Goal: Complete application form: Complete application form

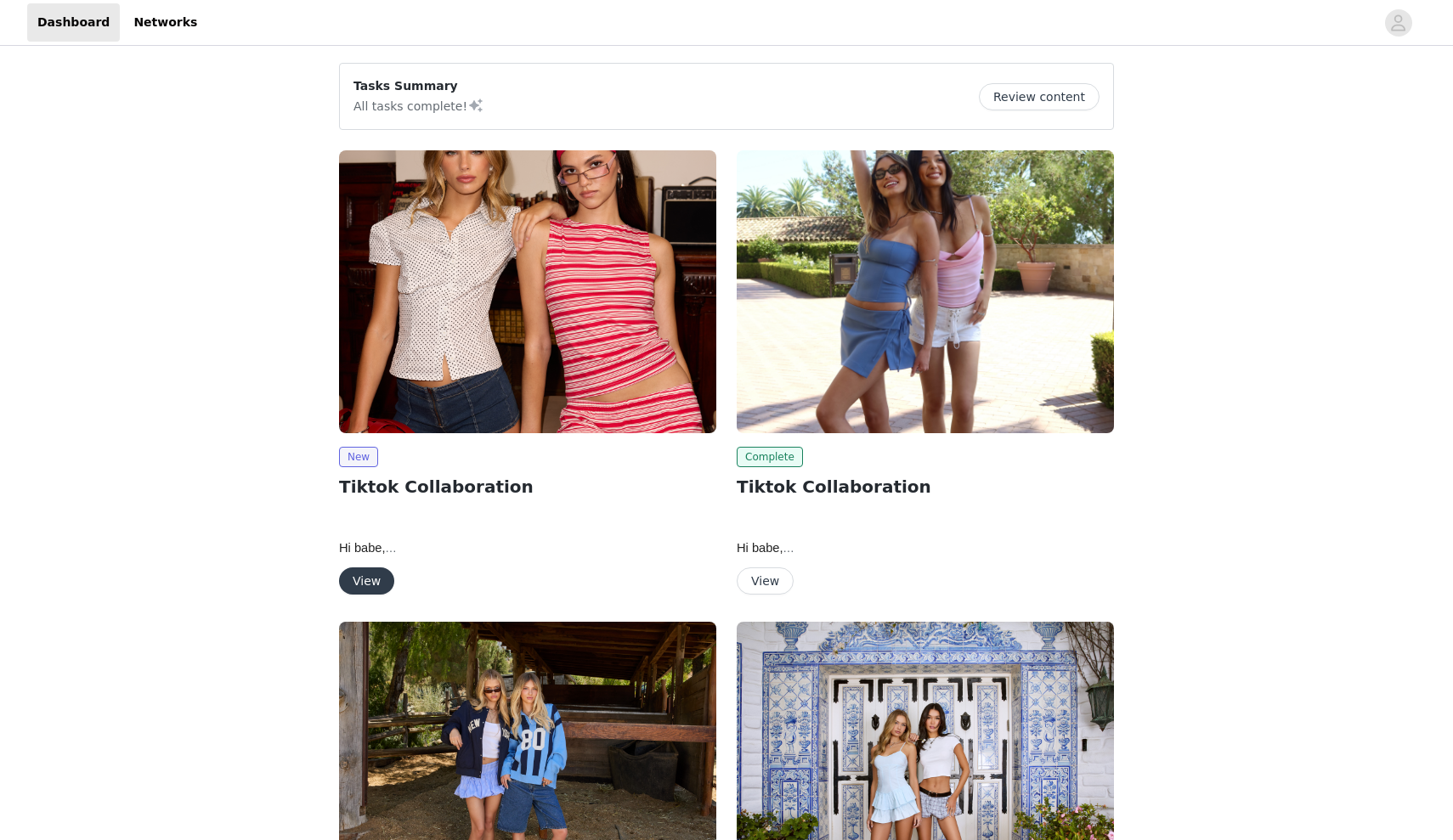
click at [375, 582] on button "View" at bounding box center [366, 580] width 55 height 27
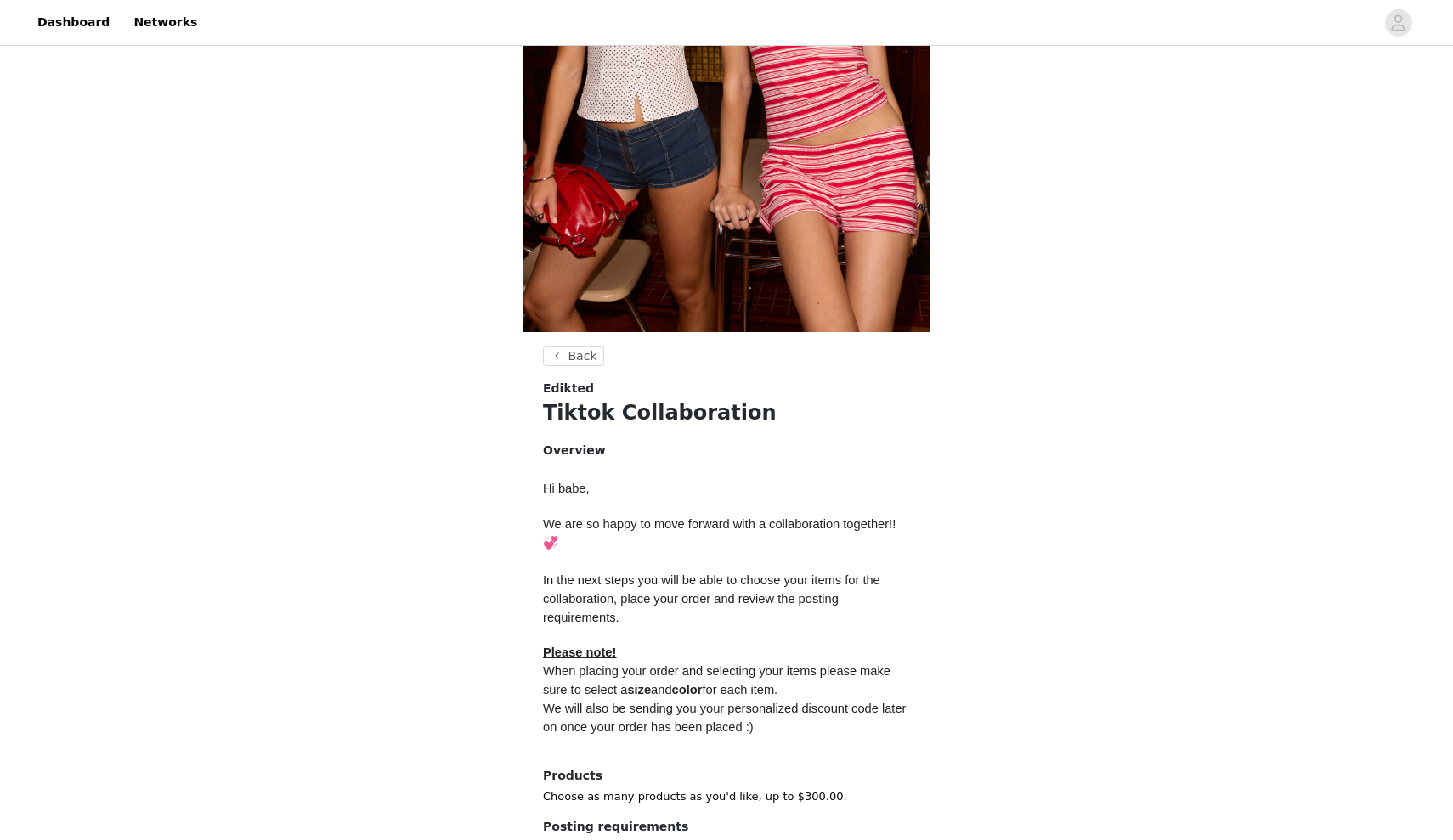
scroll to position [451, 0]
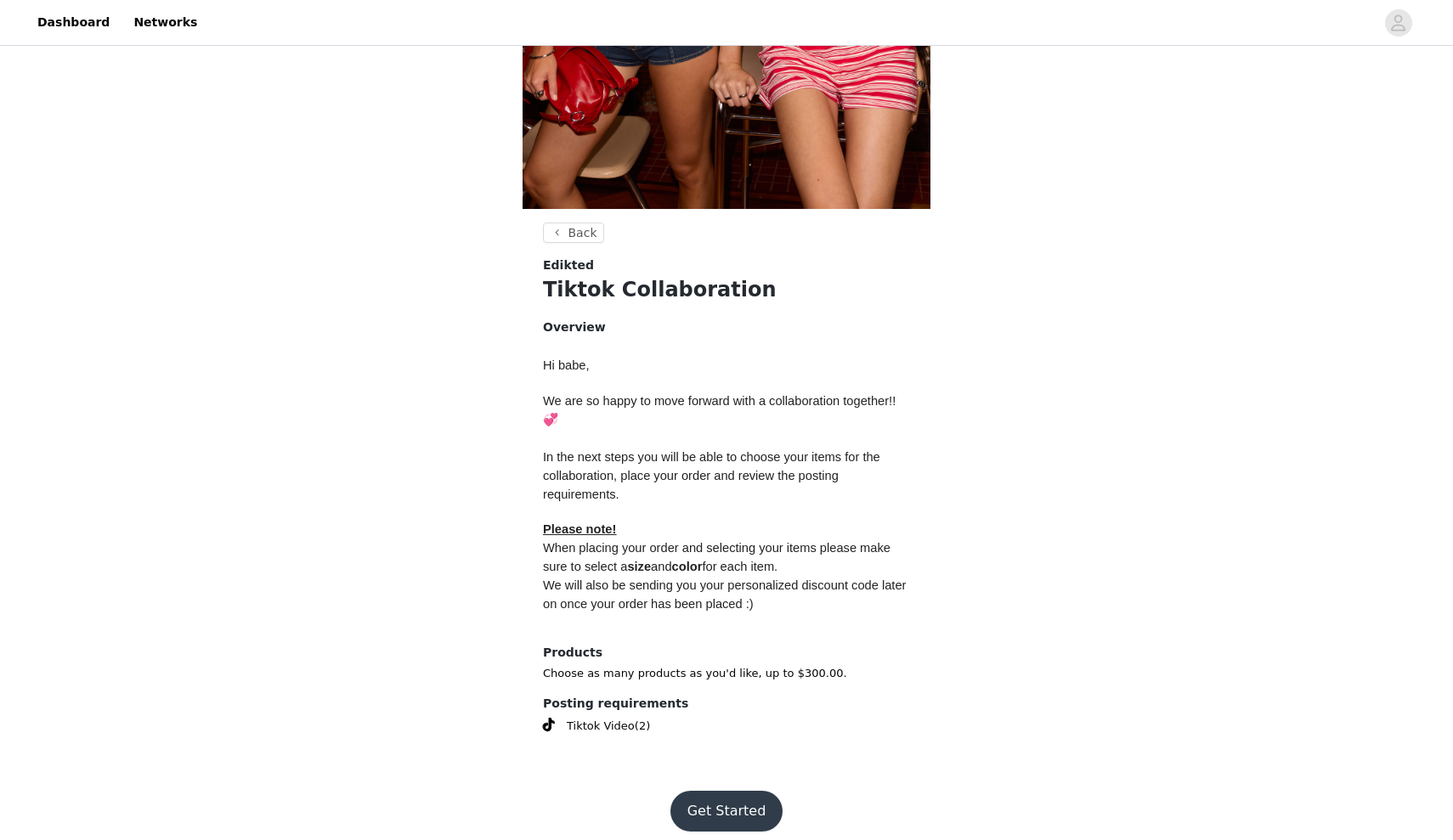
click at [696, 804] on button "Get Started" at bounding box center [726, 810] width 113 height 41
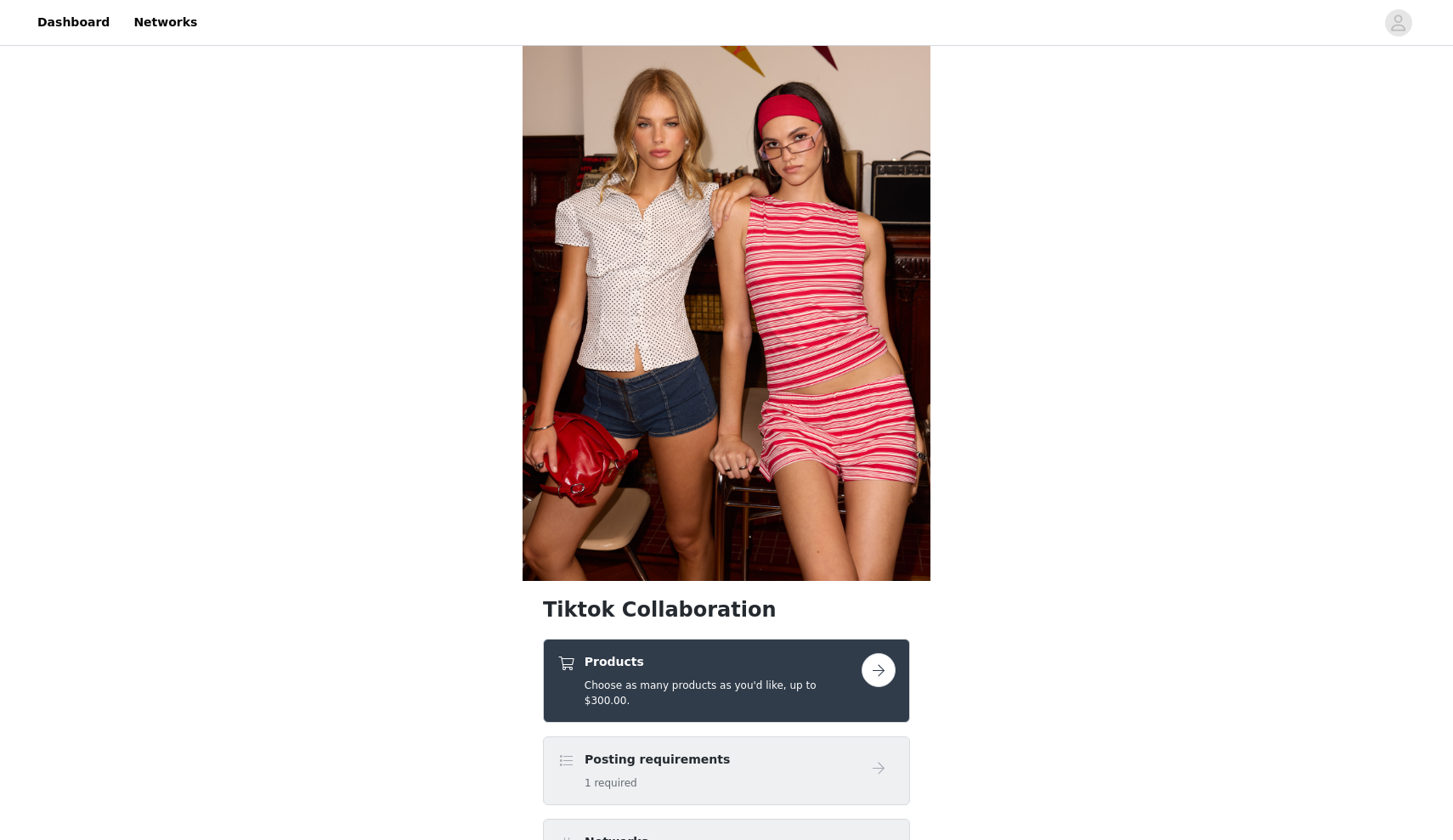
scroll to position [110, 0]
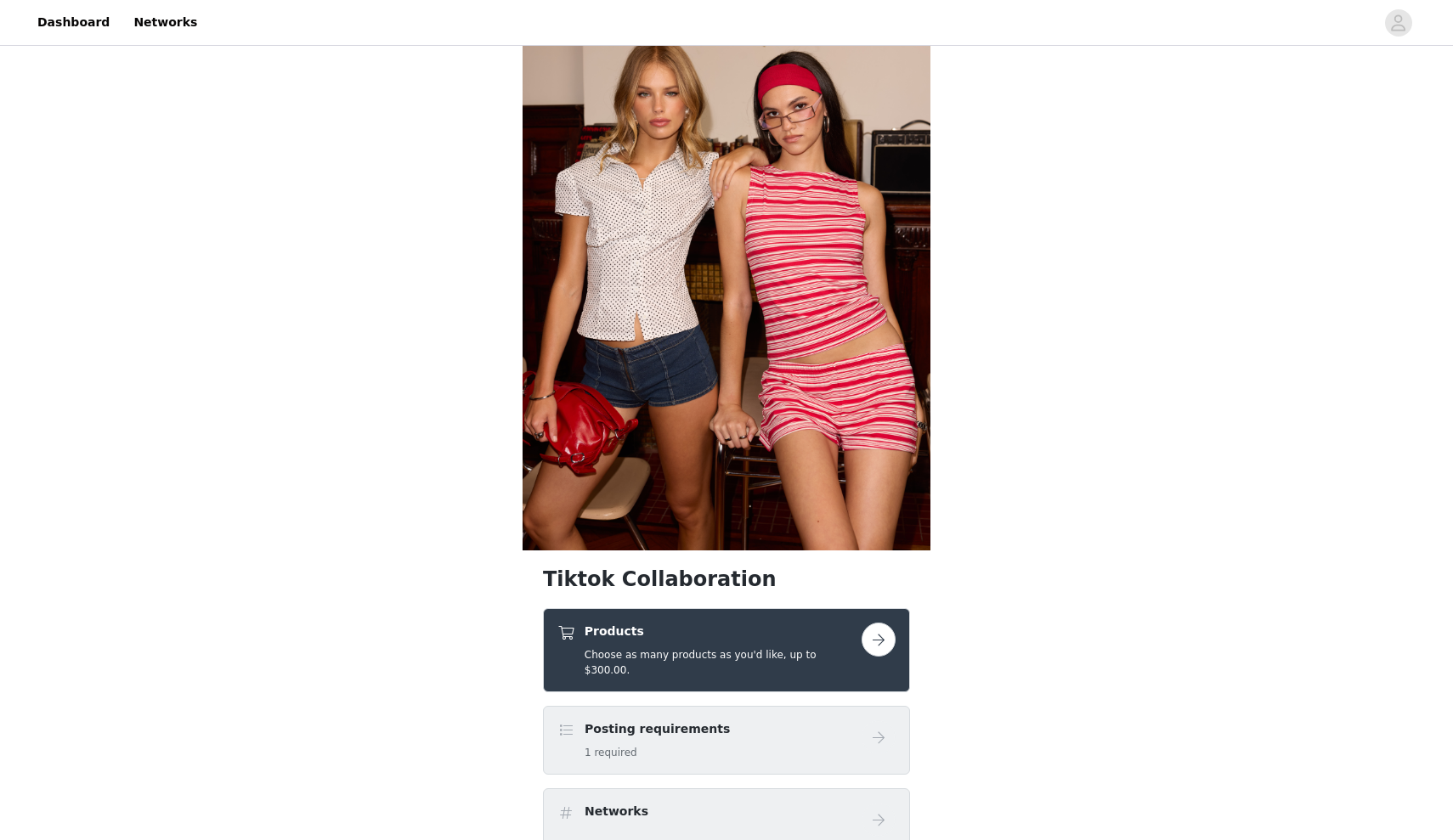
click at [863, 647] on button "button" at bounding box center [878, 639] width 34 height 34
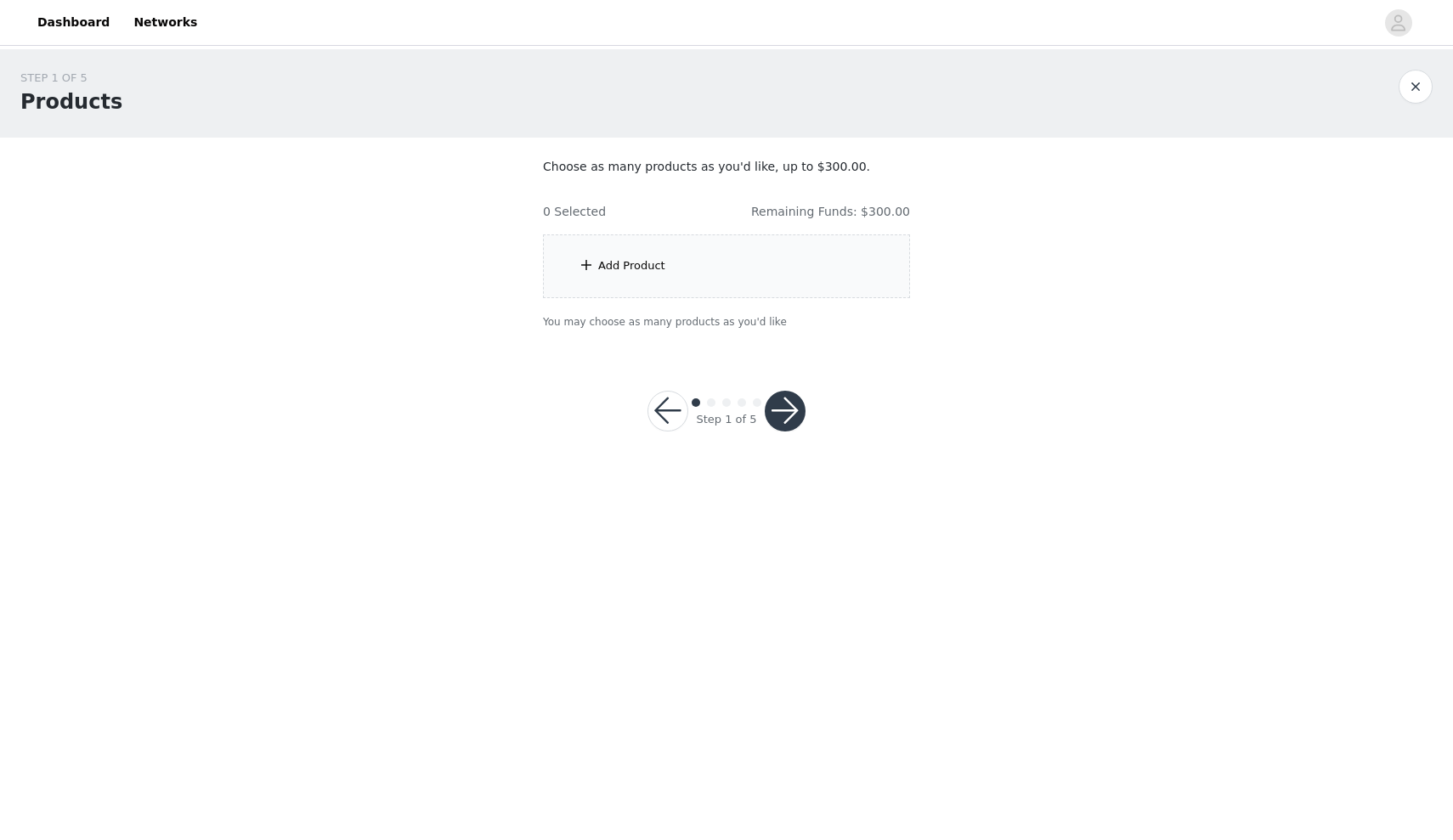
click at [747, 278] on div "Add Product" at bounding box center [726, 265] width 367 height 63
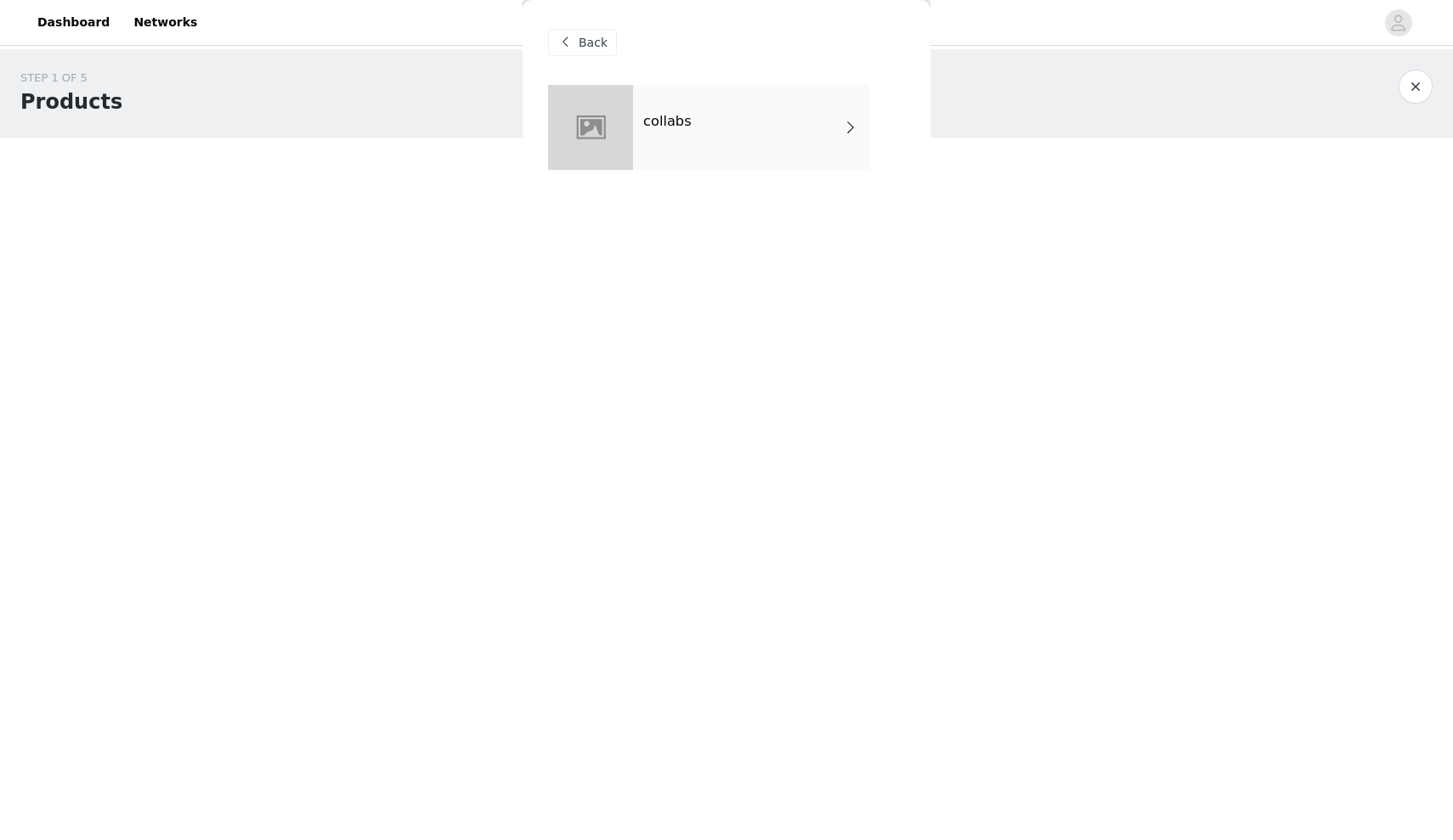
click at [664, 157] on div "collabs" at bounding box center [750, 128] width 236 height 85
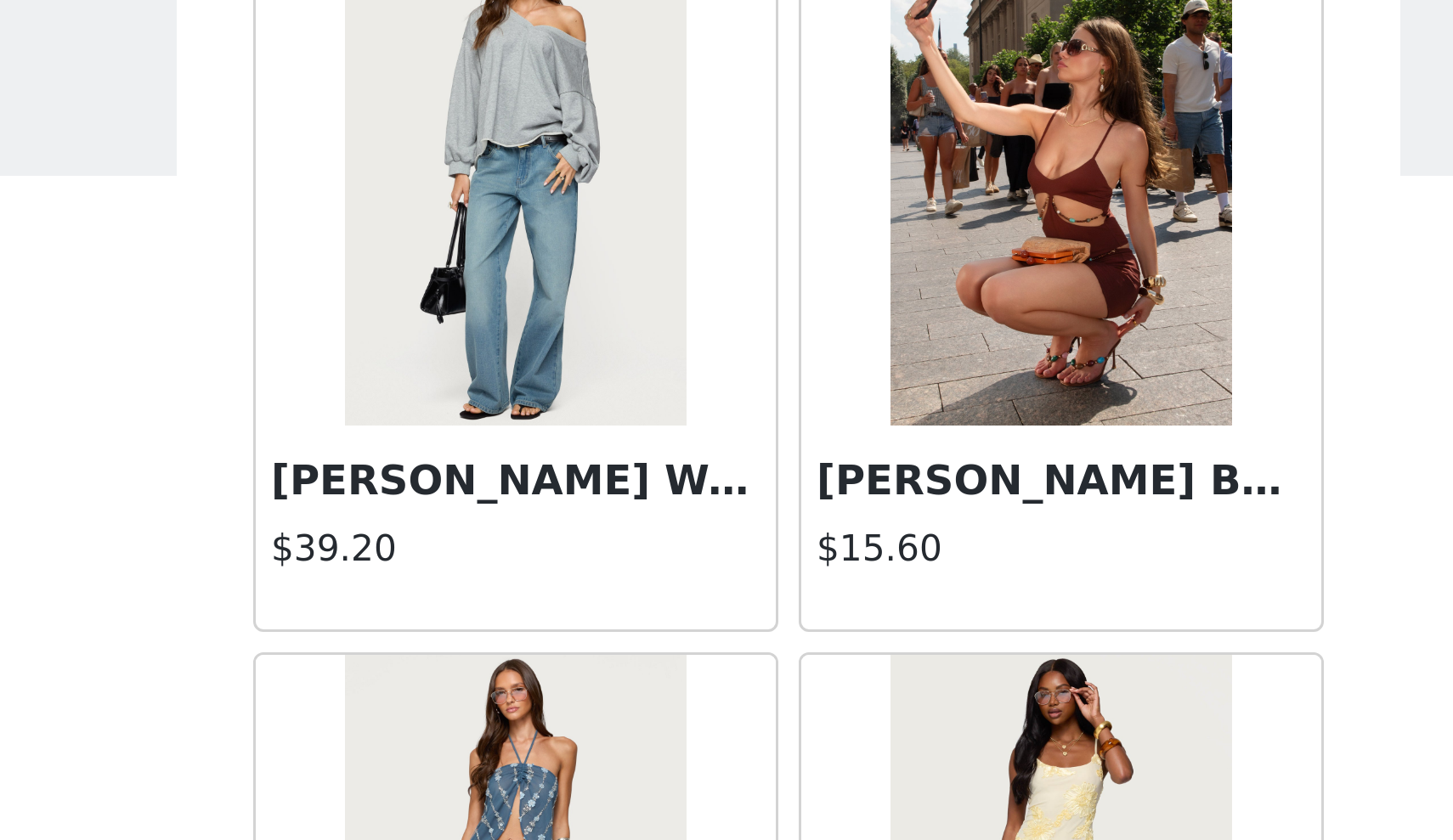
scroll to position [1758, 0]
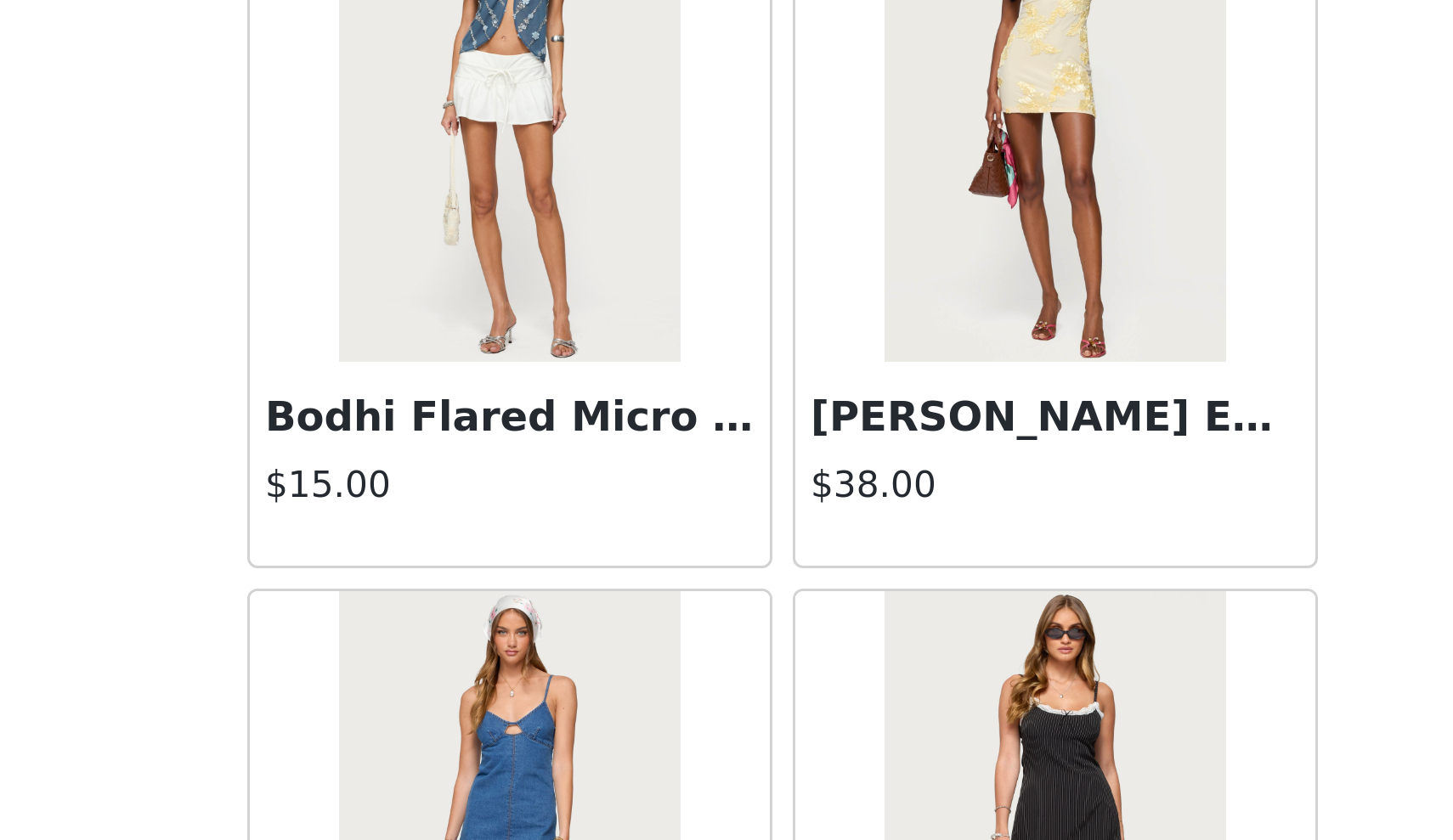
click at [554, 499] on h4 "$15.00" at bounding box center [635, 508] width 163 height 18
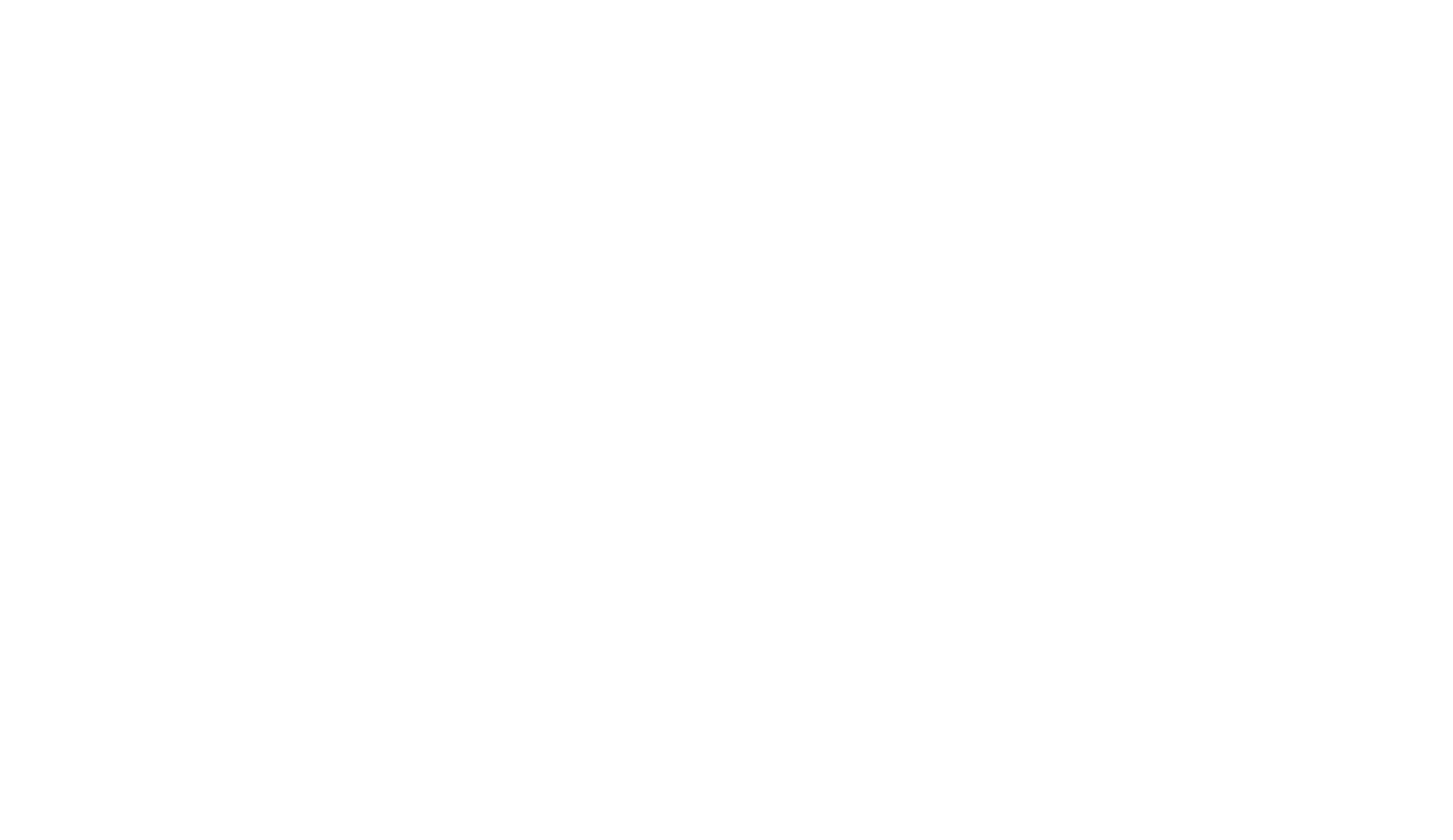
scroll to position [0, 0]
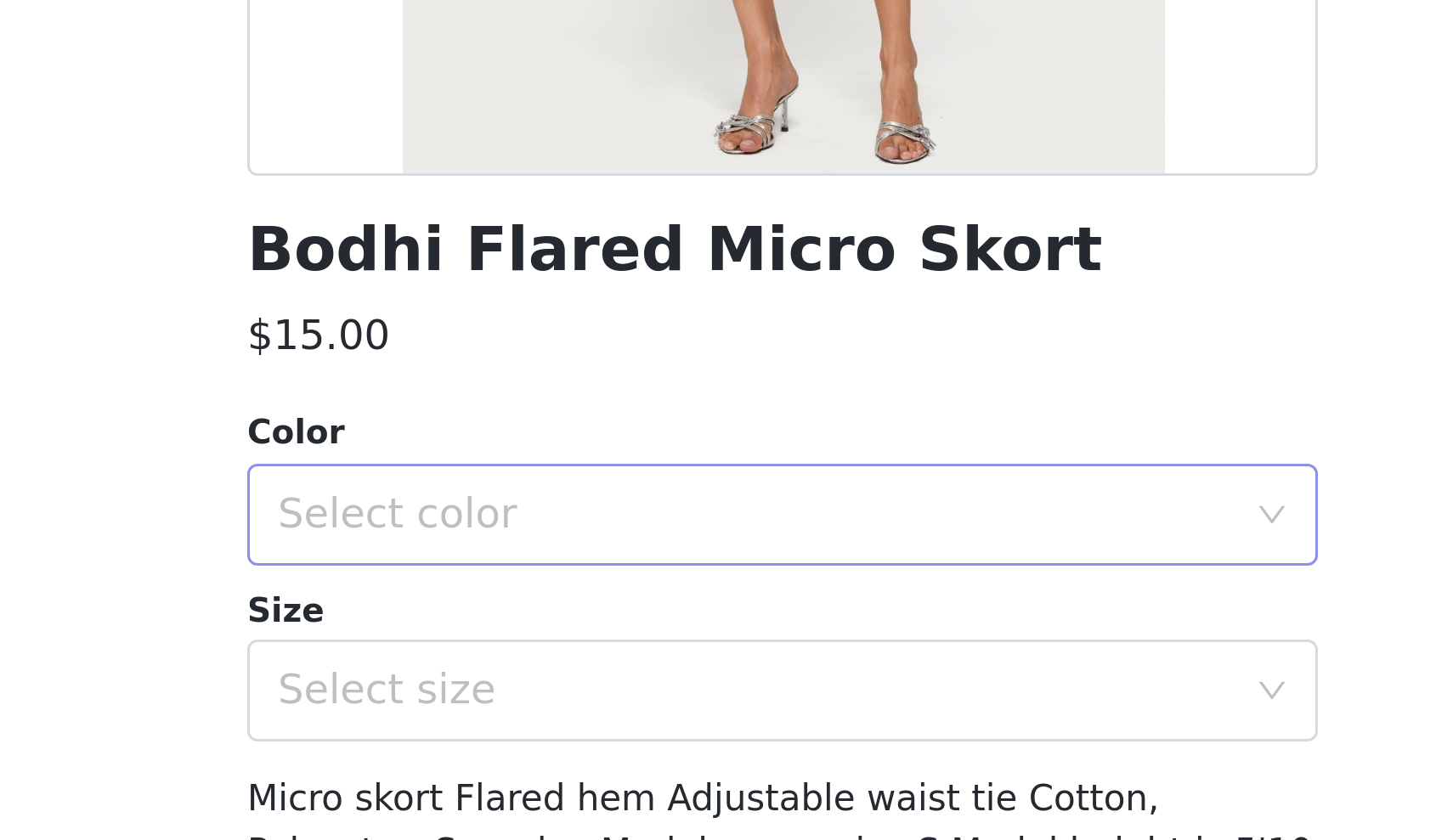
click at [559, 563] on div "Select color" at bounding box center [721, 579] width 325 height 32
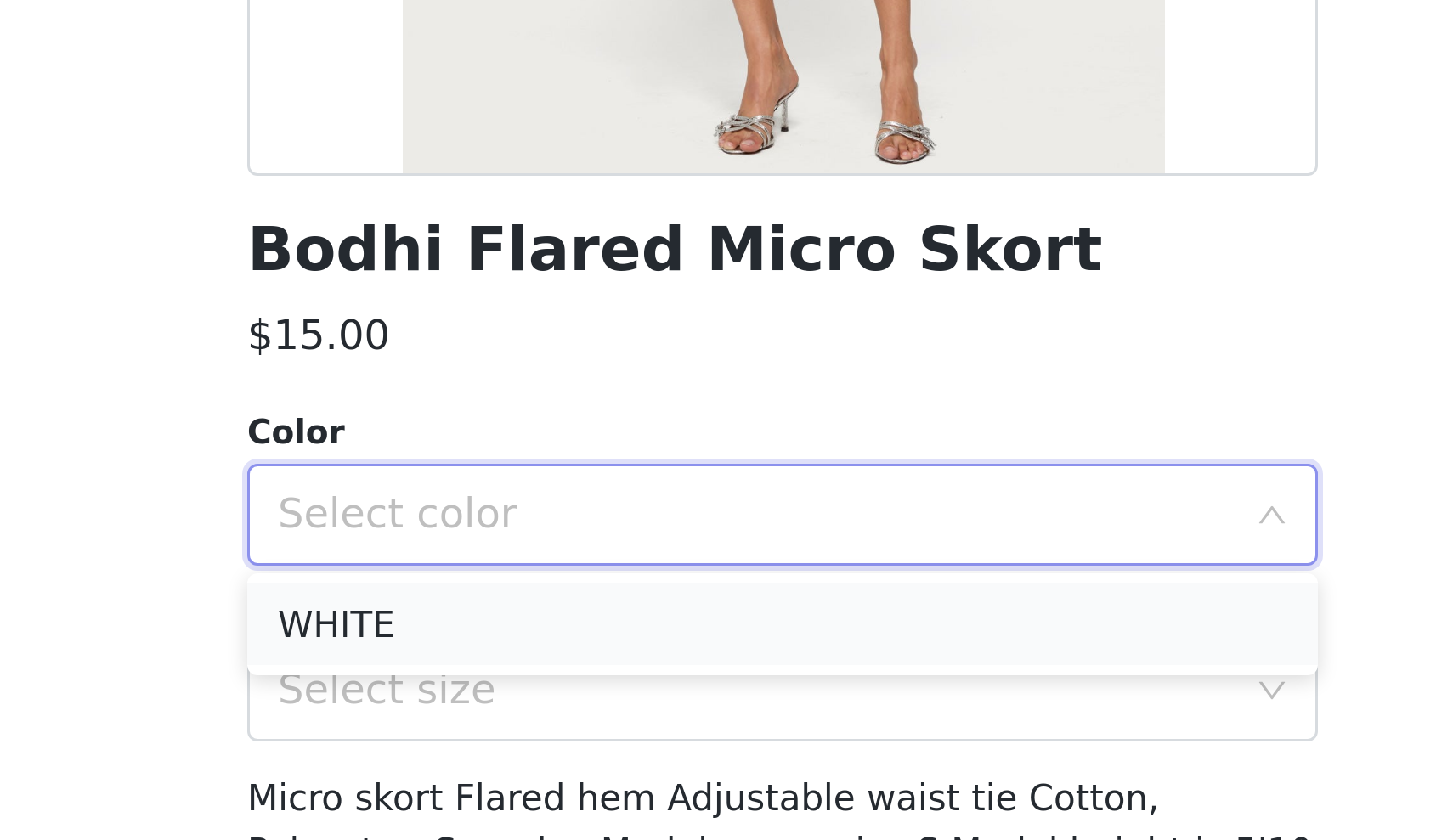
click at [548, 603] on li "WHITE" at bounding box center [726, 616] width 357 height 27
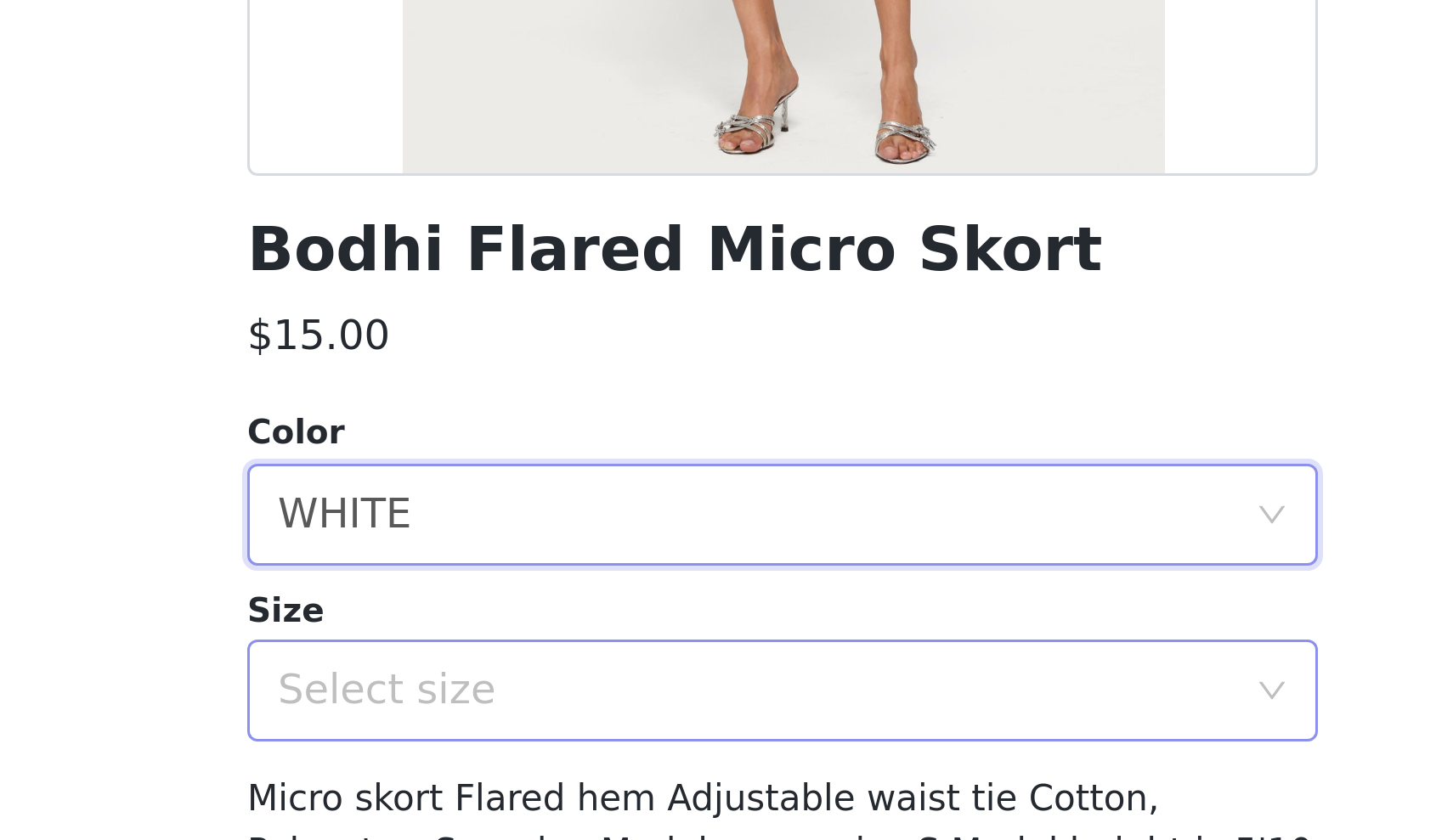
click at [559, 630] on div "Select size" at bounding box center [717, 639] width 318 height 17
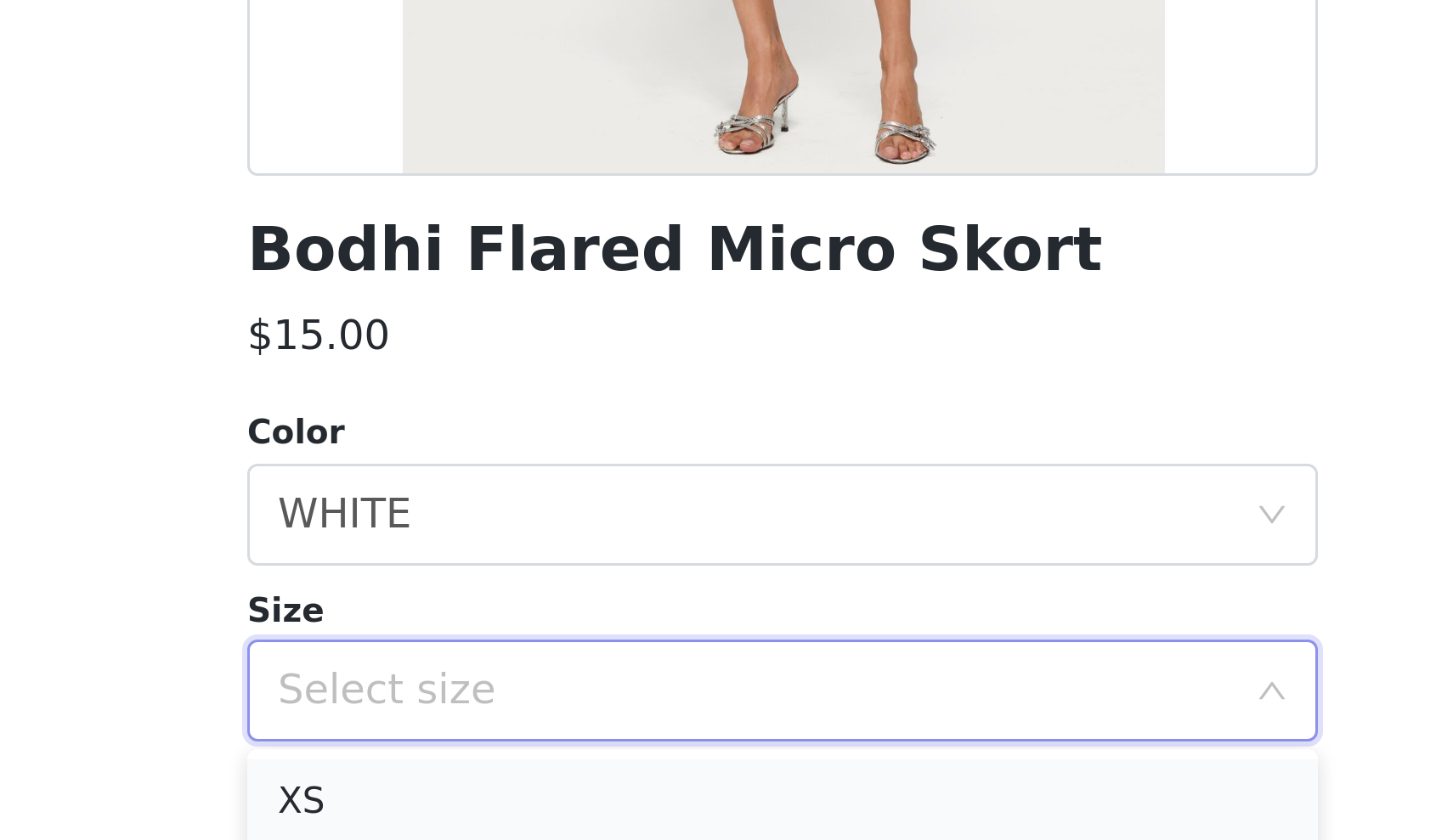
click at [548, 662] on li "XS" at bounding box center [726, 675] width 357 height 27
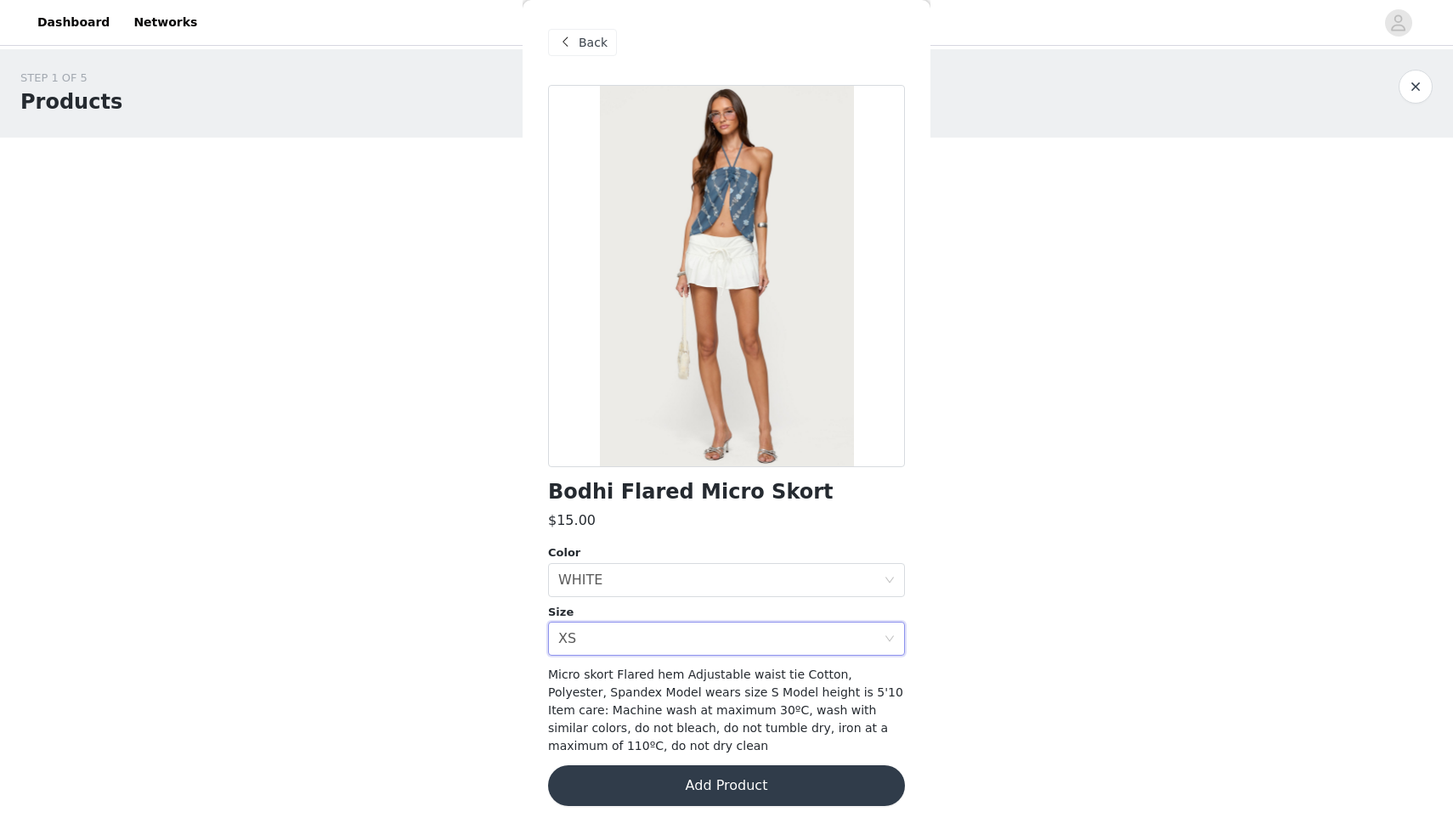
click at [607, 793] on button "Add Product" at bounding box center [726, 785] width 357 height 41
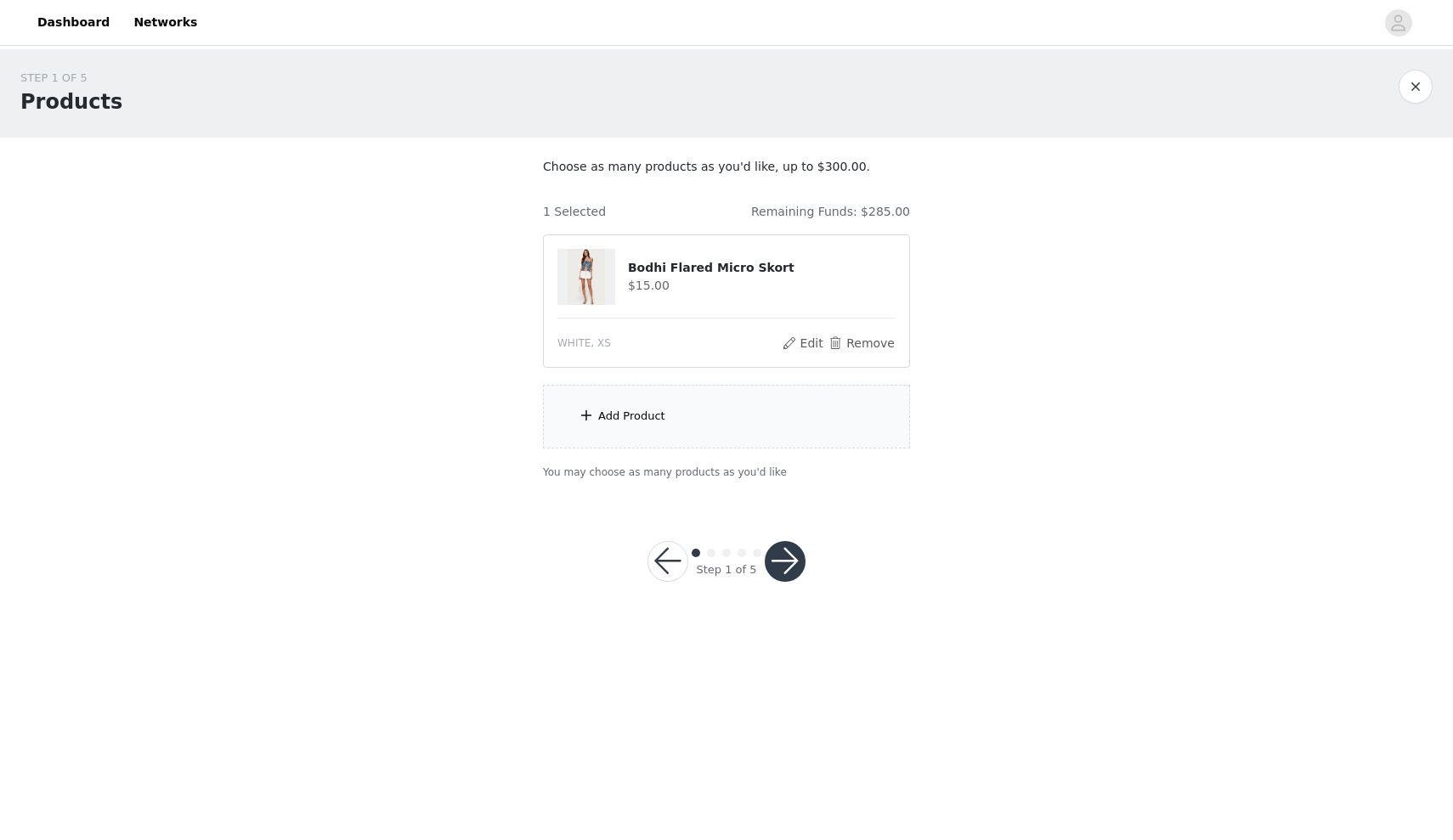
click at [631, 443] on div "Add Product" at bounding box center [726, 416] width 367 height 63
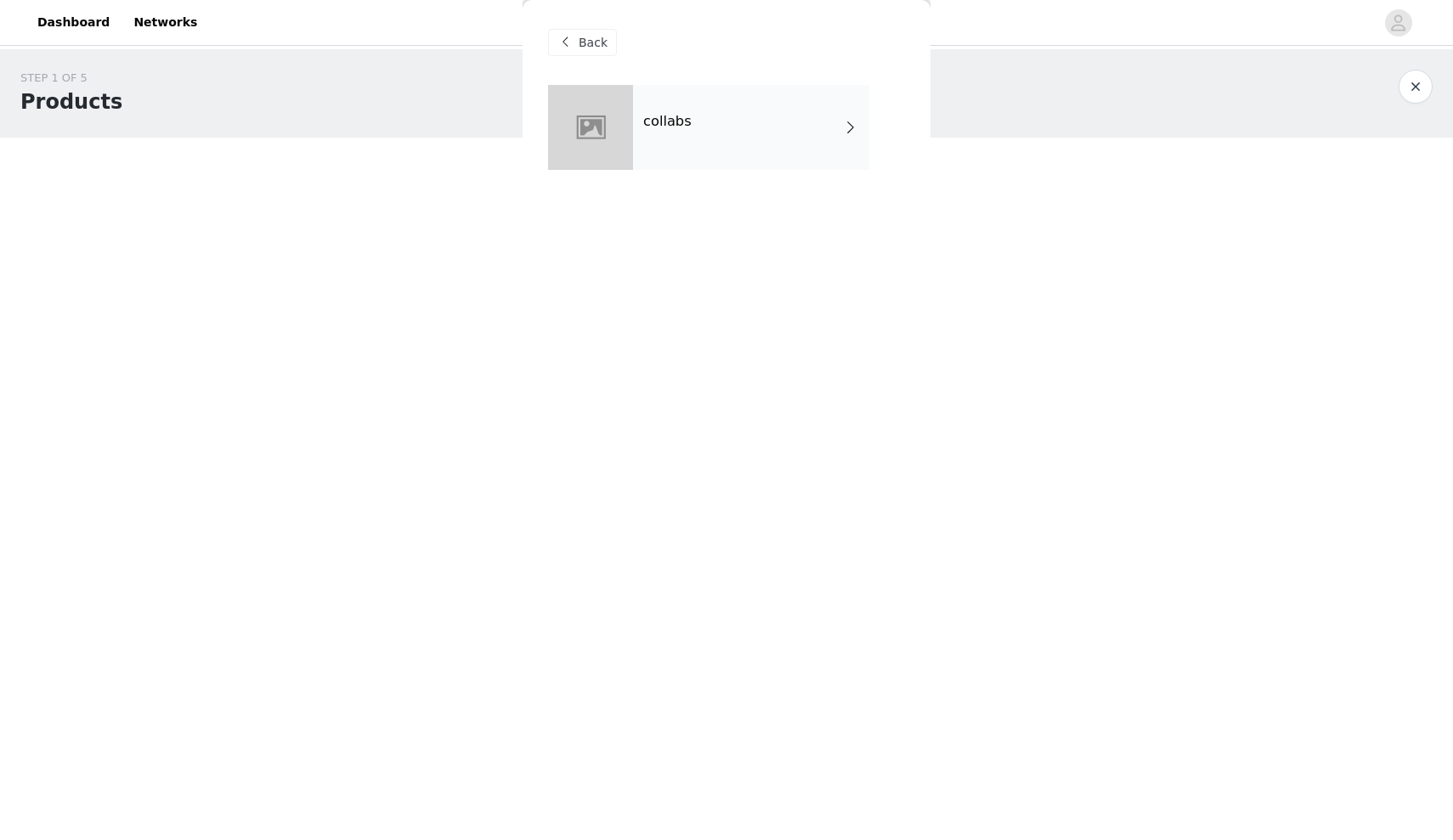
click at [643, 118] on h4 "collabs" at bounding box center [667, 122] width 49 height 16
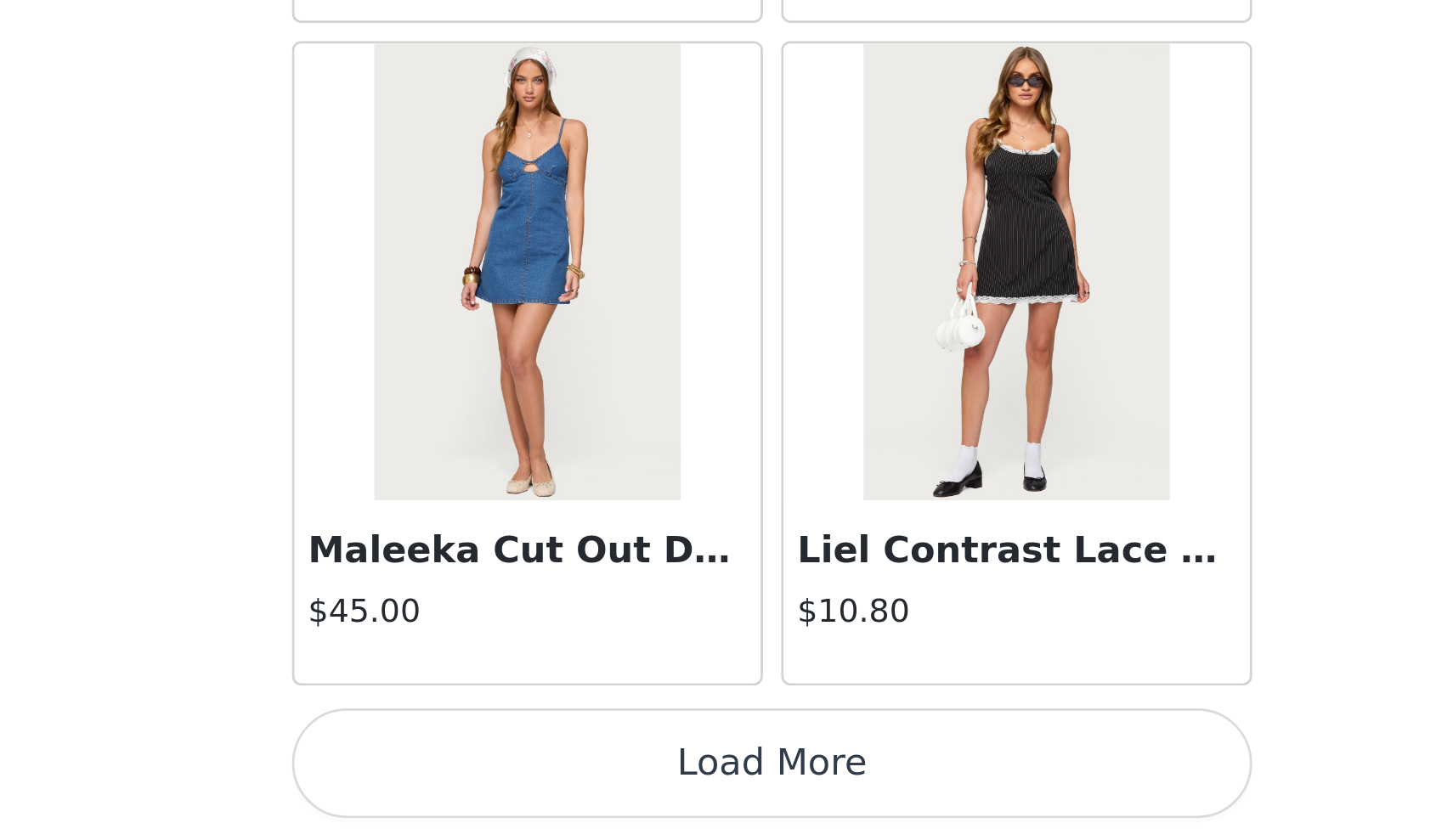
click at [548, 790] on button "Load More" at bounding box center [726, 810] width 357 height 41
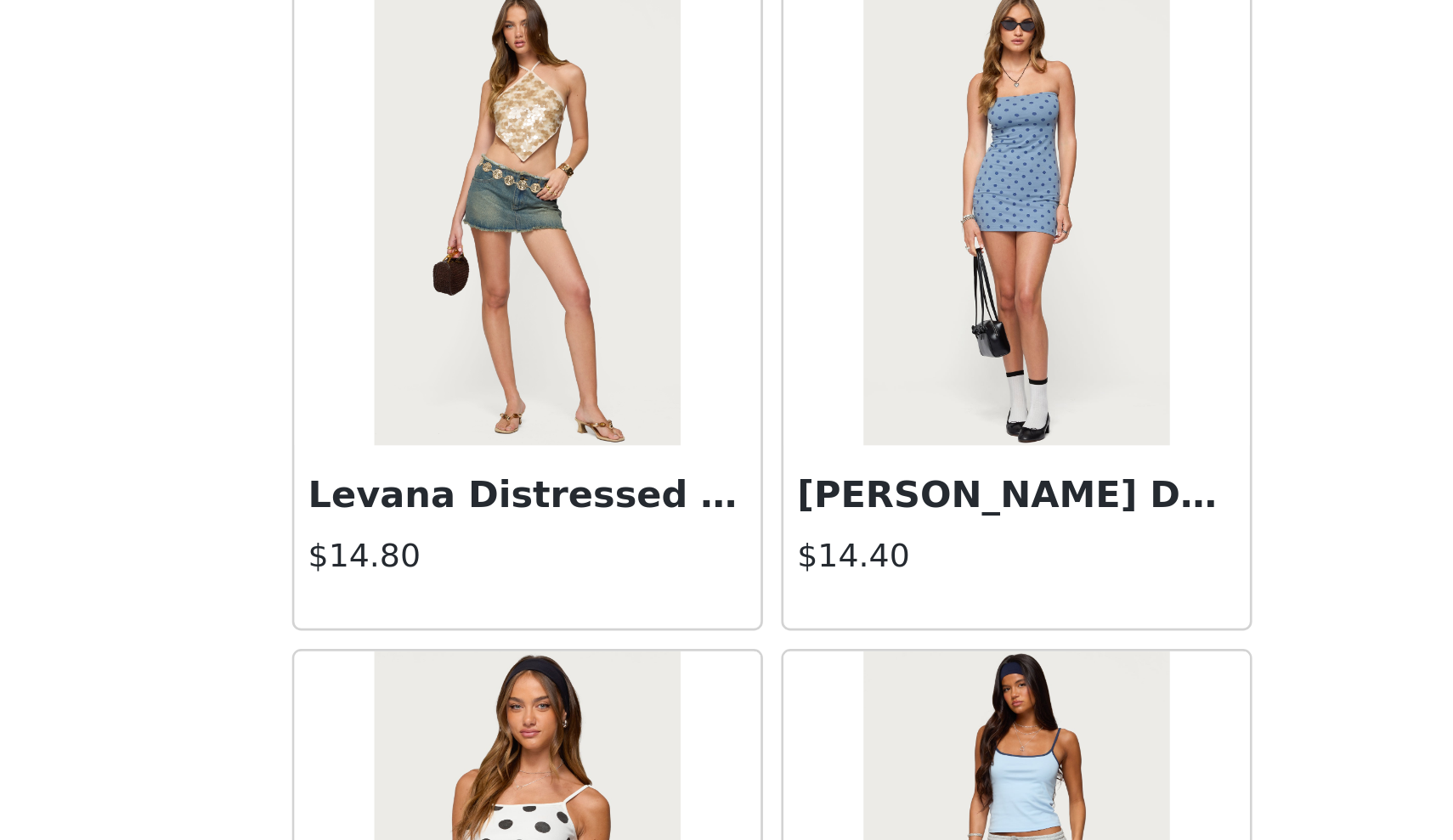
scroll to position [3997, 0]
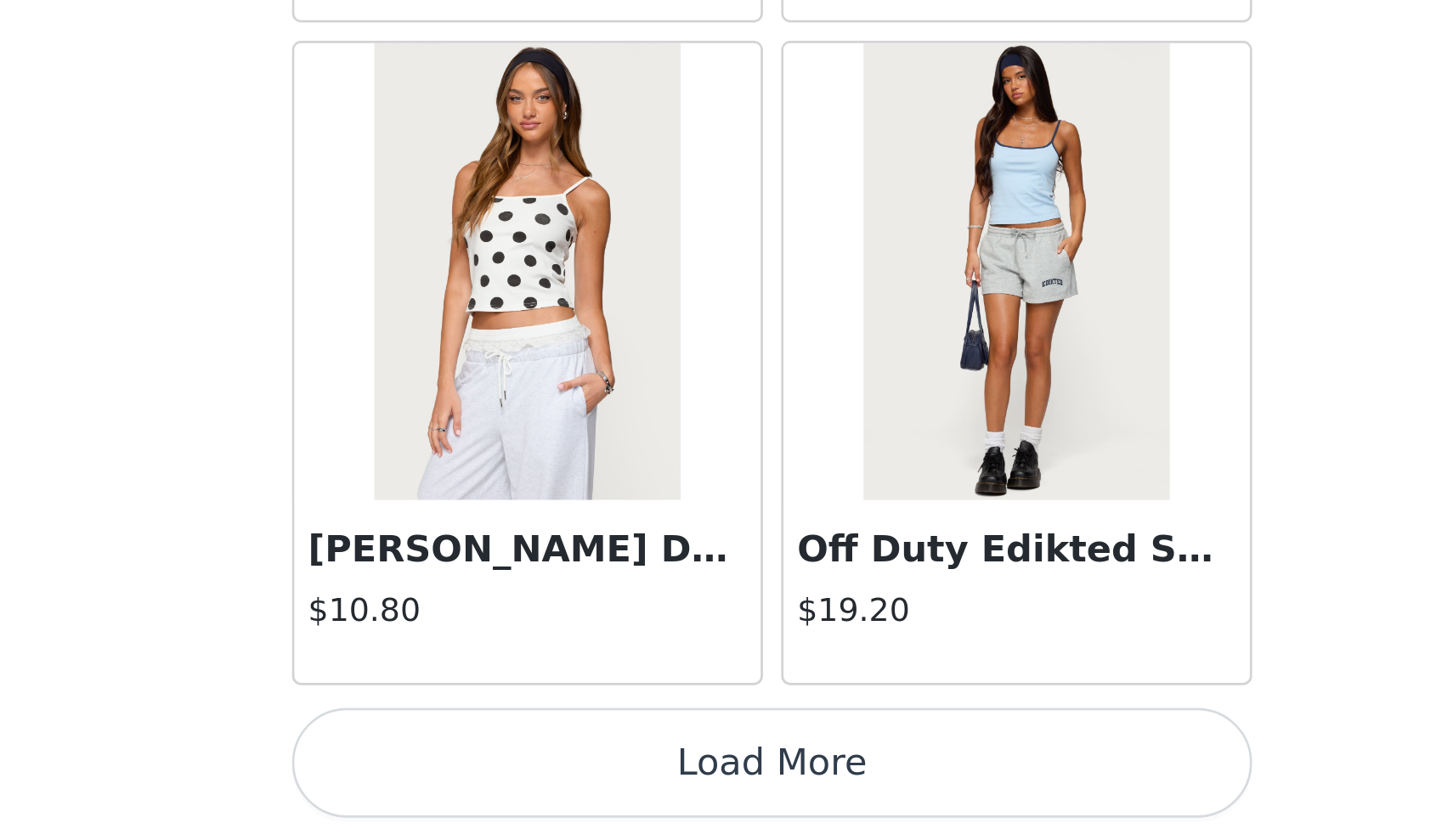
click at [548, 790] on button "Load More" at bounding box center [726, 810] width 357 height 41
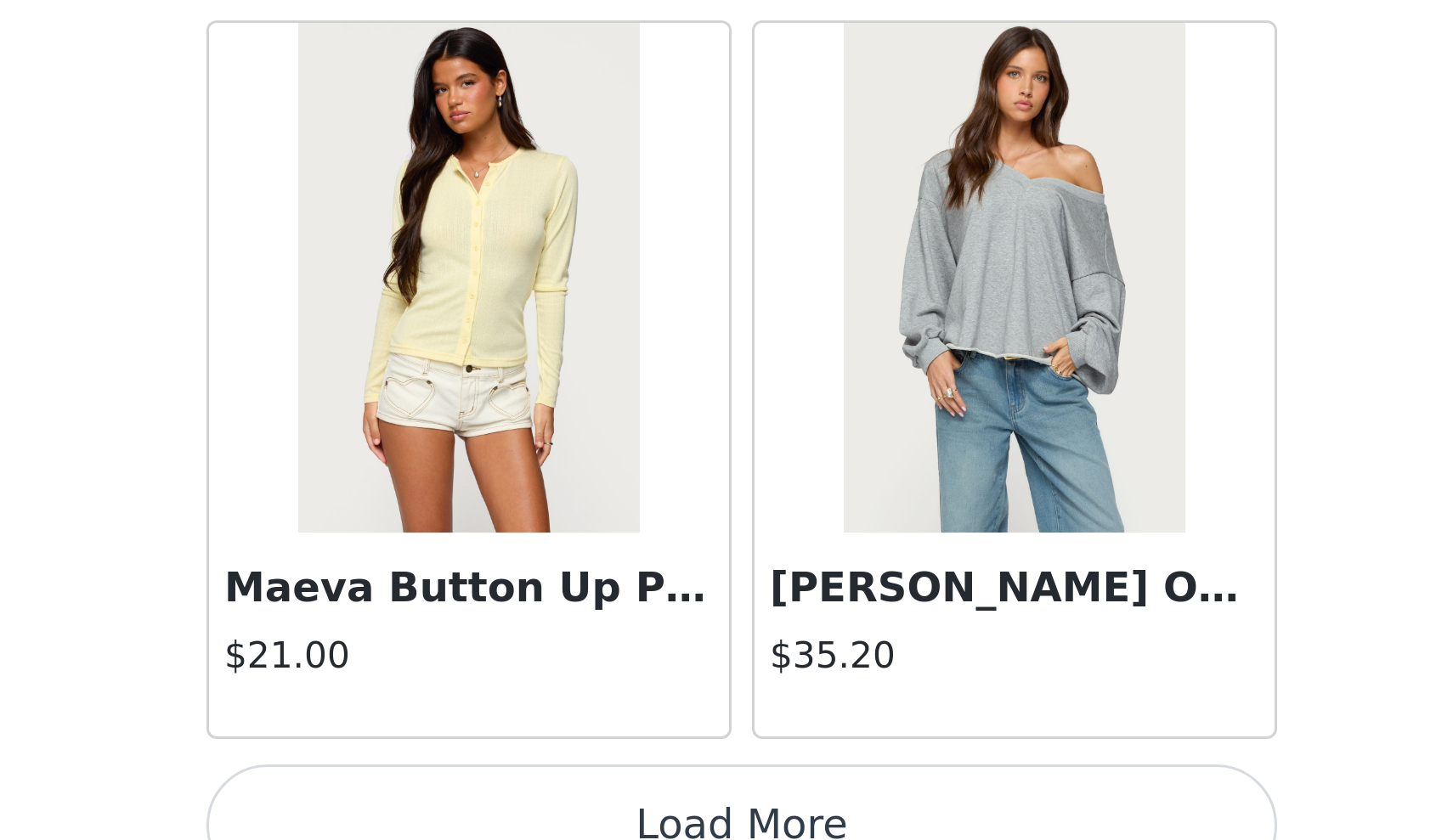
scroll to position [6683, 0]
click at [548, 790] on button "Load More" at bounding box center [726, 810] width 357 height 41
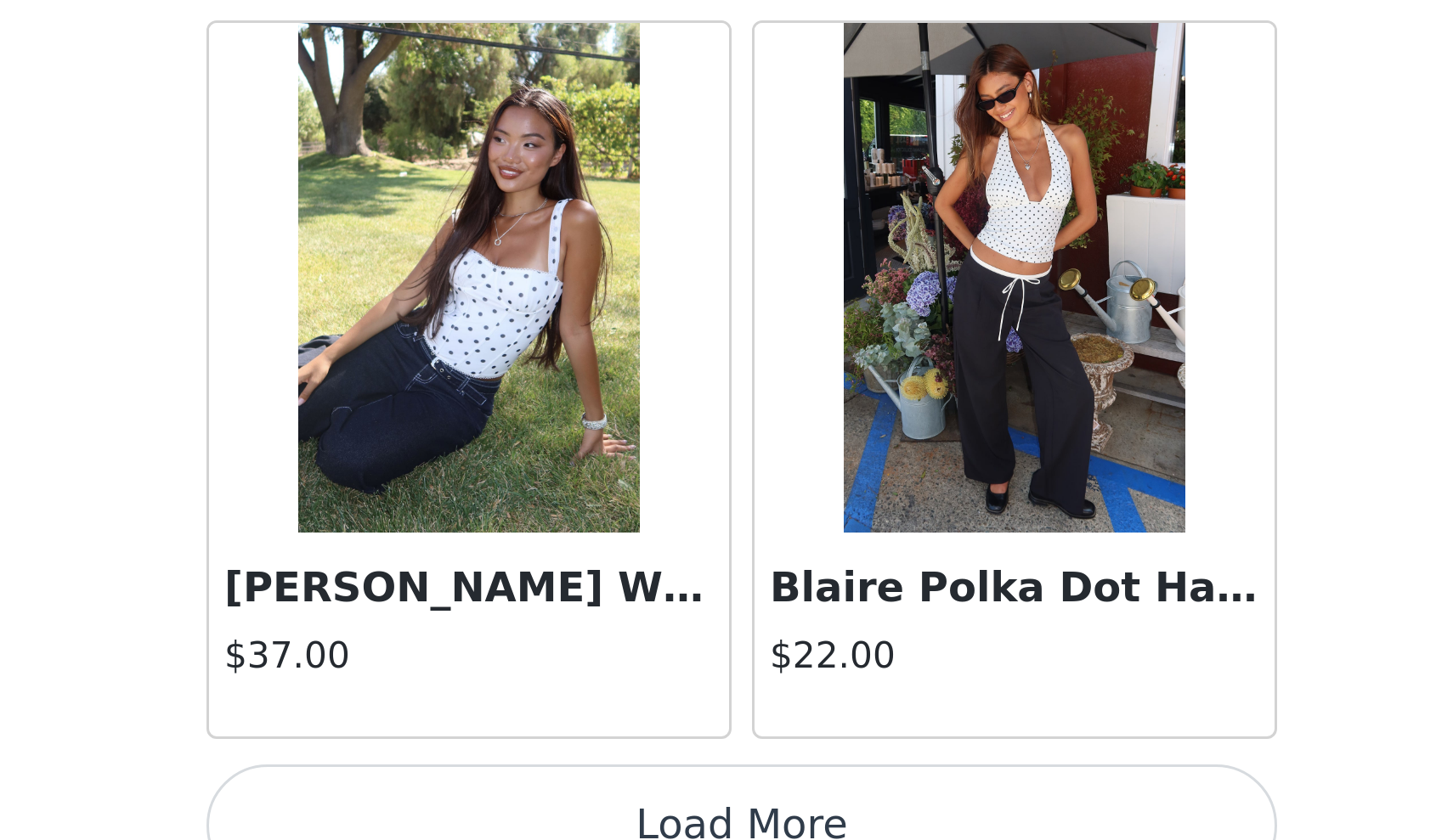
scroll to position [9145, 0]
click at [548, 790] on button "Load More" at bounding box center [726, 810] width 357 height 41
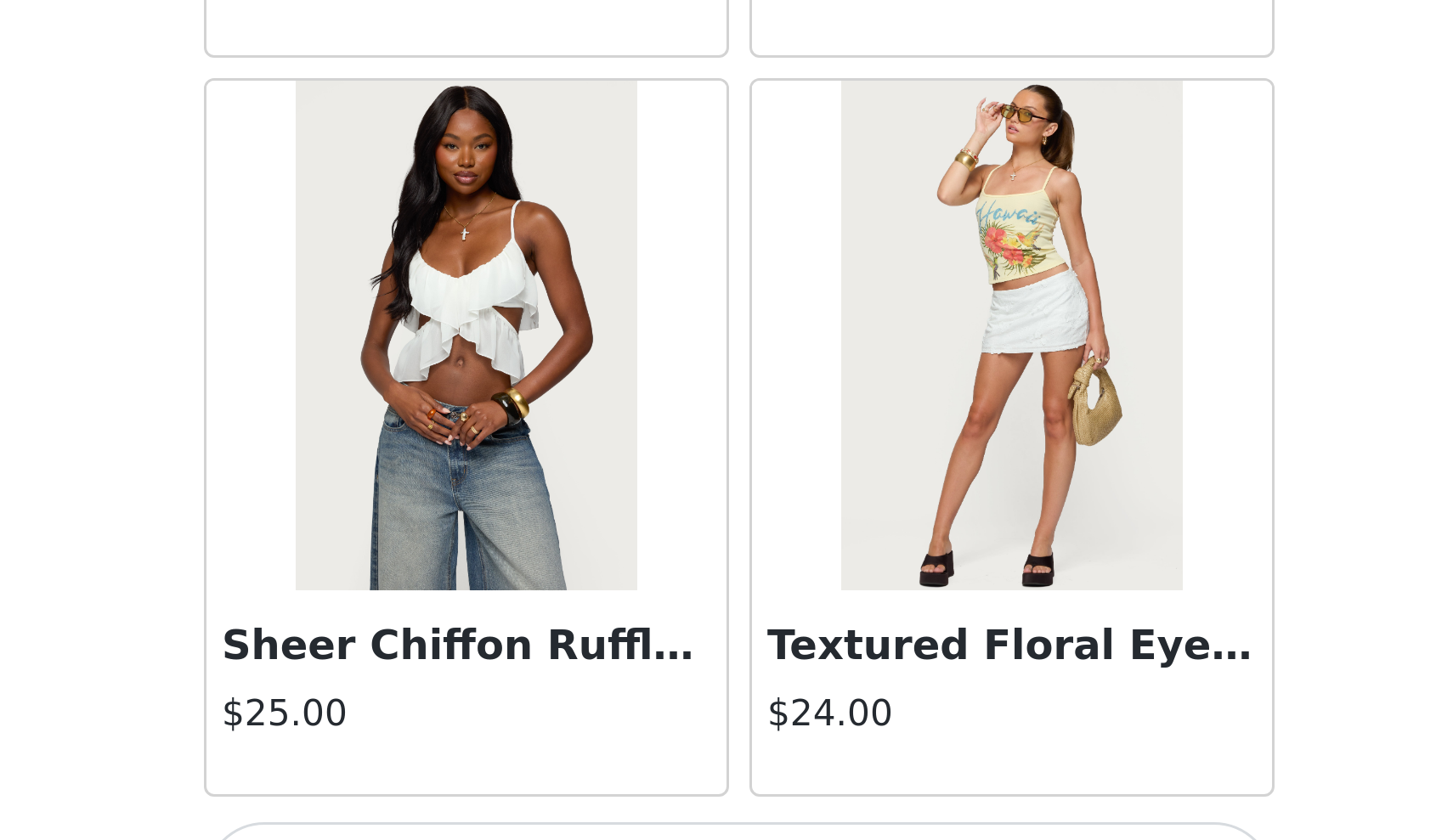
scroll to position [0, 0]
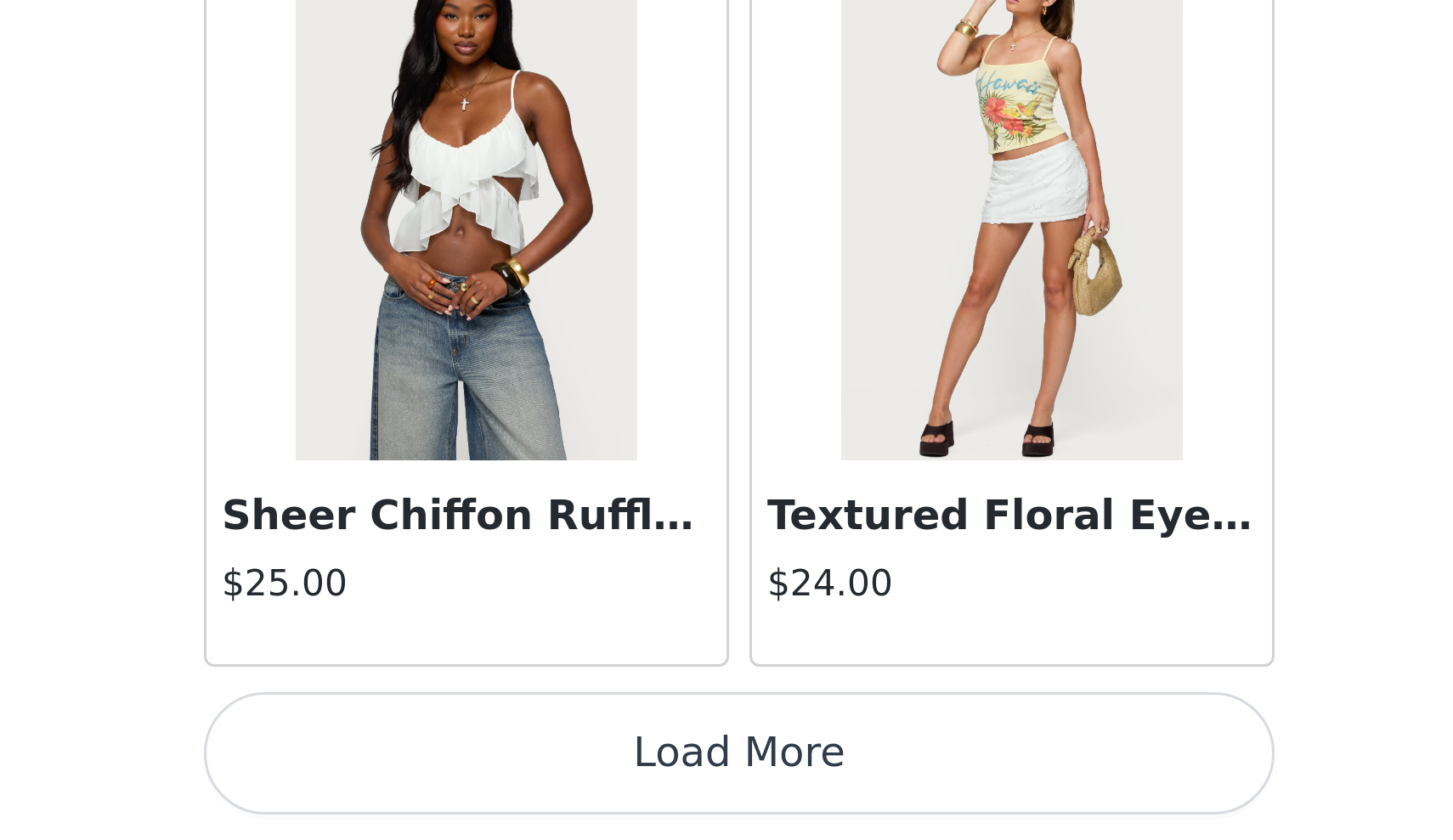
click at [548, 790] on button "Load More" at bounding box center [726, 810] width 357 height 41
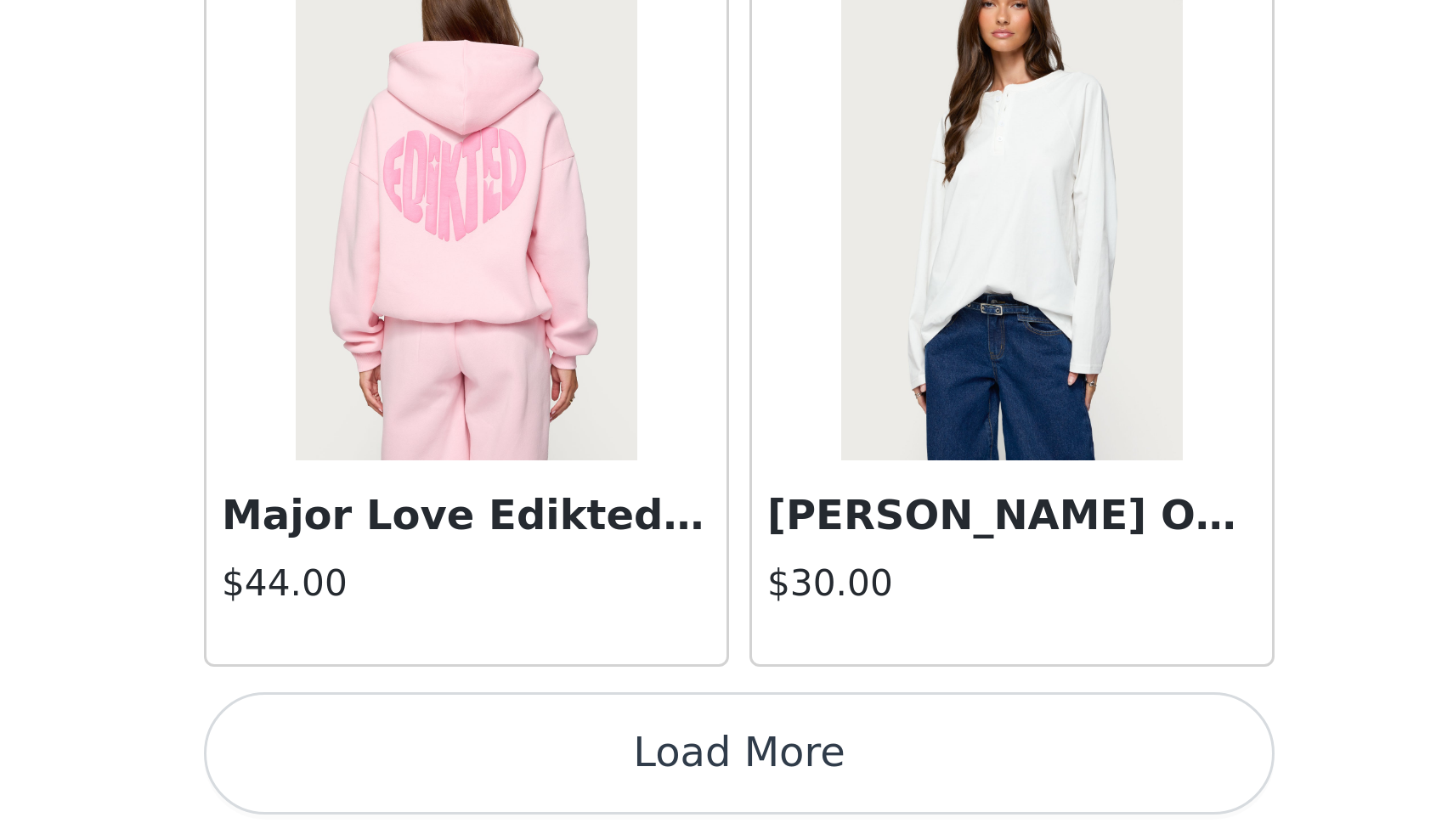
scroll to position [14070, 0]
click at [548, 790] on button "Load More" at bounding box center [726, 810] width 357 height 41
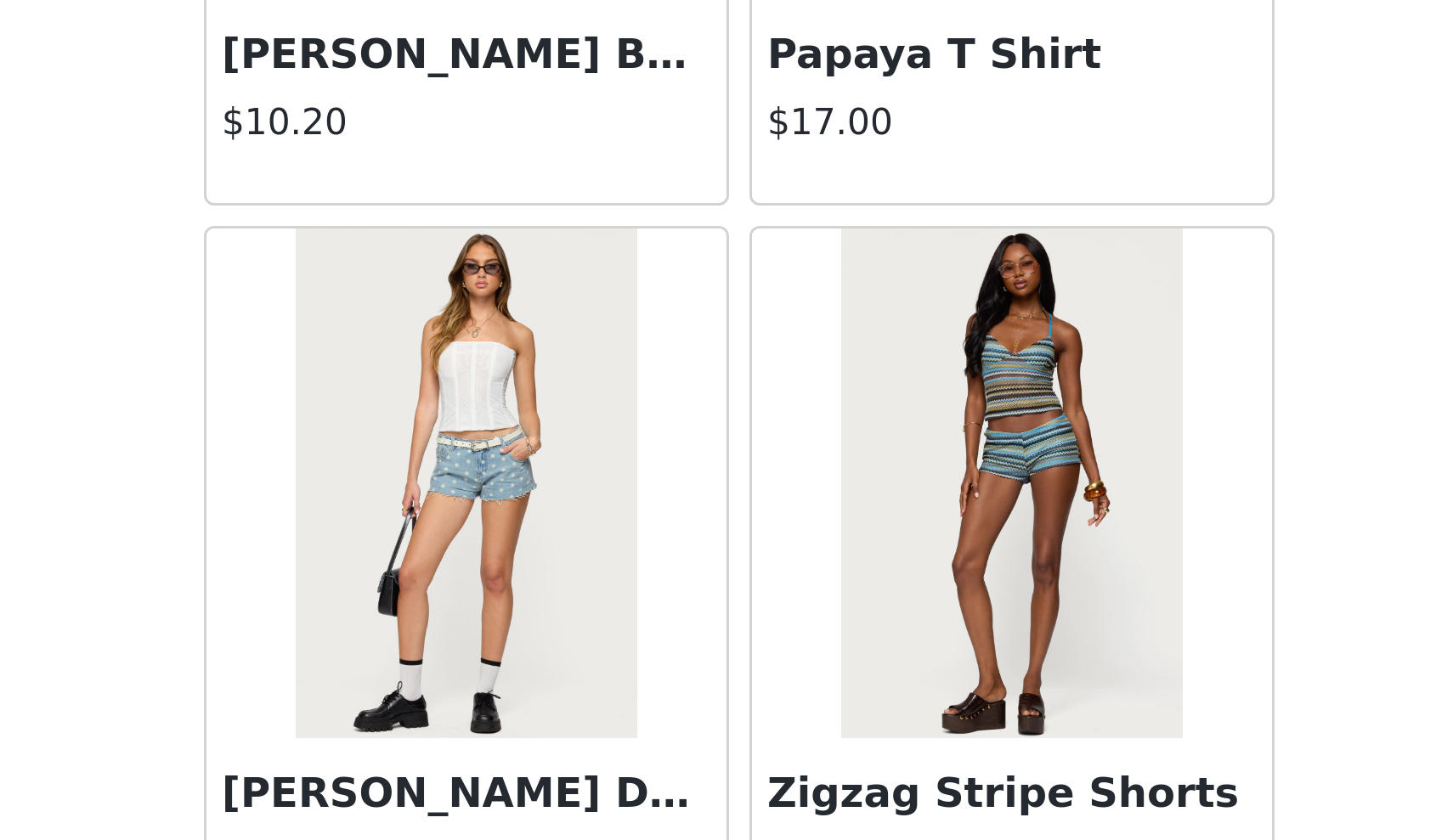
scroll to position [16469, 0]
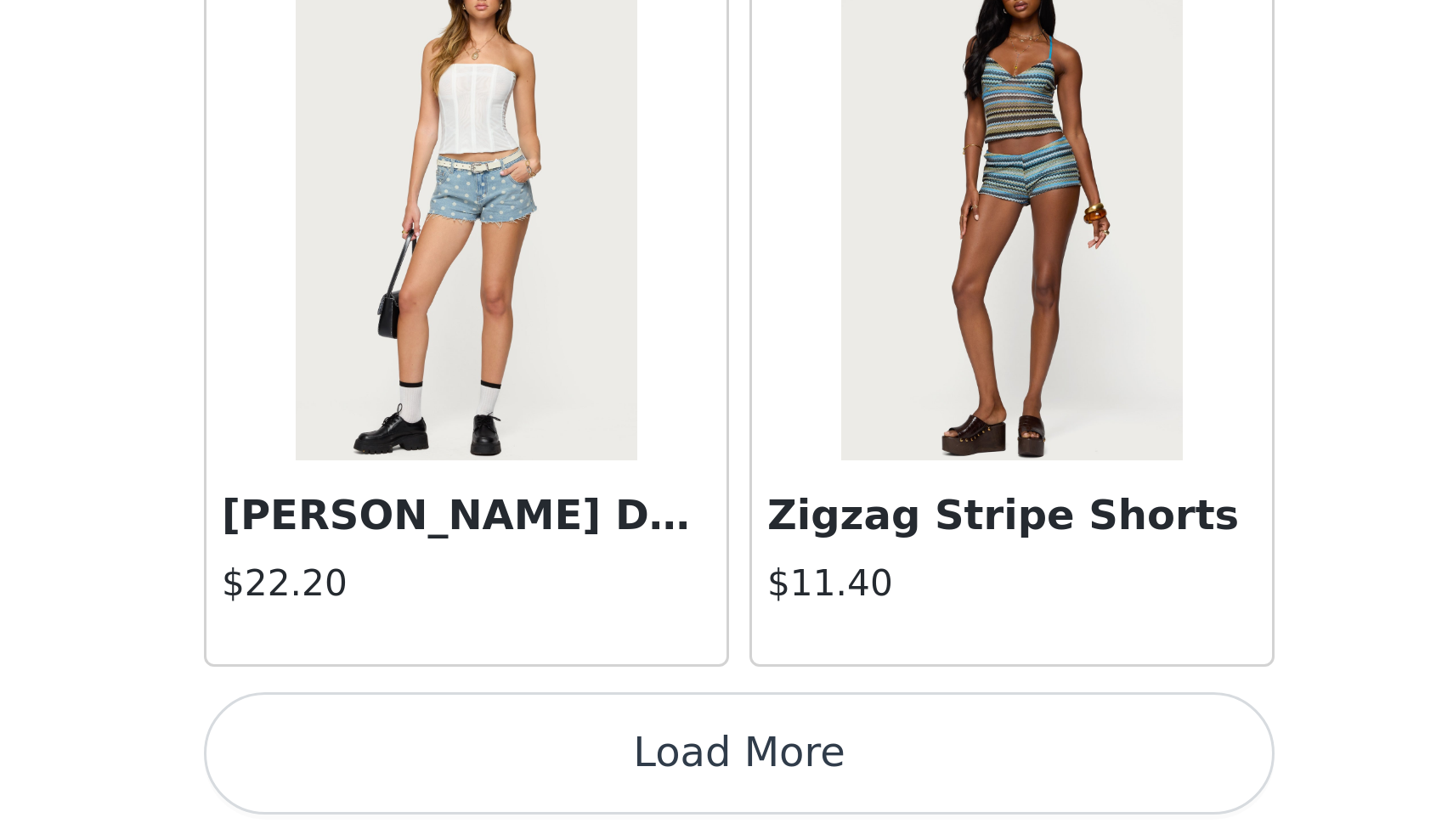
click at [548, 790] on button "Load More" at bounding box center [726, 810] width 357 height 41
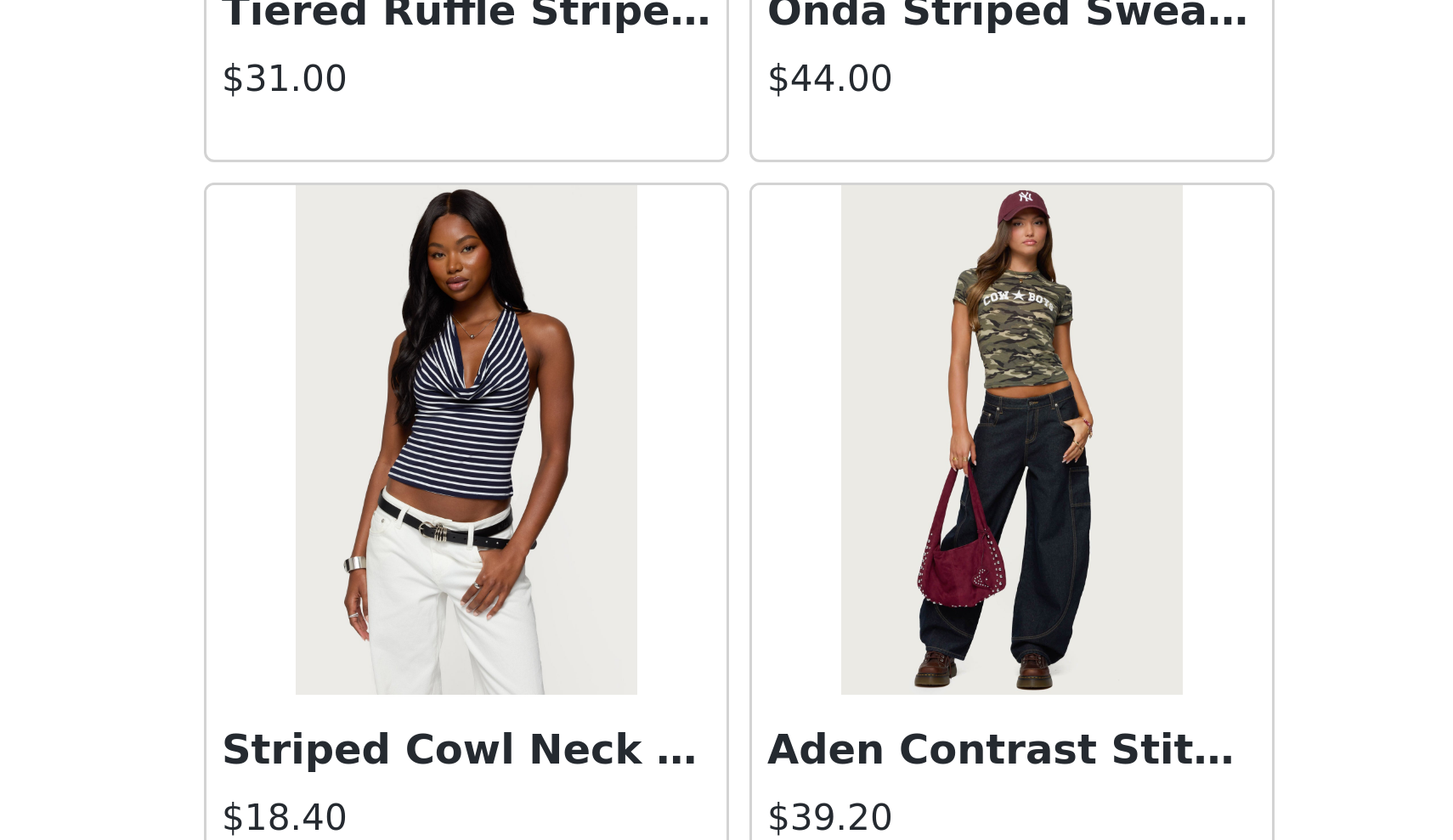
scroll to position [18918, 0]
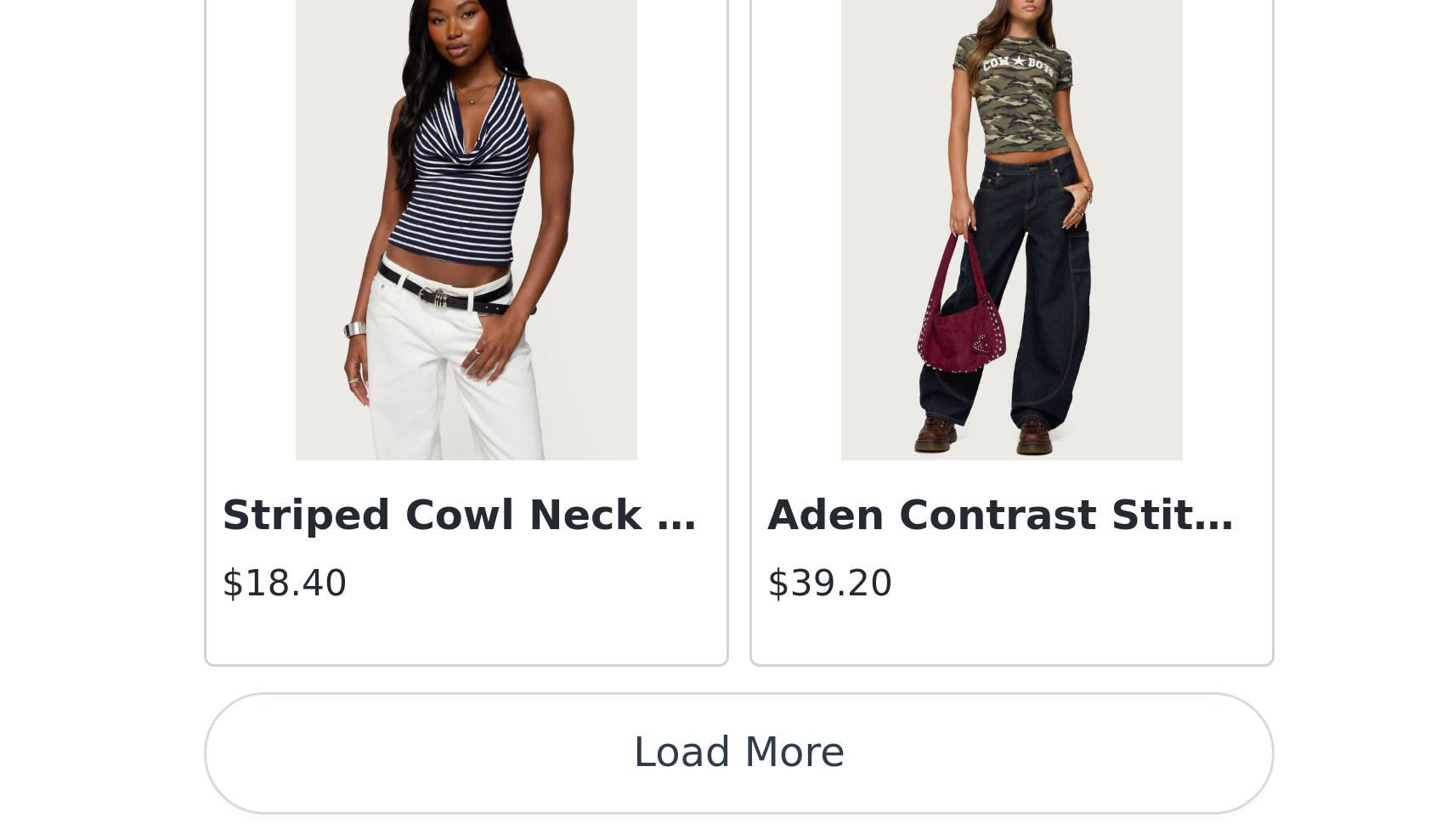
click at [548, 790] on button "Load More" at bounding box center [726, 810] width 357 height 41
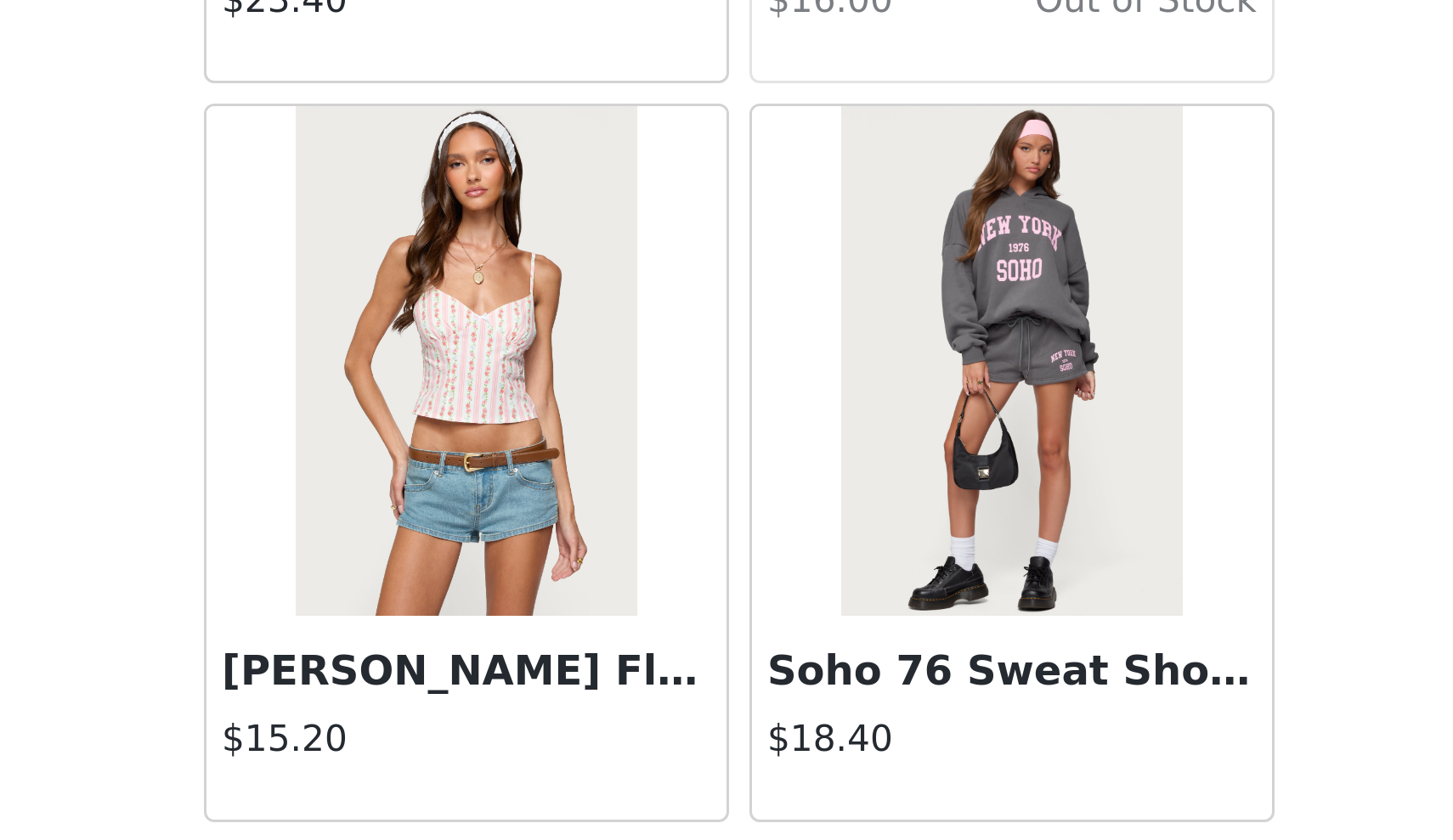
scroll to position [21452, 0]
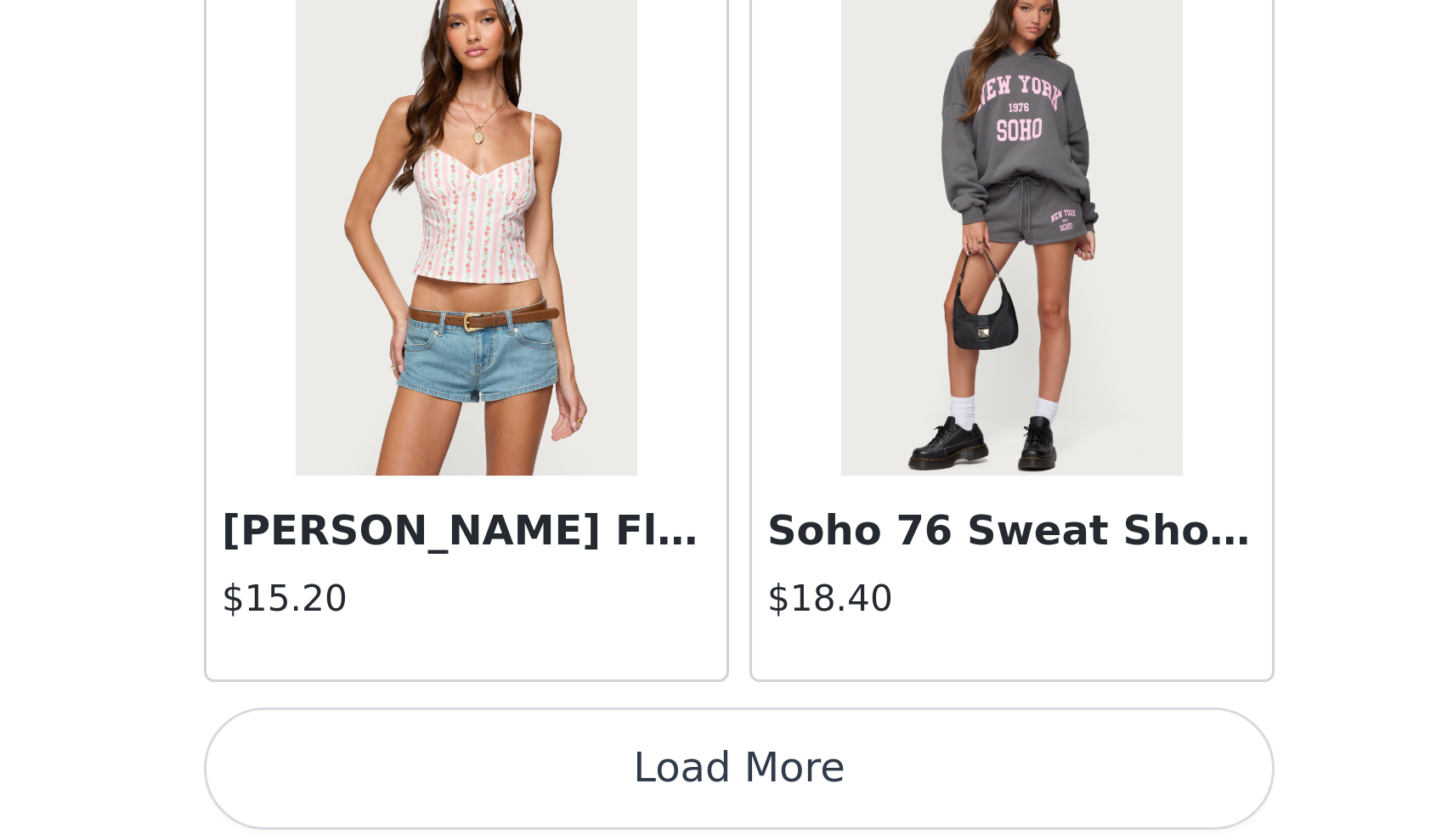
click at [548, 796] on button "Load More" at bounding box center [726, 816] width 357 height 41
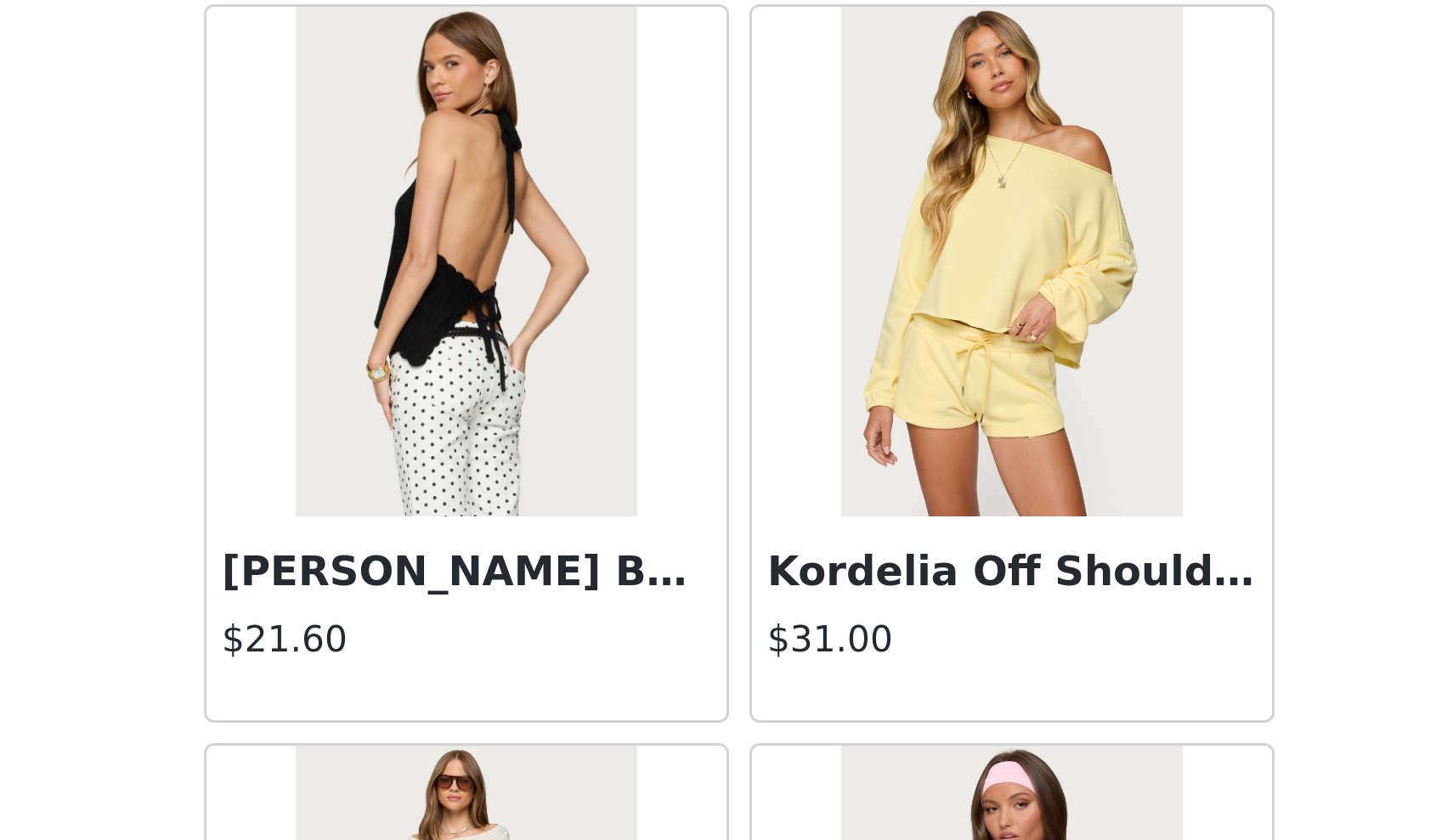
scroll to position [22919, 0]
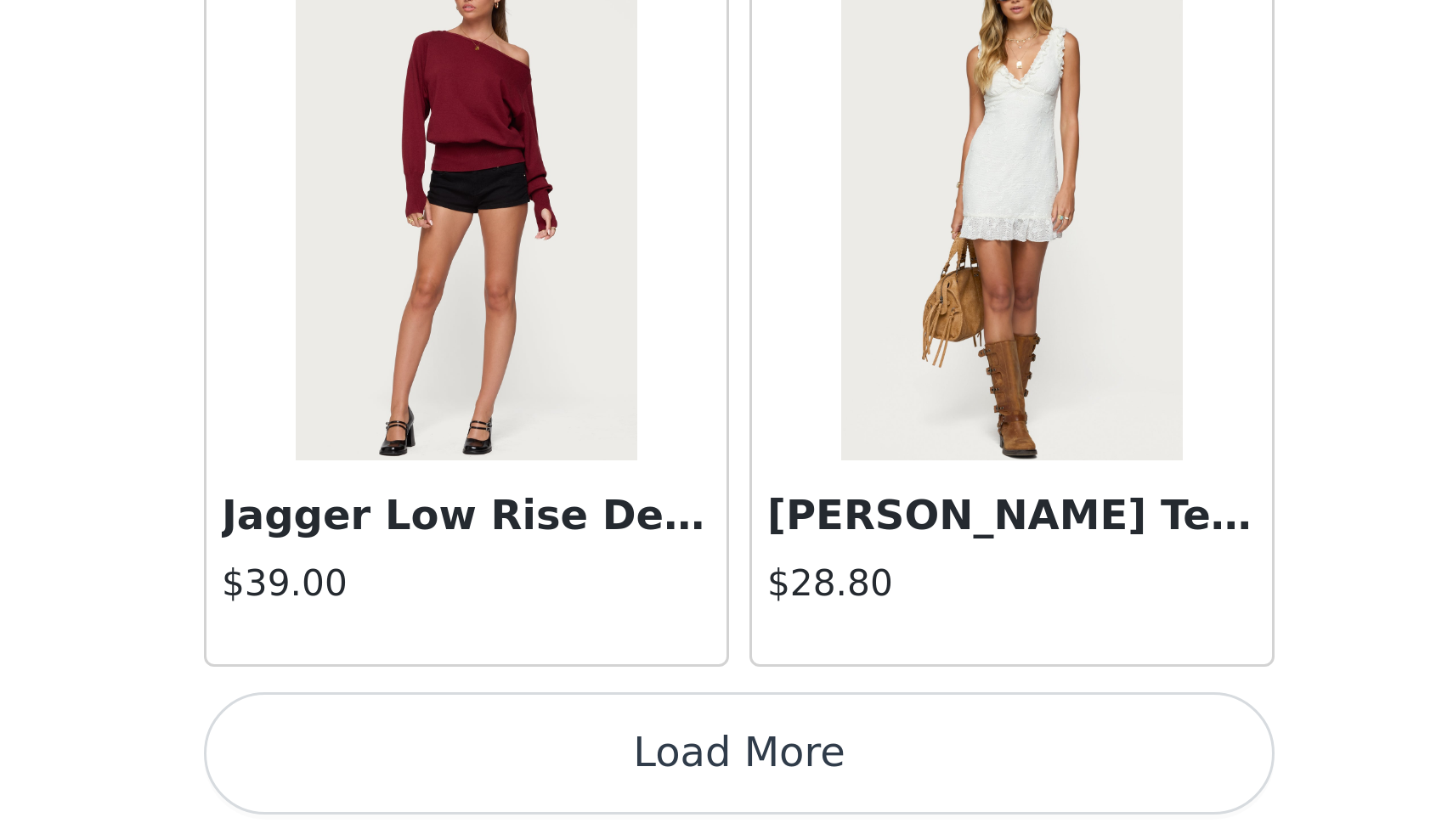
click at [548, 790] on button "Load More" at bounding box center [726, 810] width 357 height 41
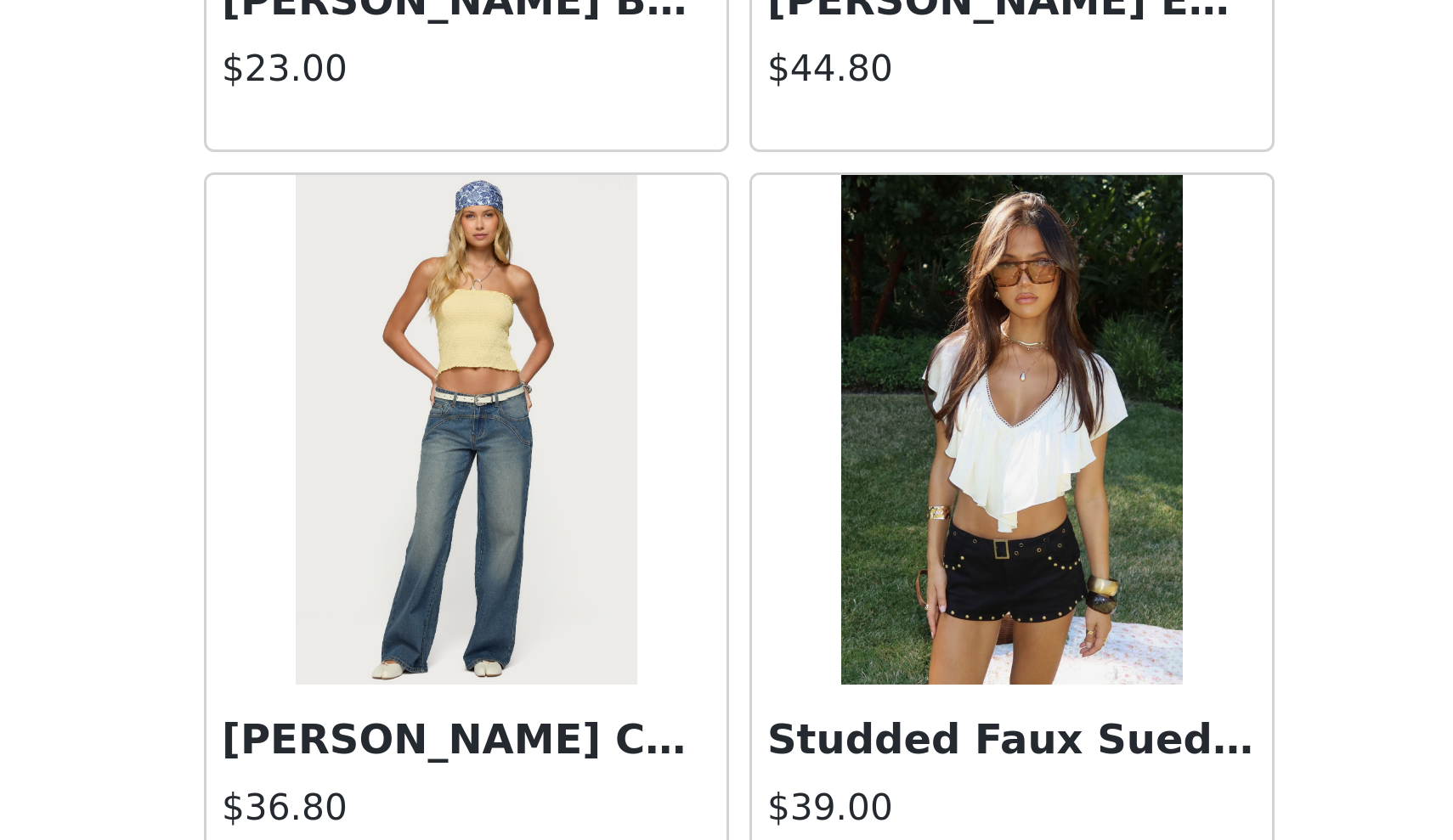
scroll to position [26311, 0]
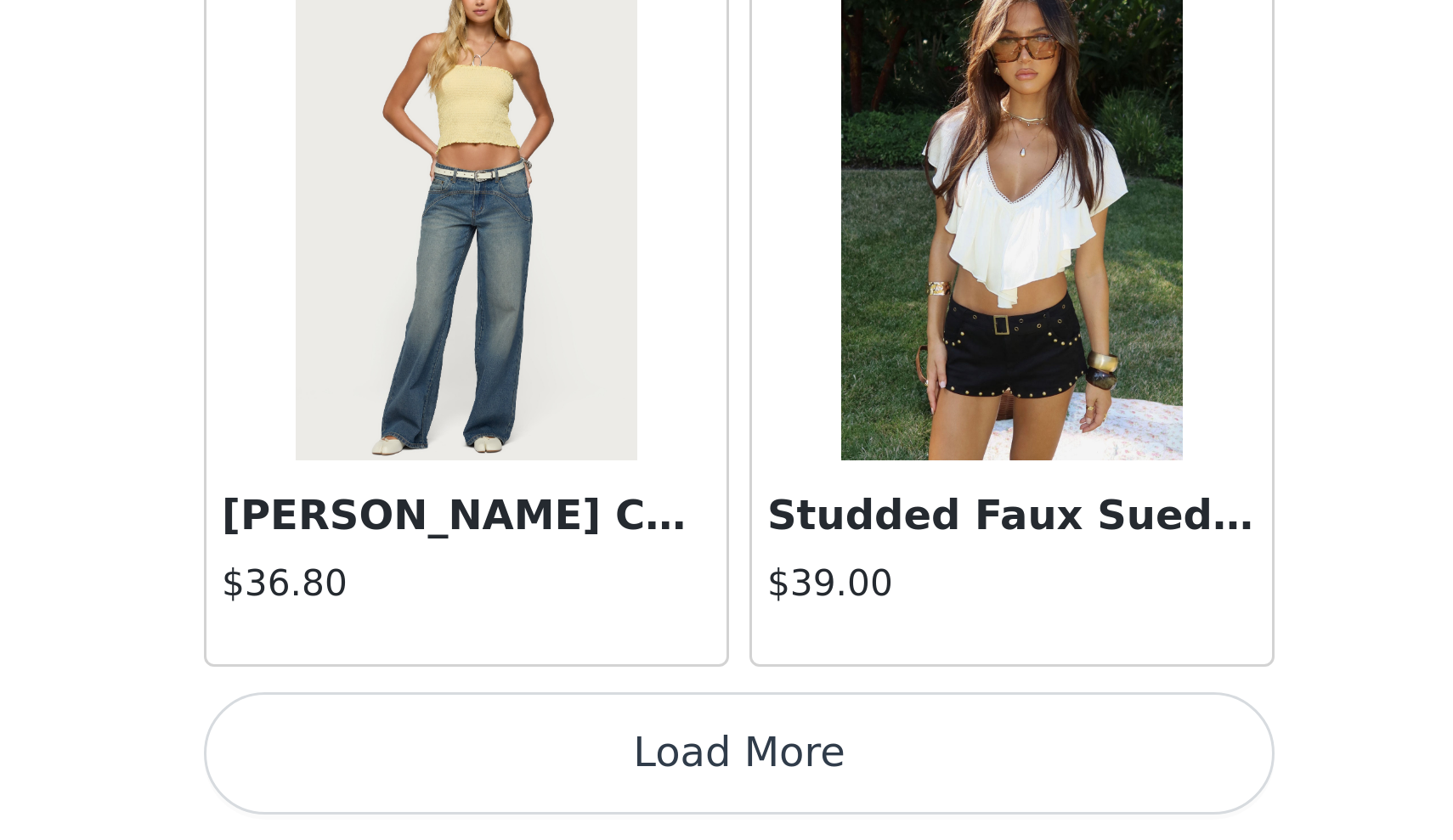
click at [548, 790] on button "Load More" at bounding box center [726, 810] width 357 height 41
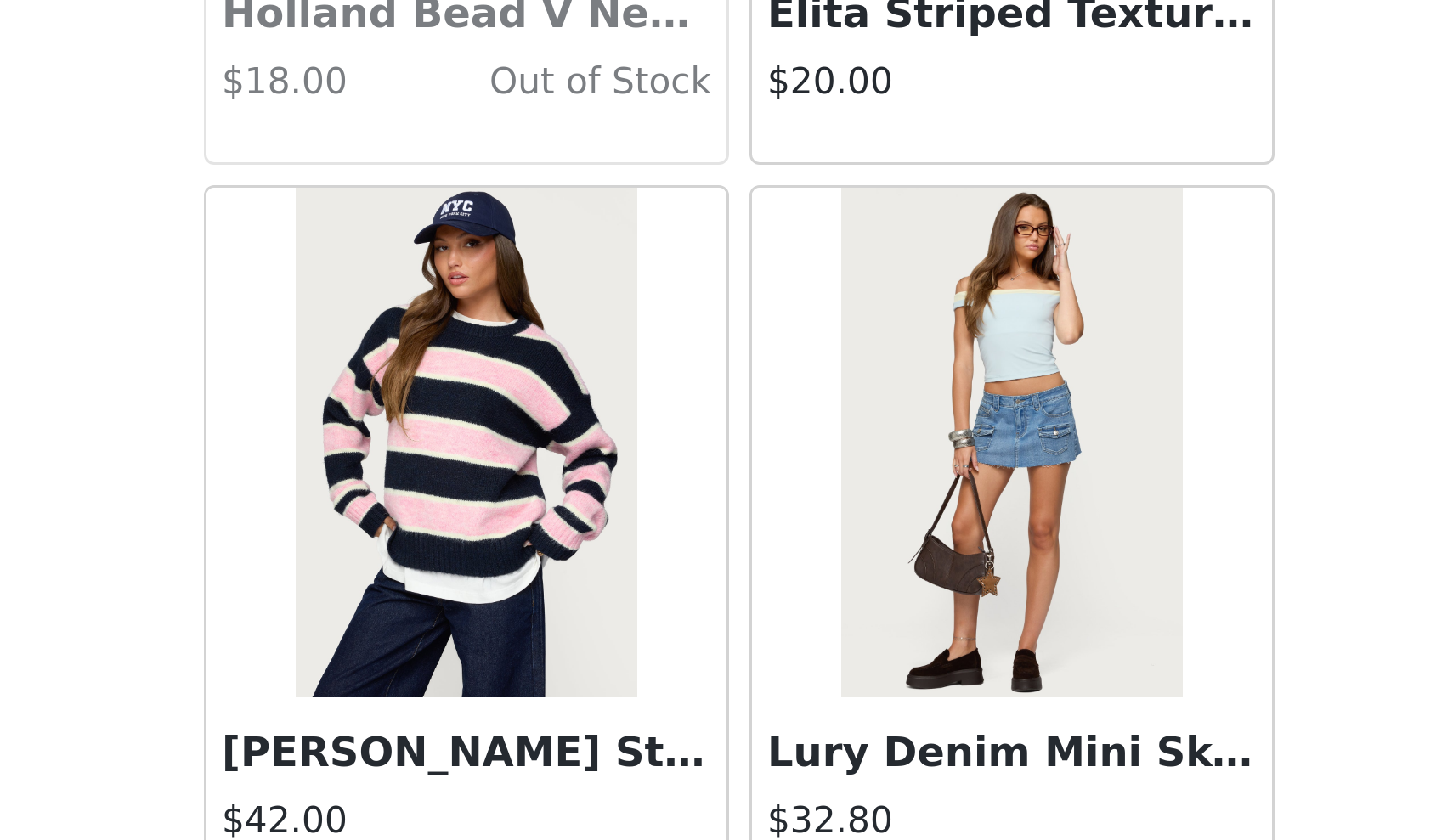
scroll to position [28508, 0]
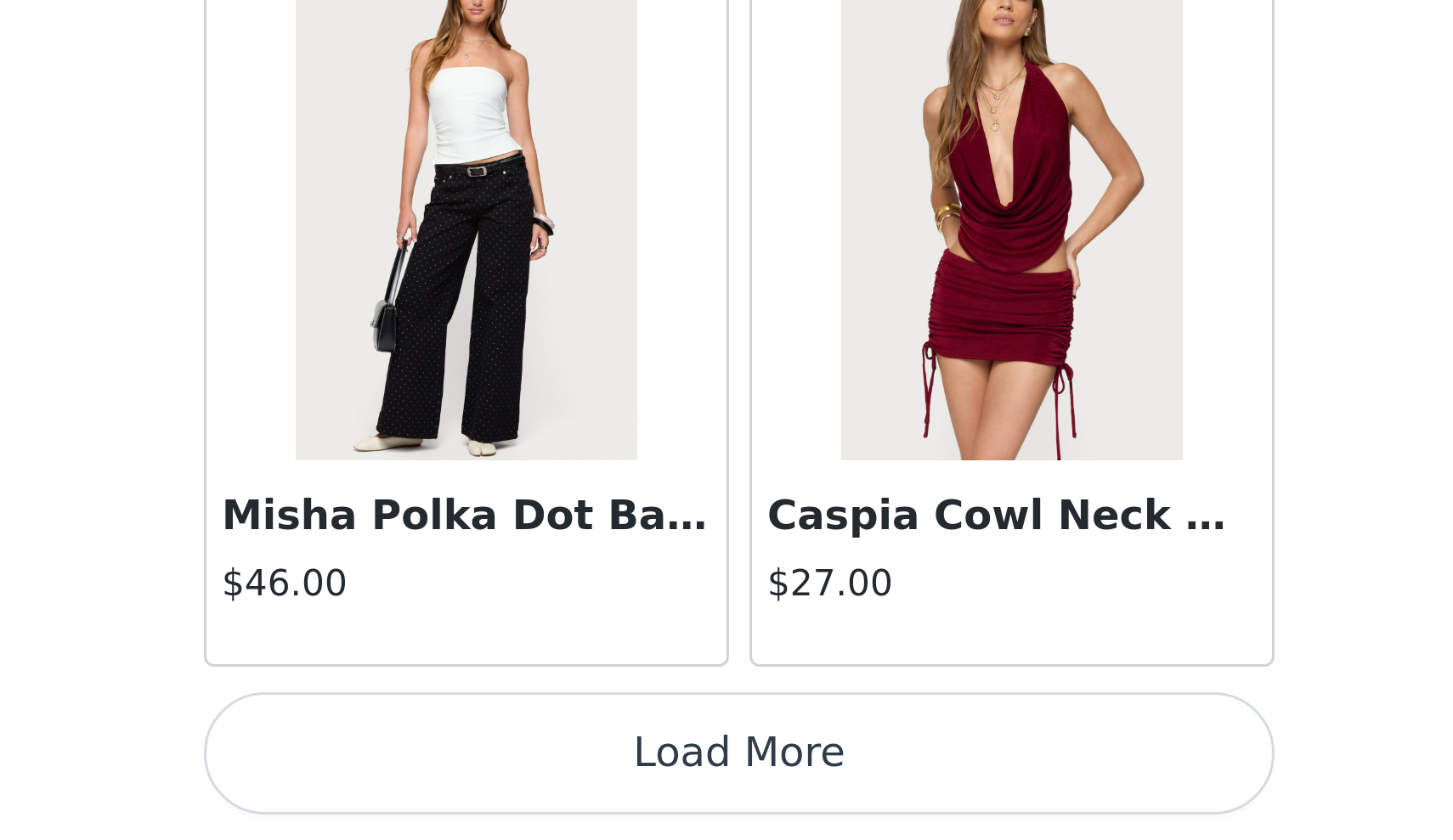
click at [548, 790] on button "Load More" at bounding box center [726, 810] width 357 height 41
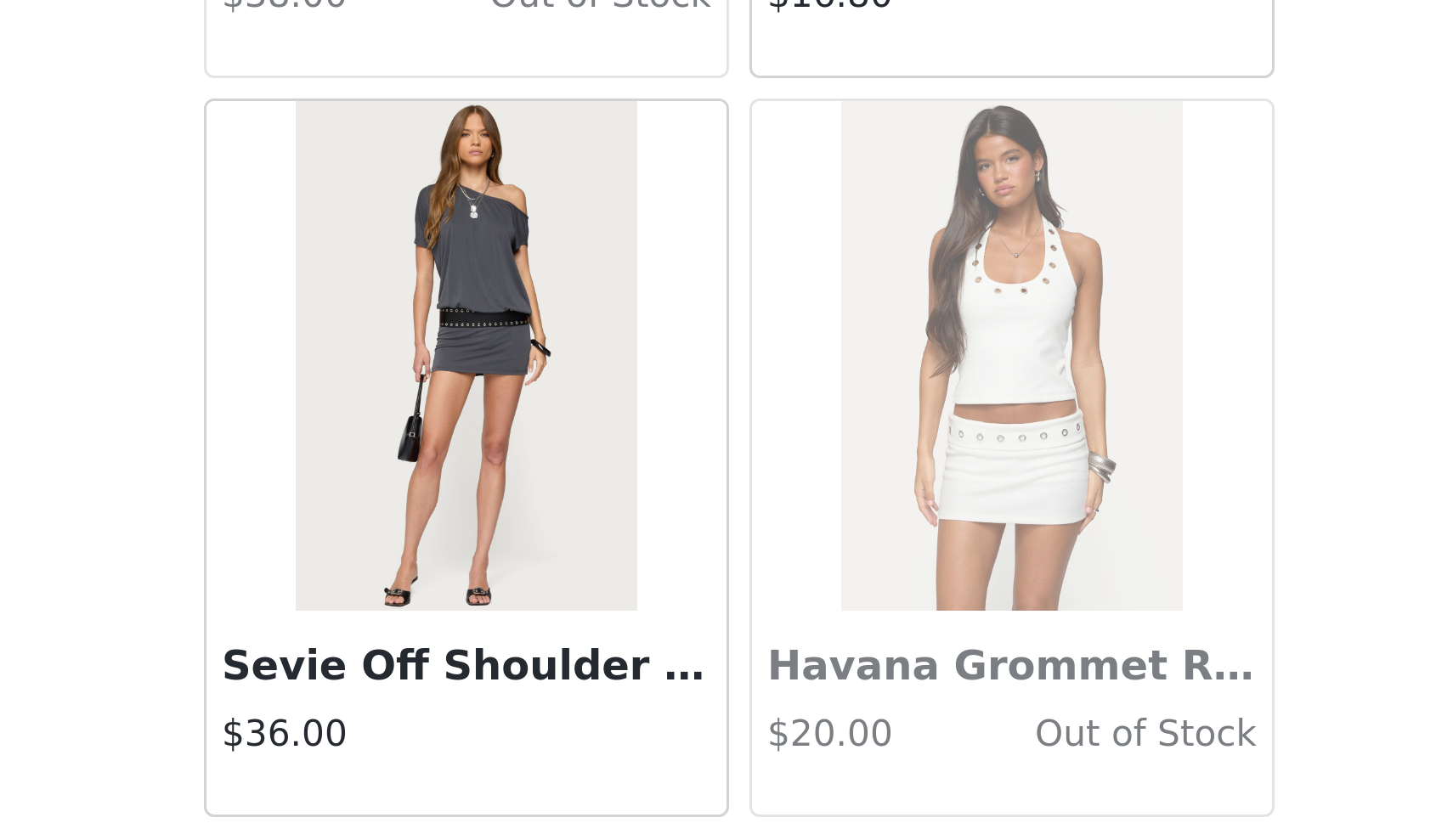
scroll to position [31259, 0]
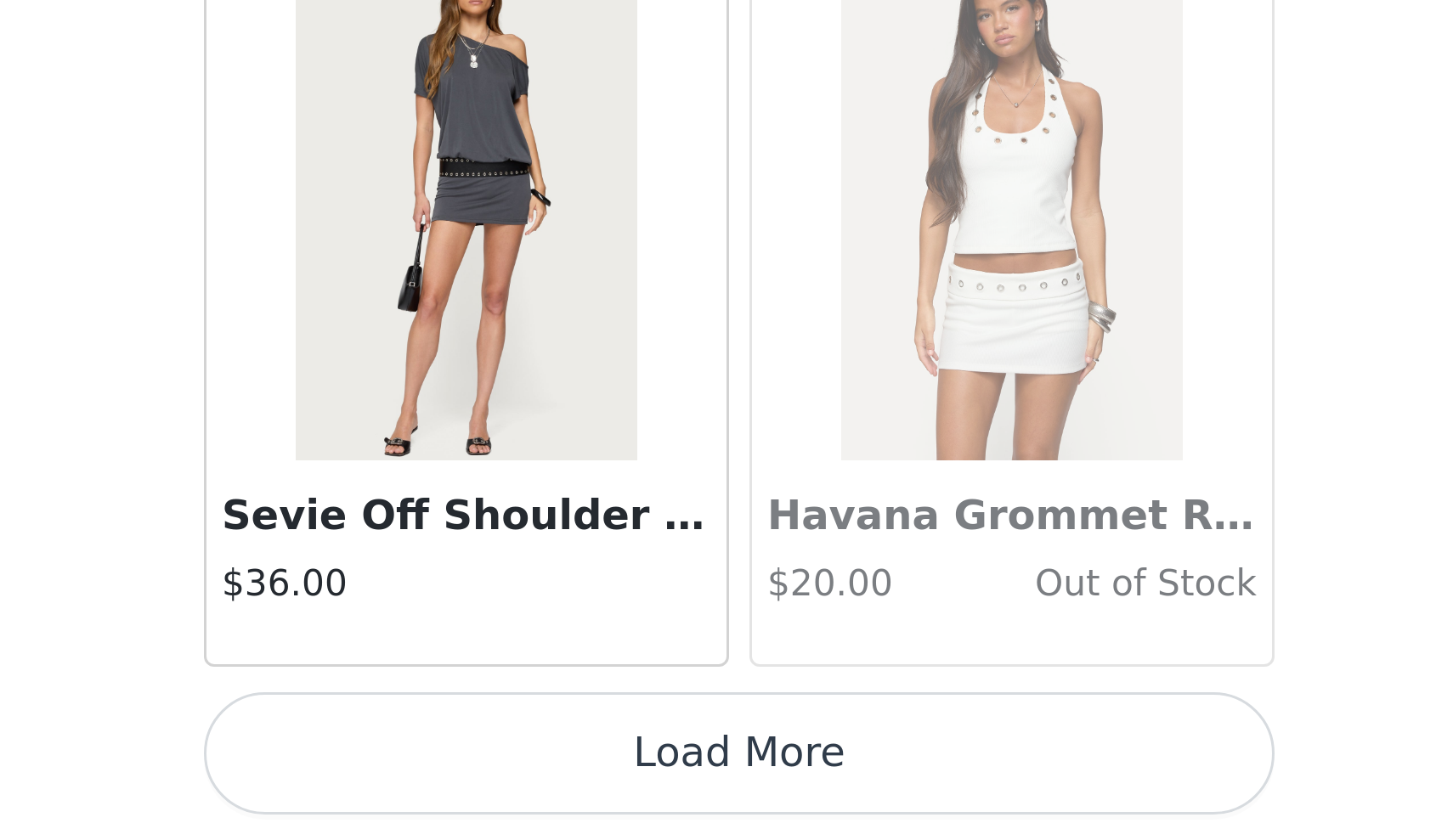
click at [548, 790] on button "Load More" at bounding box center [726, 810] width 357 height 41
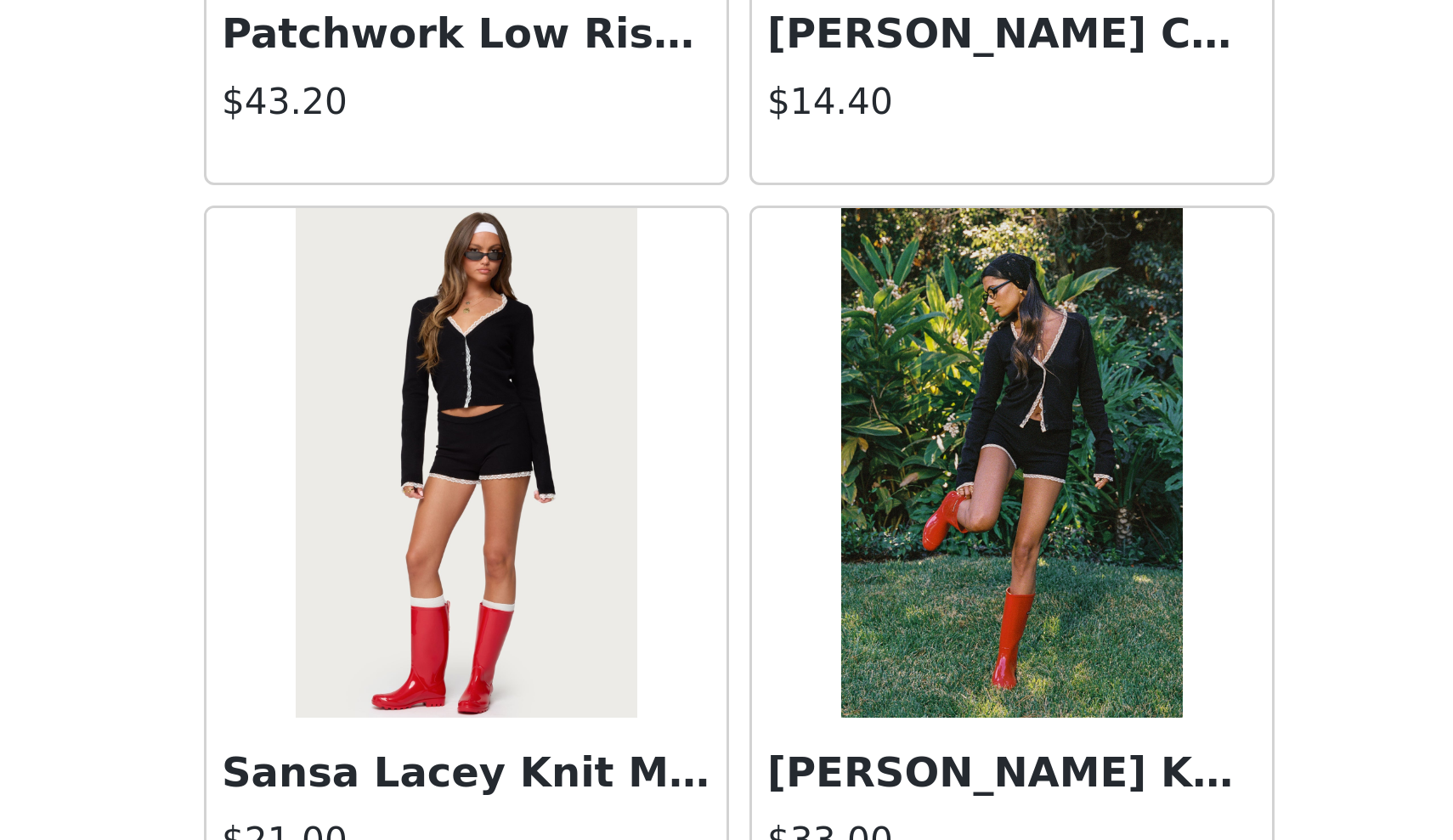
scroll to position [33437, 0]
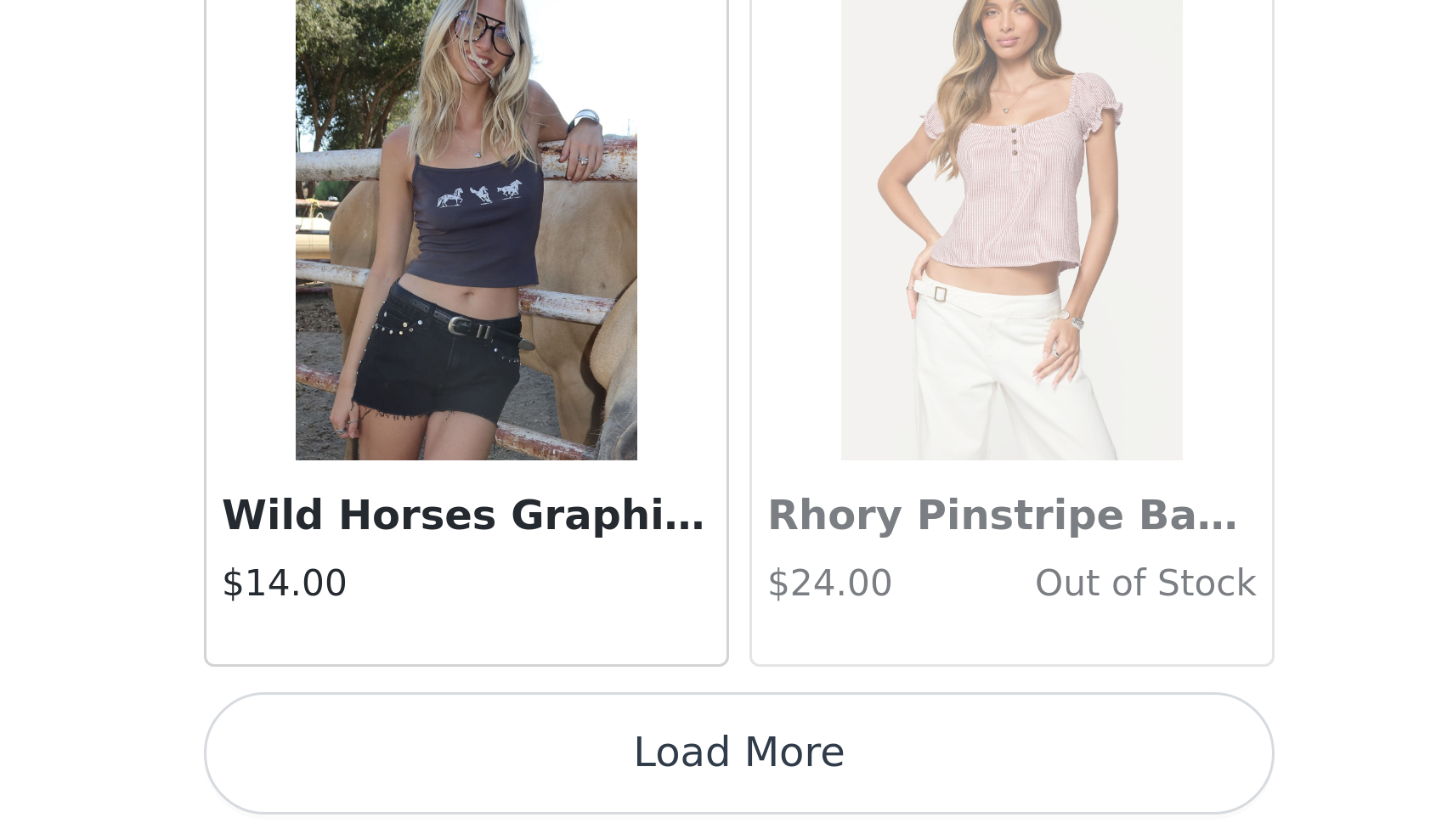
click at [548, 790] on button "Load More" at bounding box center [726, 810] width 357 height 41
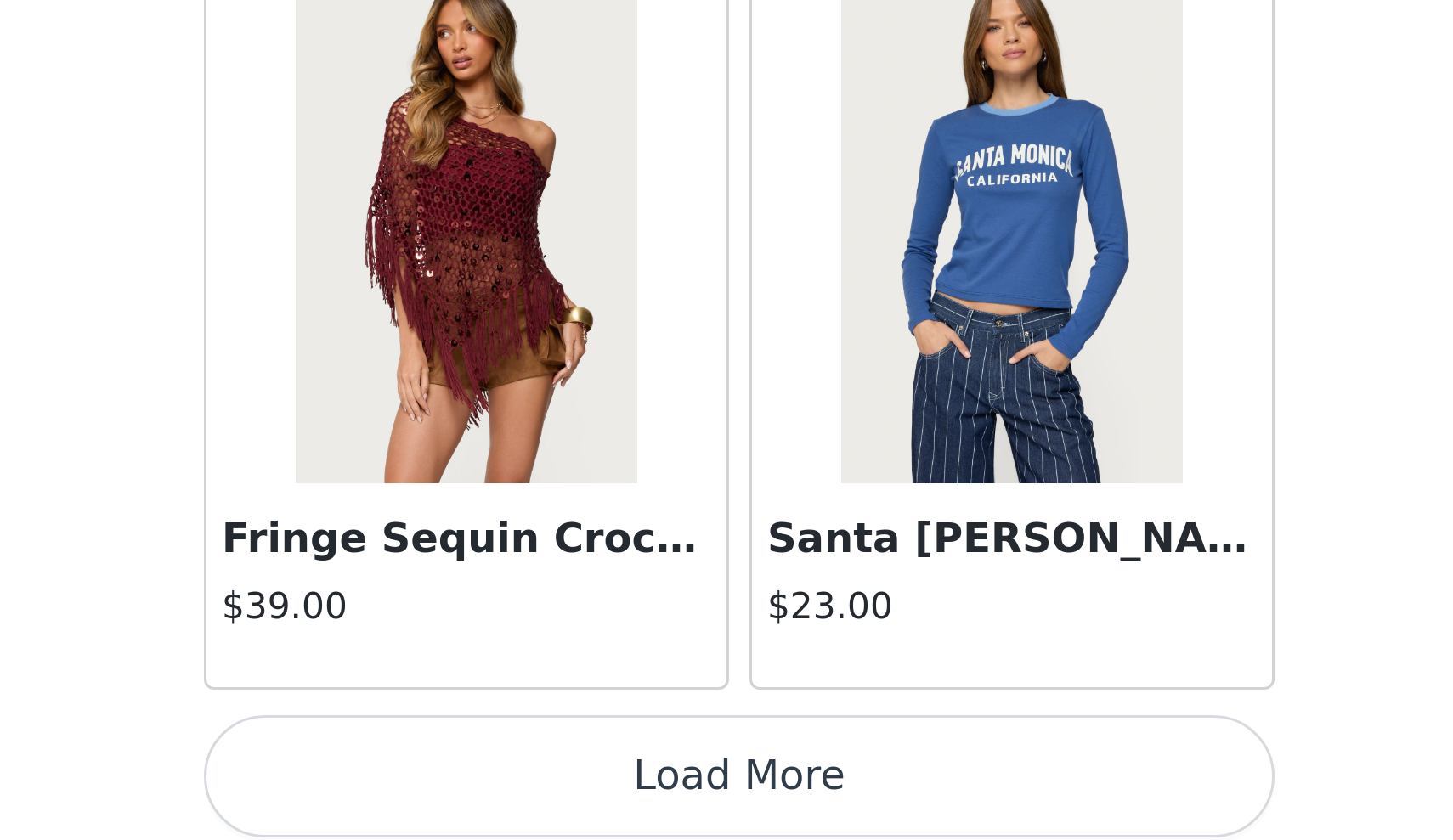
scroll to position [36230, 0]
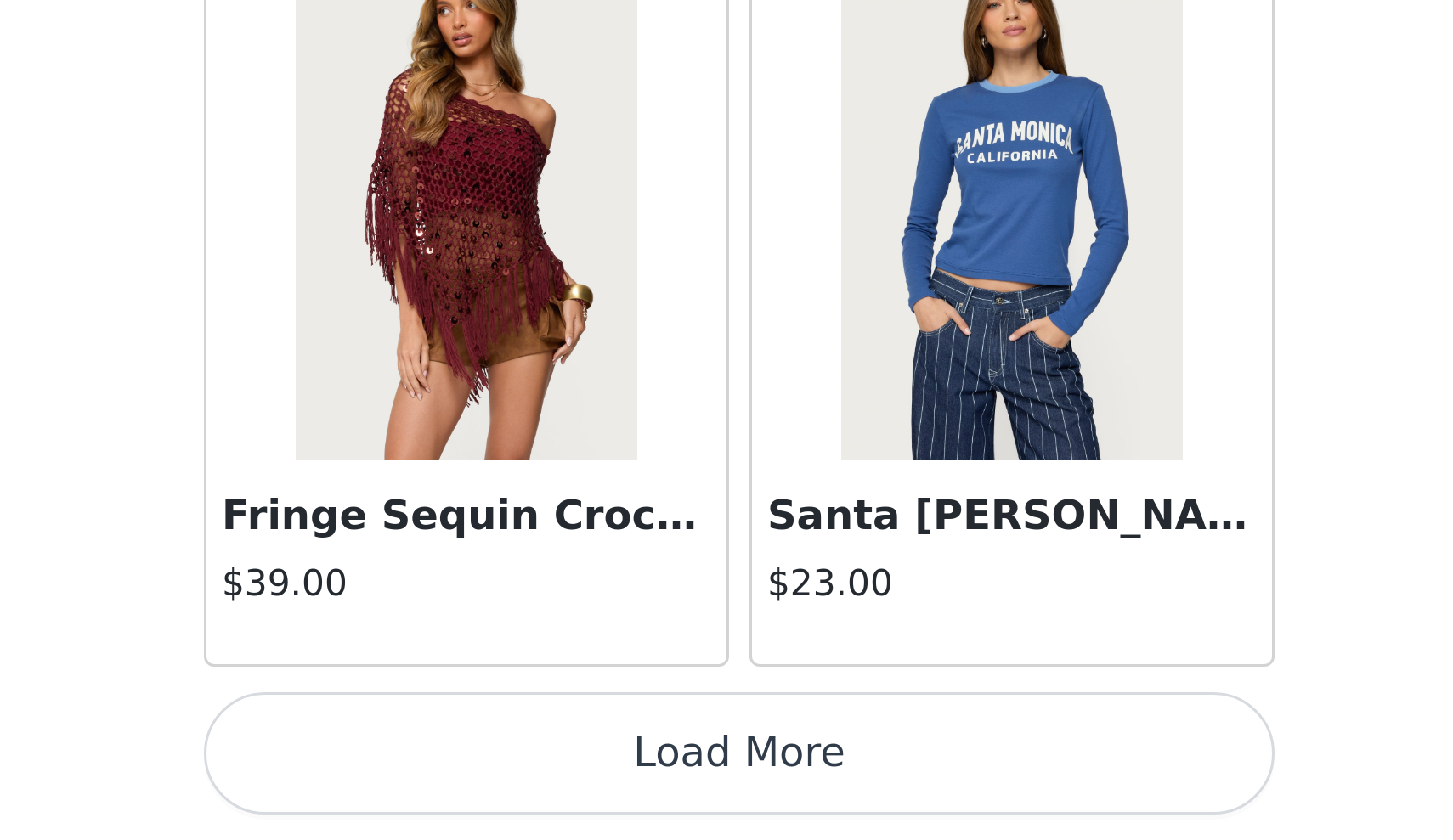
click at [548, 790] on button "Load More" at bounding box center [726, 810] width 357 height 41
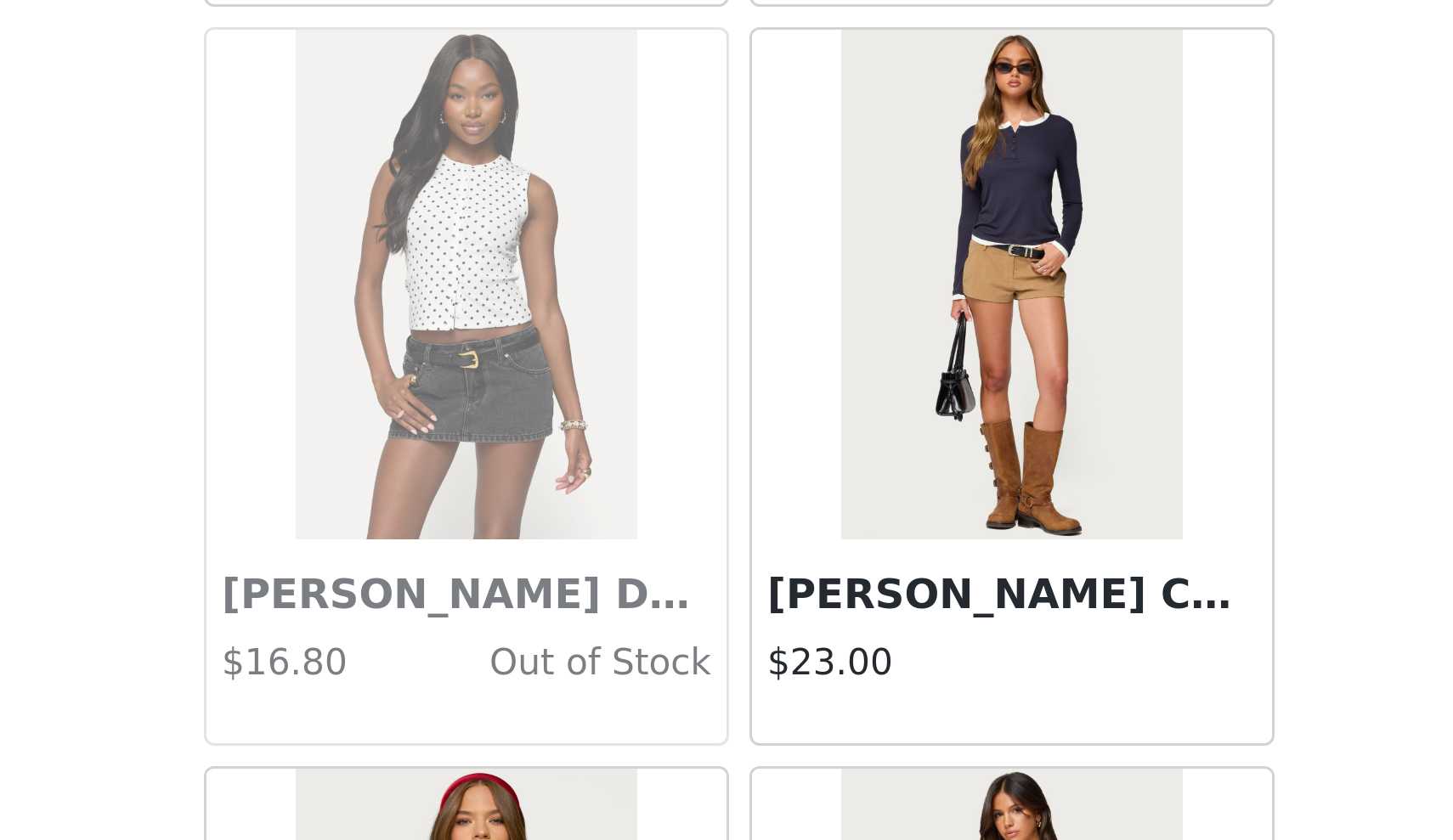
scroll to position [38428, 0]
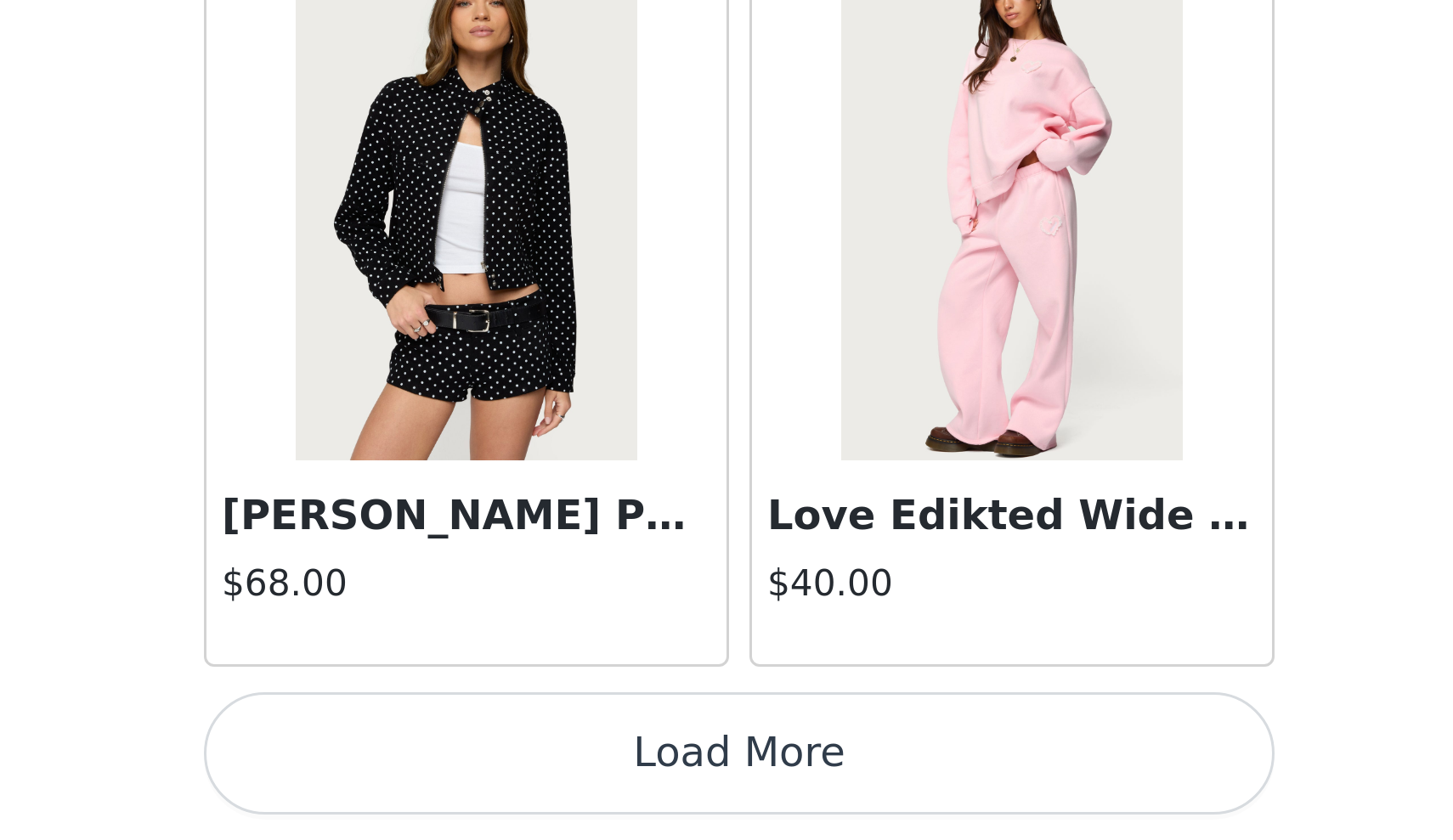
click at [548, 790] on button "Load More" at bounding box center [726, 810] width 357 height 41
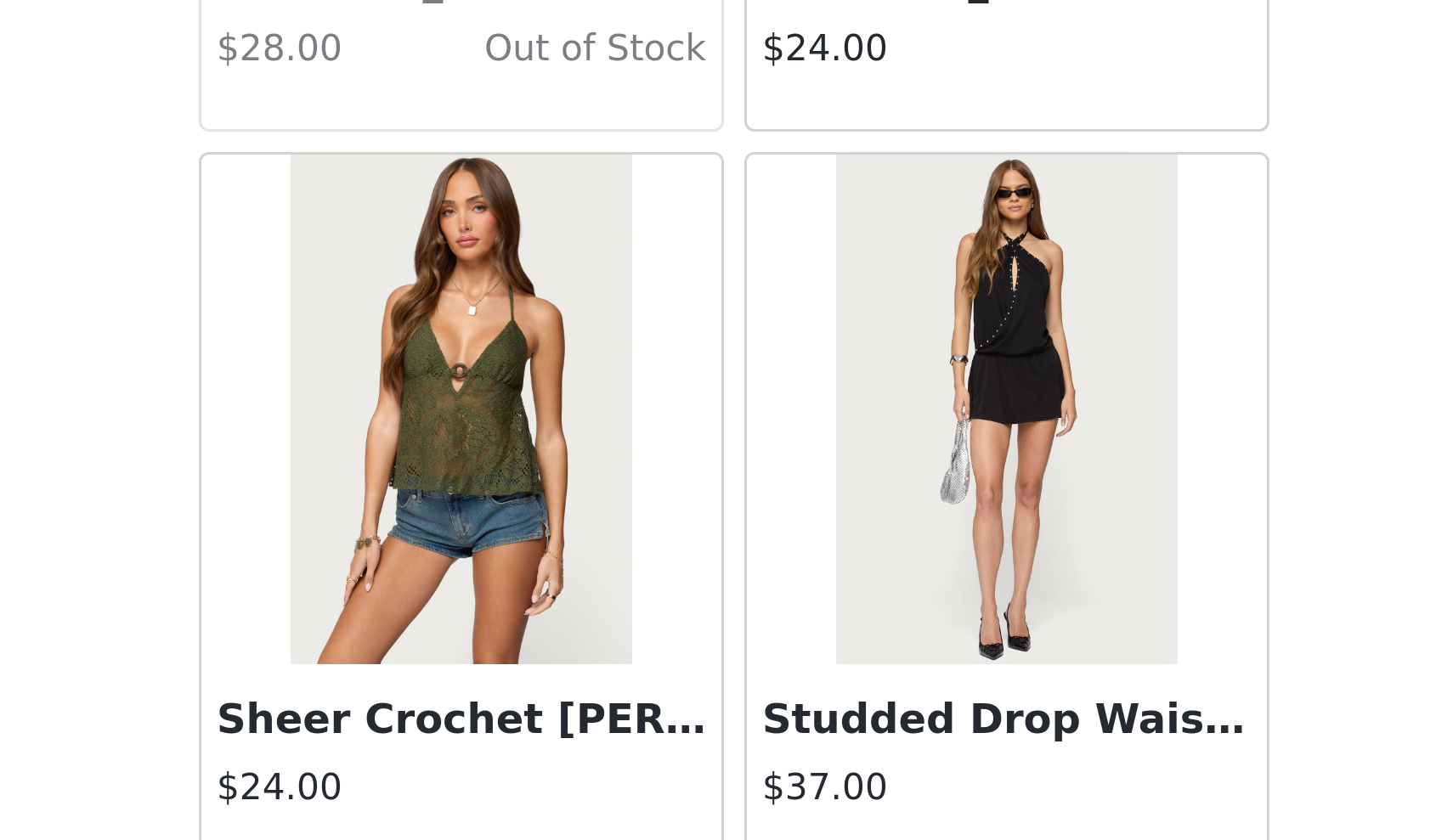
scroll to position [41090, 0]
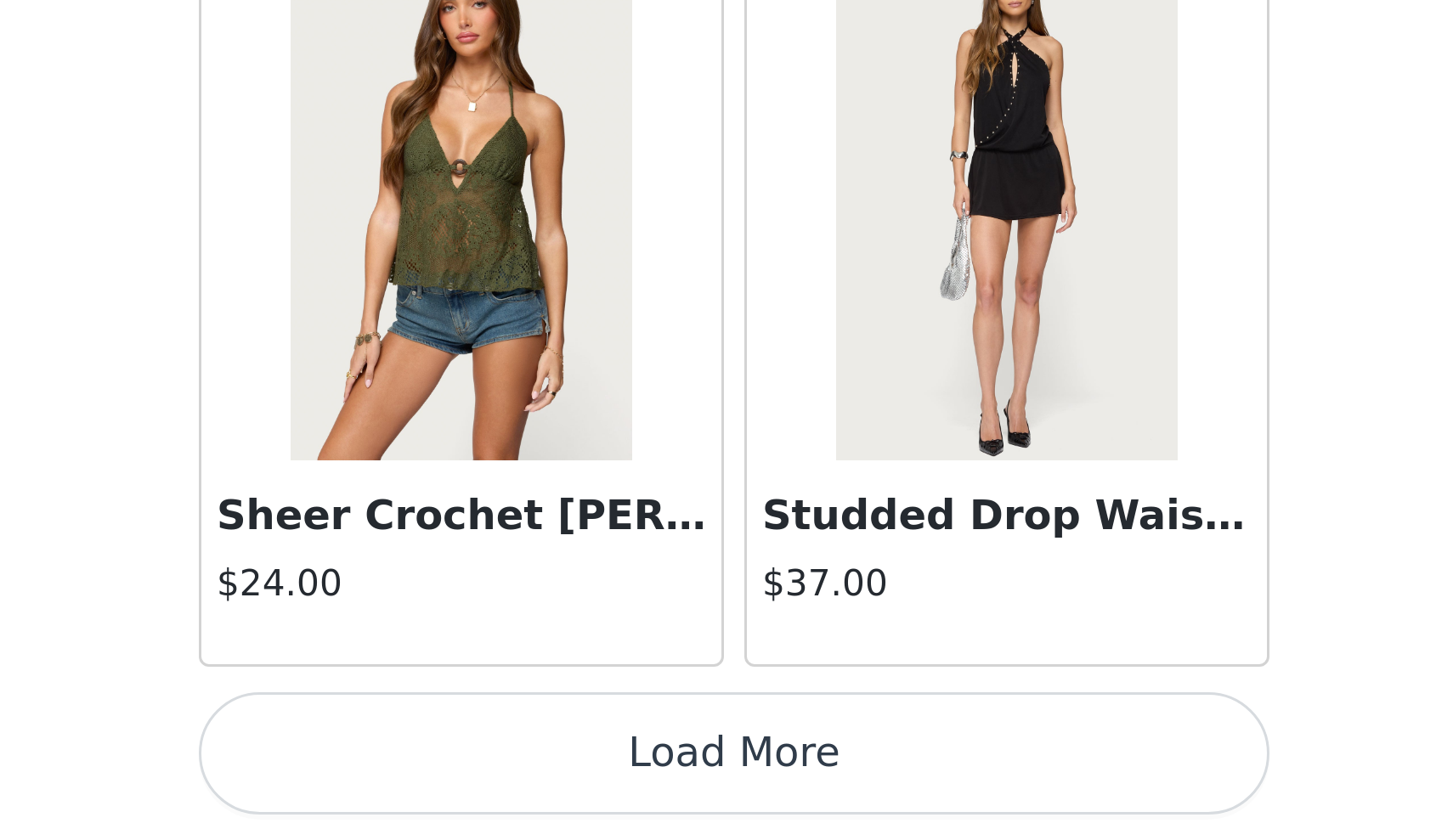
click at [548, 790] on button "Load More" at bounding box center [726, 810] width 357 height 41
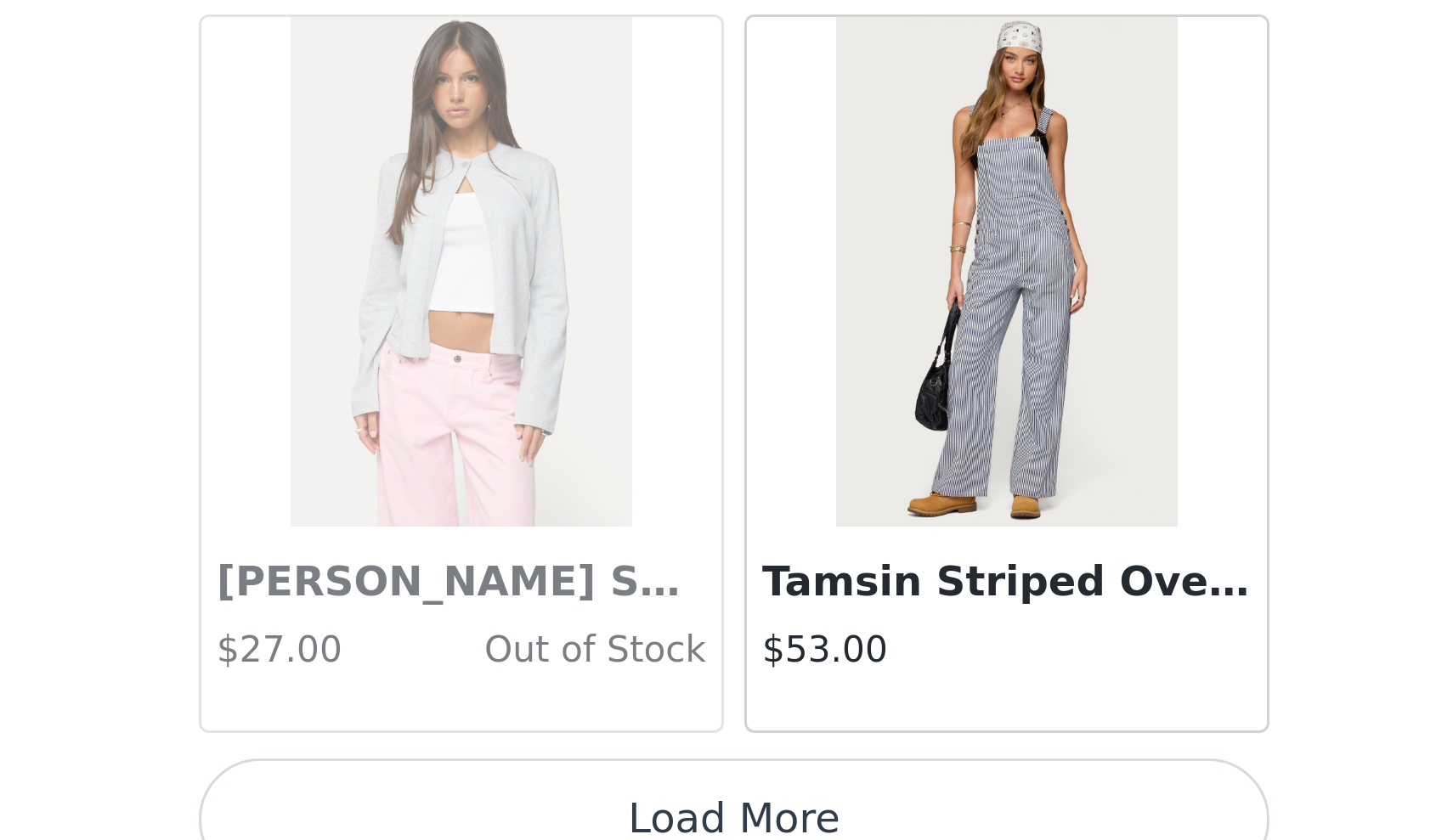
scroll to position [43596, 0]
click at [548, 812] on button "Load More" at bounding box center [726, 832] width 357 height 41
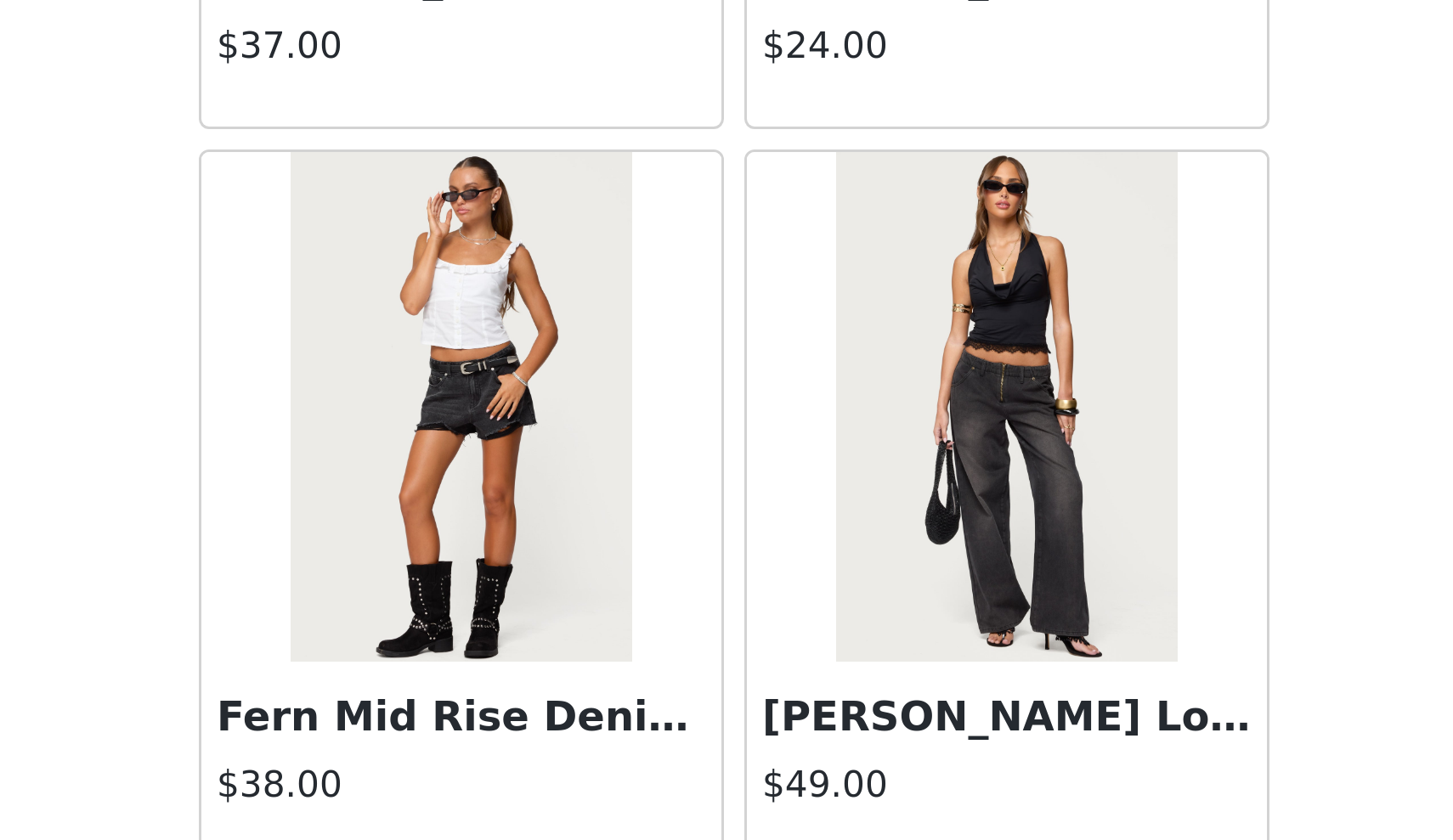
scroll to position [45768, 0]
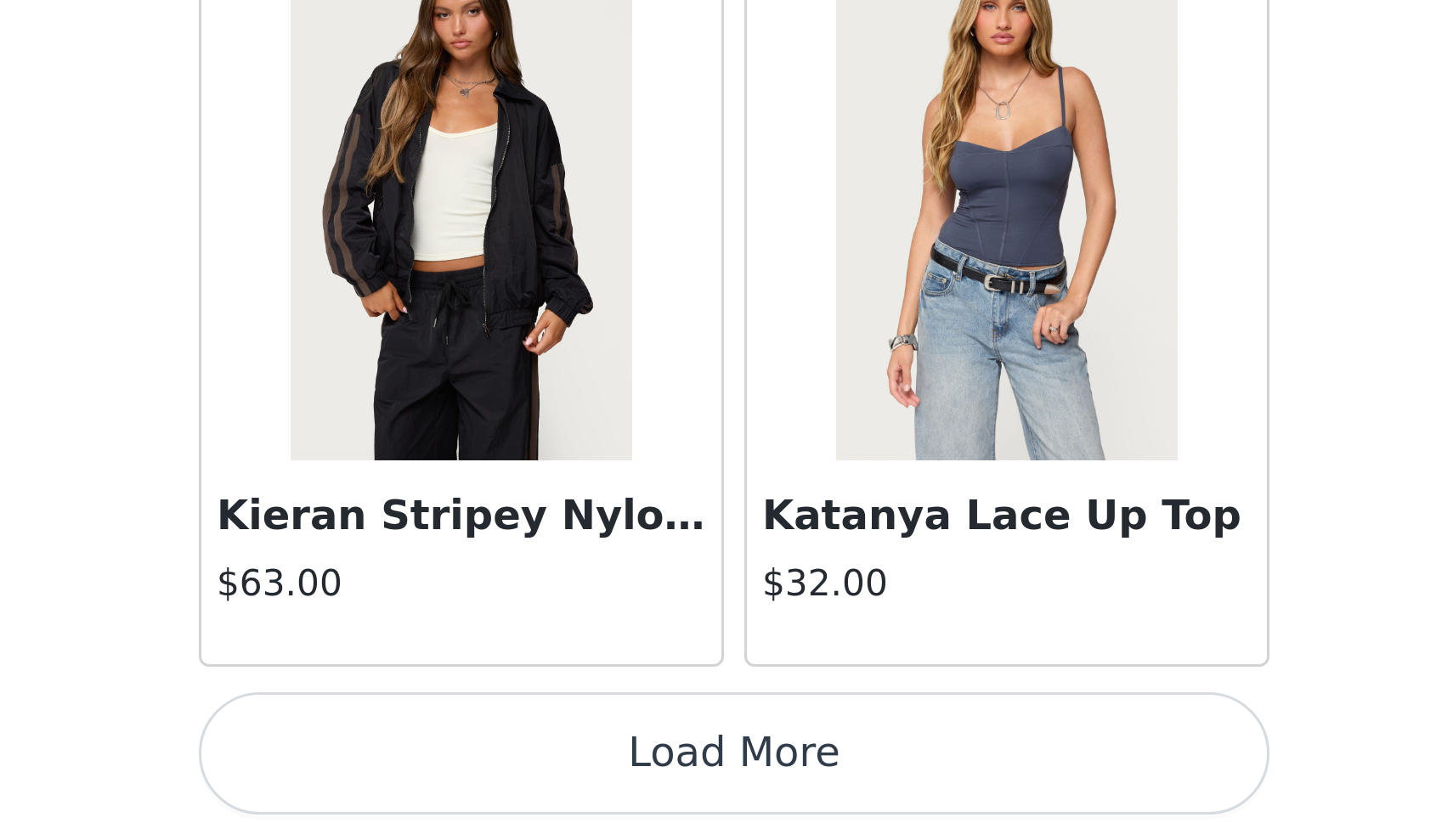
click at [548, 790] on button "Load More" at bounding box center [726, 810] width 357 height 41
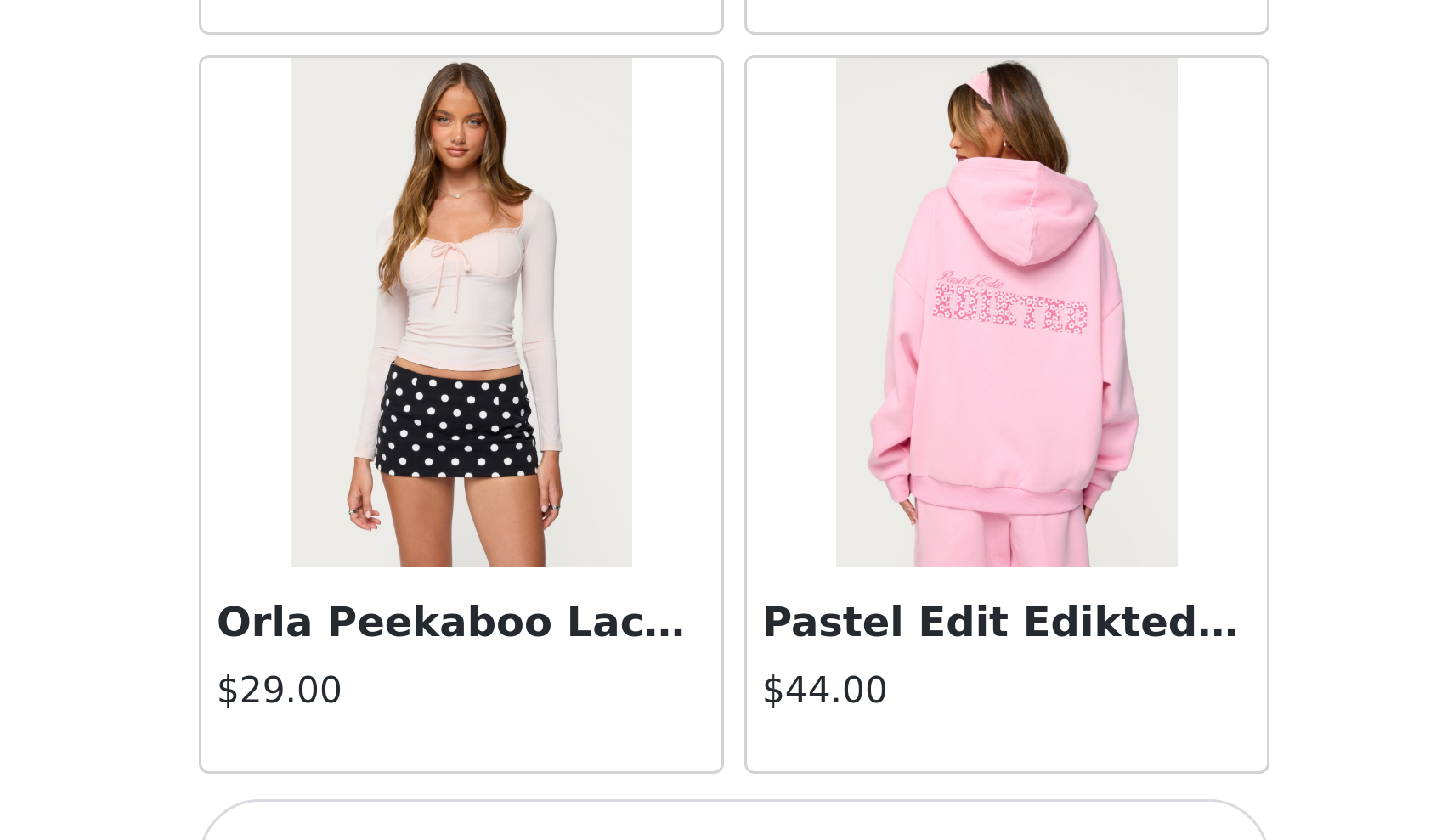
scroll to position [48509, 0]
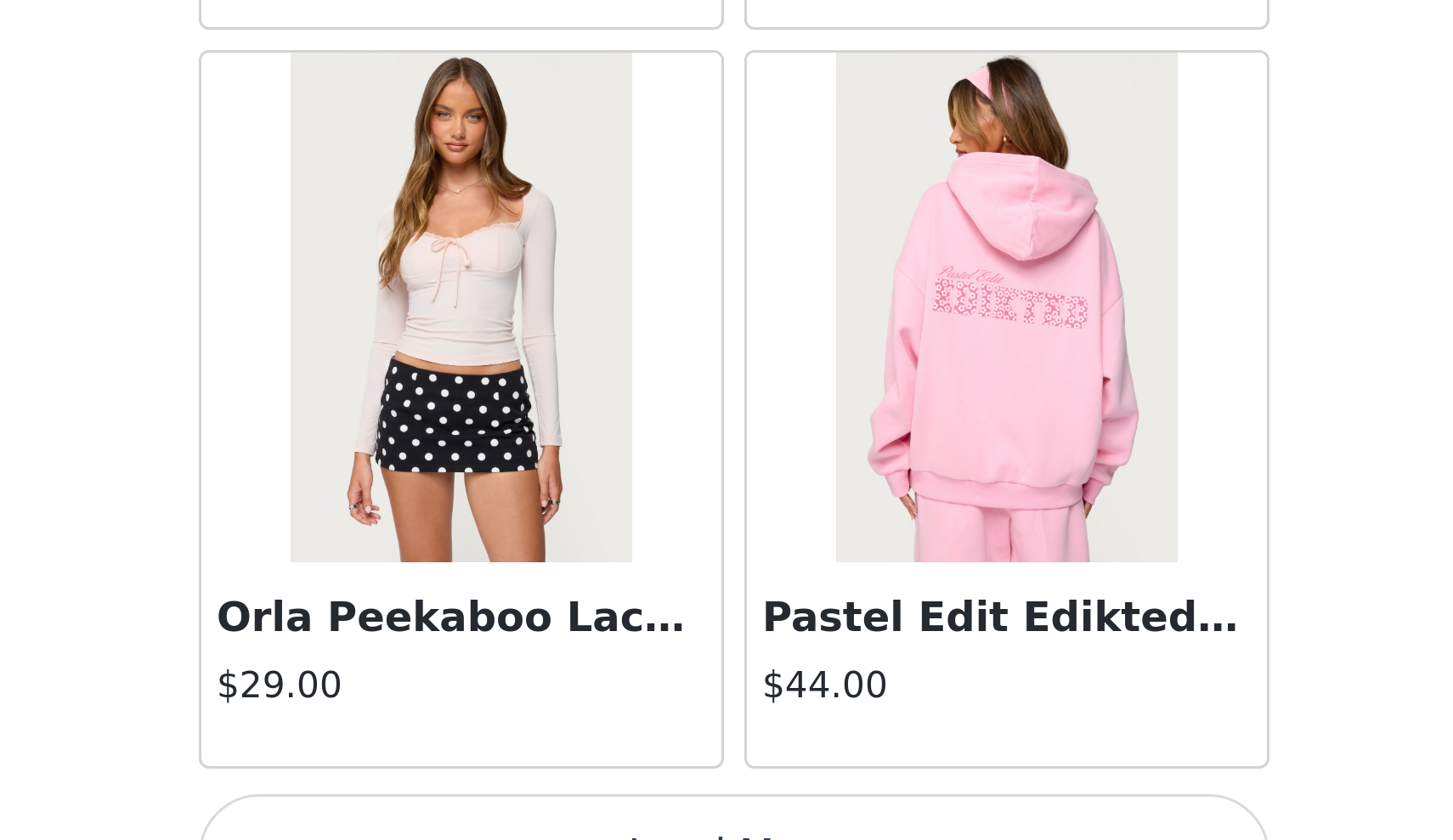
click at [548, 824] on button "Load More" at bounding box center [726, 844] width 357 height 41
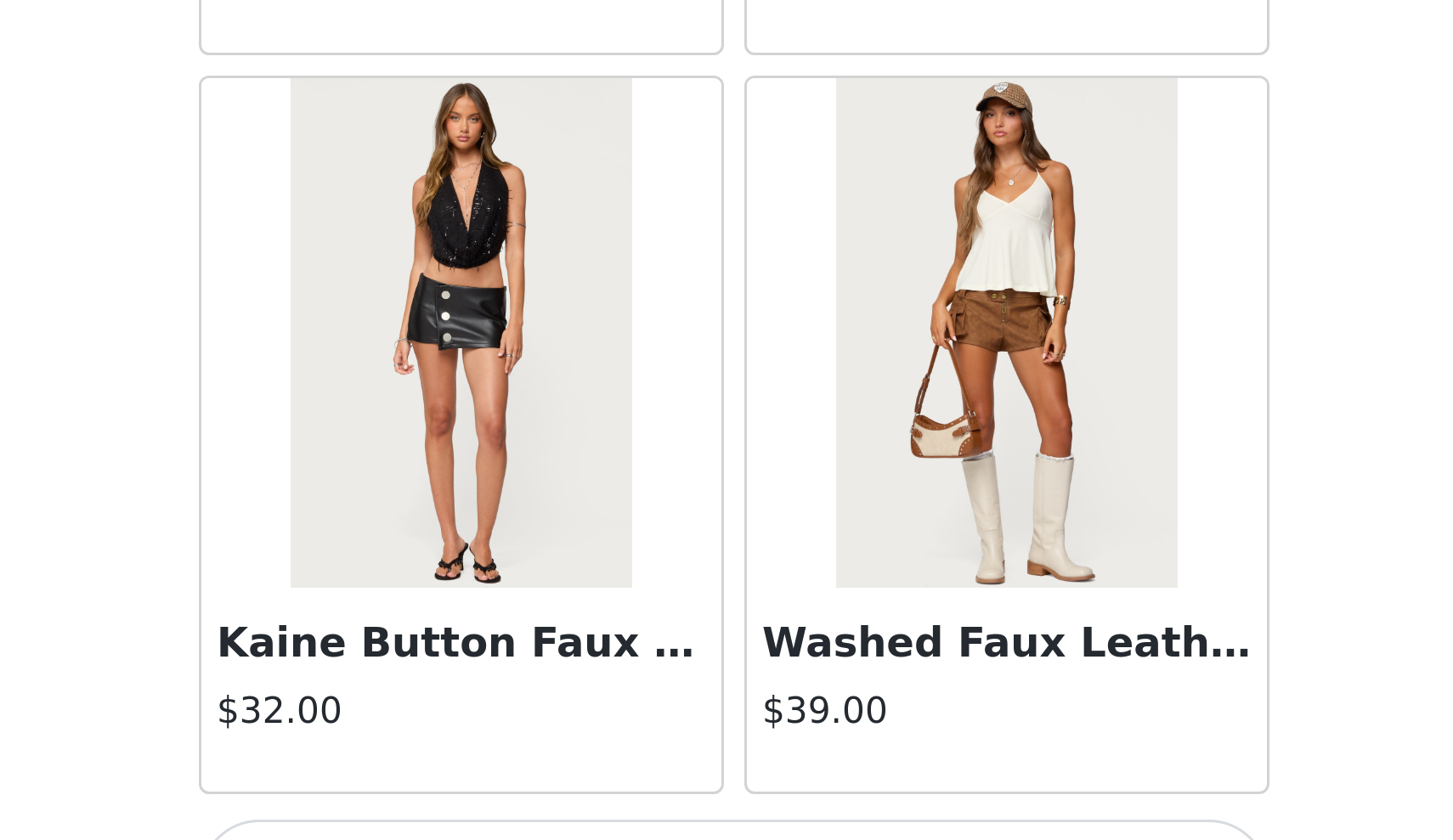
scroll to position [50964, 0]
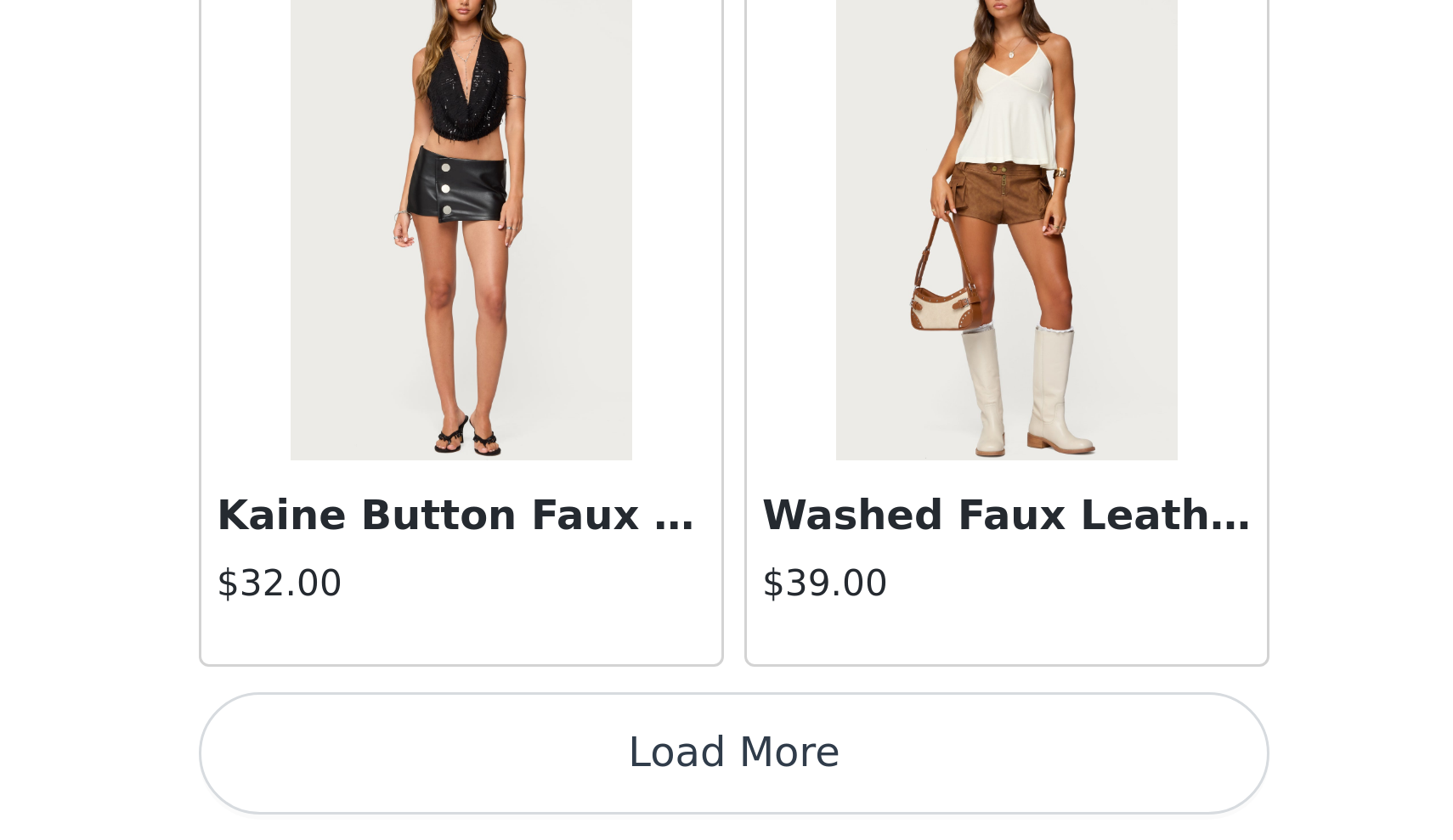
click at [548, 790] on button "Load More" at bounding box center [726, 810] width 357 height 41
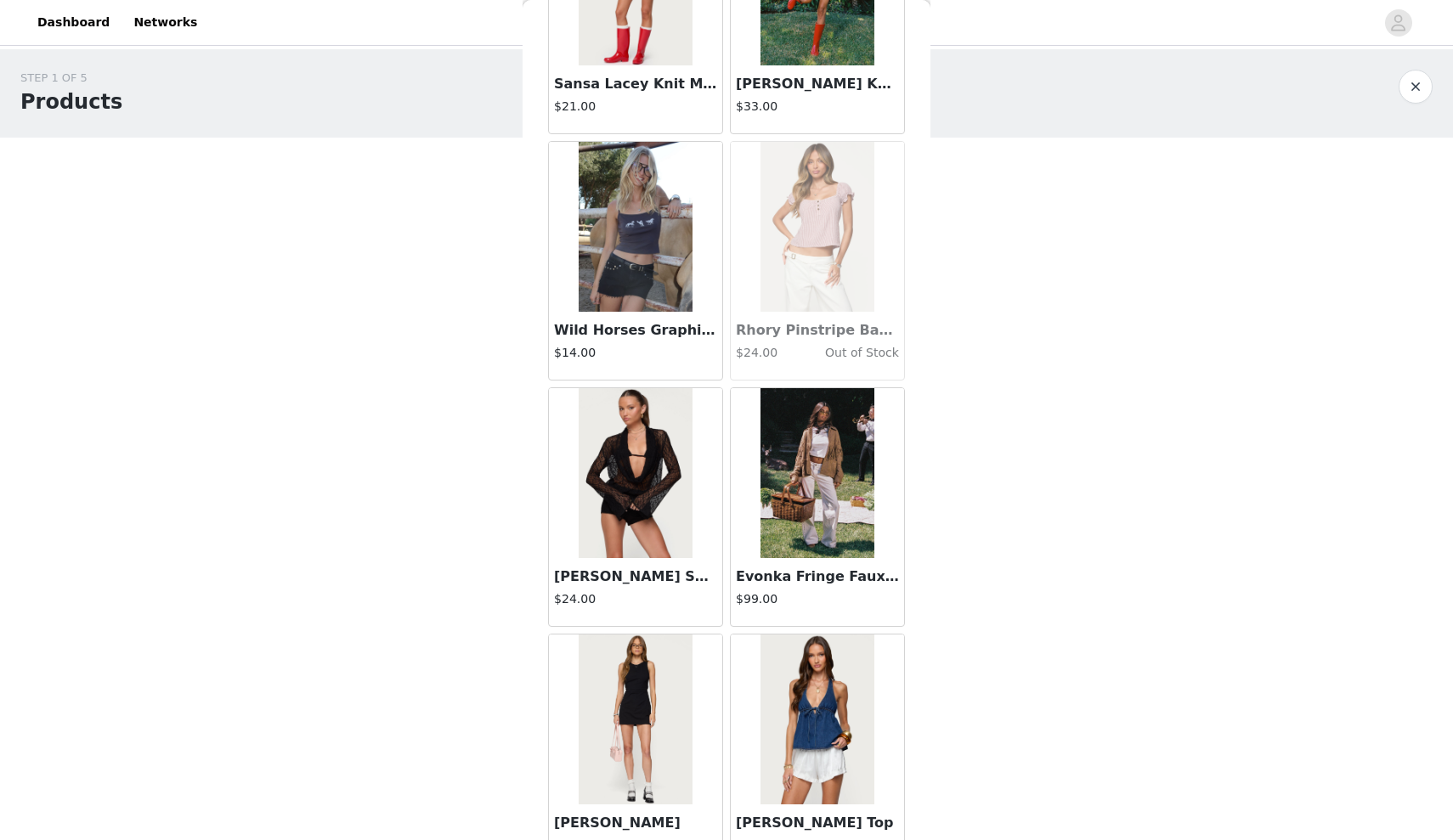
scroll to position [34168, 0]
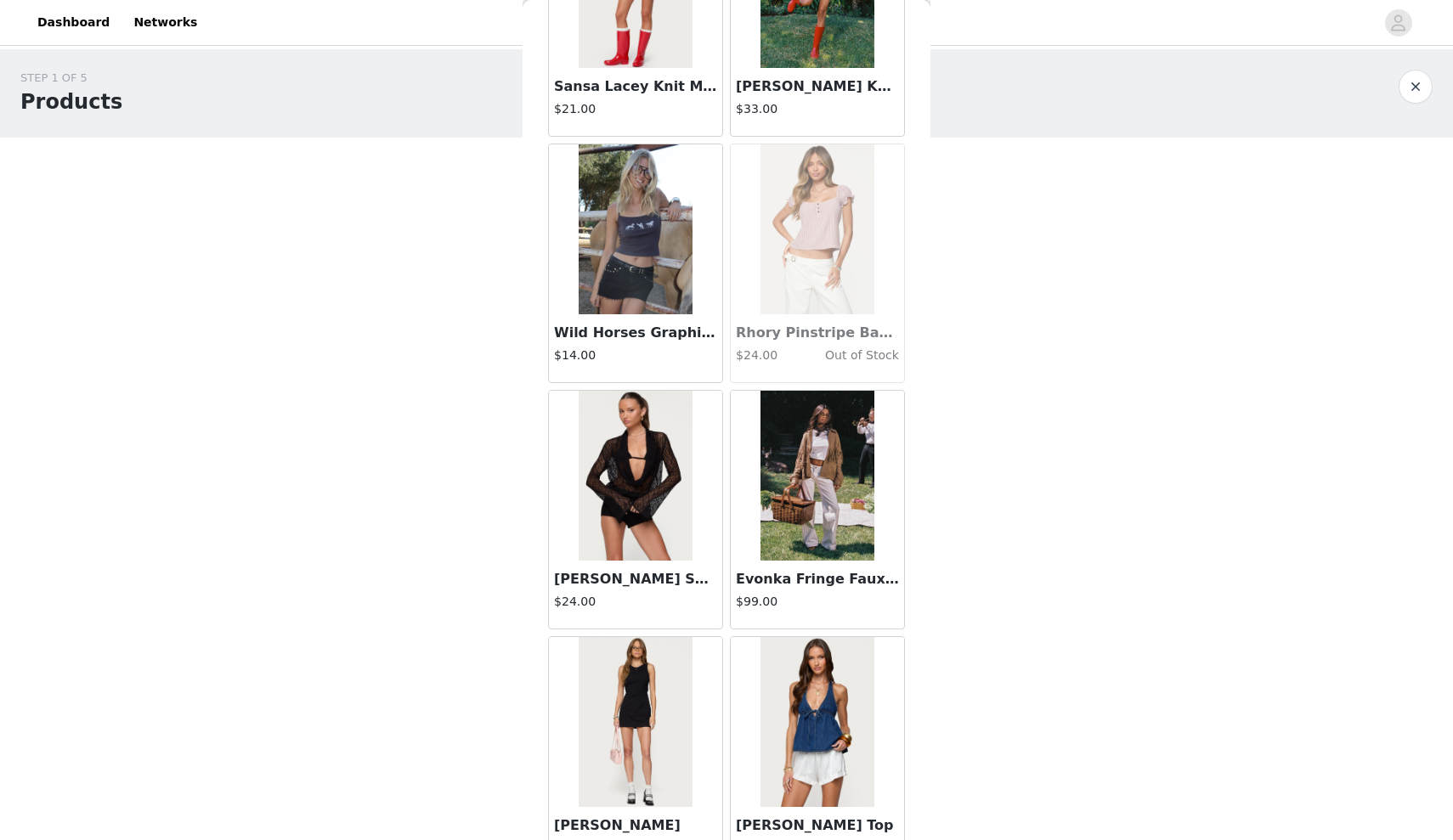
click at [606, 541] on img at bounding box center [635, 475] width 113 height 170
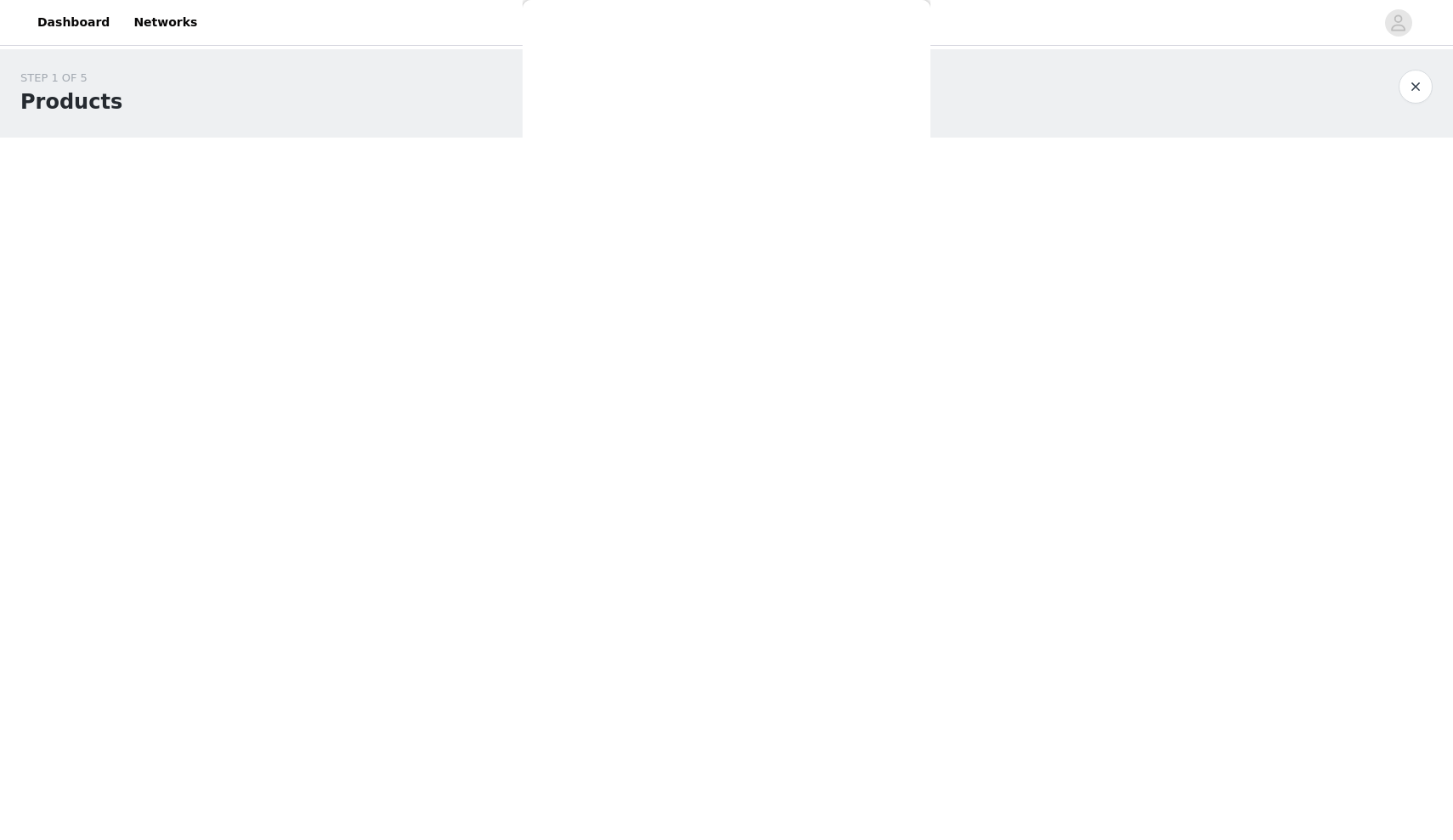
scroll to position [0, 0]
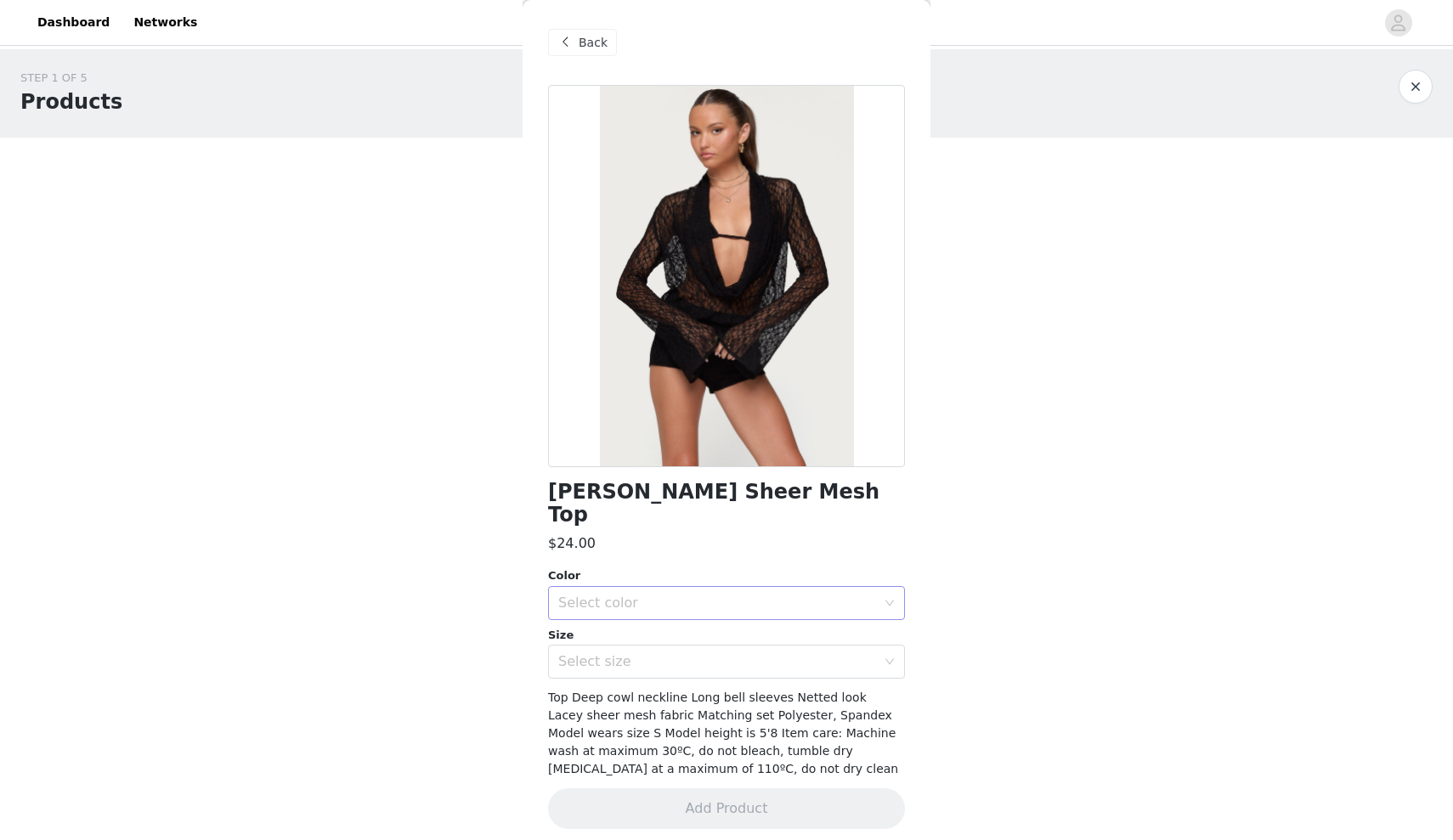
click at [626, 595] on div "Select color" at bounding box center [717, 603] width 318 height 17
click at [612, 611] on li "BLACK" at bounding box center [726, 616] width 357 height 27
click at [602, 648] on div "Select size" at bounding box center [721, 661] width 325 height 32
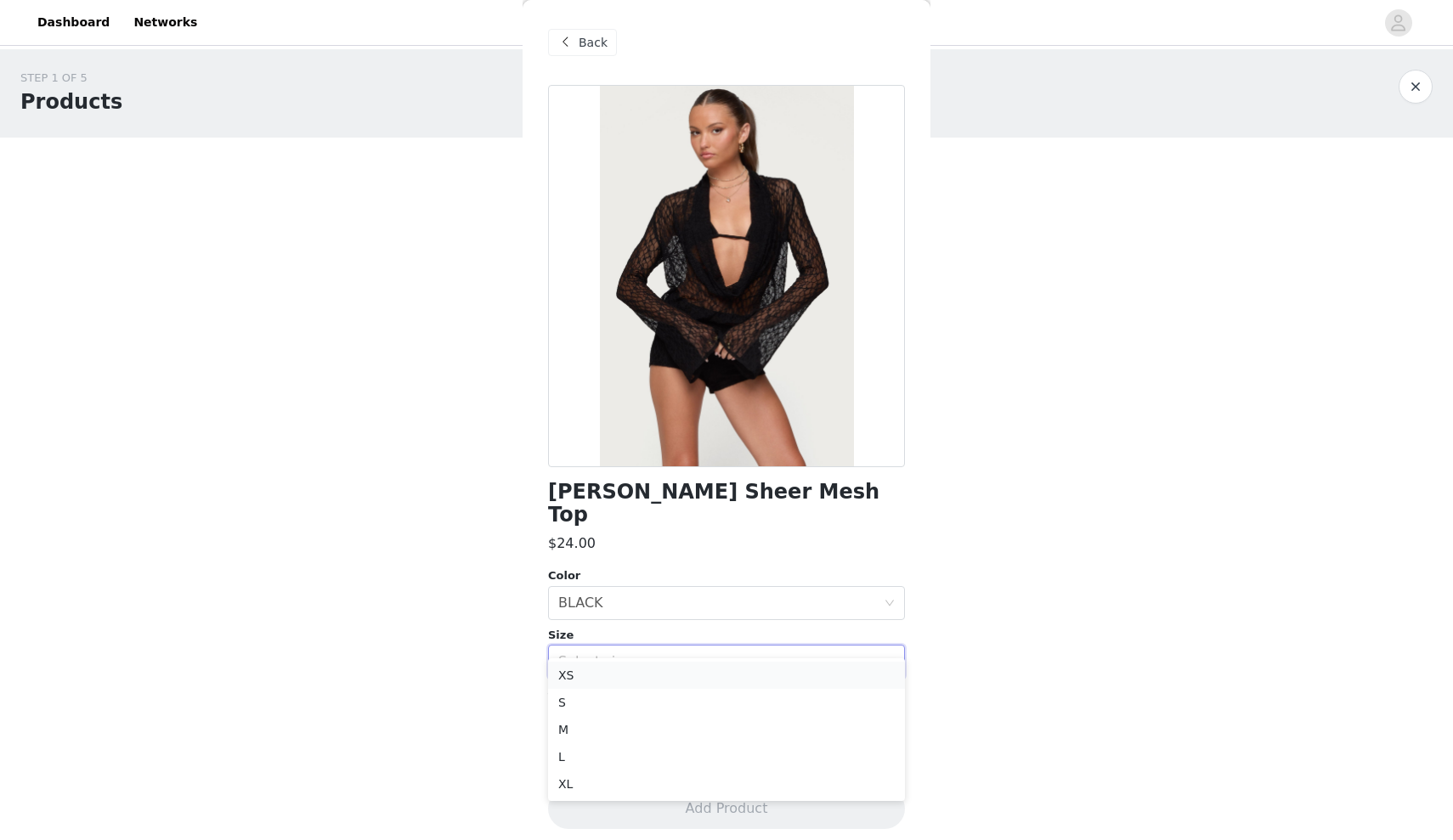
click at [593, 672] on li "XS" at bounding box center [726, 675] width 357 height 27
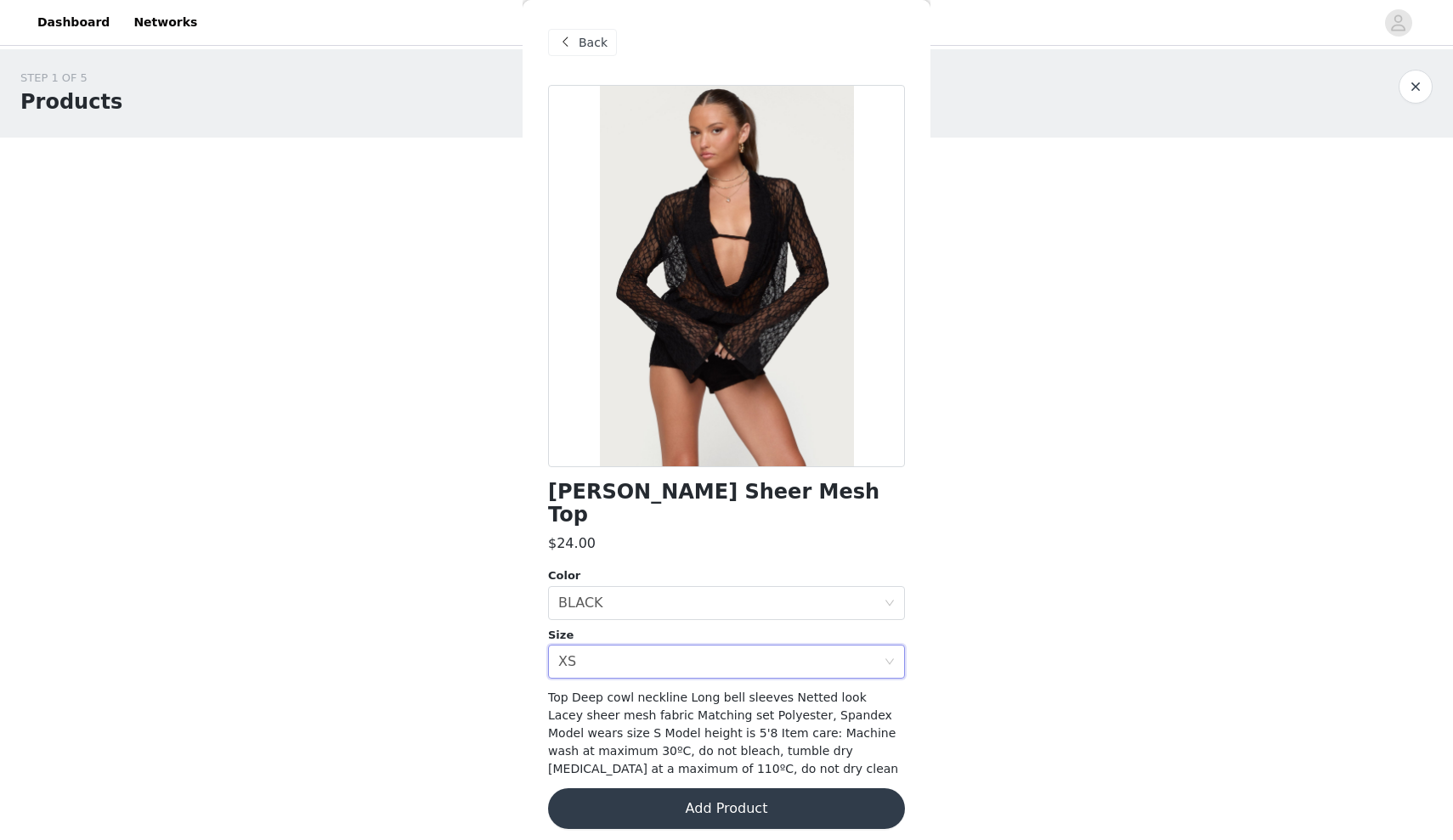
click at [629, 789] on button "Add Product" at bounding box center [726, 808] width 357 height 41
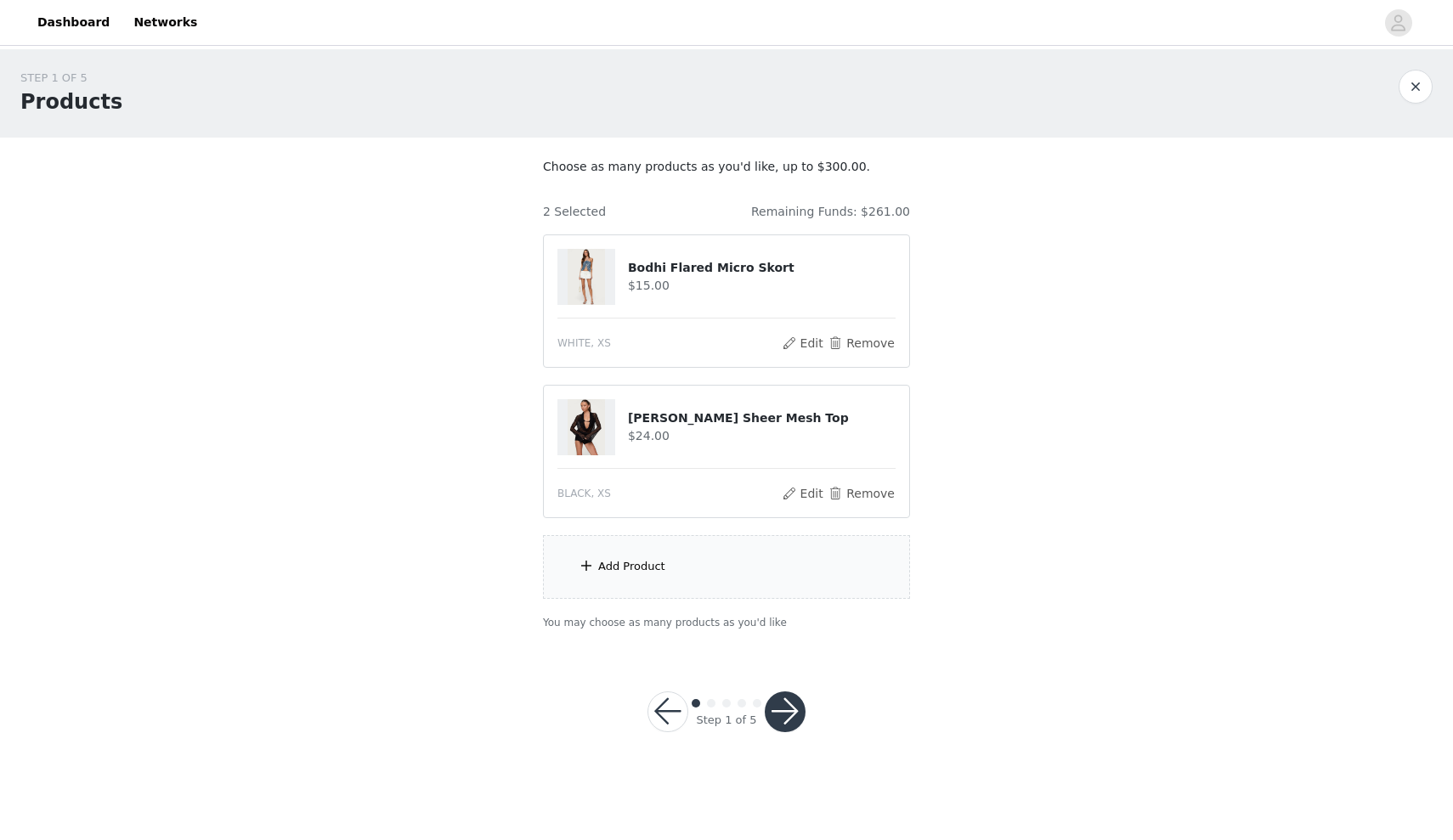
click at [737, 563] on div "Add Product" at bounding box center [726, 566] width 367 height 63
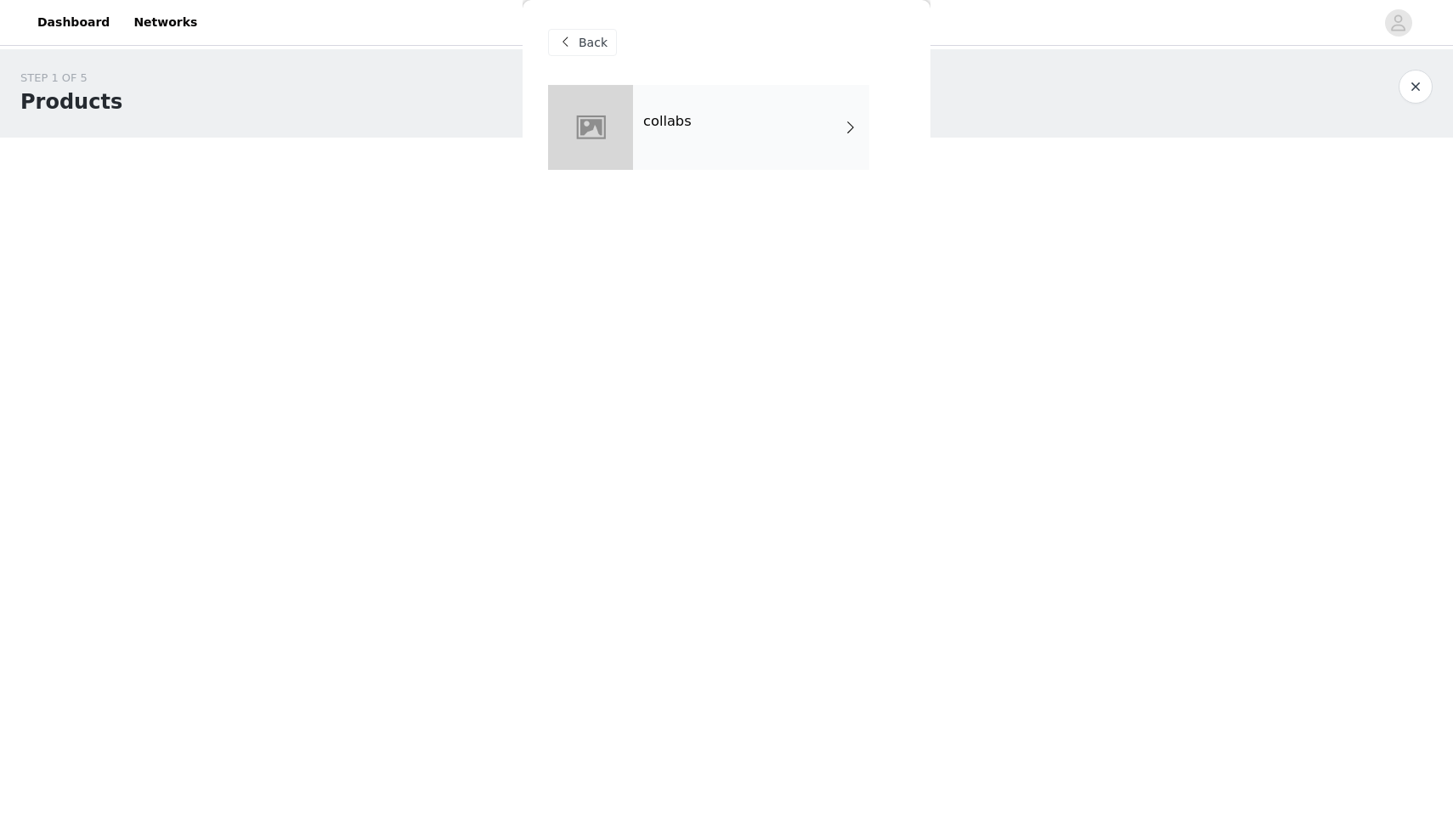
click at [693, 117] on div "collabs" at bounding box center [750, 128] width 236 height 85
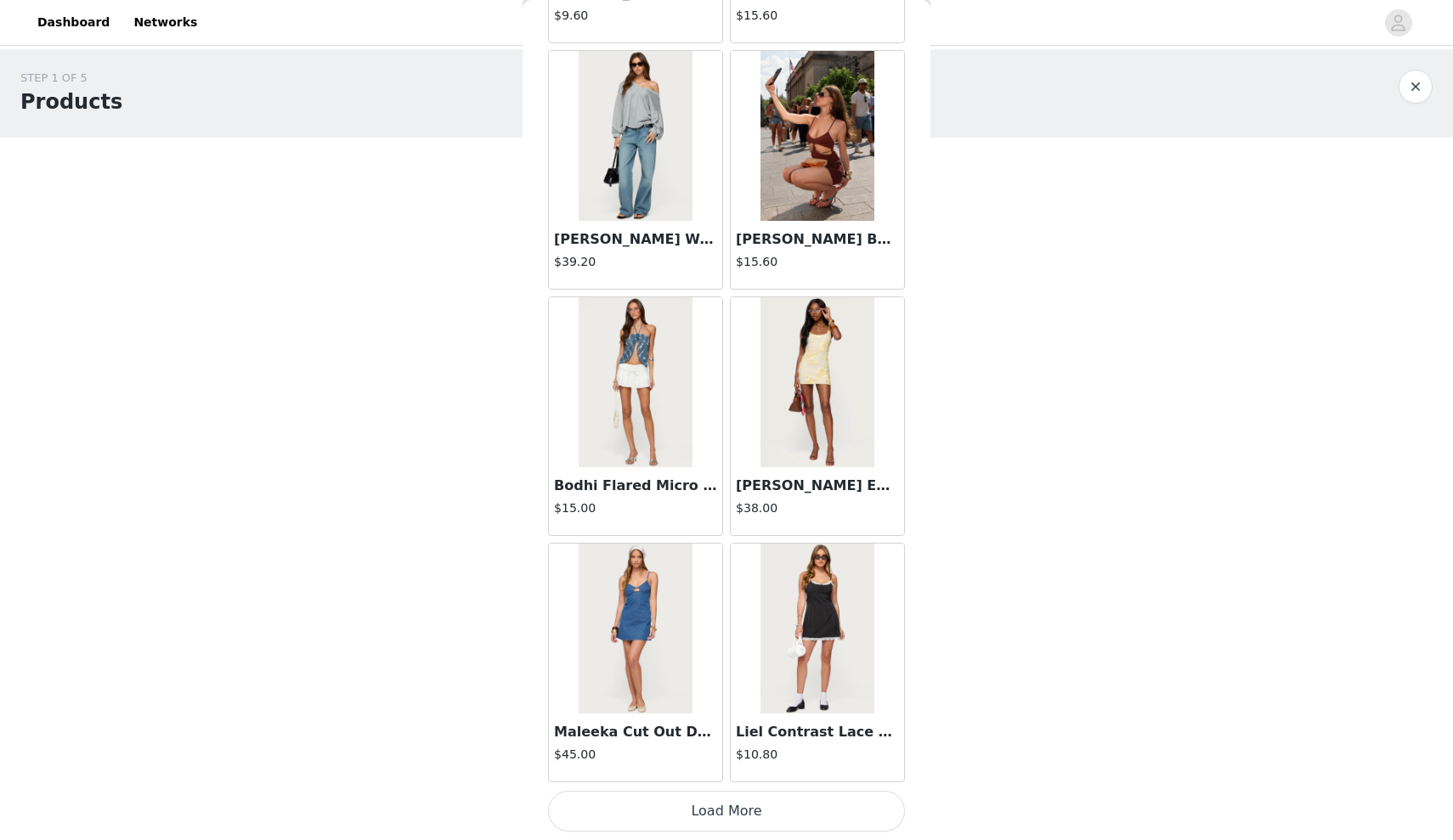
click at [714, 828] on button "Load More" at bounding box center [726, 810] width 357 height 41
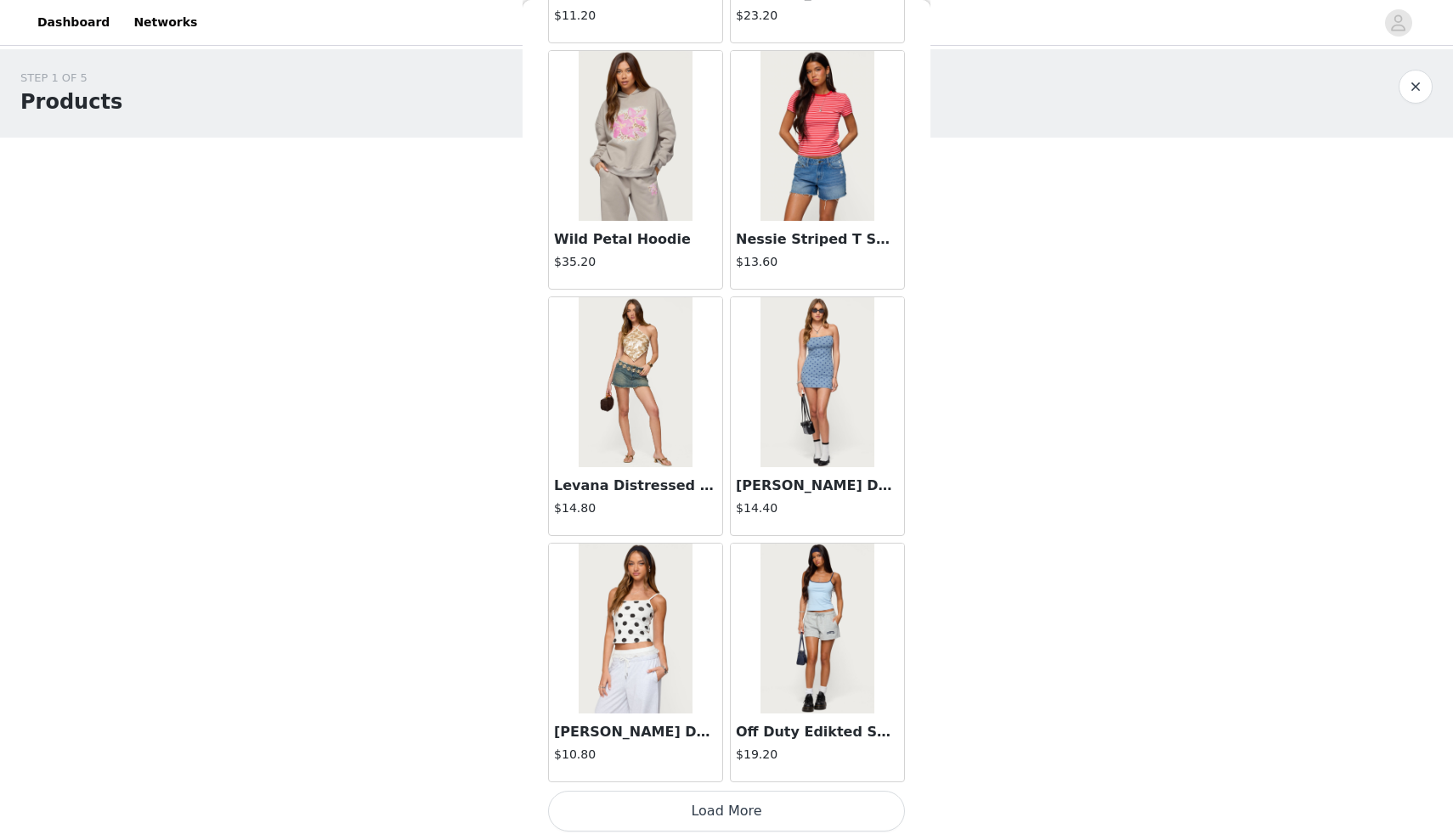
click at [691, 810] on button "Load More" at bounding box center [726, 810] width 357 height 41
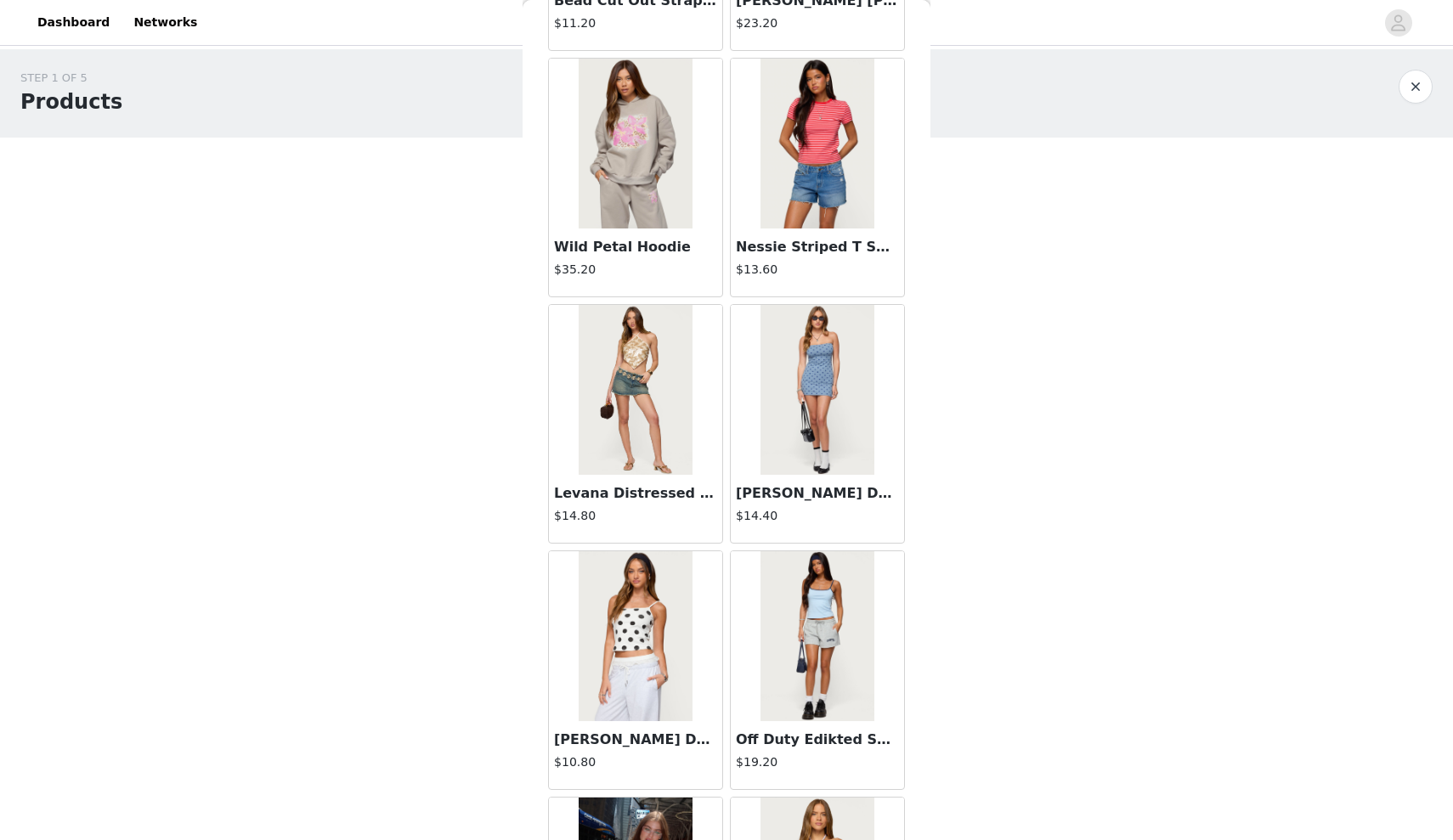
scroll to position [0, 0]
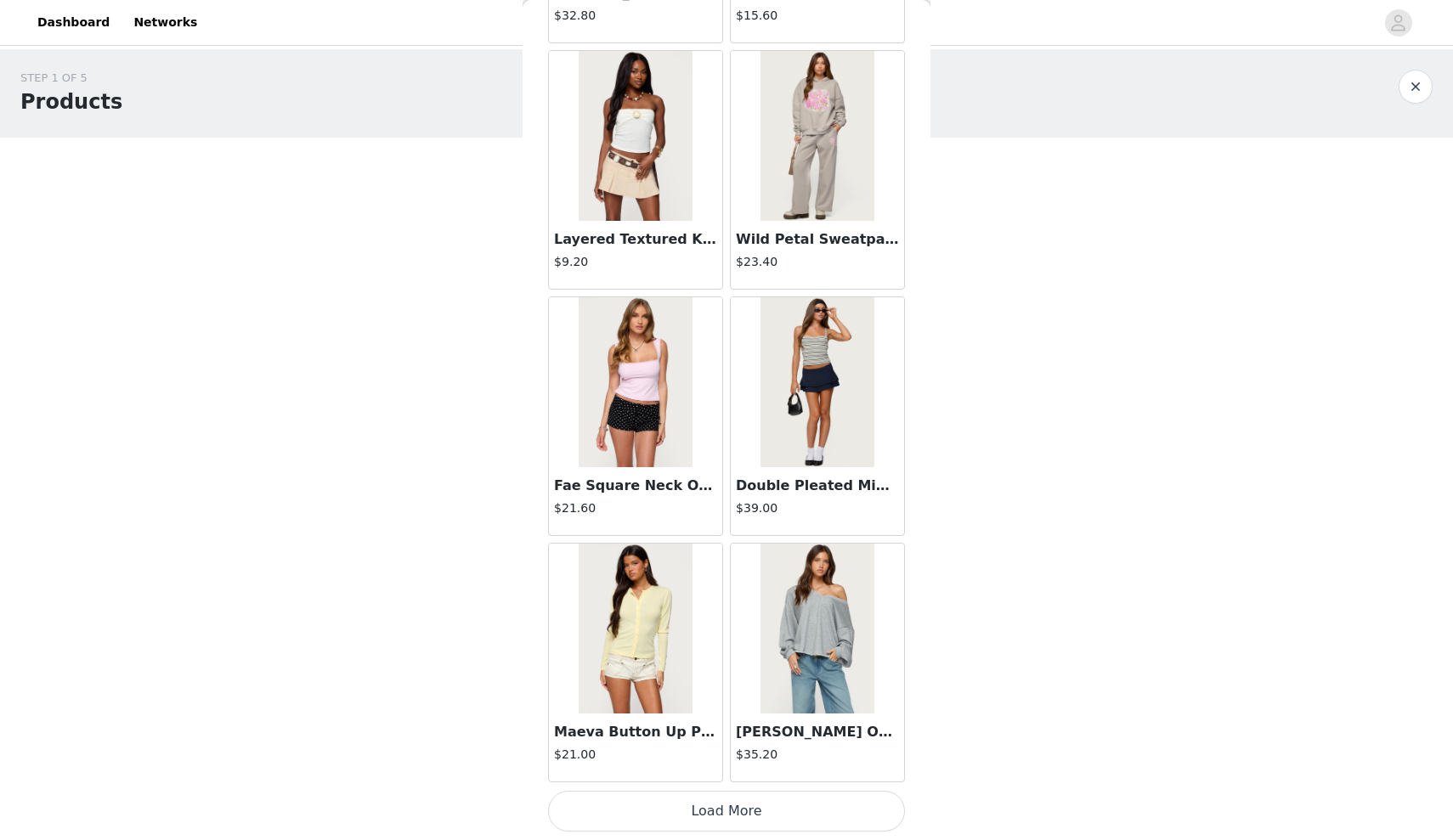
click at [691, 810] on button "Load More" at bounding box center [726, 810] width 357 height 41
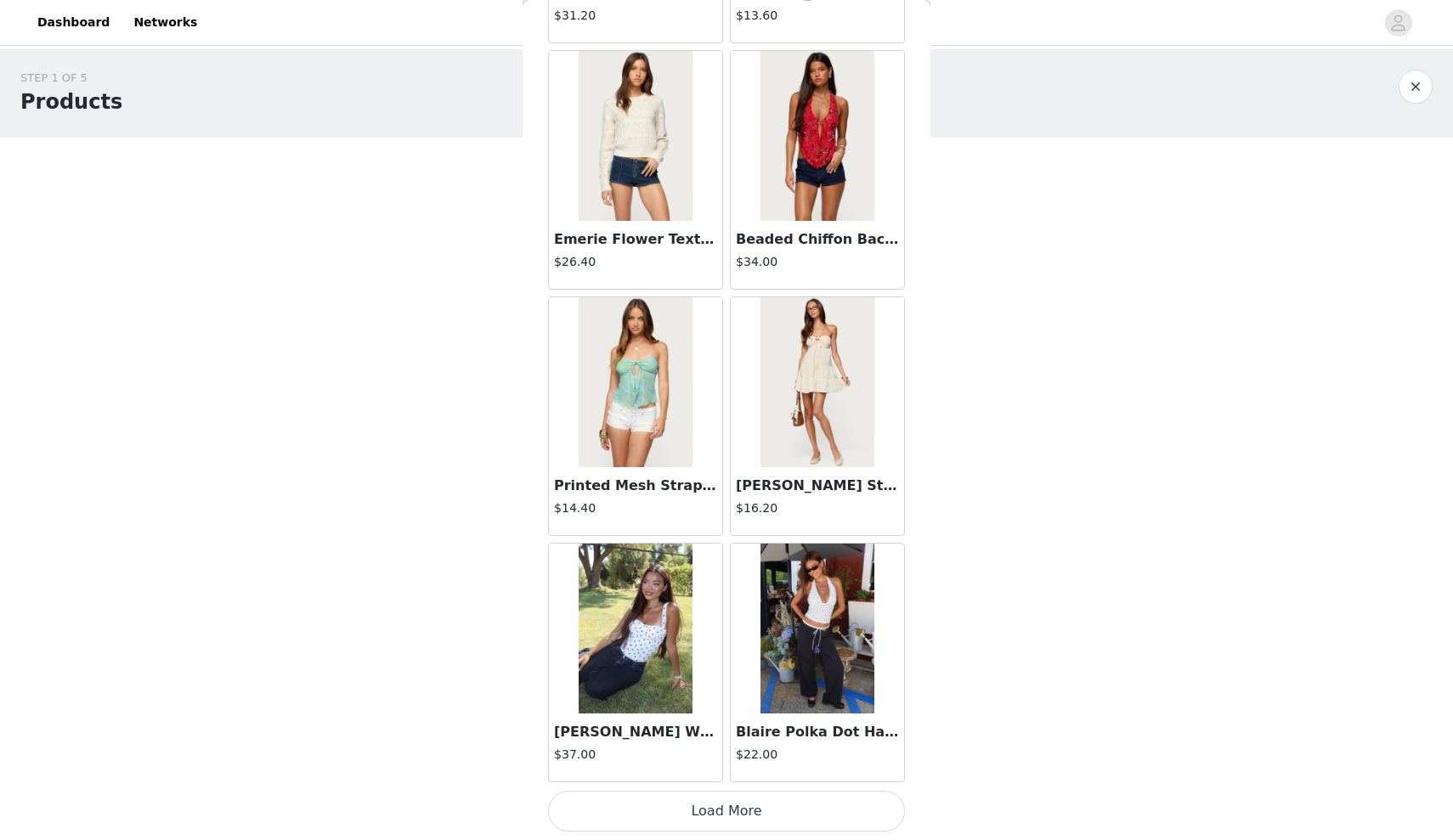
click at [691, 810] on button "Load More" at bounding box center [726, 810] width 357 height 41
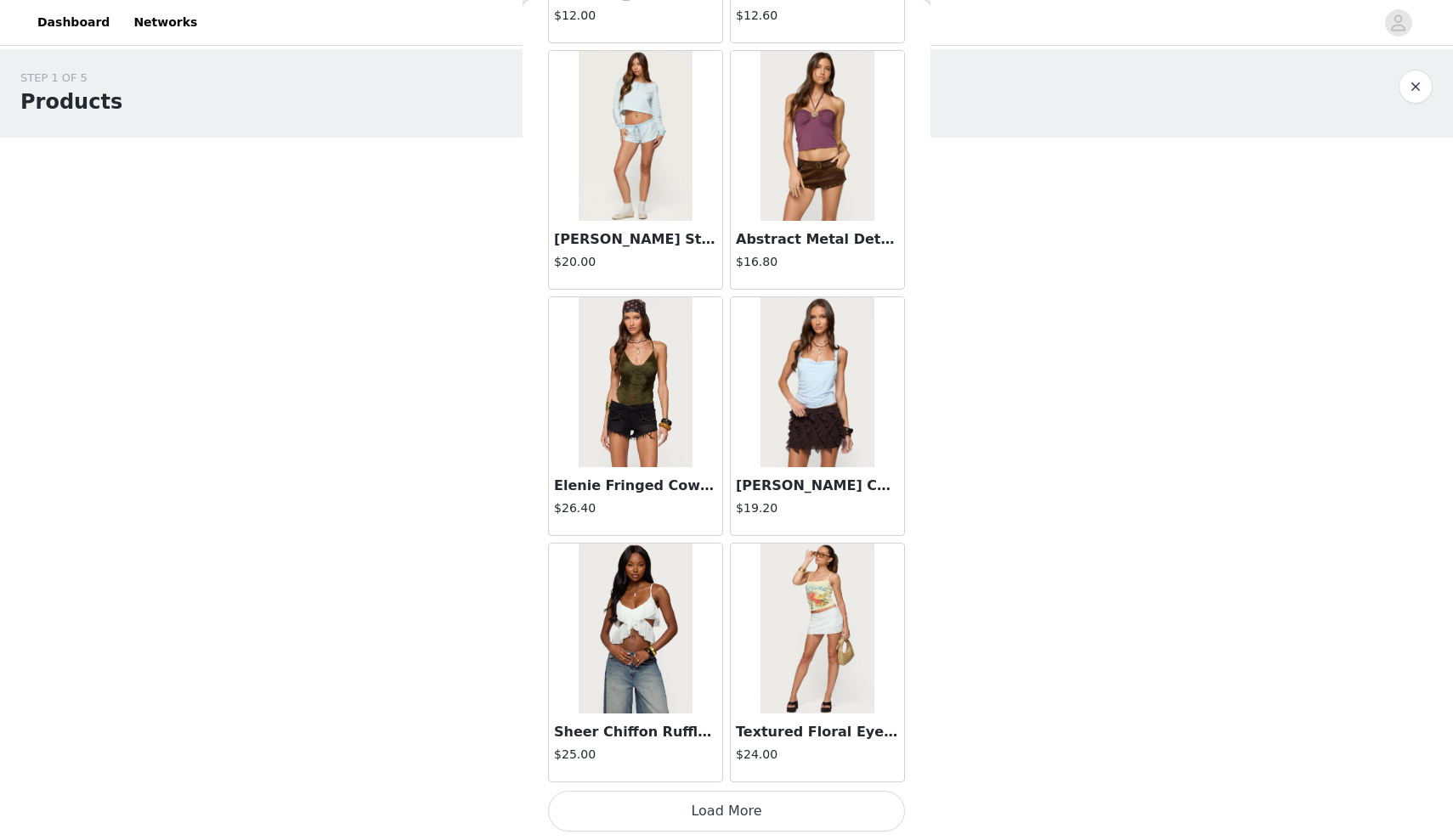
click at [691, 810] on button "Load More" at bounding box center [726, 810] width 357 height 41
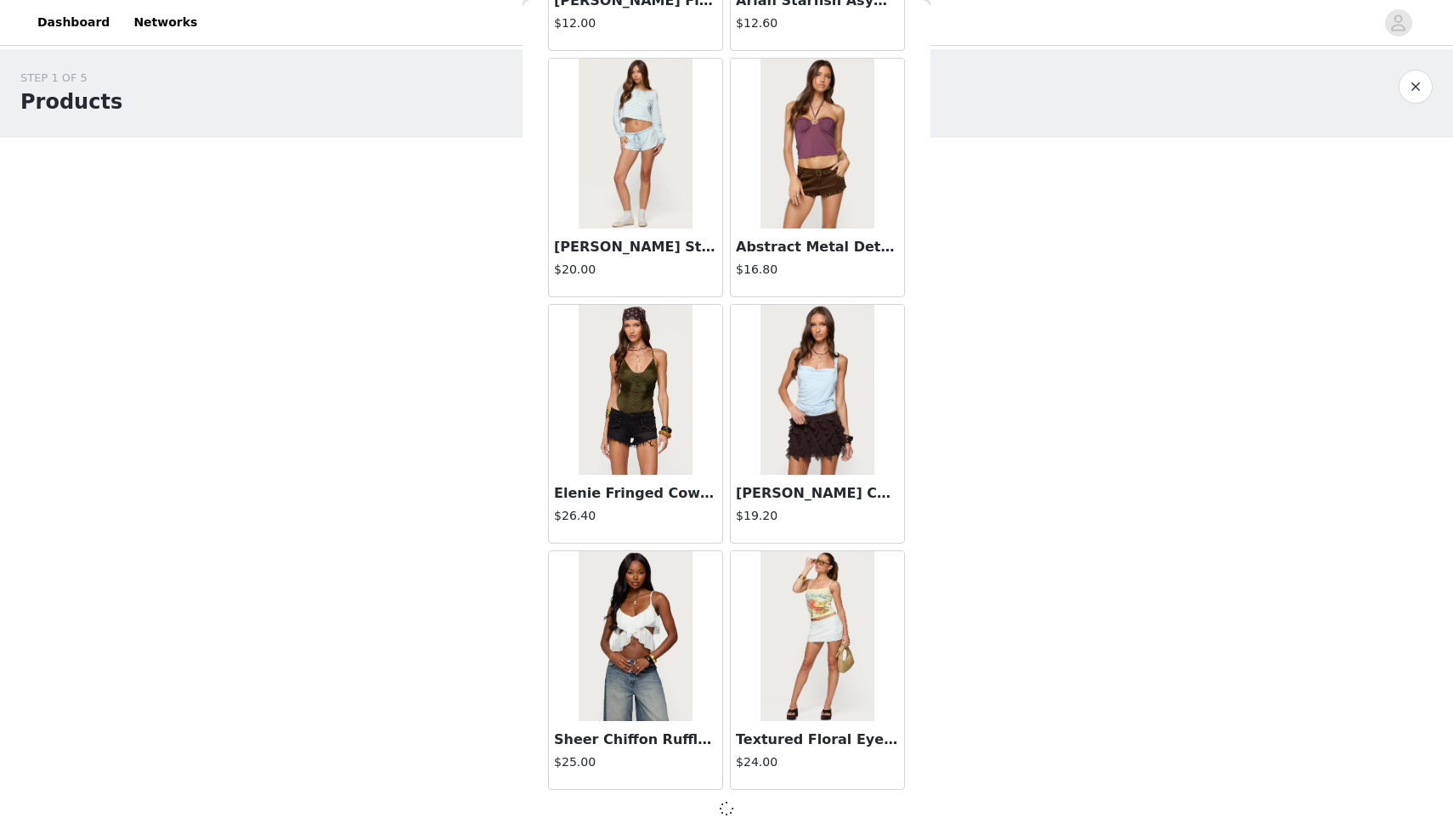
scroll to position [11600, 0]
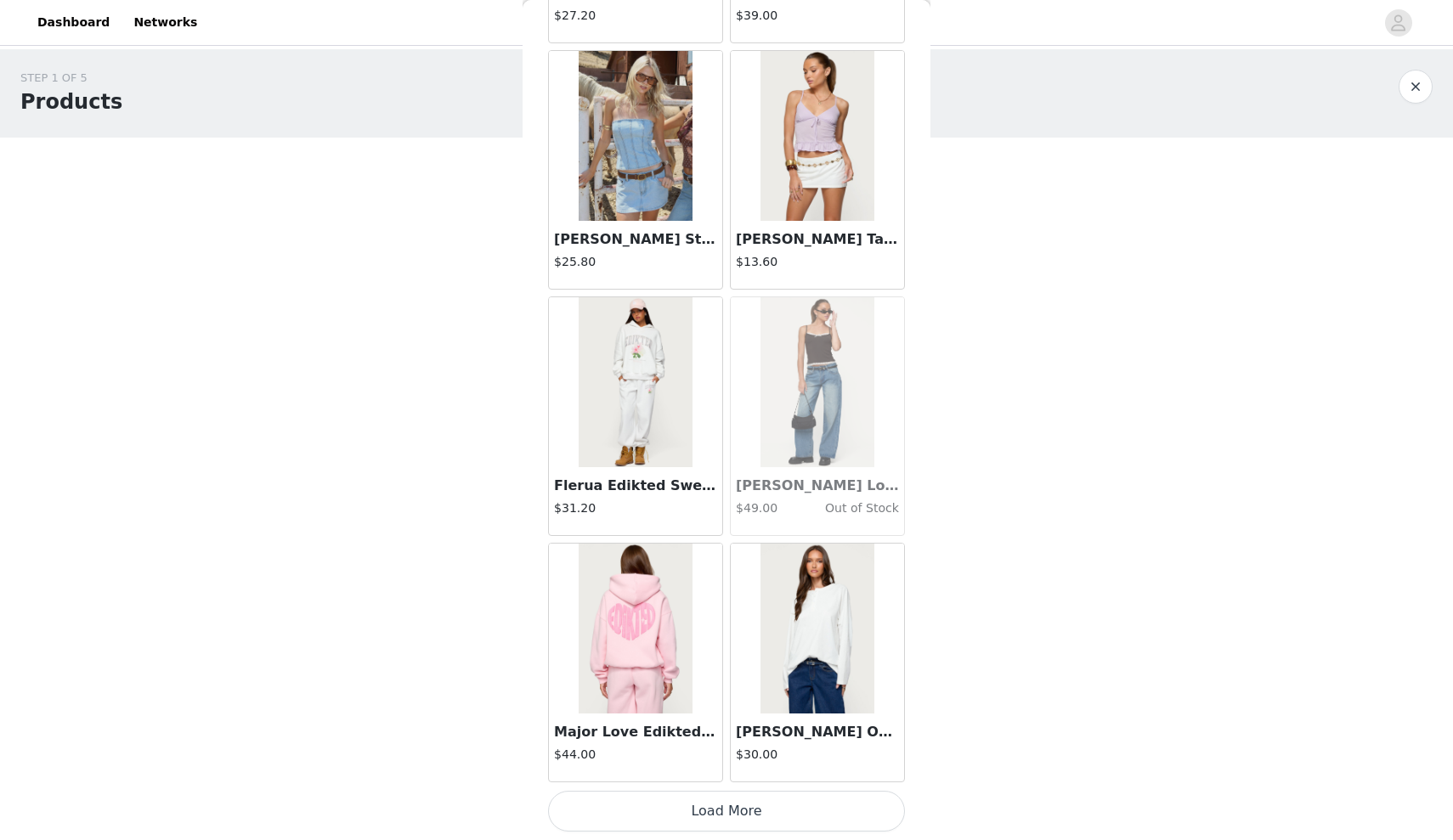
click at [667, 811] on button "Load More" at bounding box center [726, 810] width 357 height 41
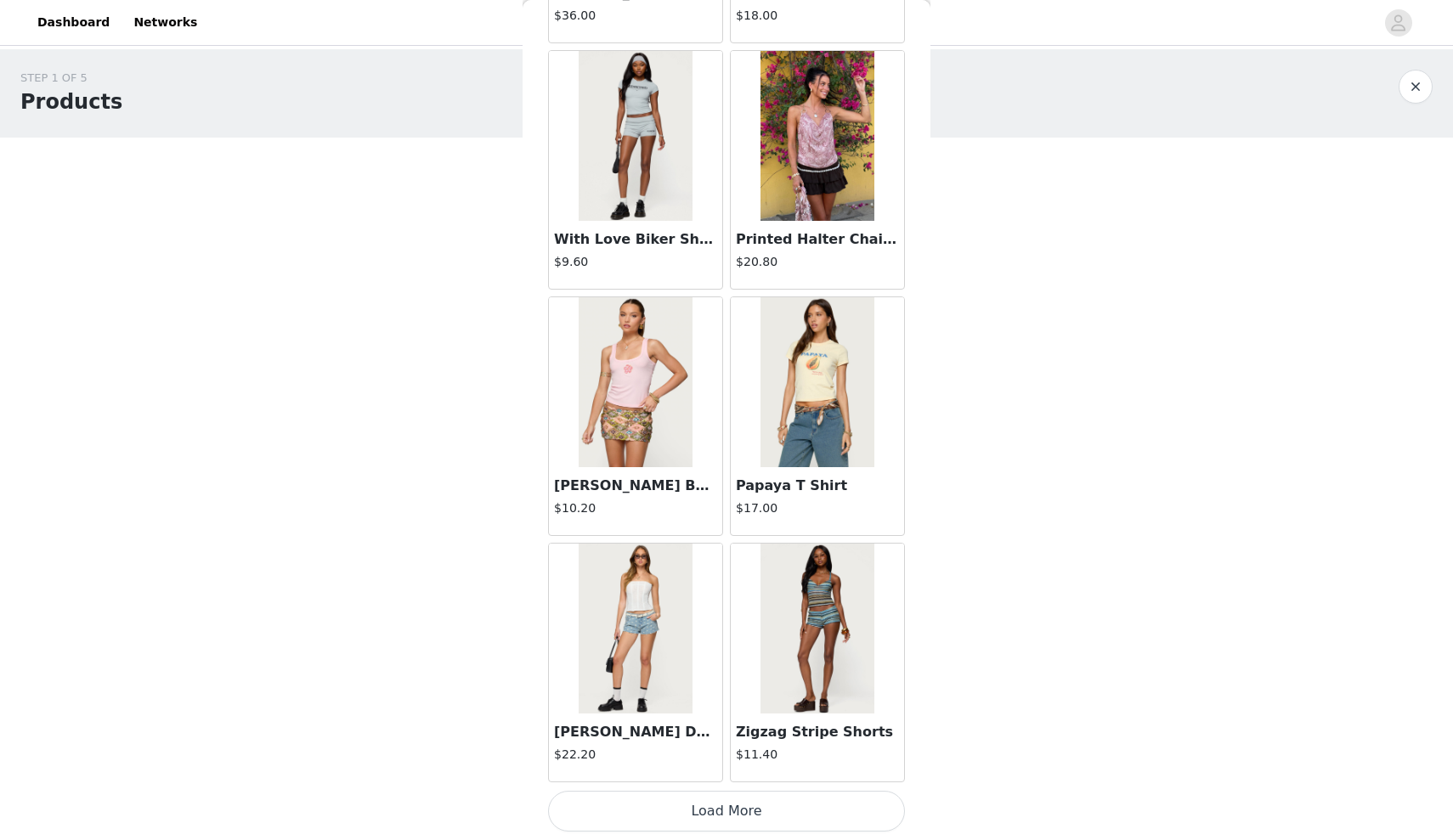
click at [667, 812] on button "Load More" at bounding box center [726, 810] width 357 height 41
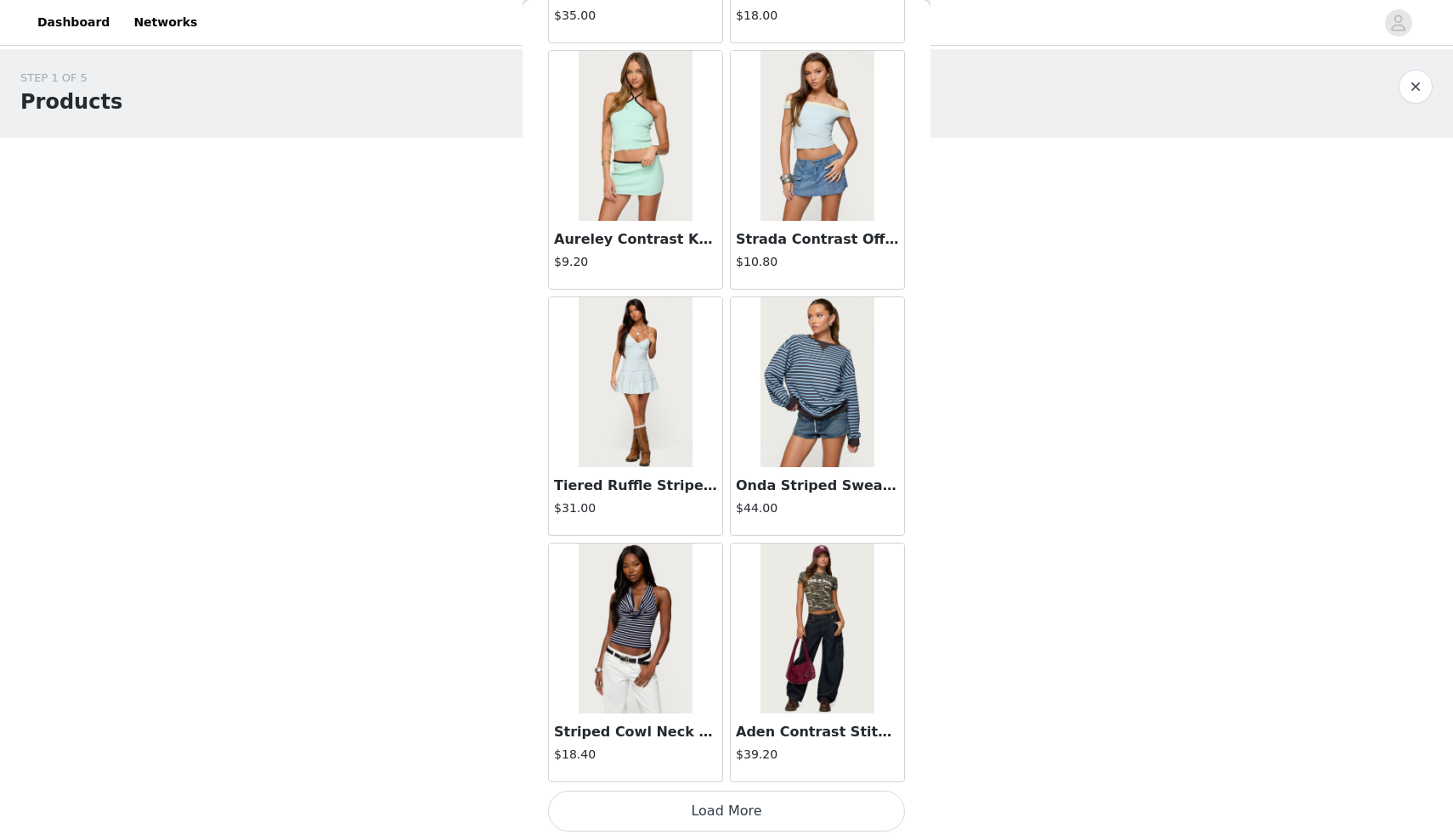
click at [661, 810] on button "Load More" at bounding box center [726, 810] width 357 height 41
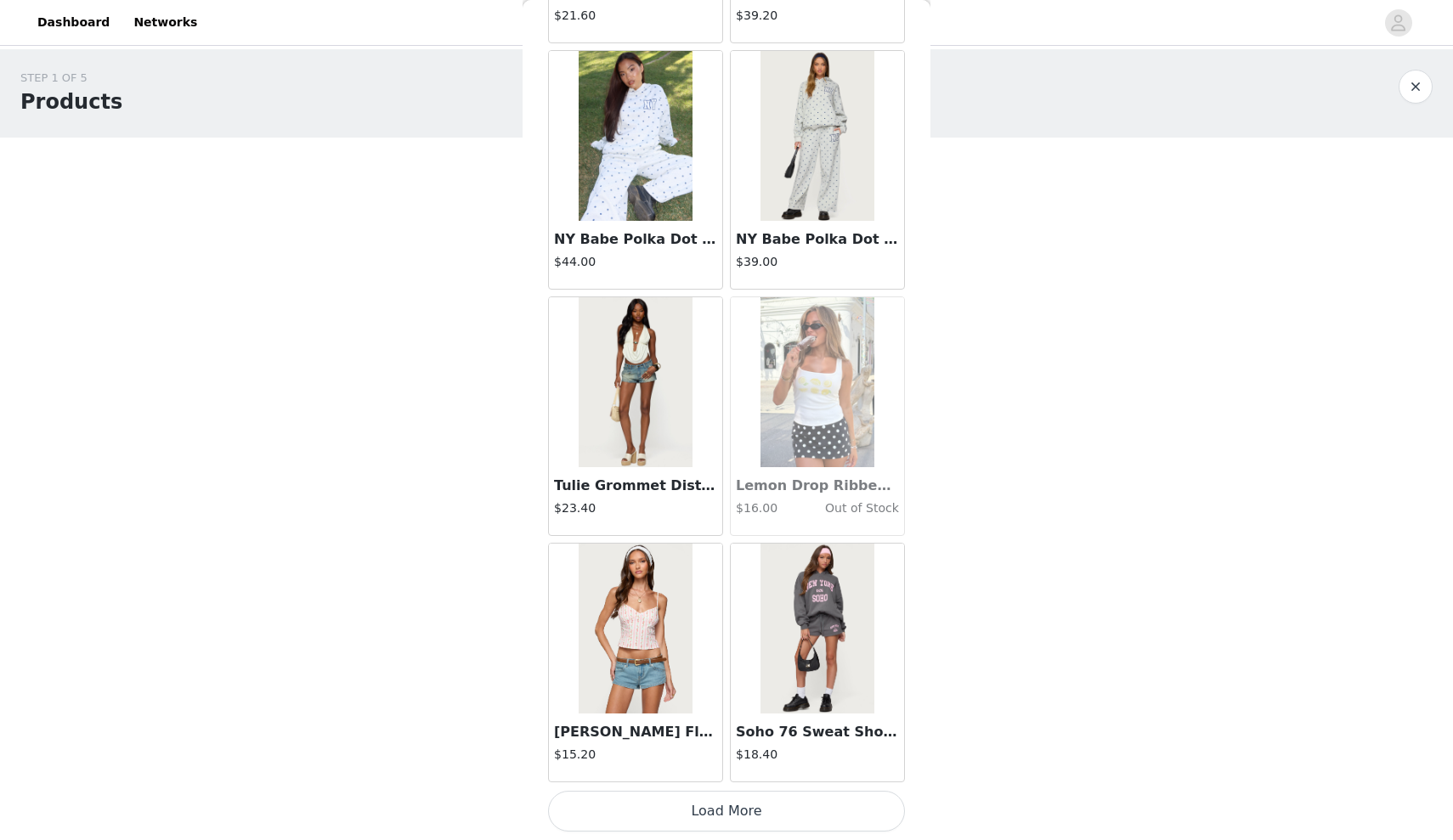
click at [680, 826] on button "Load More" at bounding box center [726, 810] width 357 height 41
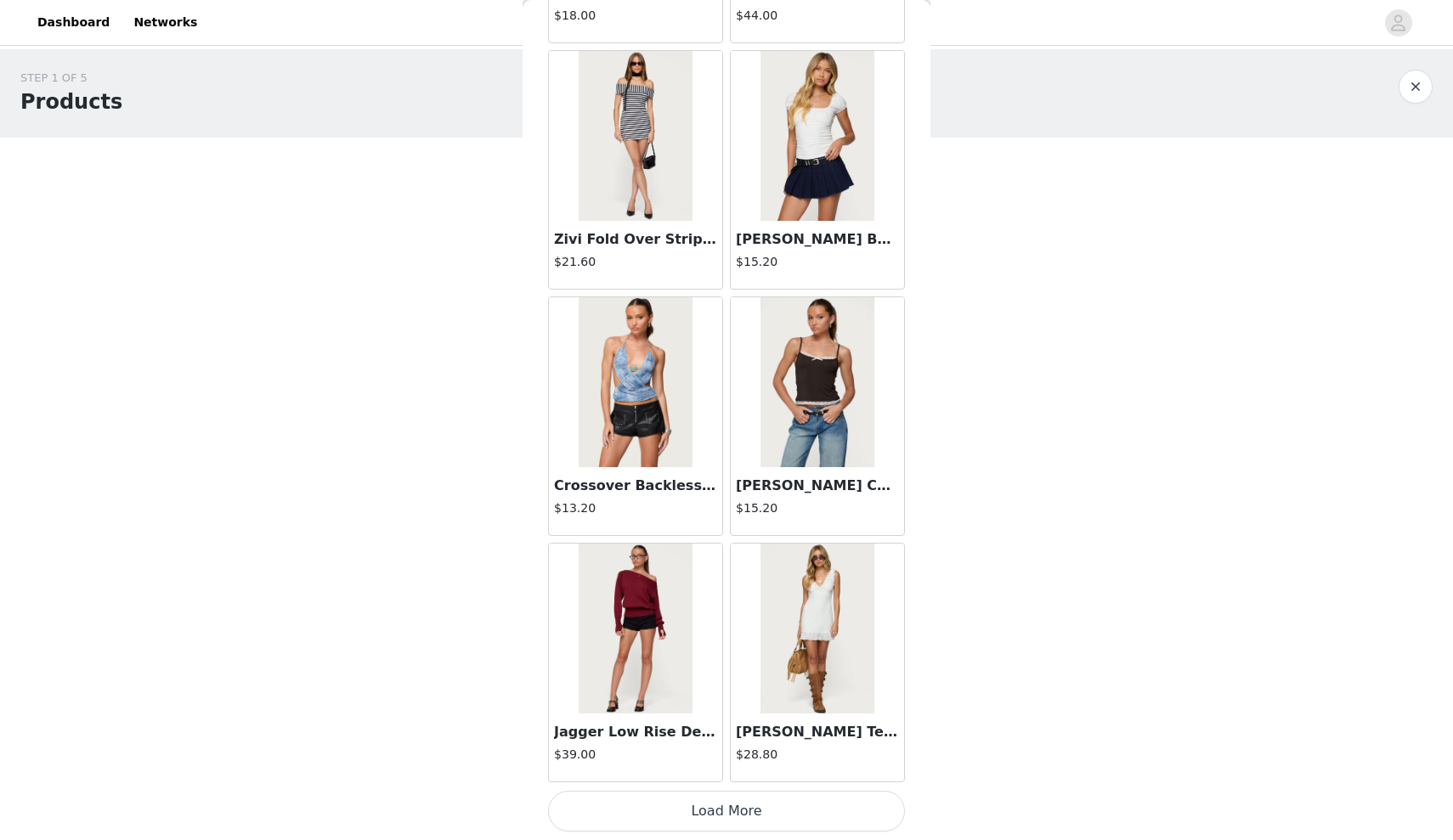
click at [680, 810] on button "Load More" at bounding box center [726, 810] width 357 height 41
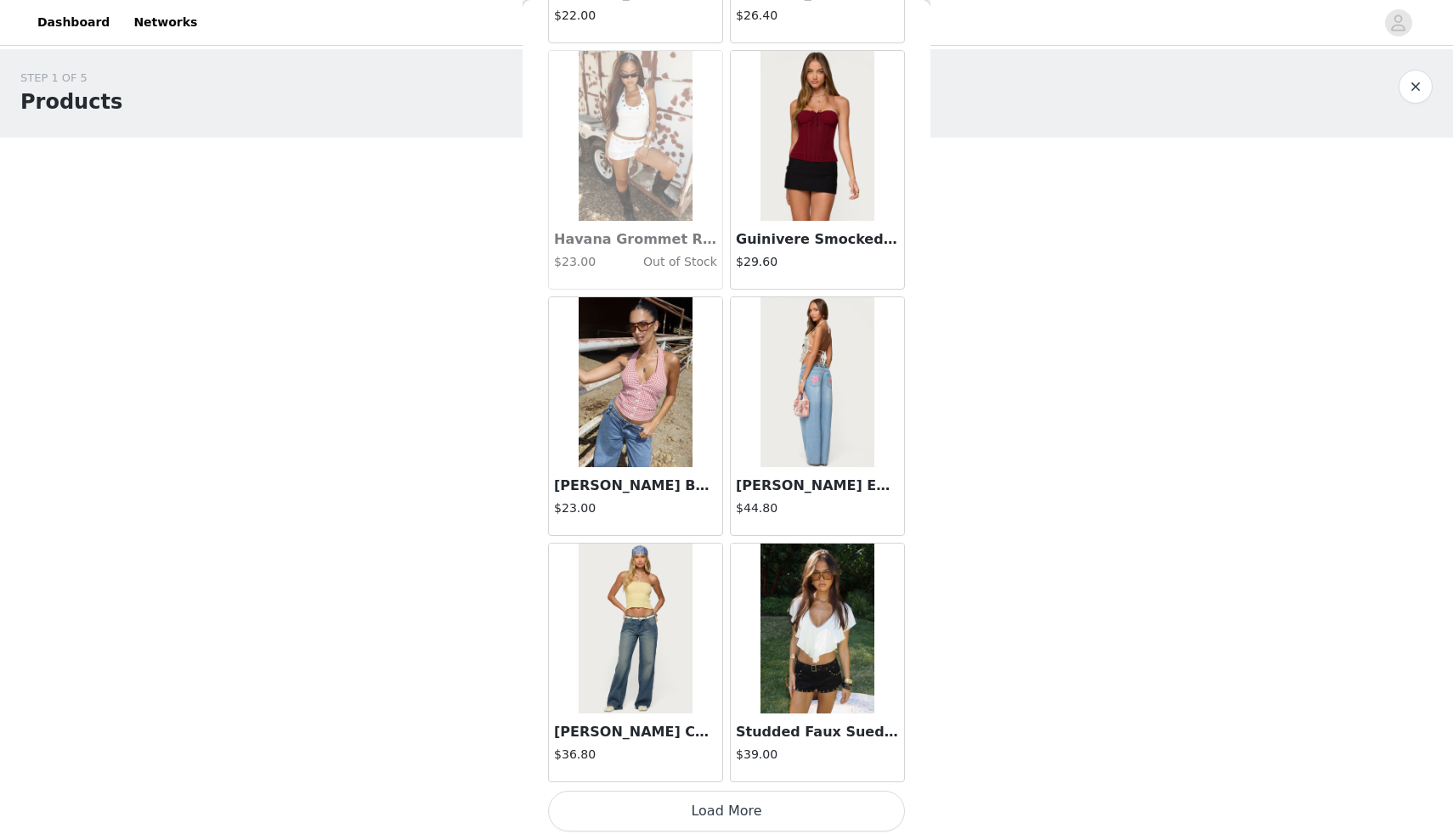
click at [682, 821] on button "Load More" at bounding box center [726, 810] width 357 height 41
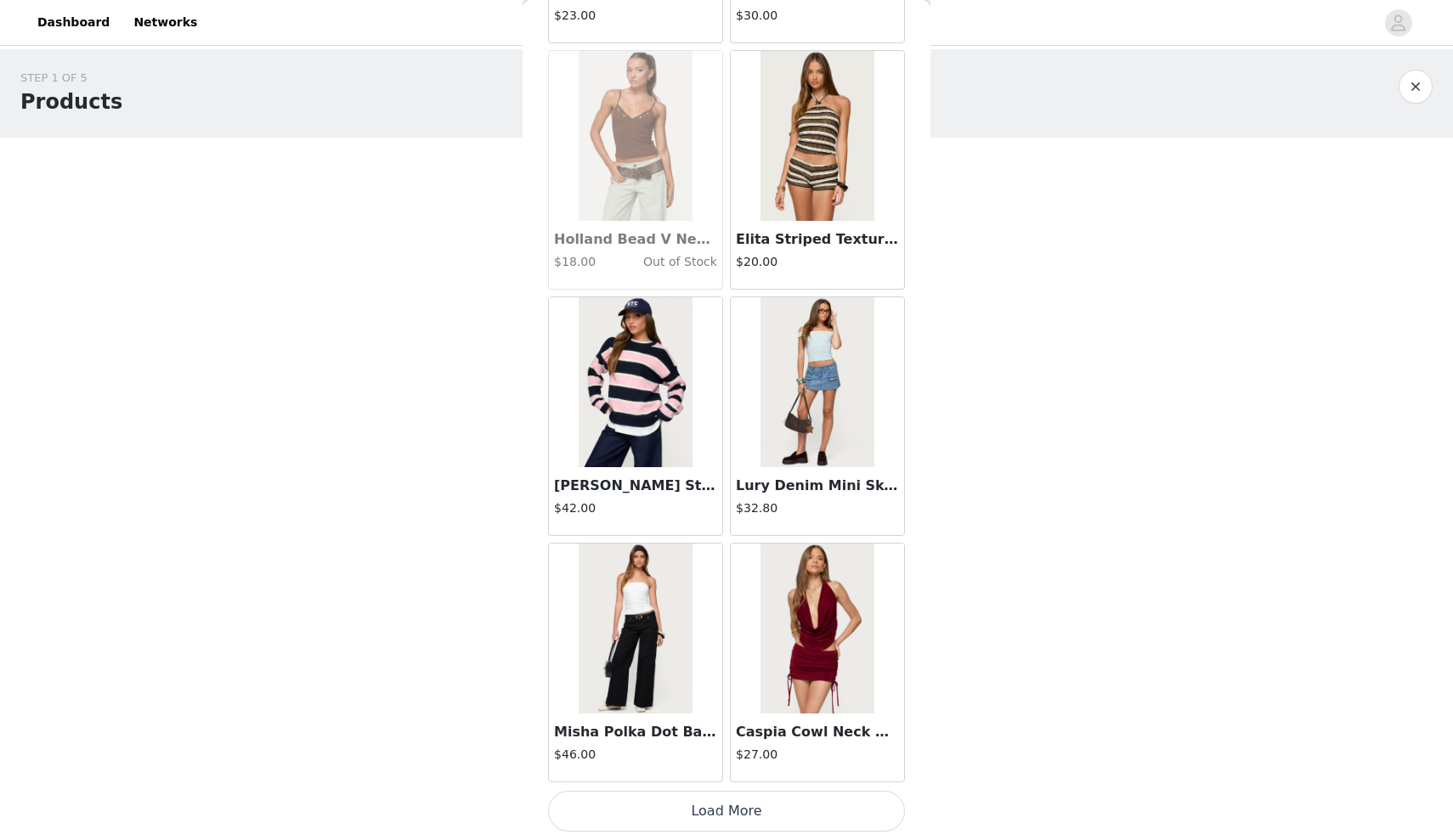
click at [682, 811] on button "Load More" at bounding box center [726, 810] width 357 height 41
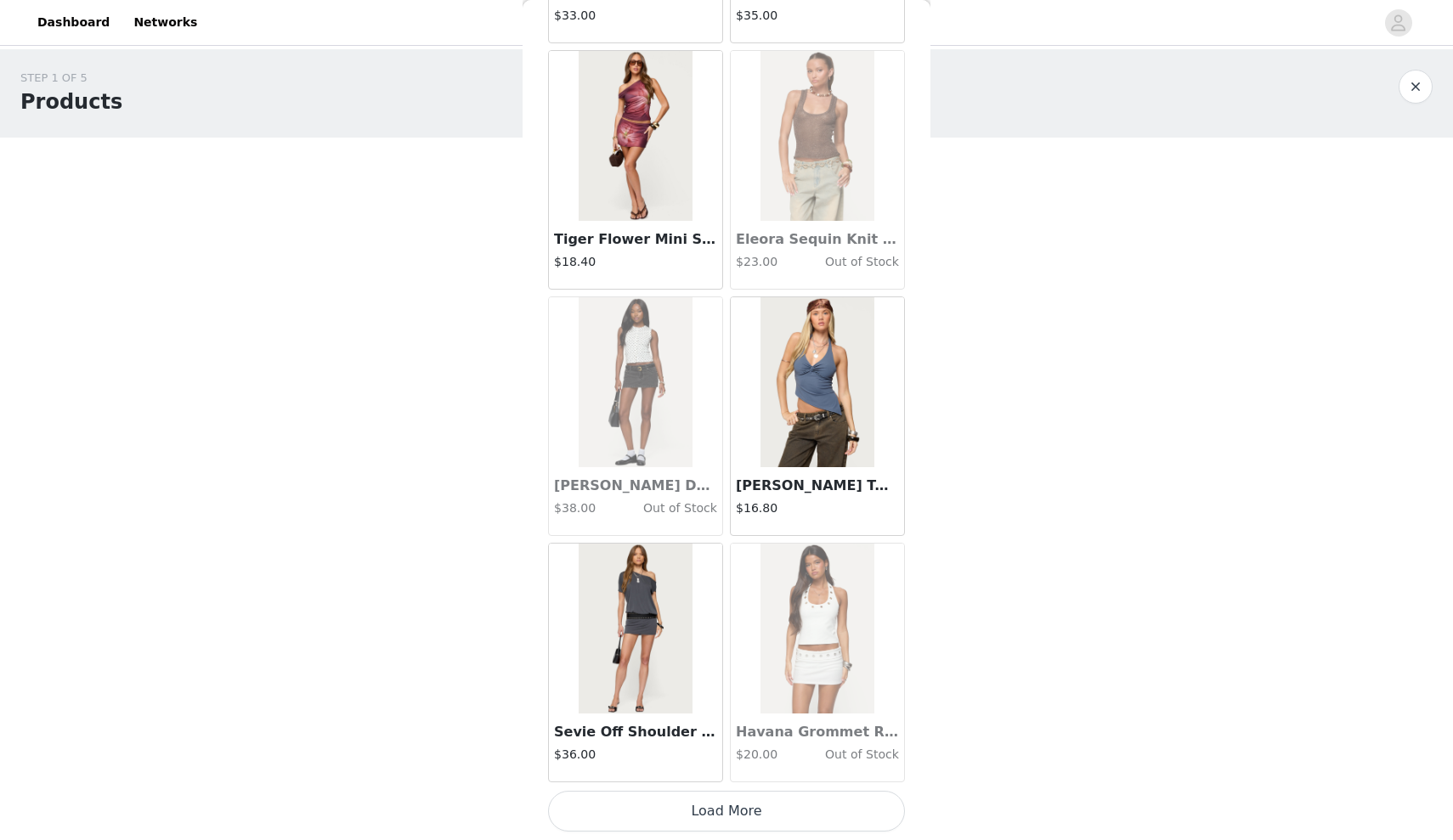
click at [682, 812] on button "Load More" at bounding box center [726, 810] width 357 height 41
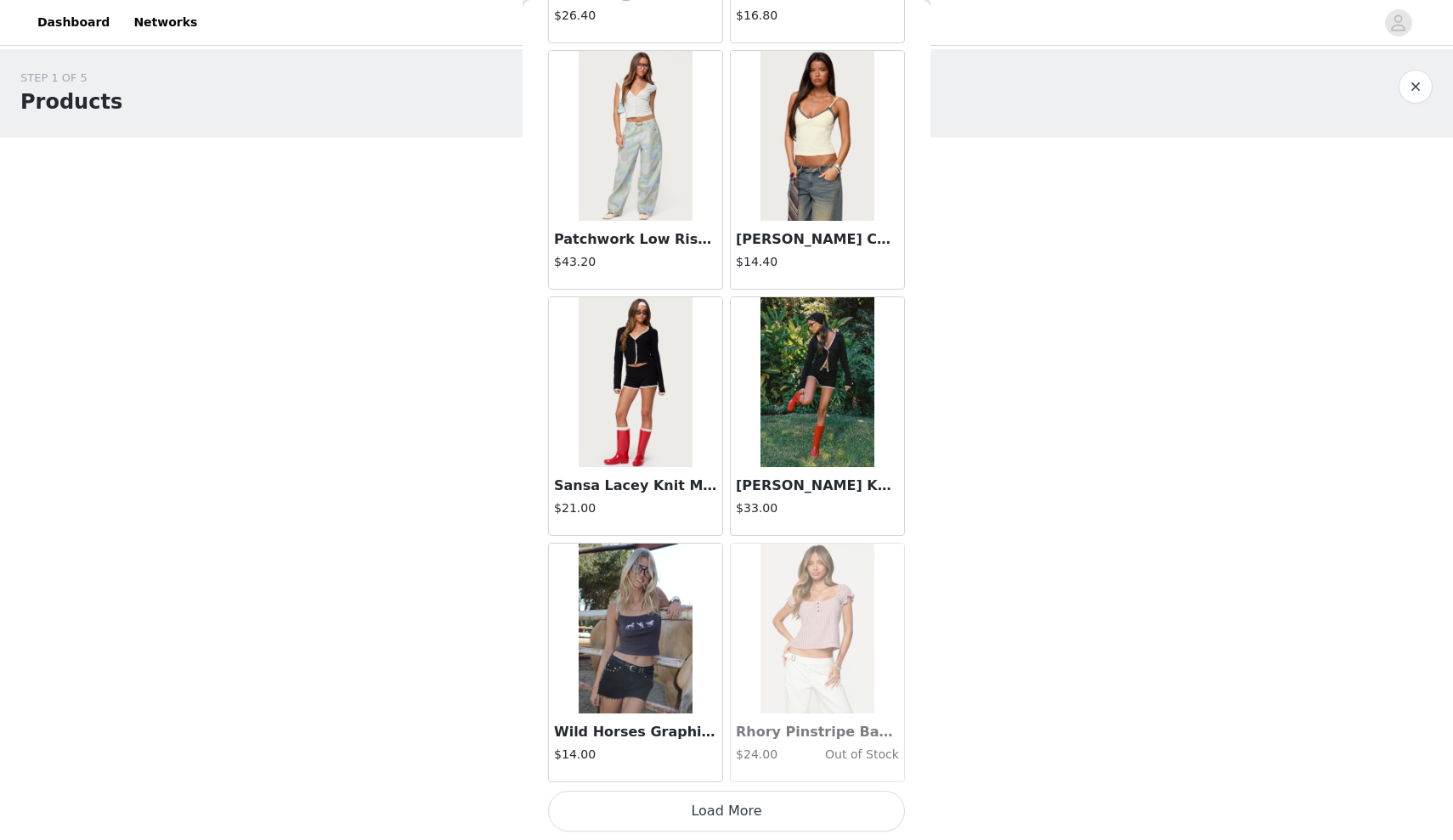
click at [682, 825] on button "Load More" at bounding box center [726, 810] width 357 height 41
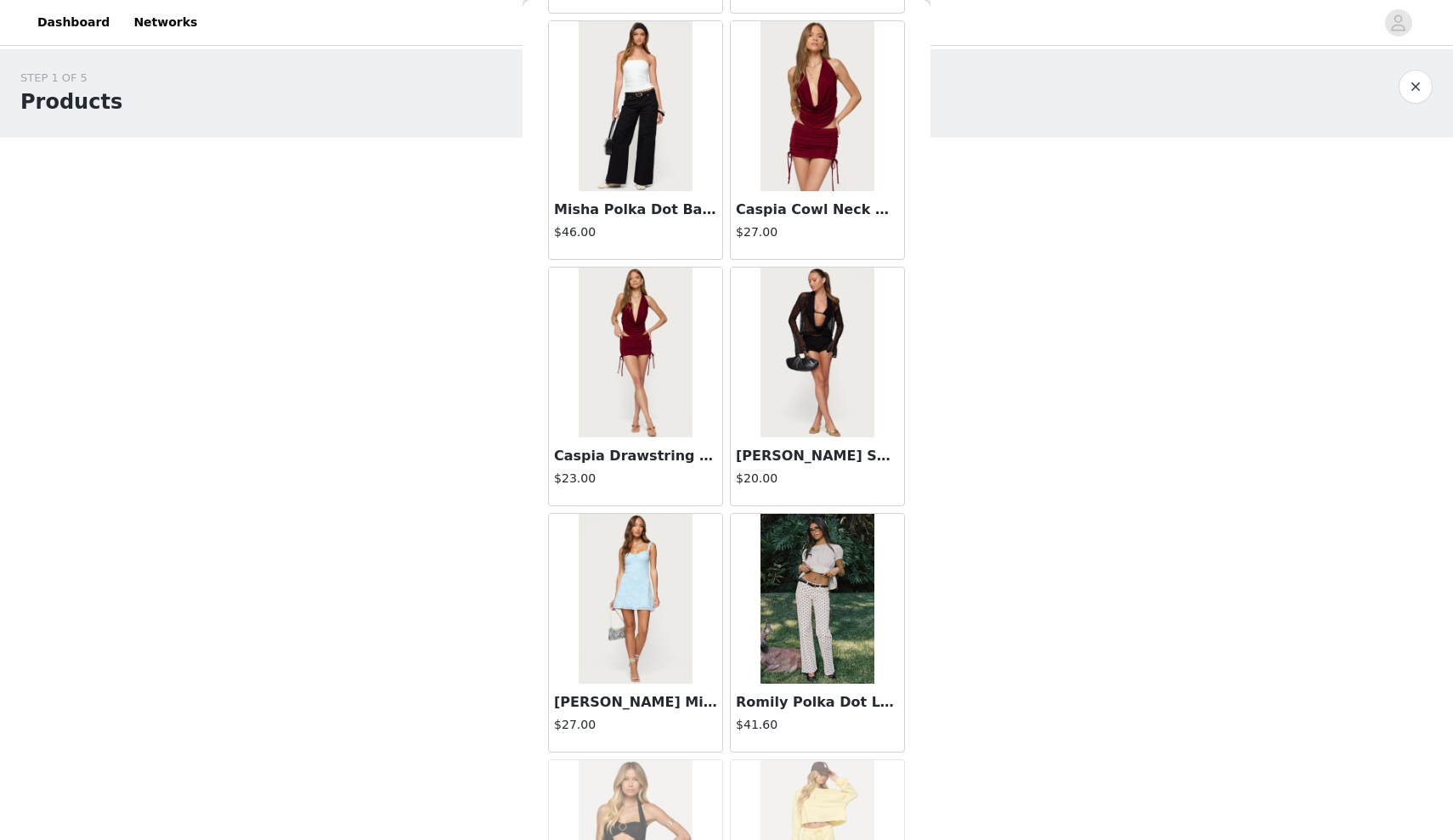
scroll to position [29358, 0]
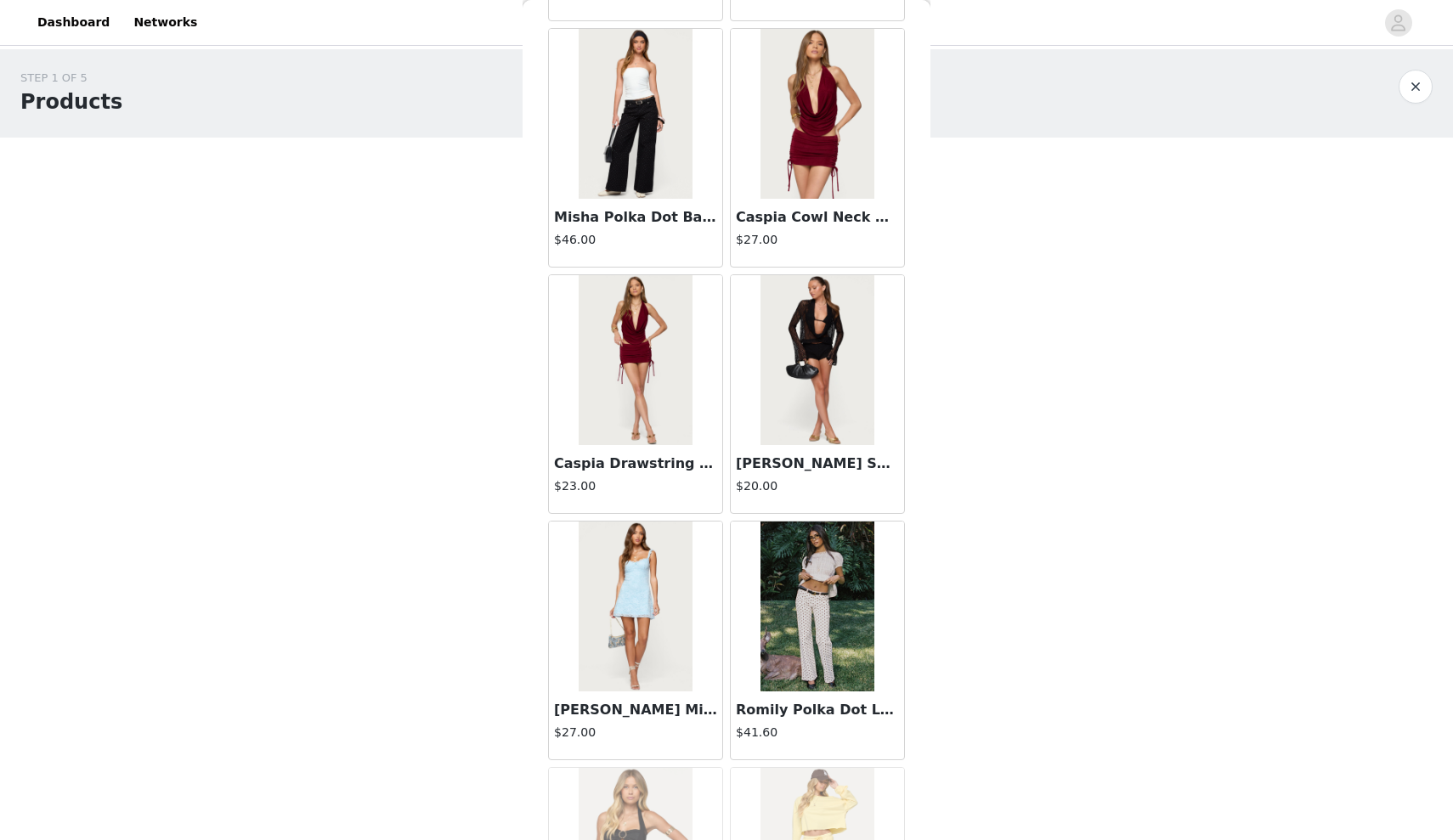
click at [796, 443] on img at bounding box center [817, 359] width 113 height 170
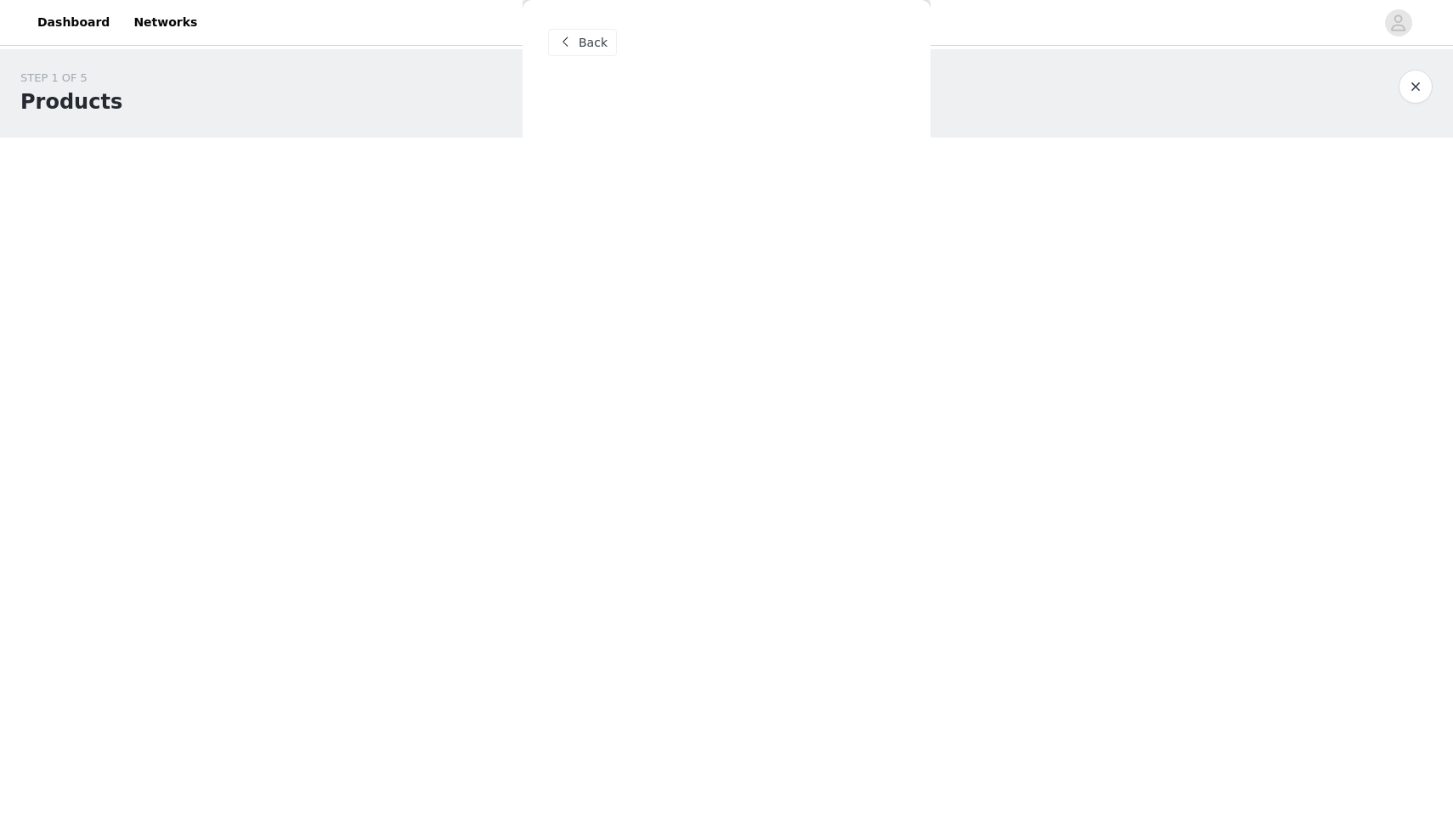
scroll to position [0, 0]
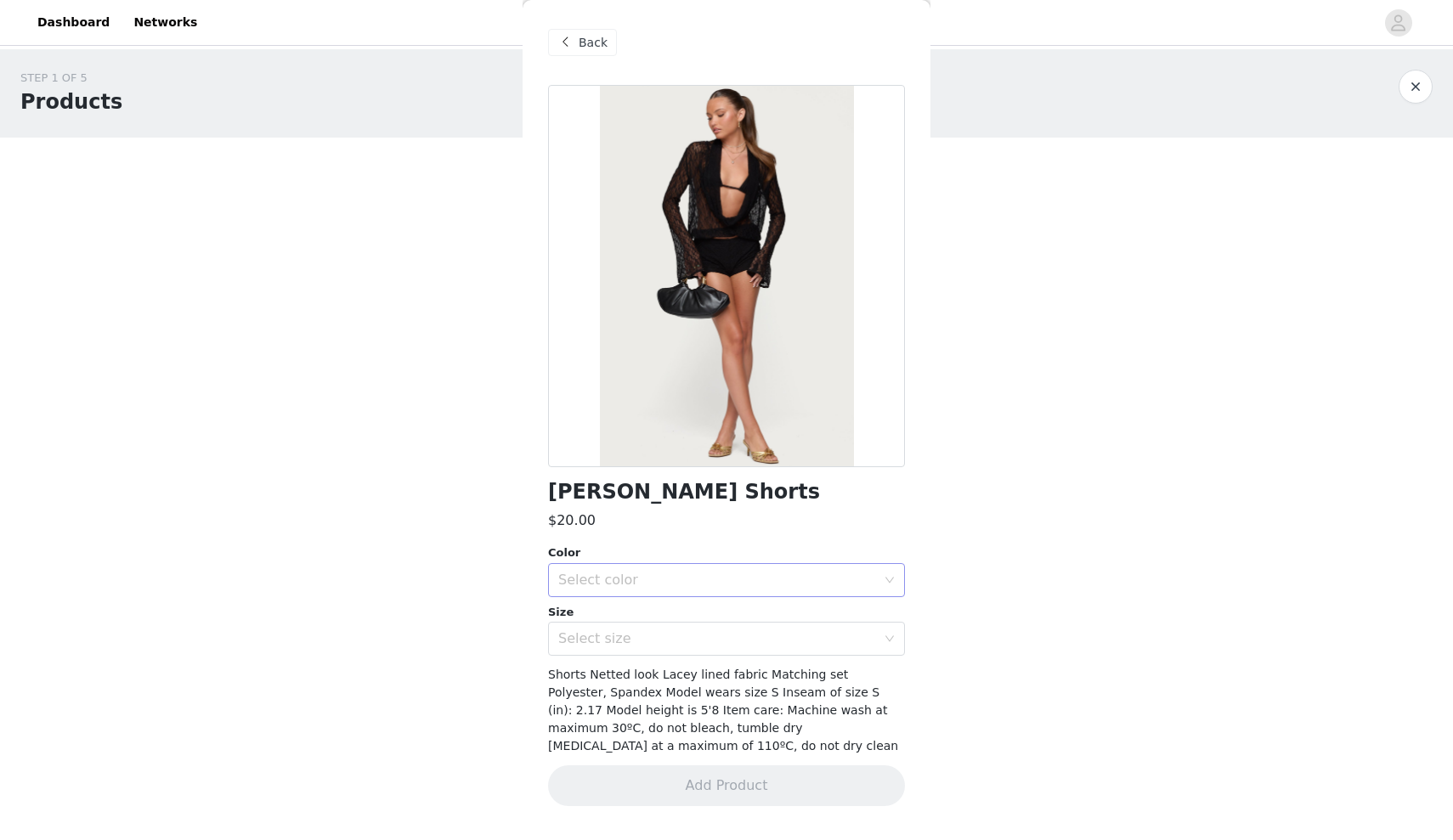
click at [720, 577] on div "Select color" at bounding box center [717, 580] width 318 height 17
click at [678, 622] on li "BLACK" at bounding box center [726, 616] width 357 height 27
click at [666, 632] on div "Select size" at bounding box center [717, 639] width 318 height 17
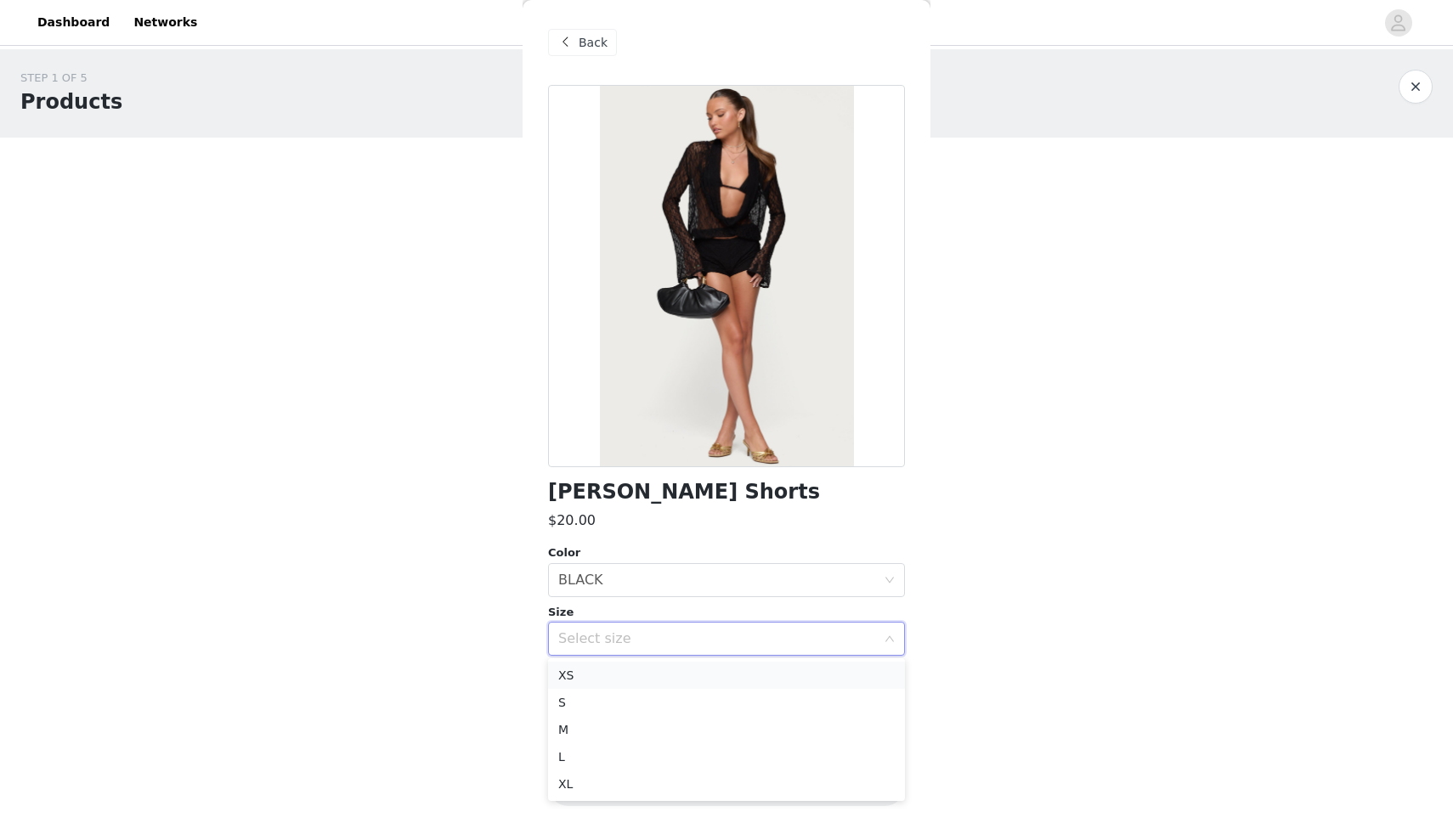
click at [636, 667] on li "XS" at bounding box center [726, 675] width 357 height 27
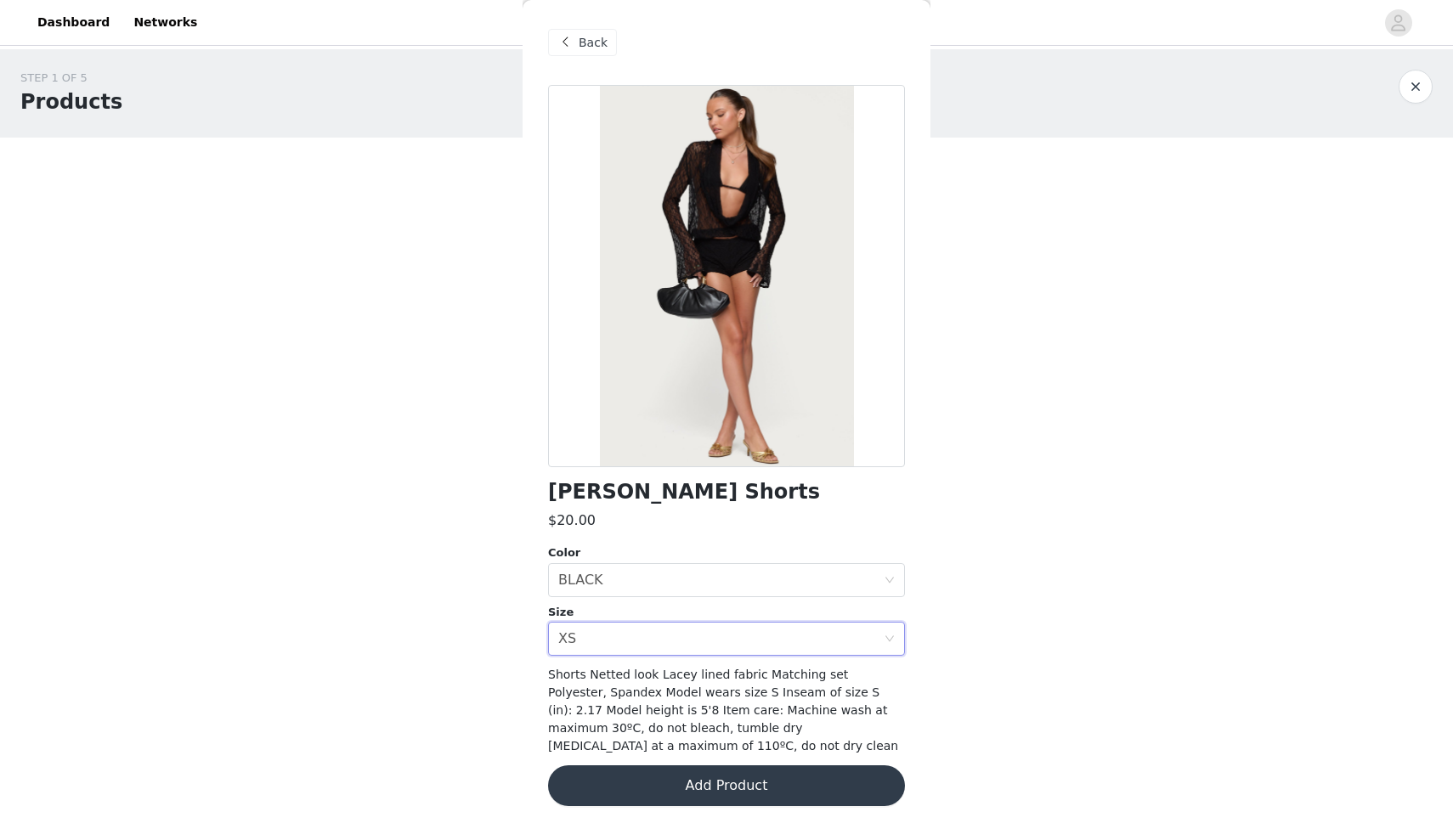
click at [653, 777] on button "Add Product" at bounding box center [726, 785] width 357 height 41
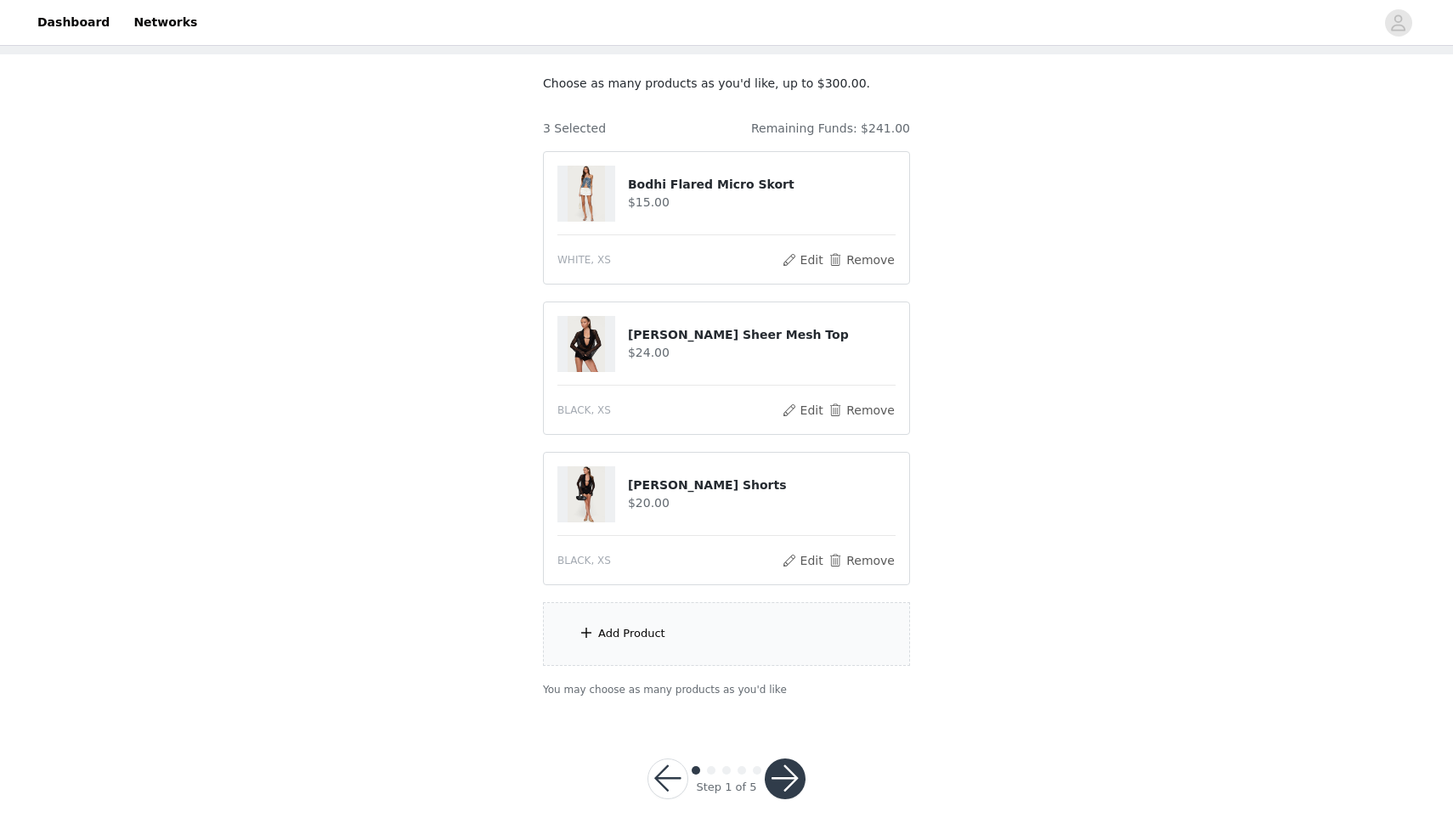
scroll to position [83, 0]
click at [612, 643] on div "Add Product" at bounding box center [726, 634] width 367 height 63
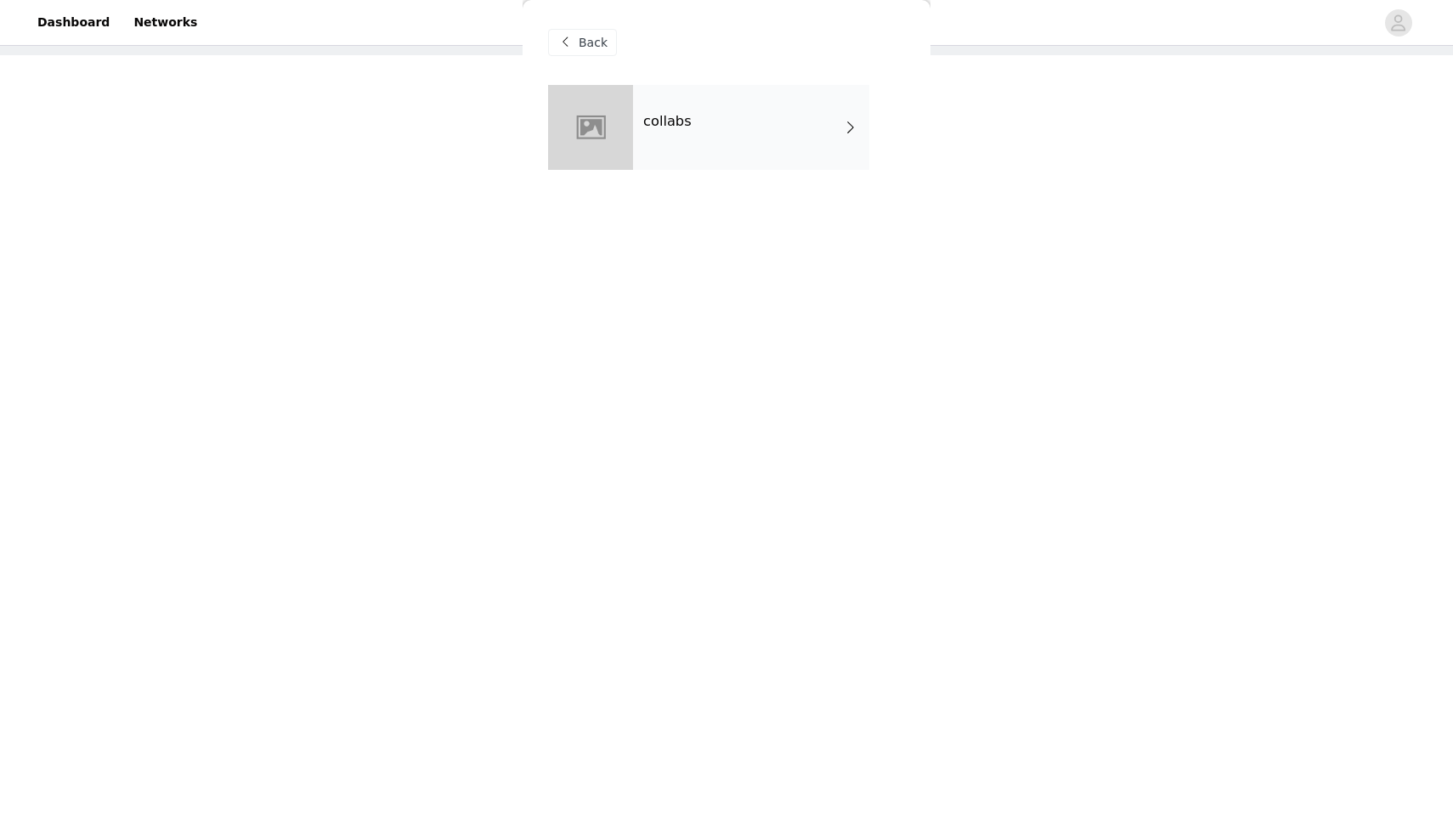
click at [679, 132] on div "collabs" at bounding box center [750, 128] width 236 height 85
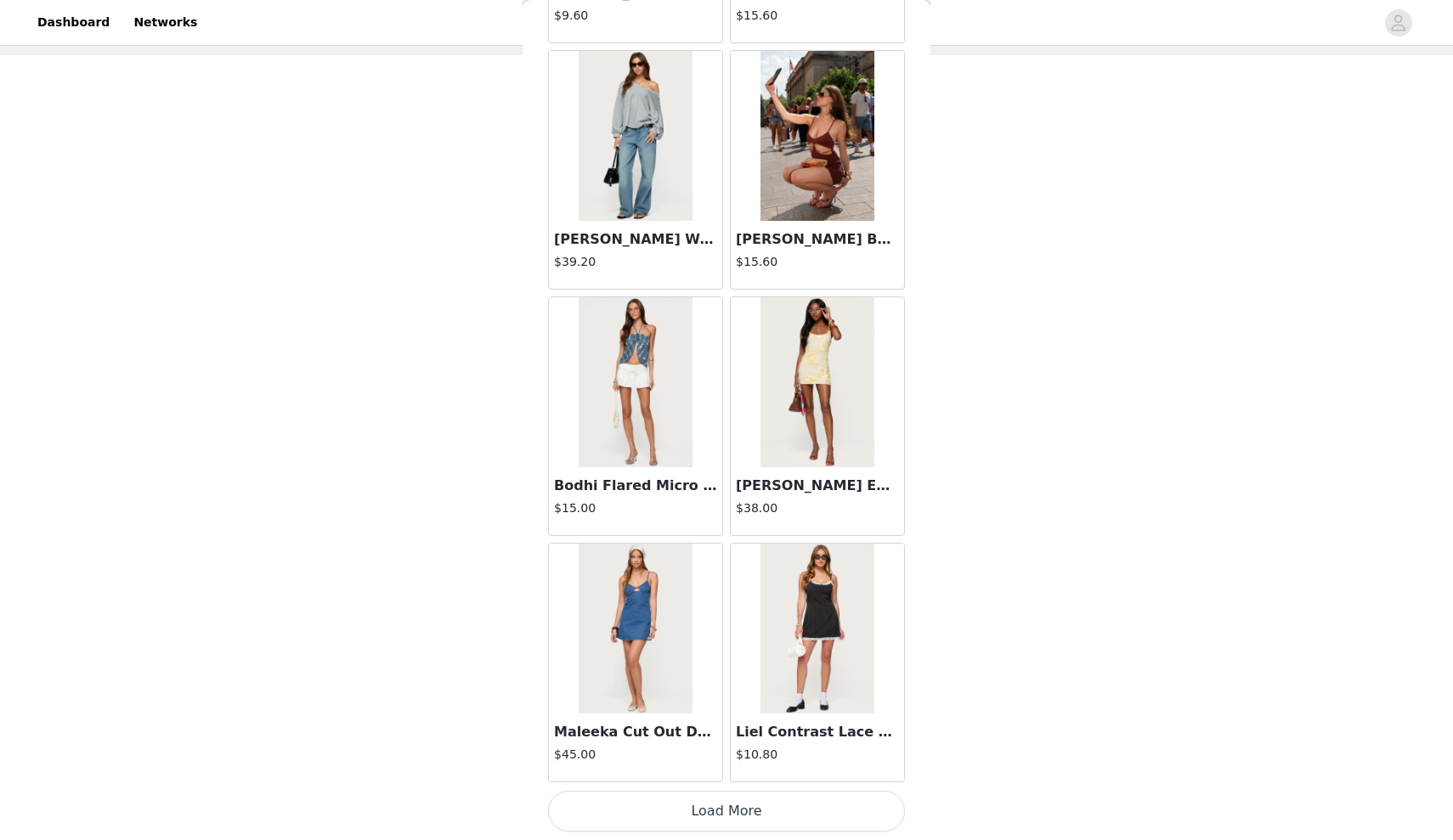
click at [655, 806] on button "Load More" at bounding box center [726, 810] width 357 height 41
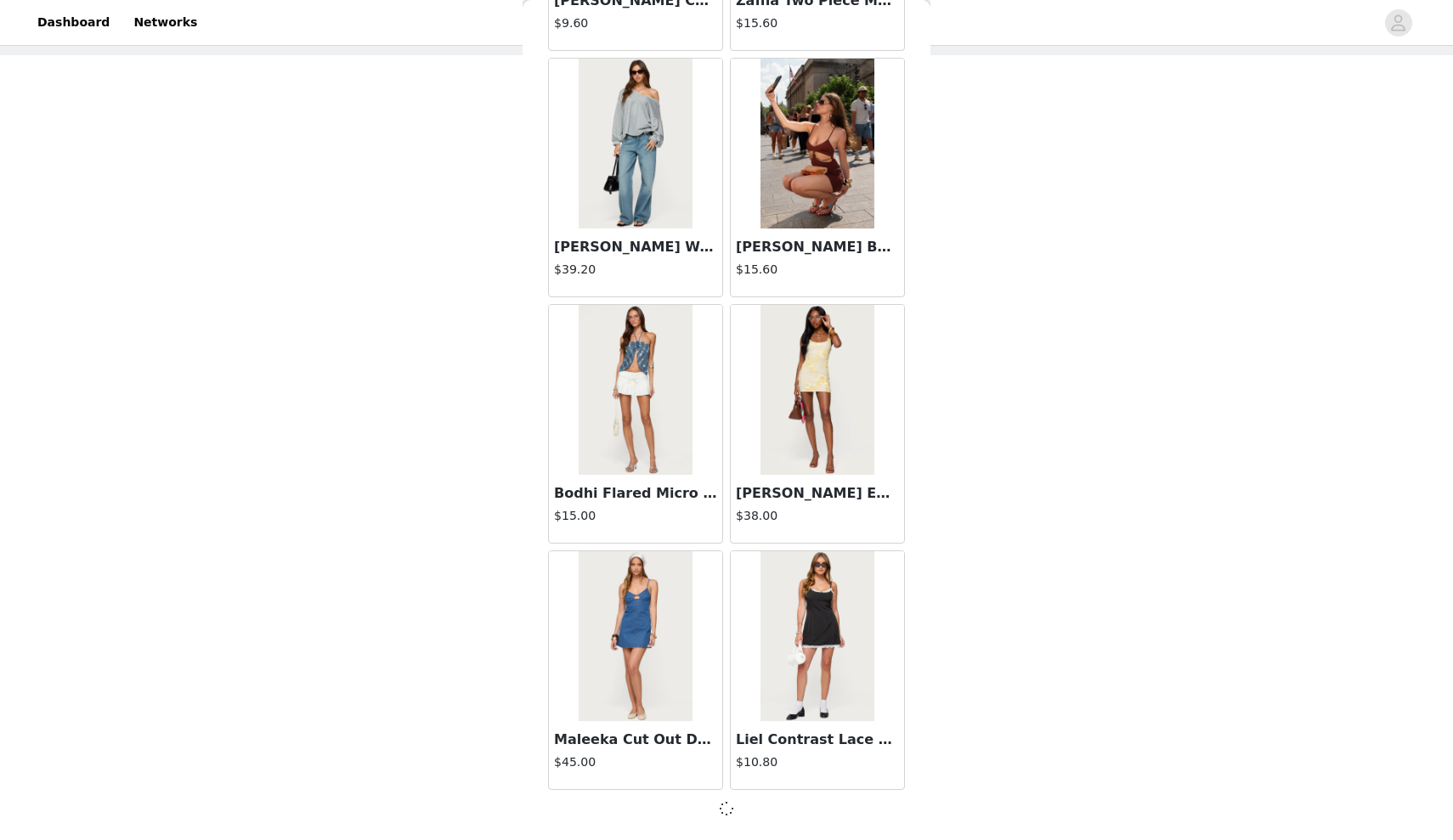
scroll to position [1750, 0]
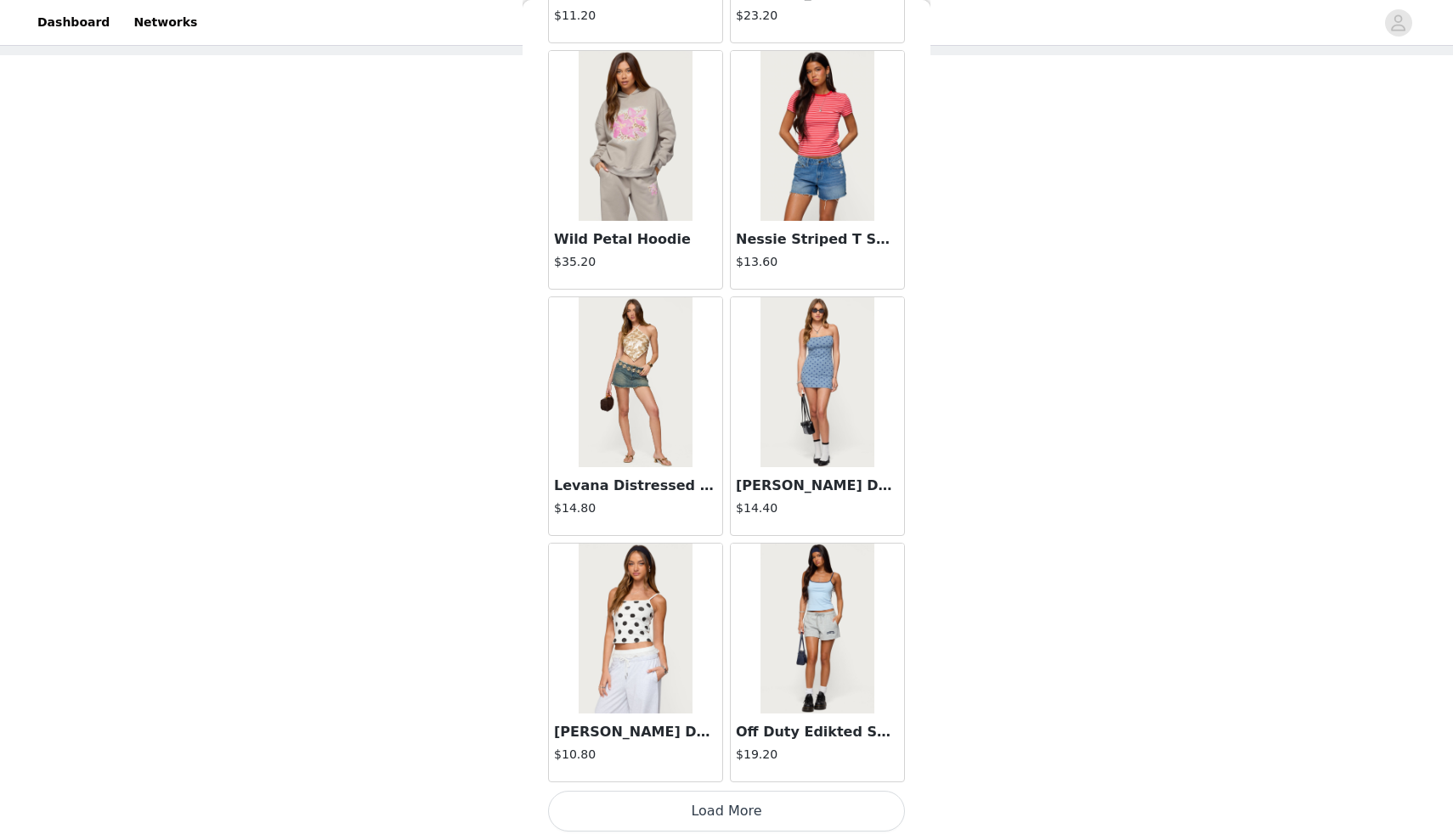
click at [655, 806] on button "Load More" at bounding box center [726, 810] width 357 height 41
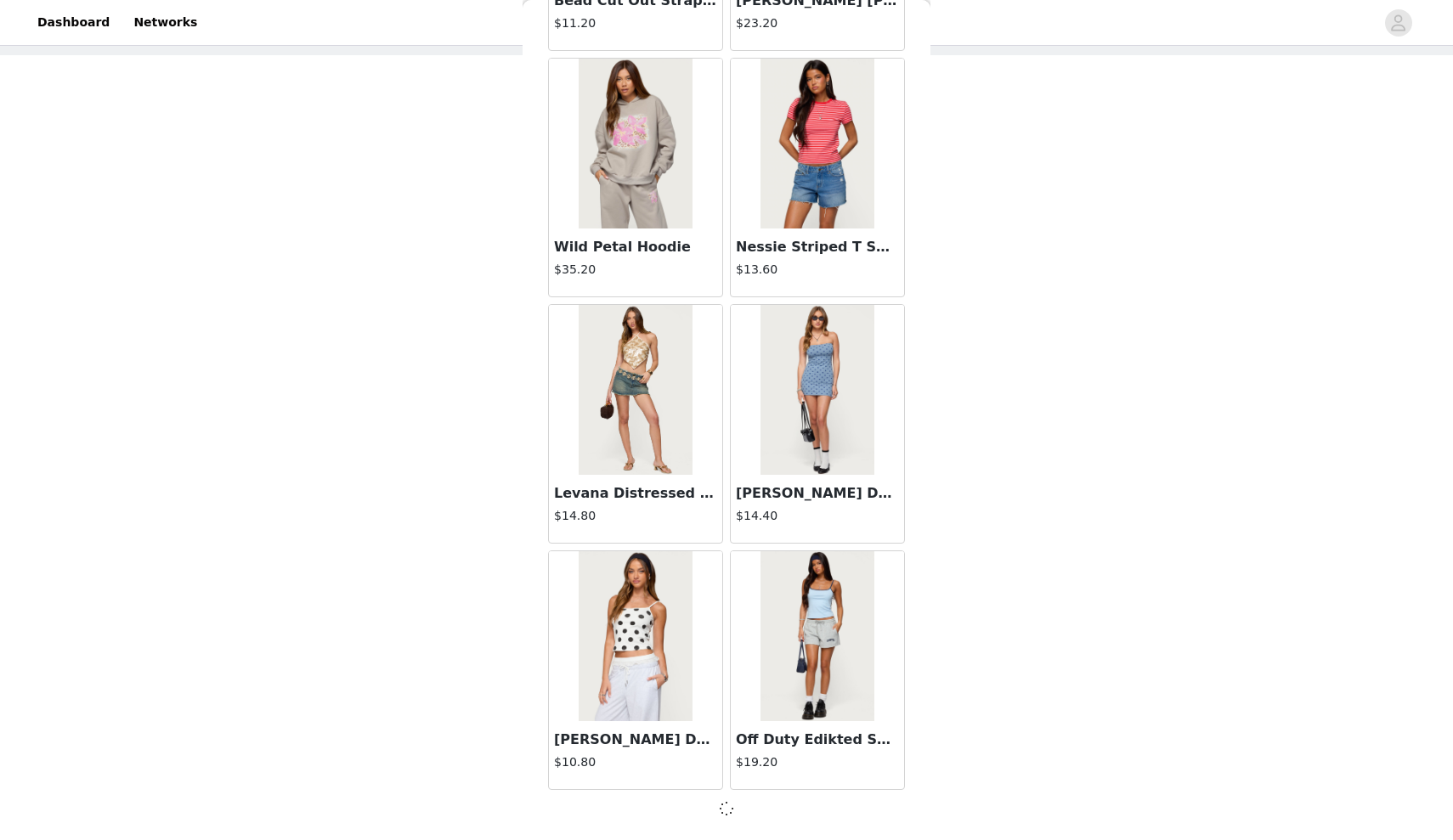
scroll to position [4213, 0]
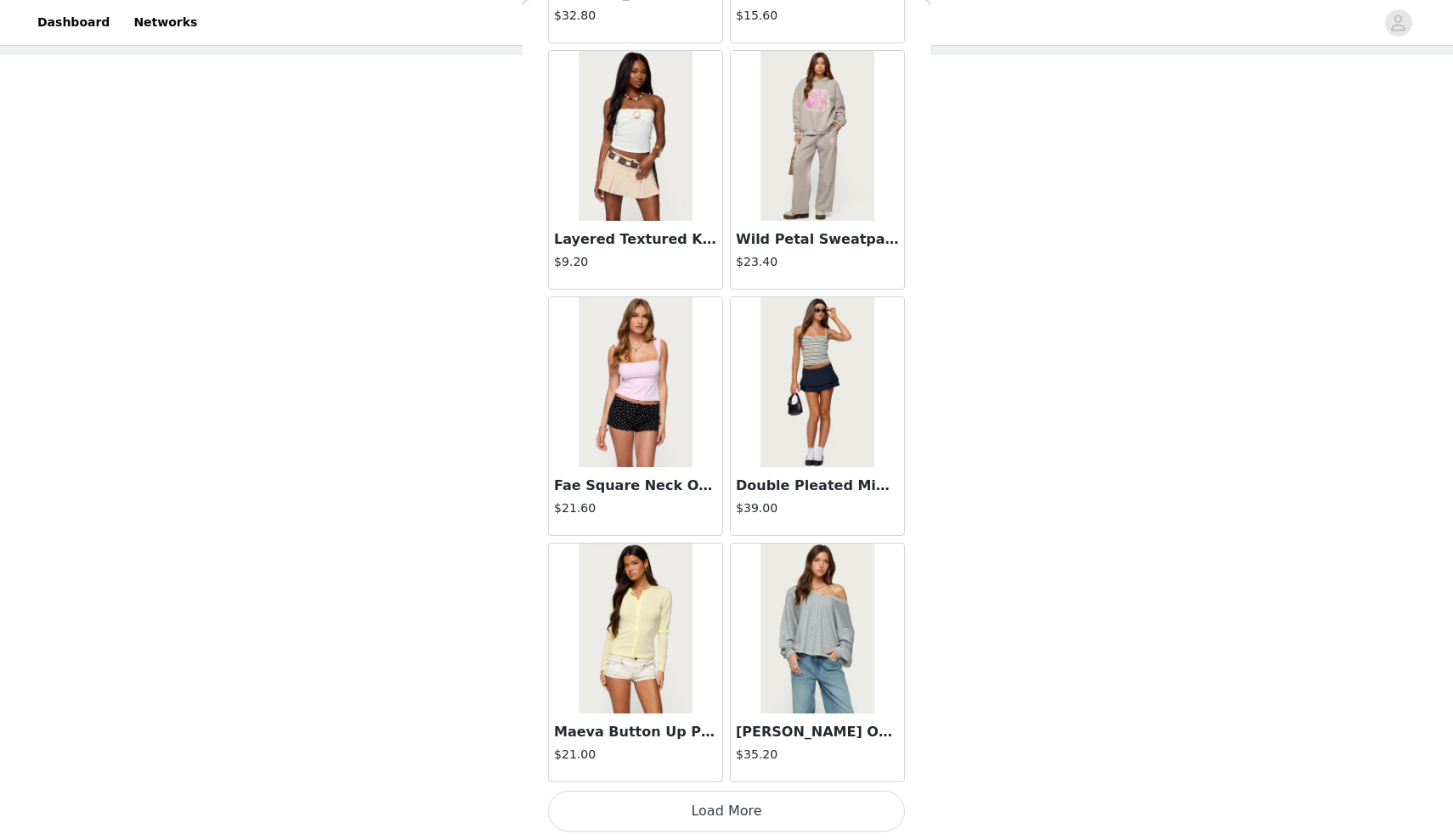
click at [655, 806] on button "Load More" at bounding box center [726, 810] width 357 height 41
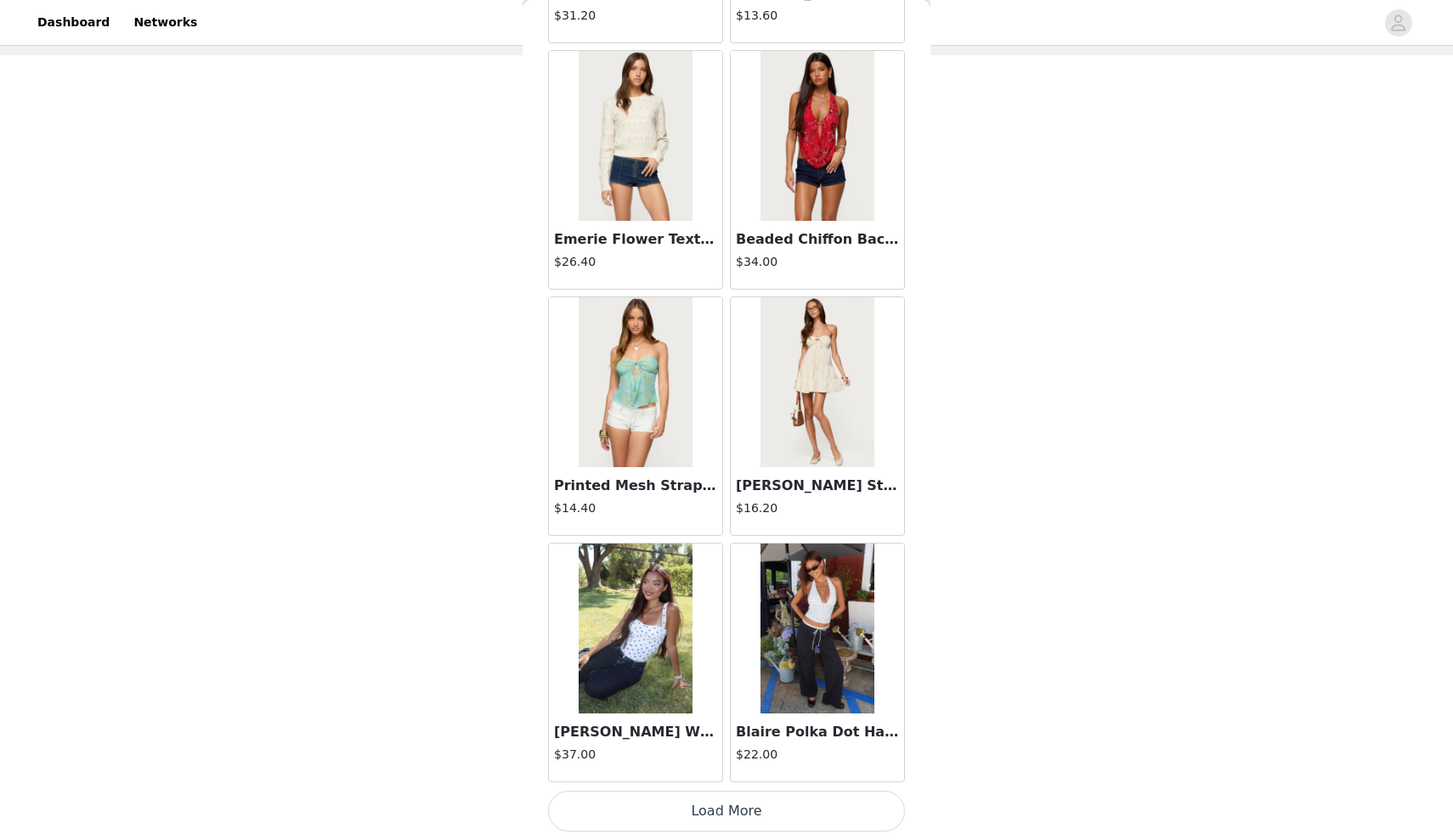
scroll to position [9137, 0]
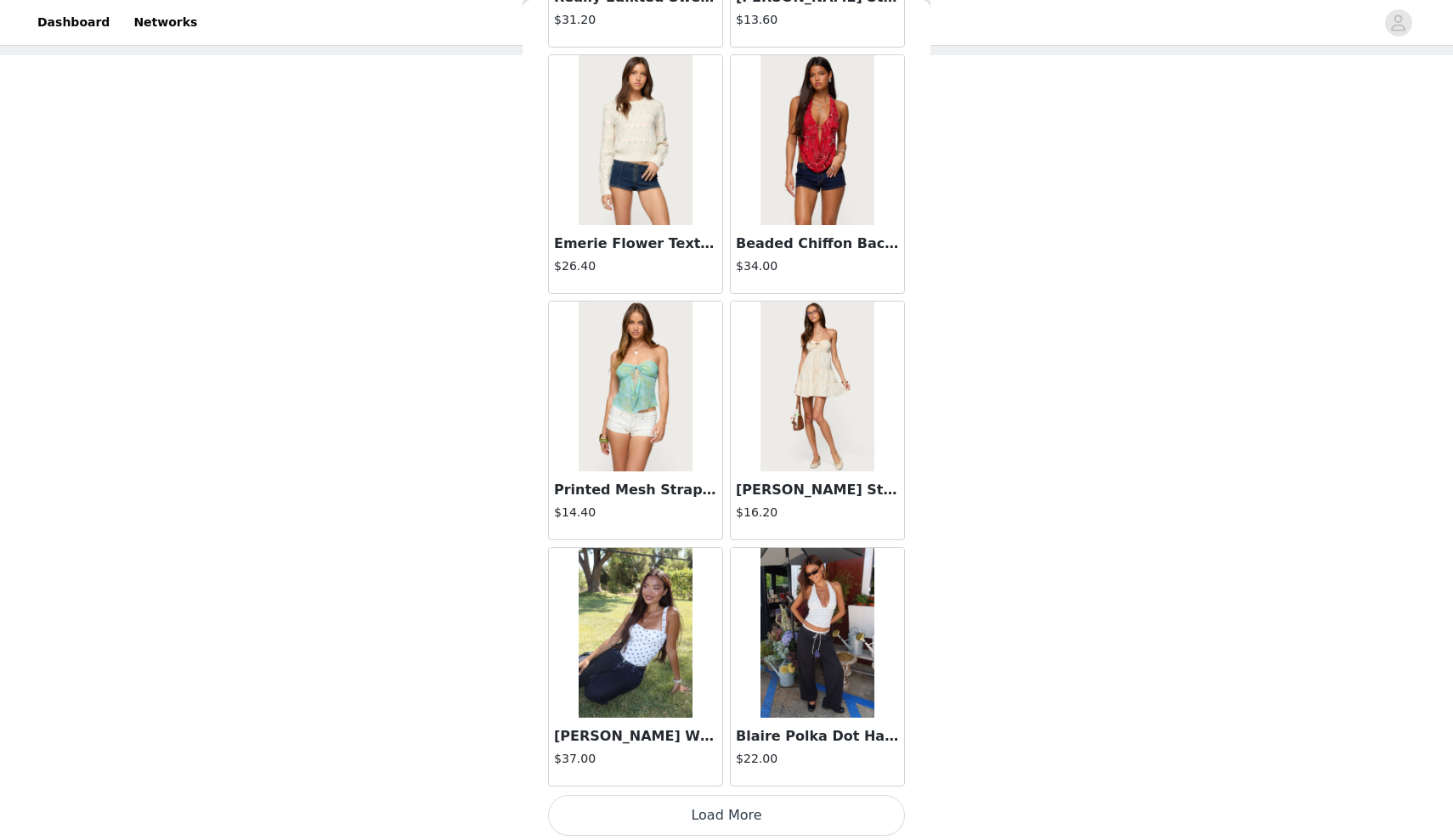
click at [655, 806] on button "Load More" at bounding box center [726, 815] width 357 height 41
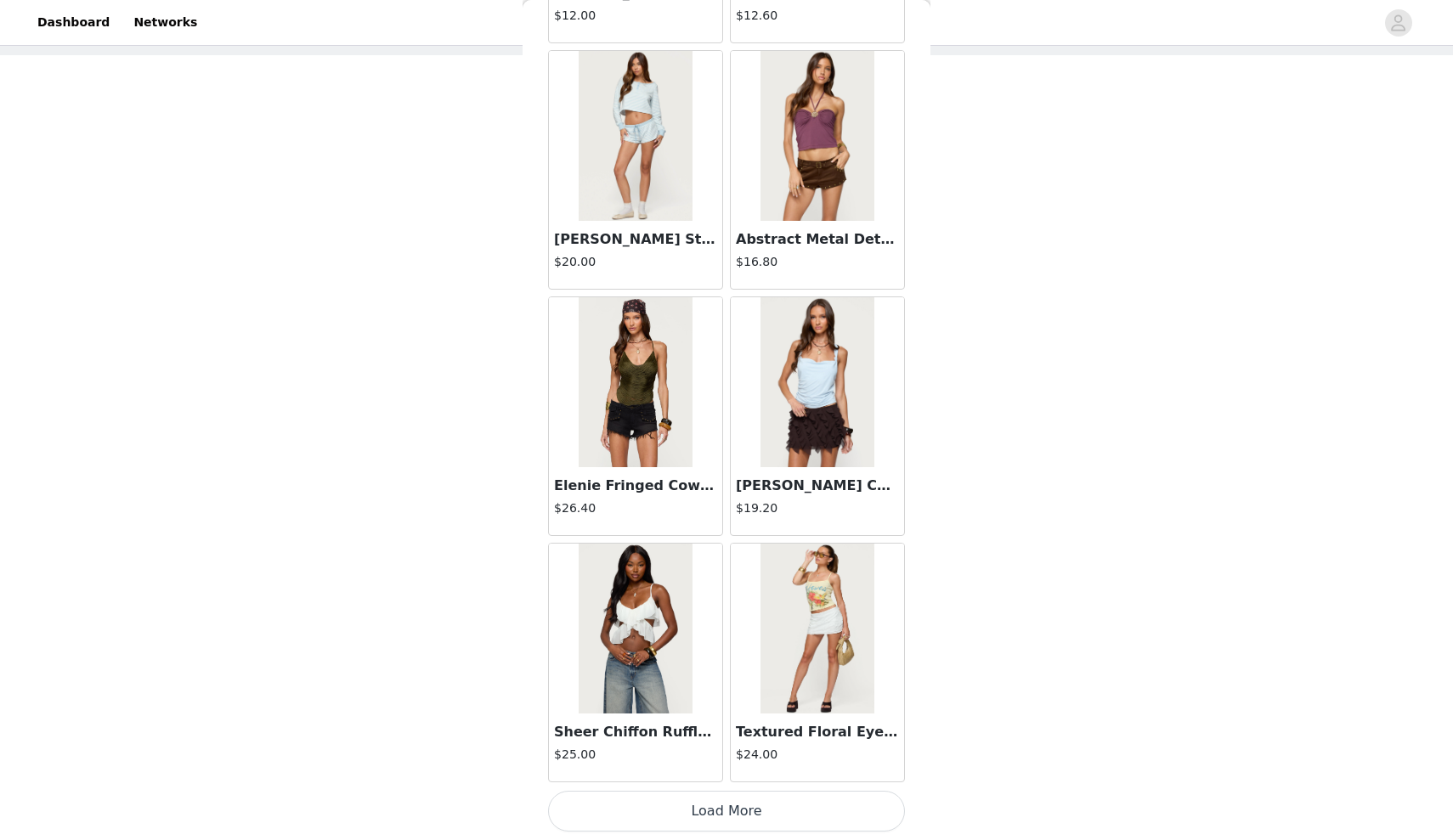
scroll to position [11600, 0]
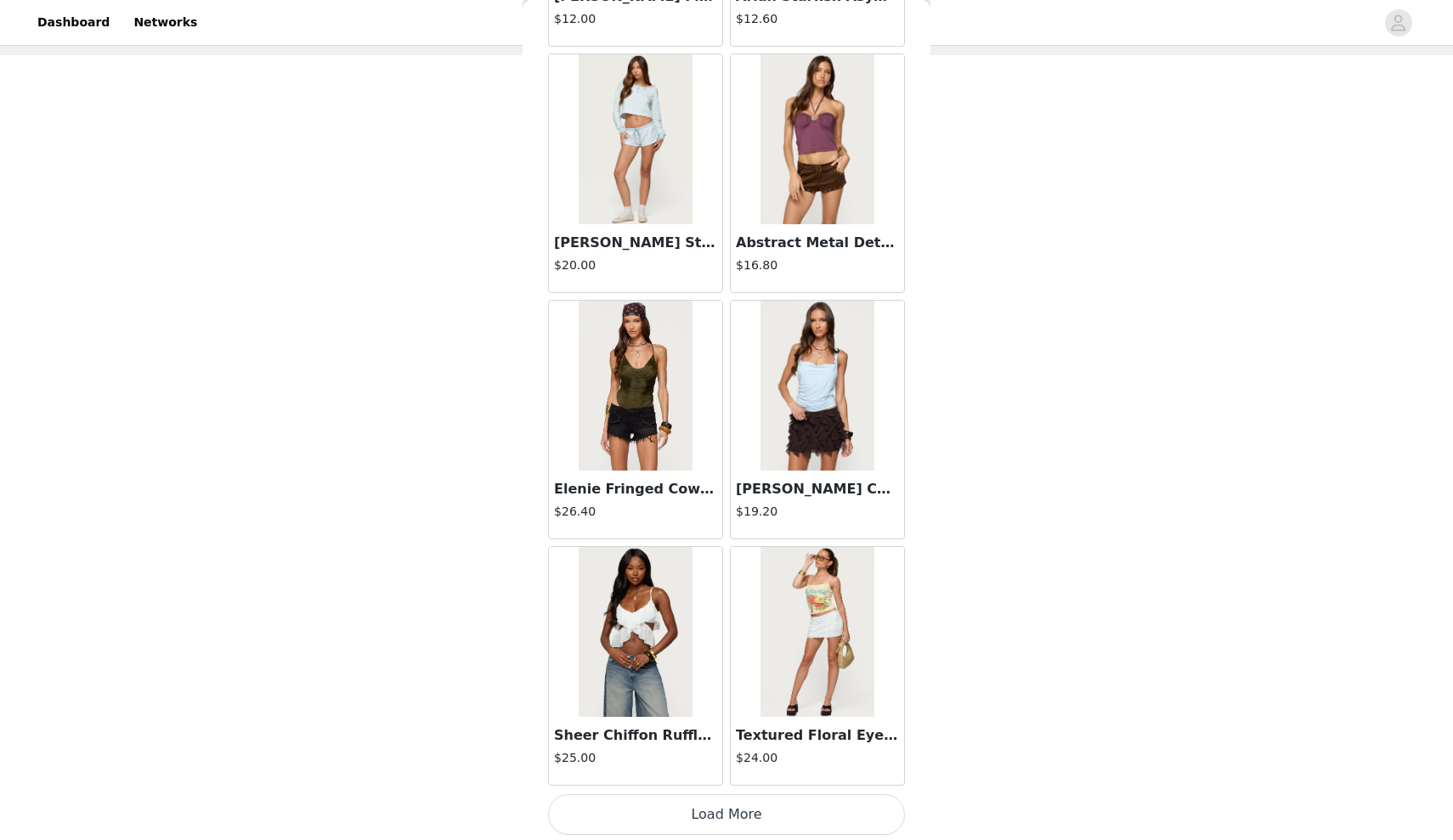
click at [655, 806] on button "Load More" at bounding box center [726, 814] width 357 height 41
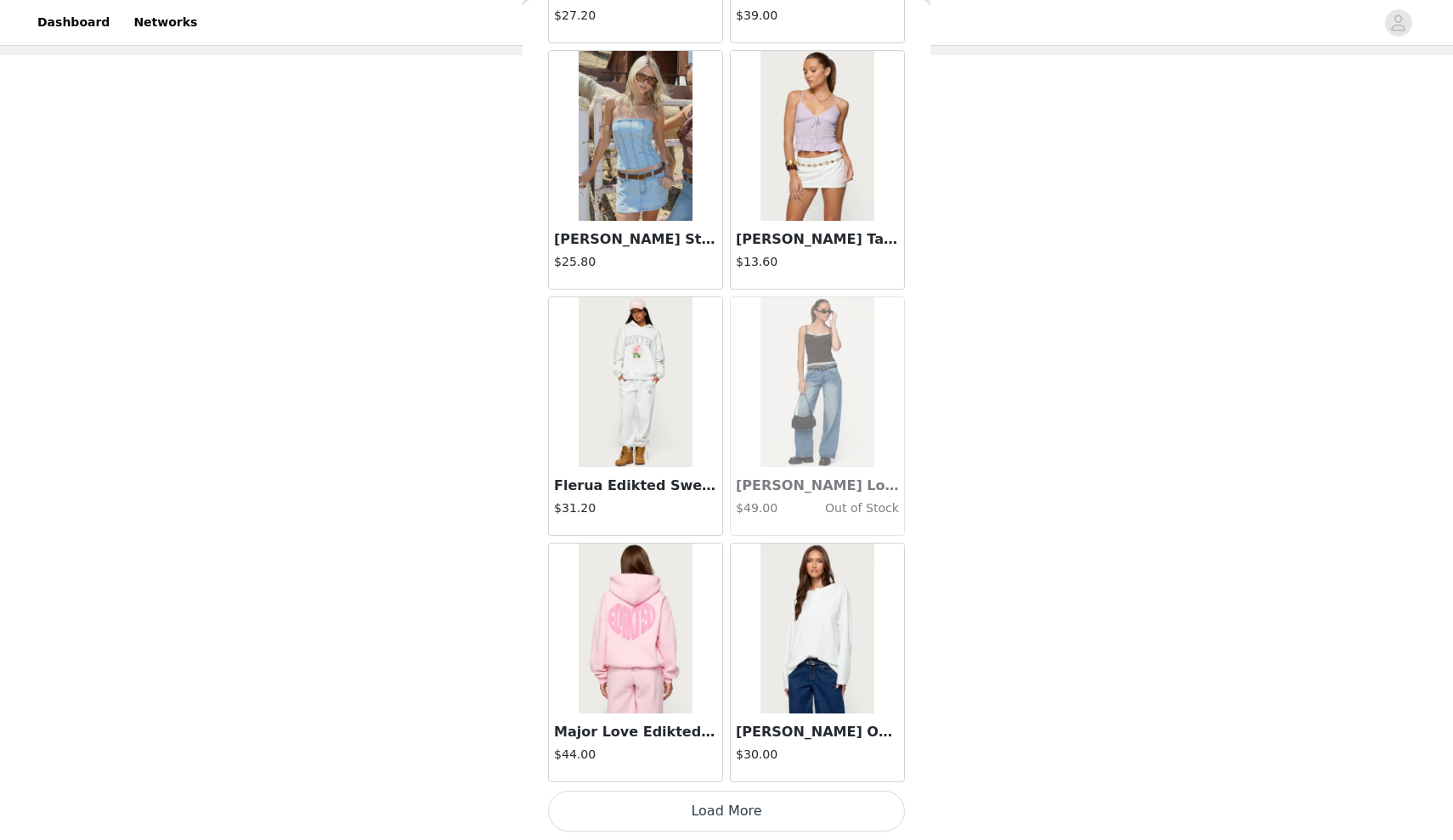
scroll to position [14063, 0]
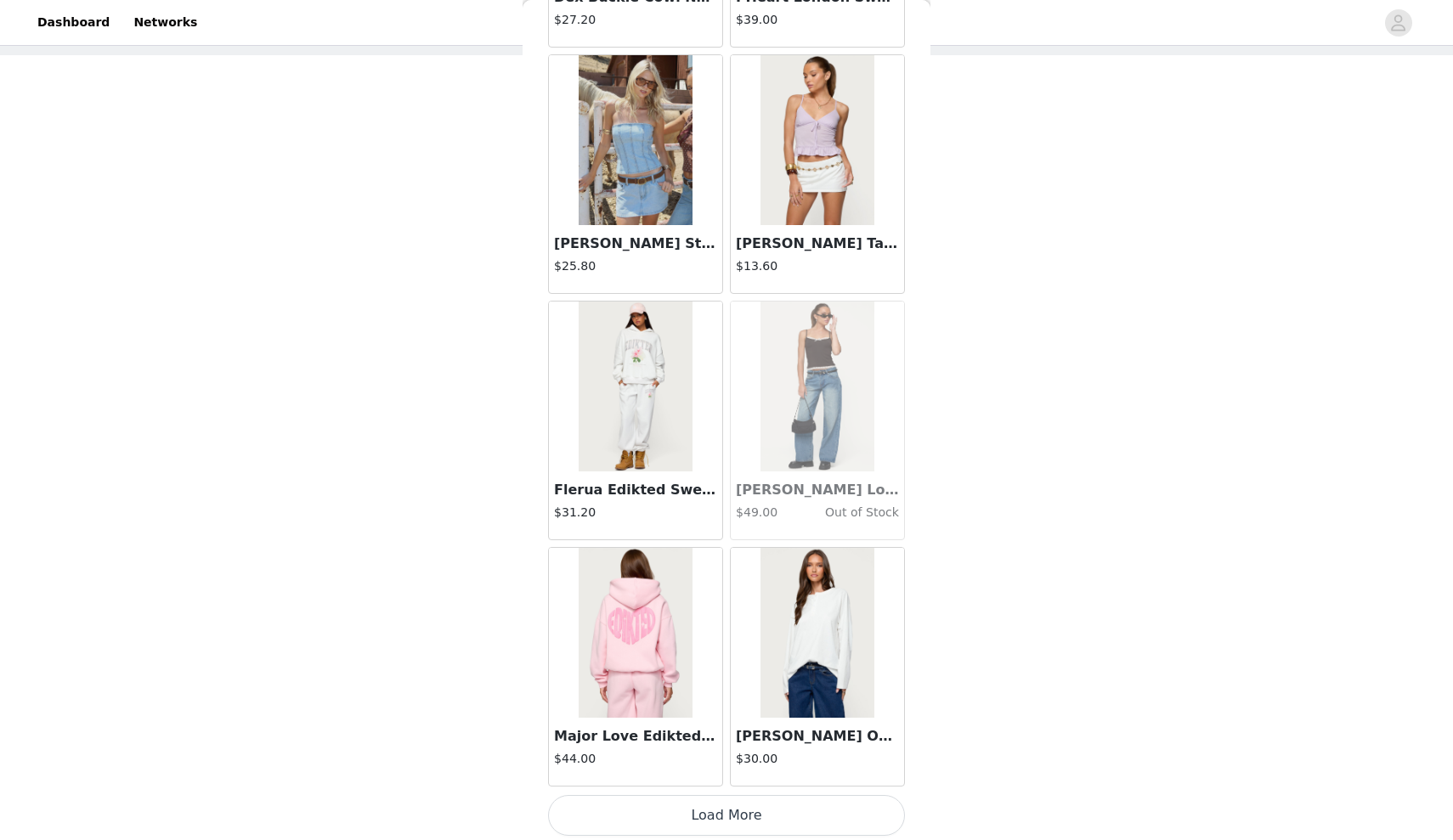
click at [655, 806] on button "Load More" at bounding box center [726, 815] width 357 height 41
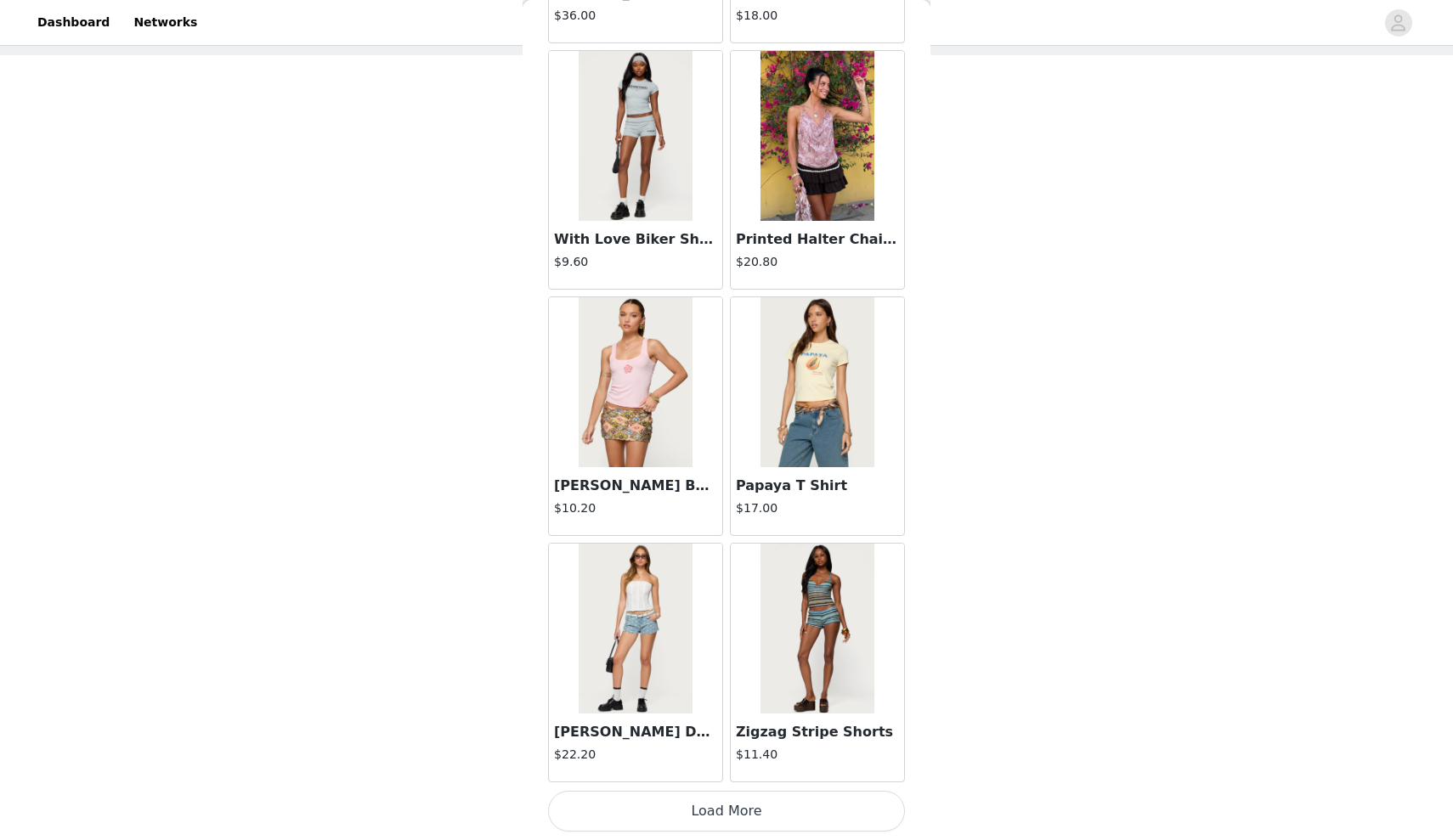
click at [655, 797] on button "Load More" at bounding box center [726, 810] width 357 height 41
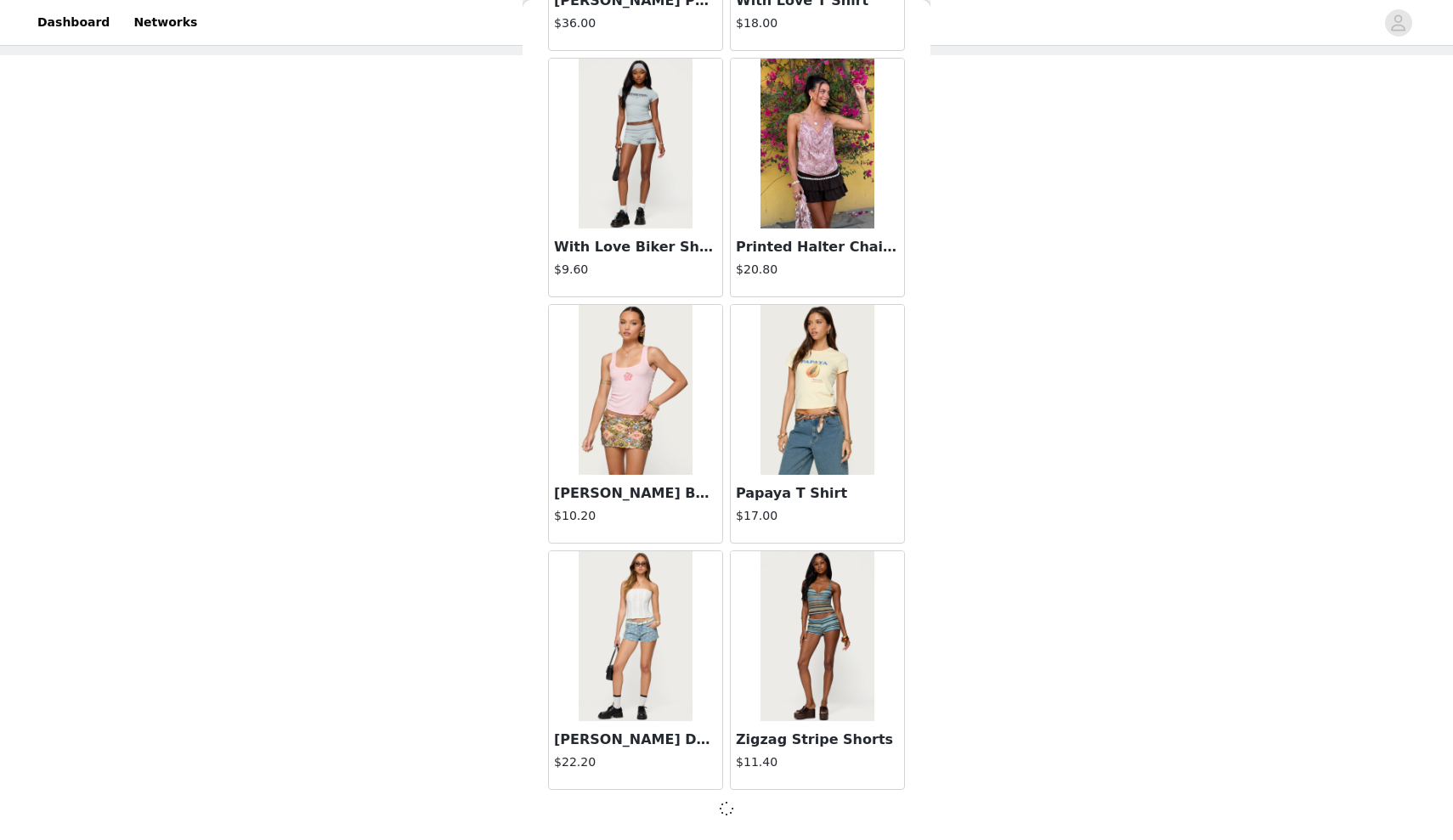
scroll to position [16524, 0]
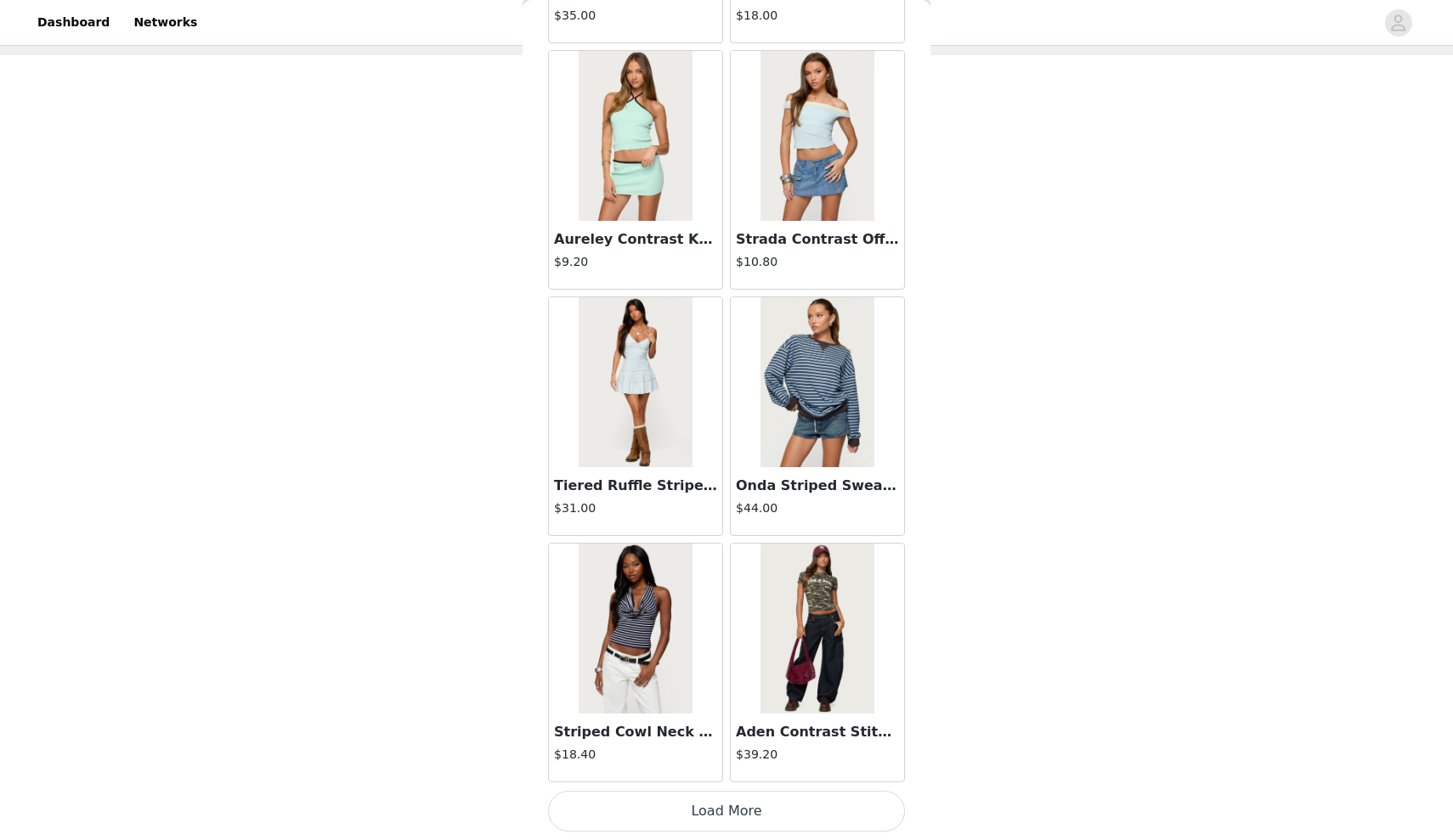
click at [655, 797] on button "Load More" at bounding box center [726, 810] width 357 height 41
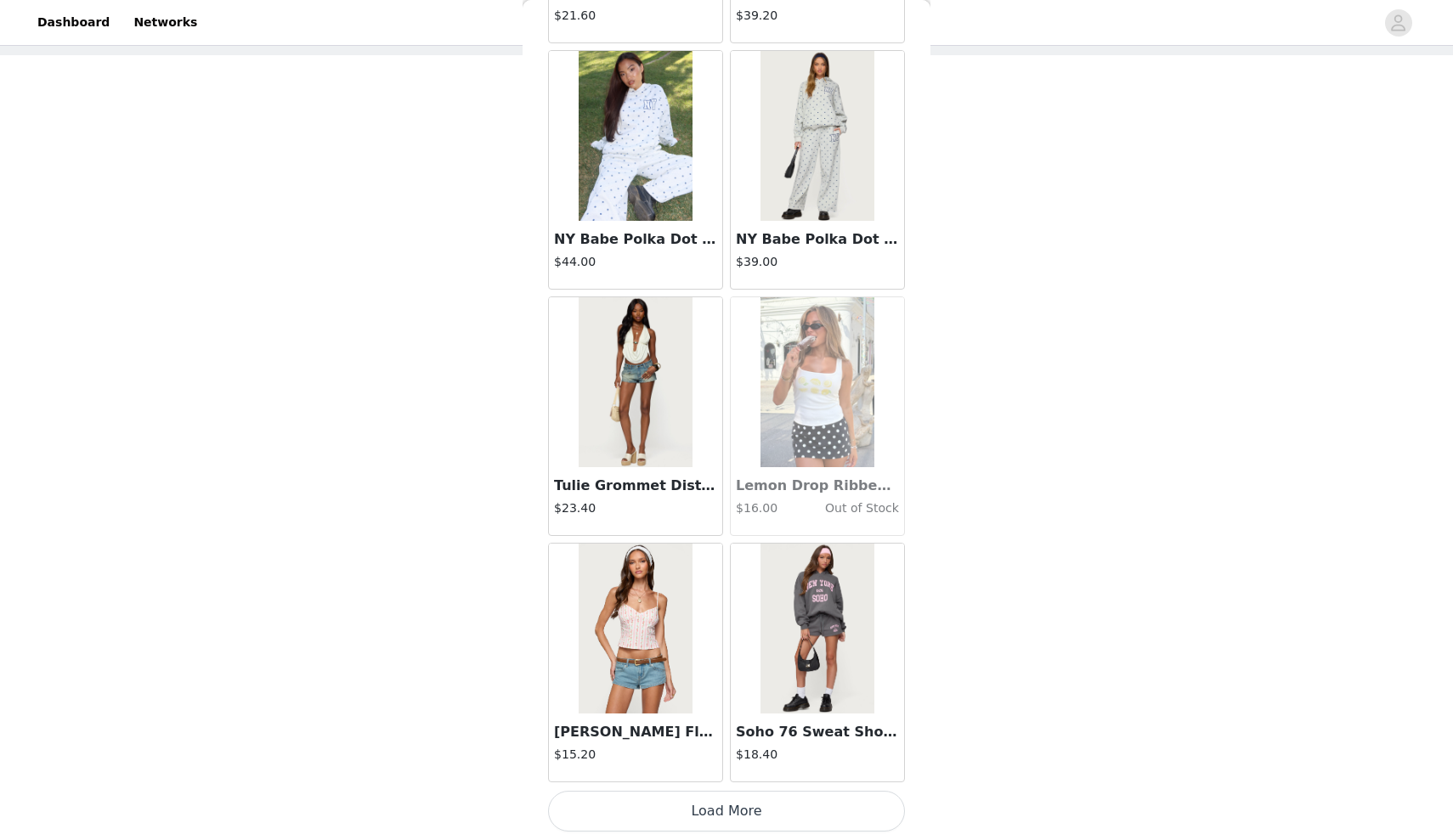
click at [653, 824] on button "Load More" at bounding box center [726, 810] width 357 height 41
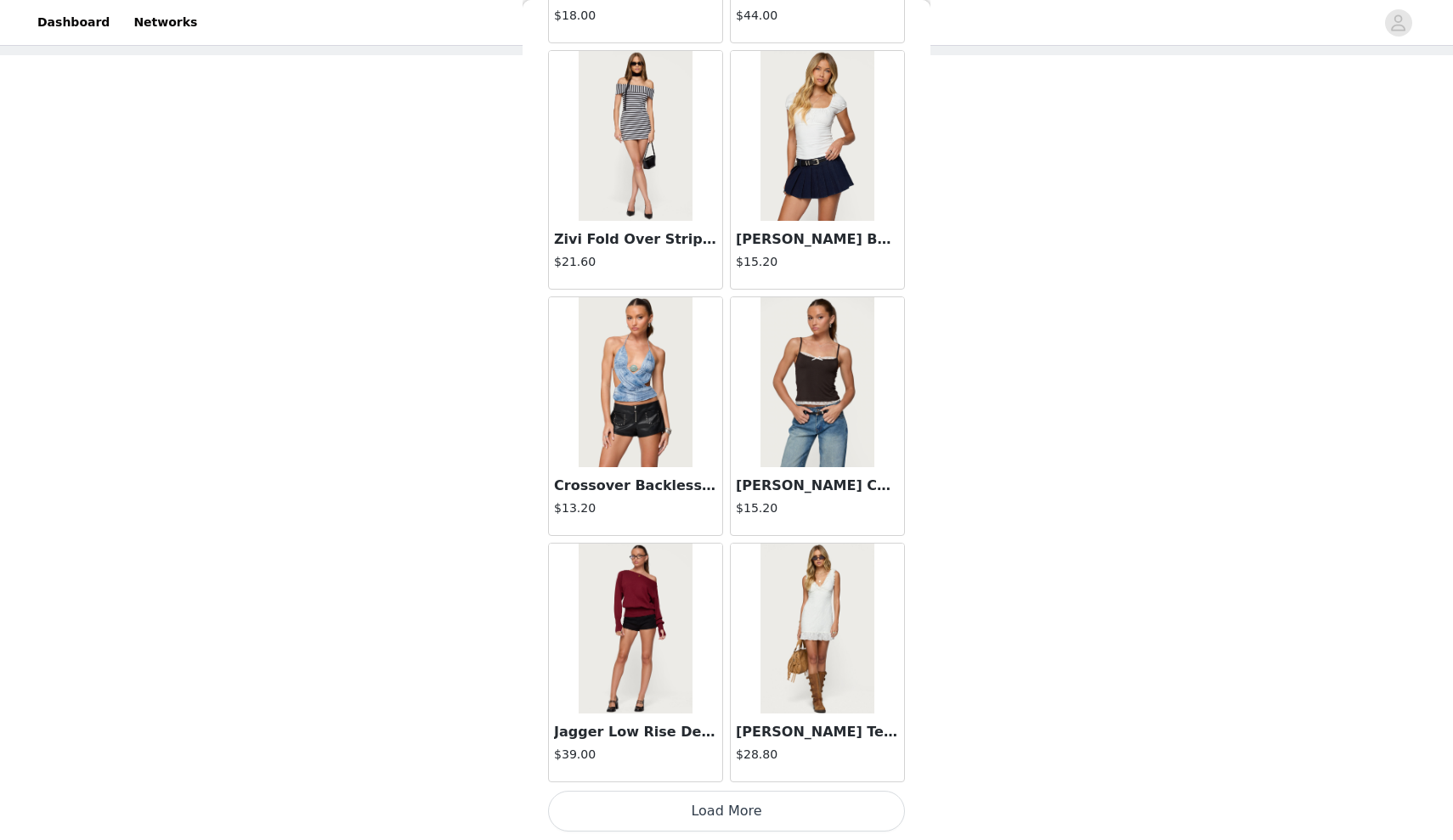
scroll to position [23919, 0]
click at [650, 816] on button "Load More" at bounding box center [726, 810] width 357 height 41
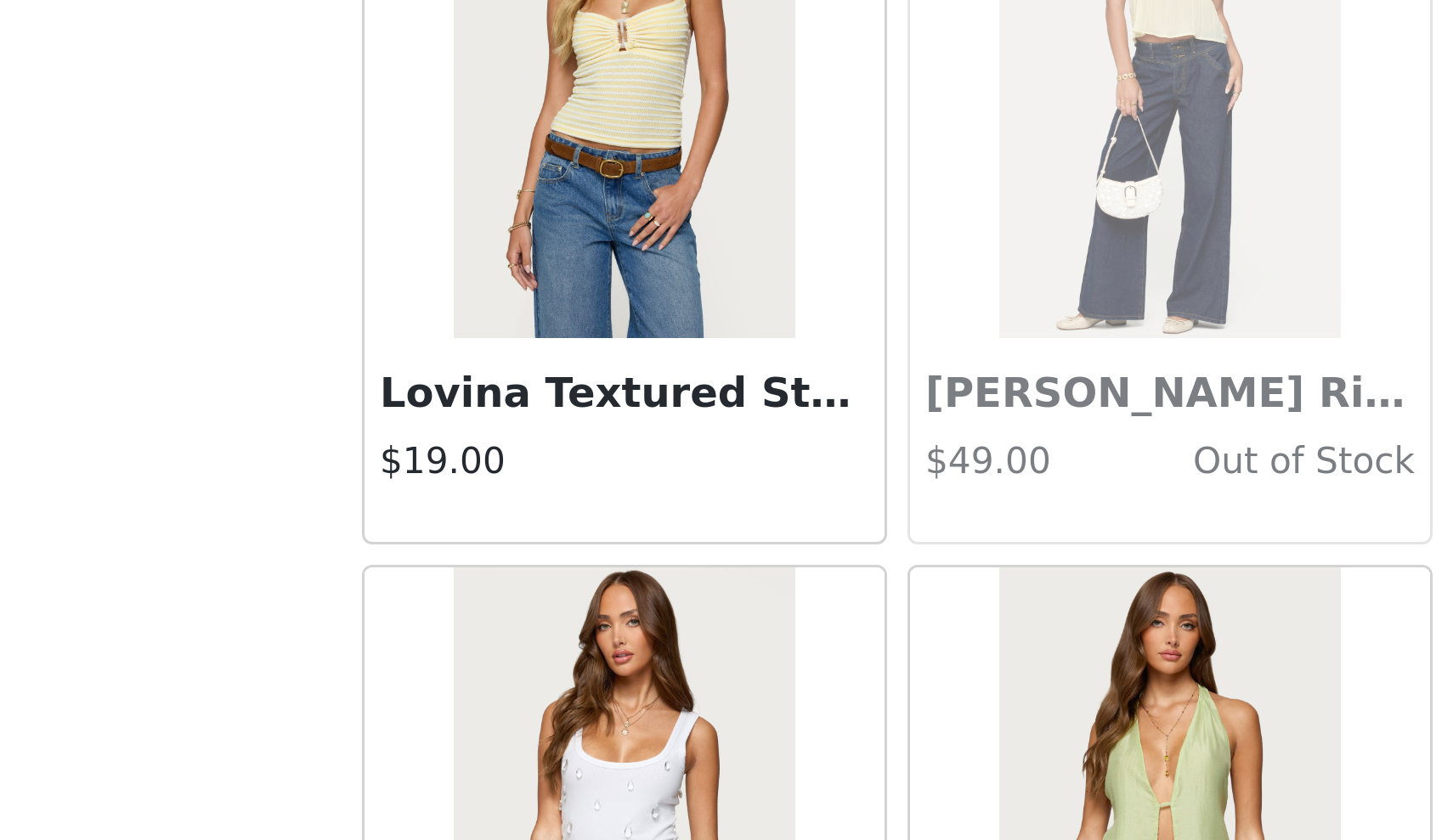
scroll to position [83, 0]
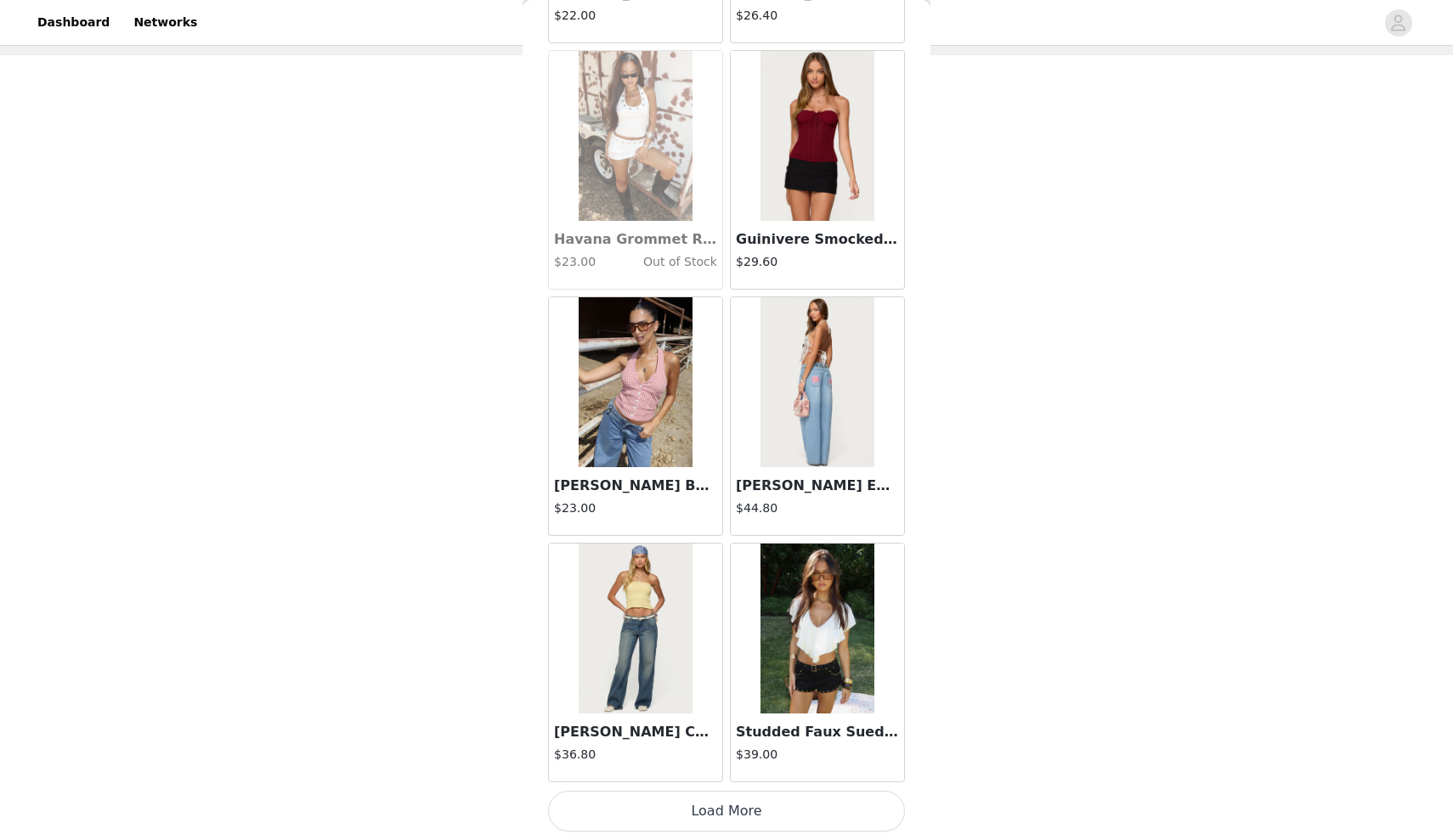
click at [687, 823] on button "Load More" at bounding box center [726, 810] width 357 height 41
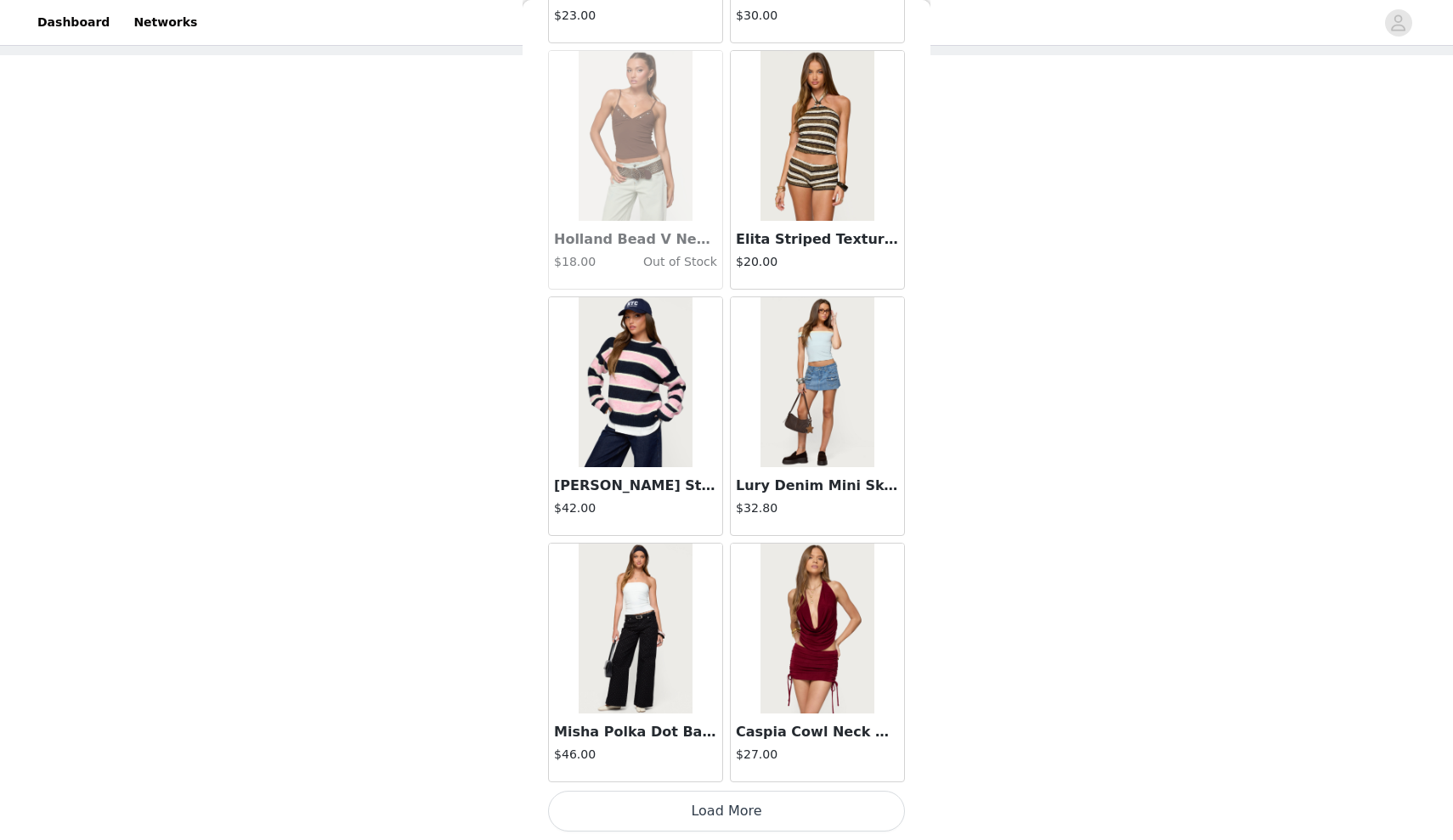
click at [687, 823] on button "Load More" at bounding box center [726, 810] width 357 height 41
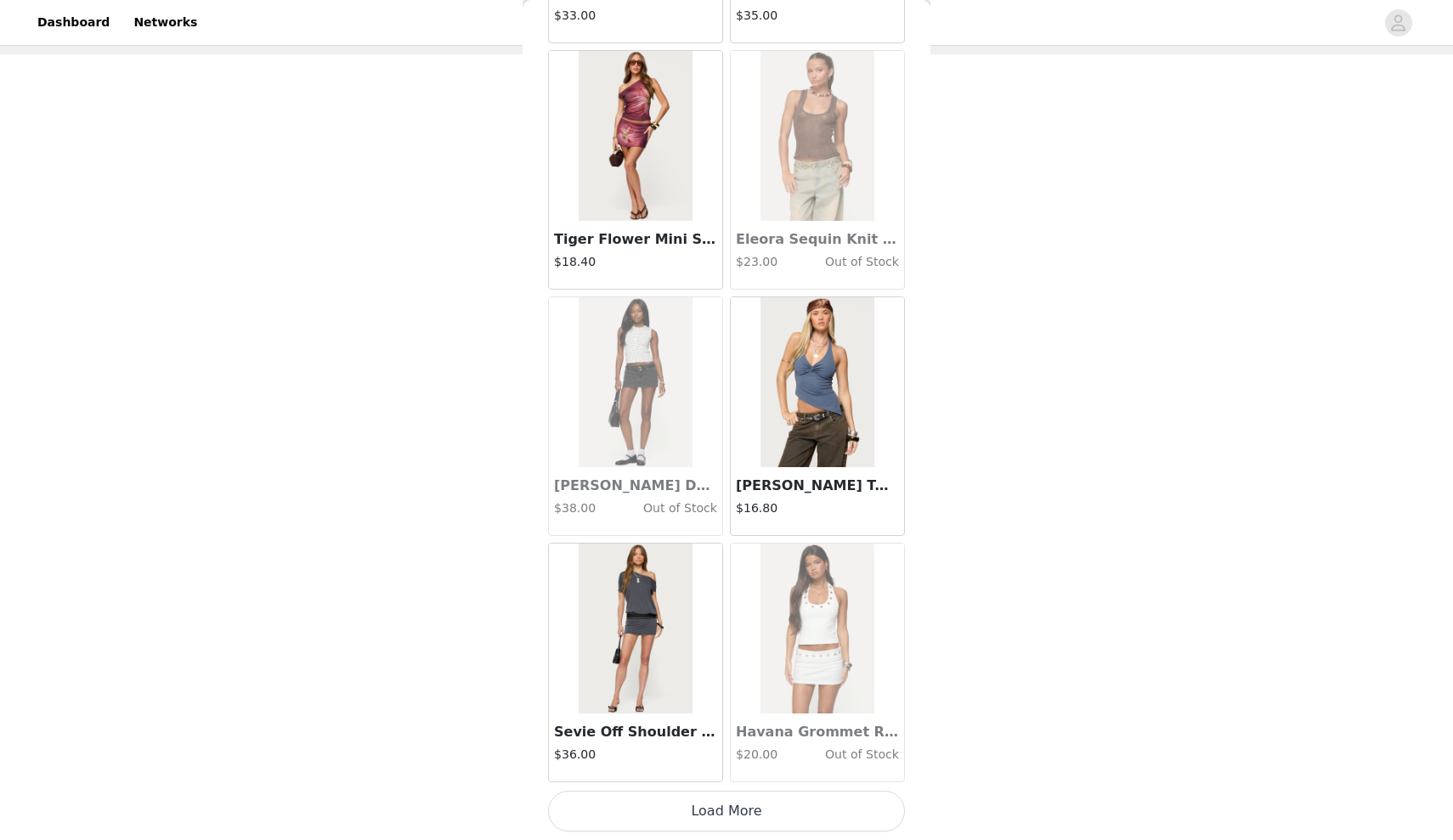
scroll to position [83, 0]
click at [710, 824] on button "Load More" at bounding box center [726, 810] width 357 height 41
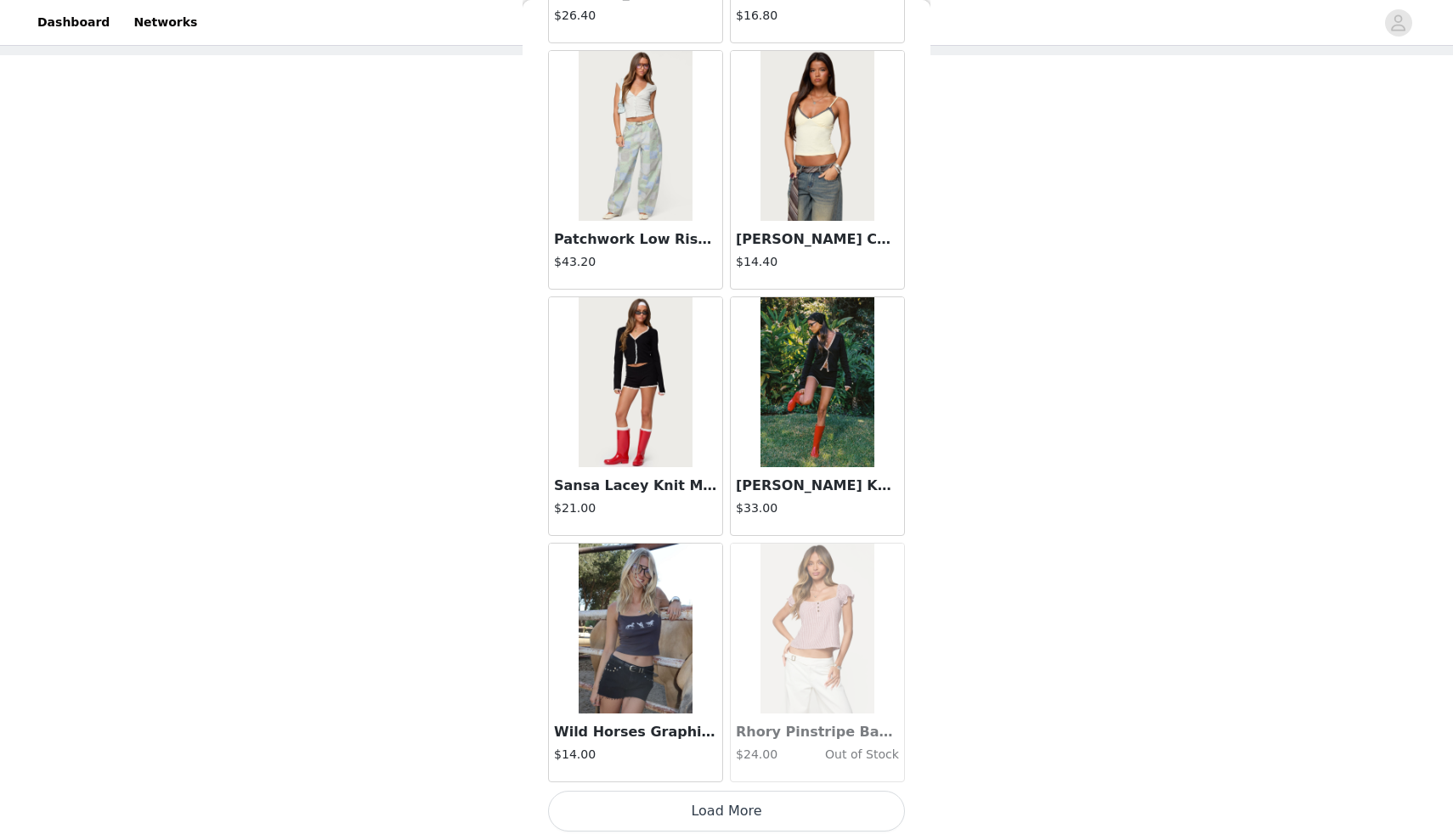
click at [672, 823] on button "Load More" at bounding box center [726, 810] width 357 height 41
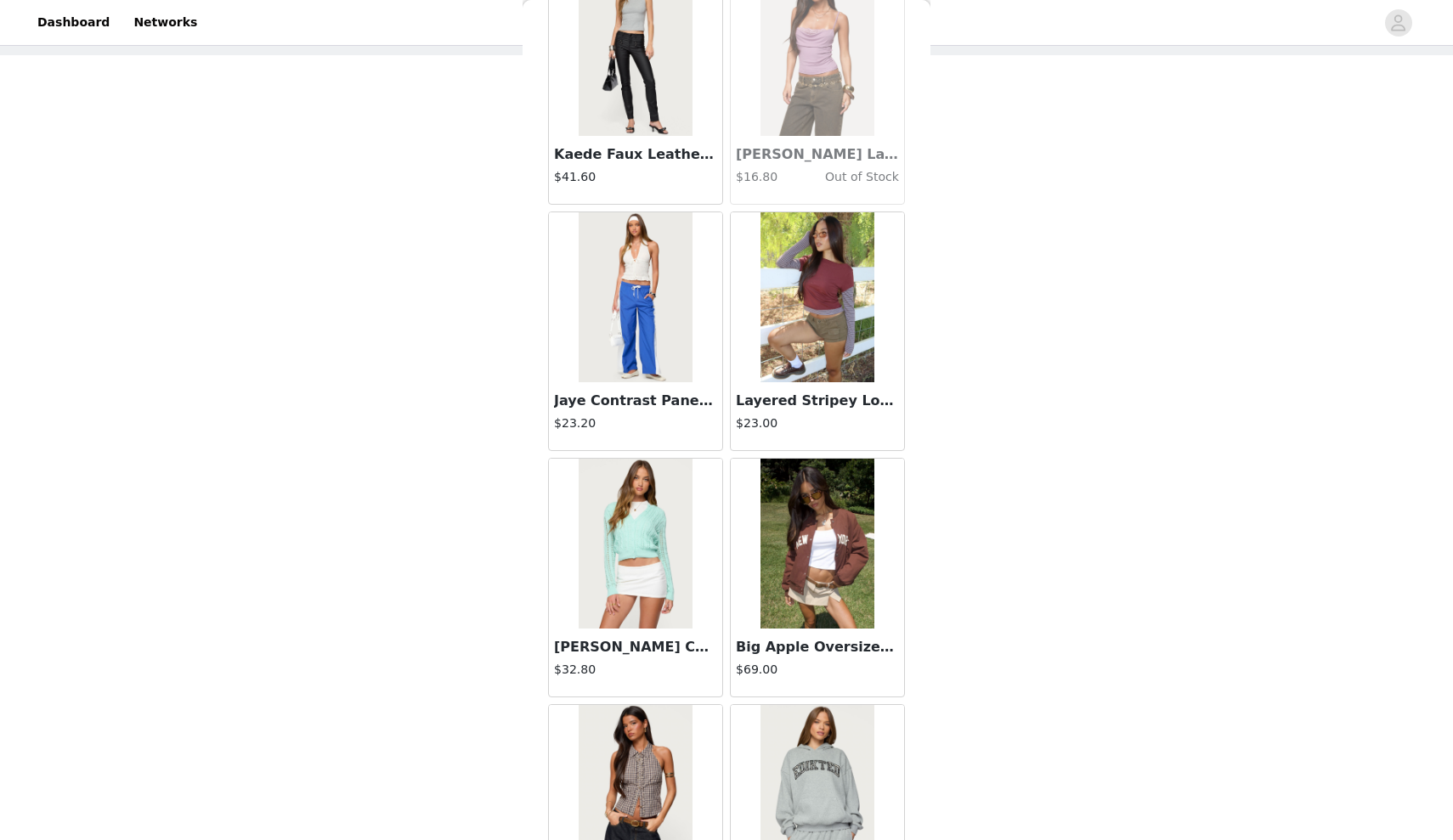
scroll to position [35906, 0]
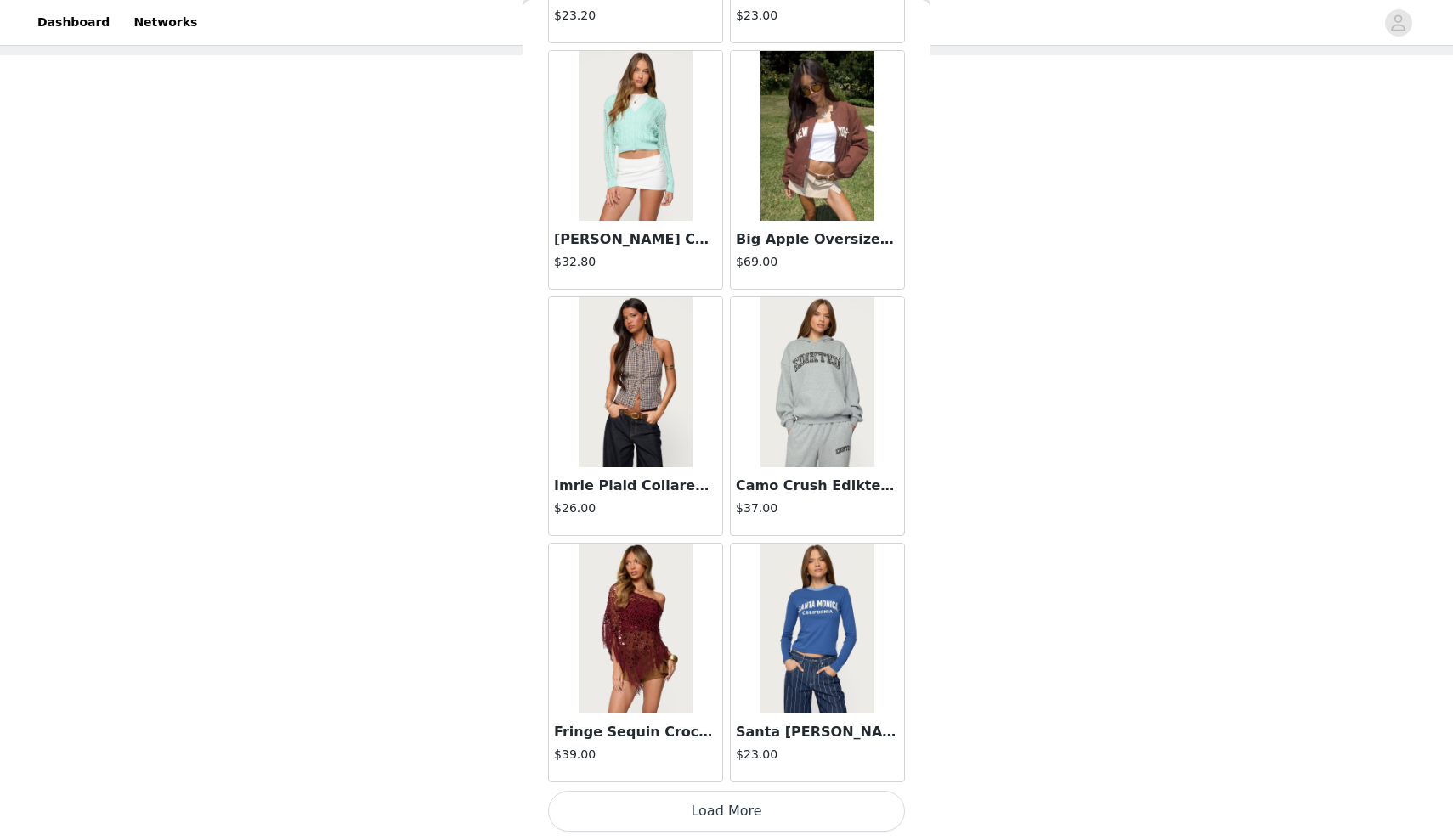
click at [682, 807] on button "Load More" at bounding box center [726, 810] width 357 height 41
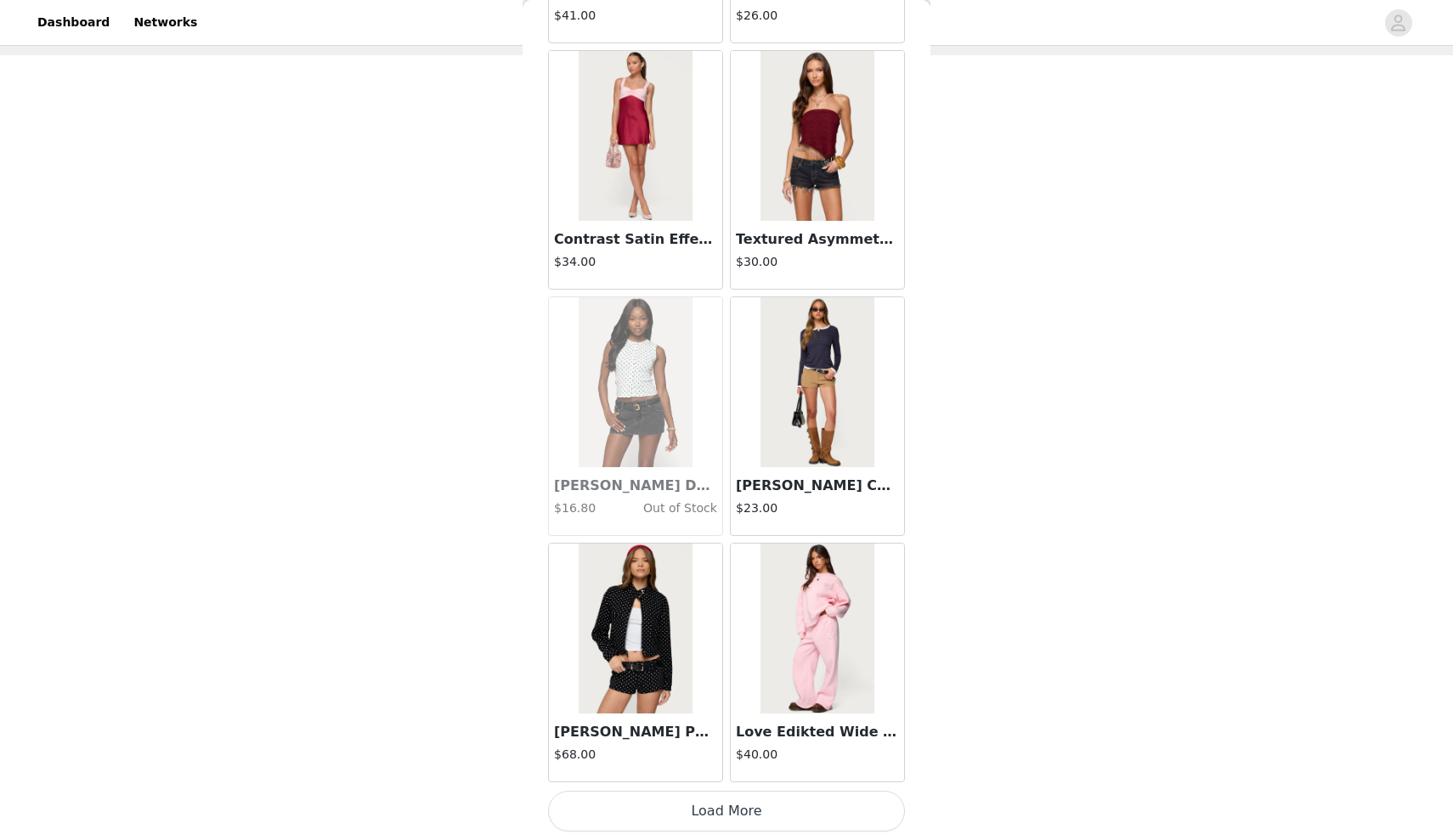
scroll to position [38693, 0]
click at [666, 802] on button "Load More" at bounding box center [726, 810] width 357 height 41
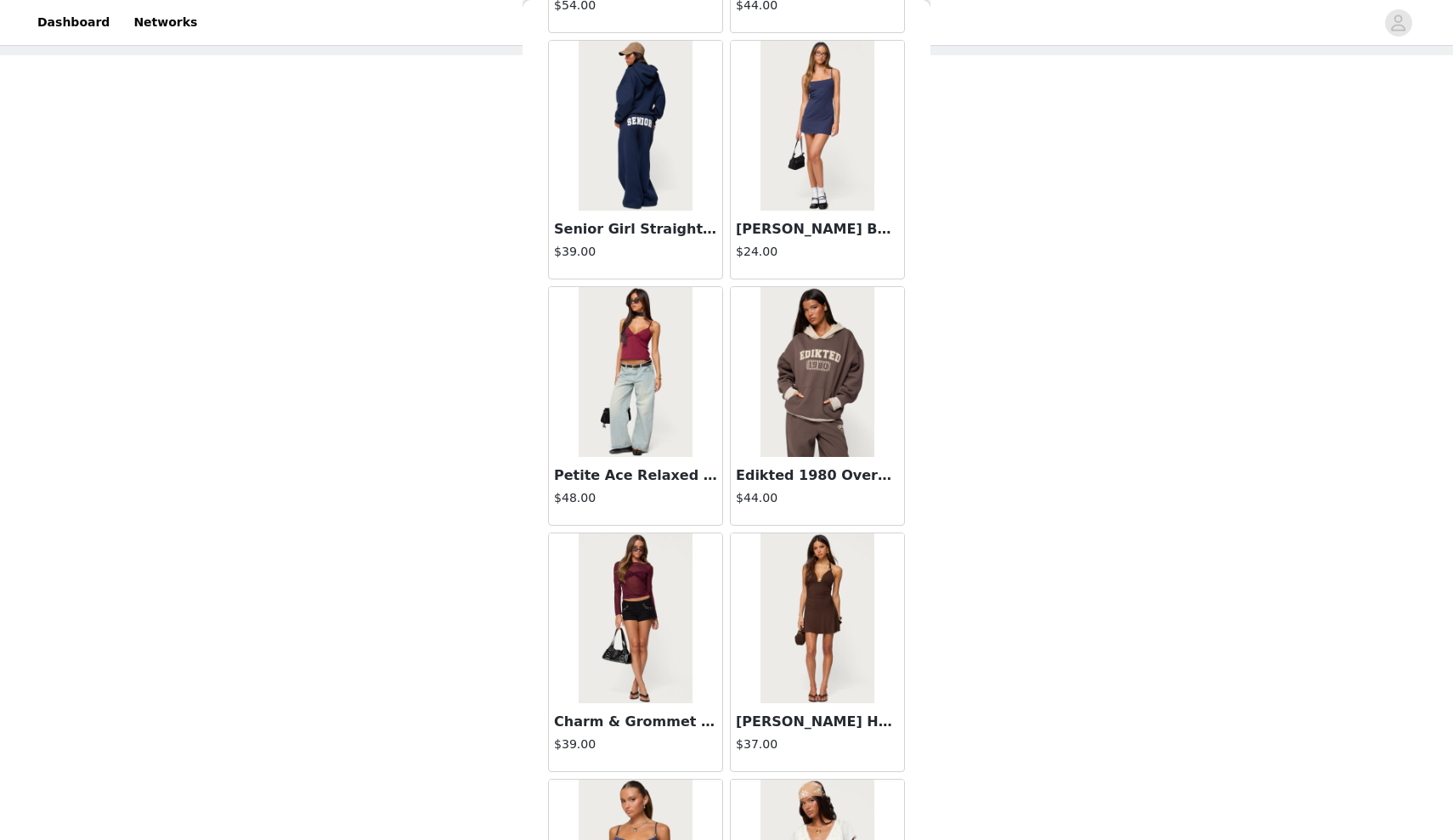
scroll to position [40616, 0]
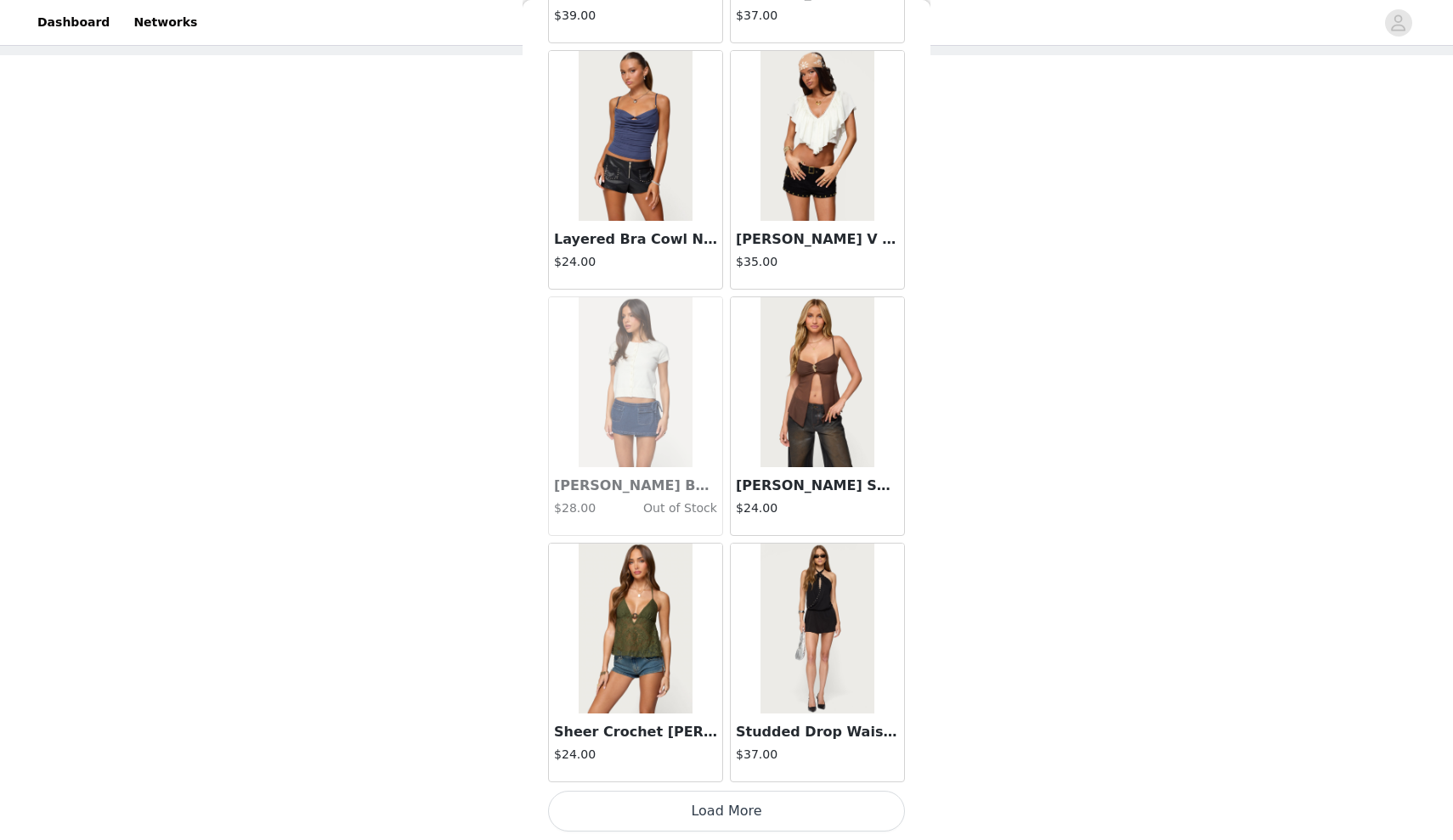
click at [666, 807] on button "Load More" at bounding box center [726, 810] width 357 height 41
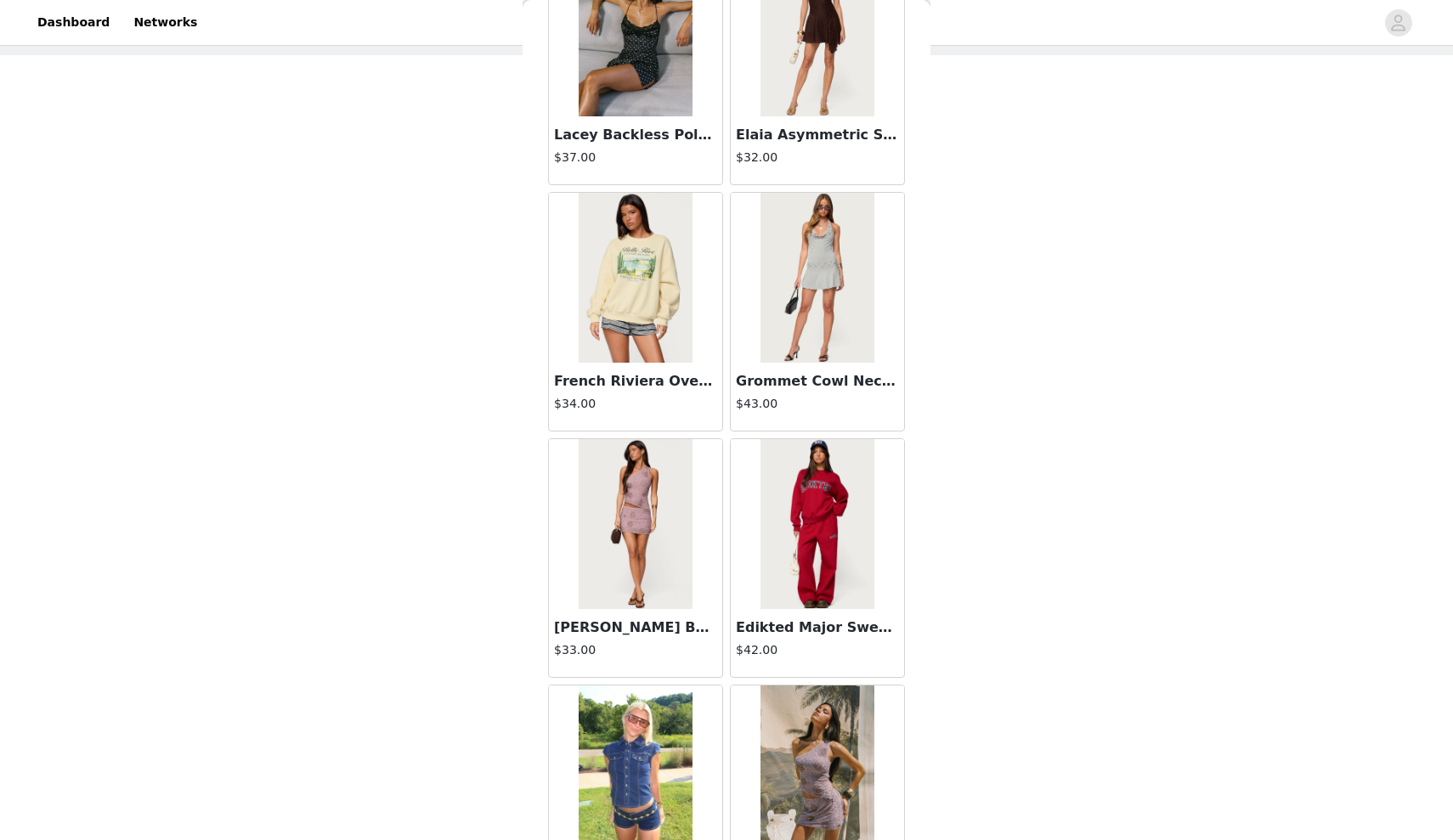
scroll to position [43313, 0]
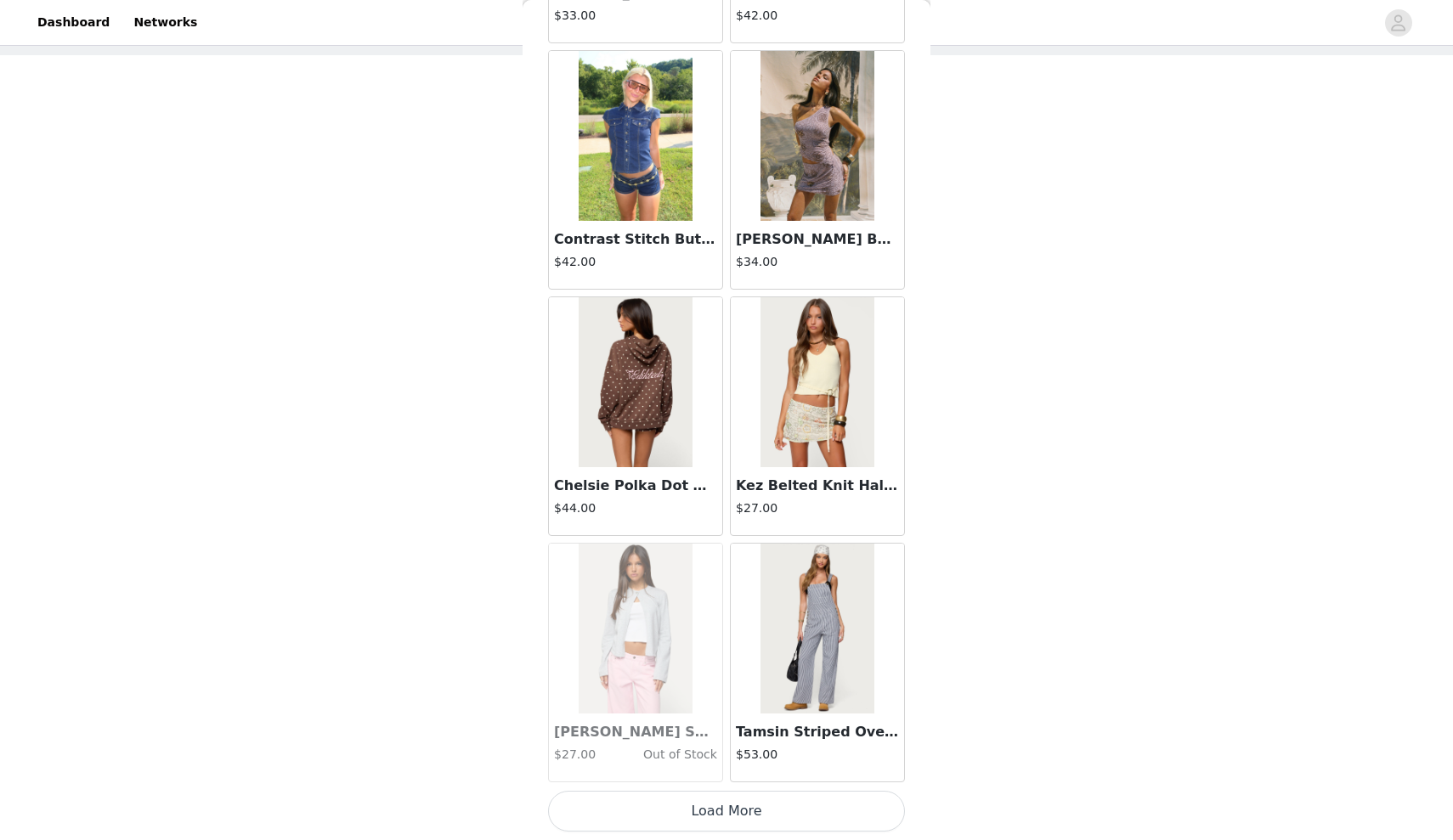
click at [666, 807] on button "Load More" at bounding box center [726, 810] width 357 height 41
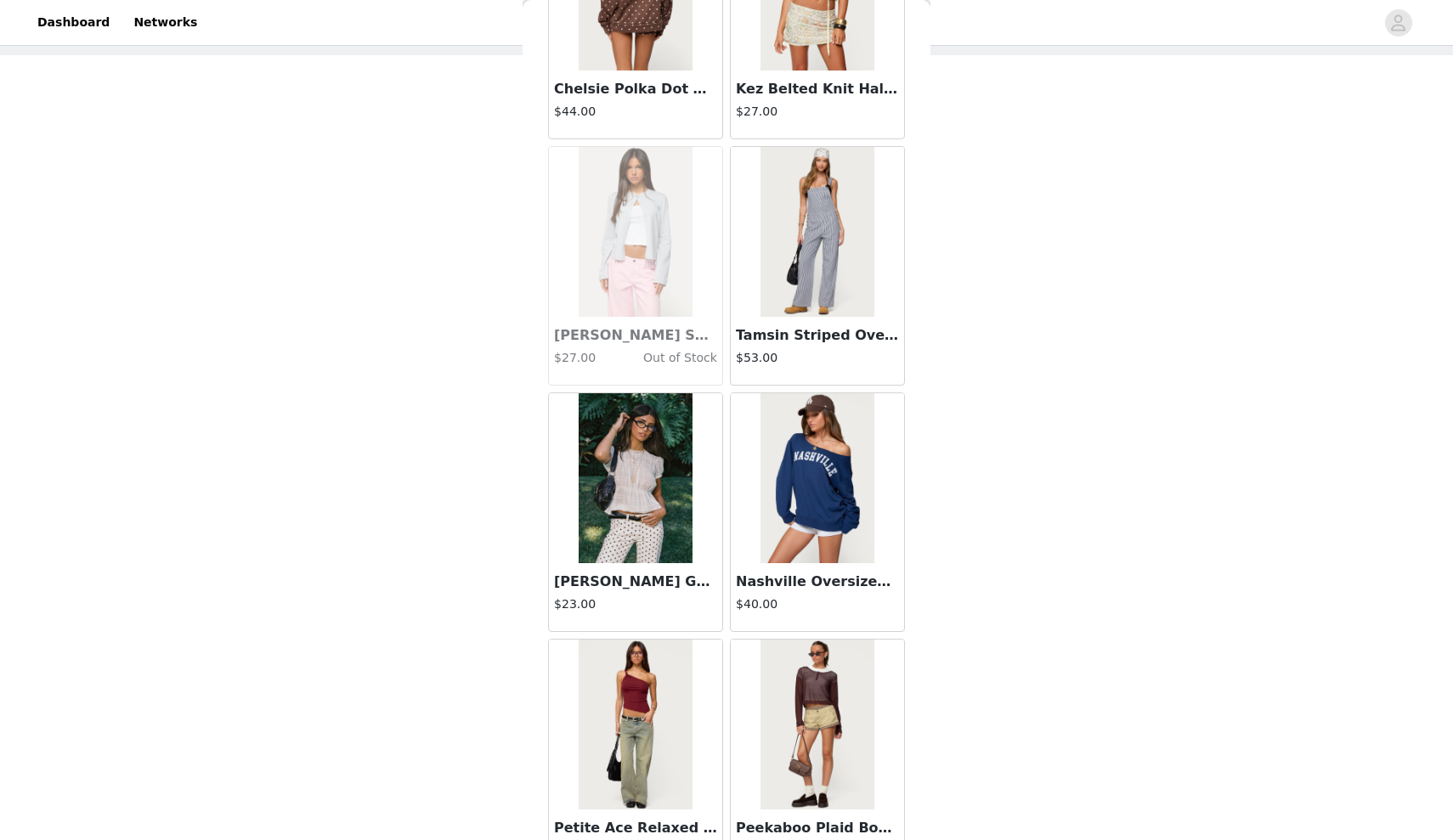
scroll to position [44097, 0]
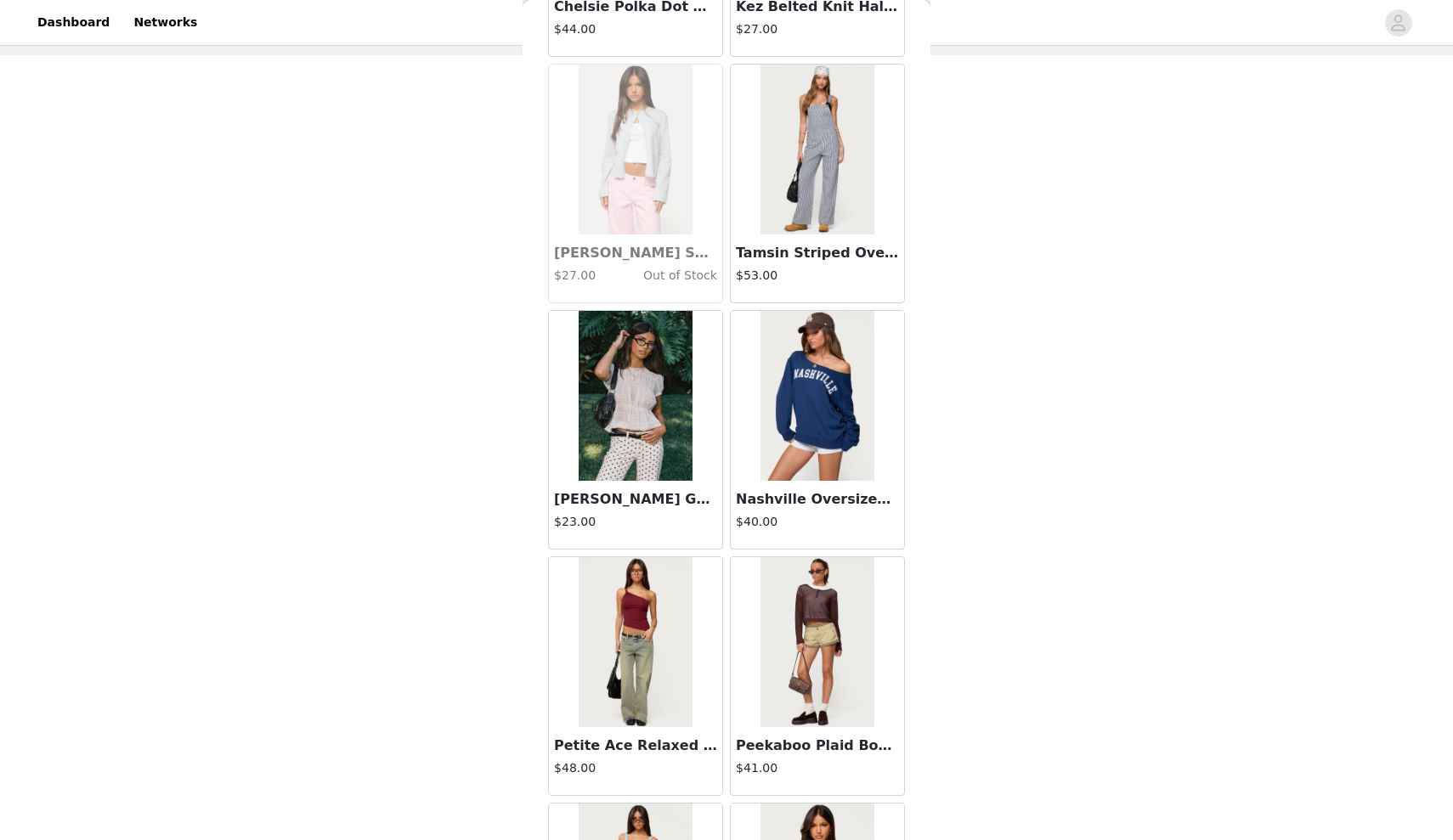
click at [663, 486] on div "[PERSON_NAME] Gathered Tiered Top $23.00" at bounding box center [635, 515] width 173 height 68
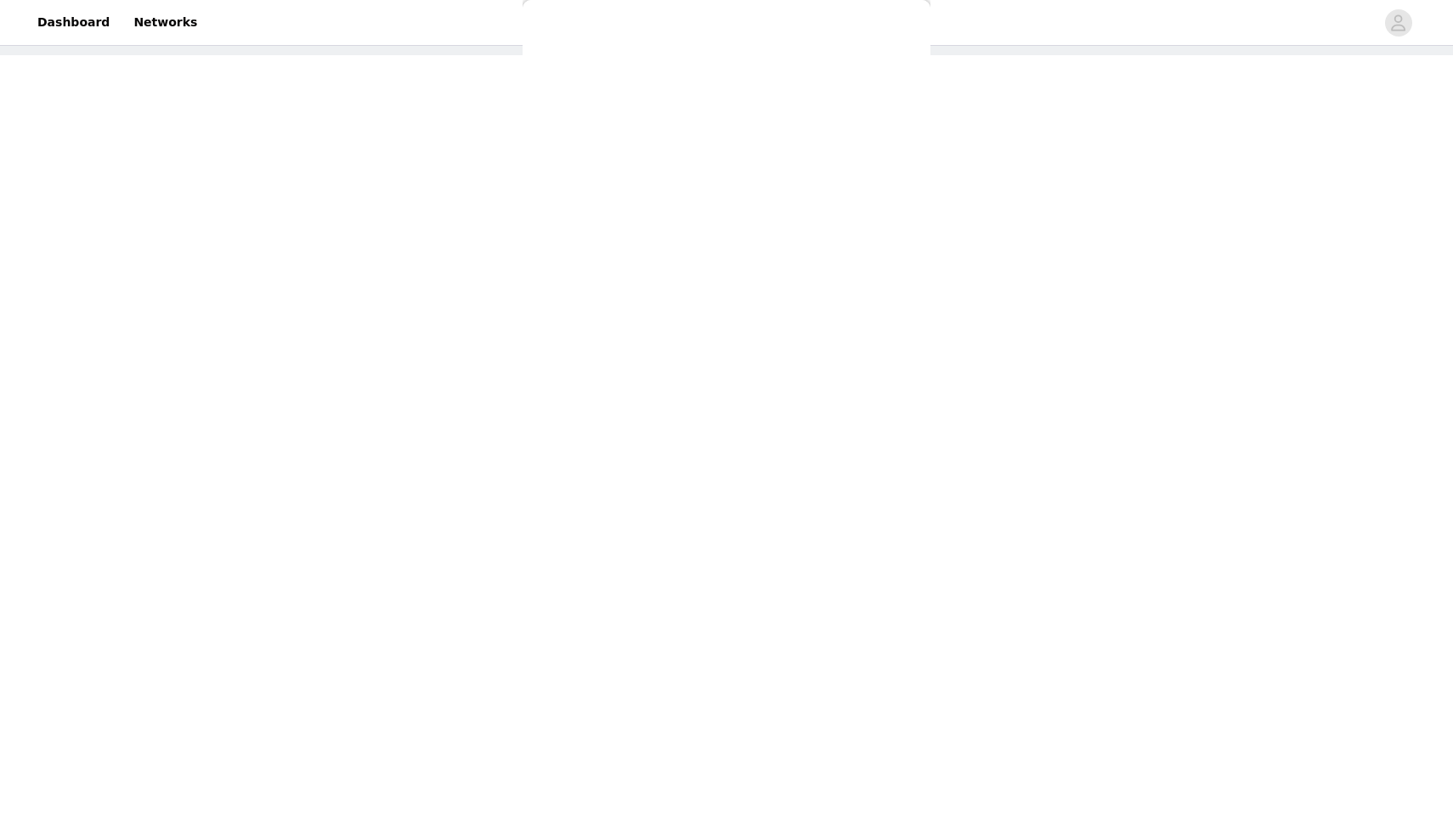
scroll to position [0, 0]
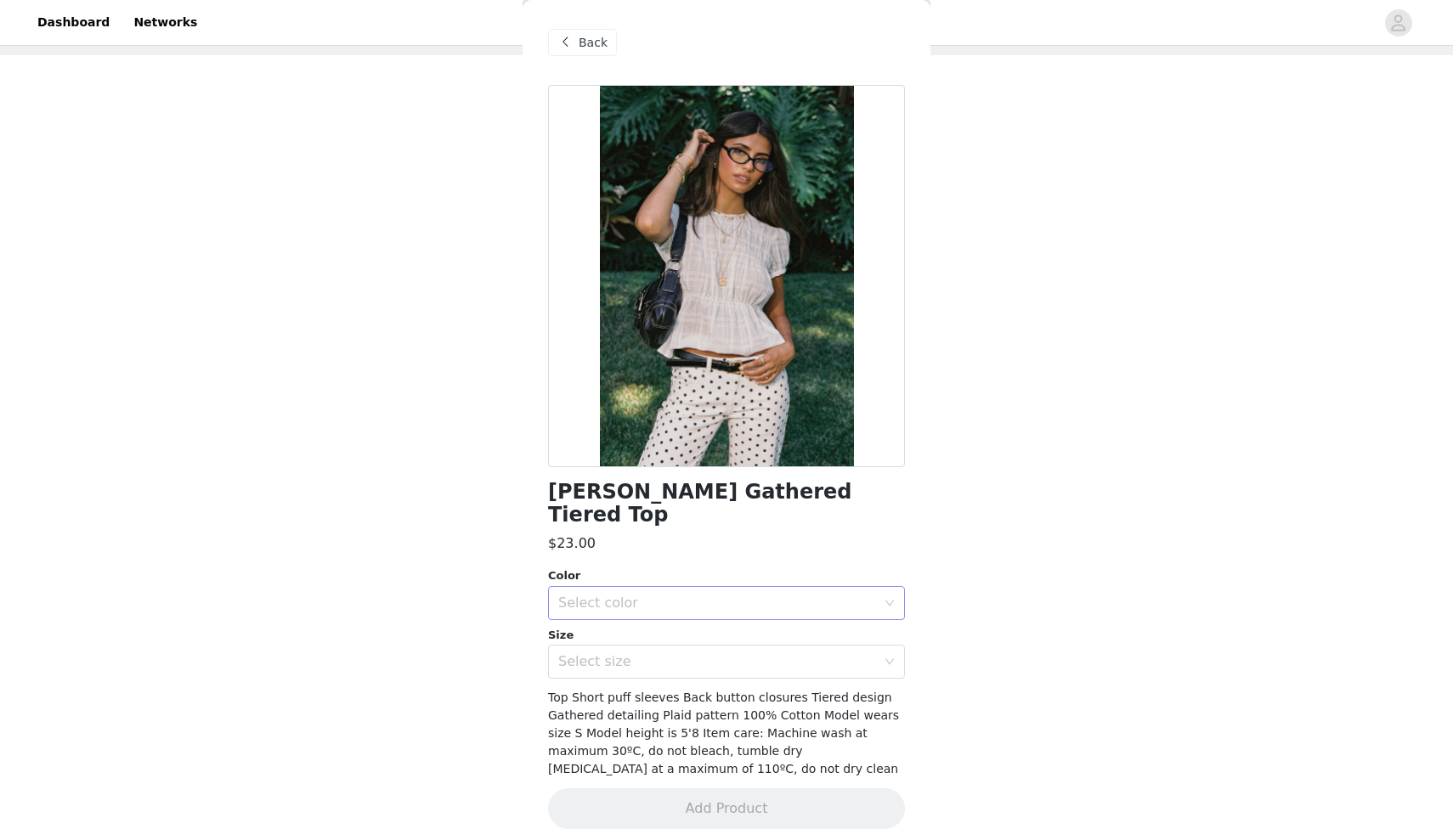
click at [631, 587] on div "Select color" at bounding box center [721, 603] width 325 height 32
click at [619, 622] on li "WHITE" at bounding box center [726, 616] width 357 height 27
click at [616, 653] on div "Select size" at bounding box center [717, 662] width 318 height 17
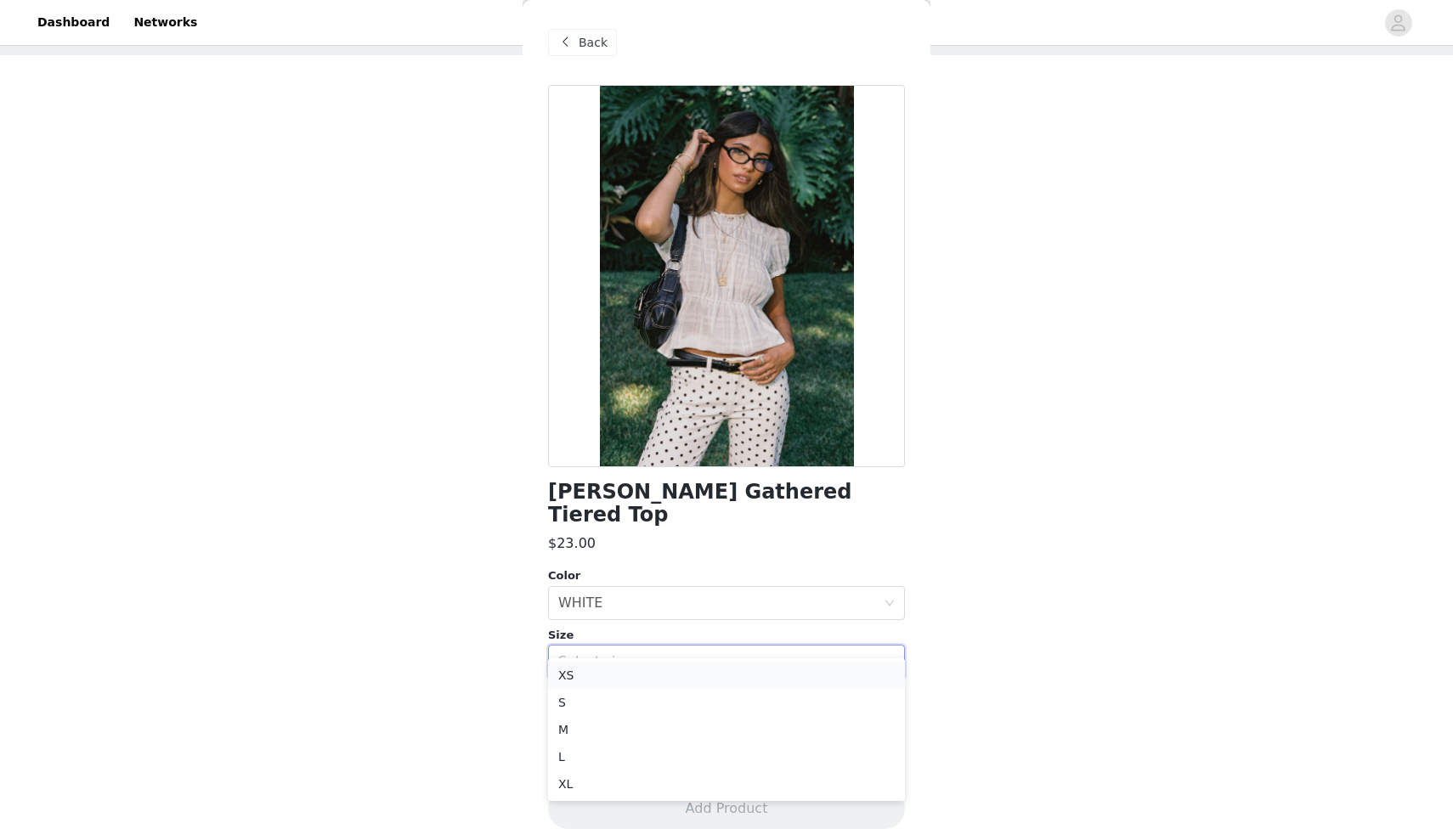
click at [605, 668] on li "XS" at bounding box center [726, 675] width 357 height 27
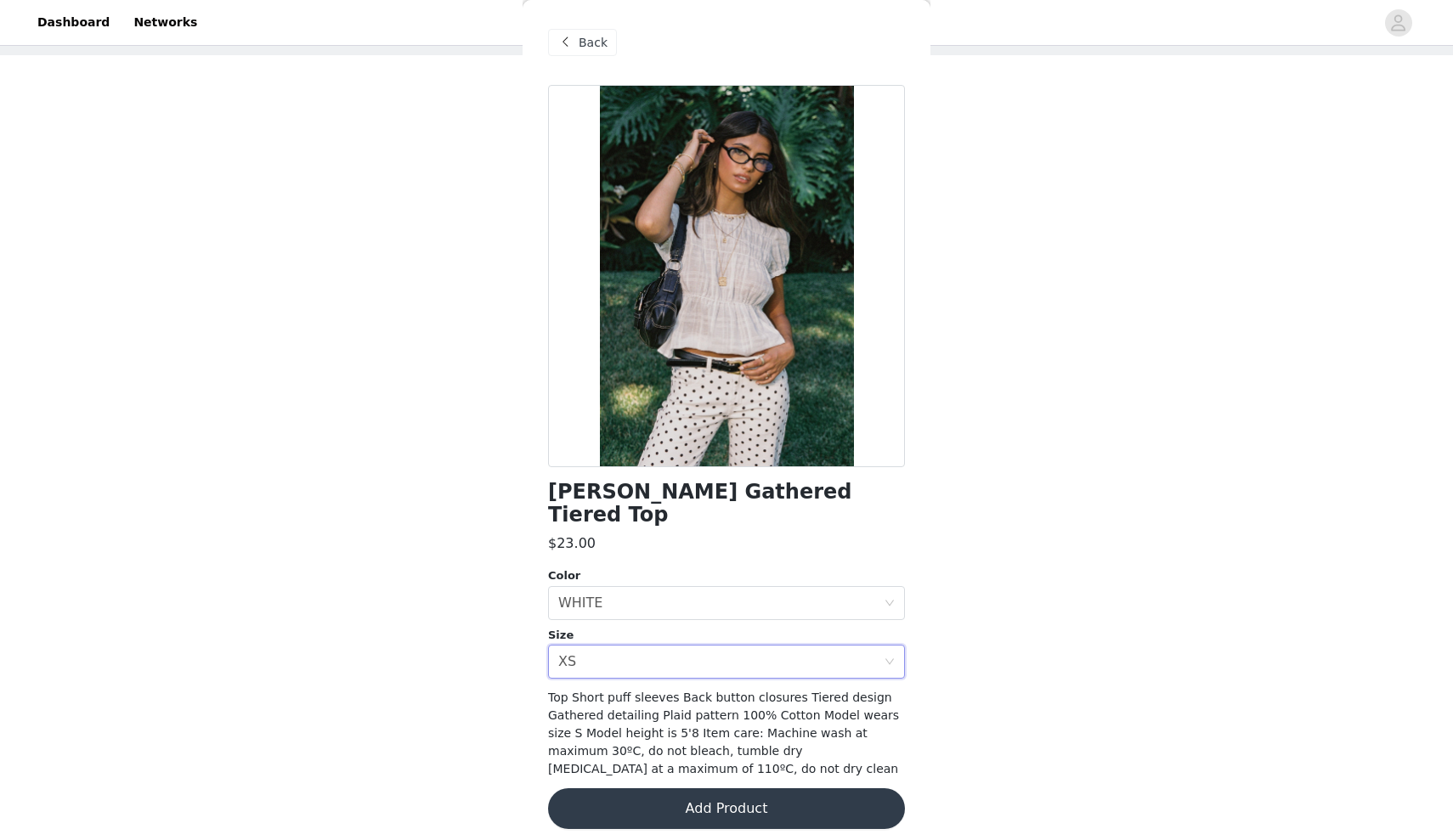
click at [619, 796] on button "Add Product" at bounding box center [726, 808] width 357 height 41
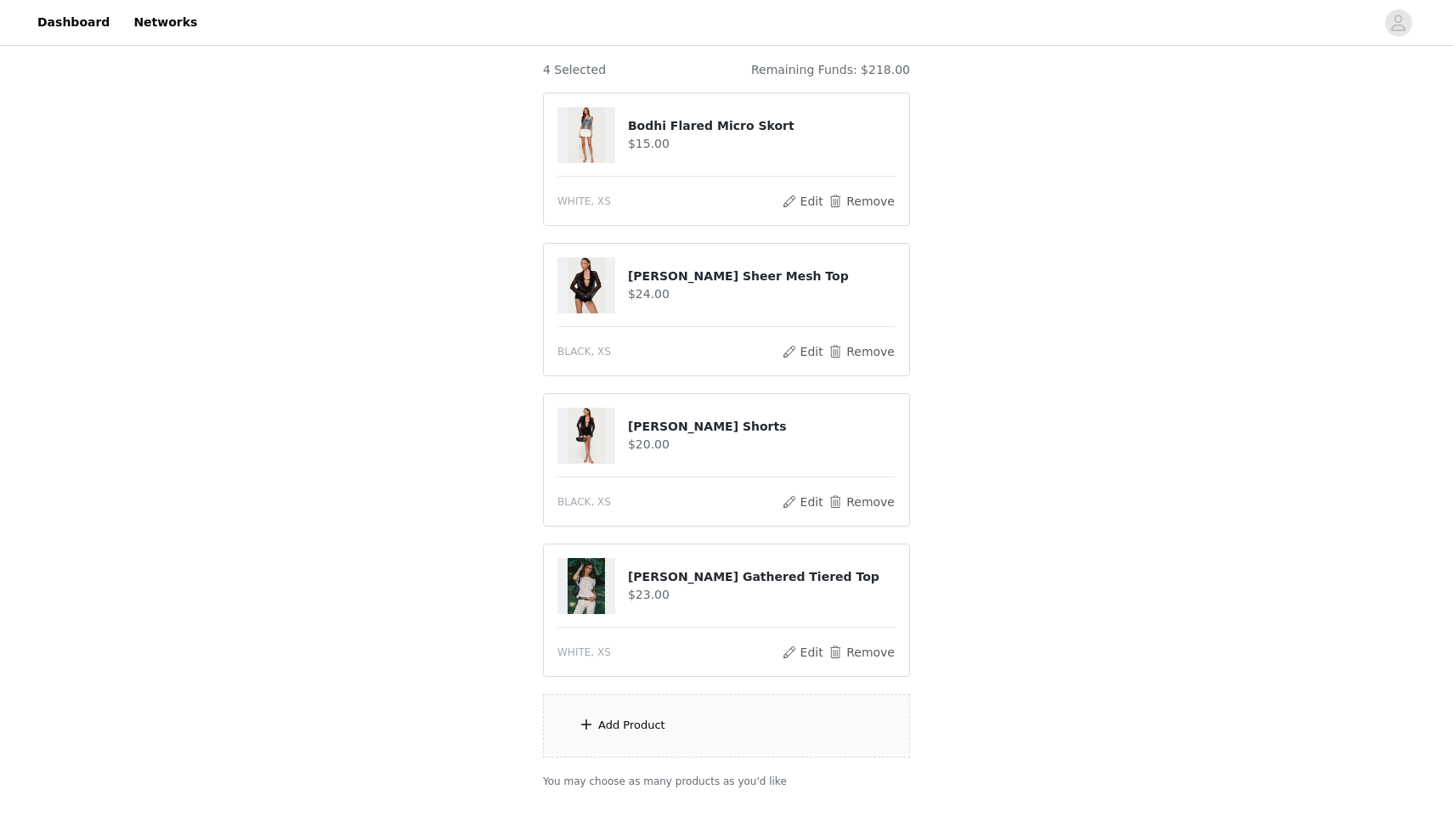
scroll to position [145, 0]
click at [609, 715] on div "Add Product" at bounding box center [631, 722] width 67 height 17
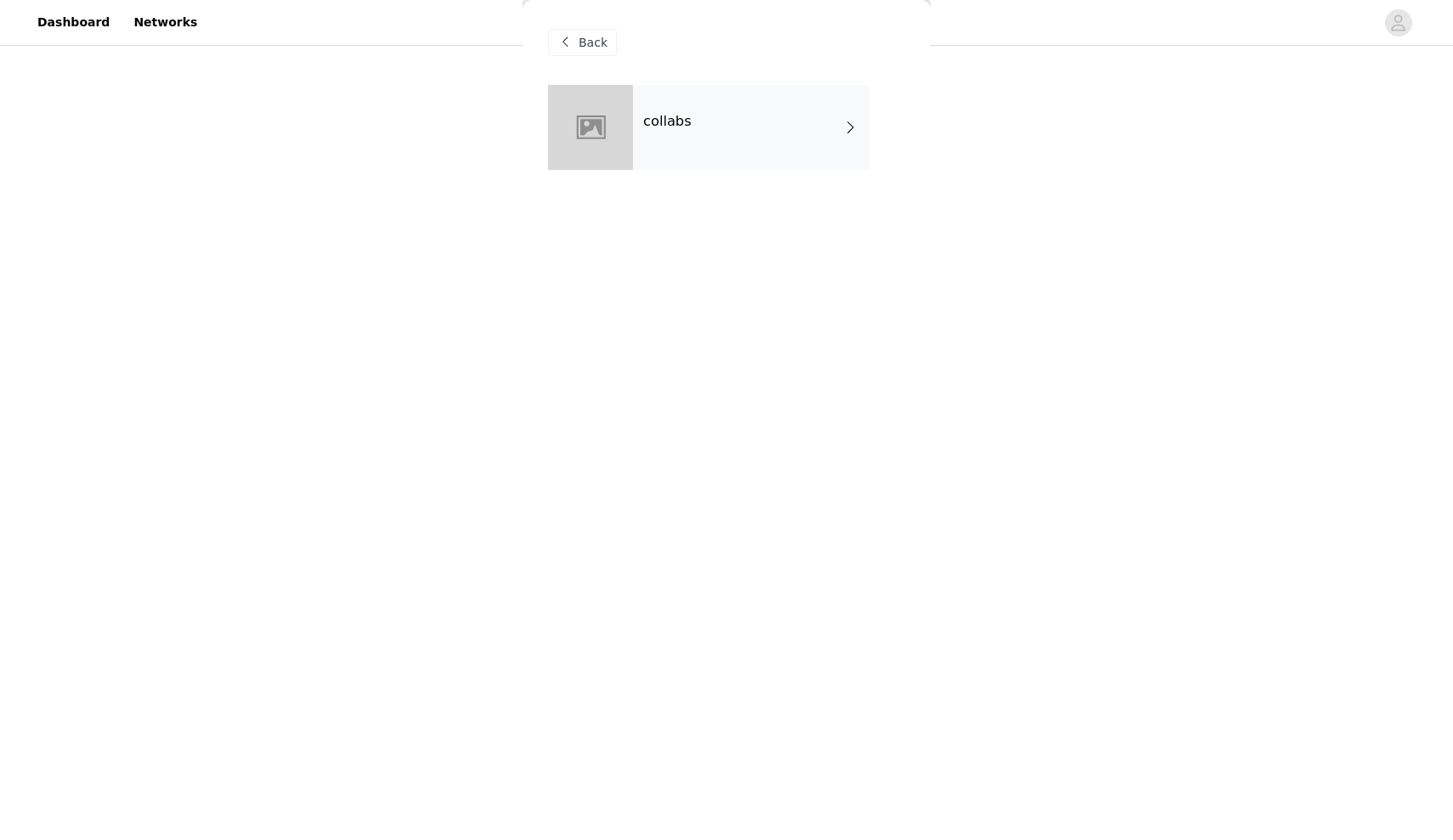
click at [666, 180] on div "collabs" at bounding box center [726, 140] width 357 height 110
click at [657, 163] on div "collabs" at bounding box center [750, 128] width 236 height 85
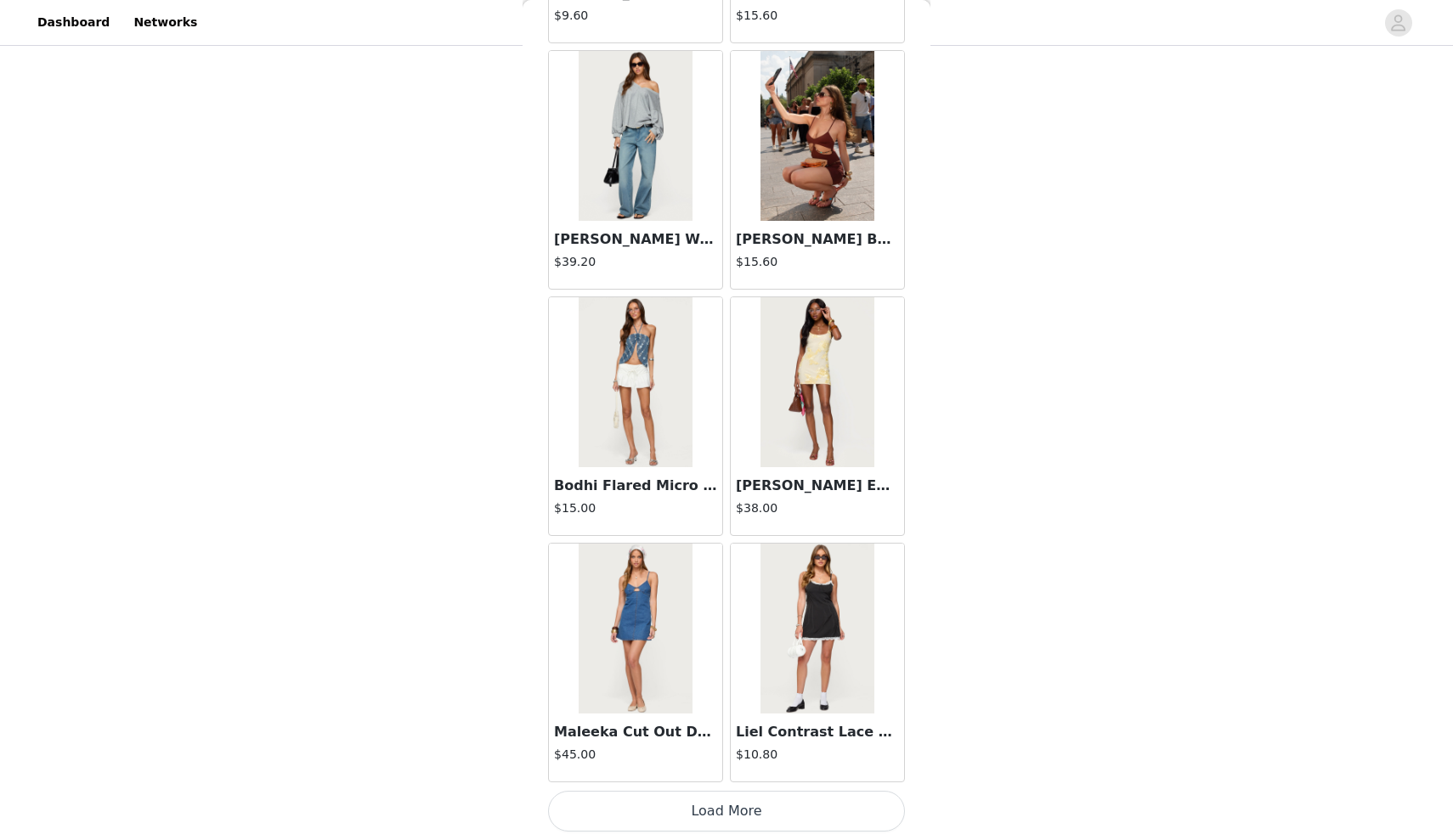
click at [611, 809] on button "Load More" at bounding box center [726, 810] width 357 height 41
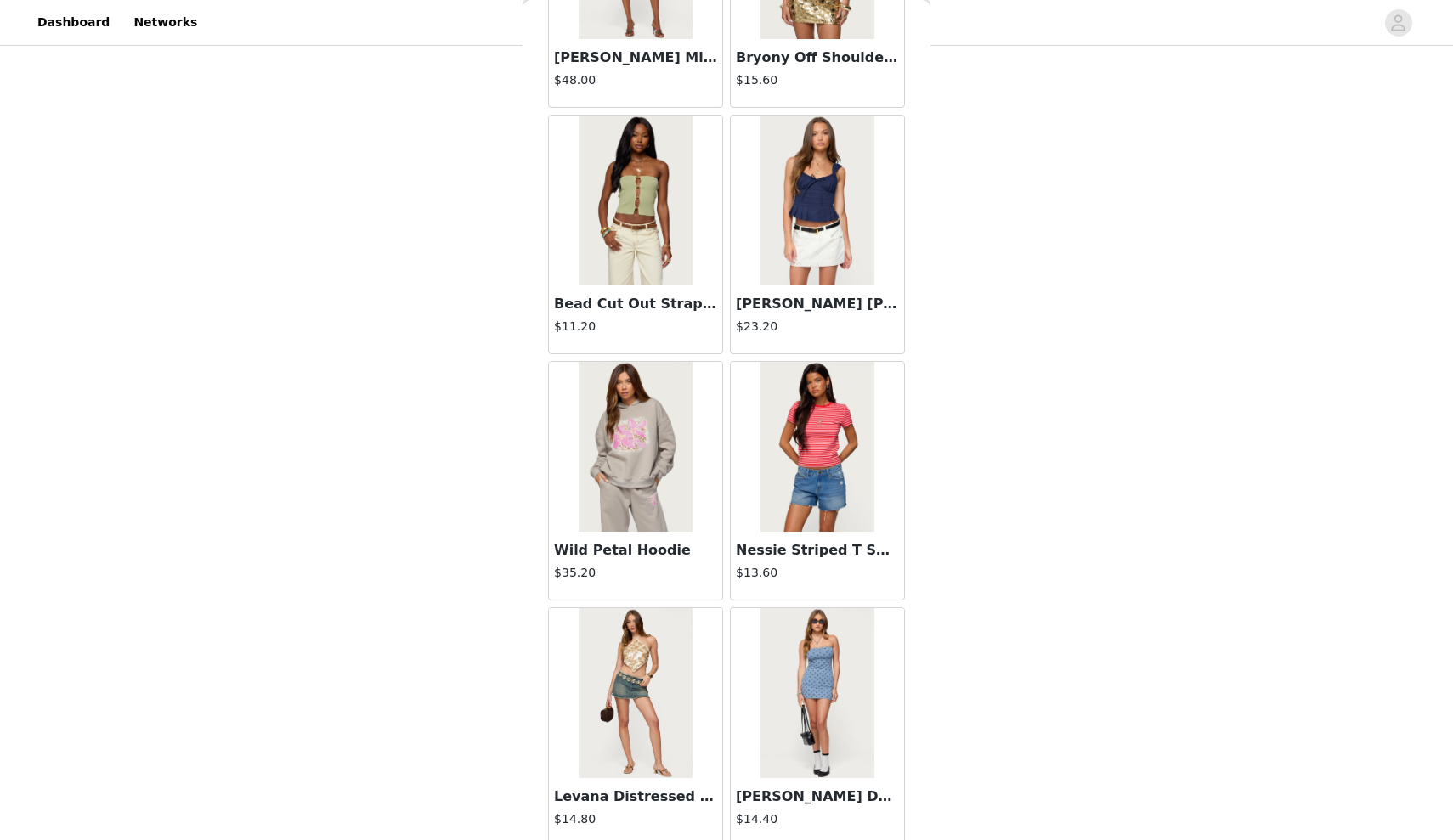
scroll to position [3968, 0]
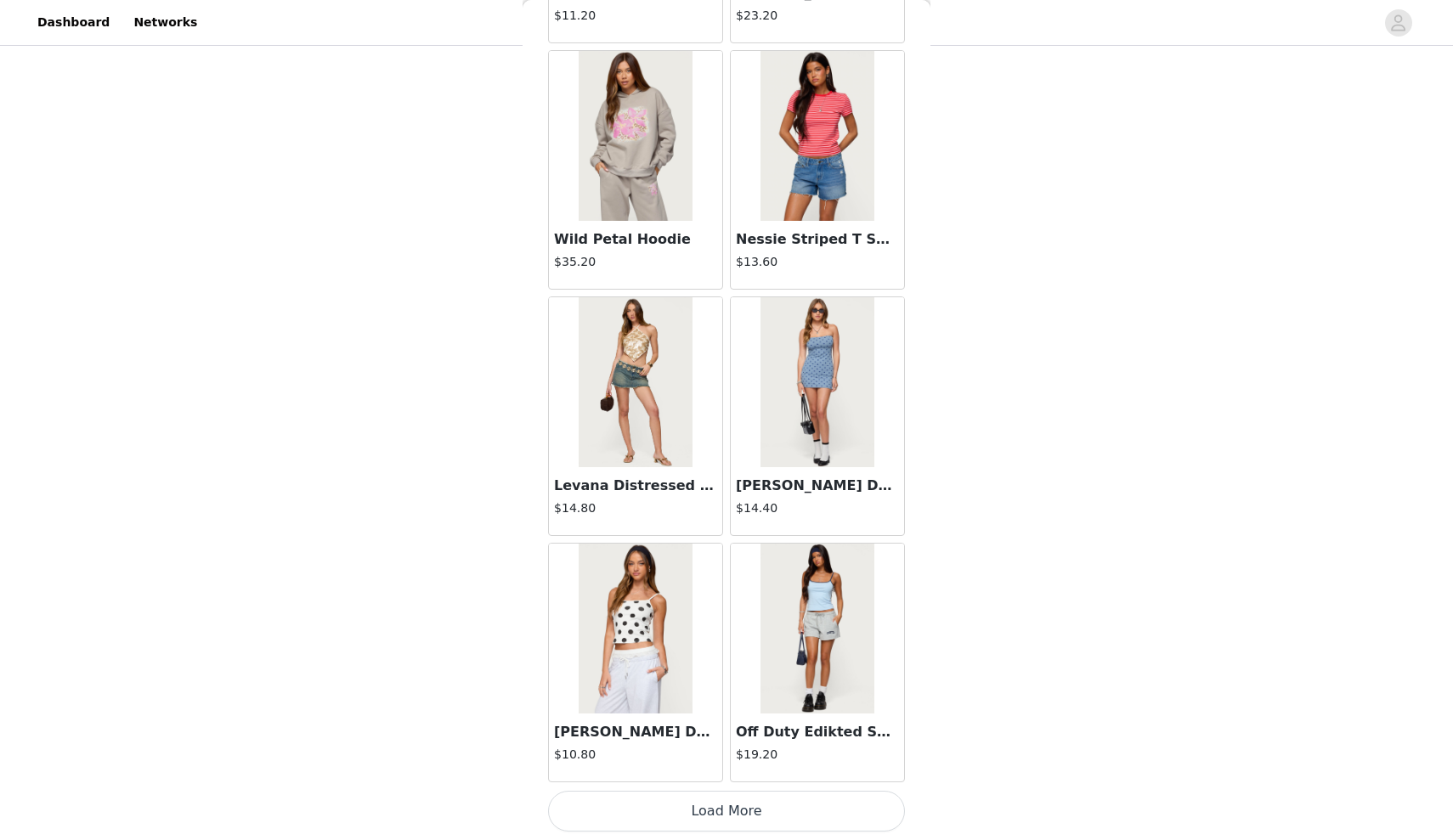
click at [641, 820] on button "Load More" at bounding box center [726, 810] width 357 height 41
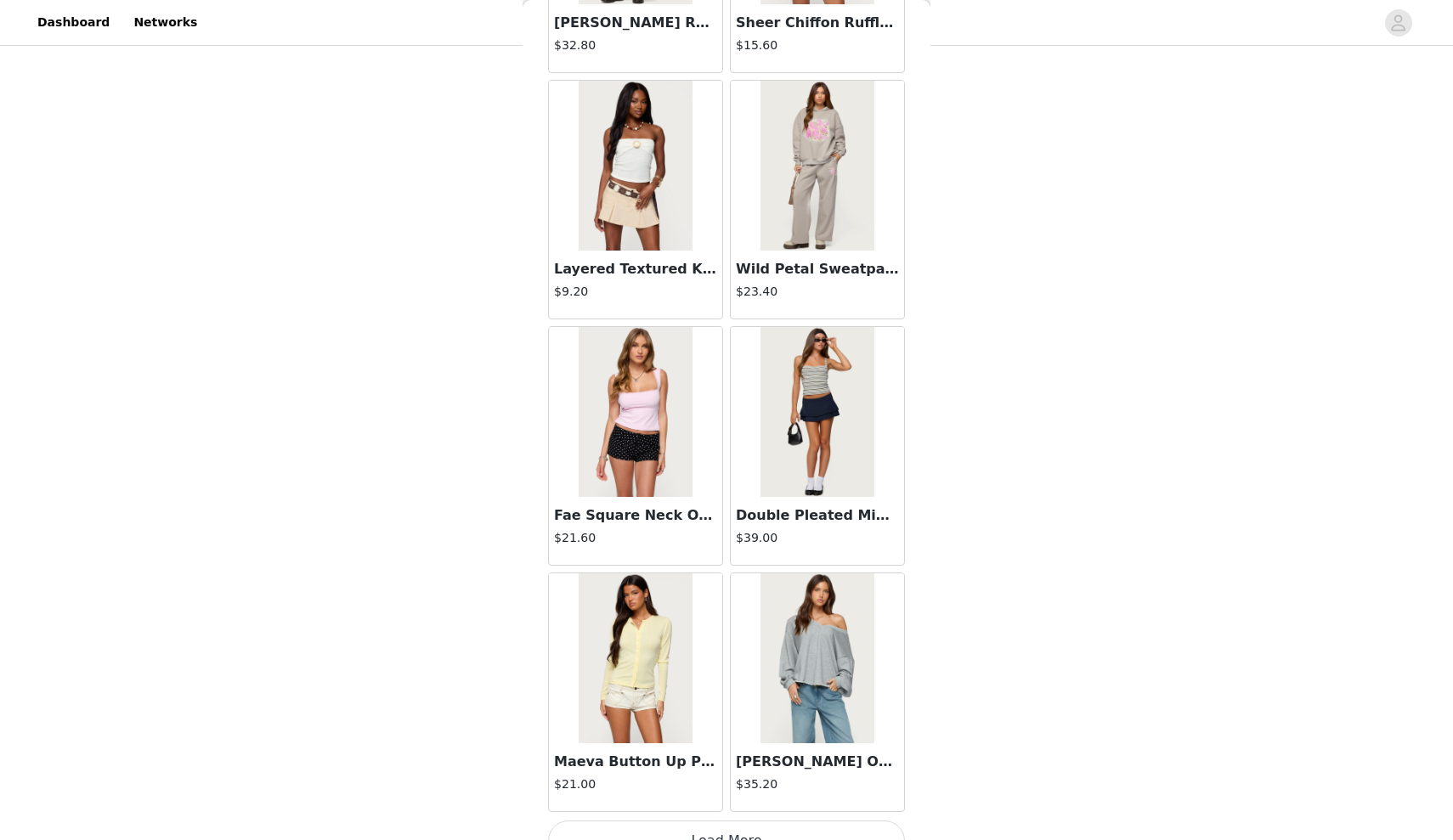
scroll to position [6683, 0]
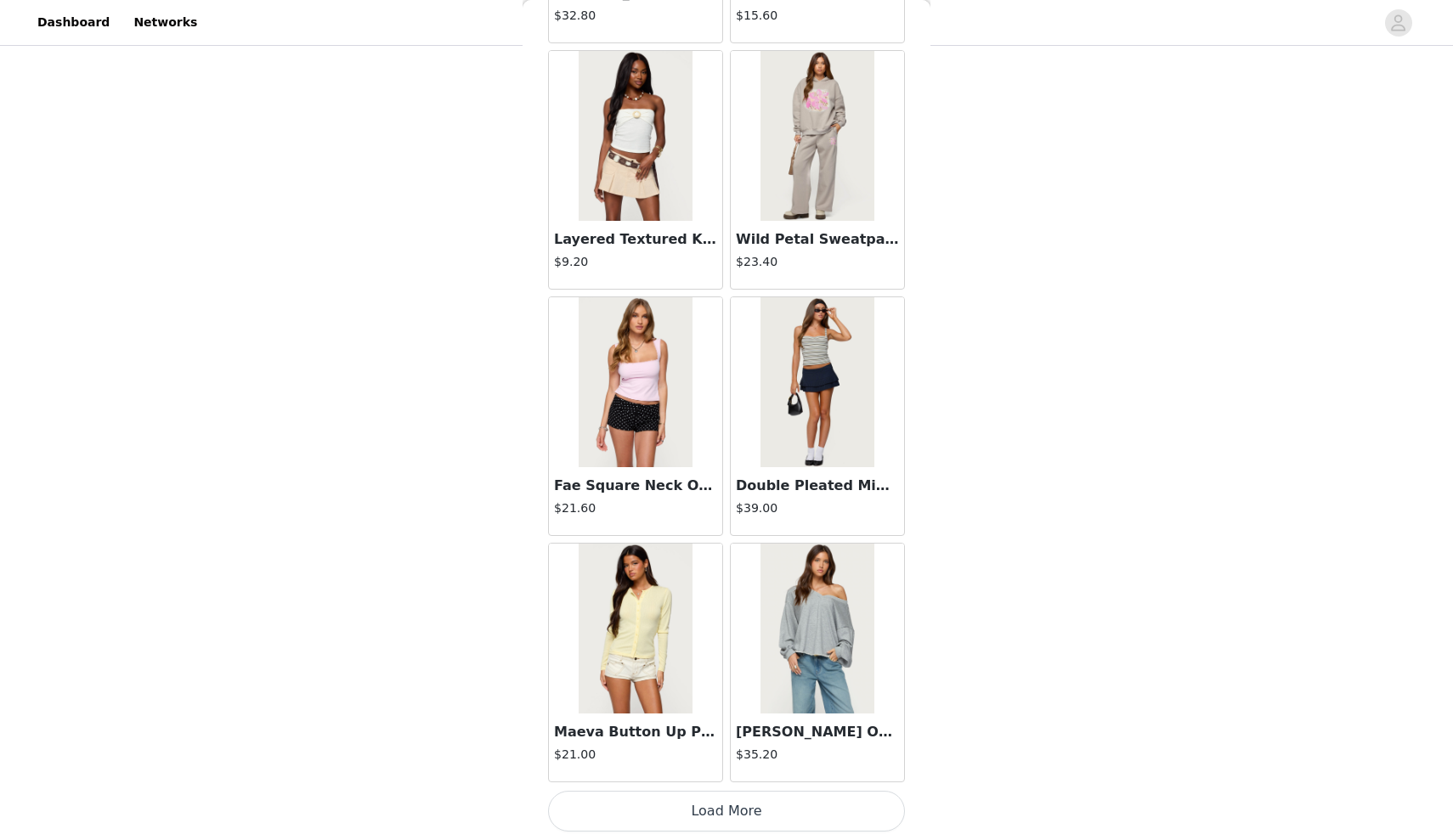
click at [595, 816] on button "Load More" at bounding box center [726, 810] width 357 height 41
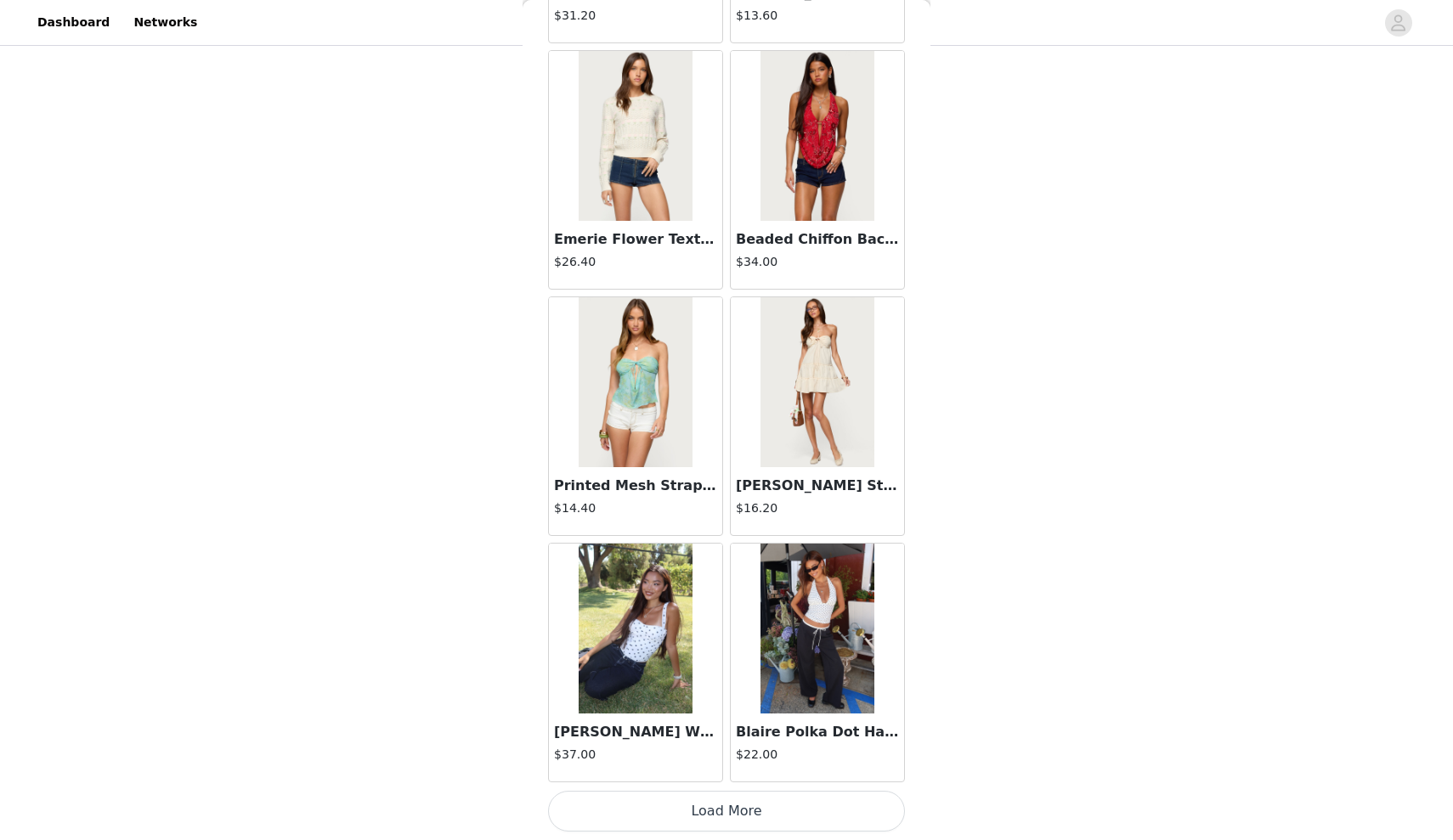
scroll to position [152, 0]
click at [591, 807] on button "Load More" at bounding box center [726, 810] width 357 height 41
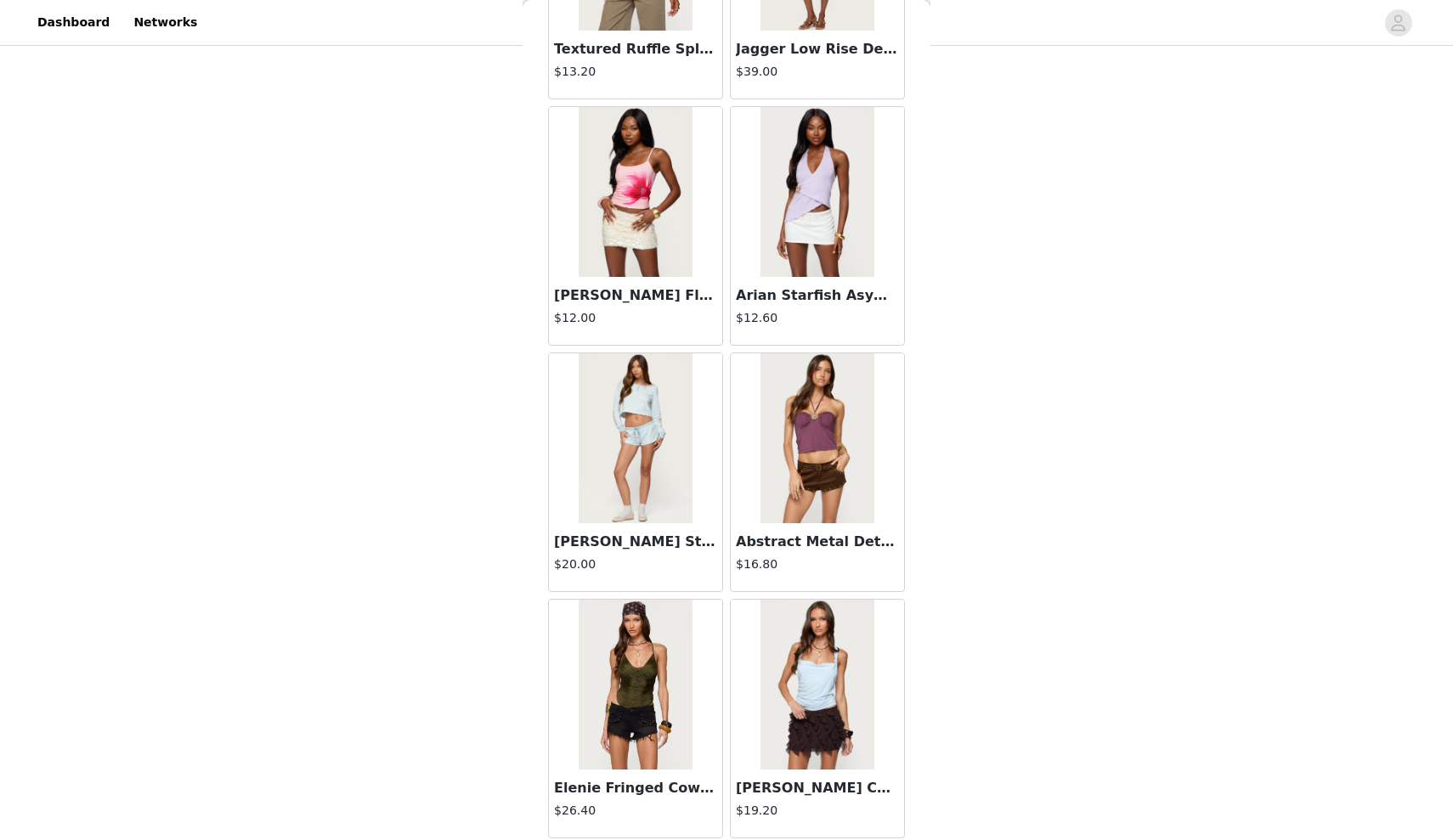
scroll to position [11429, 0]
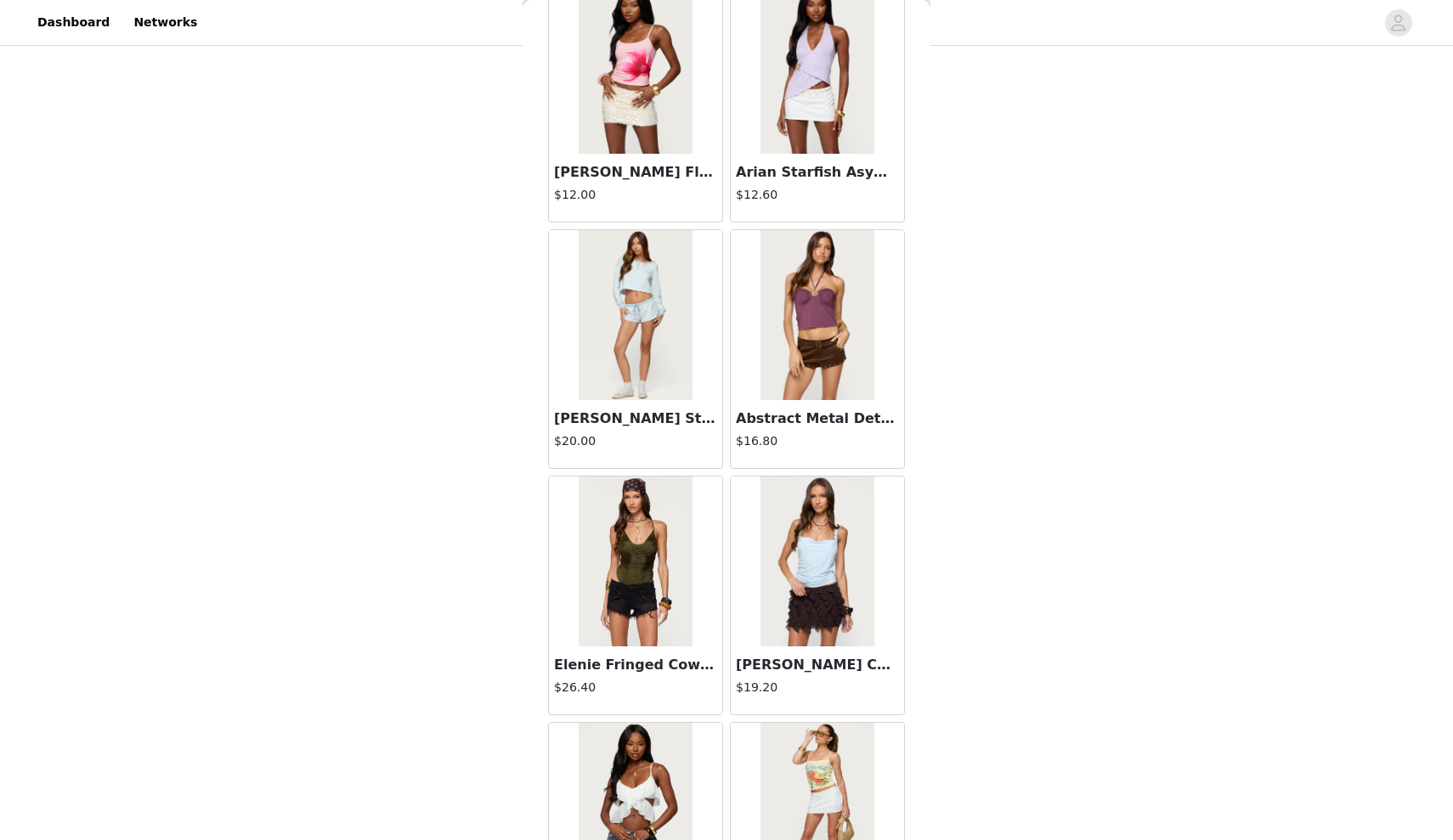
click at [673, 603] on img at bounding box center [635, 561] width 113 height 170
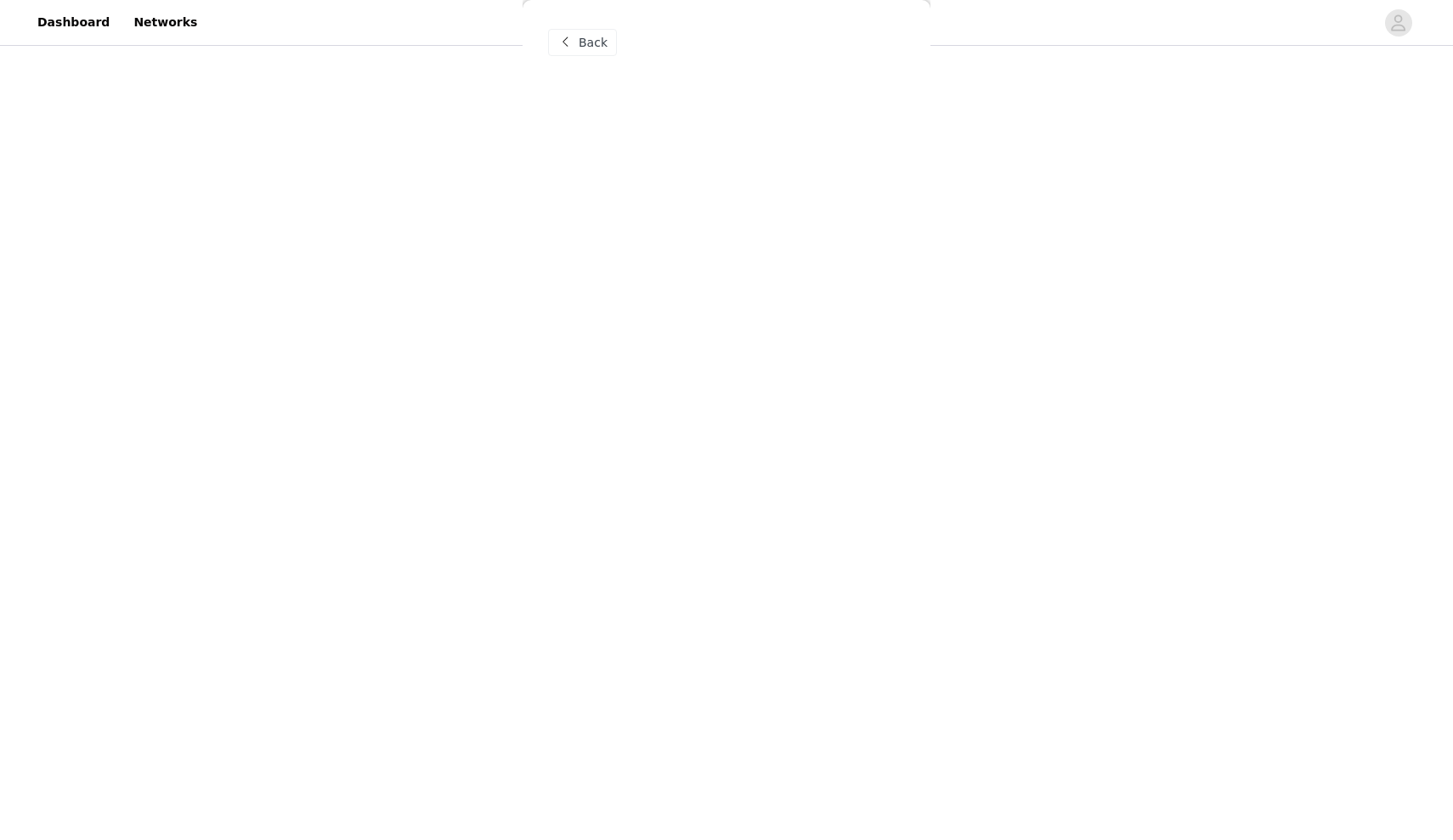
scroll to position [0, 0]
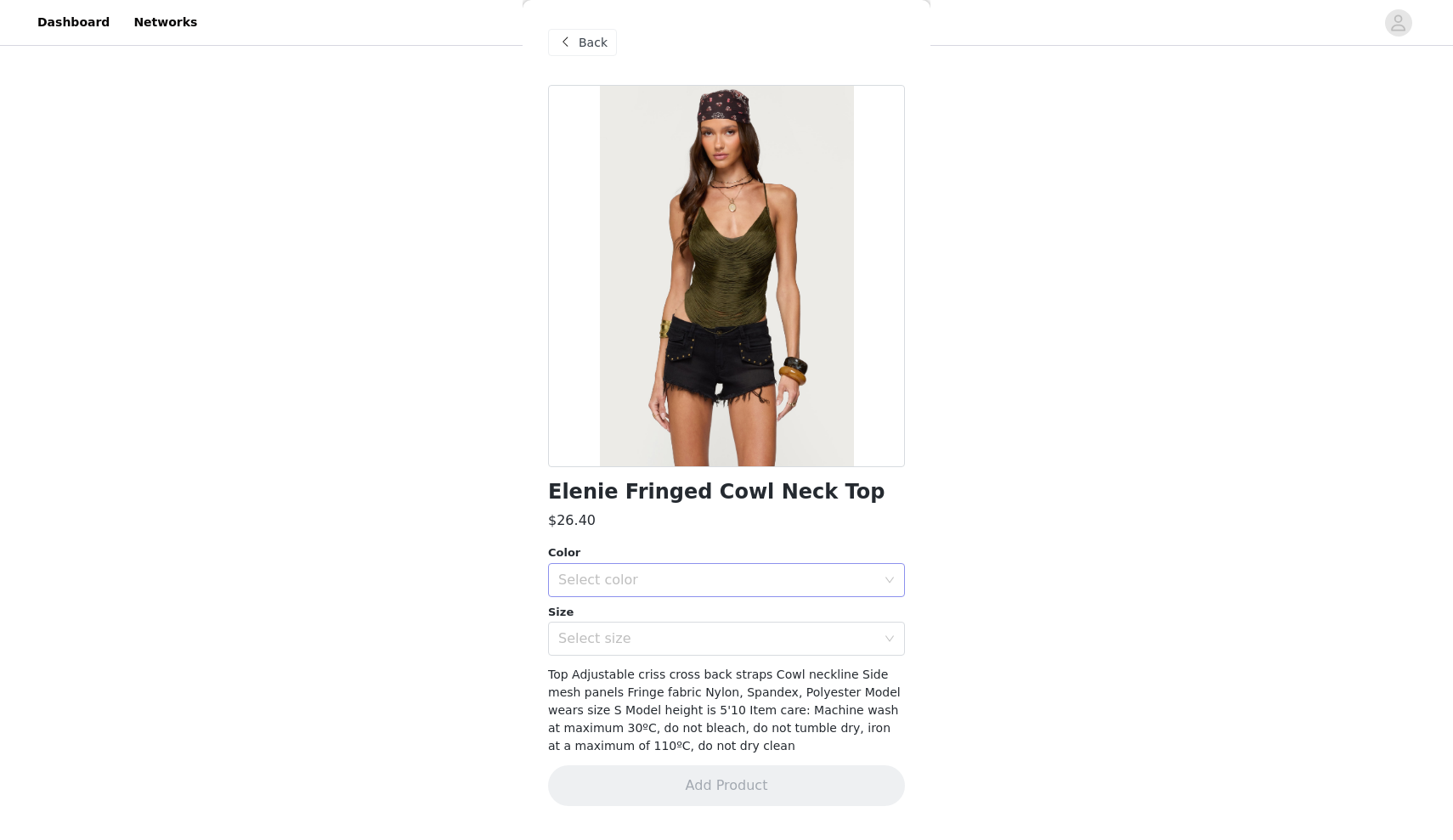
click at [646, 577] on div "Select color" at bounding box center [717, 580] width 318 height 17
click at [631, 615] on li "OLIVE" at bounding box center [726, 616] width 357 height 27
click at [623, 637] on div "Select size" at bounding box center [717, 639] width 318 height 17
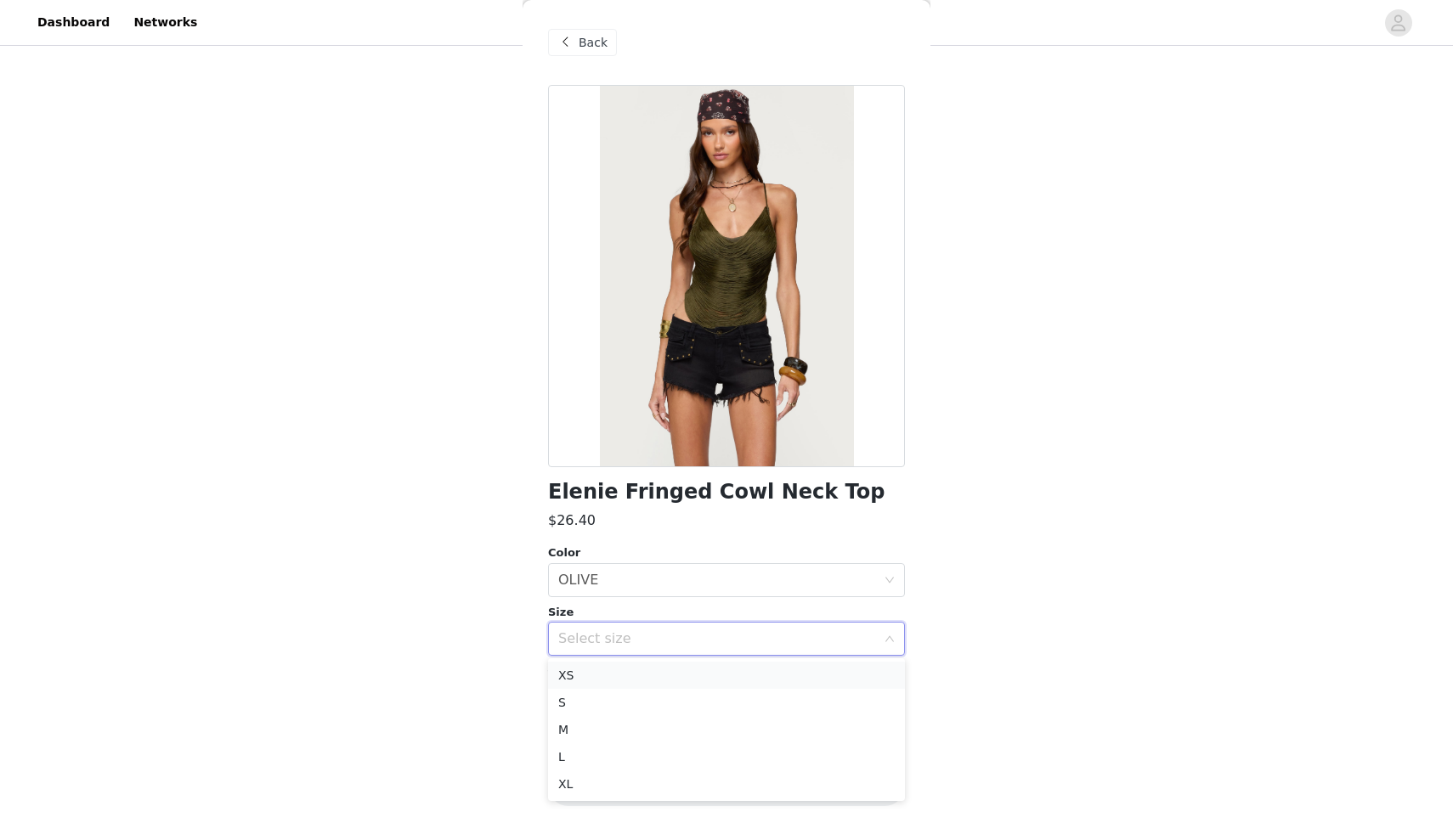
click at [581, 669] on li "XS" at bounding box center [726, 675] width 357 height 27
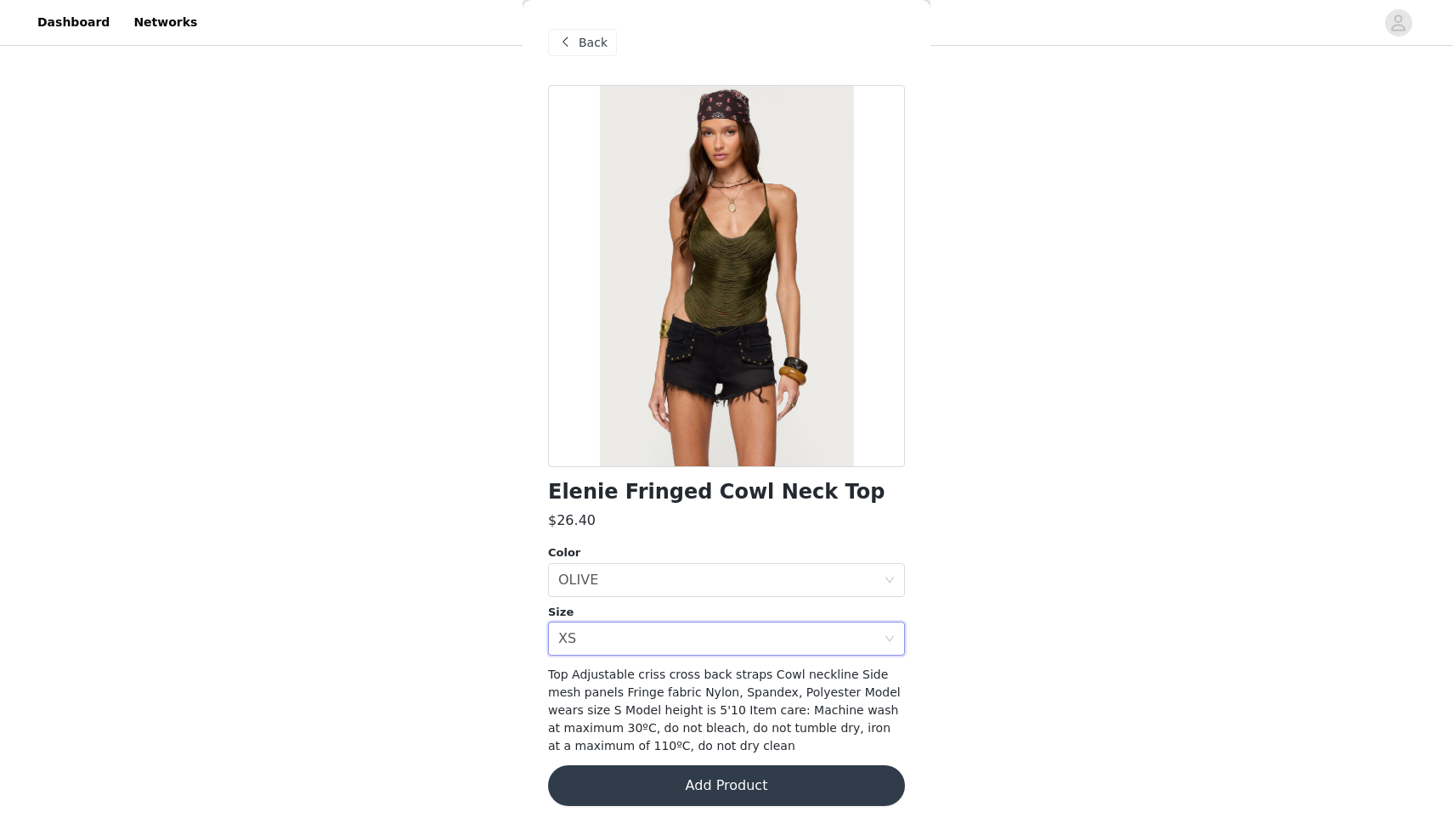
click at [606, 770] on button "Add Product" at bounding box center [726, 785] width 357 height 41
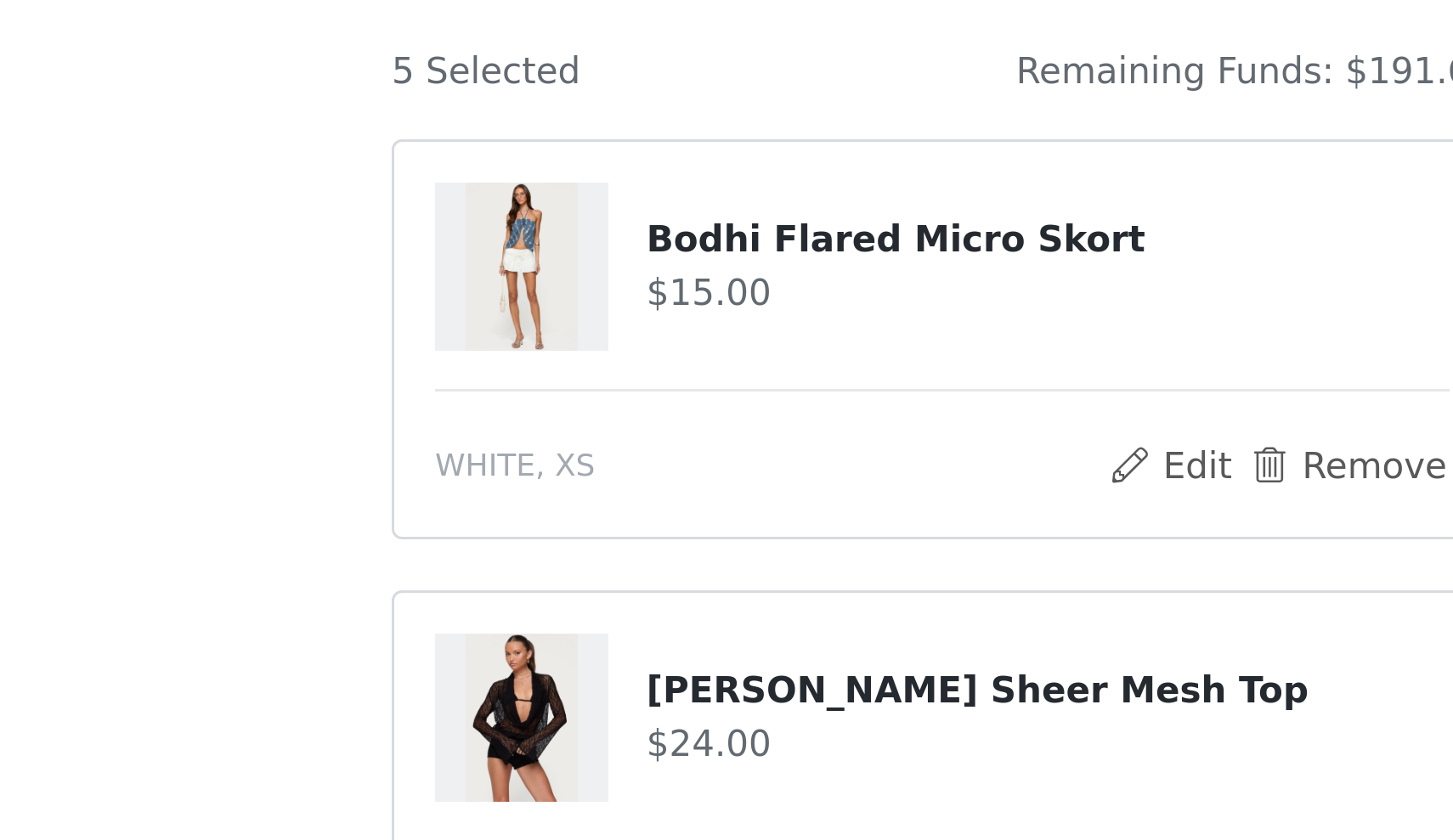
click at [543, 234] on article "Bodhi Flared Micro Skort $15.00 WHITE, XS Edit Remove" at bounding box center [726, 300] width 367 height 133
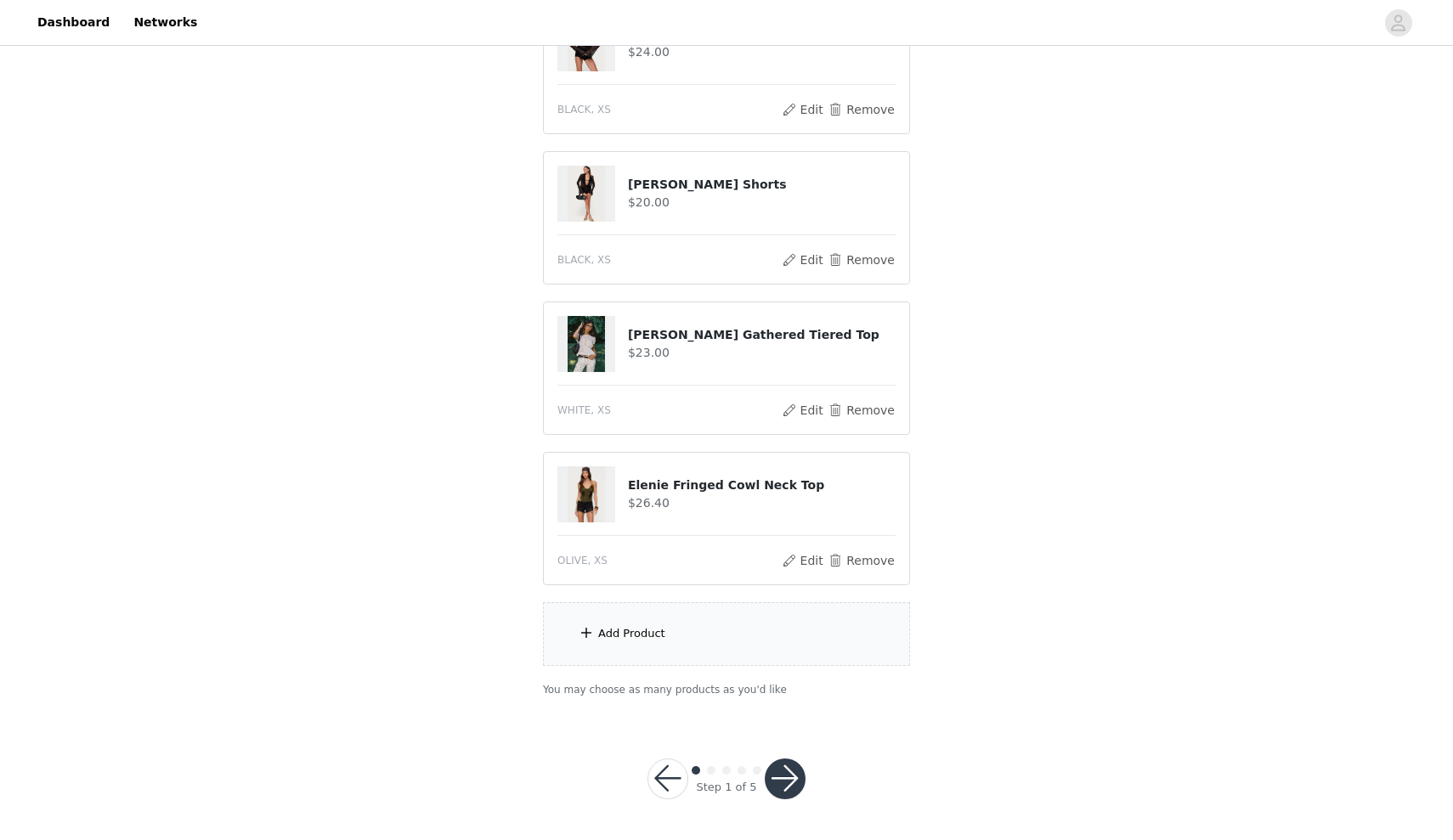
scroll to position [383, 0]
click at [620, 649] on div "Add Product" at bounding box center [726, 634] width 367 height 63
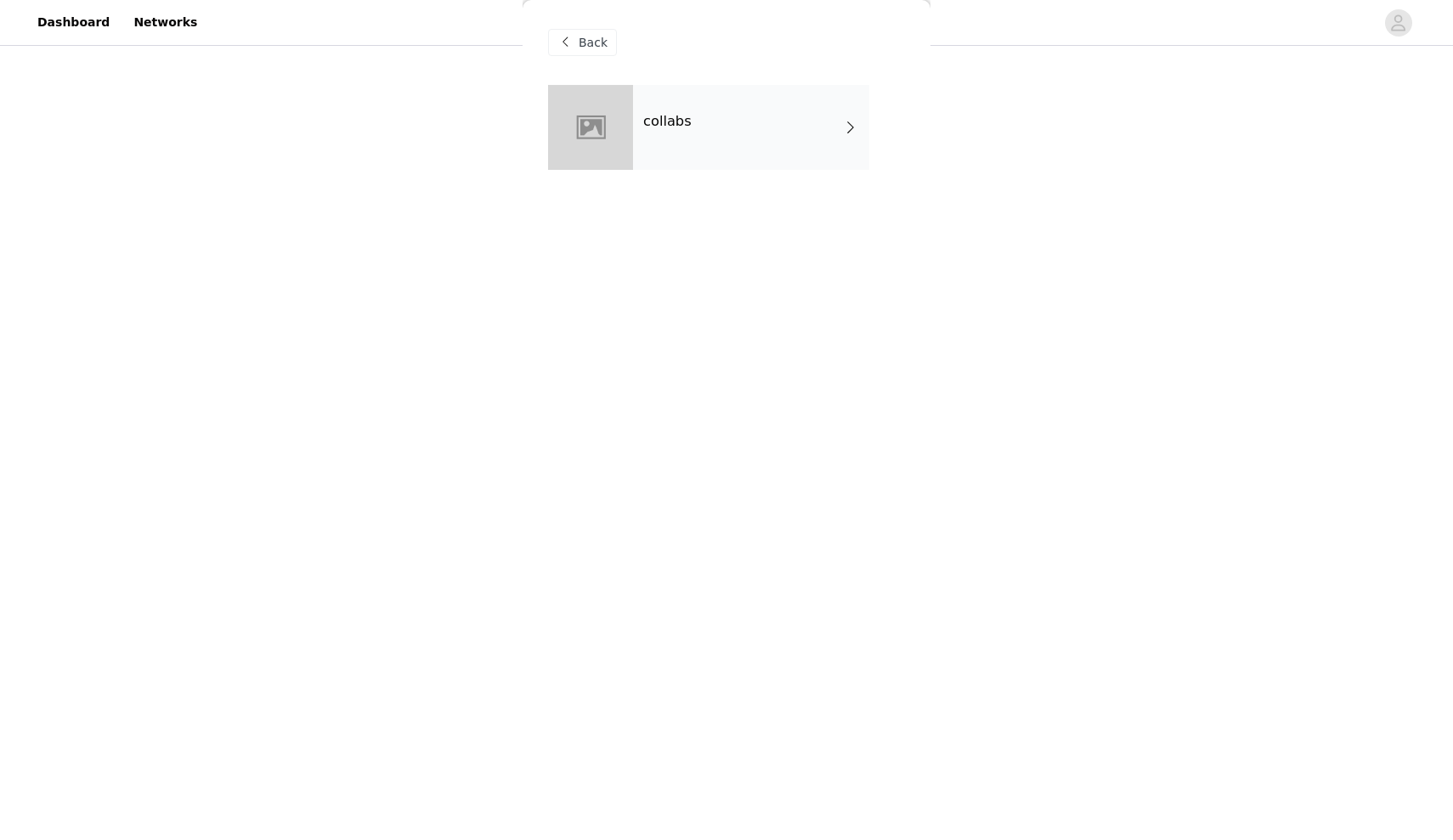
click at [619, 104] on div at bounding box center [591, 128] width 85 height 85
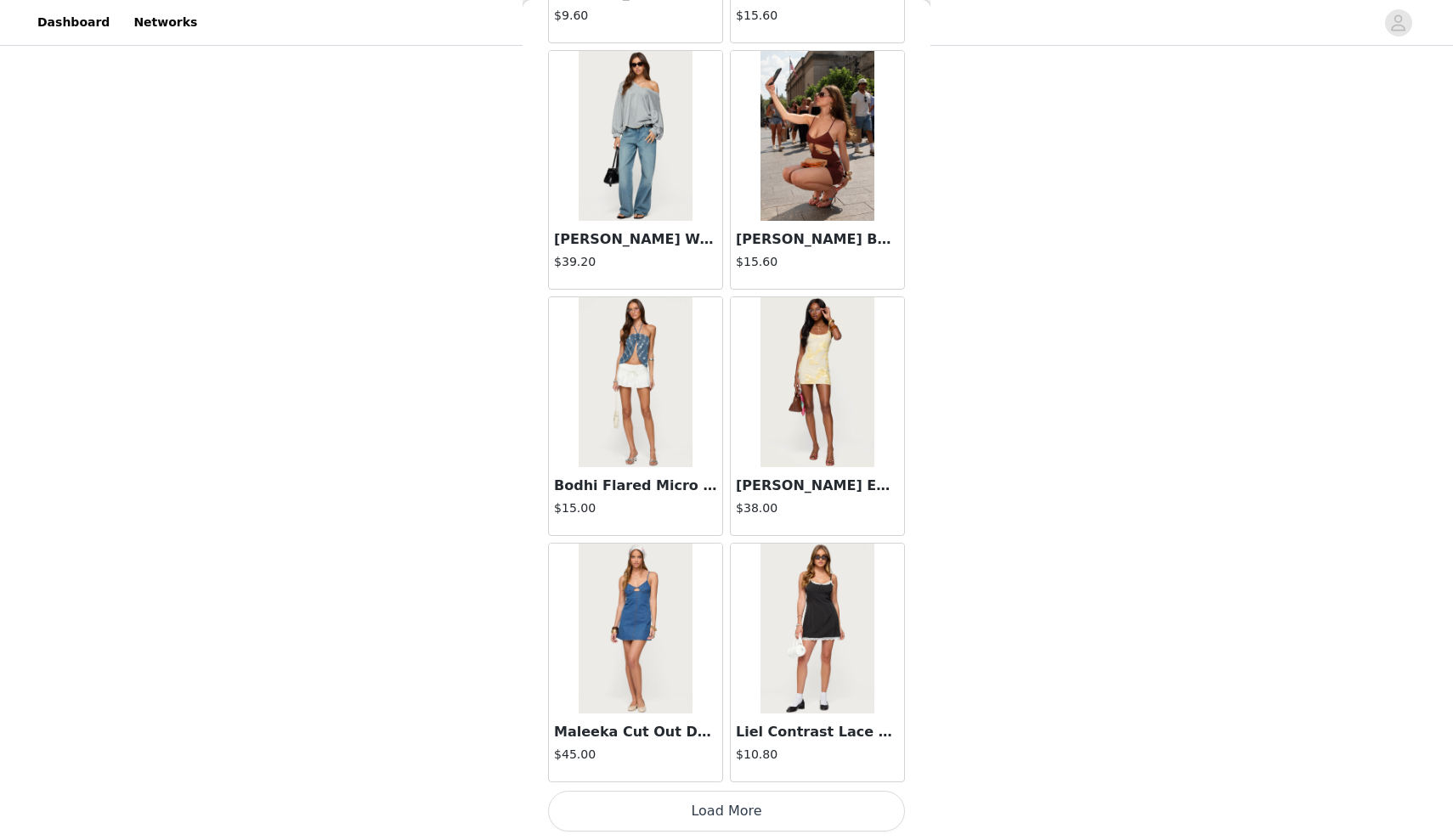
click at [659, 814] on button "Load More" at bounding box center [726, 810] width 357 height 41
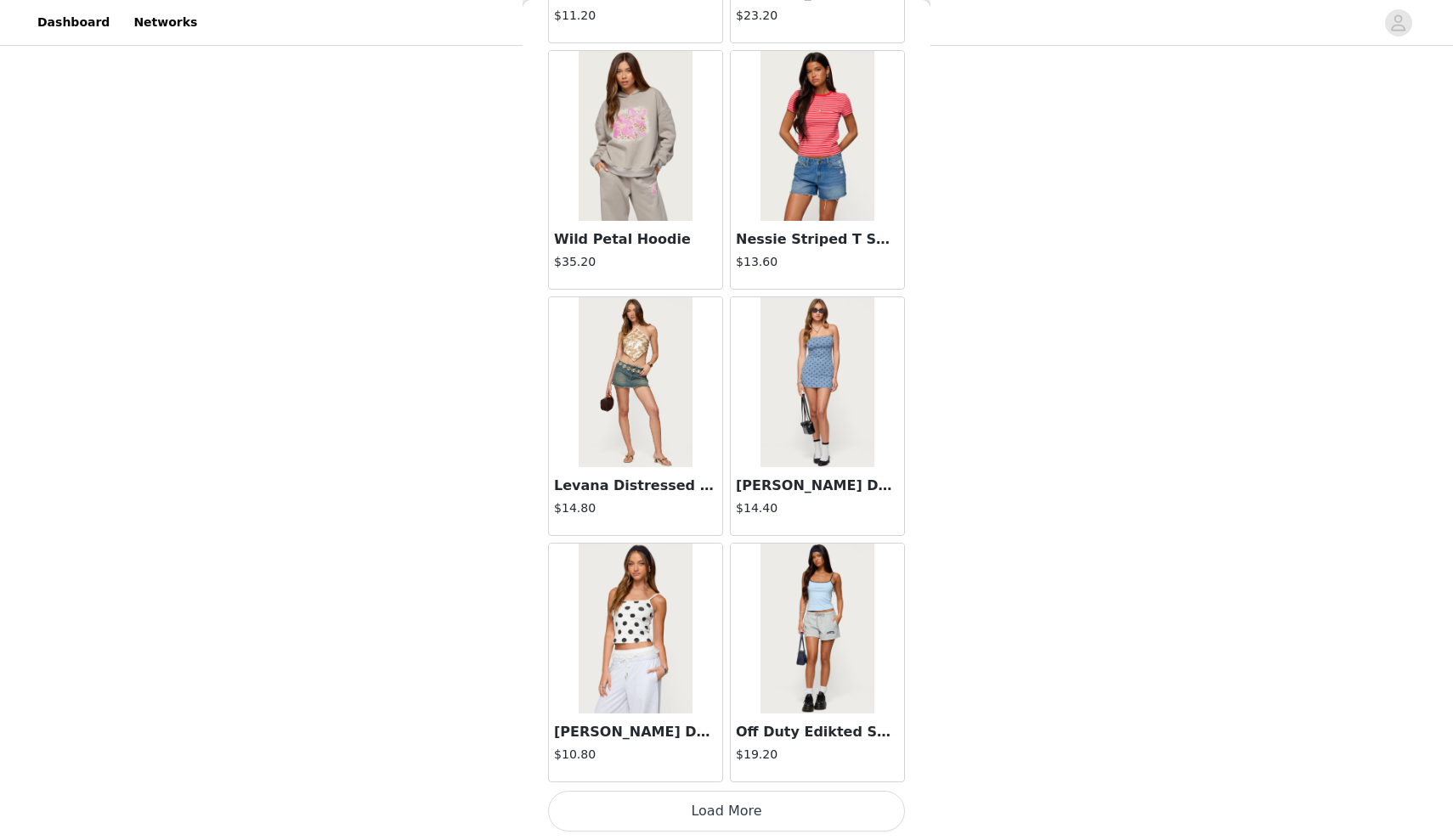
click at [659, 814] on button "Load More" at bounding box center [726, 810] width 357 height 41
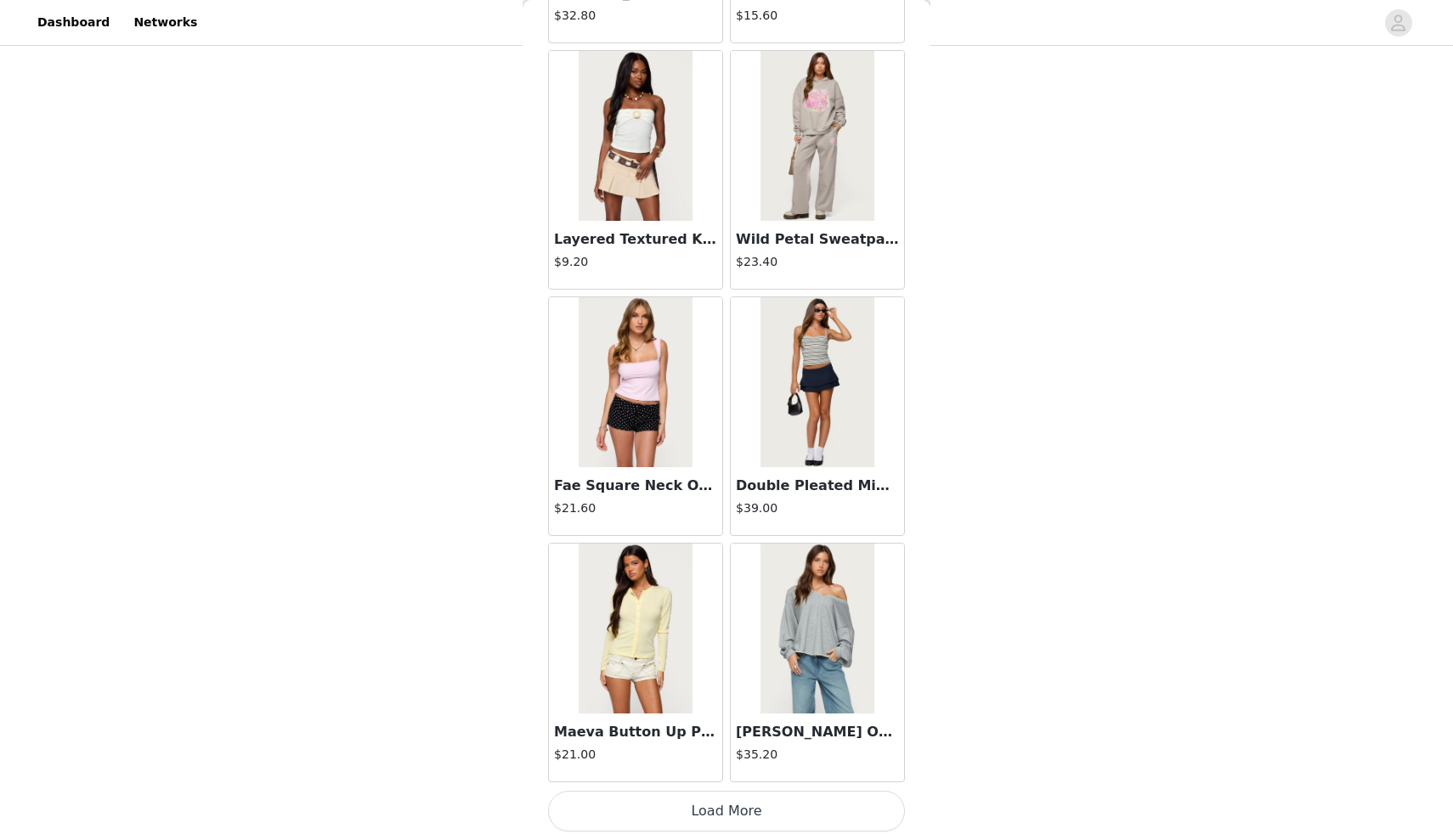
scroll to position [6683, 0]
click at [659, 810] on button "Load More" at bounding box center [726, 810] width 357 height 41
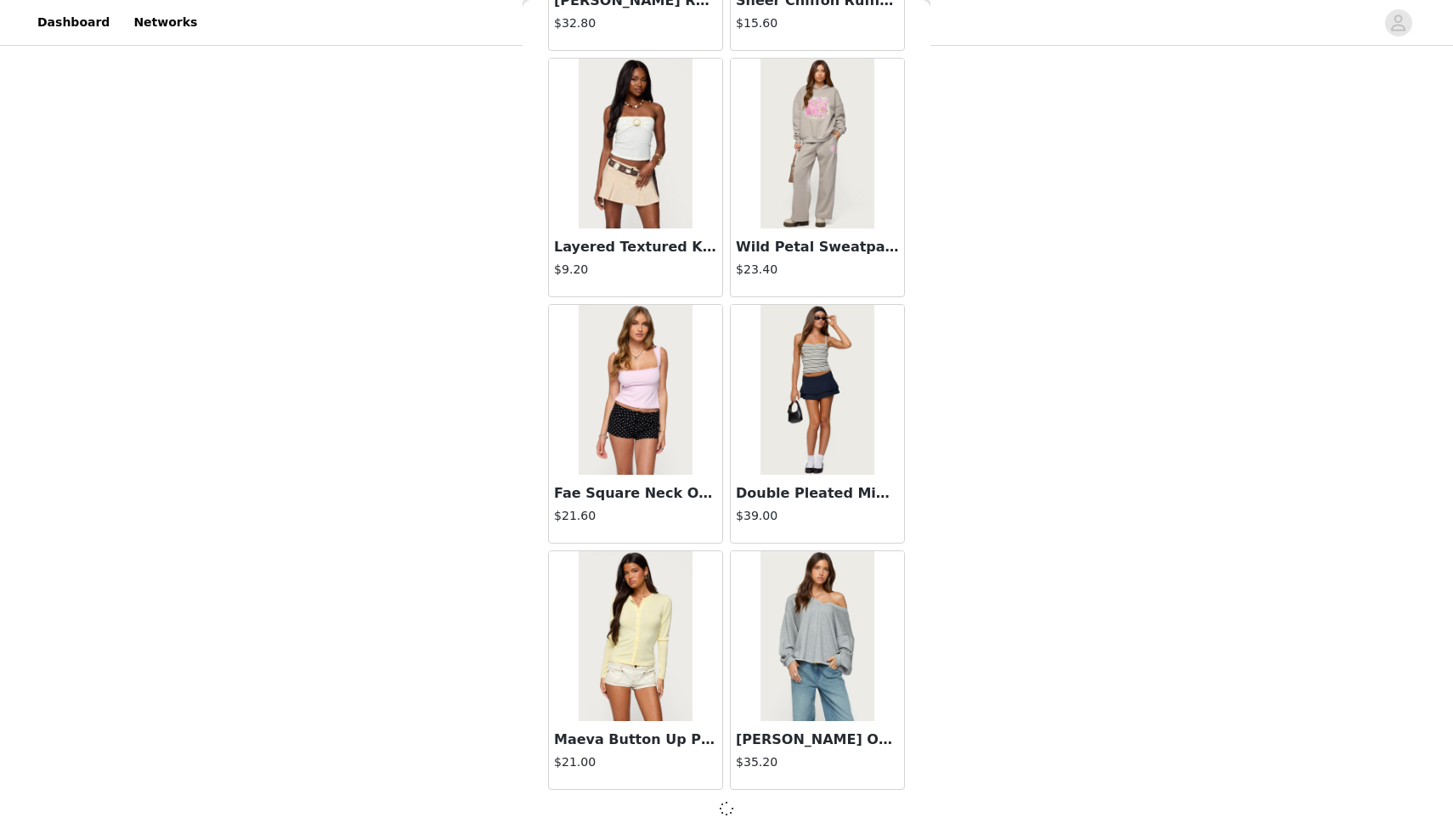
scroll to position [383, 0]
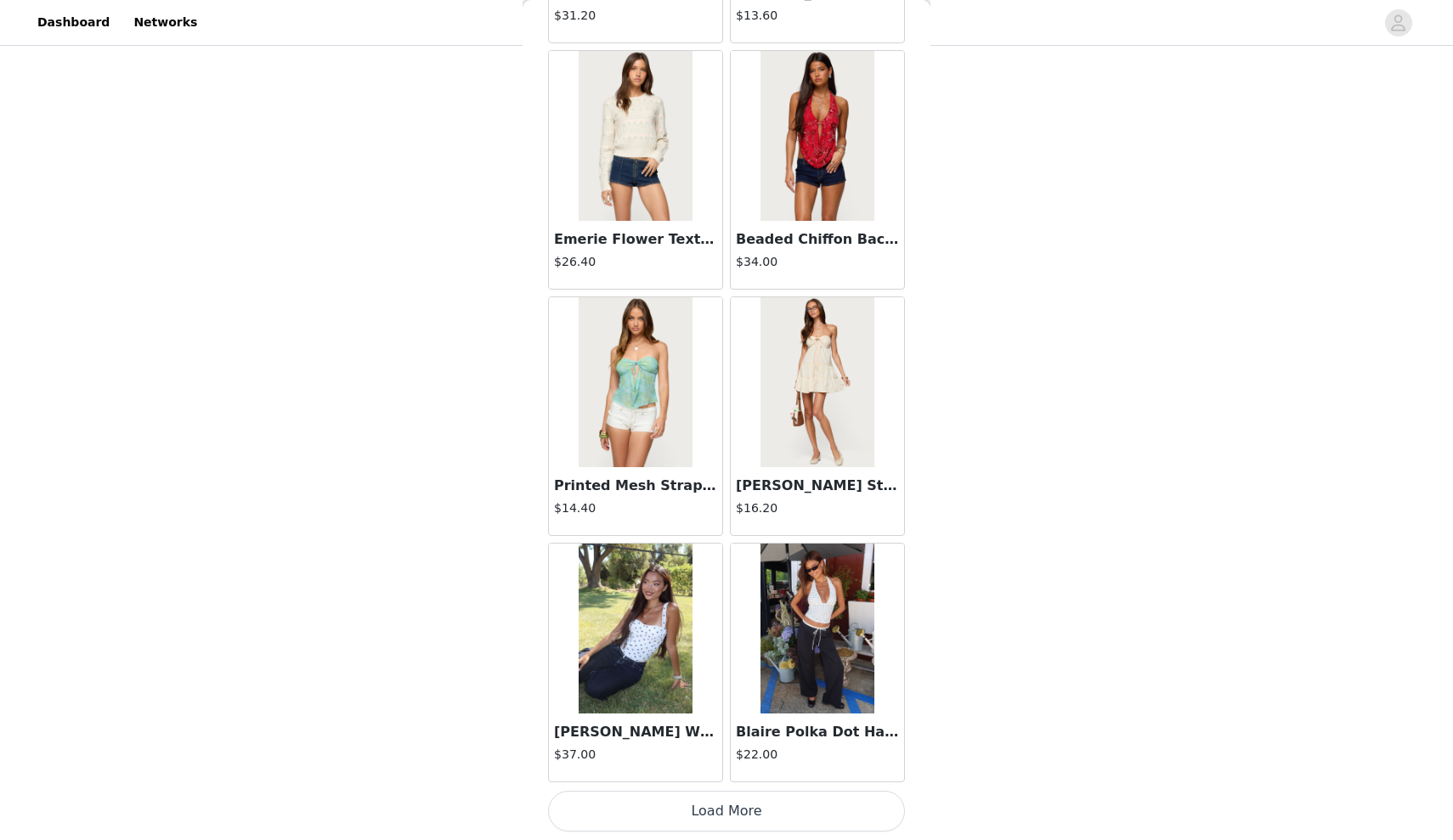
click at [671, 806] on button "Load More" at bounding box center [726, 810] width 357 height 41
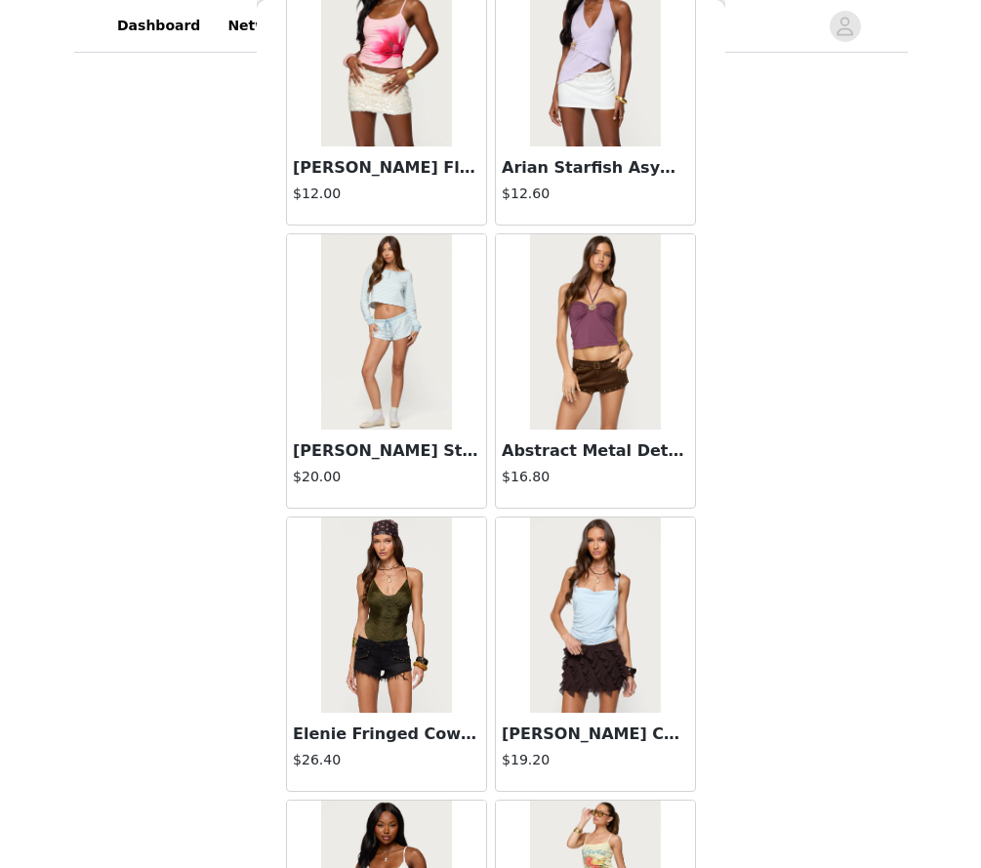
scroll to position [13173, 0]
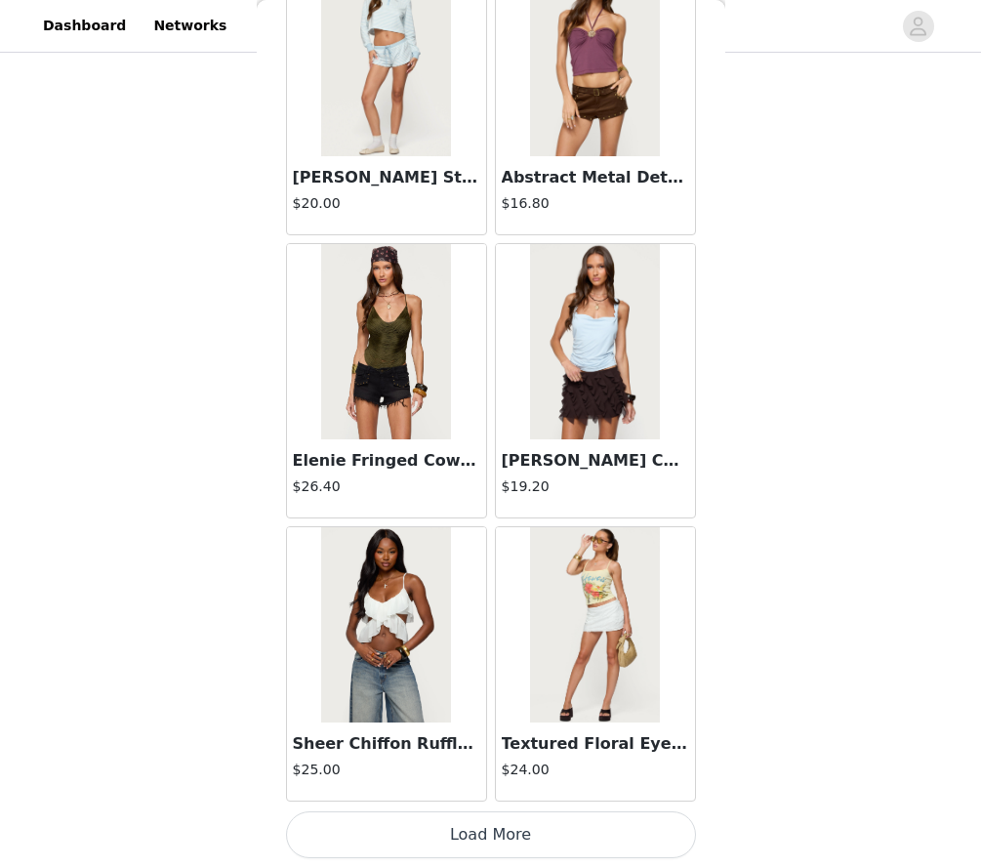
click at [513, 837] on button "Load More" at bounding box center [491, 834] width 410 height 47
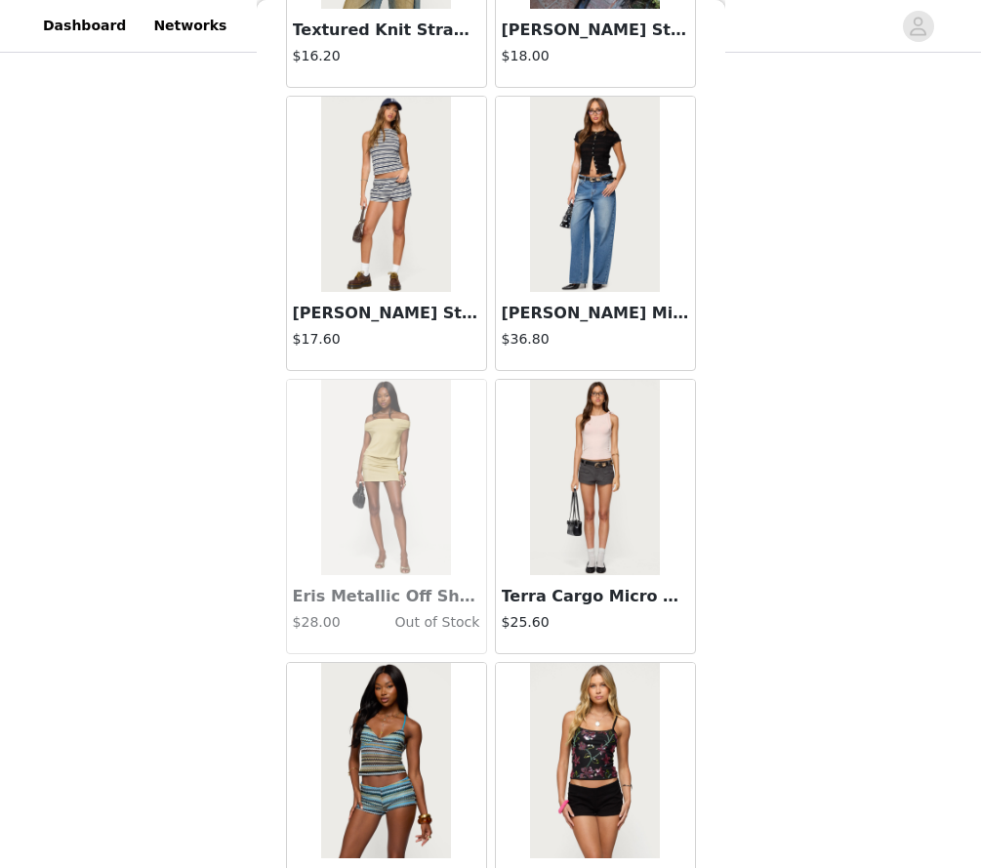
scroll to position [14451, 0]
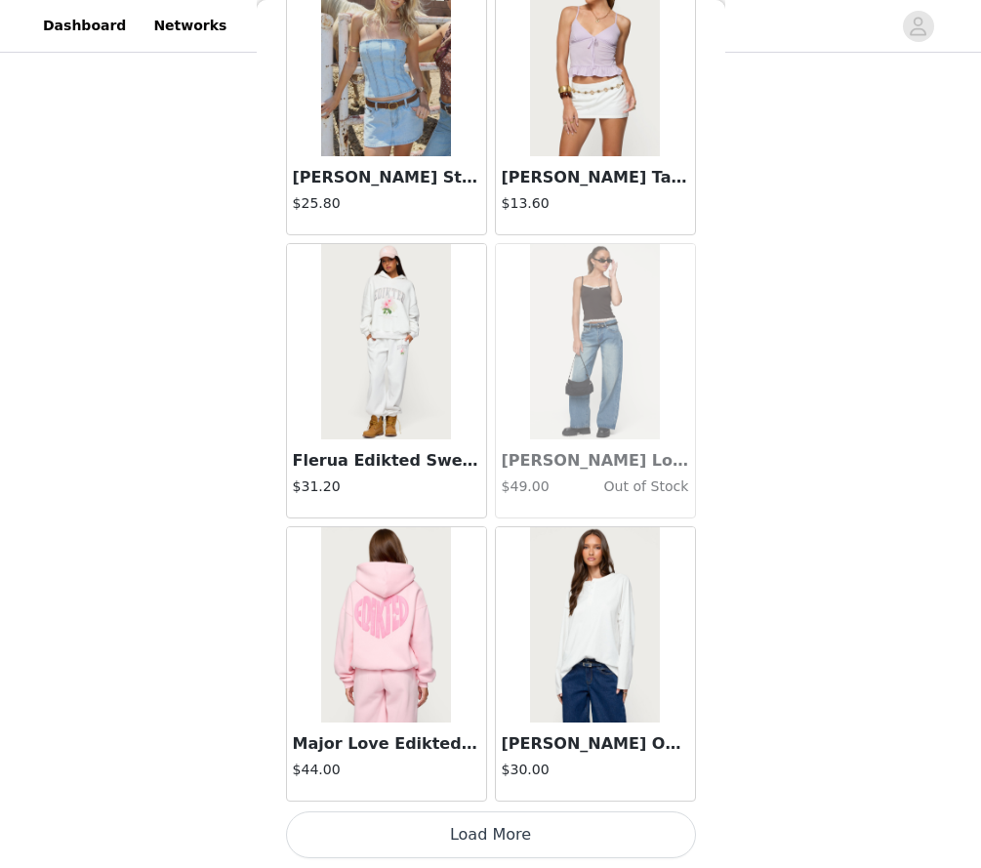
click at [414, 836] on button "Load More" at bounding box center [491, 834] width 410 height 47
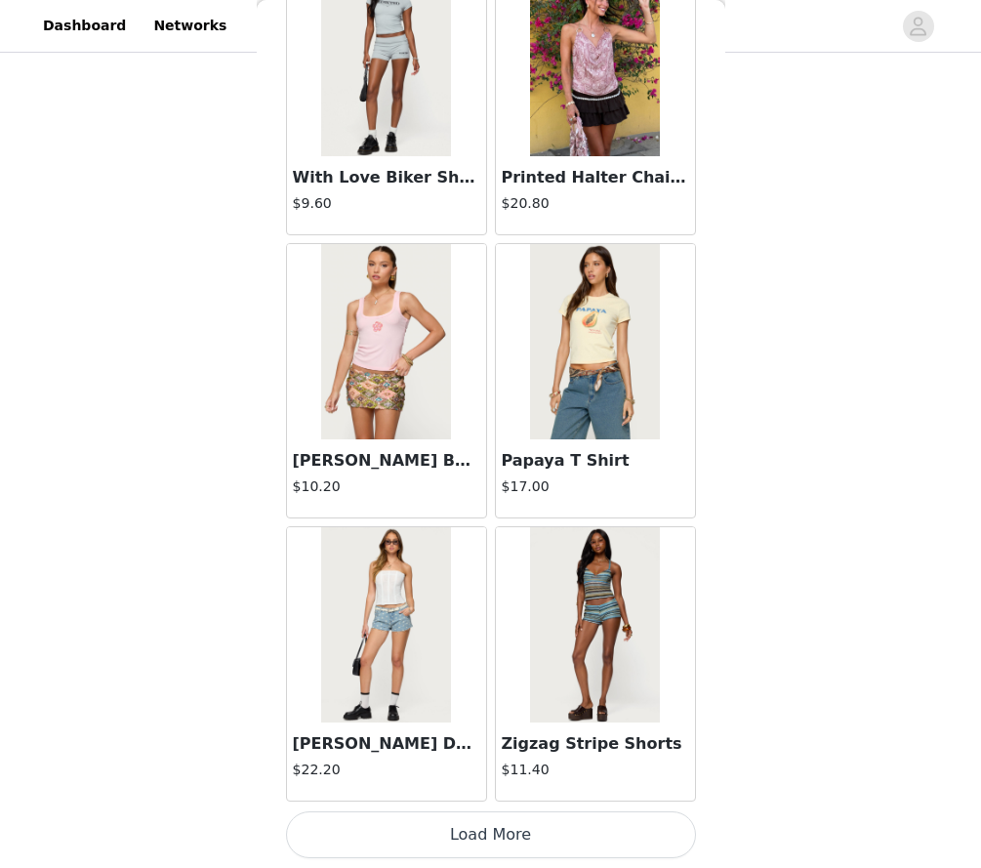
scroll to position [19110, 0]
click at [378, 840] on button "Load More" at bounding box center [491, 834] width 410 height 47
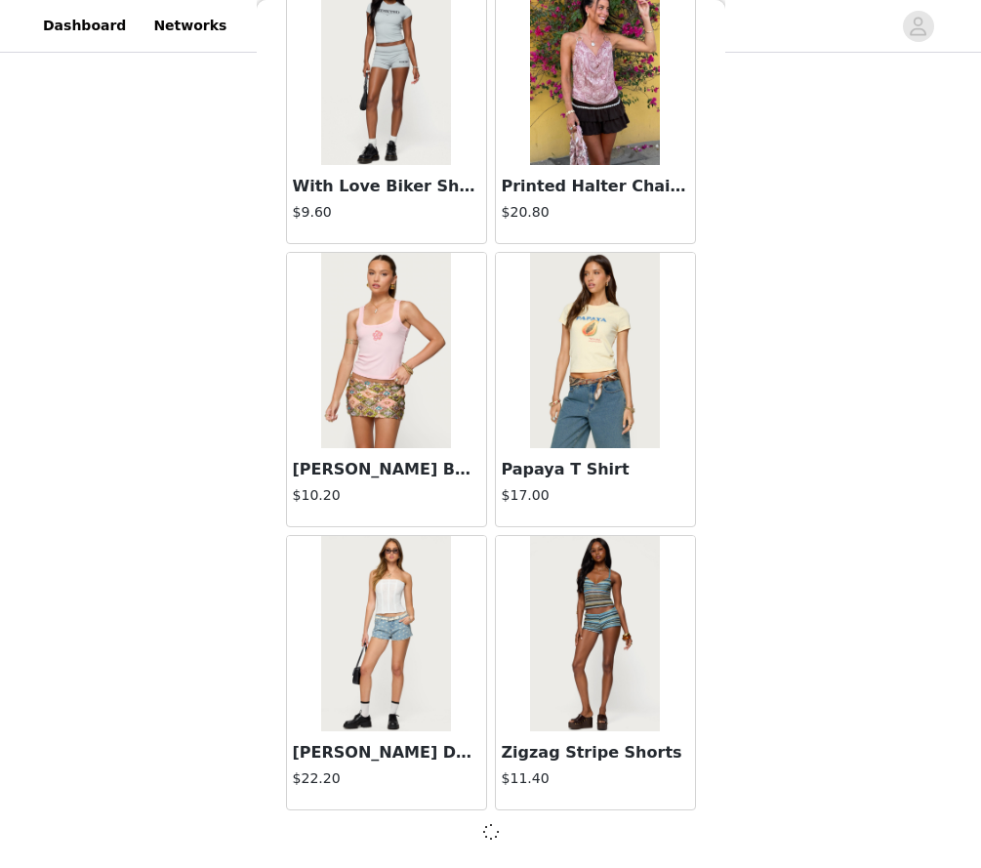
scroll to position [19101, 0]
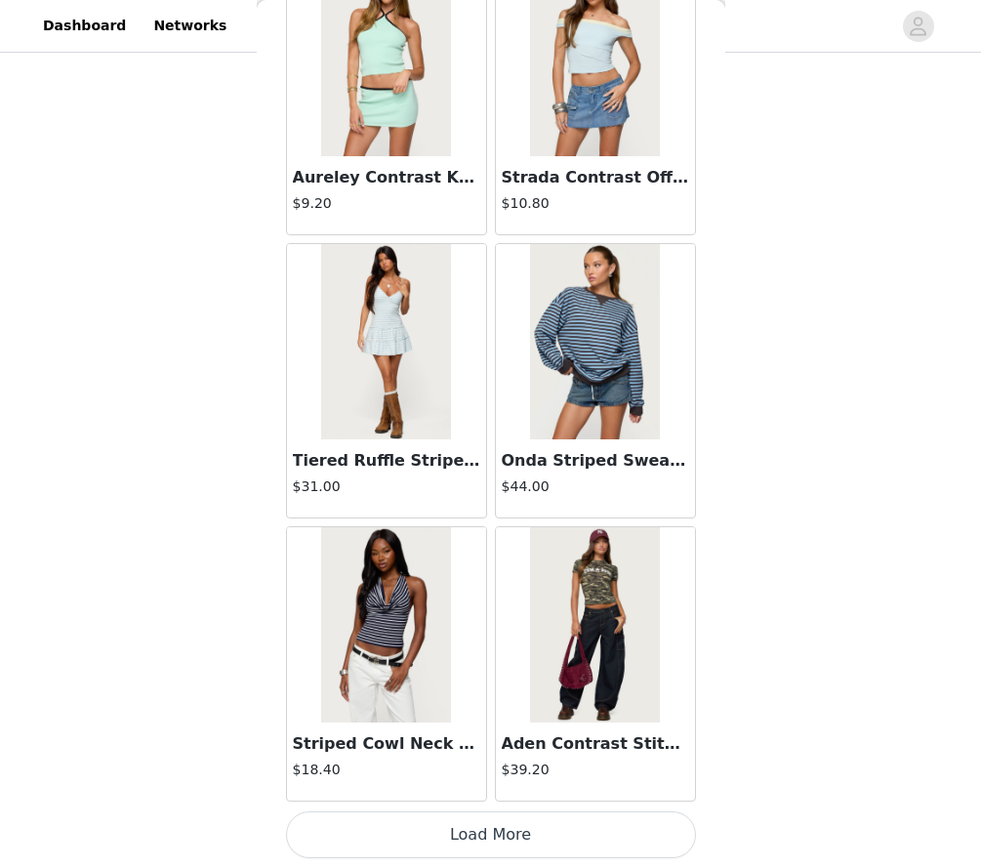
click at [378, 840] on button "Load More" at bounding box center [491, 834] width 410 height 47
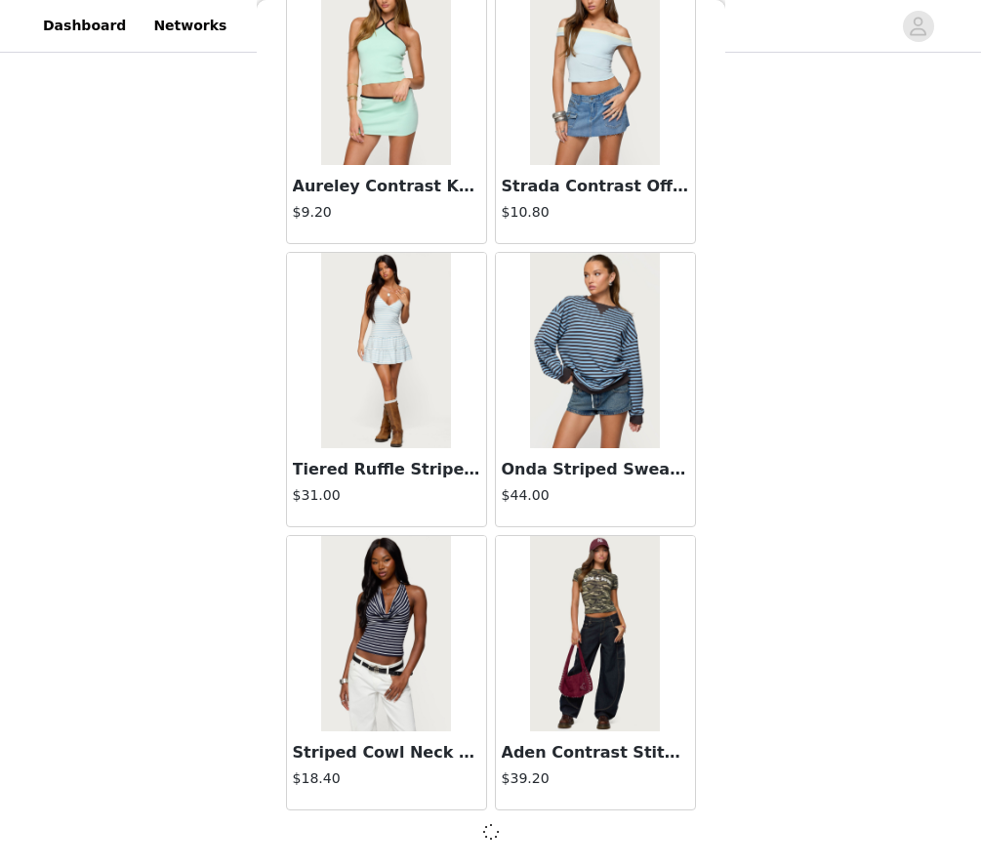
scroll to position [21933, 0]
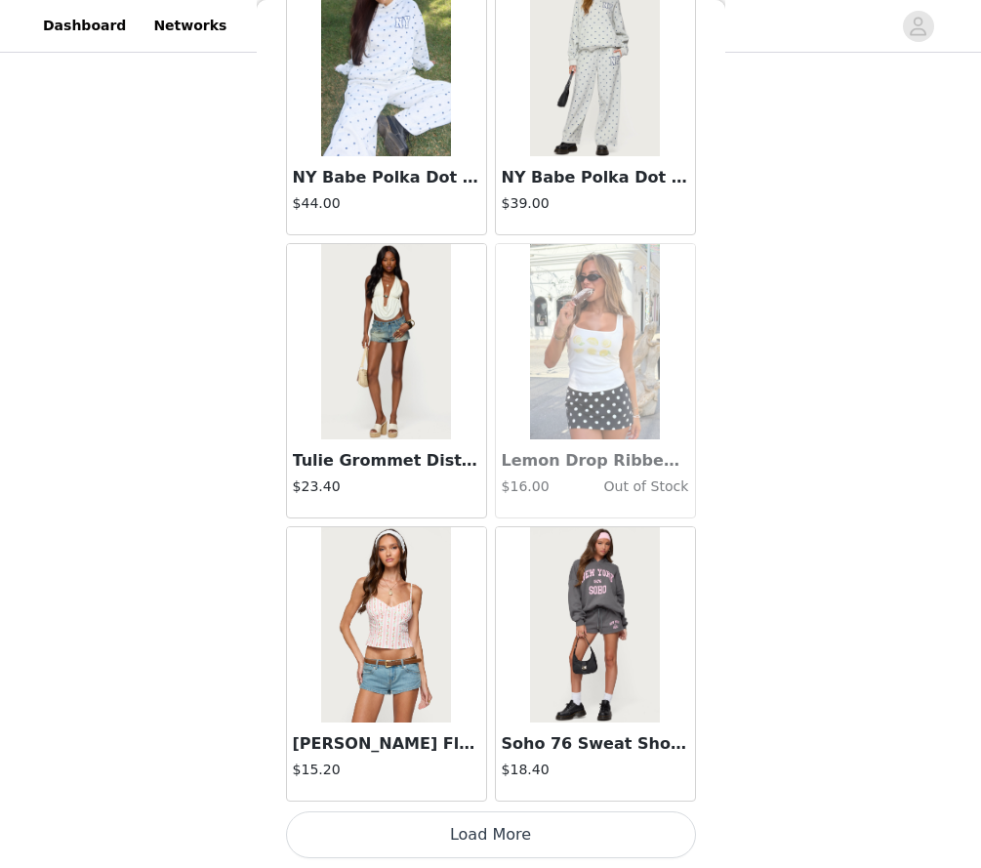
click at [378, 840] on button "Load More" at bounding box center [491, 834] width 410 height 47
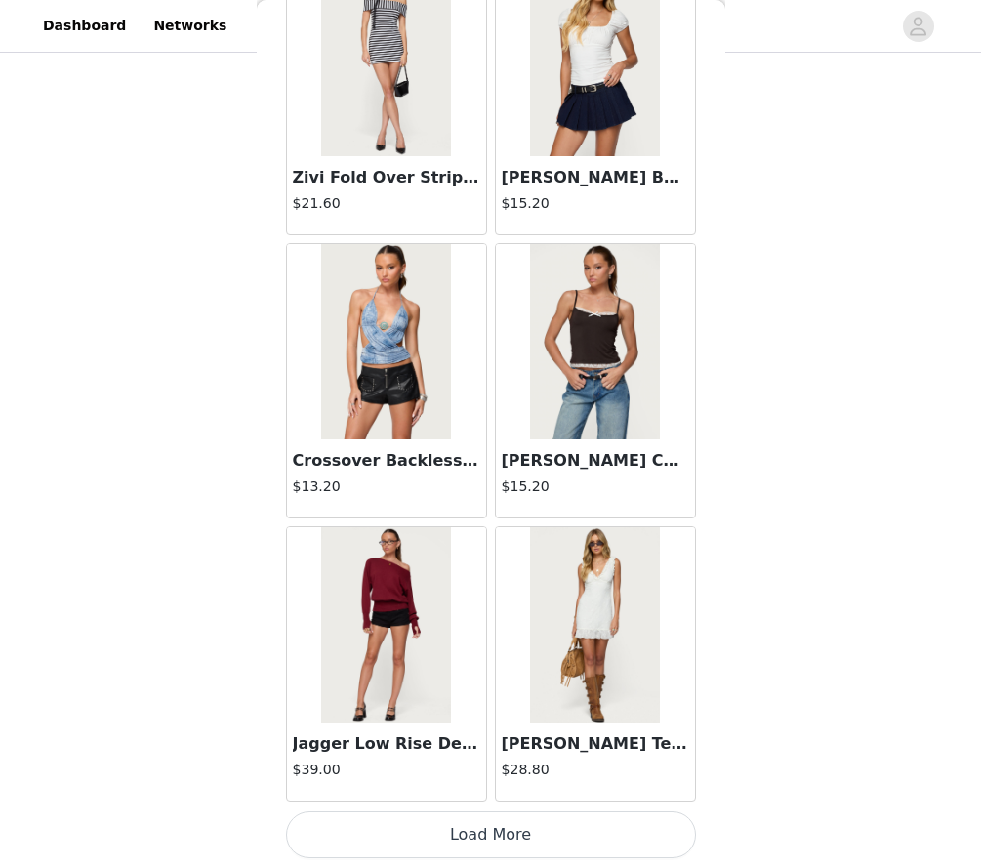
scroll to position [27605, 0]
click at [343, 849] on button "Load More" at bounding box center [491, 834] width 410 height 47
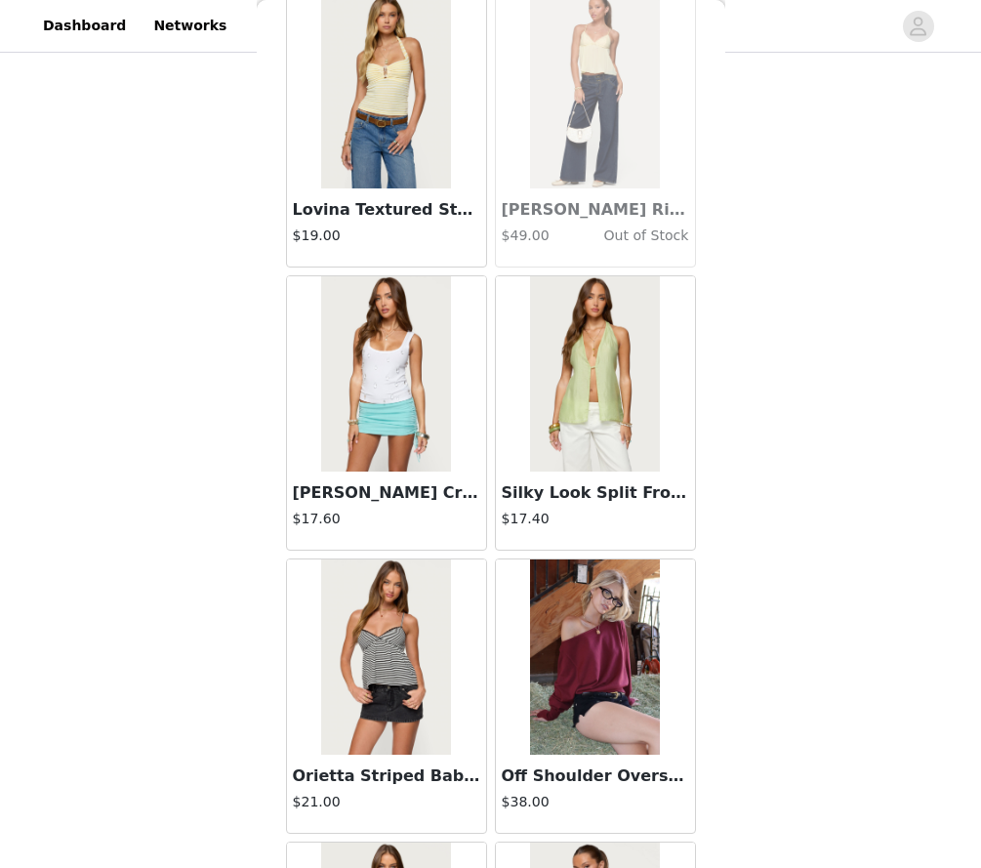
scroll to position [28988, 0]
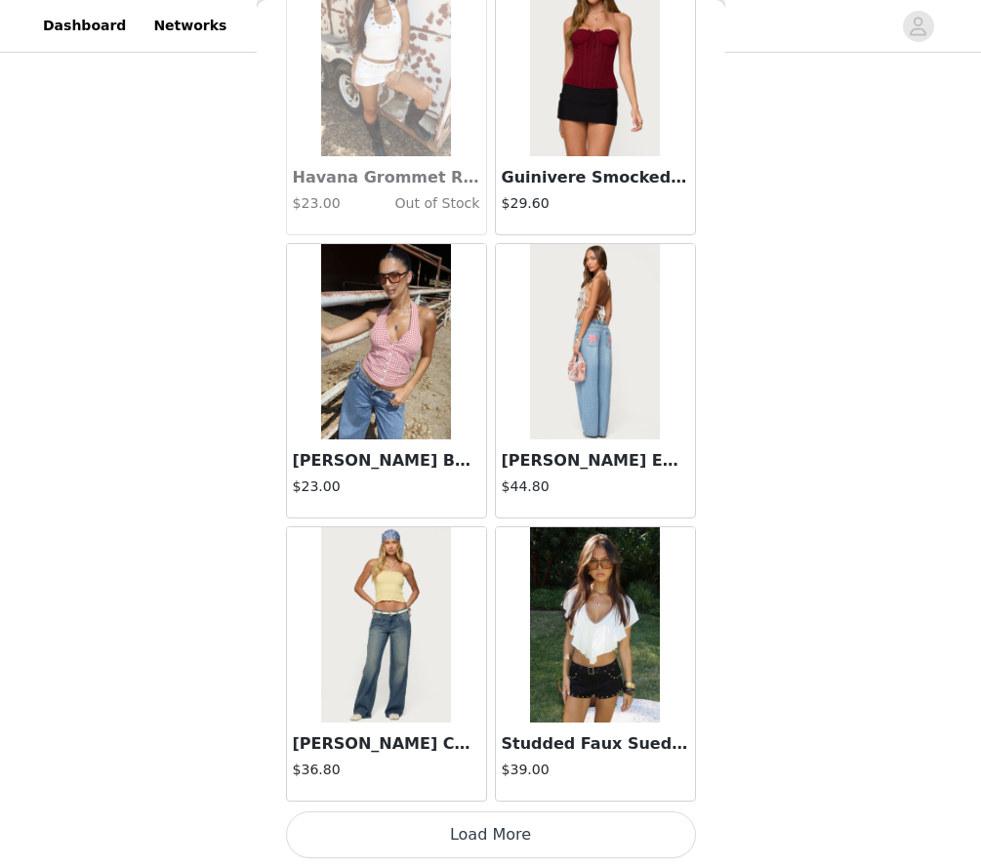
click at [369, 823] on button "Load More" at bounding box center [491, 834] width 410 height 47
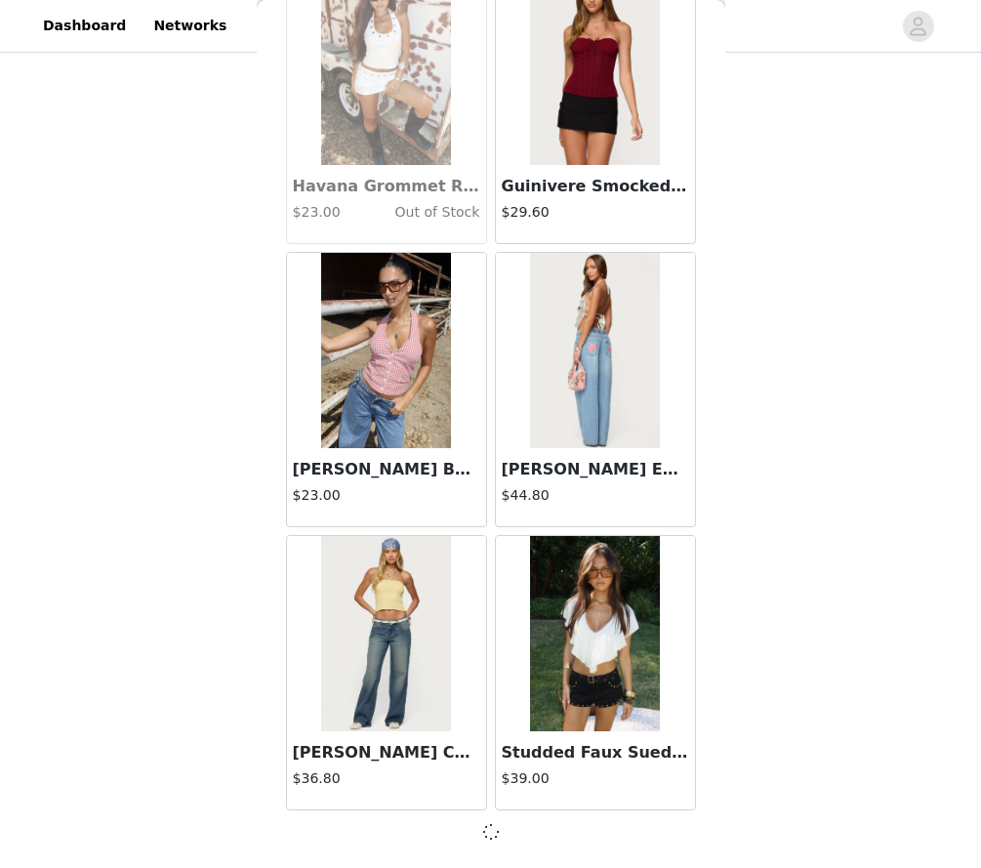
scroll to position [30428, 0]
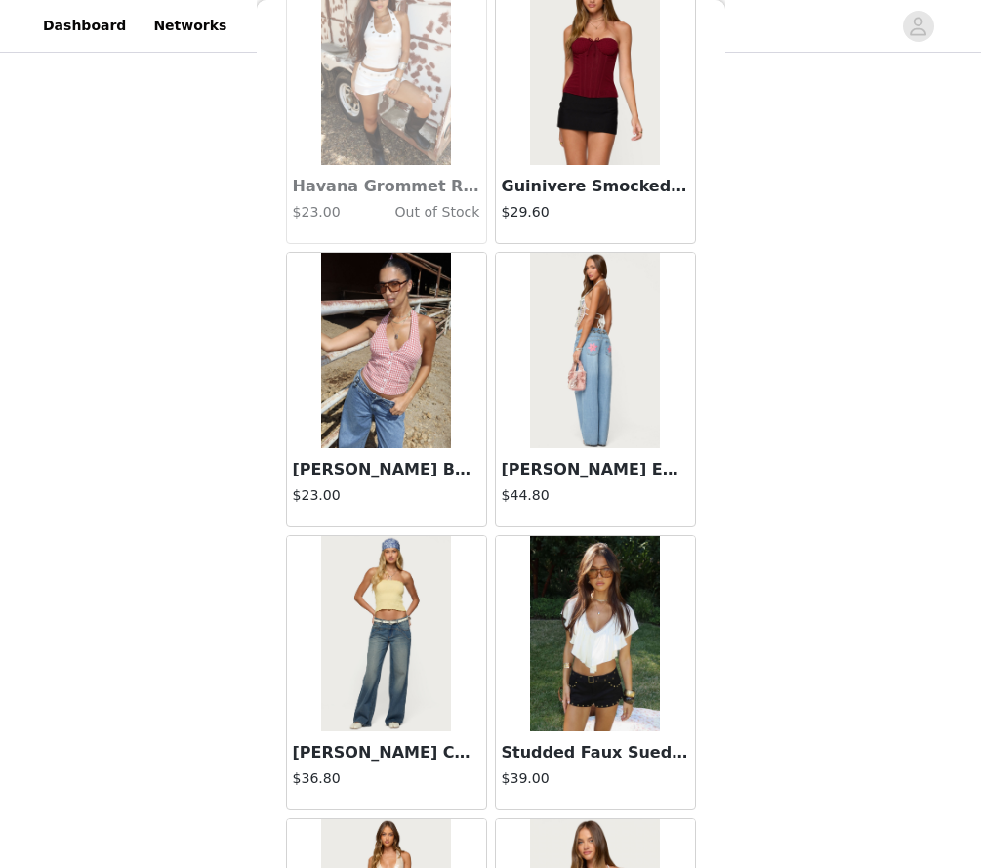
click at [608, 724] on img at bounding box center [595, 633] width 130 height 195
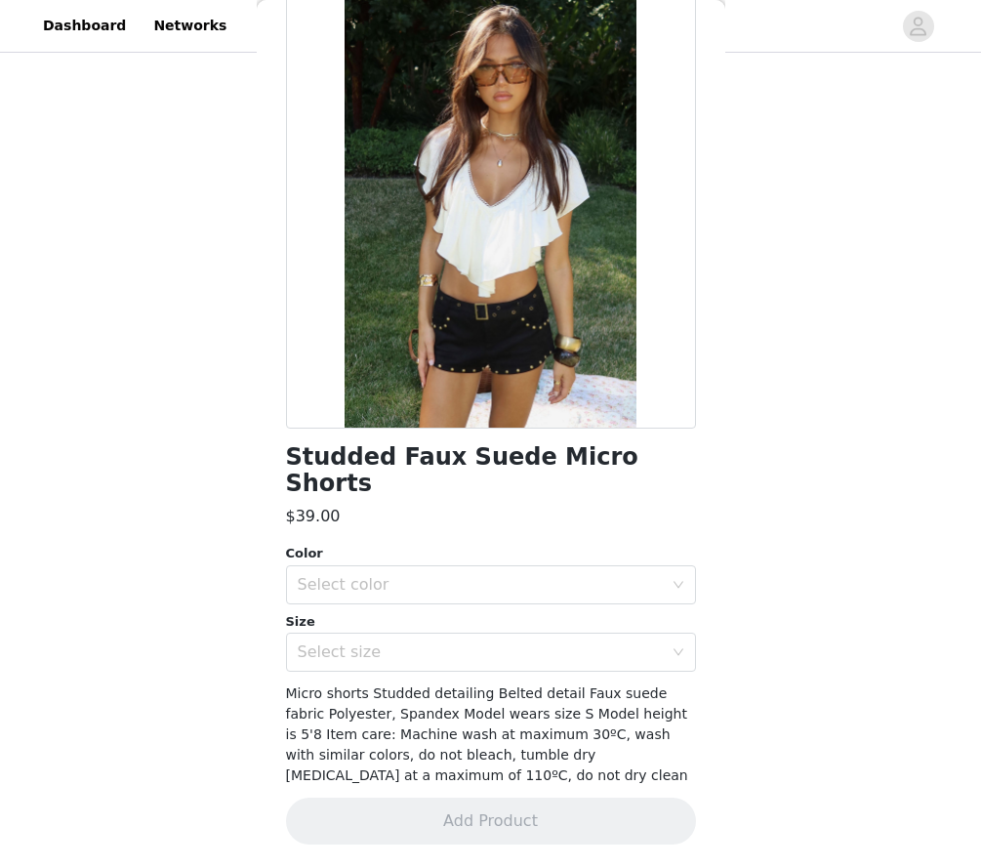
scroll to position [81, 0]
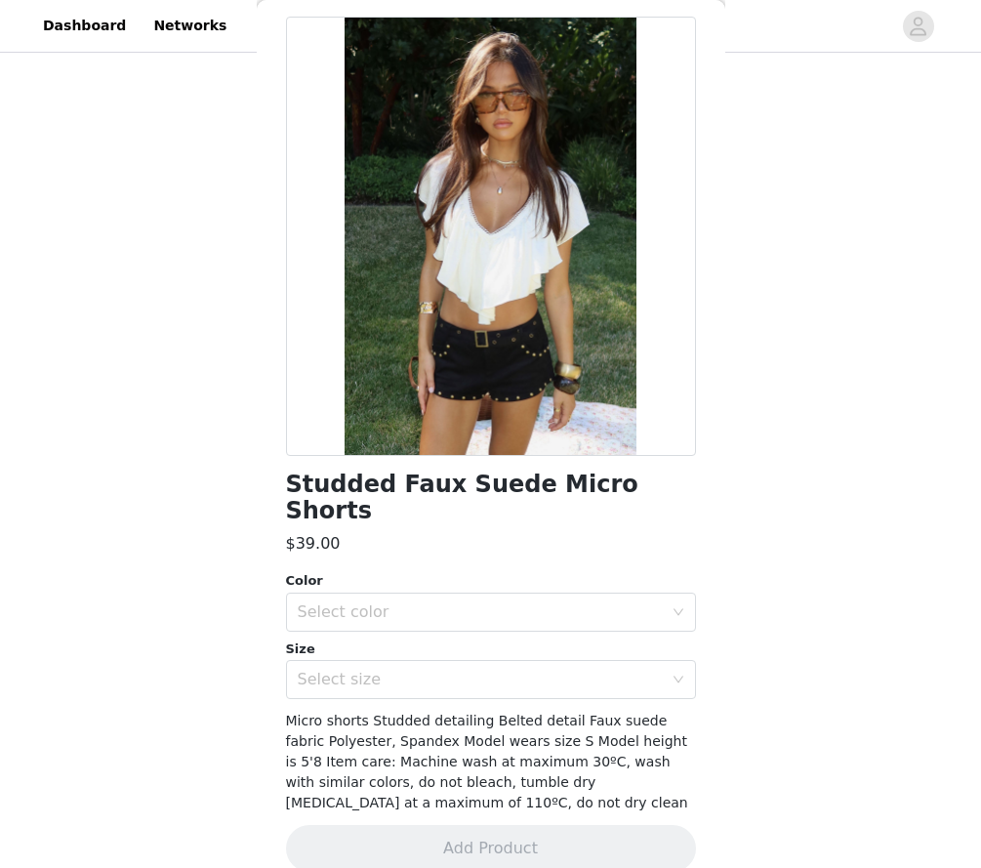
click at [328, 571] on div "Color" at bounding box center [491, 581] width 410 height 20
click at [324, 602] on div "Select color" at bounding box center [480, 612] width 365 height 20
click at [312, 644] on ul "BLACK" at bounding box center [491, 627] width 410 height 39
click at [311, 630] on li "BLACK" at bounding box center [491, 627] width 410 height 31
click at [311, 670] on div "Select size" at bounding box center [480, 680] width 365 height 20
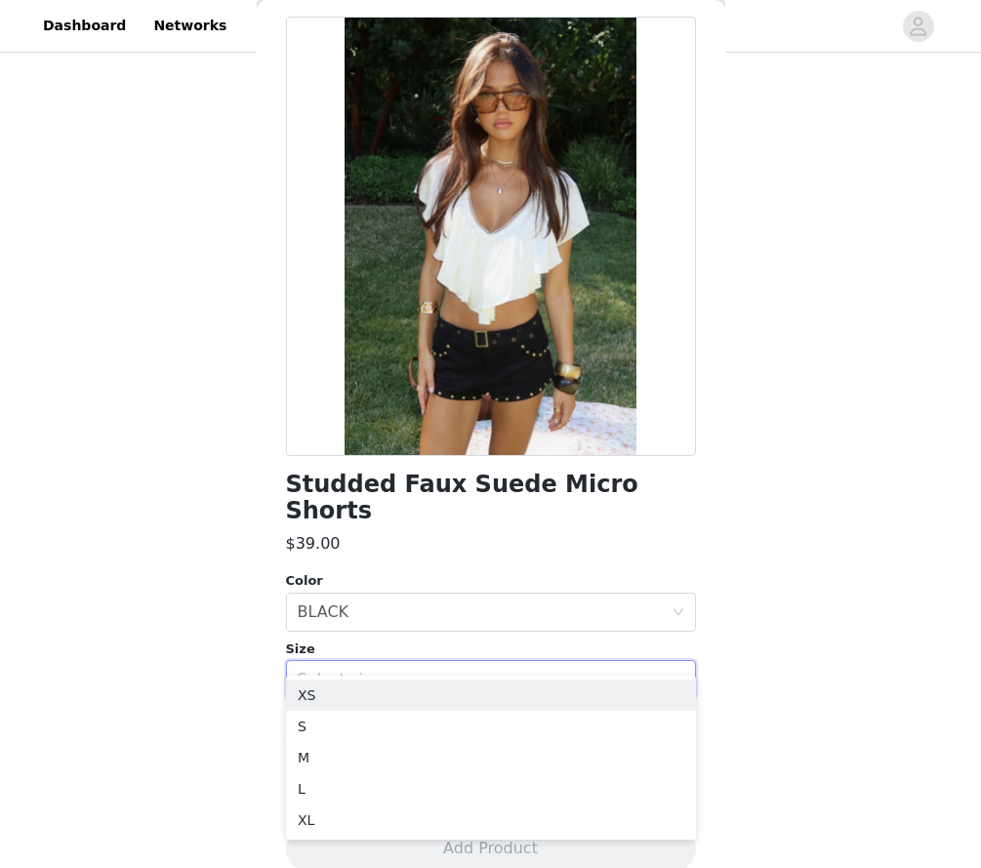
click at [307, 676] on ul "XS S M L XL" at bounding box center [491, 758] width 410 height 164
click at [307, 694] on li "XS" at bounding box center [491, 695] width 410 height 31
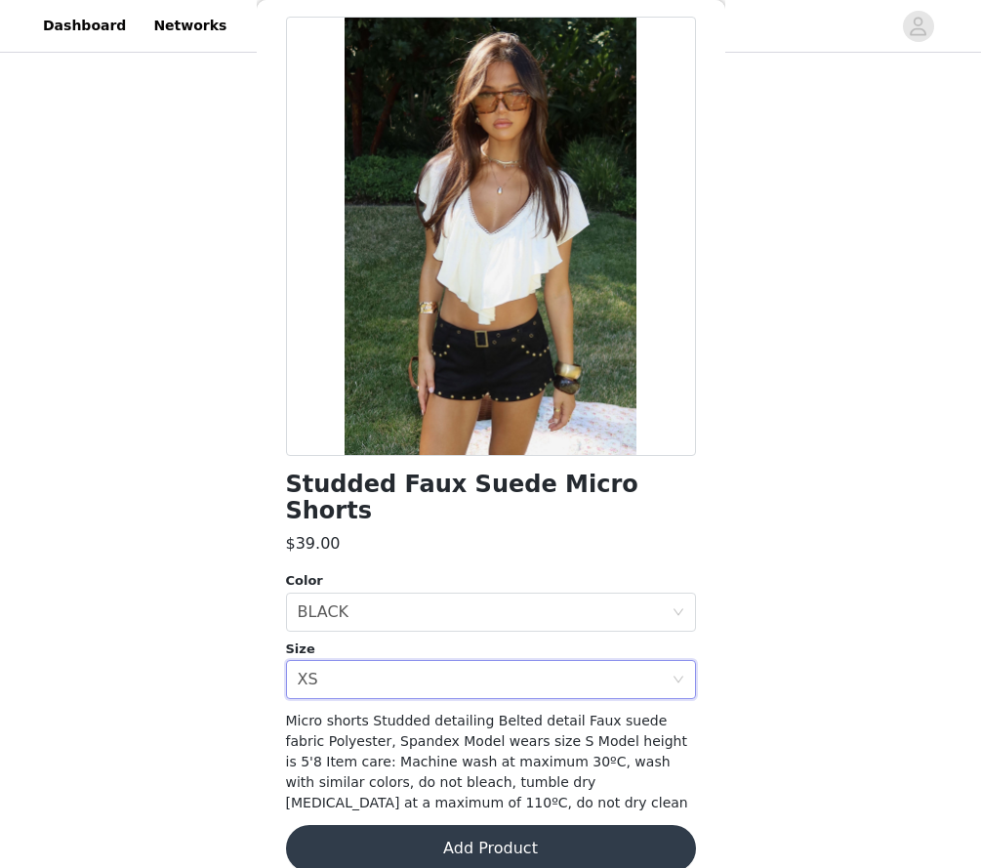
click at [352, 825] on button "Add Product" at bounding box center [491, 848] width 410 height 47
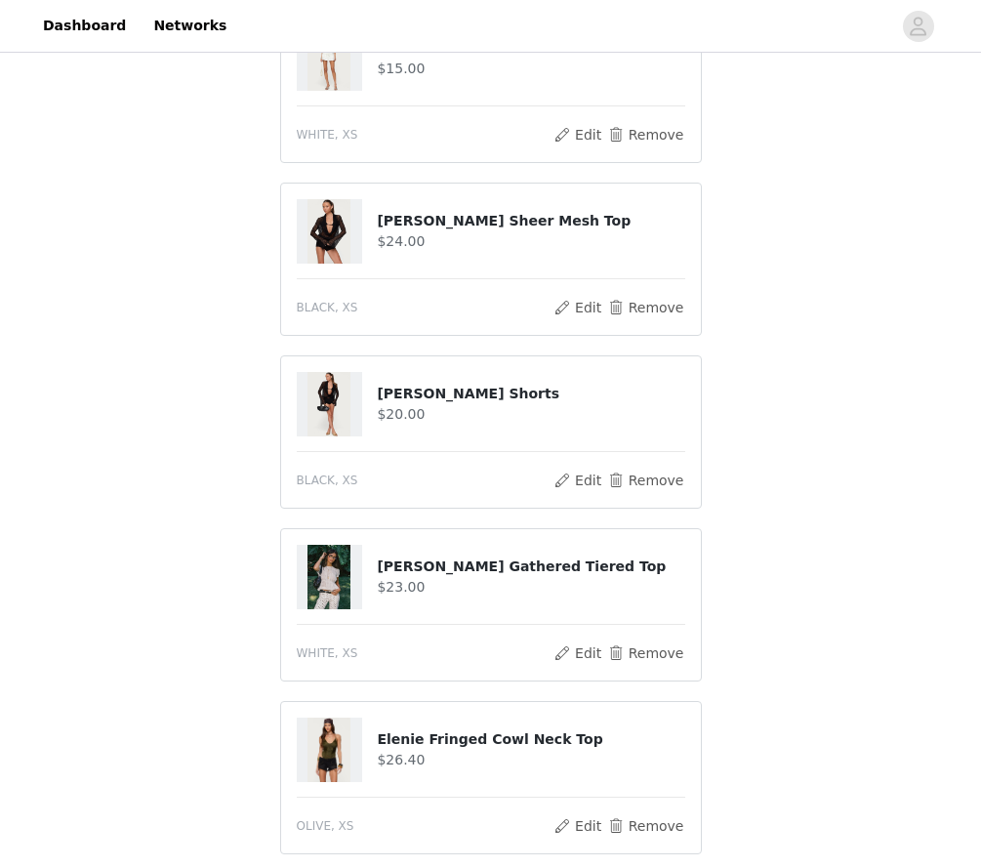
scroll to position [259, 0]
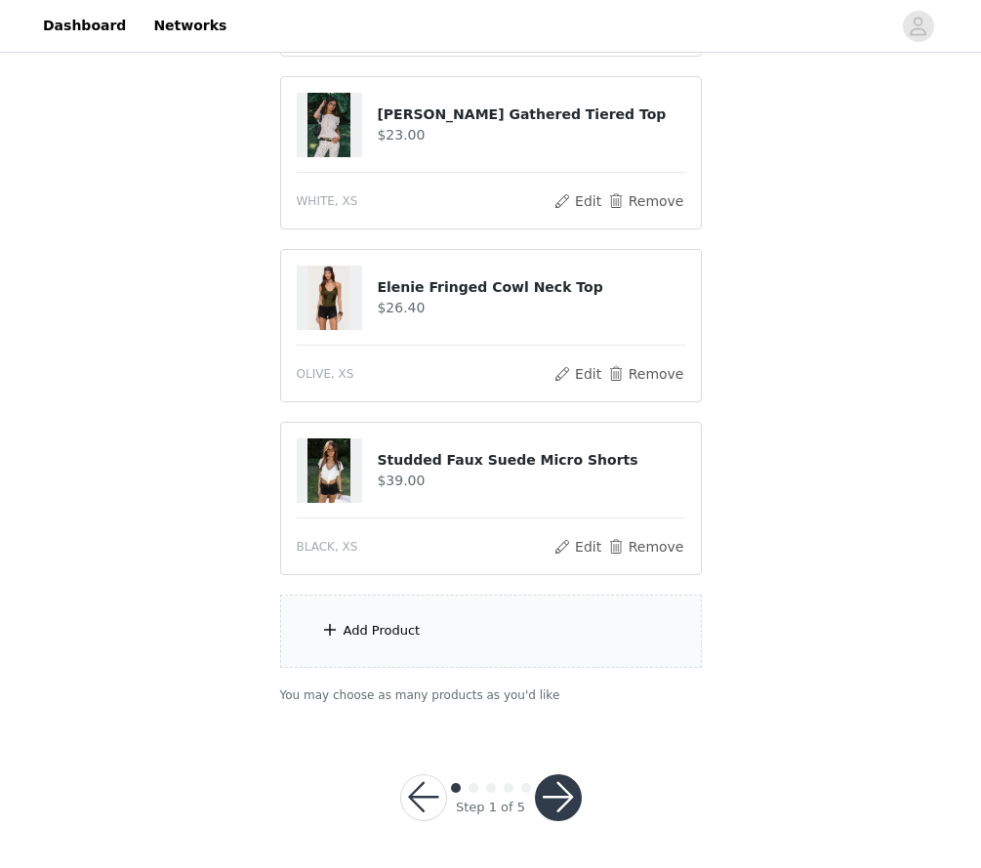
click at [376, 651] on div "Add Product" at bounding box center [491, 631] width 422 height 73
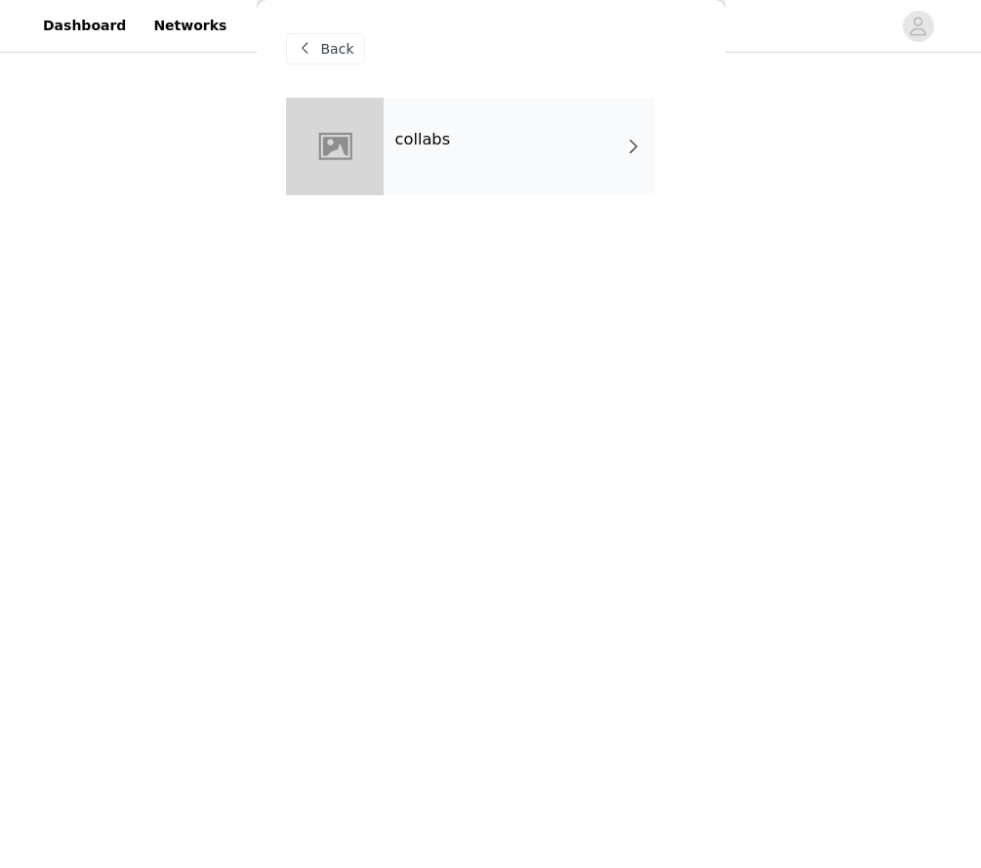
click at [453, 186] on div "collabs" at bounding box center [519, 147] width 271 height 98
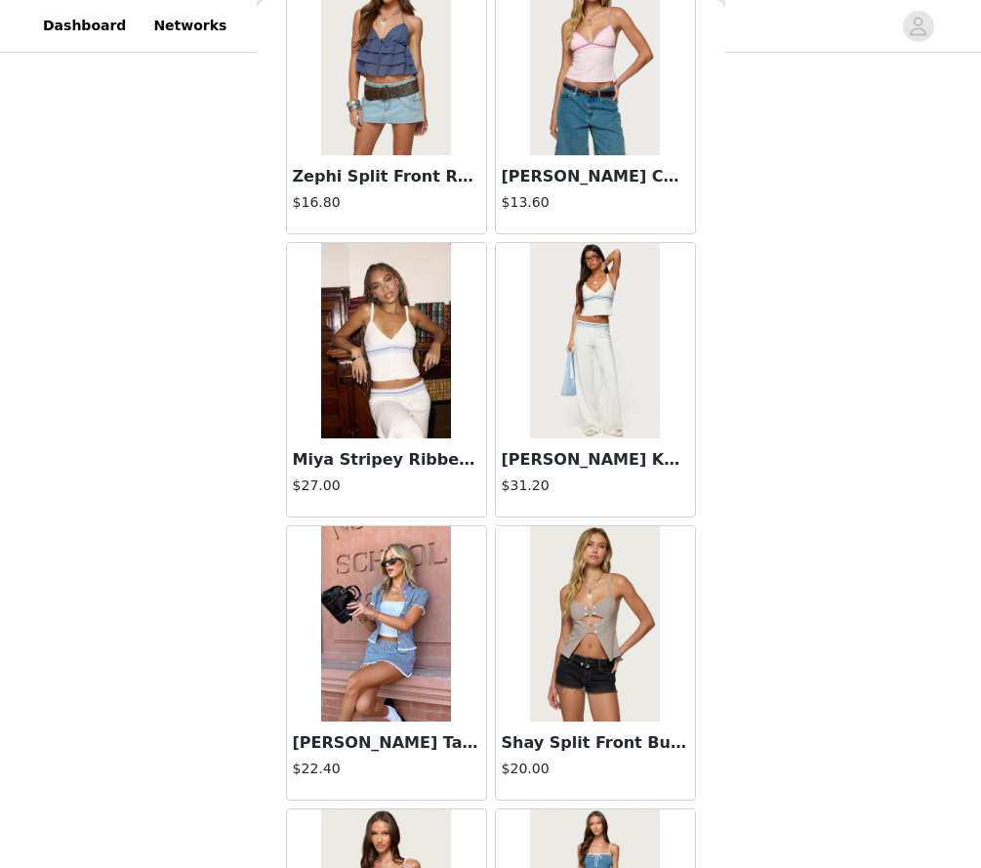
scroll to position [421, 0]
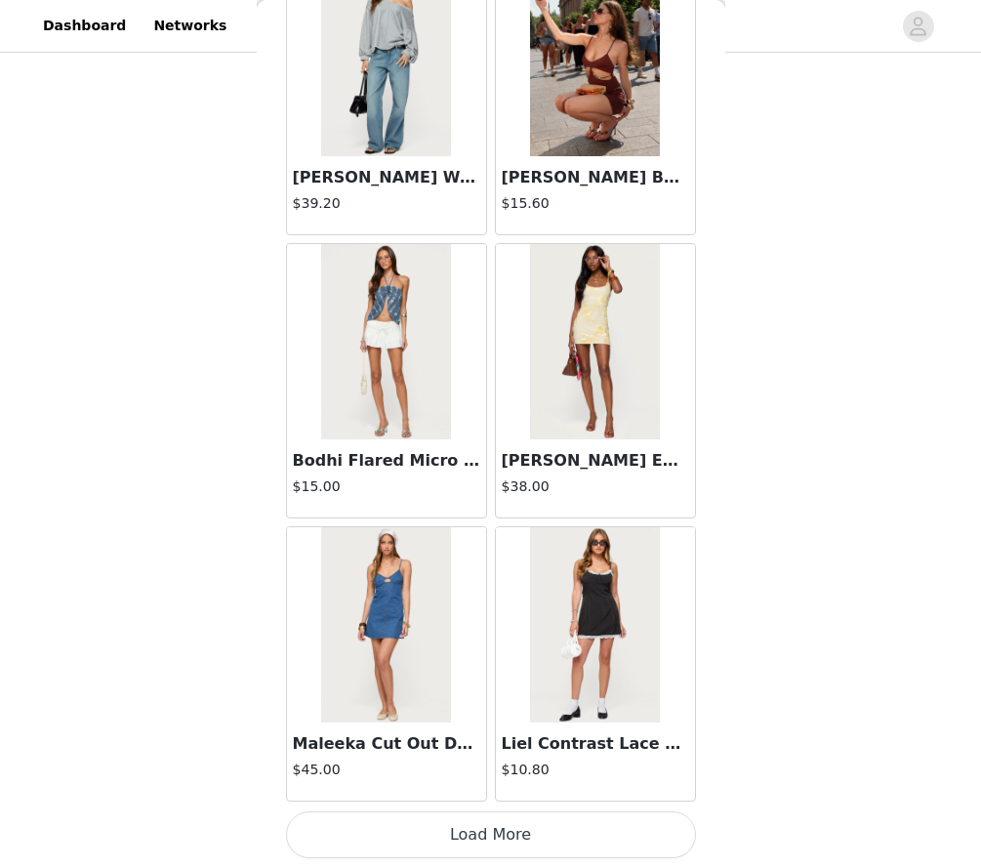
click at [527, 835] on button "Load More" at bounding box center [491, 834] width 410 height 47
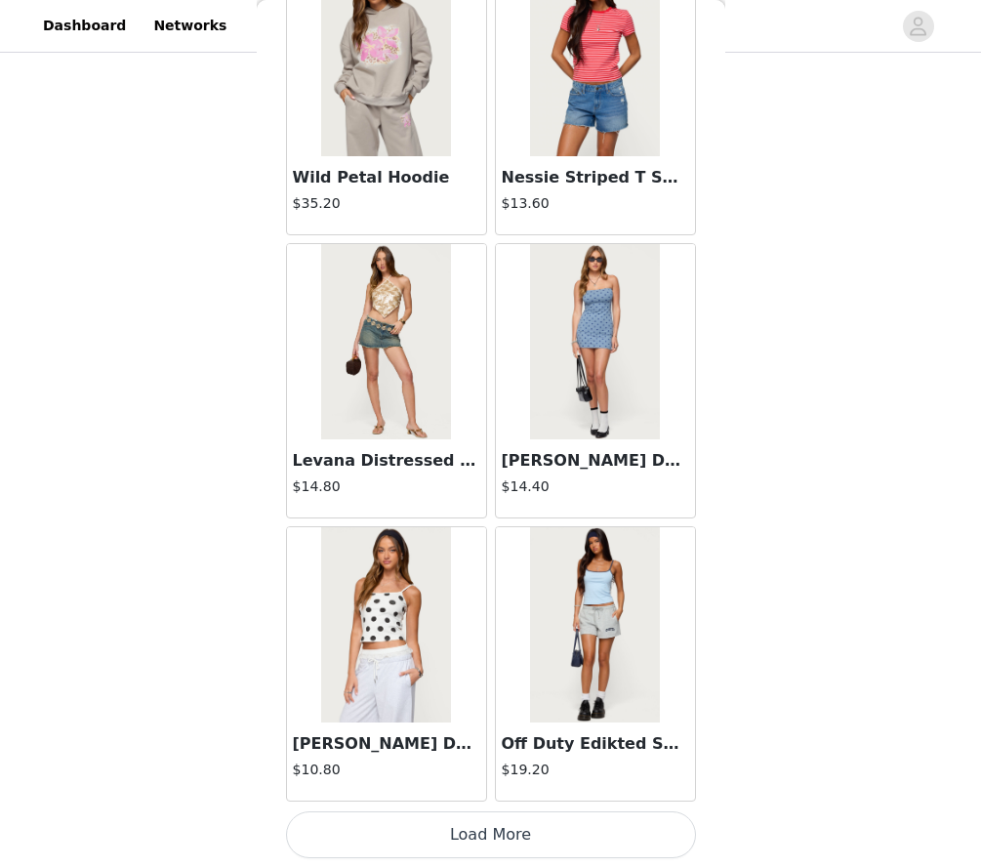
scroll to position [711, 0]
click at [437, 821] on button "Load More" at bounding box center [491, 834] width 410 height 47
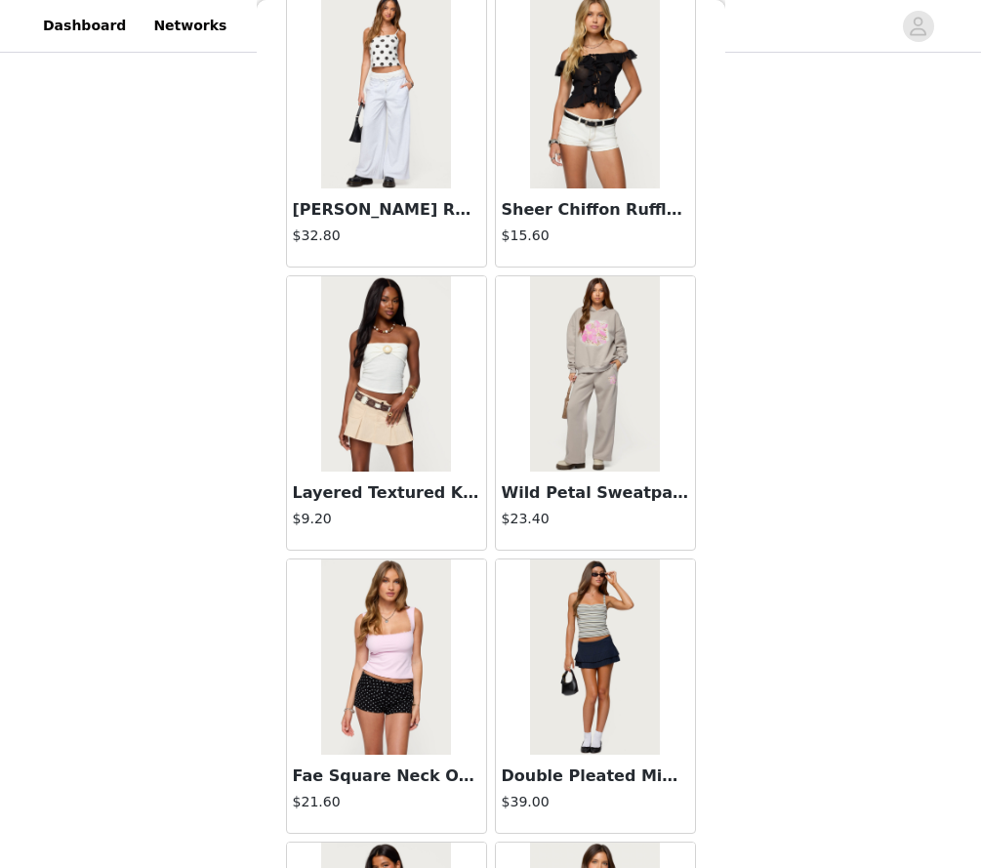
scroll to position [7467, 0]
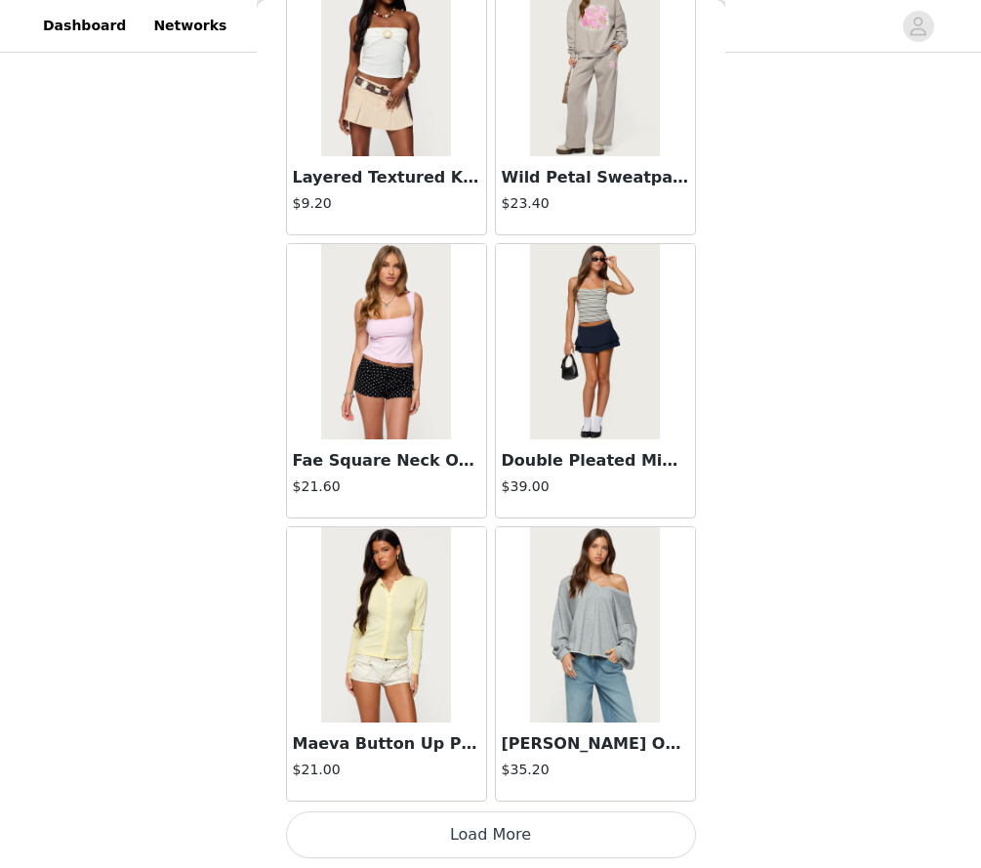
click at [468, 842] on button "Load More" at bounding box center [491, 834] width 410 height 47
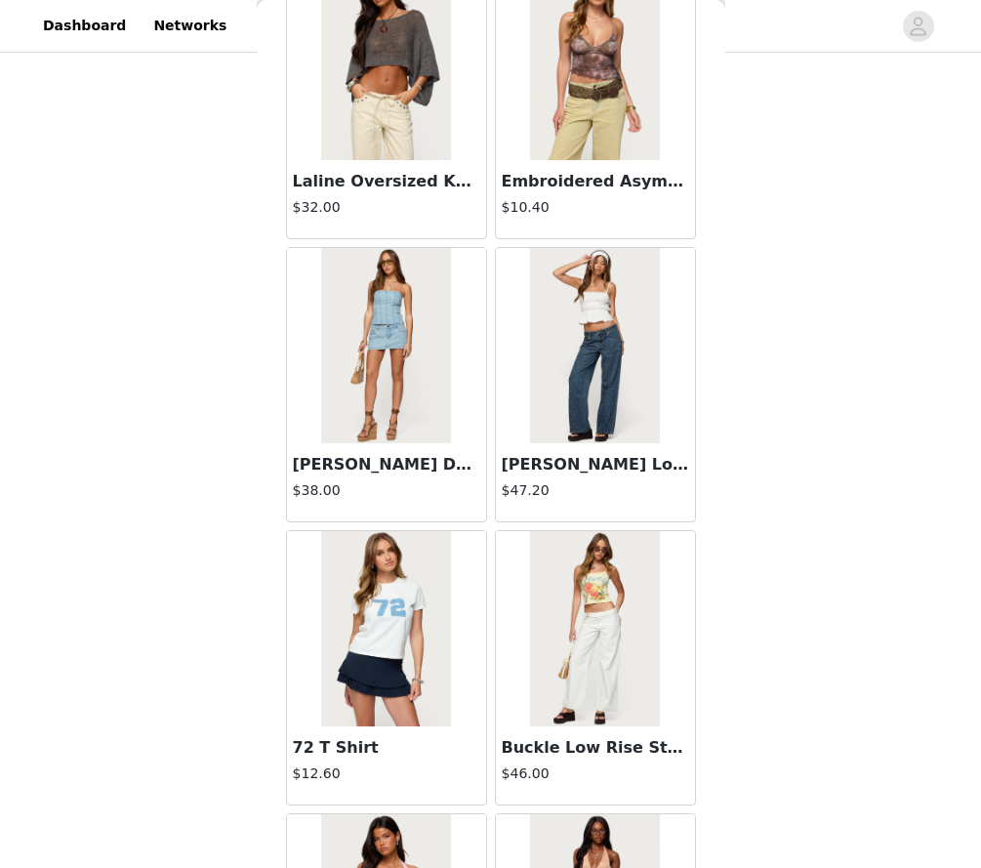
scroll to position [8995, 0]
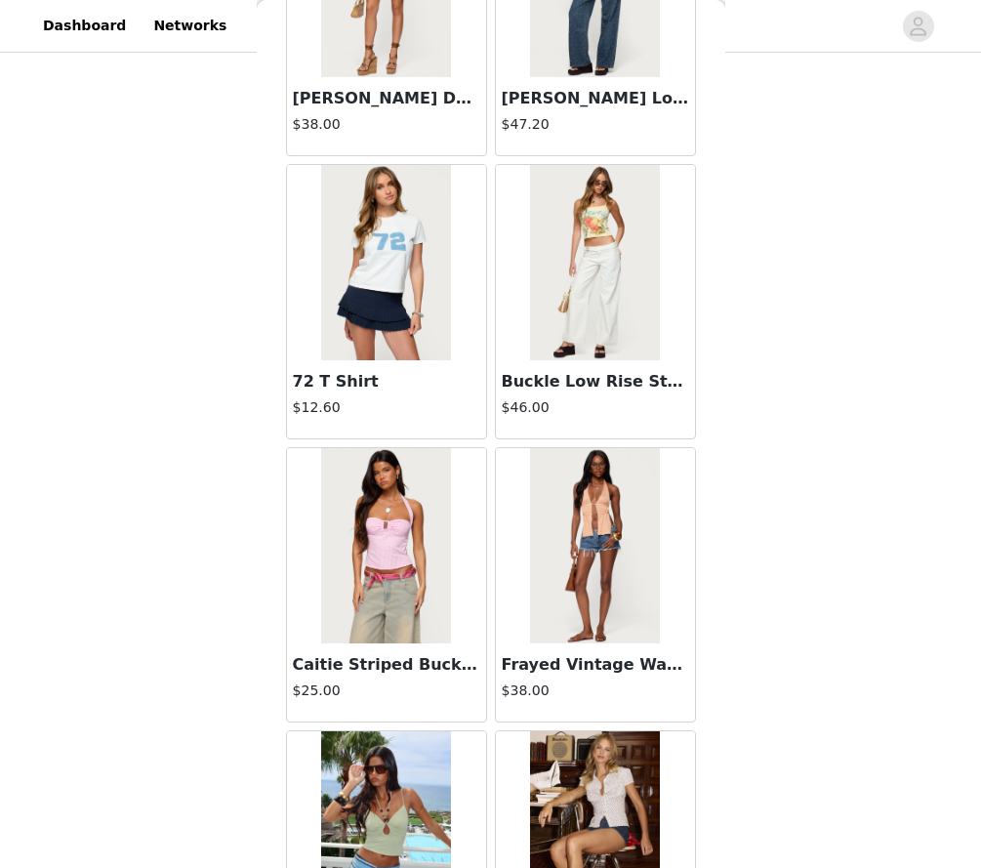
click at [587, 295] on img at bounding box center [595, 262] width 130 height 195
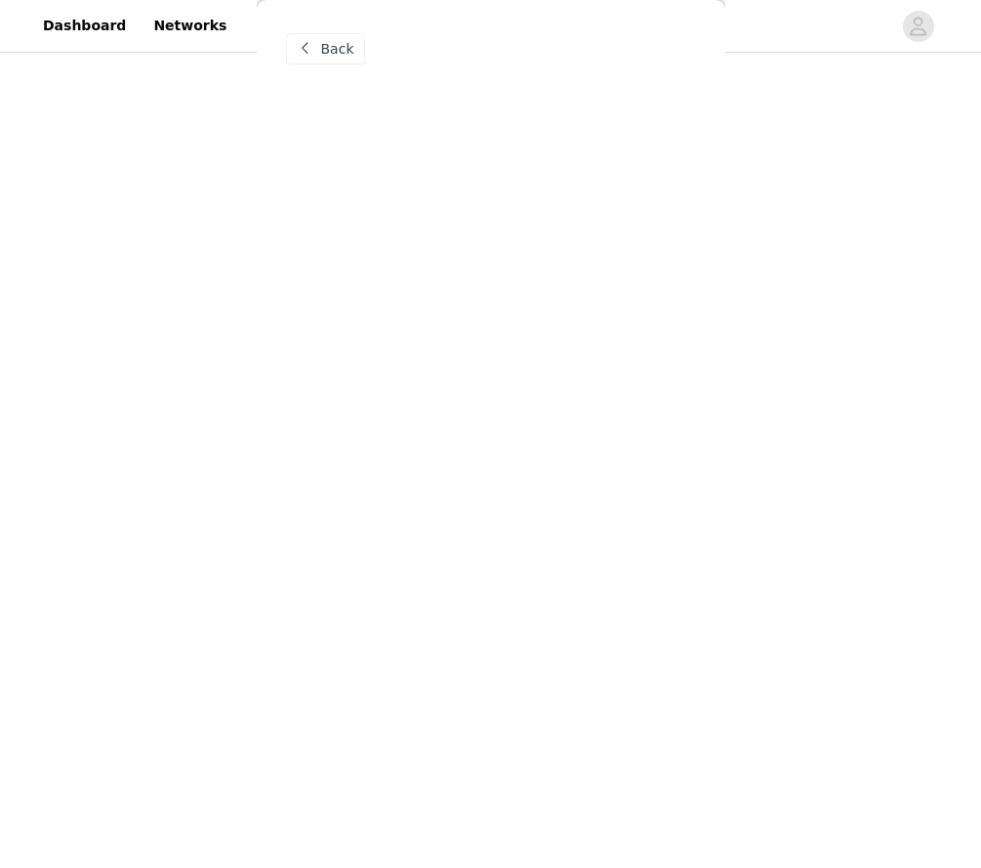
scroll to position [0, 0]
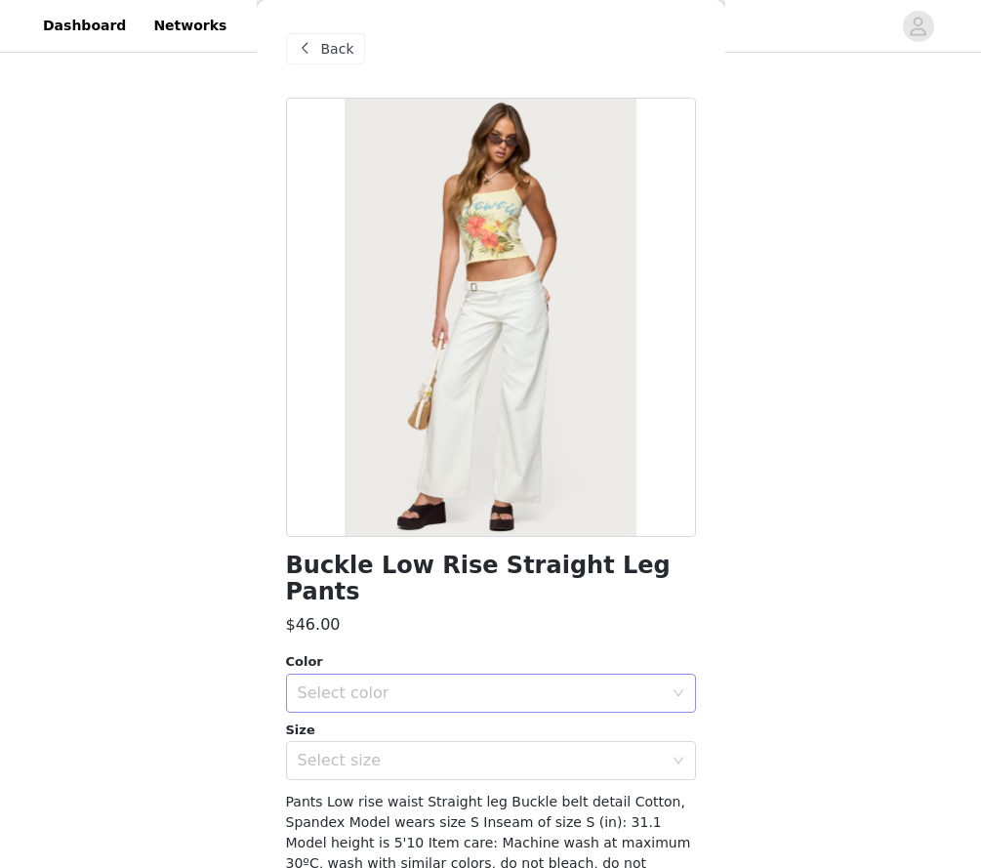
click at [340, 675] on div "Select color" at bounding box center [485, 693] width 374 height 37
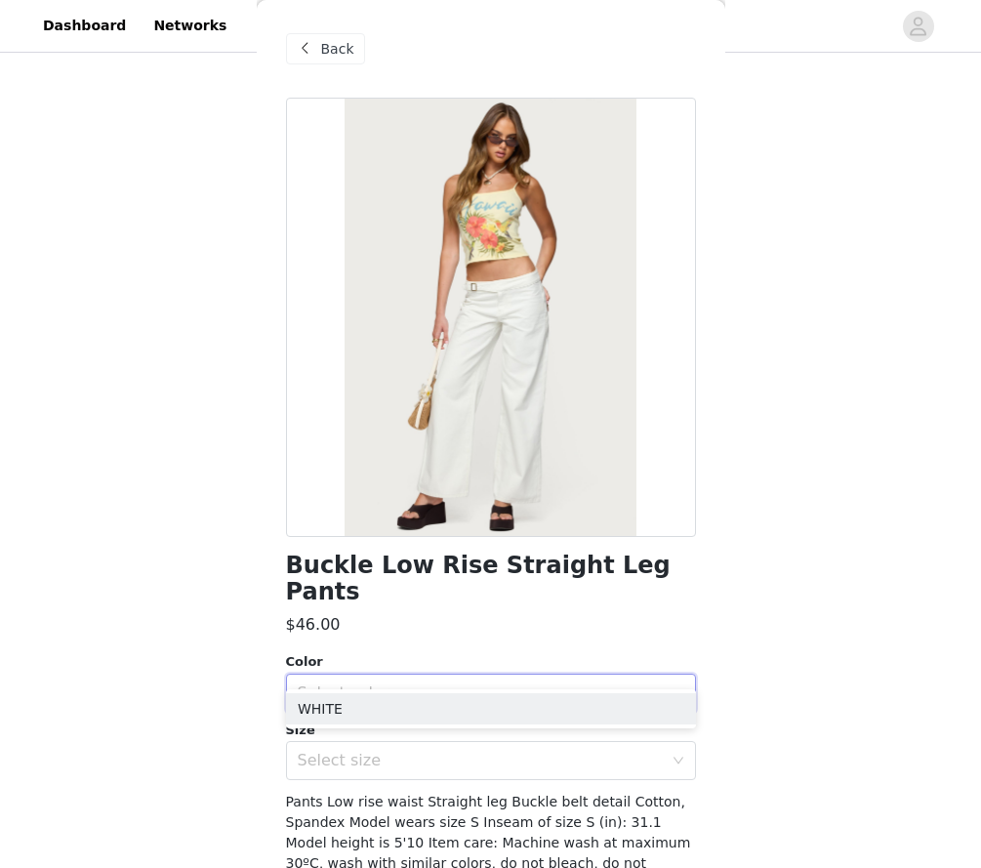
click at [334, 678] on div "Select color" at bounding box center [485, 693] width 374 height 37
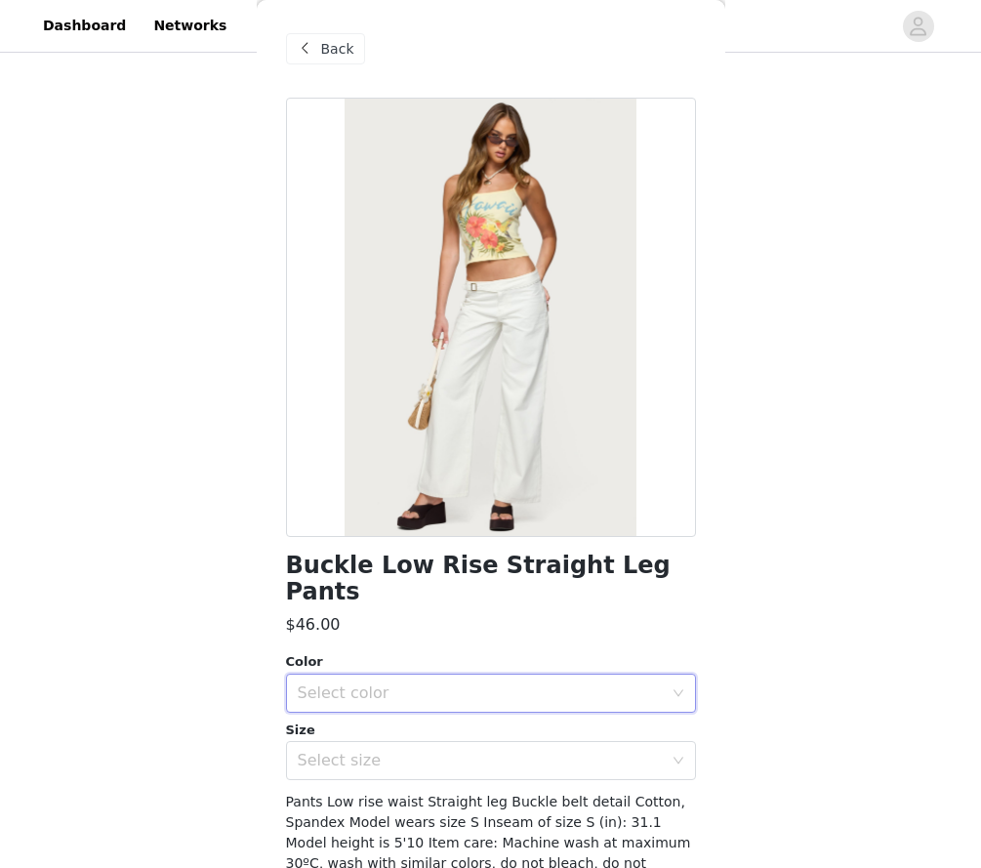
click at [330, 721] on div "Size" at bounding box center [491, 731] width 410 height 20
click at [326, 684] on div "Select color" at bounding box center [480, 694] width 365 height 20
click at [324, 715] on li "WHITE" at bounding box center [491, 708] width 410 height 31
click at [322, 751] on div "Select size" at bounding box center [480, 761] width 365 height 20
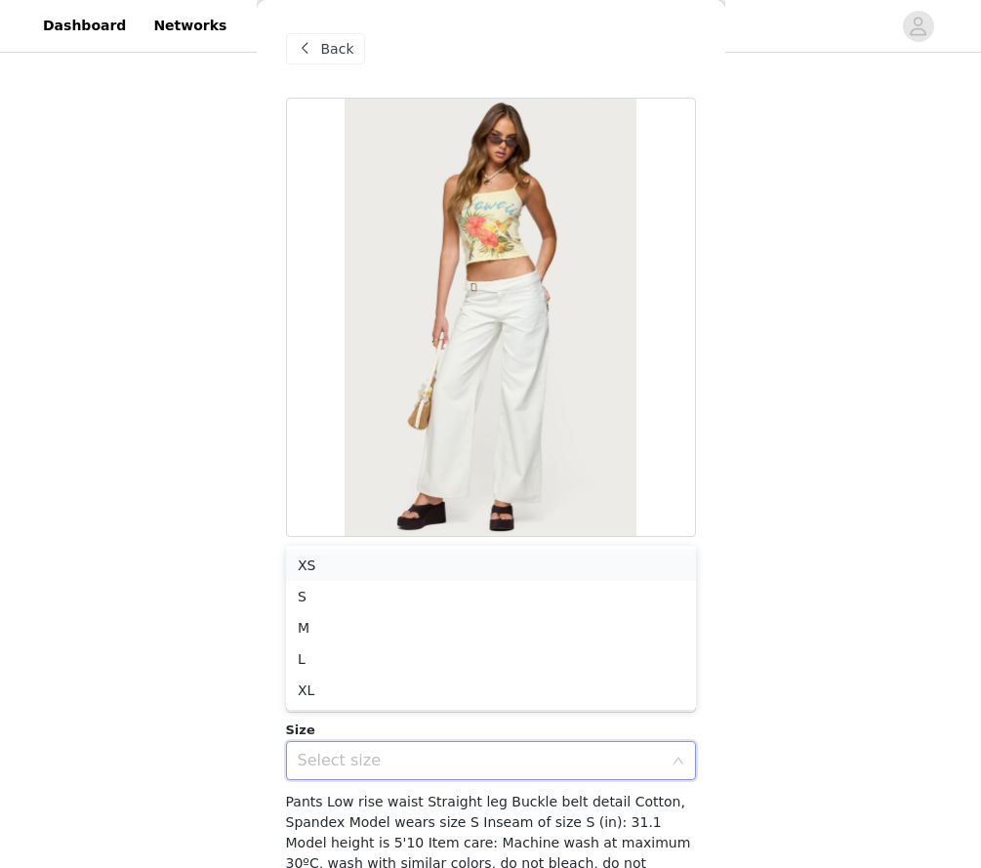
click at [323, 558] on li "XS" at bounding box center [491, 565] width 410 height 31
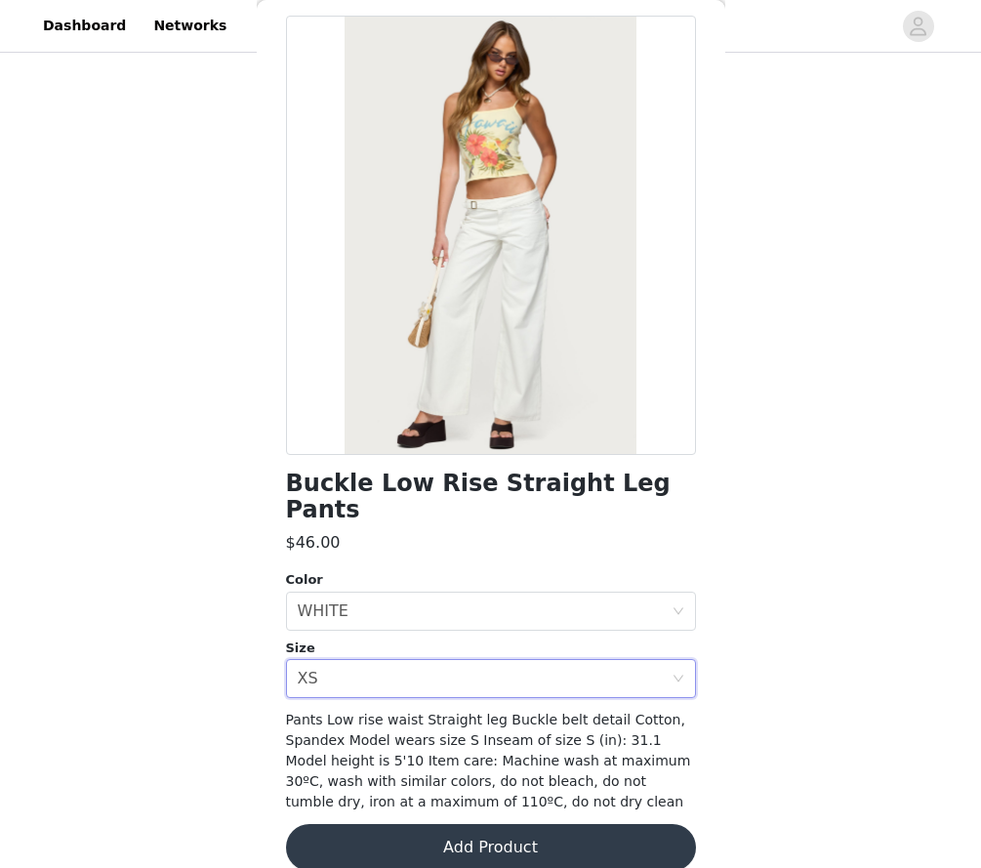
scroll to position [81, 0]
click at [367, 825] on button "Add Product" at bounding box center [491, 848] width 410 height 47
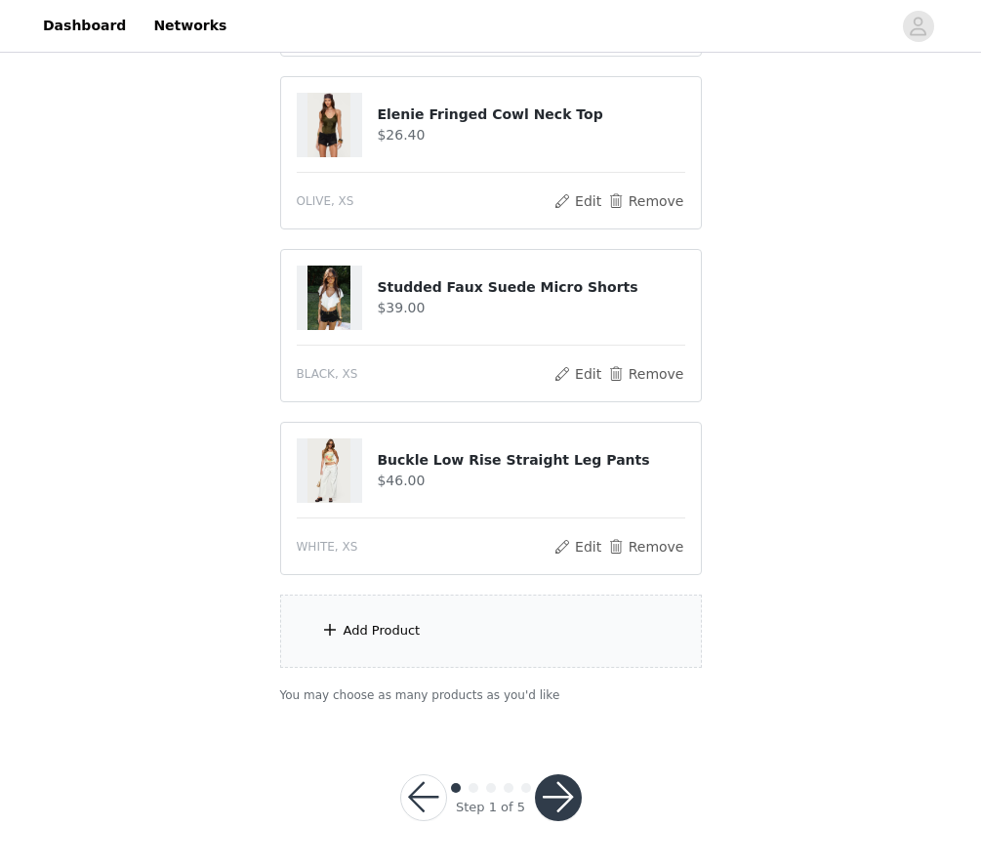
scroll to position [884, 0]
click at [376, 633] on div "Add Product" at bounding box center [382, 632] width 77 height 20
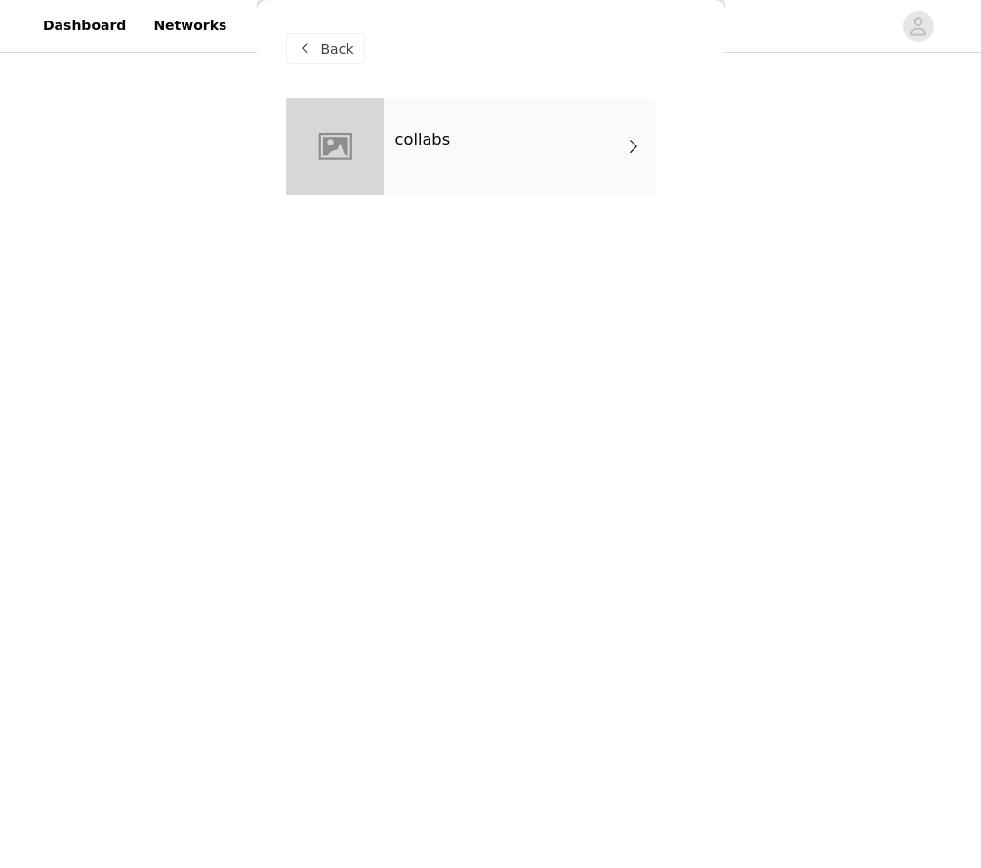
click at [435, 149] on div "collabs" at bounding box center [519, 147] width 271 height 98
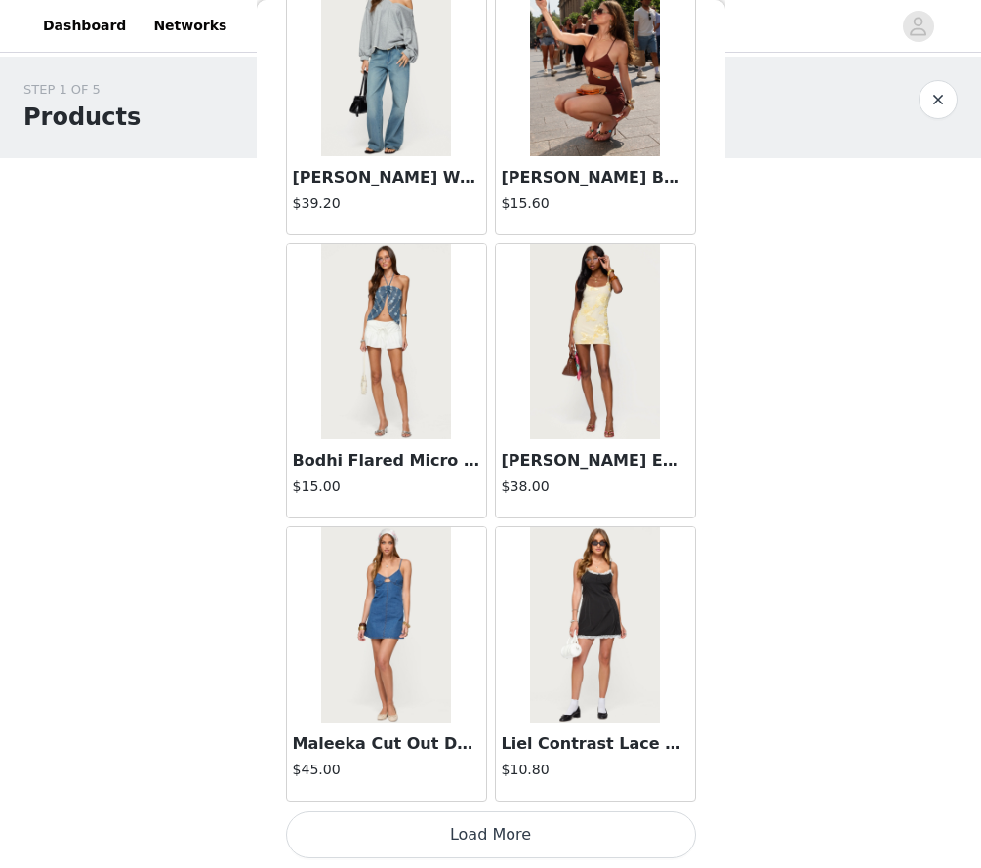
scroll to position [2120, 0]
click at [384, 844] on button "Load More" at bounding box center [491, 834] width 410 height 47
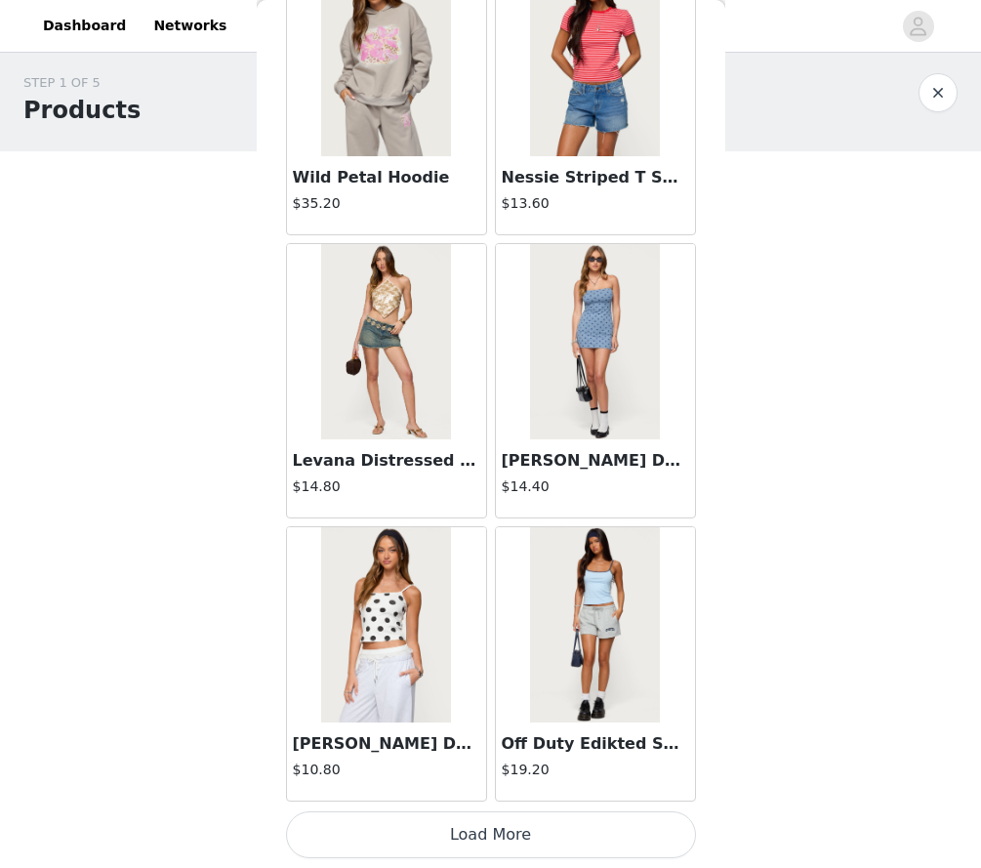
scroll to position [4952, 0]
click at [349, 849] on button "Load More" at bounding box center [491, 834] width 410 height 47
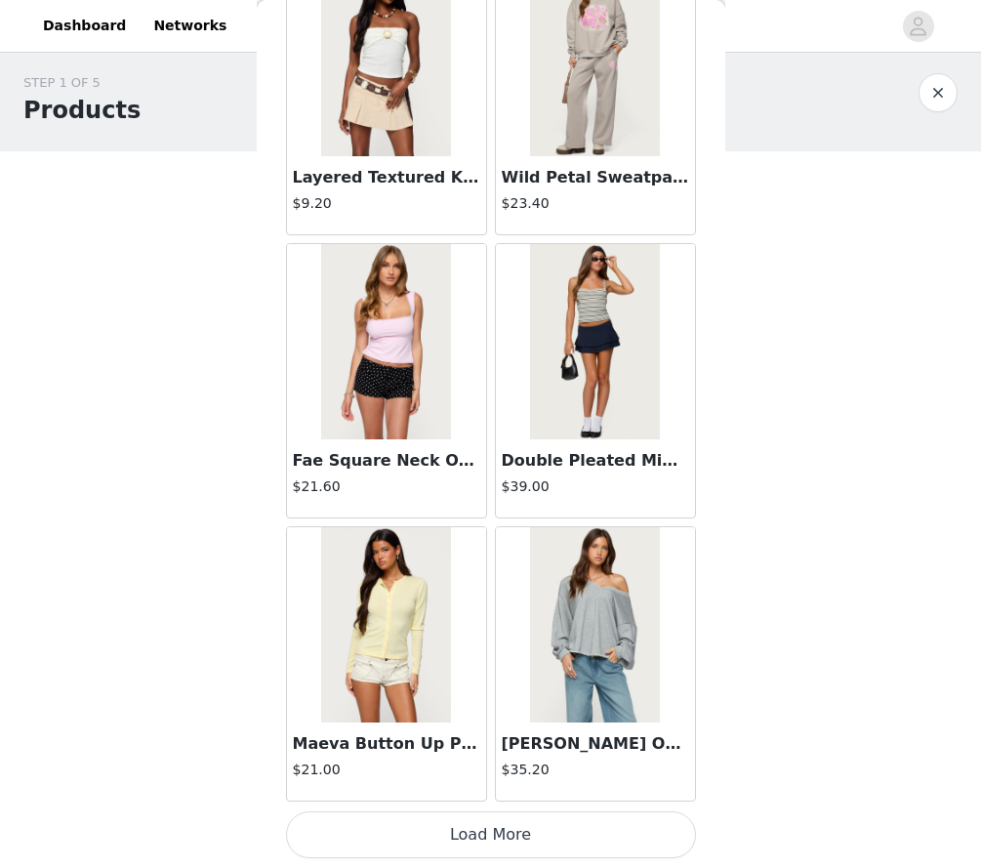
click at [345, 838] on button "Load More" at bounding box center [491, 834] width 410 height 47
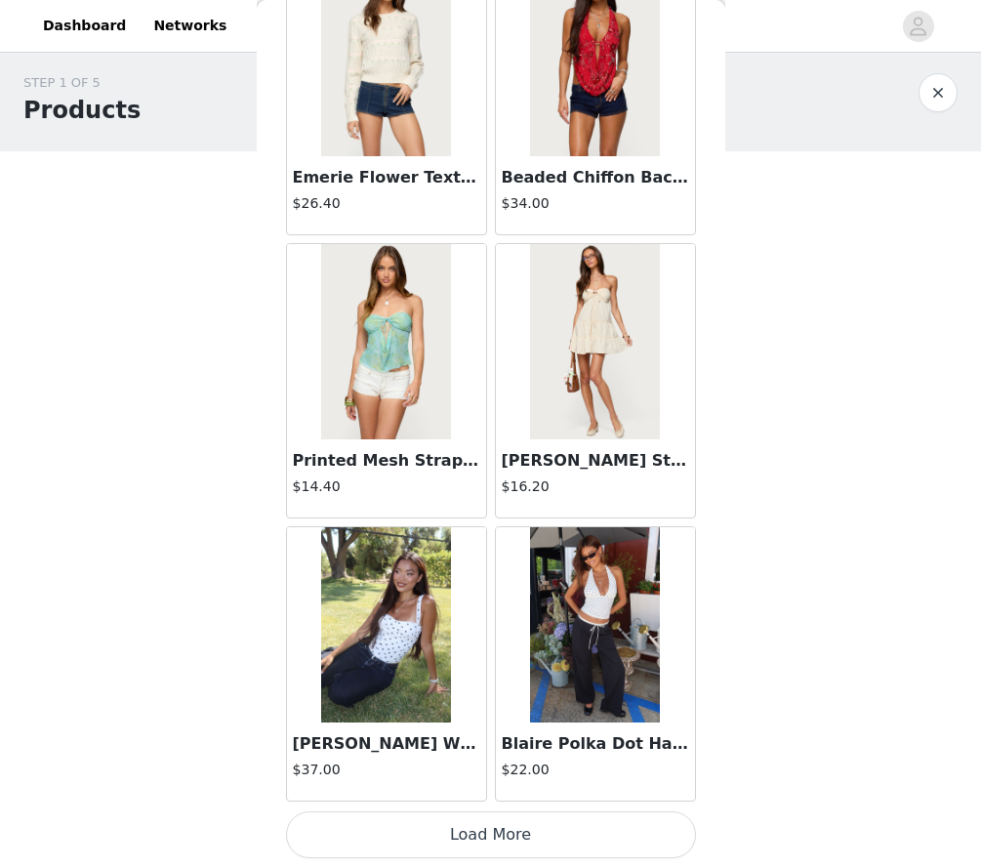
click at [452, 824] on button "Load More" at bounding box center [491, 834] width 410 height 47
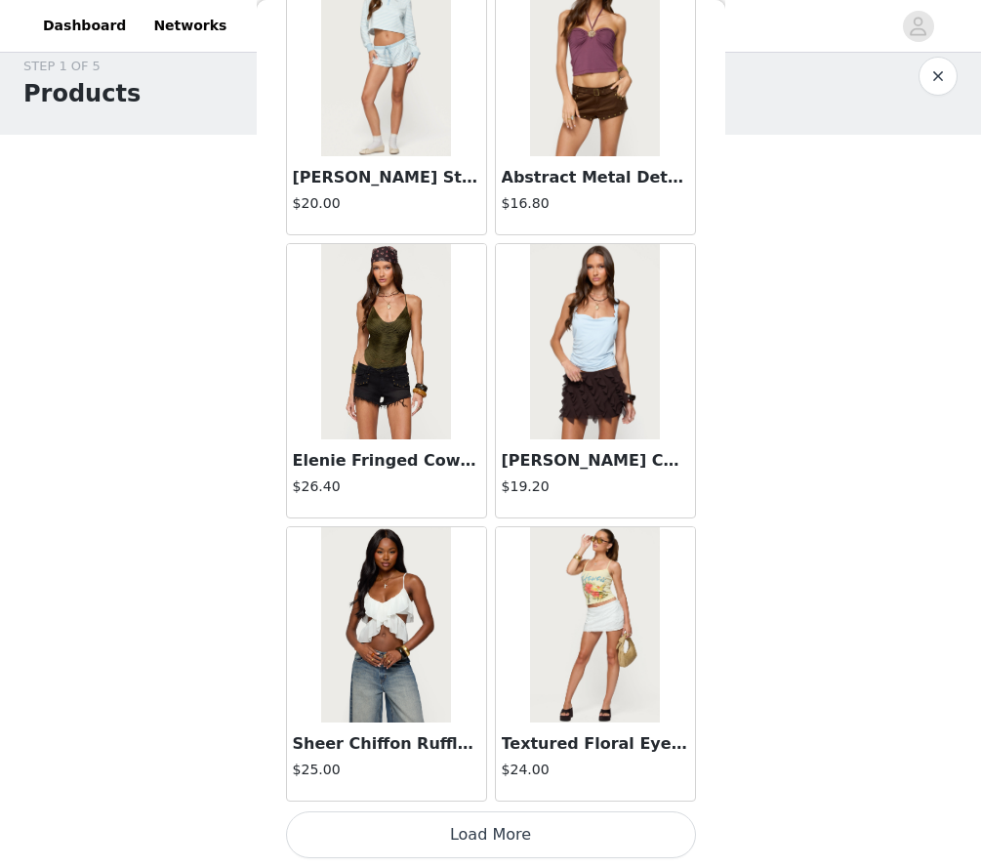
scroll to position [24, 0]
click at [450, 847] on button "Load More" at bounding box center [491, 834] width 410 height 47
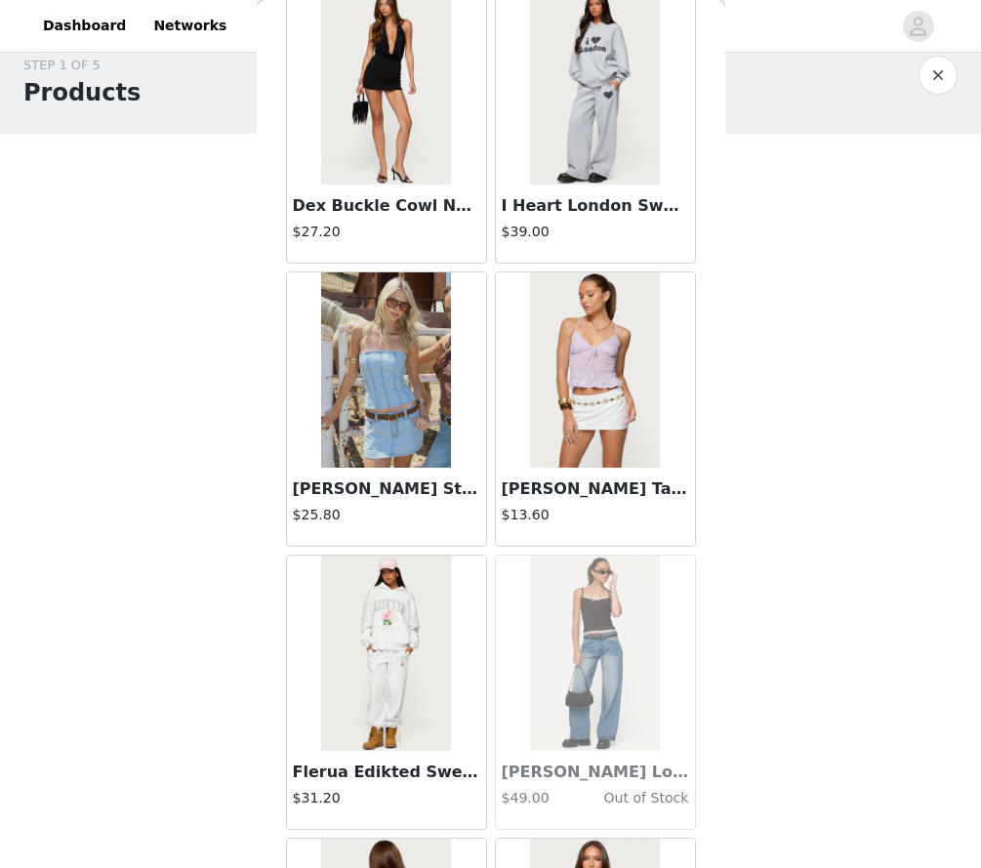
scroll to position [16136, 0]
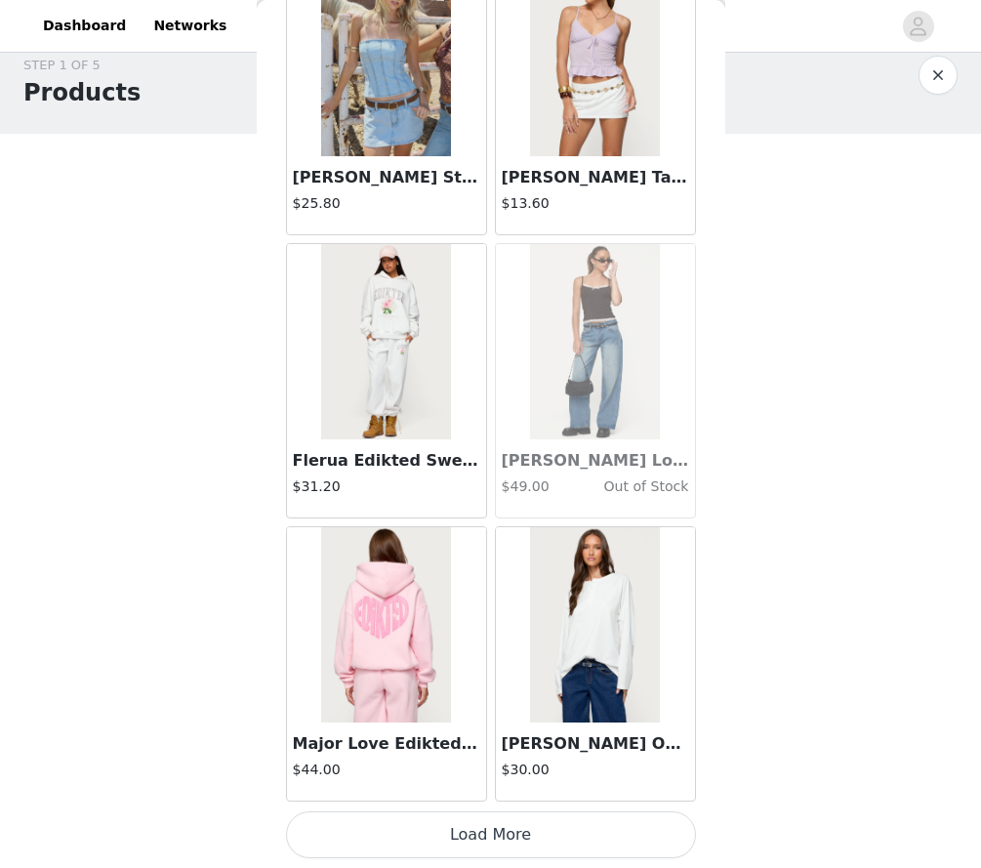
drag, startPoint x: 434, startPoint y: 846, endPoint x: 232, endPoint y: 748, distance: 223.6
click at [434, 834] on button "Load More" at bounding box center [491, 834] width 410 height 47
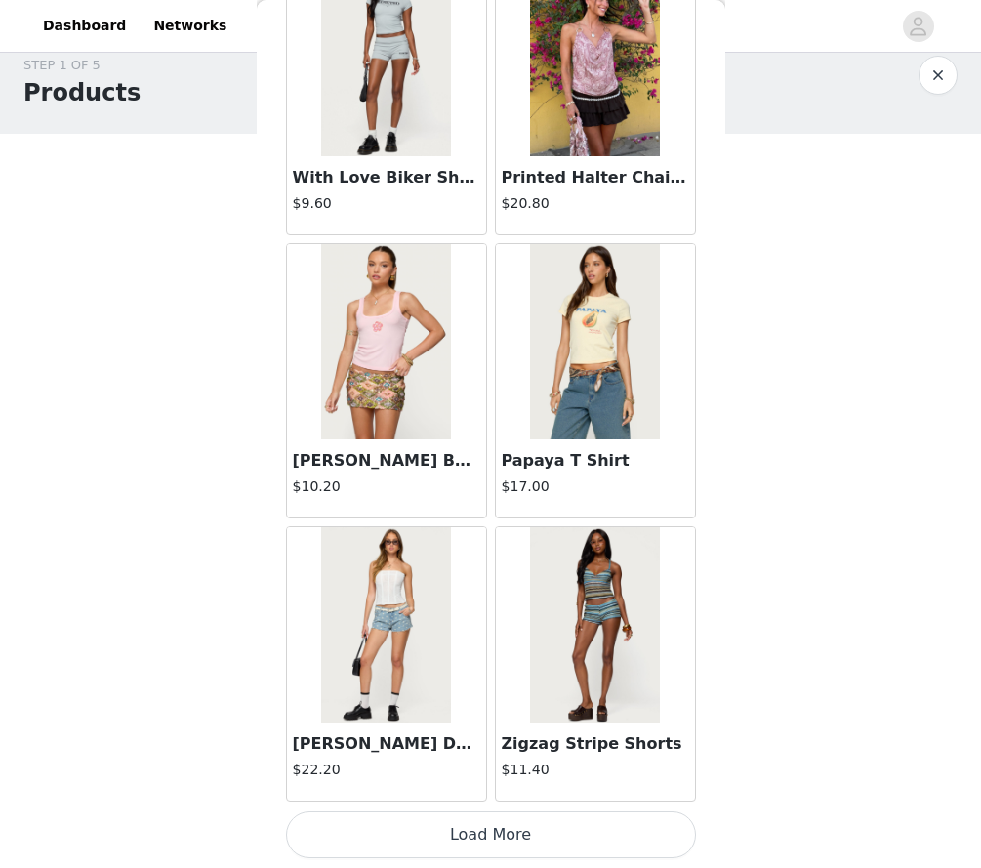
scroll to position [19110, 0]
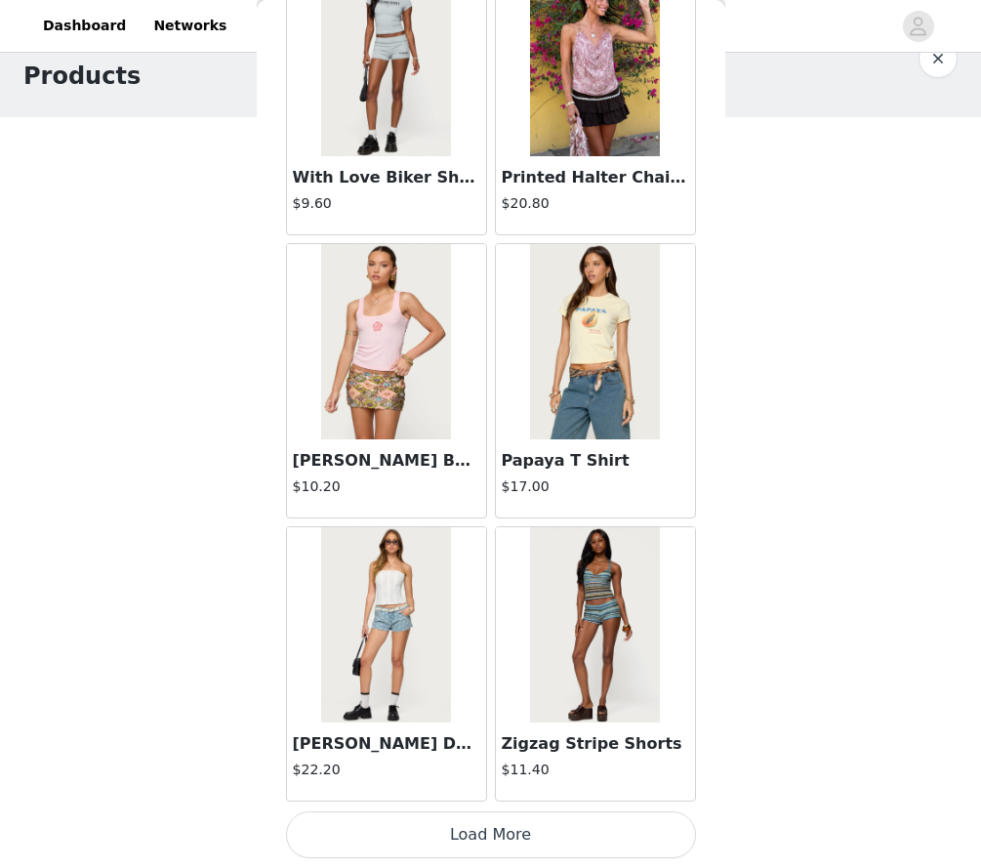
click at [430, 830] on button "Load More" at bounding box center [491, 834] width 410 height 47
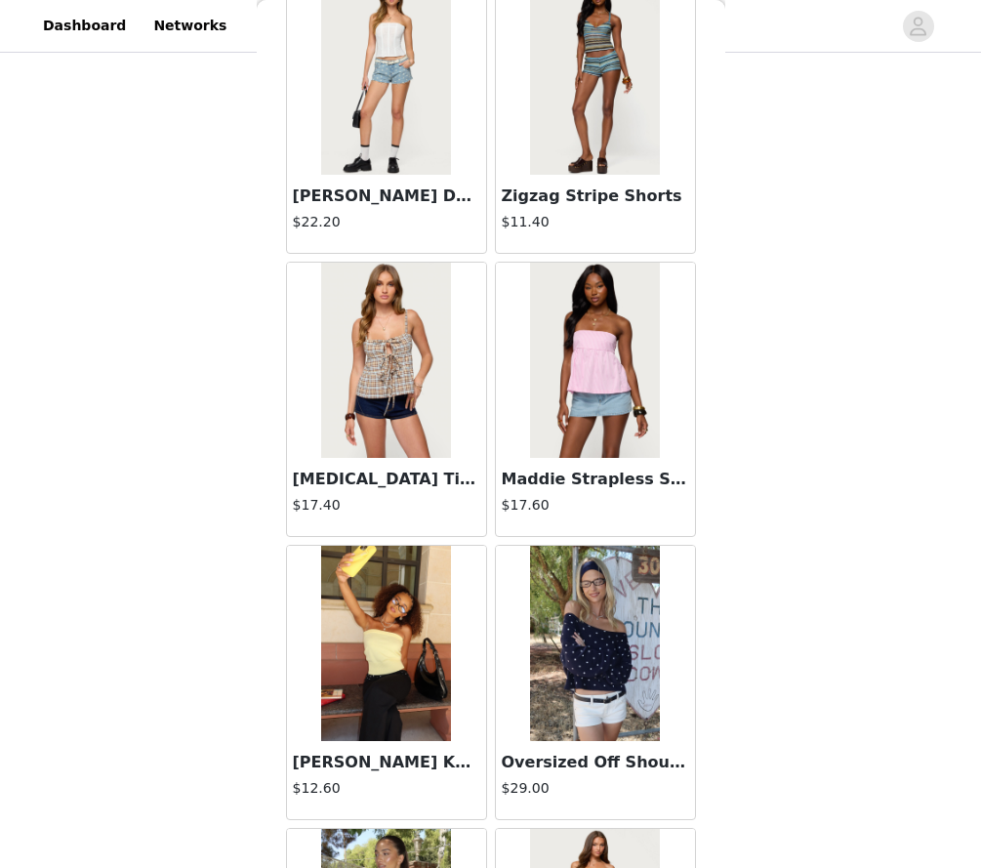
scroll to position [20300, 0]
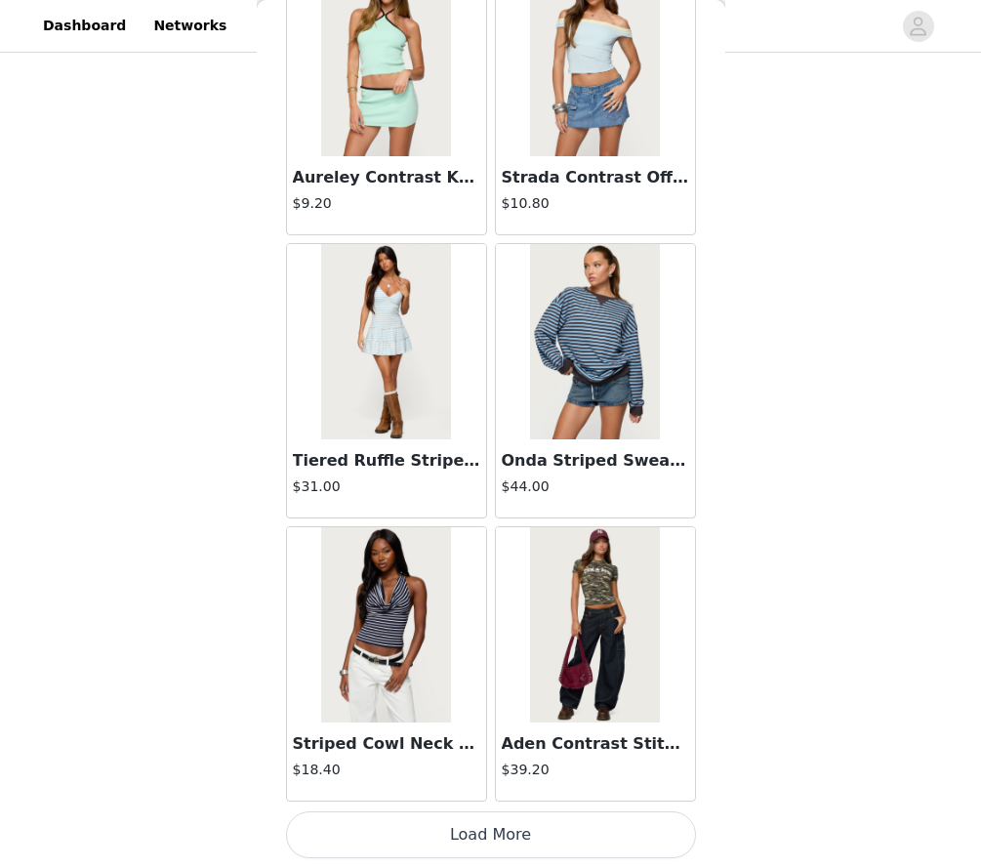
click at [394, 844] on button "Load More" at bounding box center [491, 834] width 410 height 47
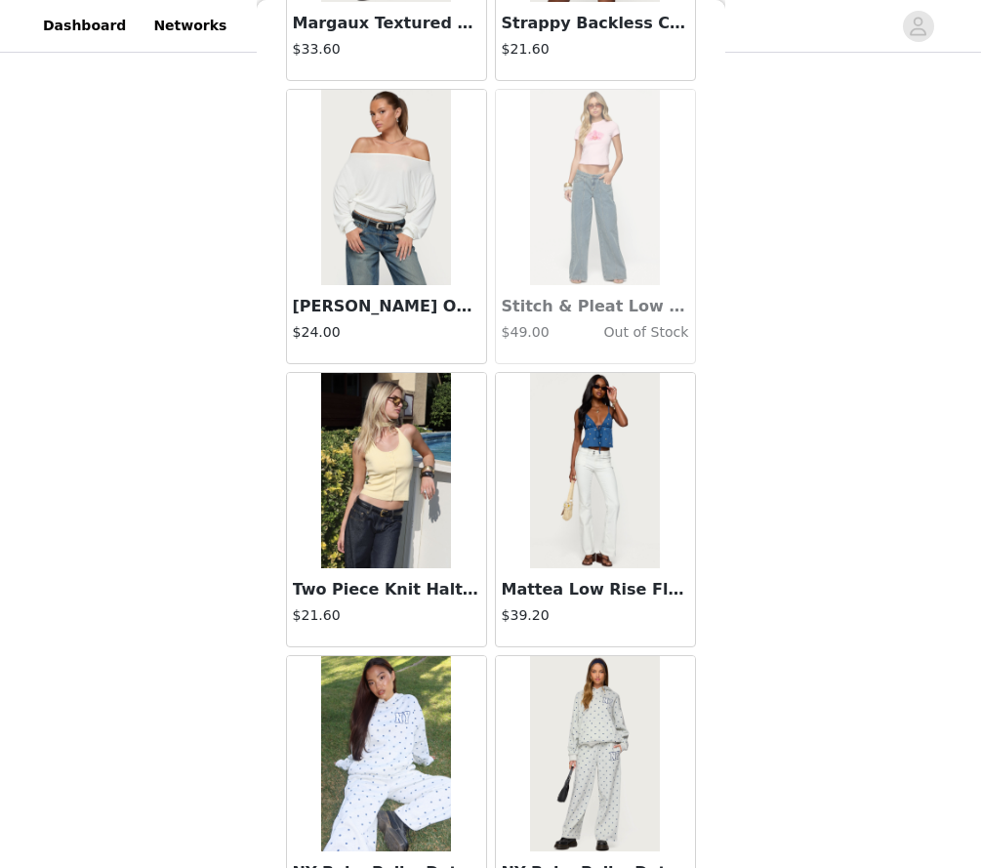
scroll to position [24078, 0]
click at [378, 275] on img at bounding box center [386, 187] width 130 height 195
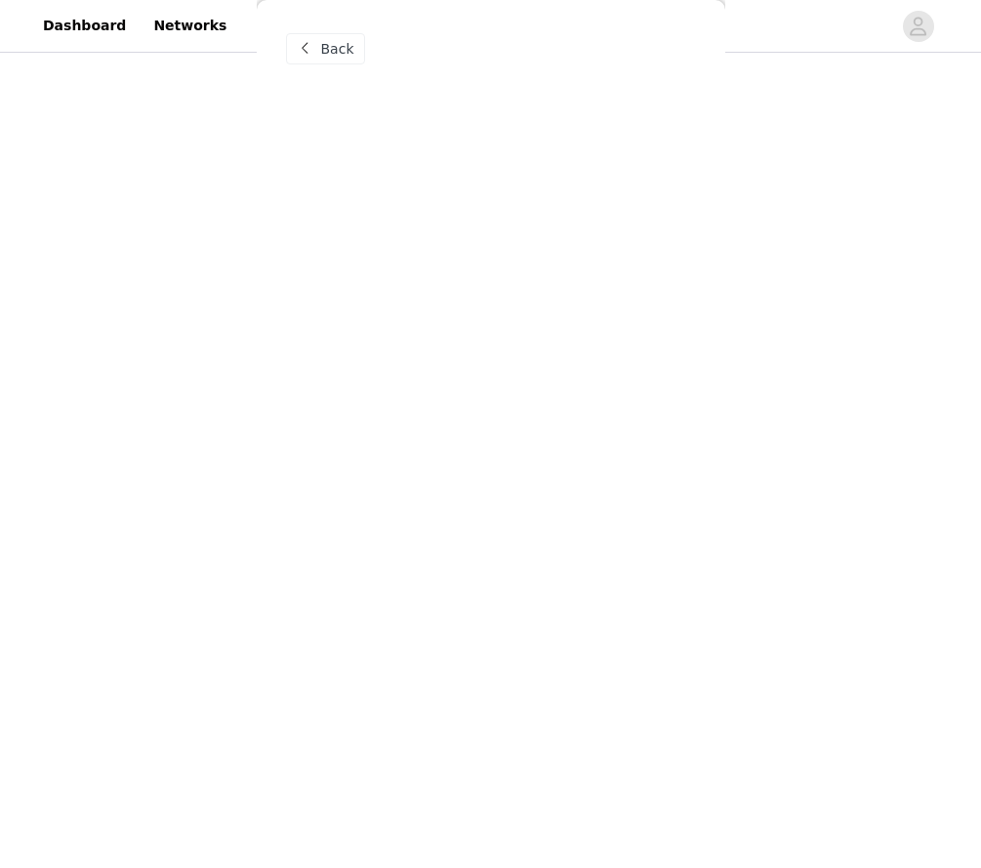
scroll to position [0, 0]
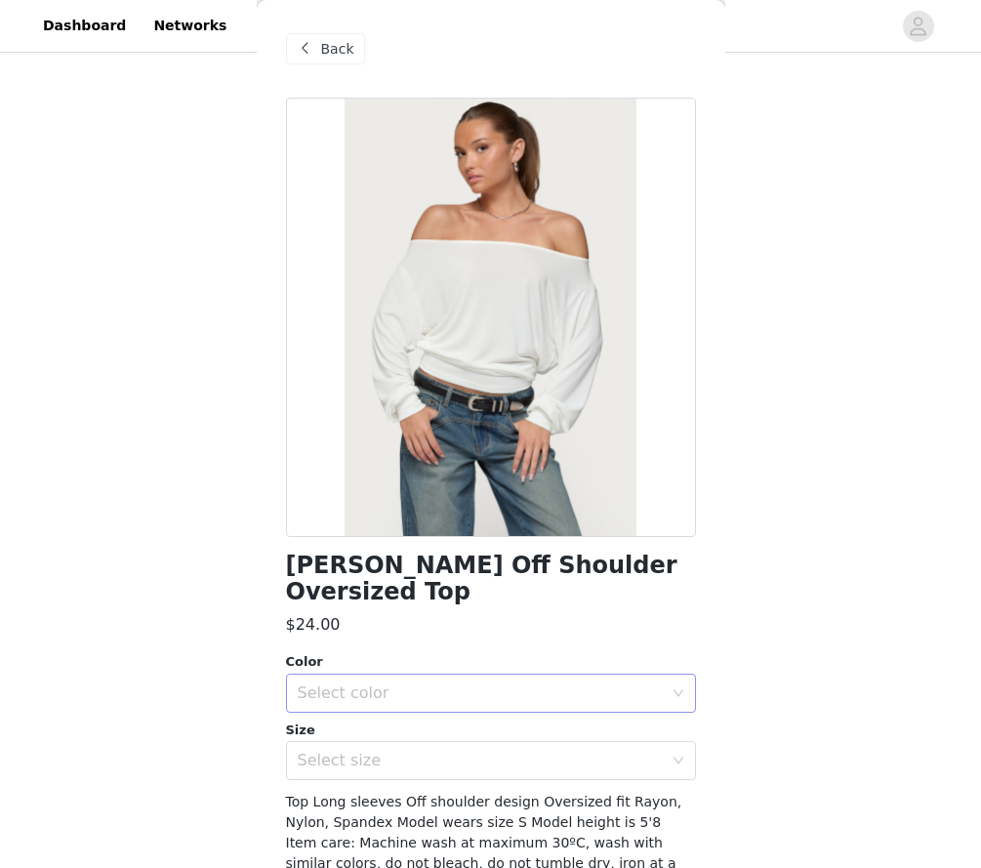
click at [346, 675] on div "Select color" at bounding box center [485, 693] width 374 height 37
click at [328, 695] on li "WHITE" at bounding box center [491, 708] width 410 height 31
click at [329, 751] on div "Select size" at bounding box center [480, 761] width 365 height 20
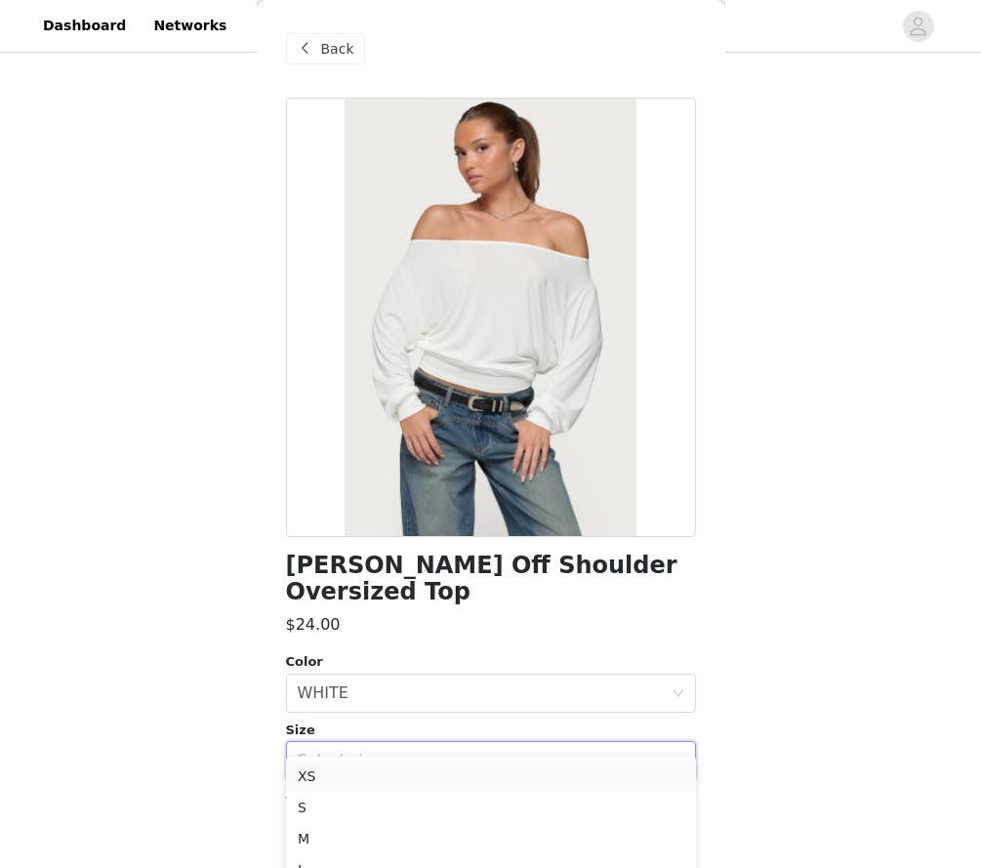
click at [310, 771] on li "XS" at bounding box center [491, 776] width 410 height 31
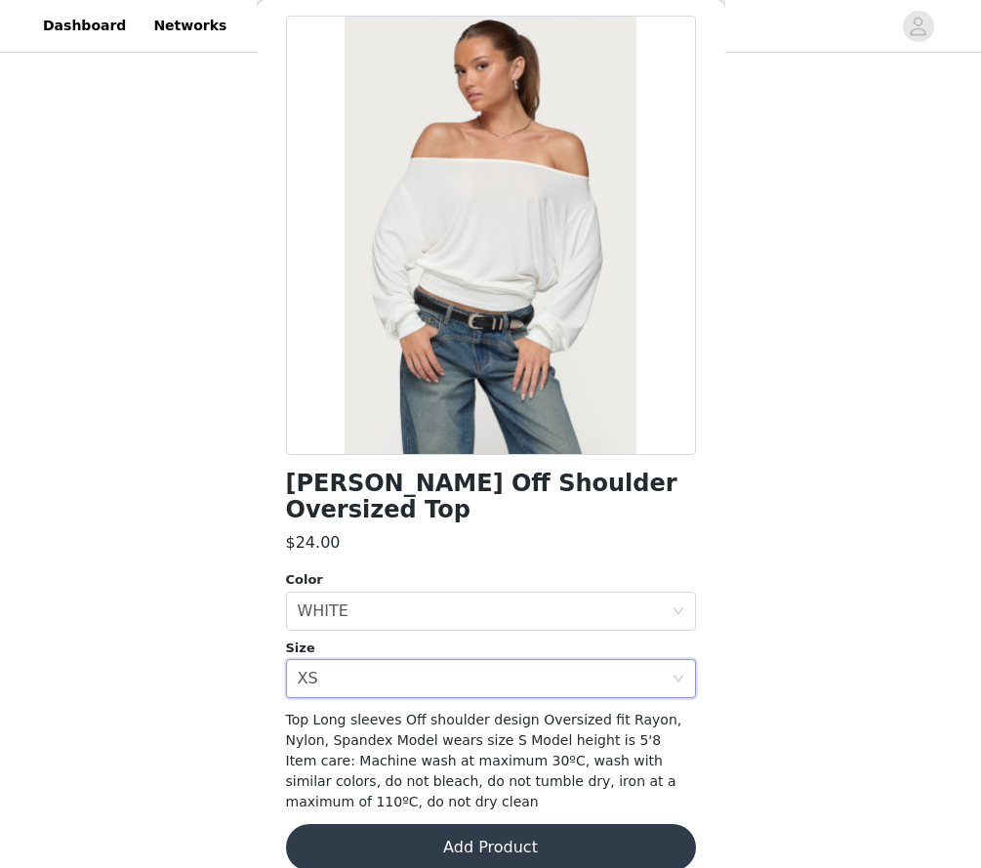
scroll to position [81, 0]
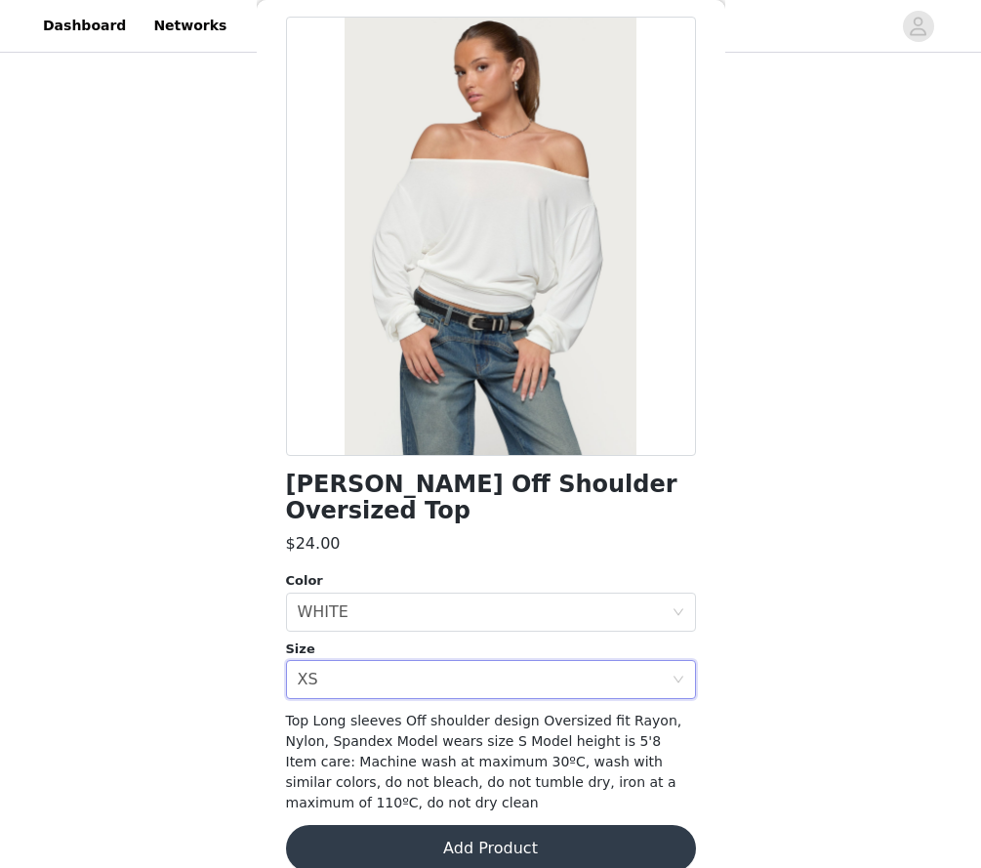
click at [341, 840] on button "Add Product" at bounding box center [491, 848] width 410 height 47
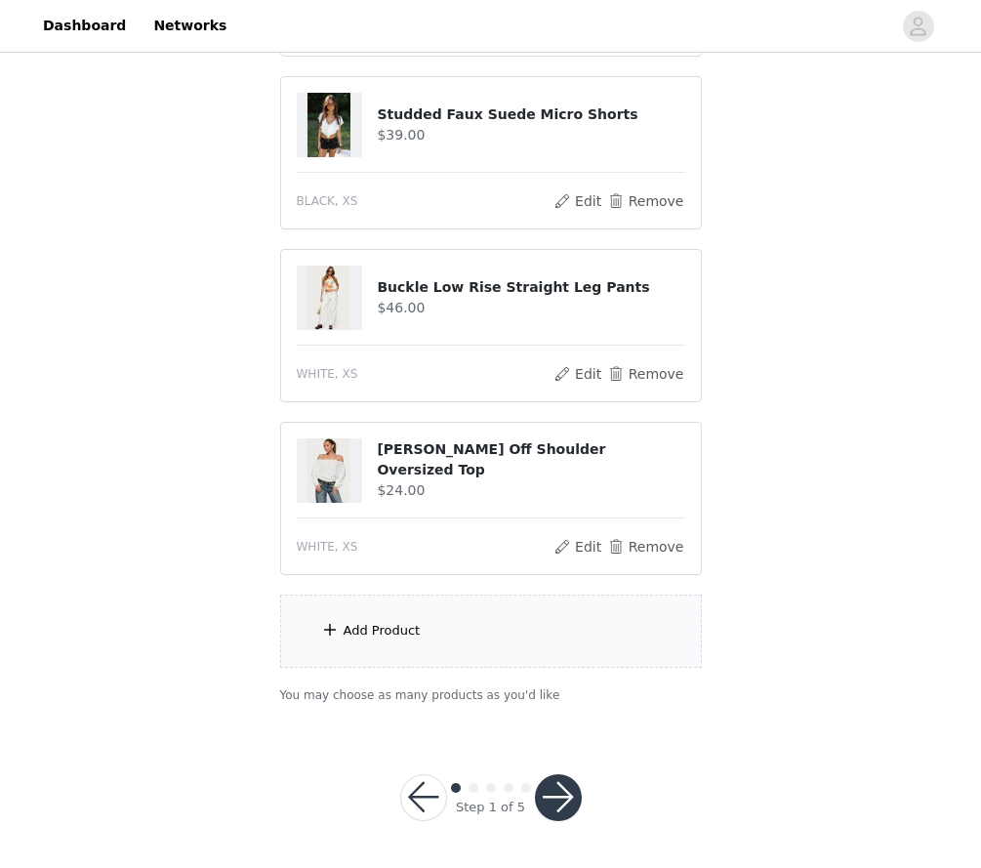
scroll to position [1057, 0]
click at [355, 653] on div "Add Product" at bounding box center [491, 632] width 422 height 73
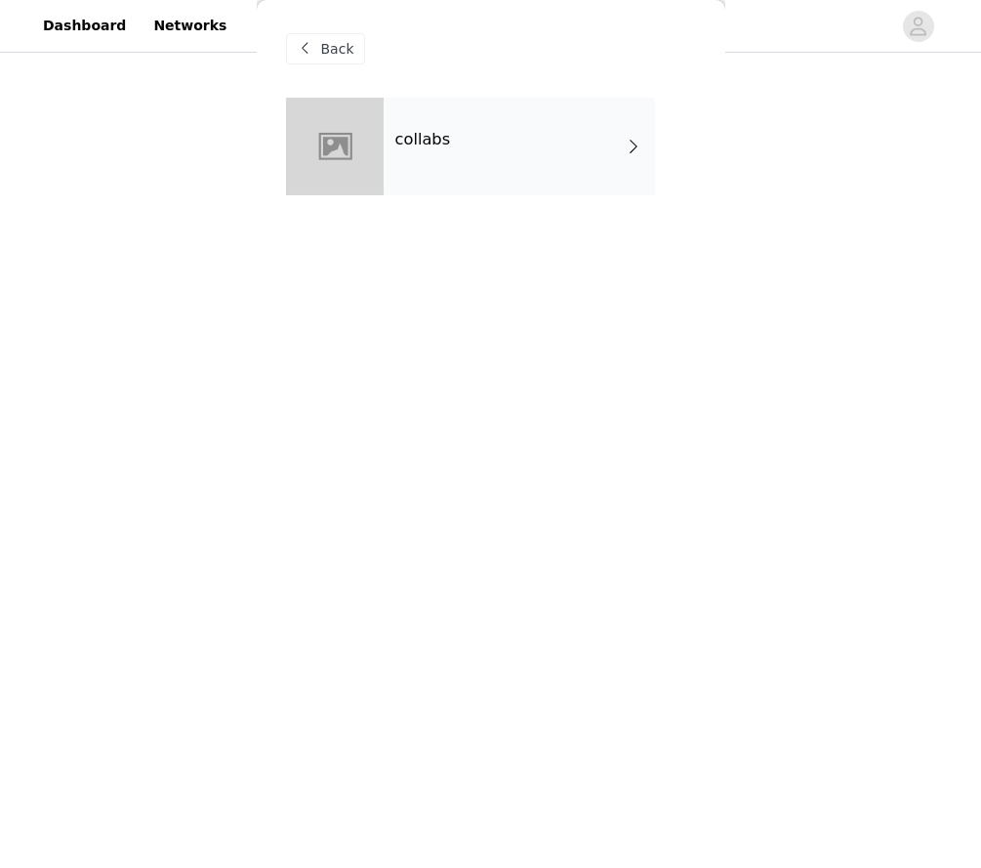
click at [354, 135] on div at bounding box center [335, 147] width 98 height 98
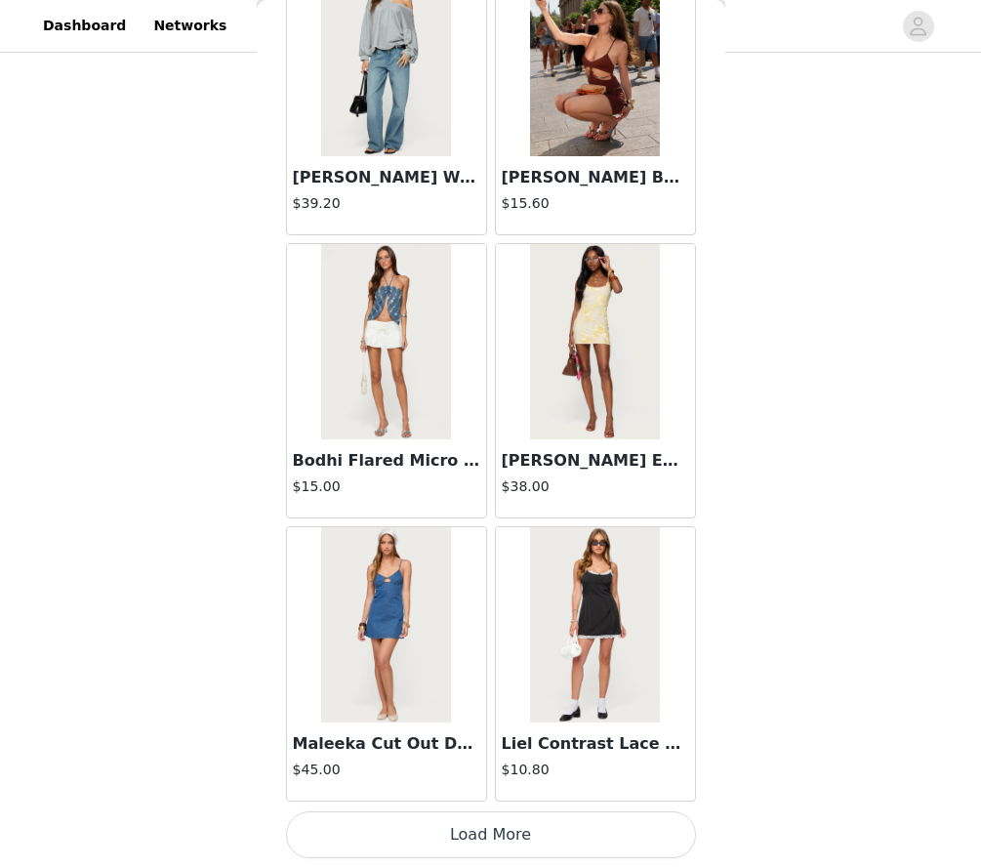
click at [423, 848] on button "Load More" at bounding box center [491, 834] width 410 height 47
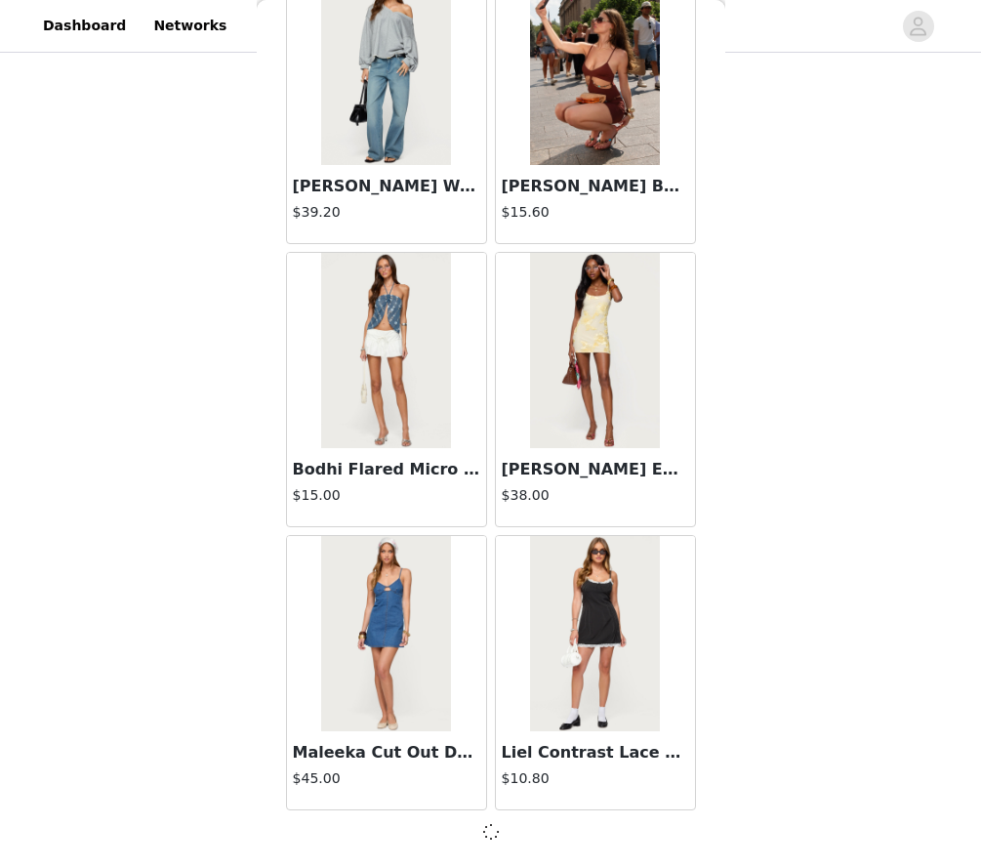
scroll to position [2111, 0]
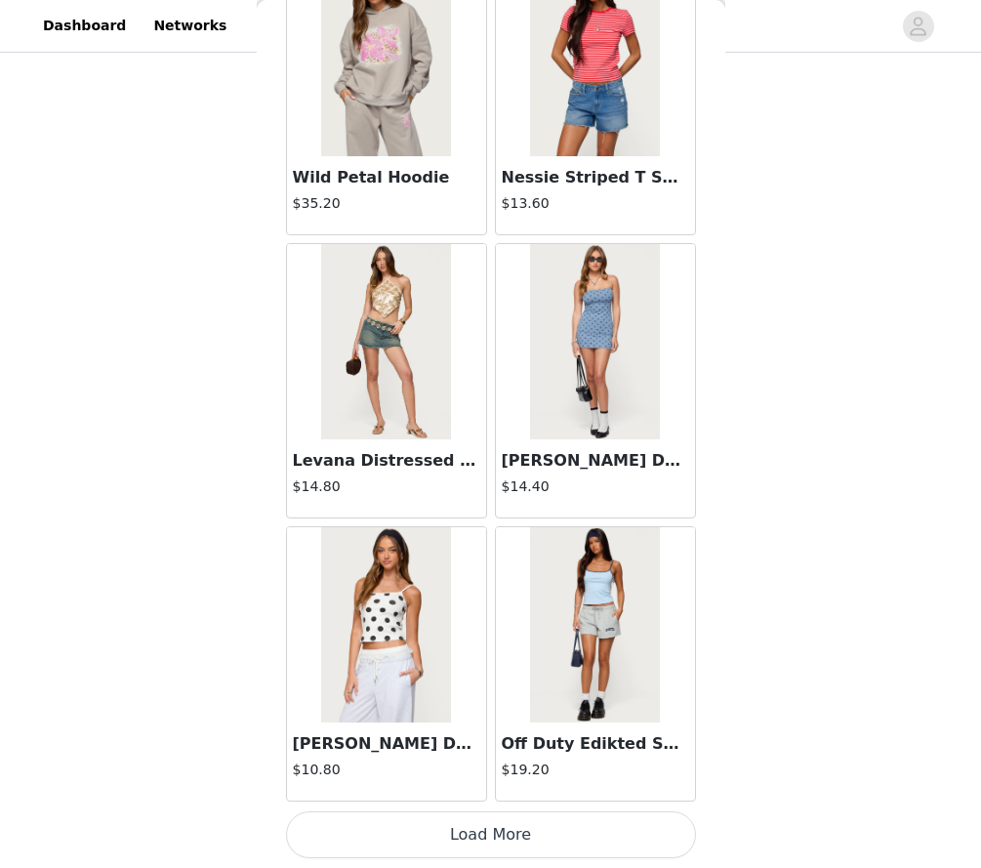
click at [390, 825] on button "Load More" at bounding box center [491, 834] width 410 height 47
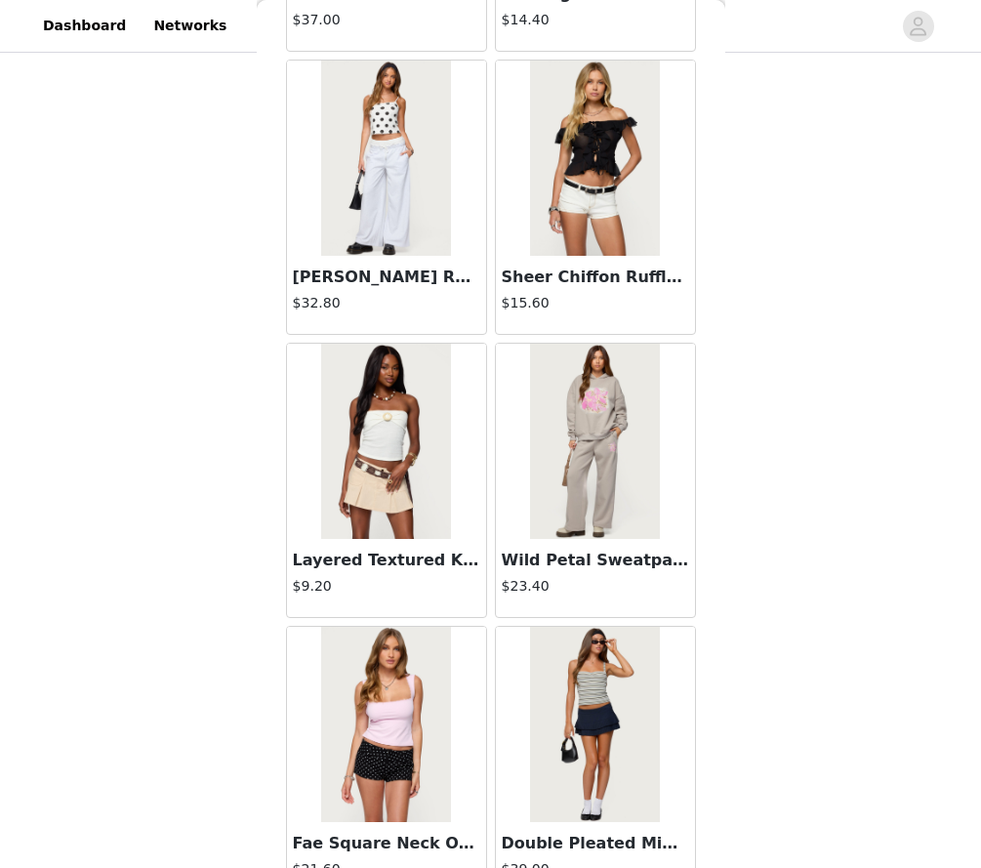
scroll to position [7783, 0]
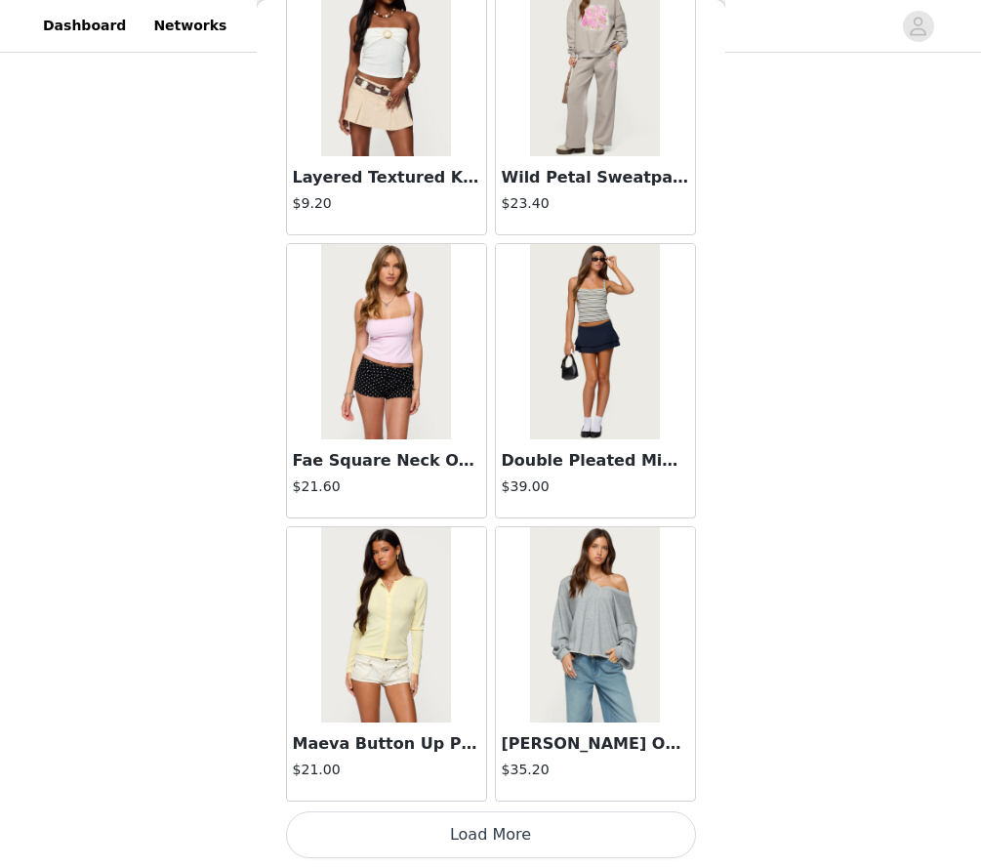
click at [394, 845] on button "Load More" at bounding box center [491, 834] width 410 height 47
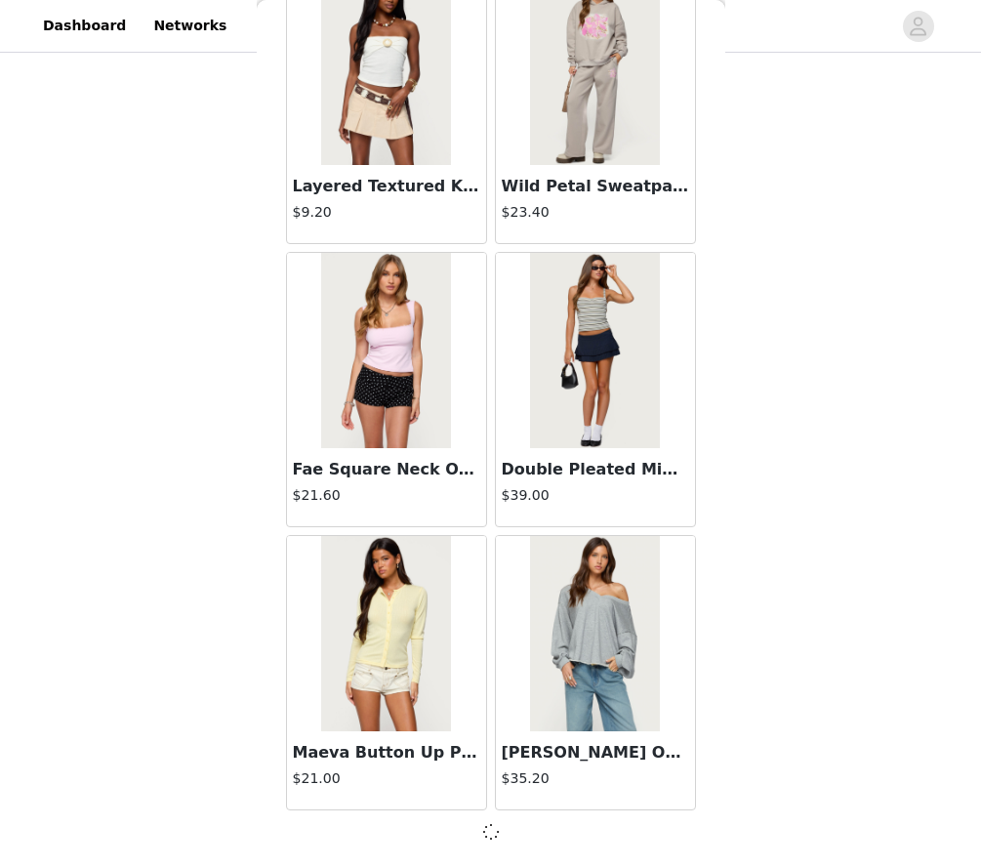
scroll to position [7774, 0]
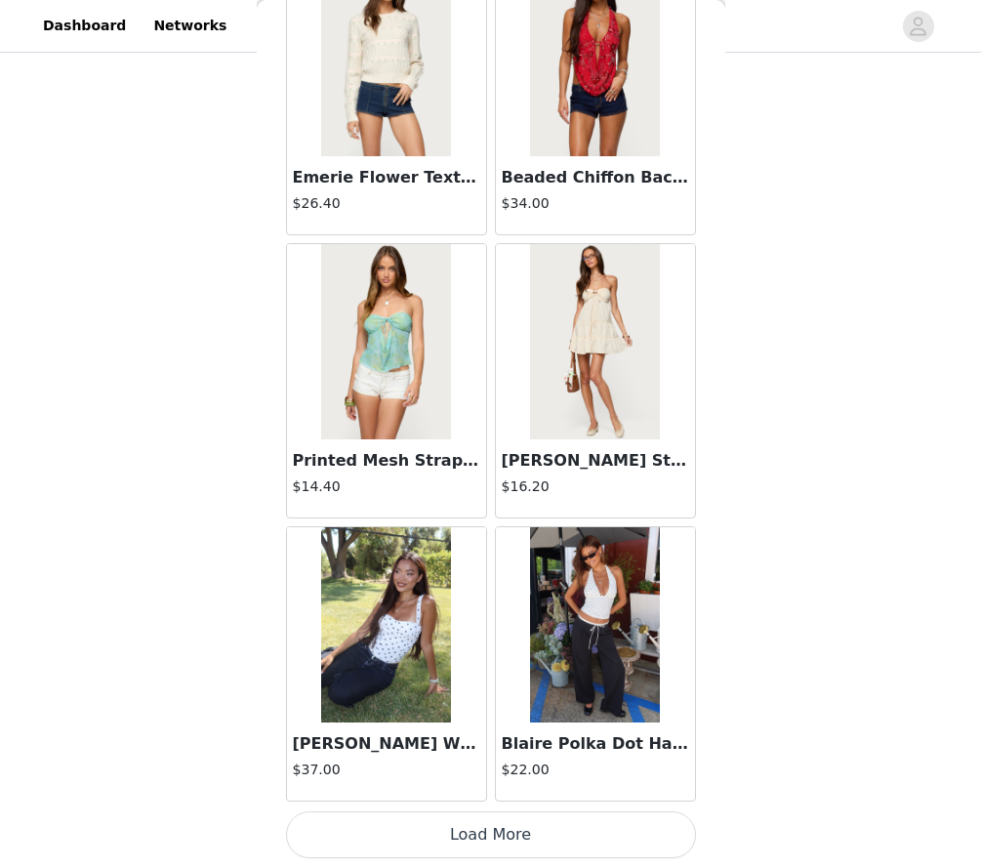
click at [394, 845] on button "Load More" at bounding box center [491, 834] width 410 height 47
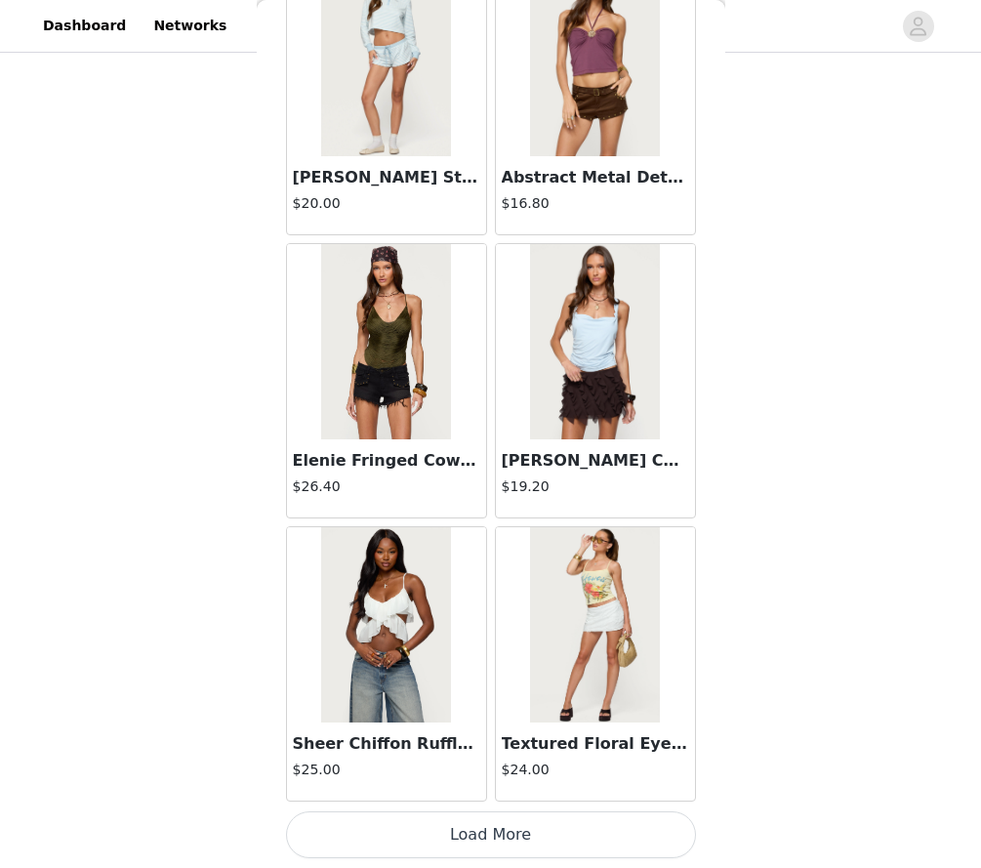
scroll to position [13446, 0]
click at [394, 841] on button "Load More" at bounding box center [491, 834] width 410 height 47
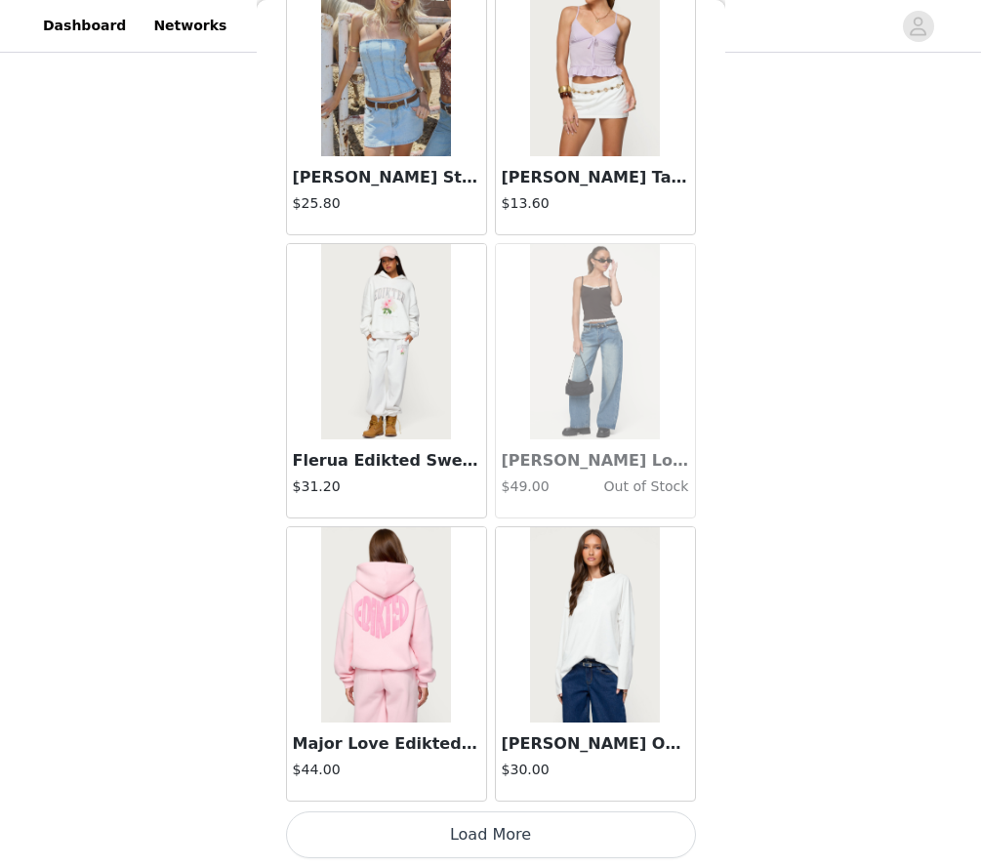
scroll to position [16278, 0]
click at [354, 830] on button "Load More" at bounding box center [491, 834] width 410 height 47
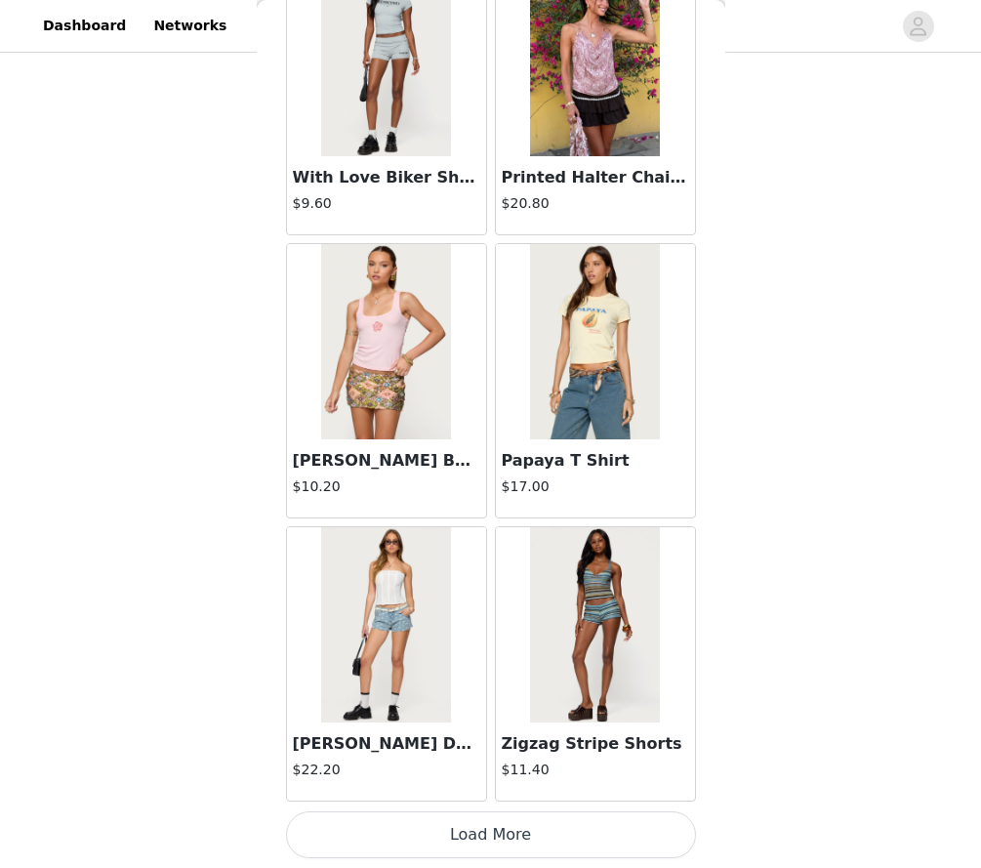
scroll to position [19110, 0]
click at [390, 824] on button "Load More" at bounding box center [491, 834] width 410 height 47
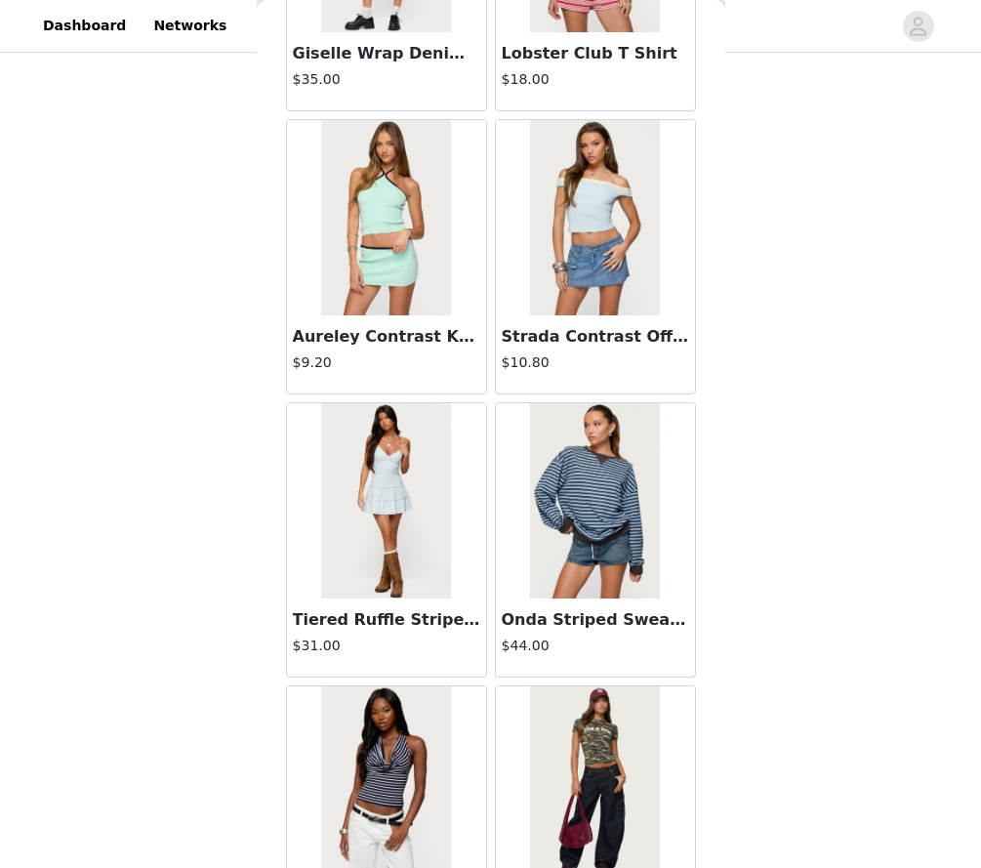
scroll to position [21783, 0]
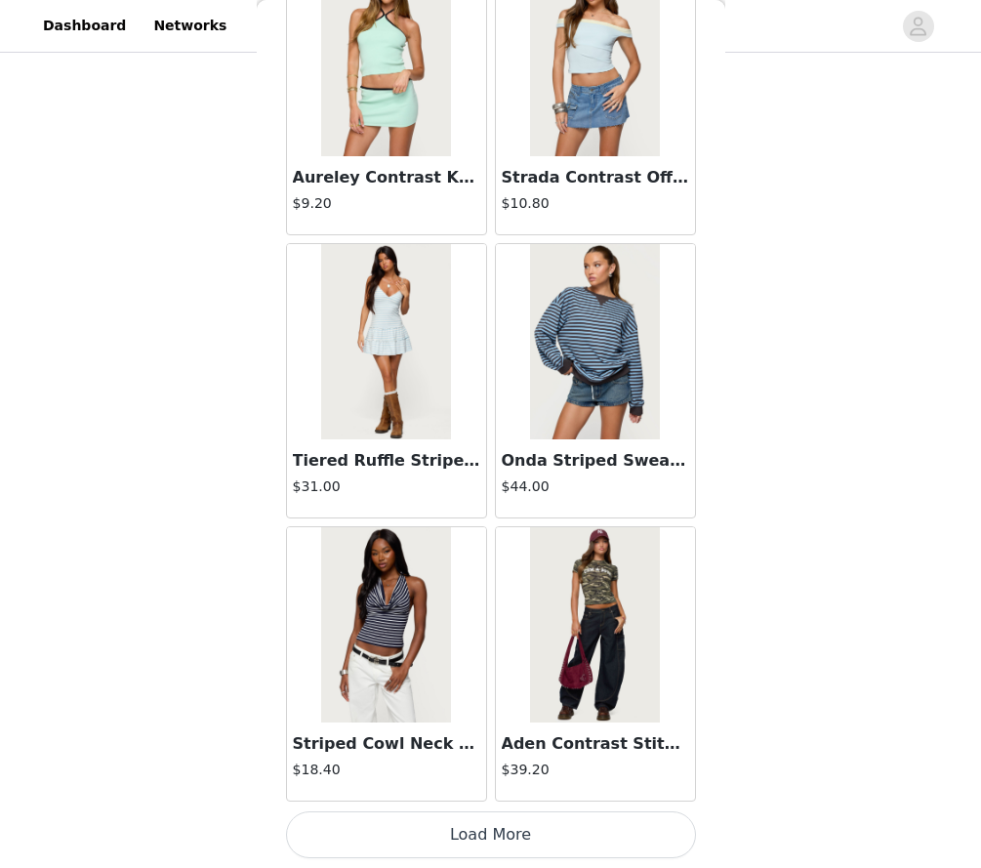
click at [390, 824] on button "Load More" at bounding box center [491, 834] width 410 height 47
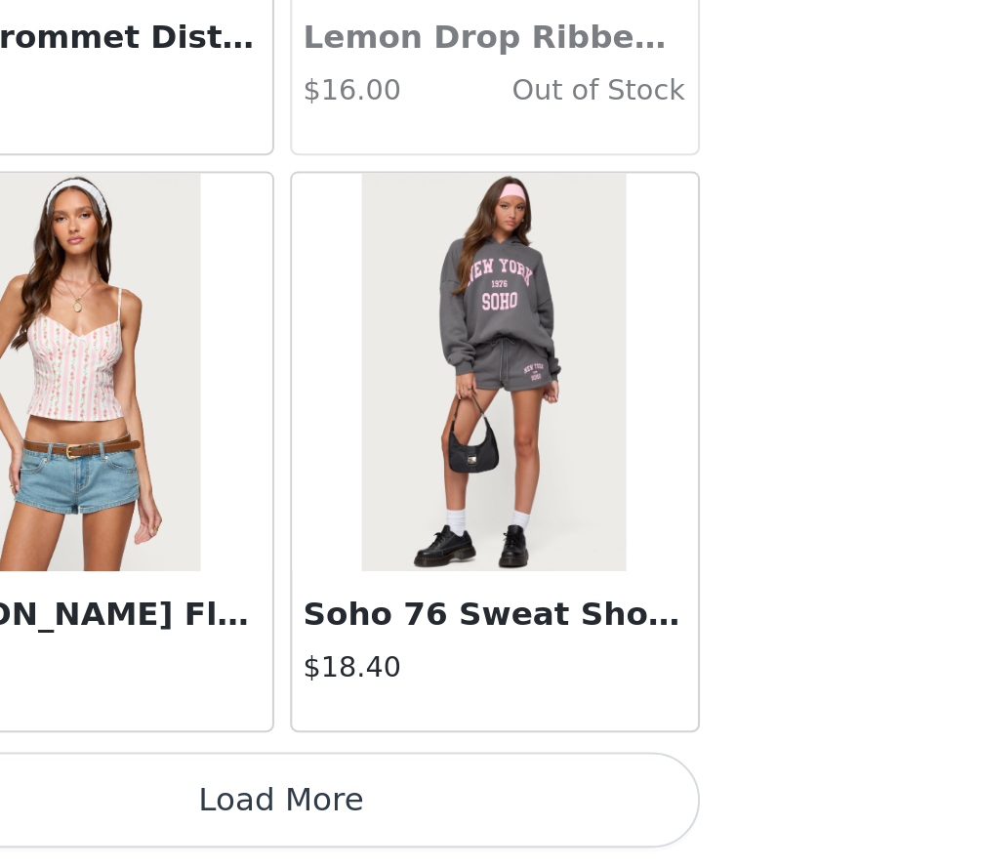
scroll to position [1056, 0]
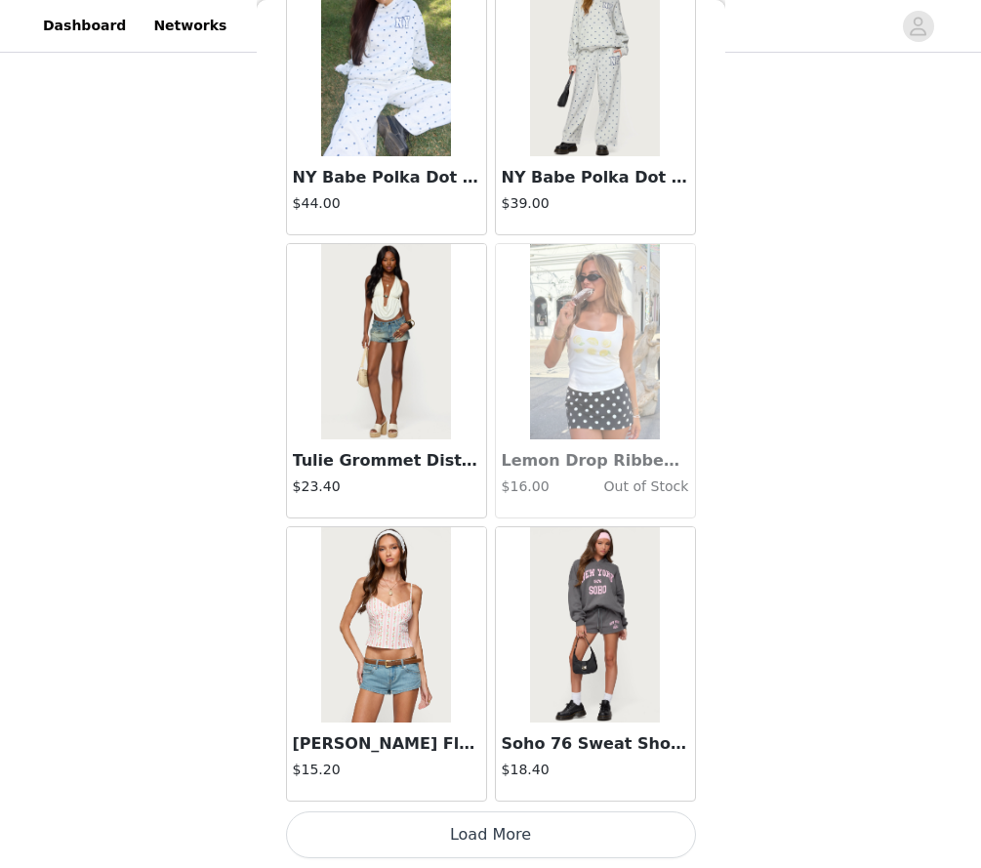
click at [470, 836] on button "Load More" at bounding box center [491, 834] width 410 height 47
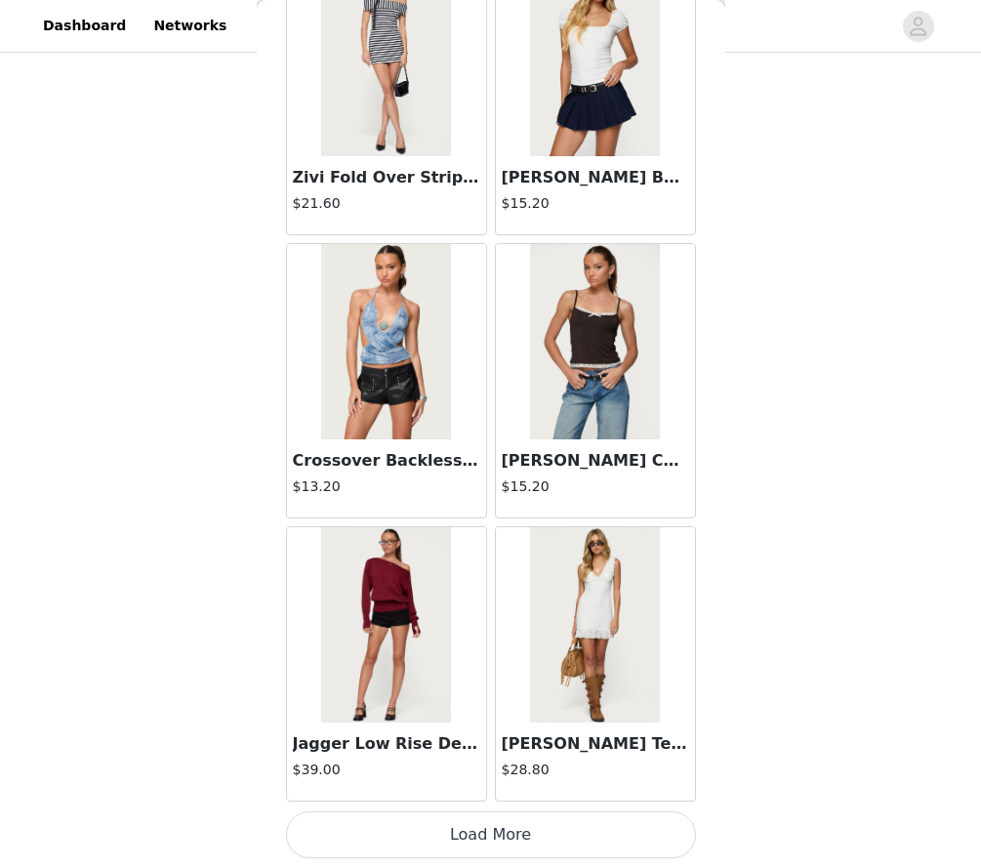
scroll to position [1057, 0]
click at [468, 841] on button "Load More" at bounding box center [491, 834] width 410 height 47
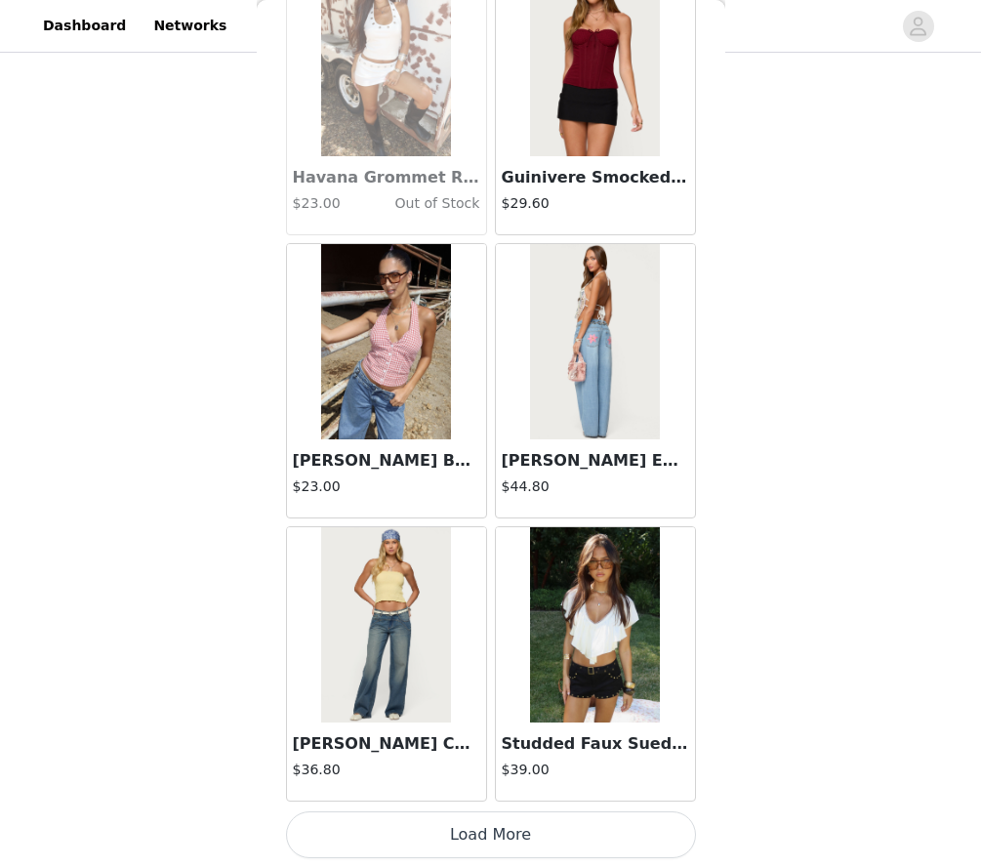
click at [364, 833] on button "Load More" at bounding box center [491, 834] width 410 height 47
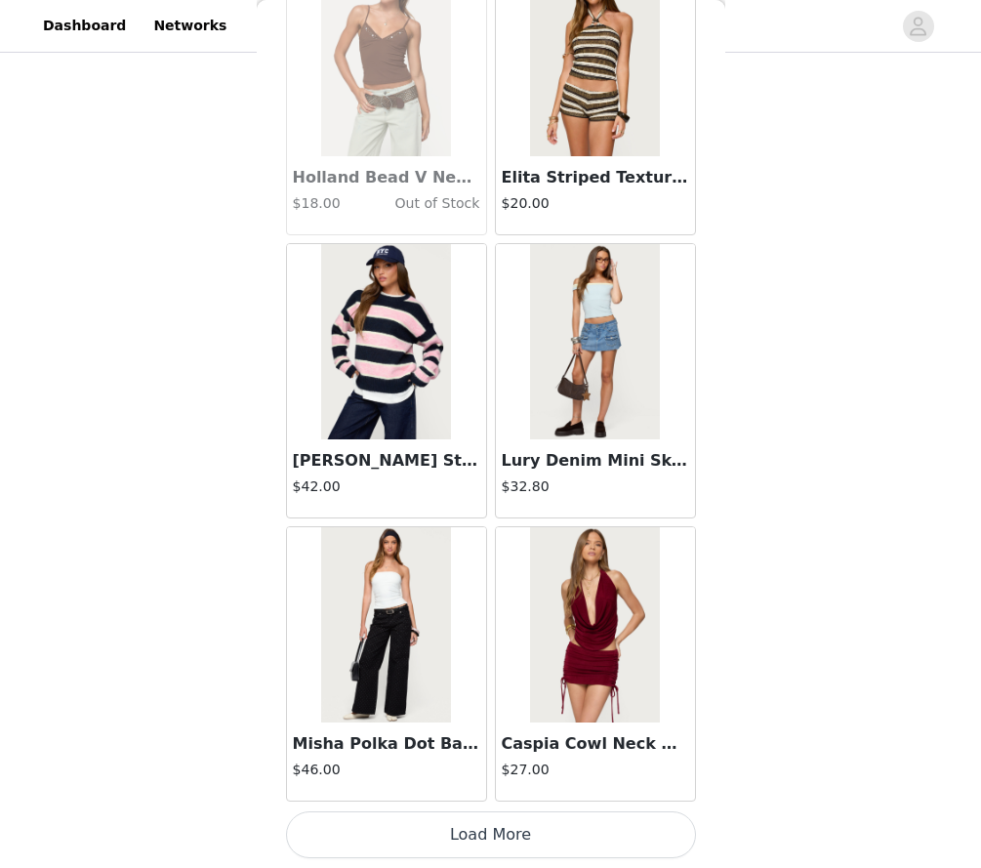
scroll to position [33268, 0]
click at [363, 831] on button "Load More" at bounding box center [491, 834] width 410 height 47
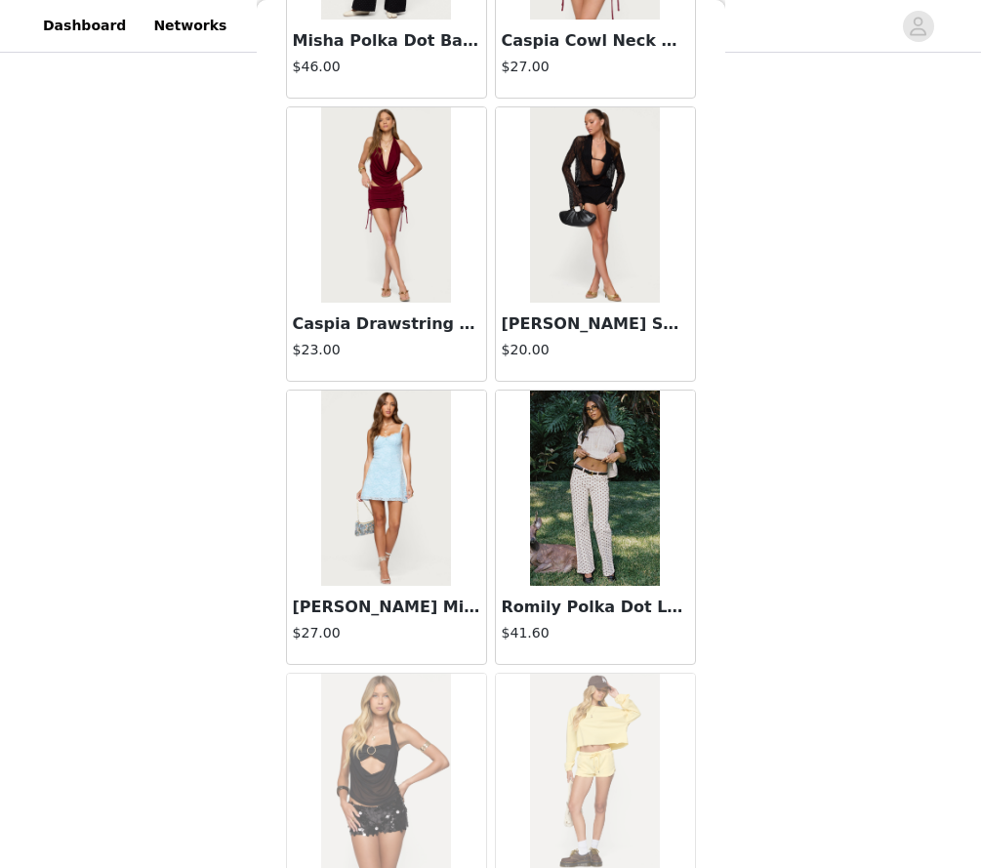
scroll to position [34480, 0]
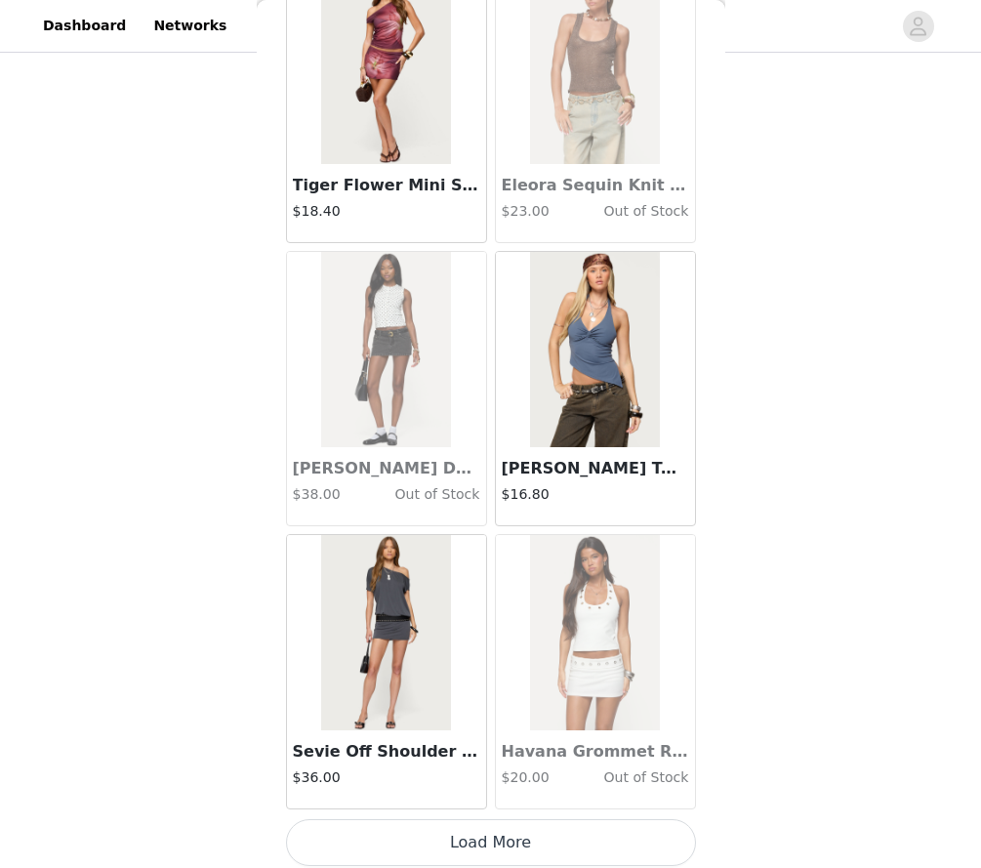
click at [363, 831] on button "Load More" at bounding box center [491, 842] width 410 height 47
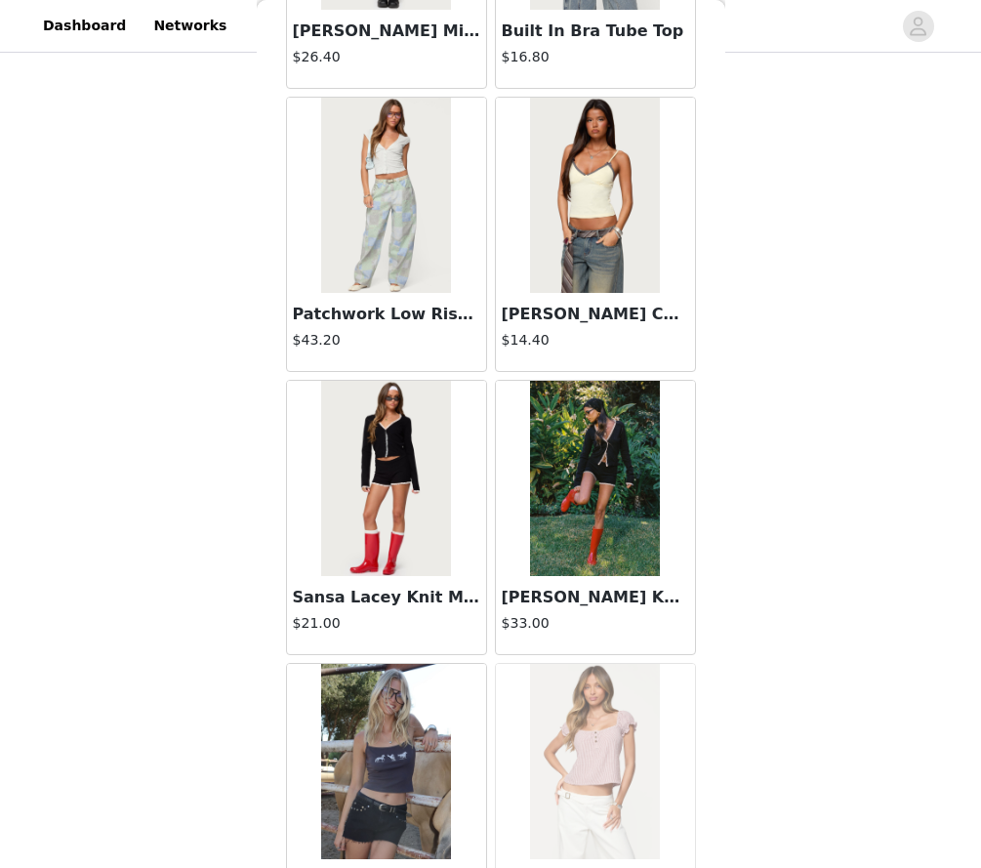
scroll to position [38931, 0]
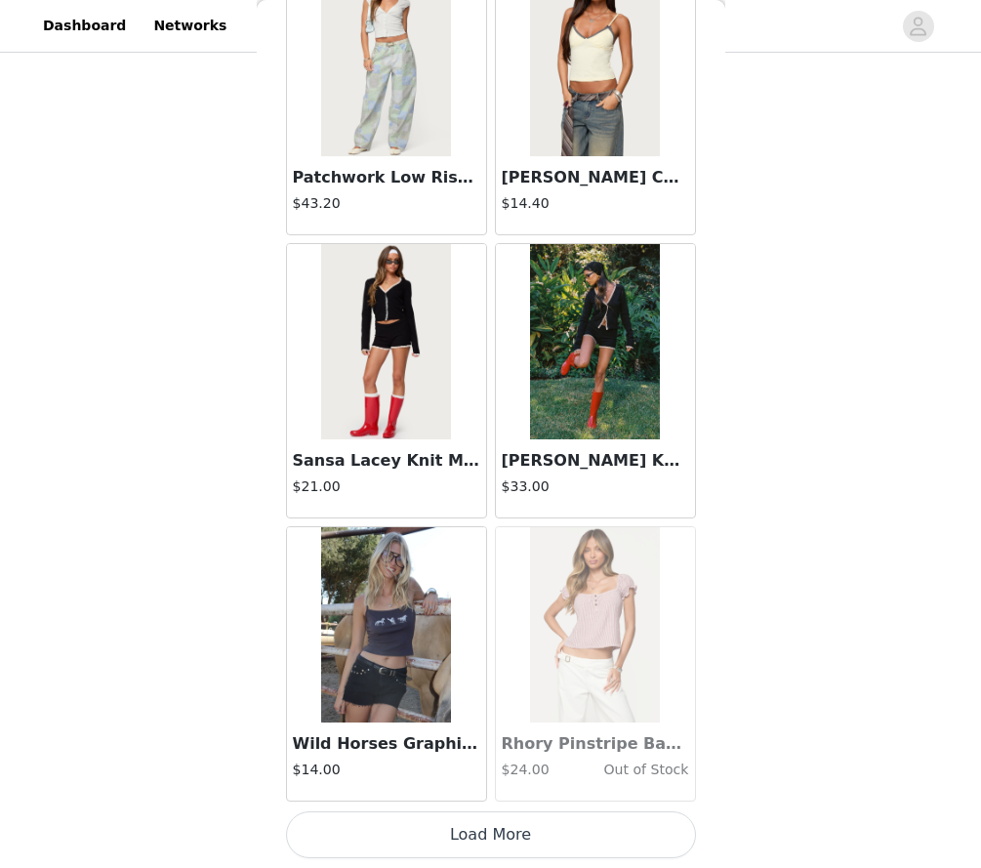
click at [363, 831] on button "Load More" at bounding box center [491, 834] width 410 height 47
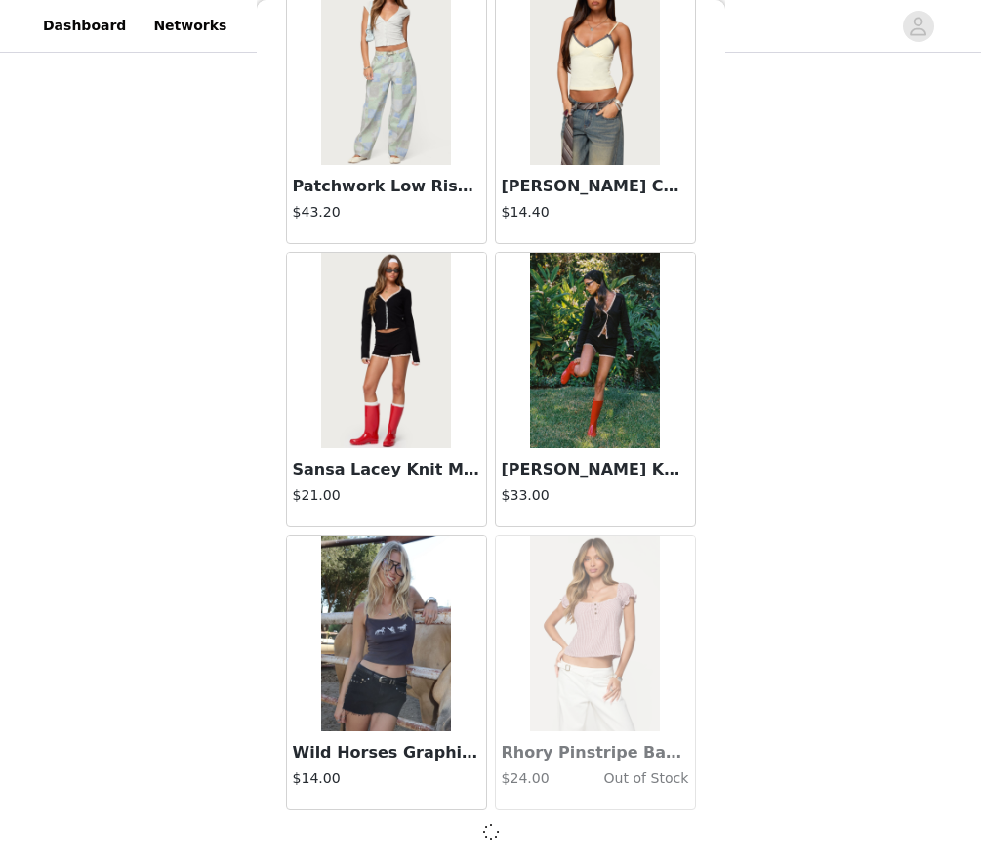
scroll to position [1057, 0]
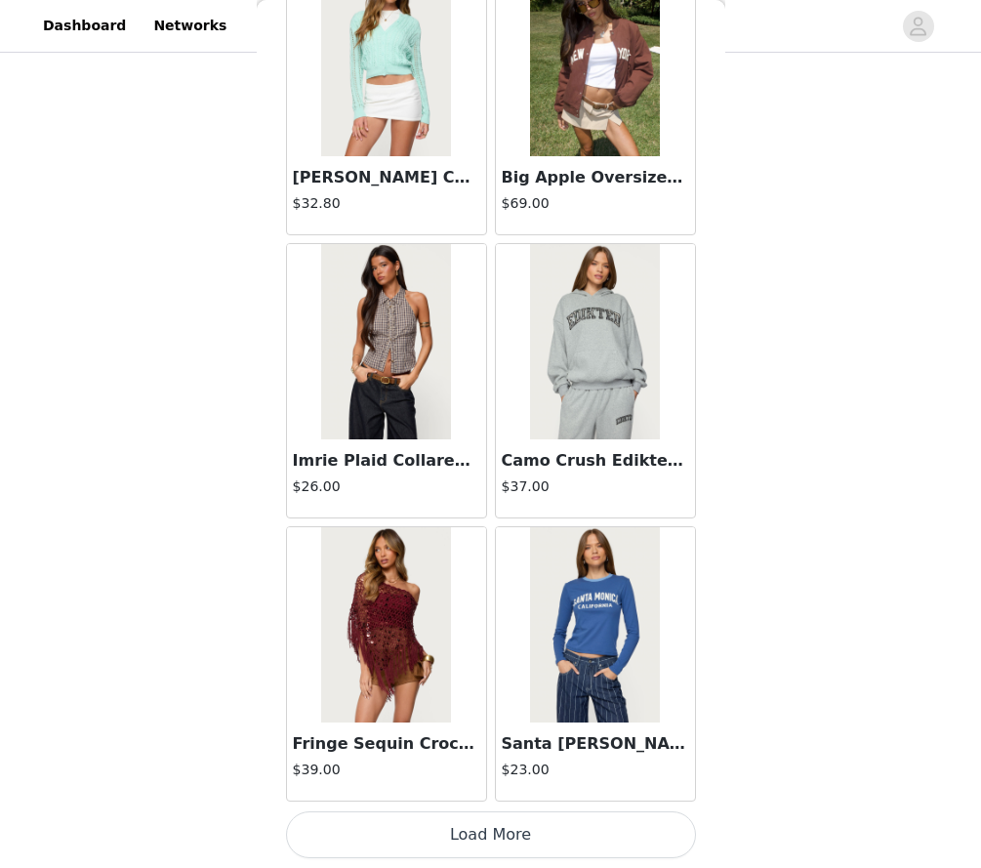
click at [391, 829] on button "Load More" at bounding box center [491, 834] width 410 height 47
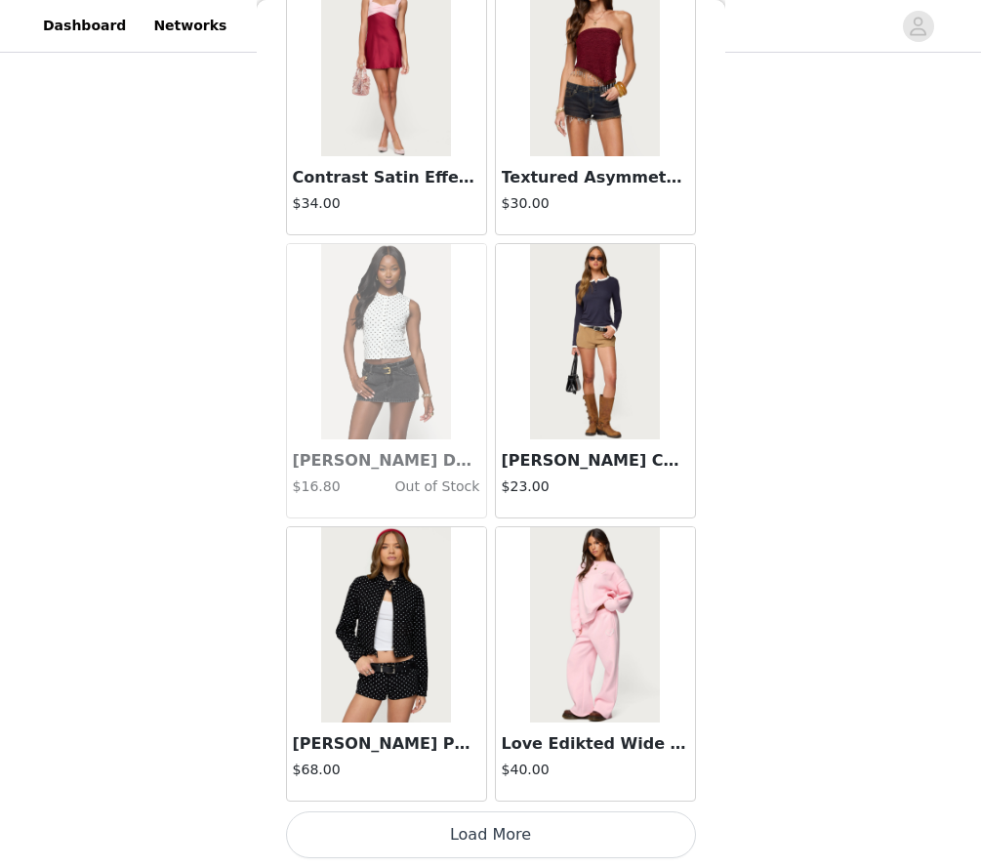
scroll to position [44595, 0]
click at [336, 852] on button "Load More" at bounding box center [491, 834] width 410 height 47
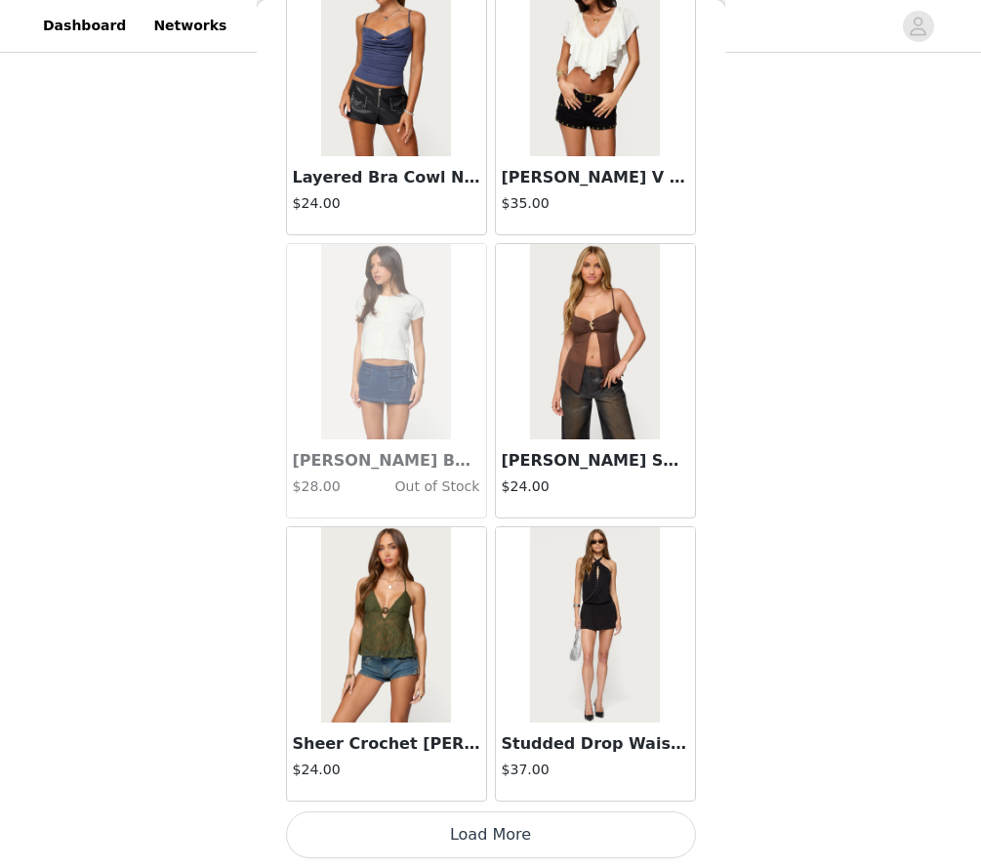
scroll to position [1057, 0]
click at [360, 842] on button "Load More" at bounding box center [491, 834] width 410 height 47
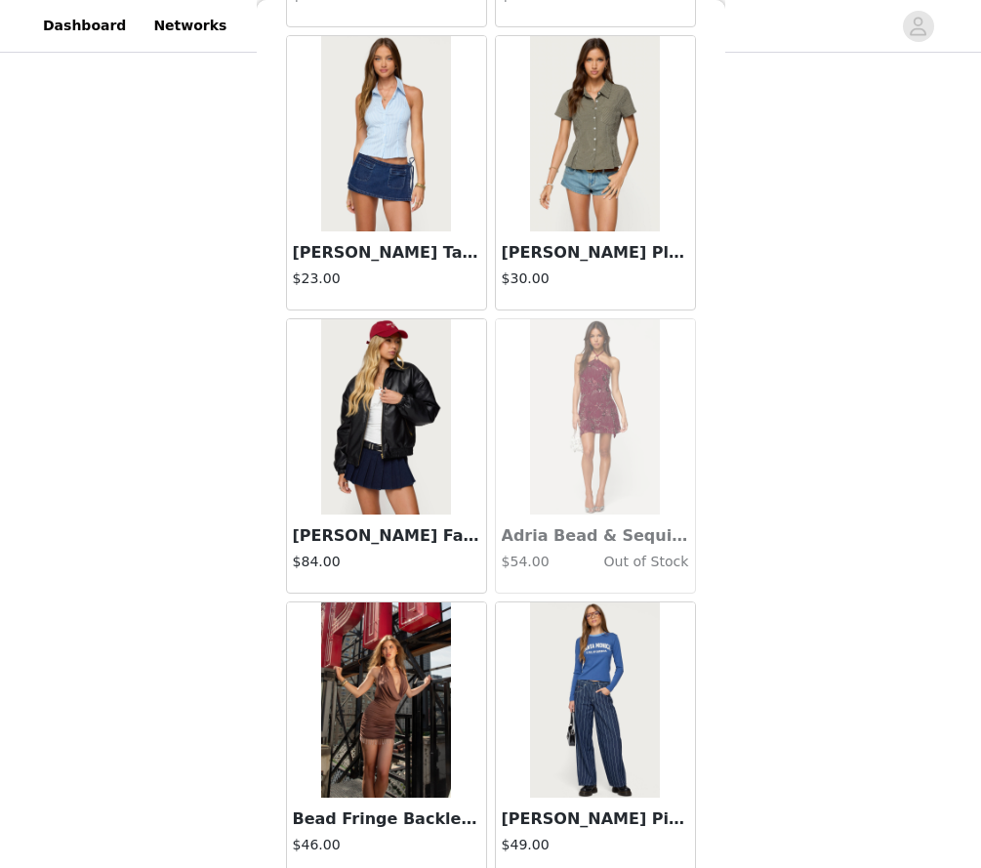
scroll to position [48650, 0]
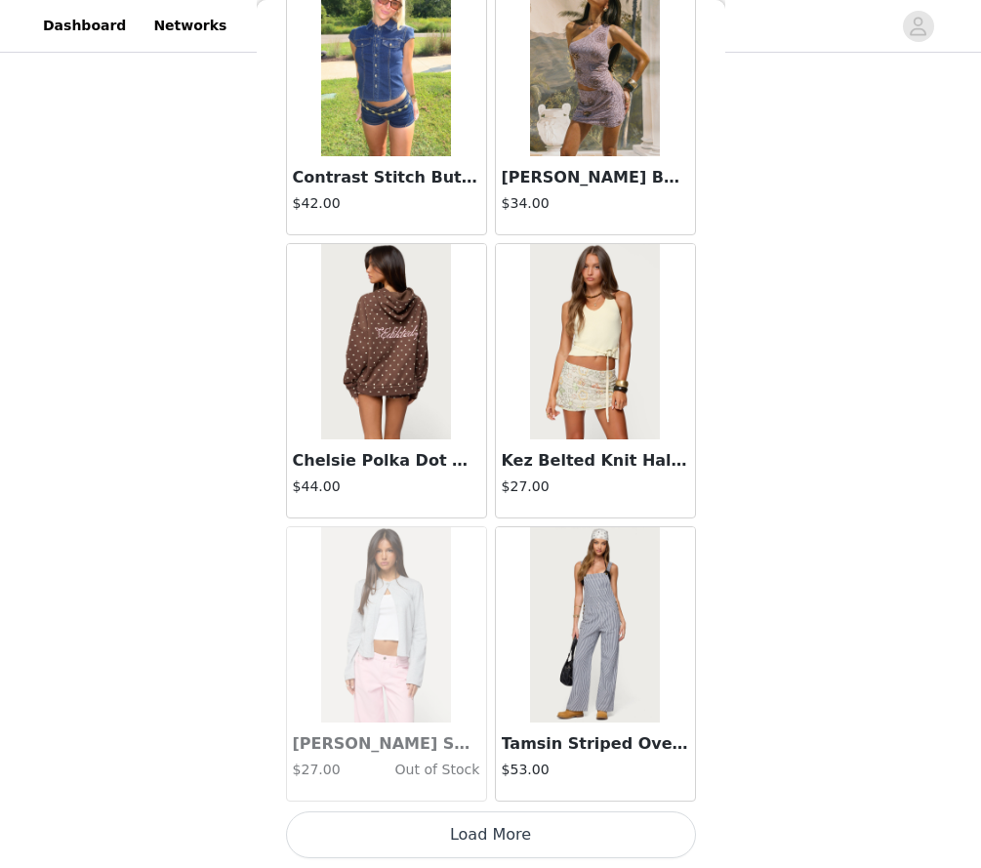
click at [360, 842] on button "Load More" at bounding box center [491, 834] width 410 height 47
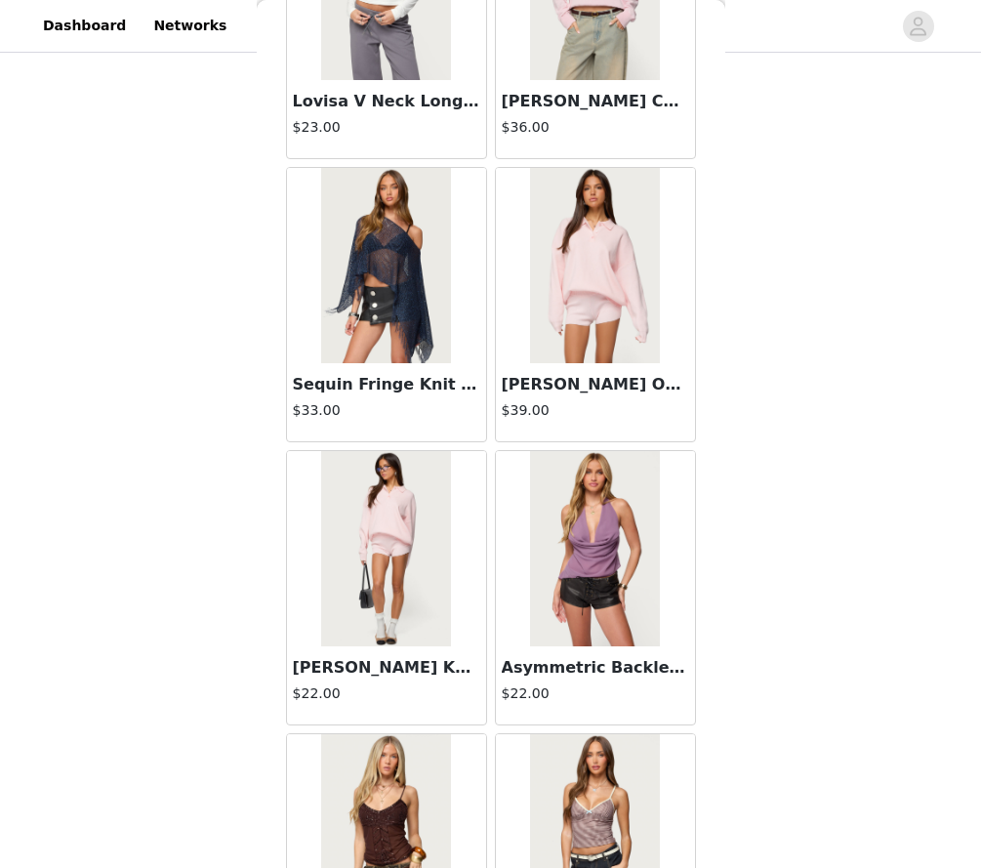
scroll to position [52919, 0]
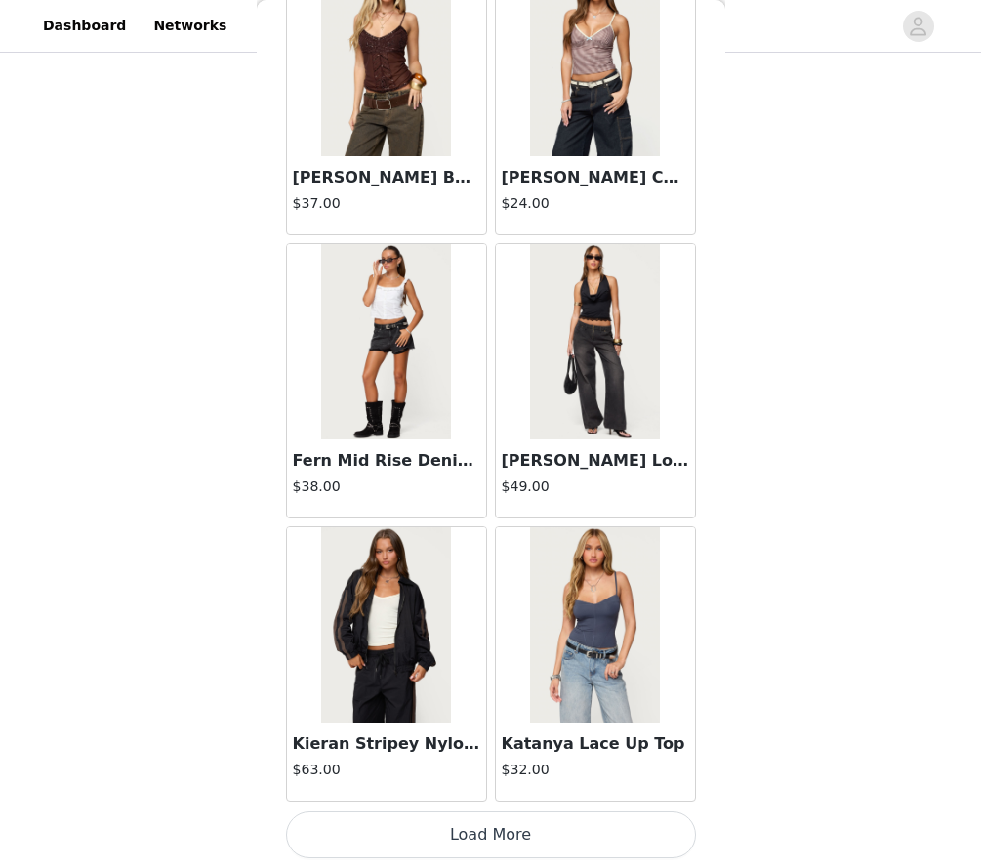
click at [360, 842] on button "Load More" at bounding box center [491, 834] width 410 height 47
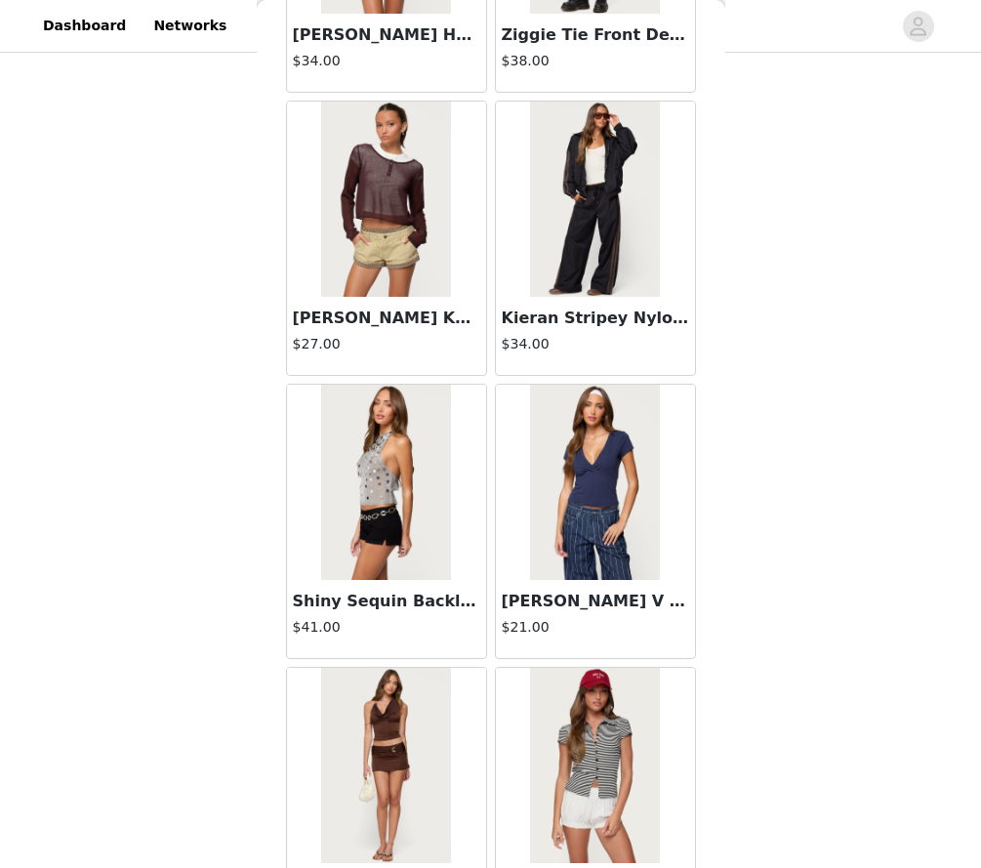
scroll to position [55176, 0]
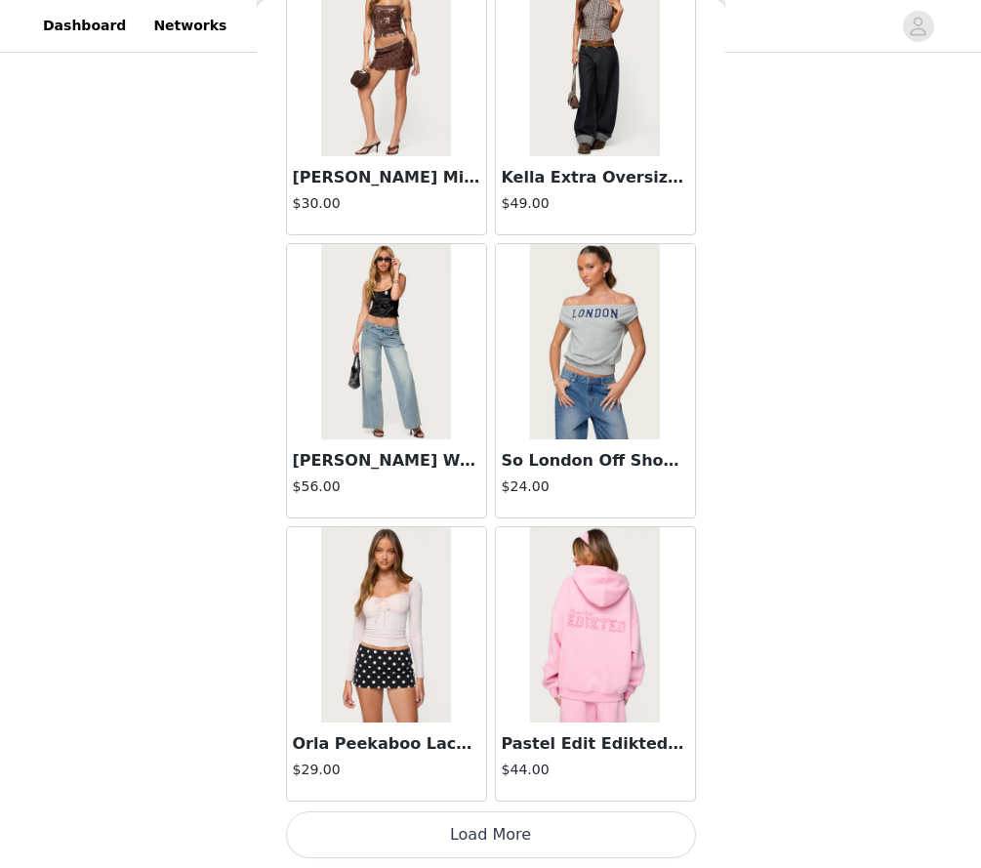
click at [360, 842] on button "Load More" at bounding box center [491, 834] width 410 height 47
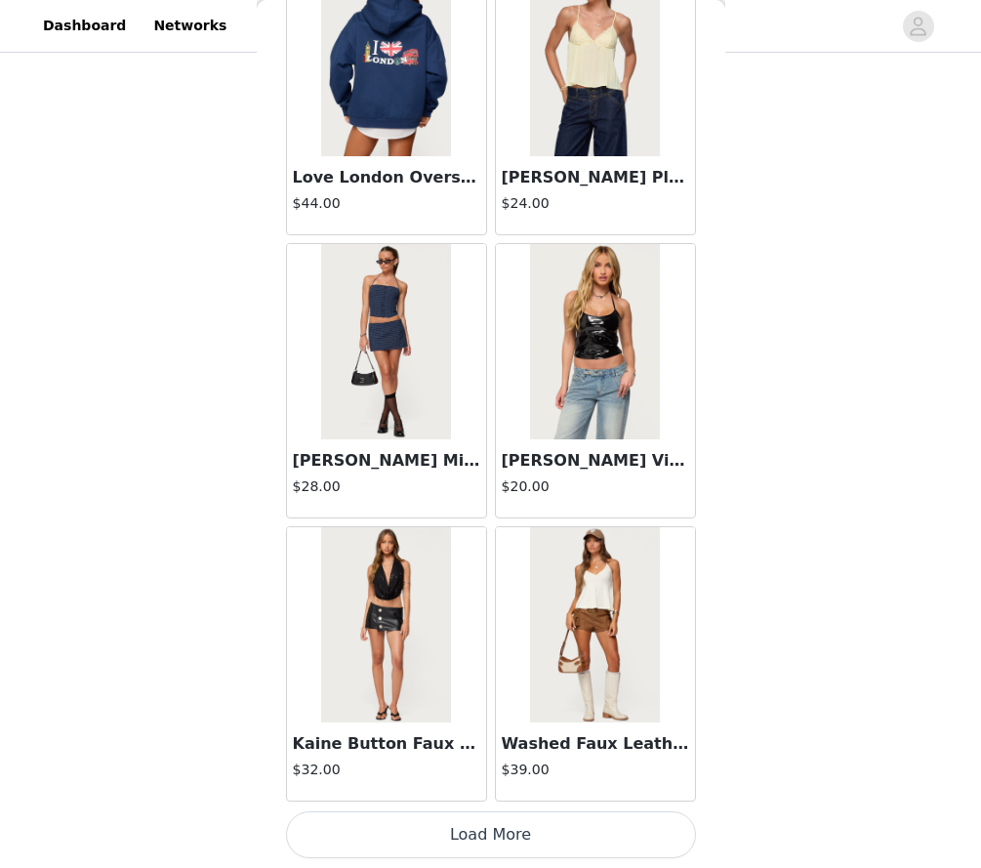
scroll to position [0, 0]
click at [360, 842] on button "Load More" at bounding box center [491, 834] width 410 height 47
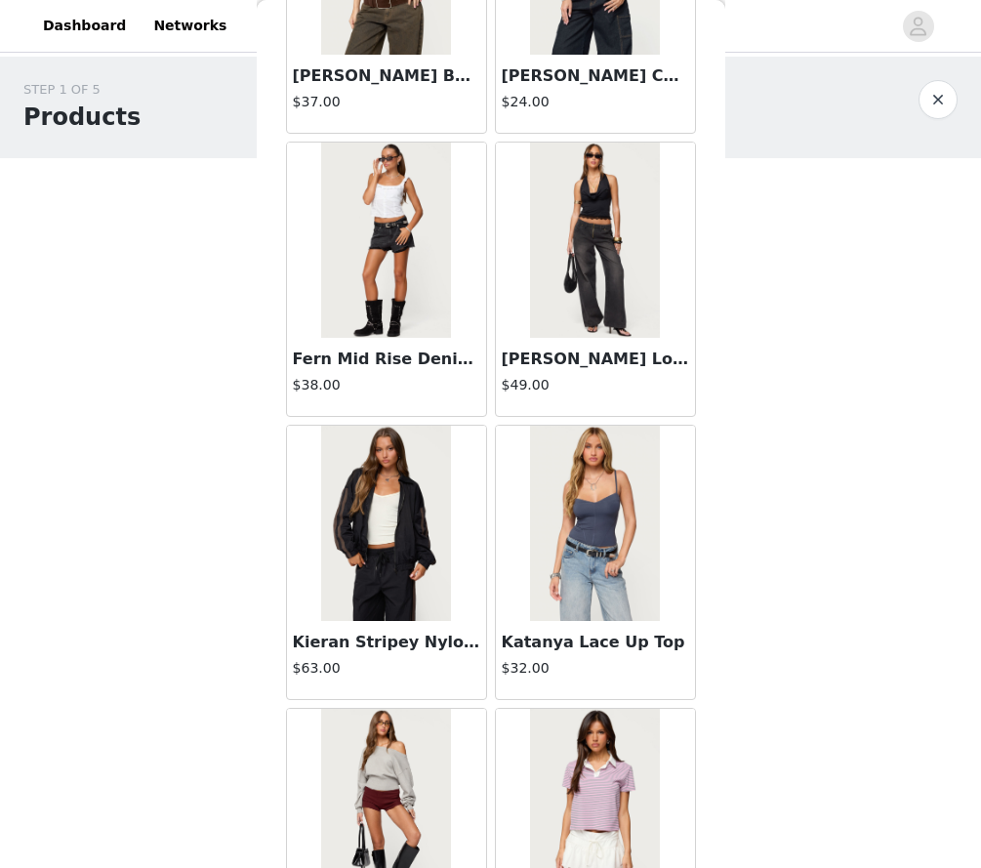
click at [541, 544] on img at bounding box center [595, 523] width 130 height 195
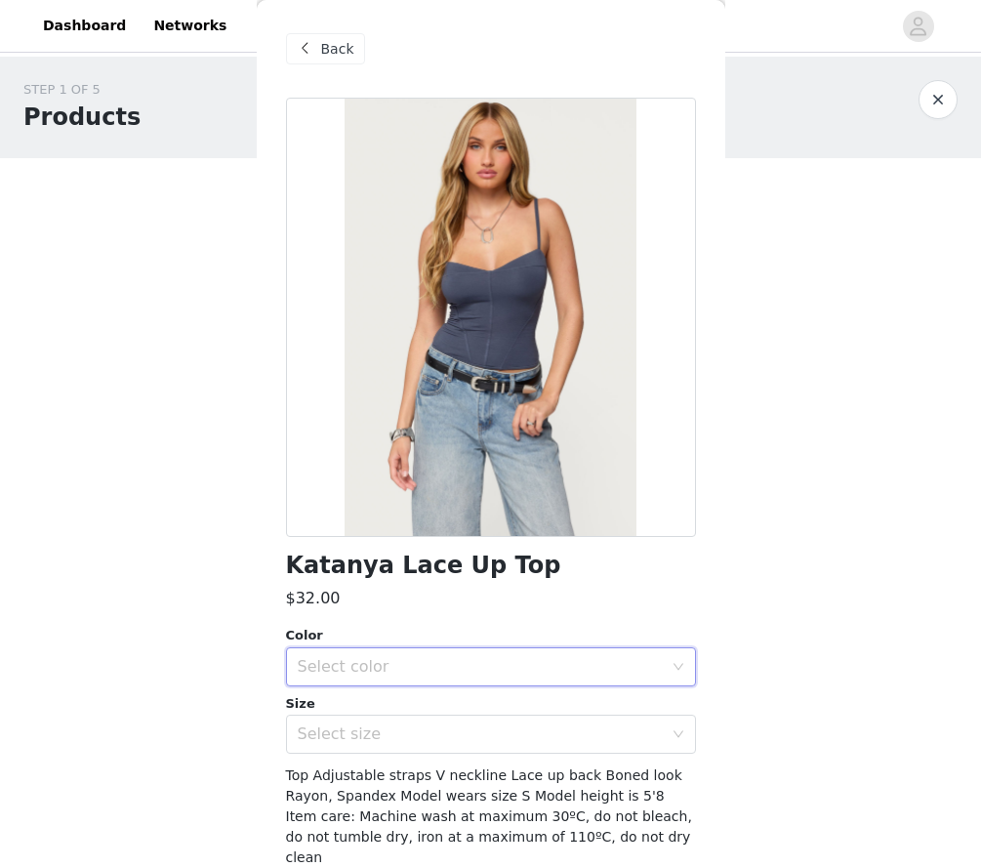
click at [319, 676] on div "Select color" at bounding box center [485, 666] width 374 height 37
click at [314, 714] on li "NAVY" at bounding box center [491, 708] width 410 height 31
click at [307, 725] on div "Select size" at bounding box center [480, 735] width 365 height 20
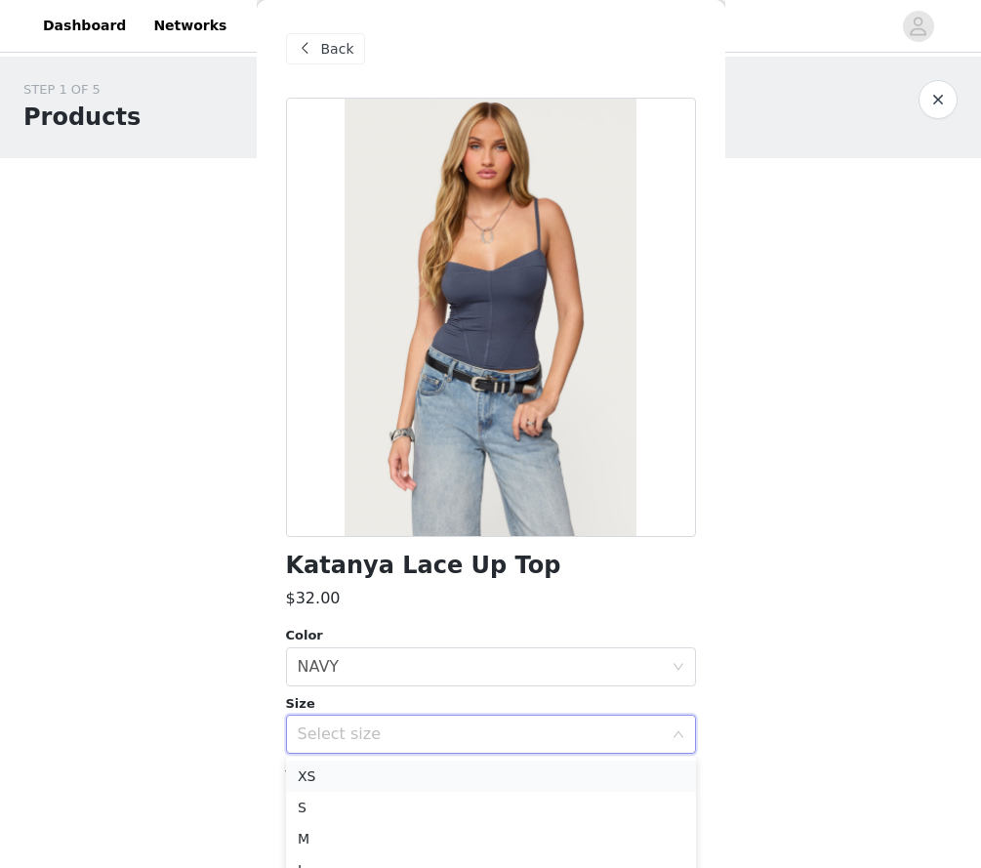
click at [297, 761] on li "XS" at bounding box center [491, 776] width 410 height 31
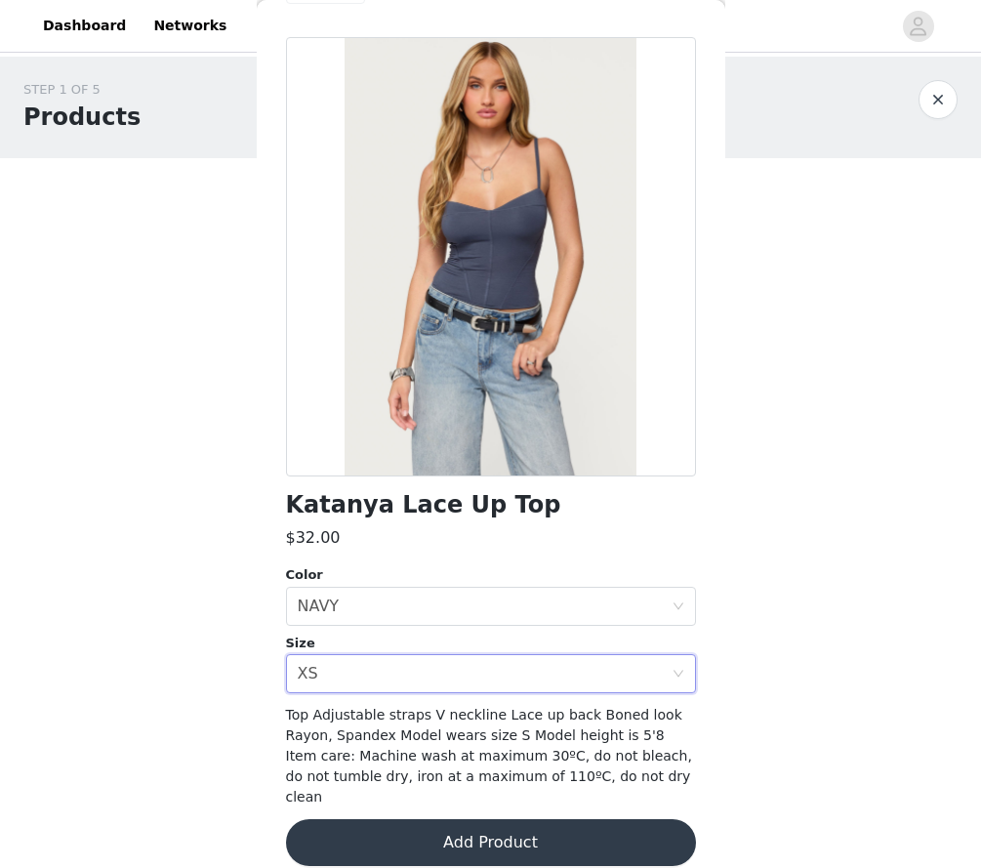
click at [350, 819] on button "Add Product" at bounding box center [491, 842] width 410 height 47
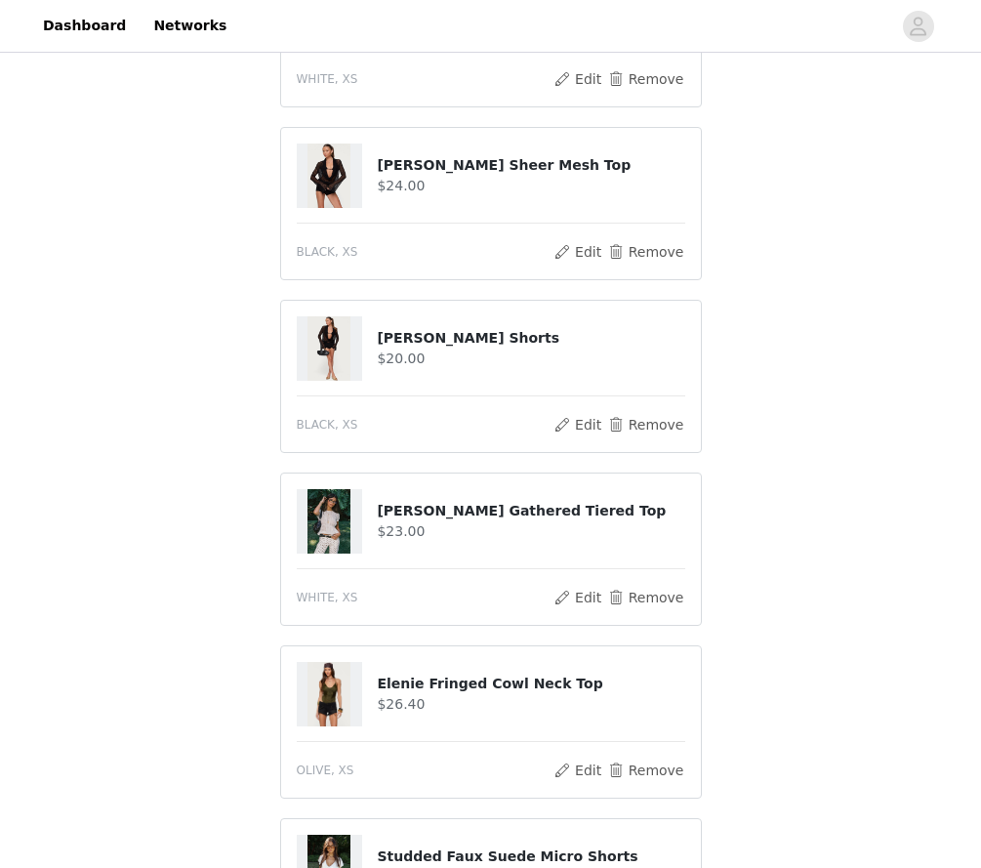
scroll to position [1082, 0]
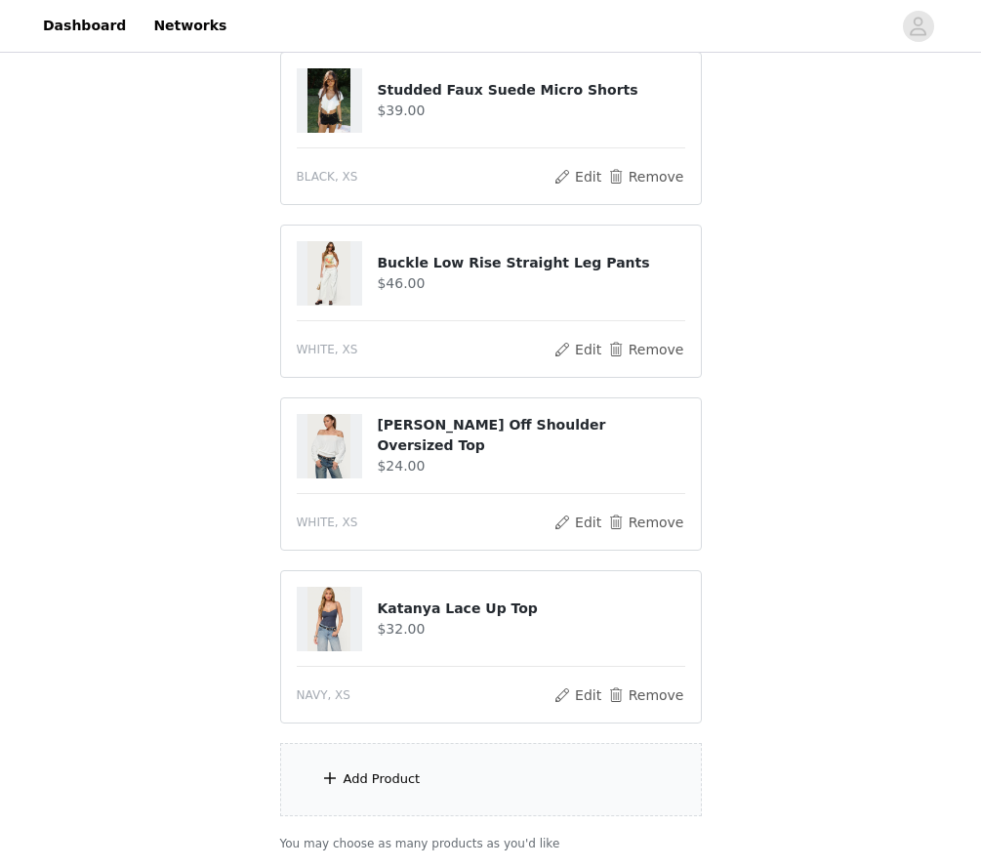
click at [403, 781] on div "Add Product" at bounding box center [382, 779] width 77 height 20
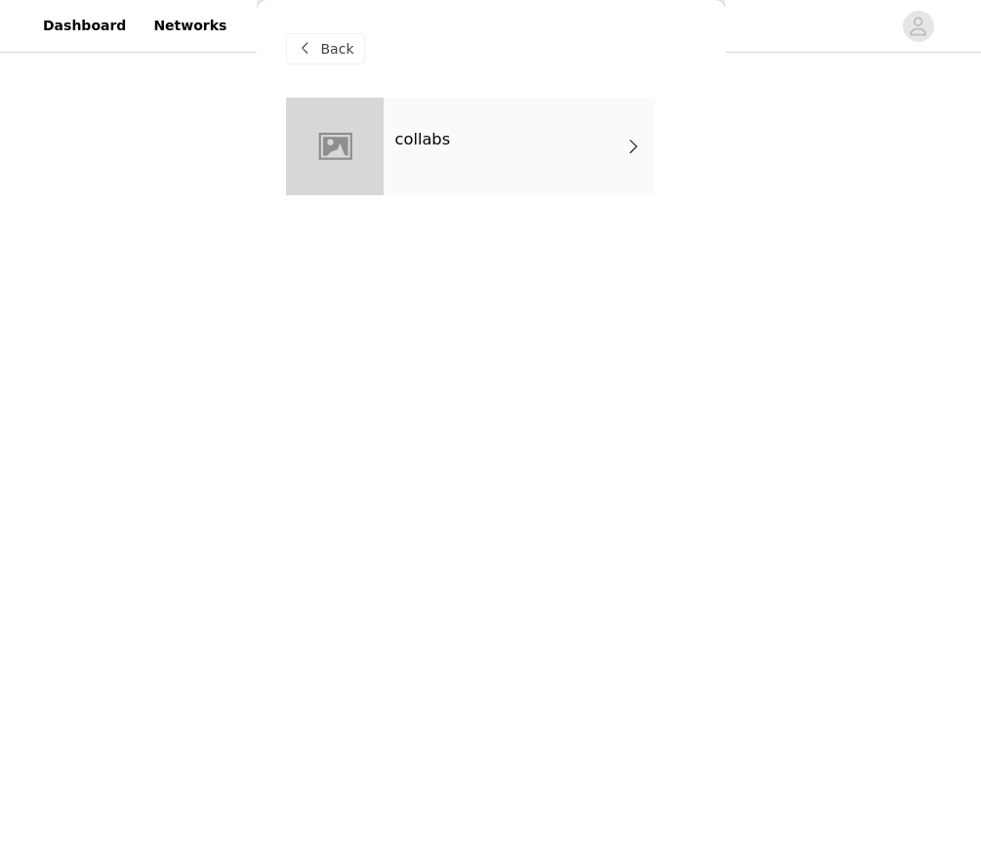
click at [413, 110] on div "collabs" at bounding box center [519, 147] width 271 height 98
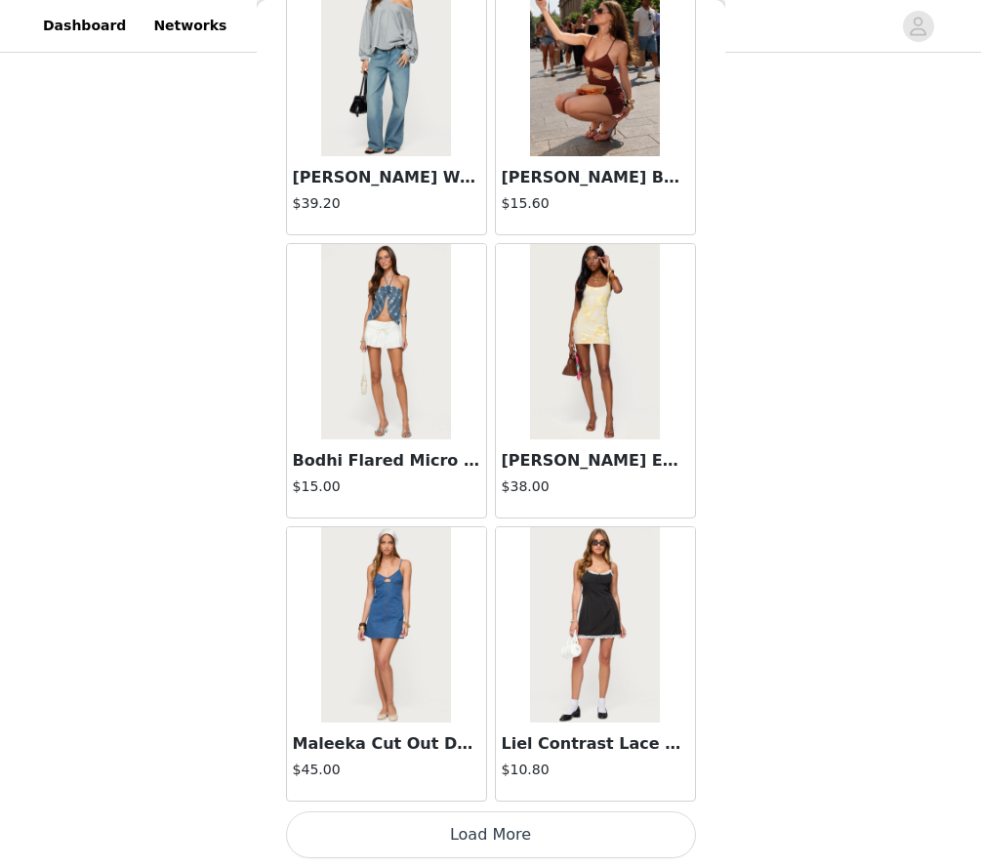
scroll to position [1092, 0]
click at [368, 801] on article "Maleeka Cut Out Denim Mini Dress $45.00" at bounding box center [386, 663] width 201 height 275
click at [363, 821] on button "Load More" at bounding box center [491, 834] width 410 height 47
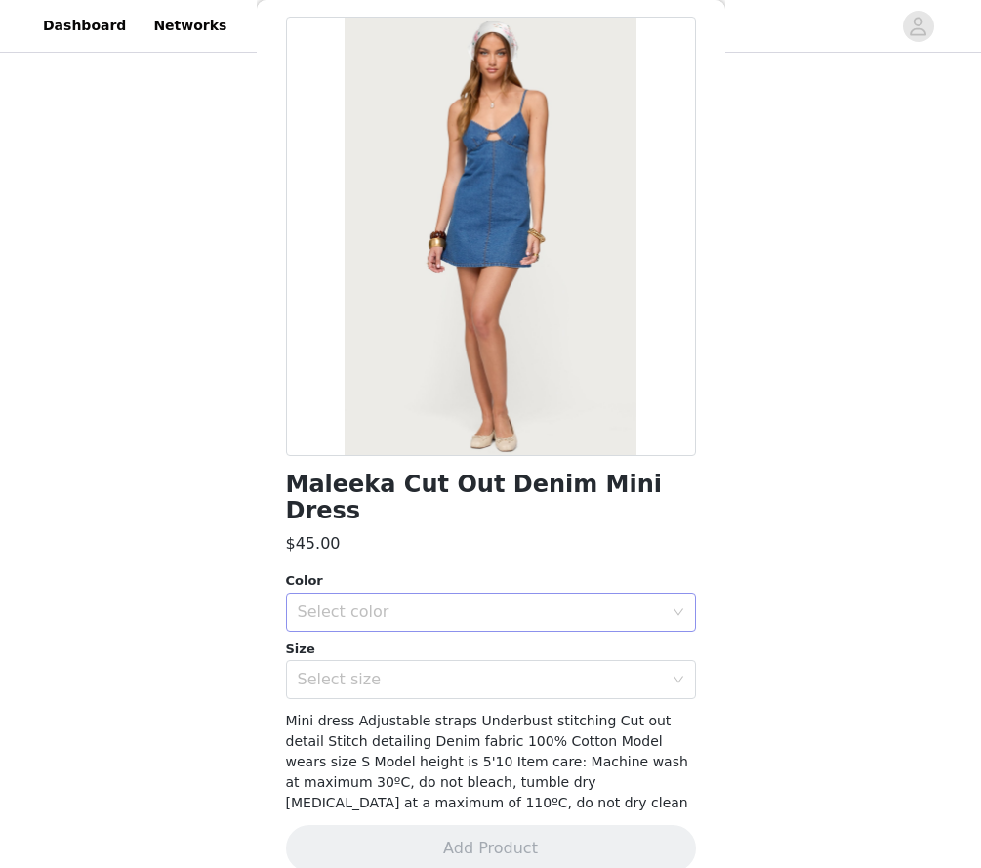
scroll to position [1159, 0]
click at [503, 594] on div "Select color" at bounding box center [485, 612] width 374 height 37
click at [460, 626] on li "BLUE" at bounding box center [491, 627] width 410 height 31
click at [438, 663] on div "Select size" at bounding box center [485, 679] width 374 height 37
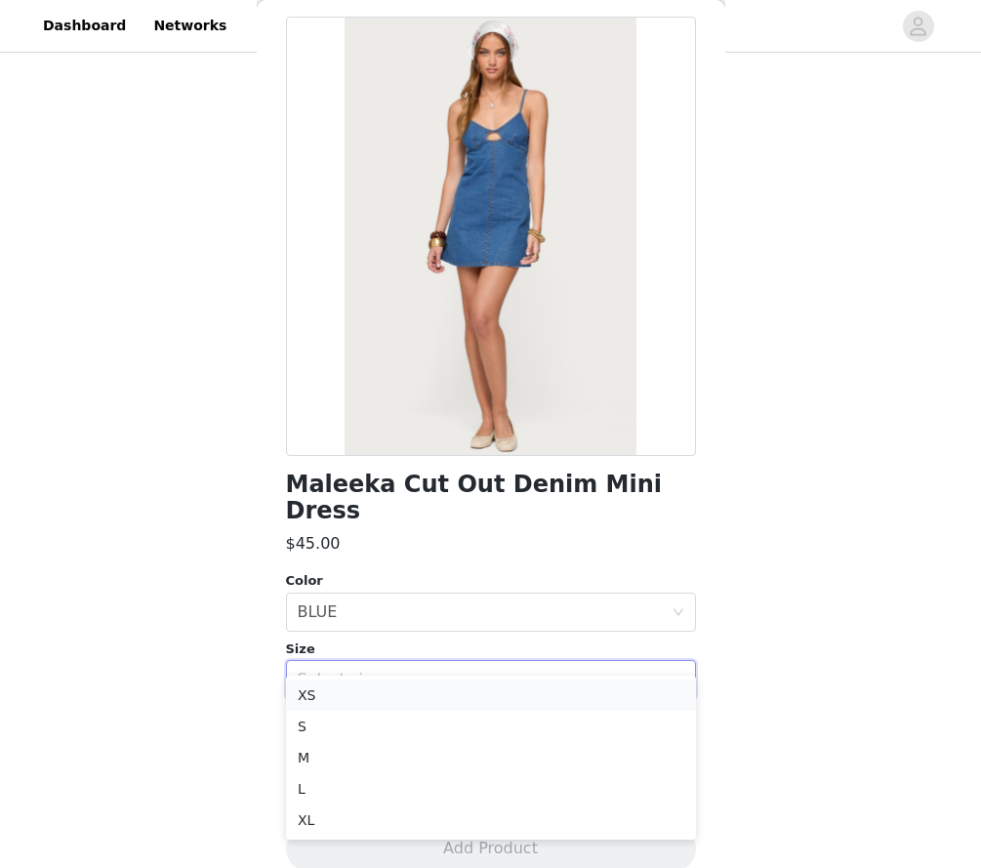
click at [420, 693] on li "XS" at bounding box center [491, 695] width 410 height 31
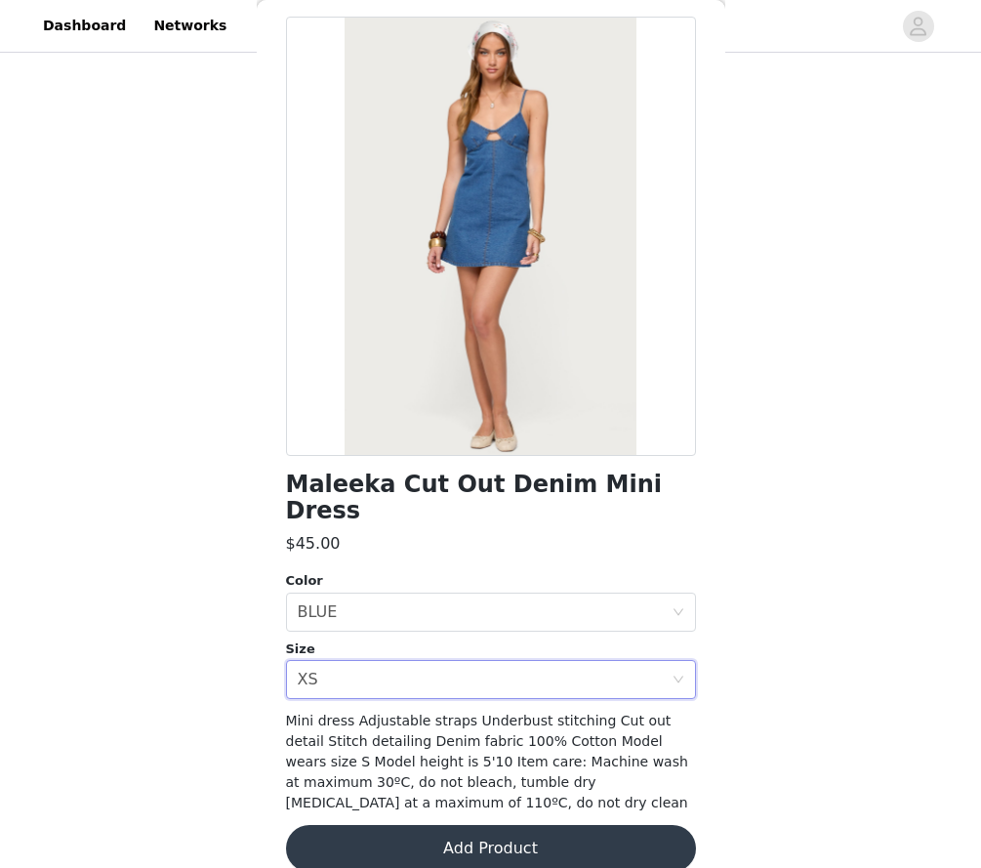
click at [413, 825] on button "Add Product" at bounding box center [491, 848] width 410 height 47
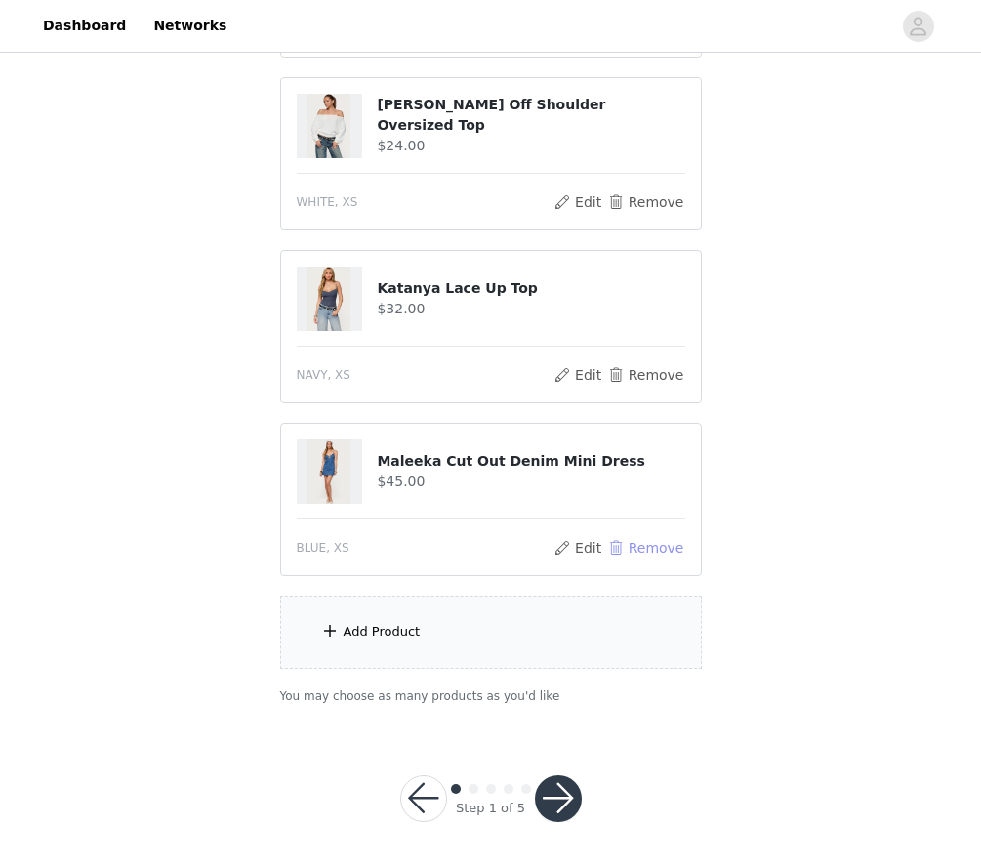
click at [639, 541] on button "Remove" at bounding box center [645, 547] width 78 height 23
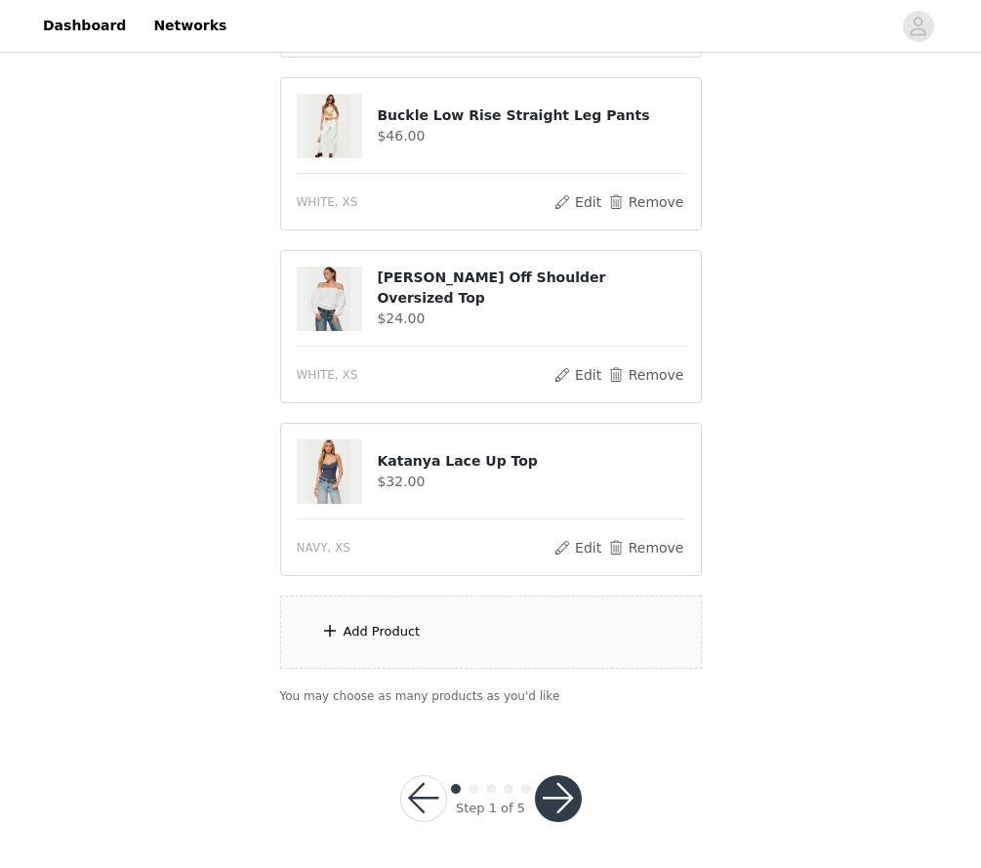
click at [485, 662] on div "Add Product" at bounding box center [491, 632] width 422 height 73
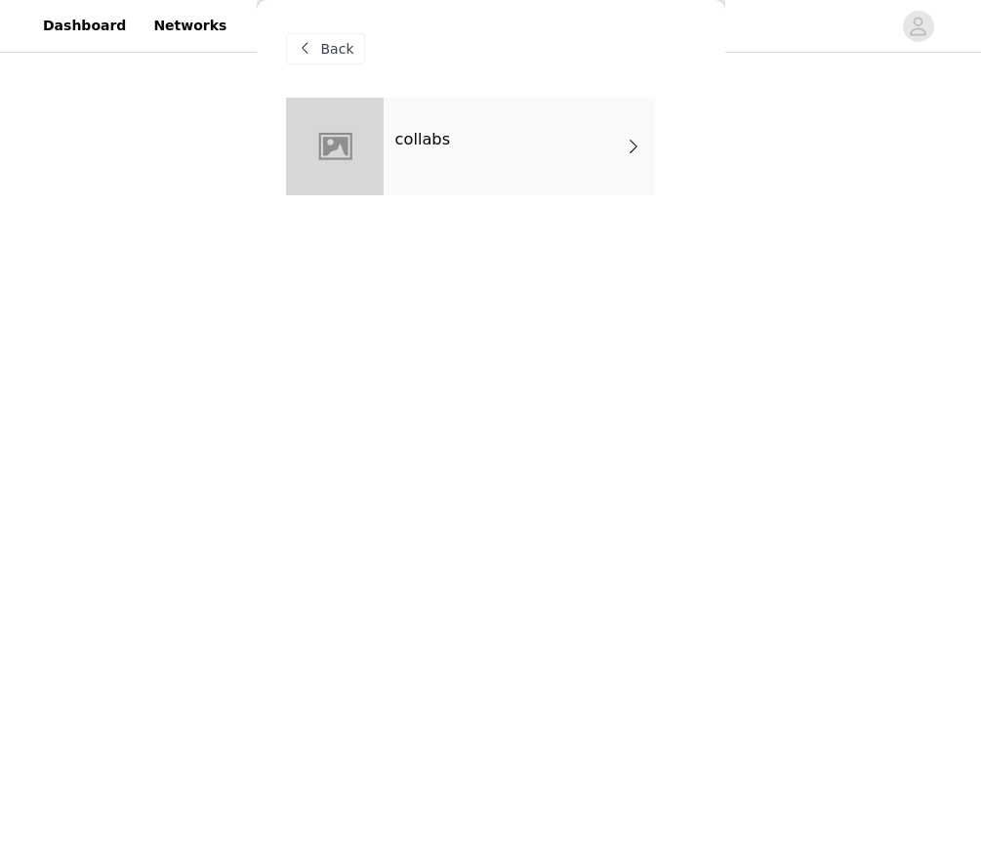
click at [380, 169] on div at bounding box center [335, 147] width 98 height 98
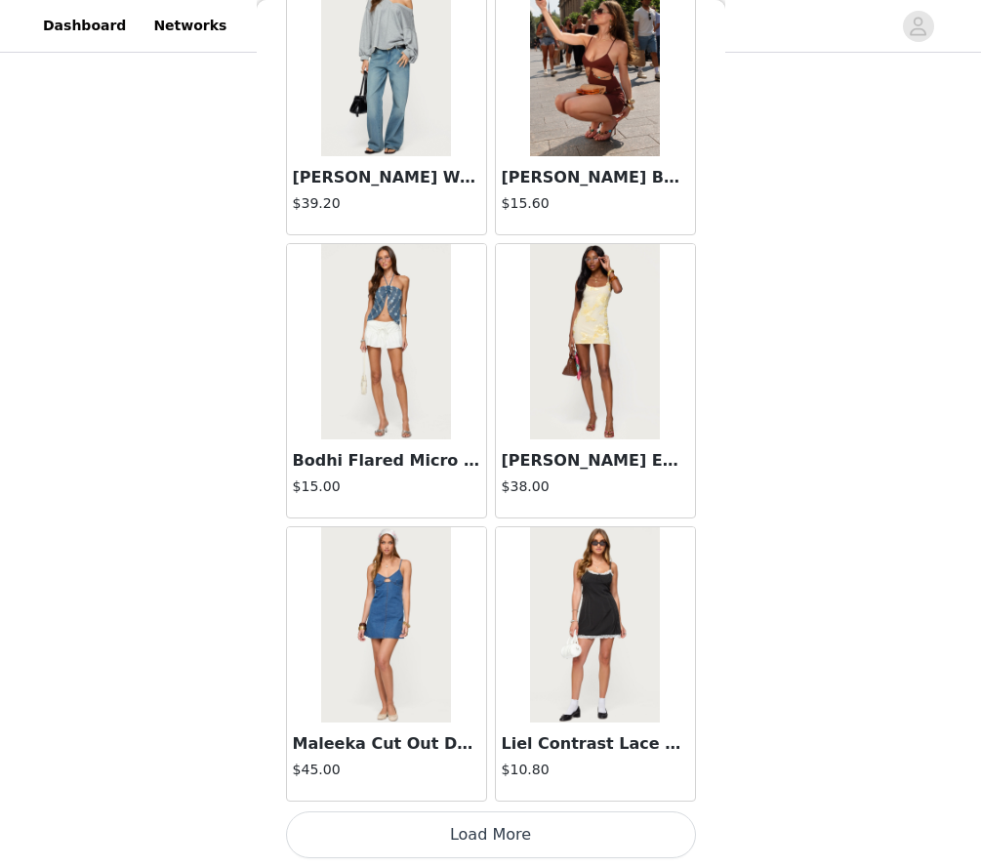
click at [466, 853] on button "Load More" at bounding box center [491, 834] width 410 height 47
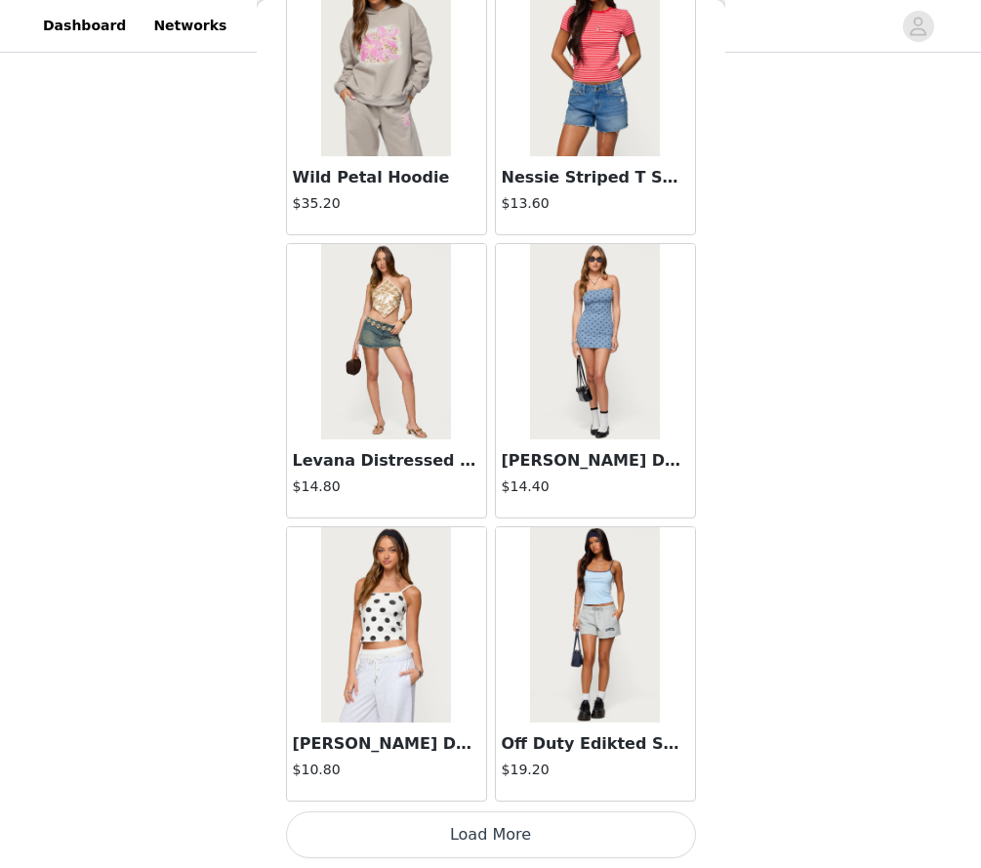
click at [432, 840] on button "Load More" at bounding box center [491, 834] width 410 height 47
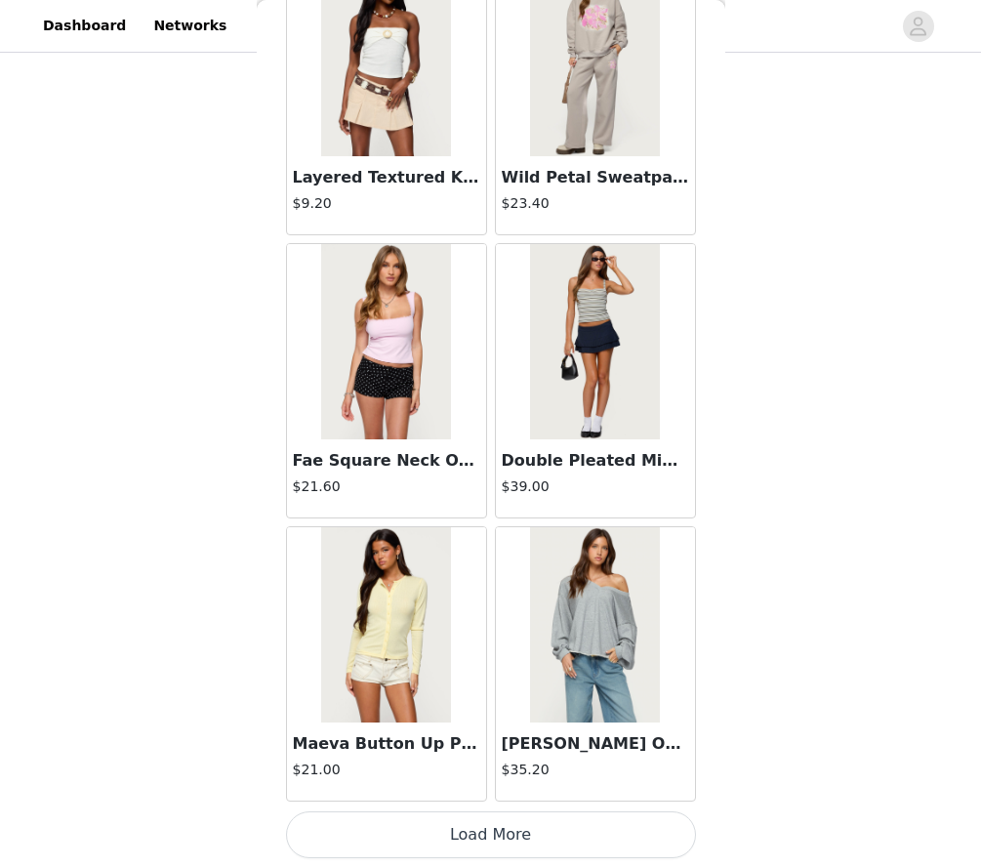
click at [432, 840] on button "Load More" at bounding box center [491, 834] width 410 height 47
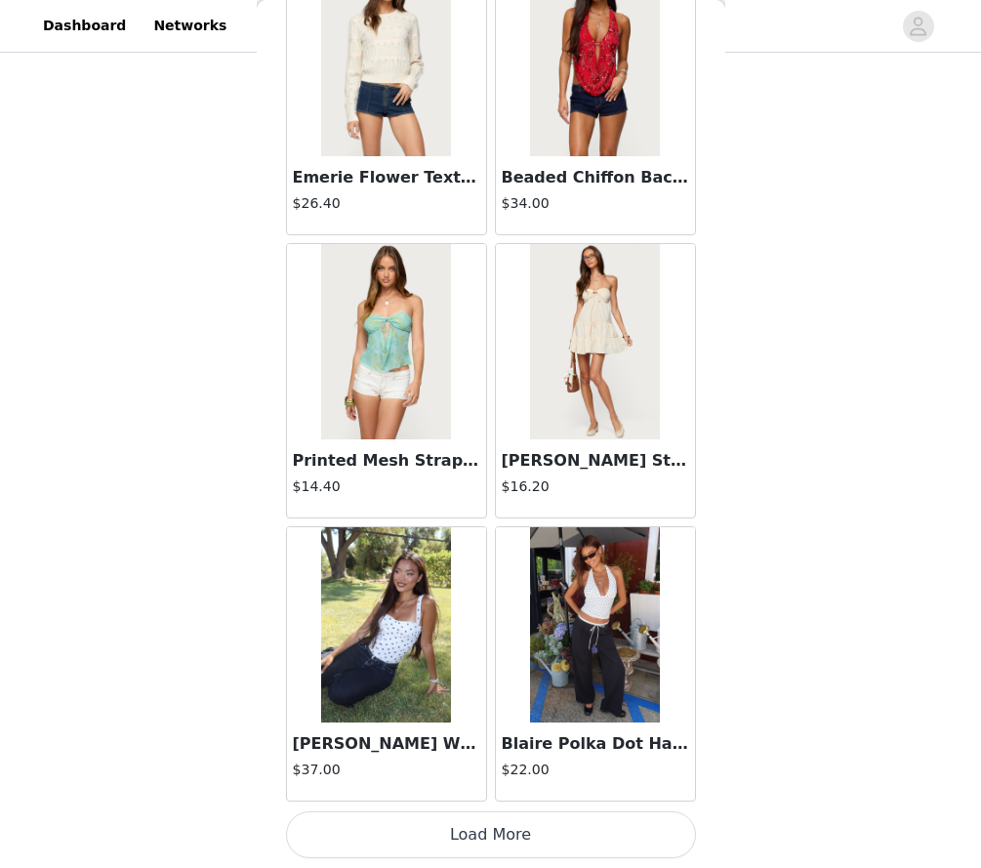
click at [432, 840] on button "Load More" at bounding box center [491, 834] width 410 height 47
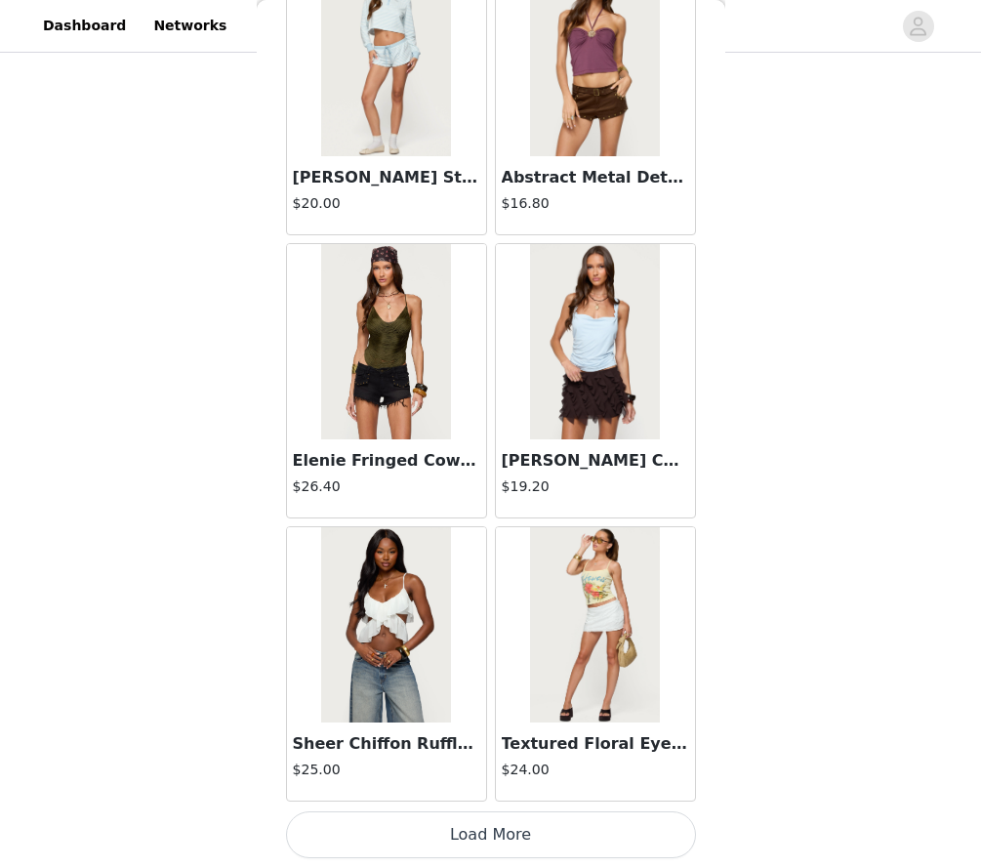
scroll to position [1229, 0]
click at [405, 832] on button "Load More" at bounding box center [491, 834] width 410 height 47
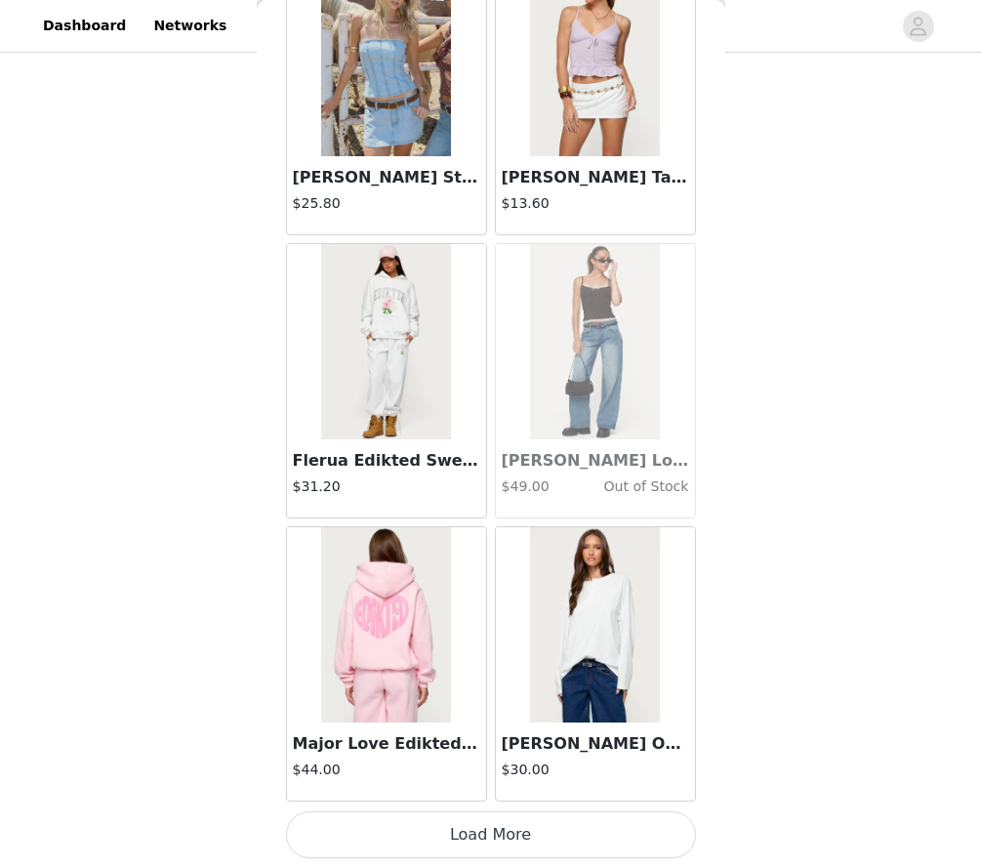
click at [384, 837] on button "Load More" at bounding box center [491, 834] width 410 height 47
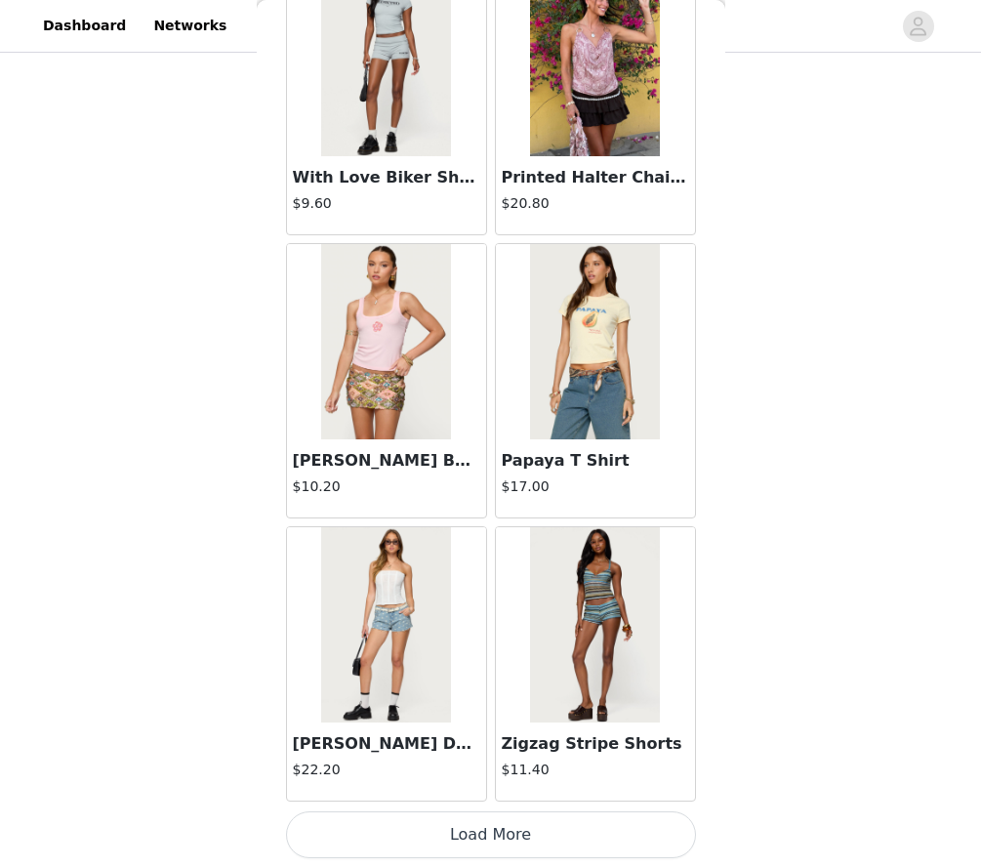
click at [384, 837] on button "Load More" at bounding box center [491, 834] width 410 height 47
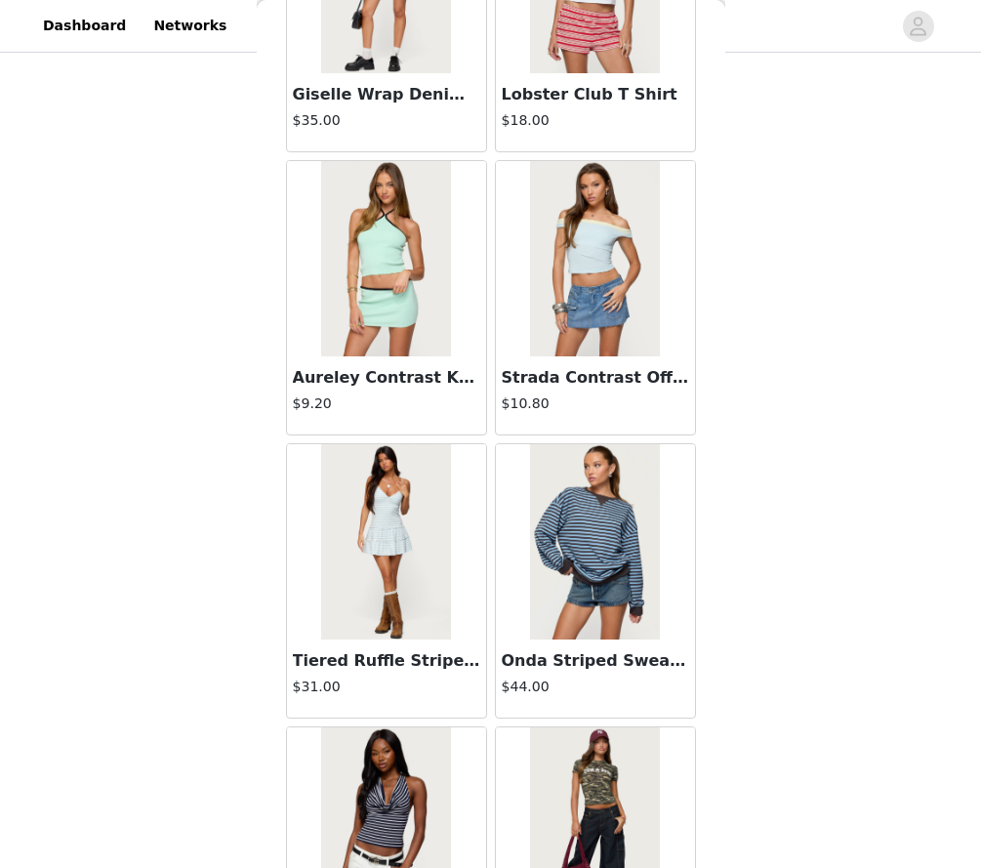
scroll to position [21721, 0]
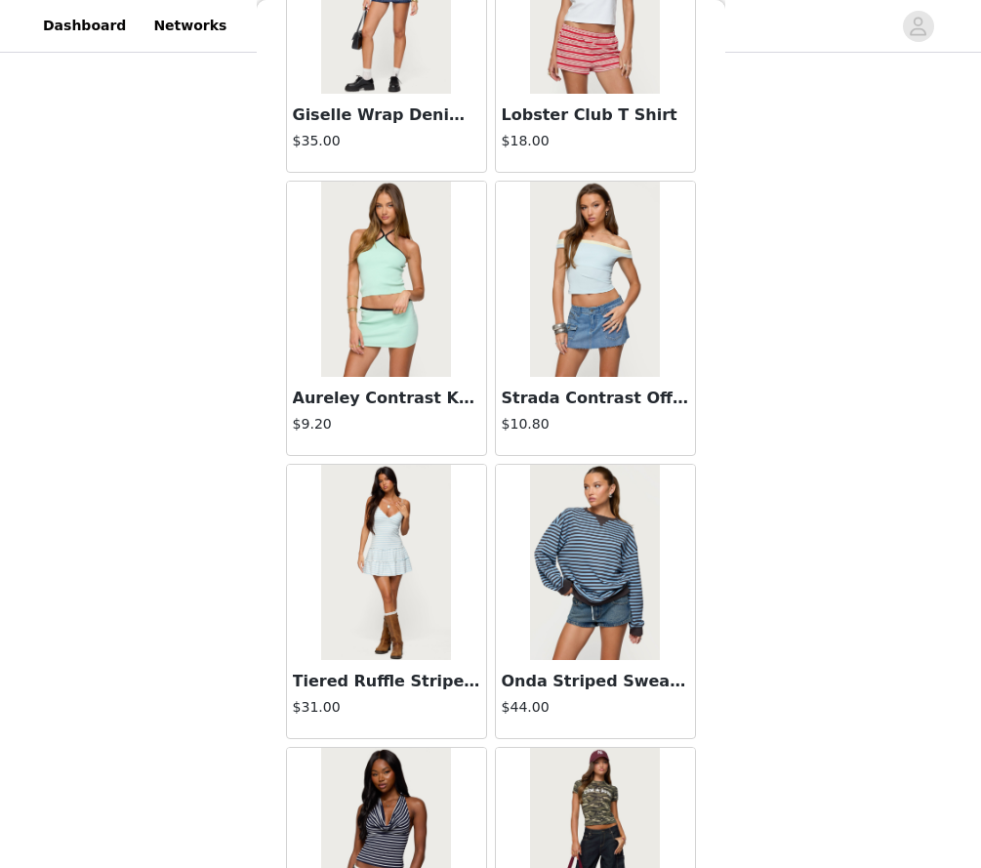
click at [568, 342] on img at bounding box center [595, 279] width 130 height 195
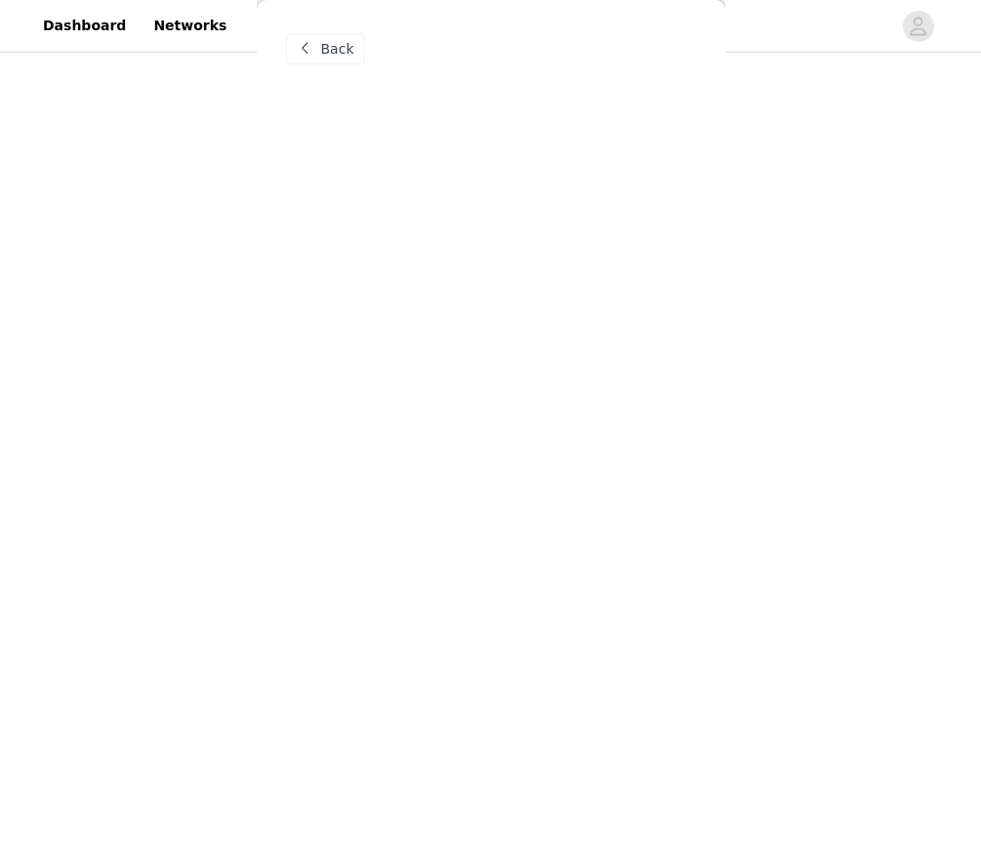
scroll to position [0, 0]
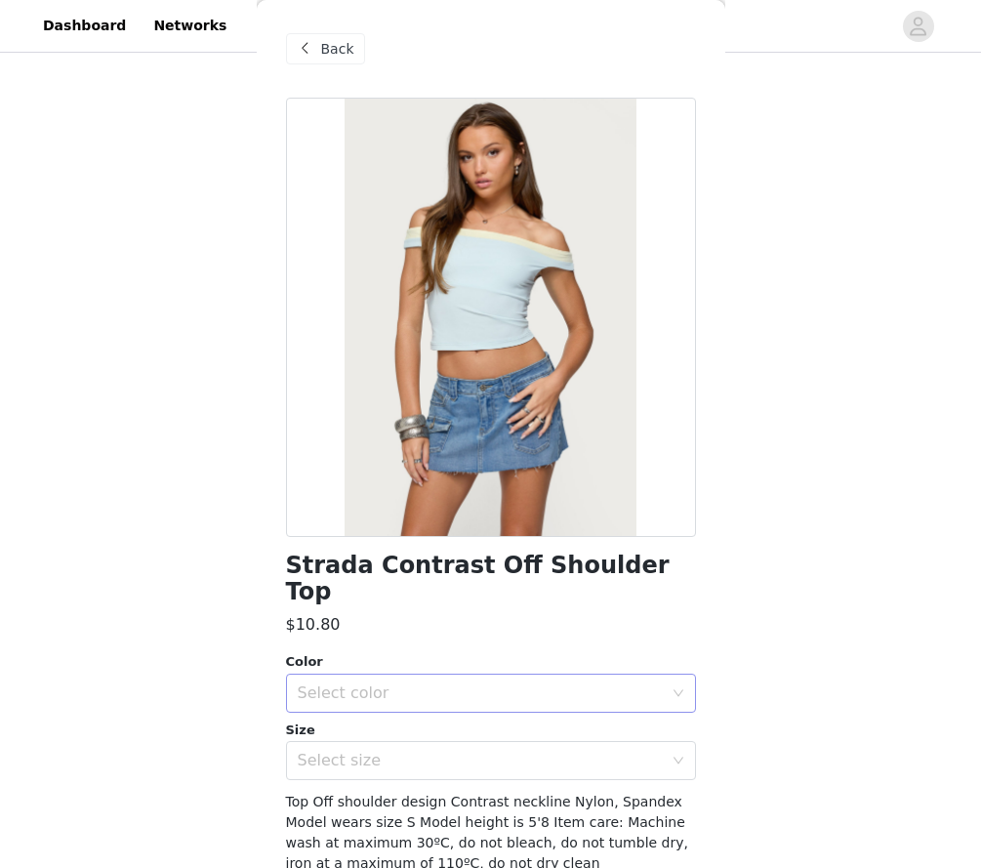
click at [337, 683] on div "Select color" at bounding box center [485, 693] width 374 height 37
click at [332, 708] on li "LIGHT BLUE" at bounding box center [491, 708] width 410 height 31
click at [327, 751] on div "Select size" at bounding box center [480, 761] width 365 height 20
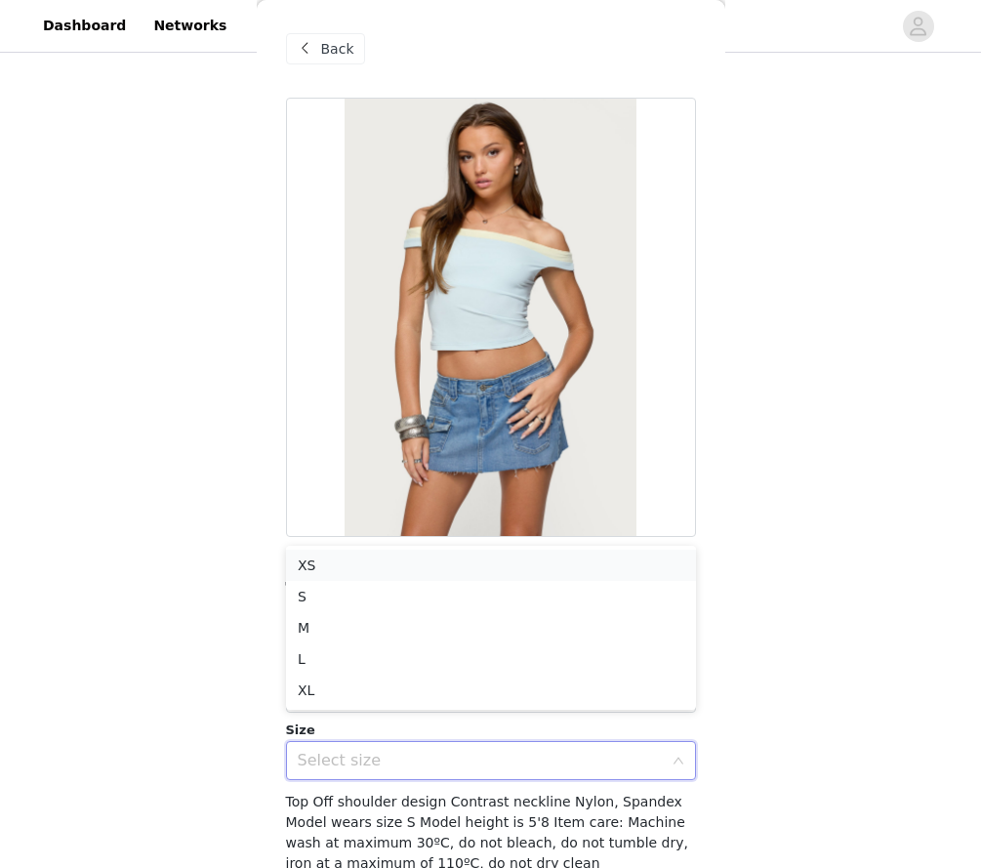
click at [325, 558] on li "XS" at bounding box center [491, 565] width 410 height 31
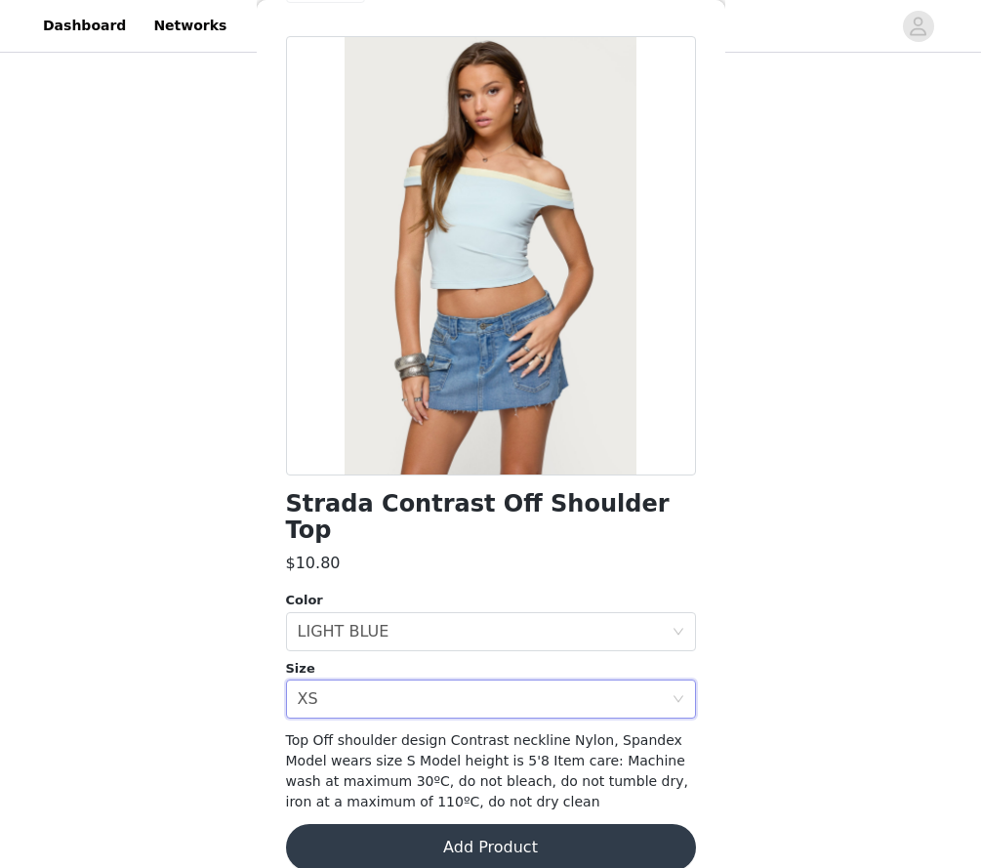
scroll to position [61, 0]
click at [348, 826] on button "Add Product" at bounding box center [491, 848] width 410 height 47
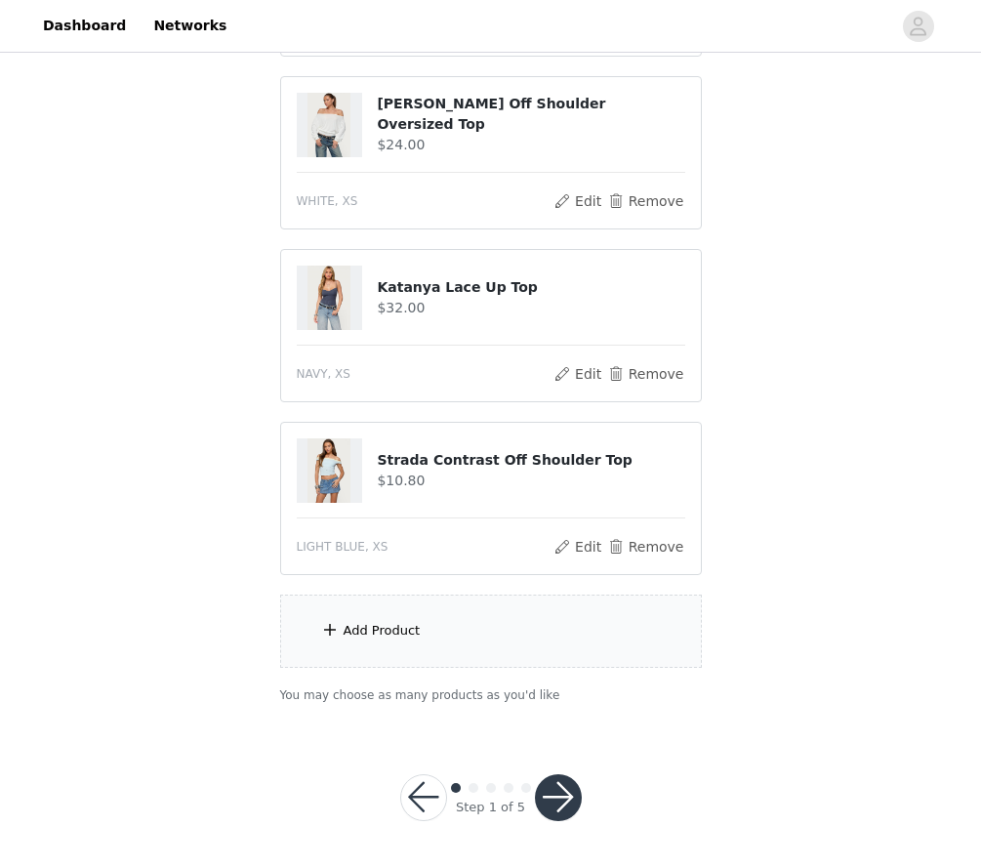
scroll to position [1402, 0]
click at [610, 542] on div "Edit Remove" at bounding box center [620, 547] width 132 height 23
click at [635, 542] on button "Remove" at bounding box center [645, 547] width 78 height 23
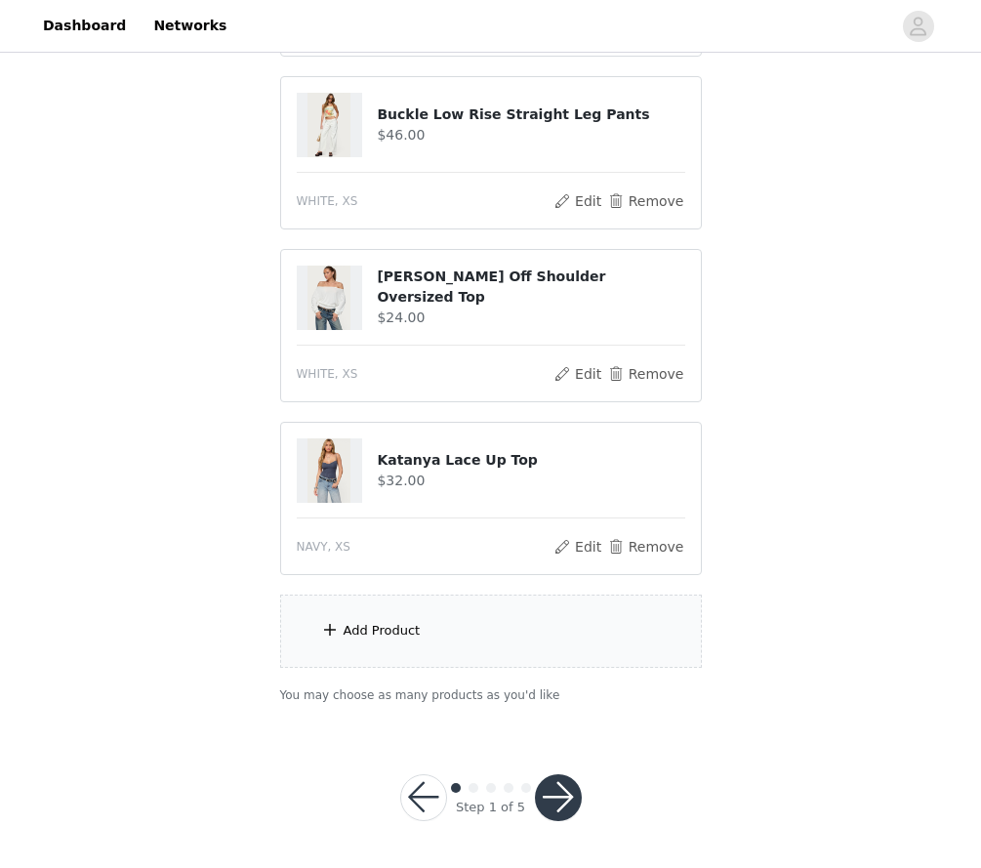
scroll to position [1229, 0]
click at [553, 808] on button "button" at bounding box center [558, 798] width 47 height 47
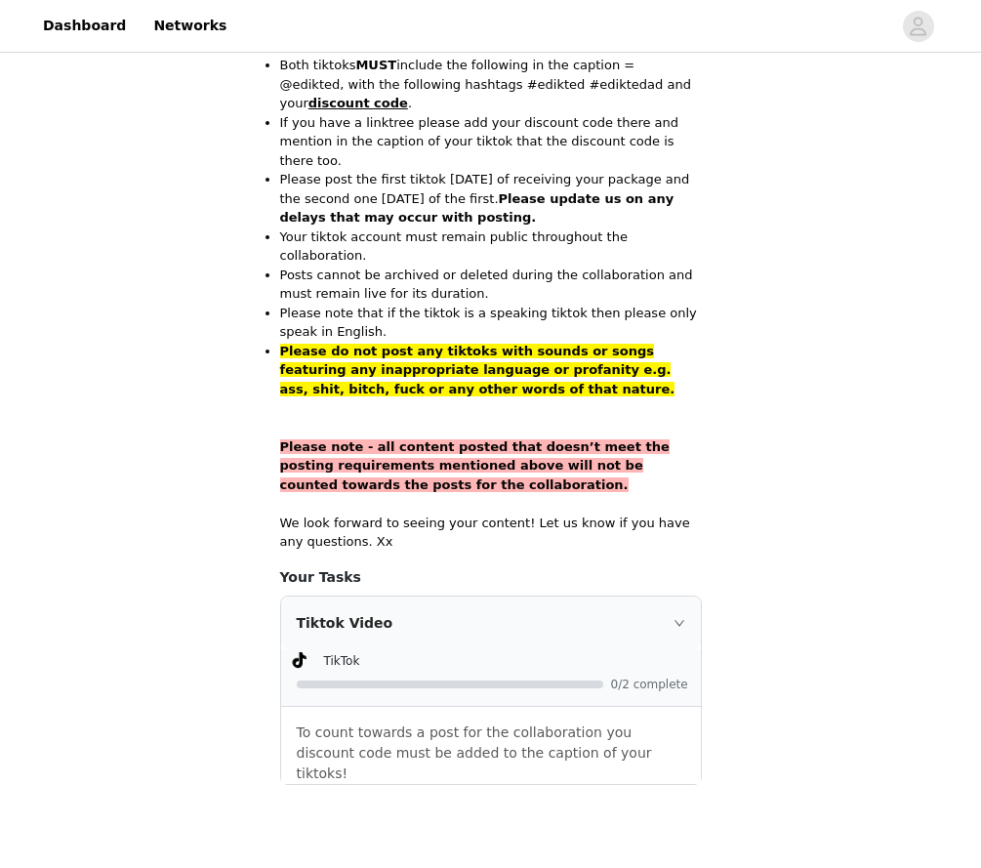
scroll to position [1235, 0]
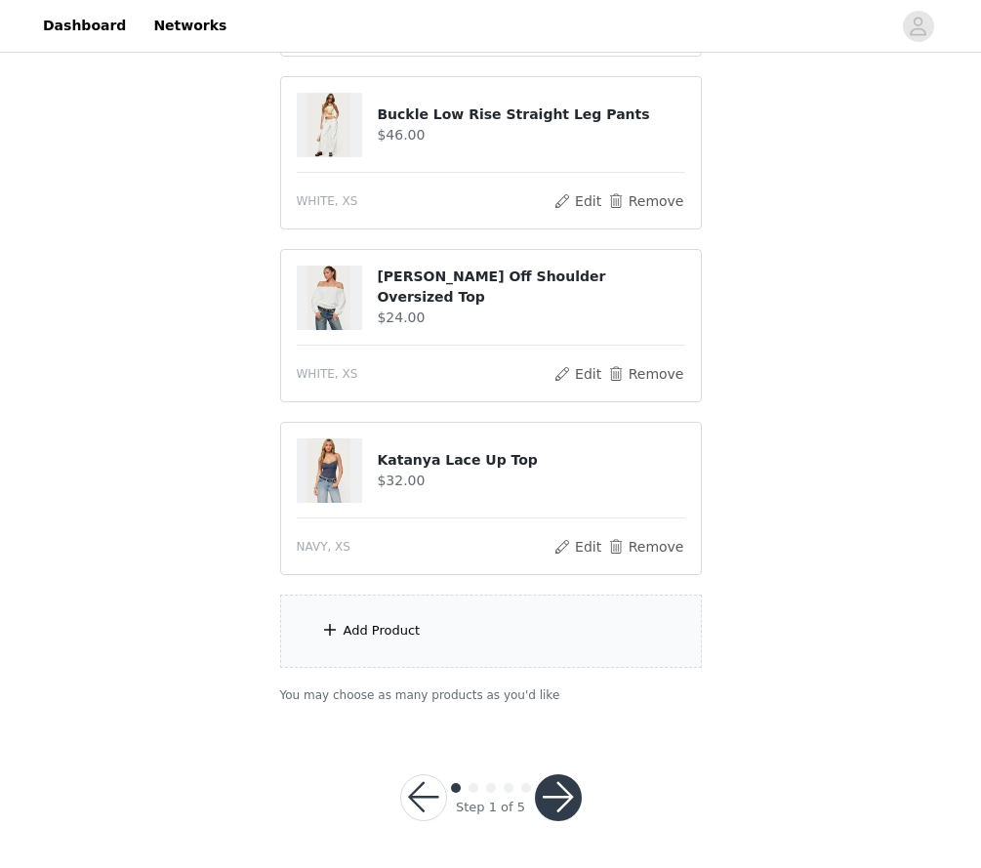
scroll to position [1229, 0]
click at [415, 600] on div "Add Product" at bounding box center [491, 632] width 422 height 73
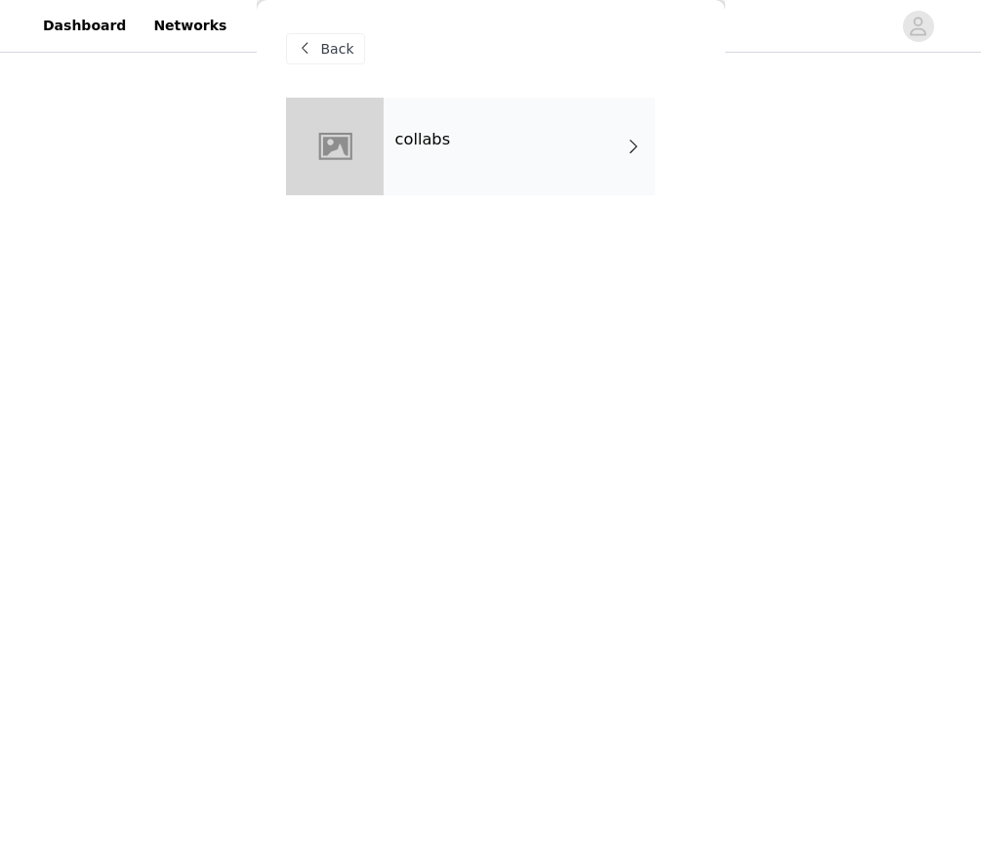
click at [410, 190] on div "collabs" at bounding box center [519, 147] width 271 height 98
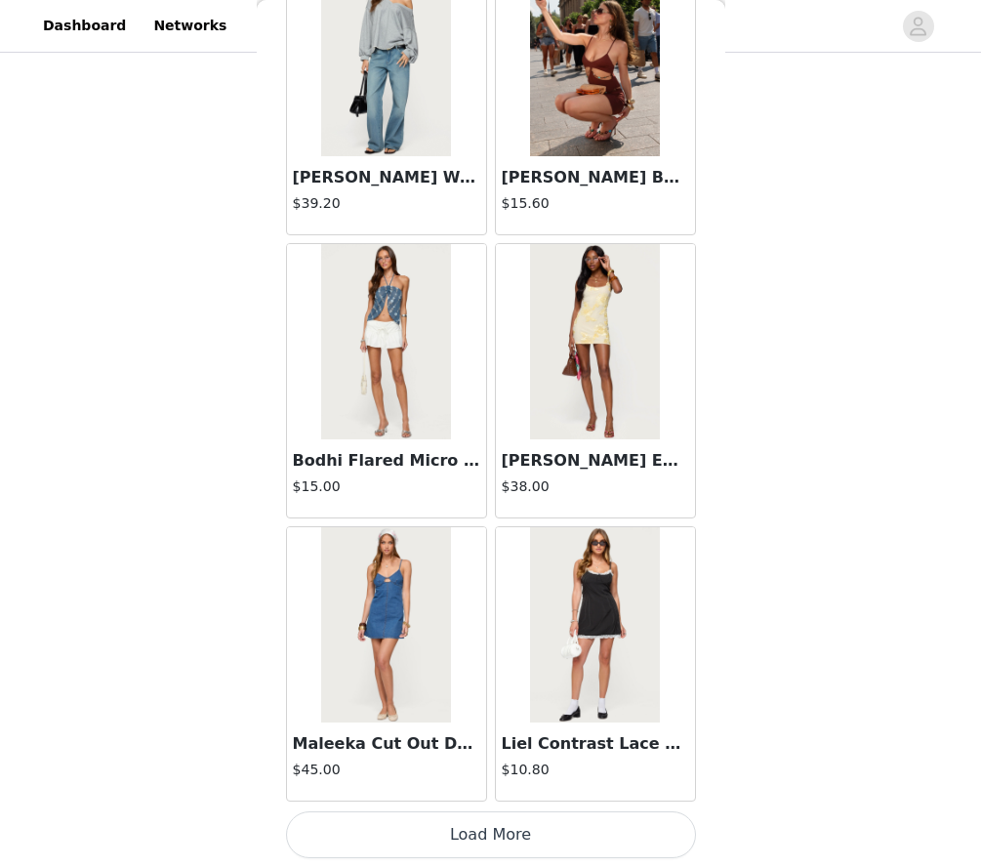
click at [410, 814] on button "Load More" at bounding box center [491, 834] width 410 height 47
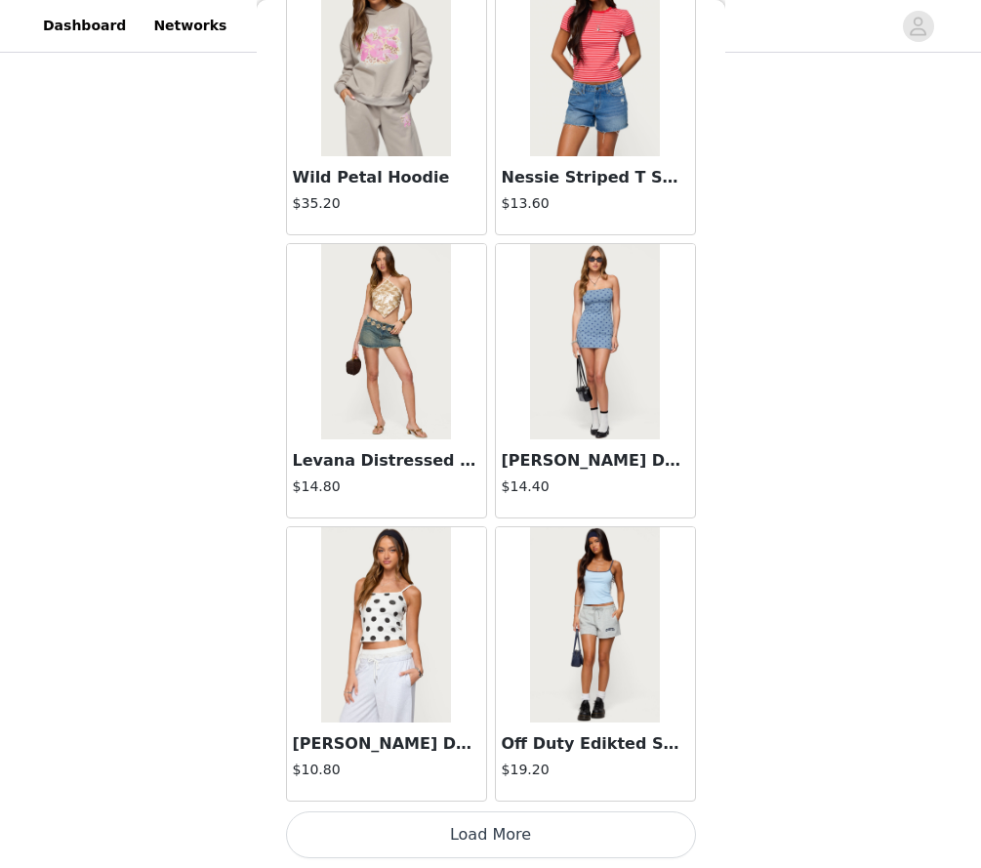
click at [409, 839] on button "Load More" at bounding box center [491, 834] width 410 height 47
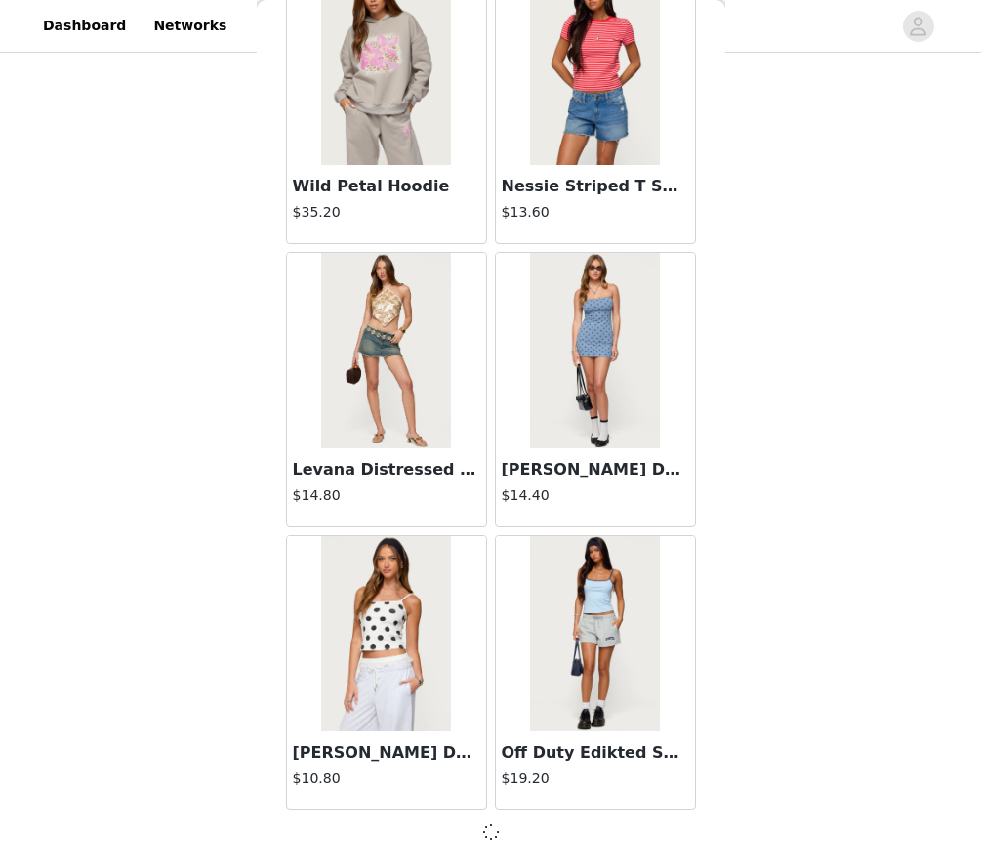
scroll to position [4943, 0]
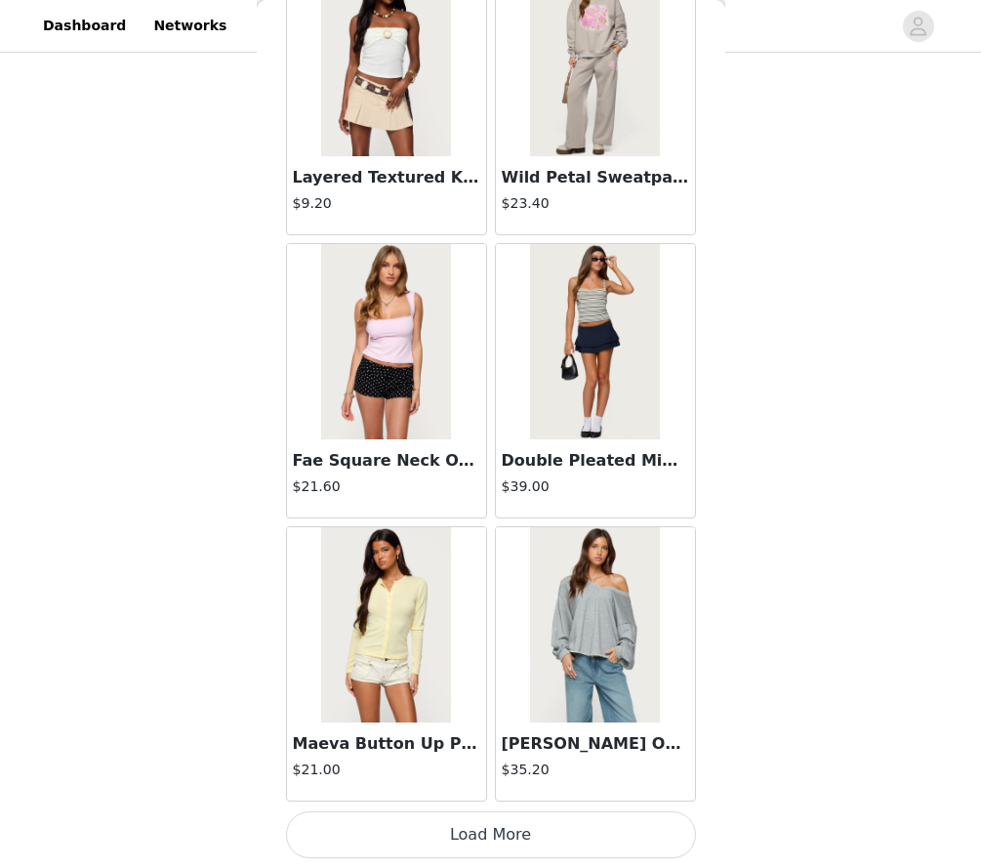
click at [363, 845] on button "Load More" at bounding box center [491, 834] width 410 height 47
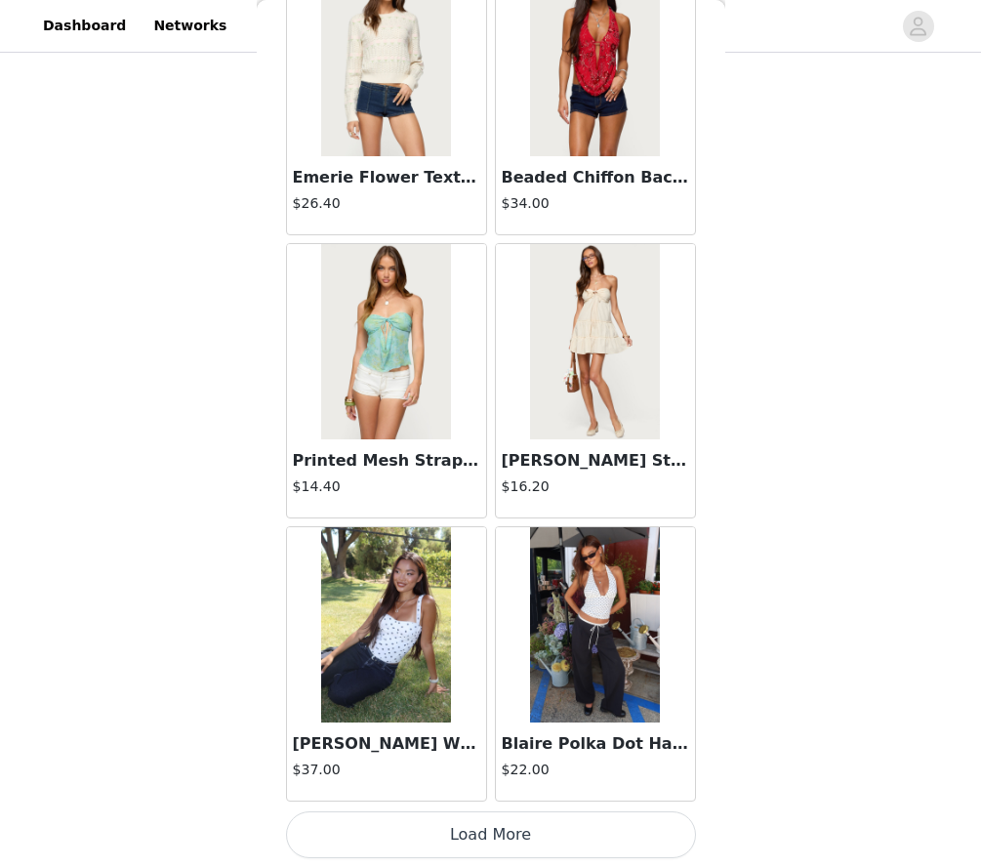
scroll to position [10615, 0]
click at [355, 839] on button "Load More" at bounding box center [491, 834] width 410 height 47
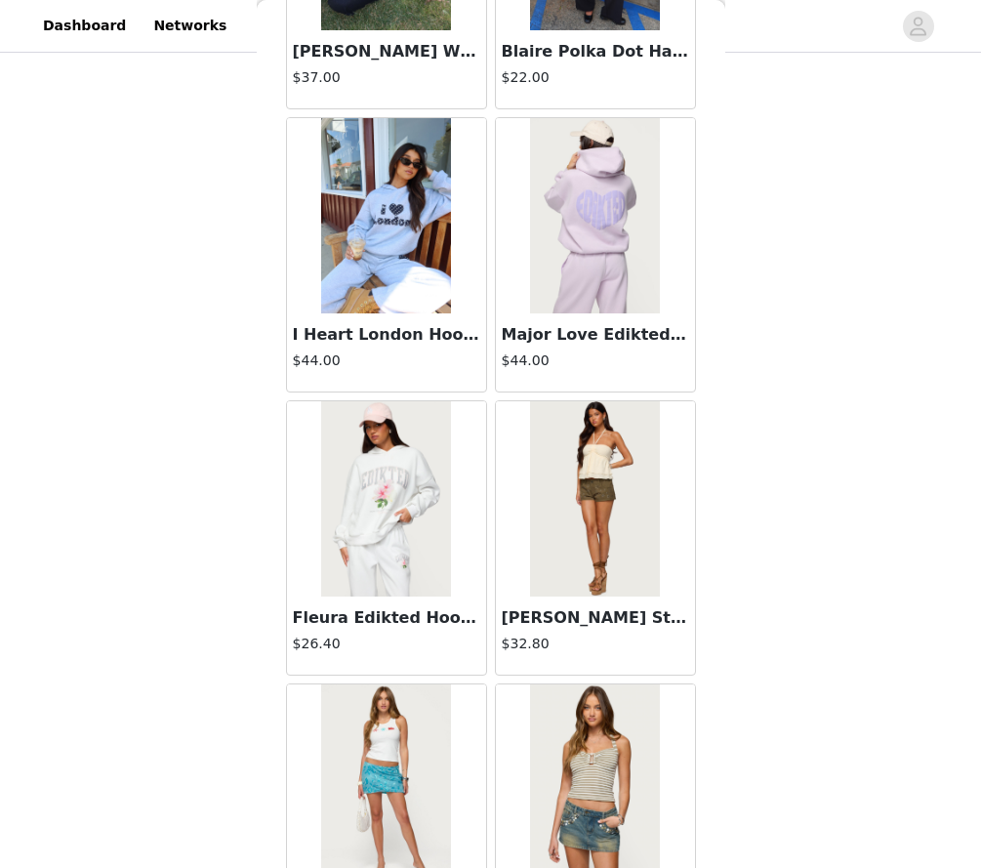
scroll to position [12057, 0]
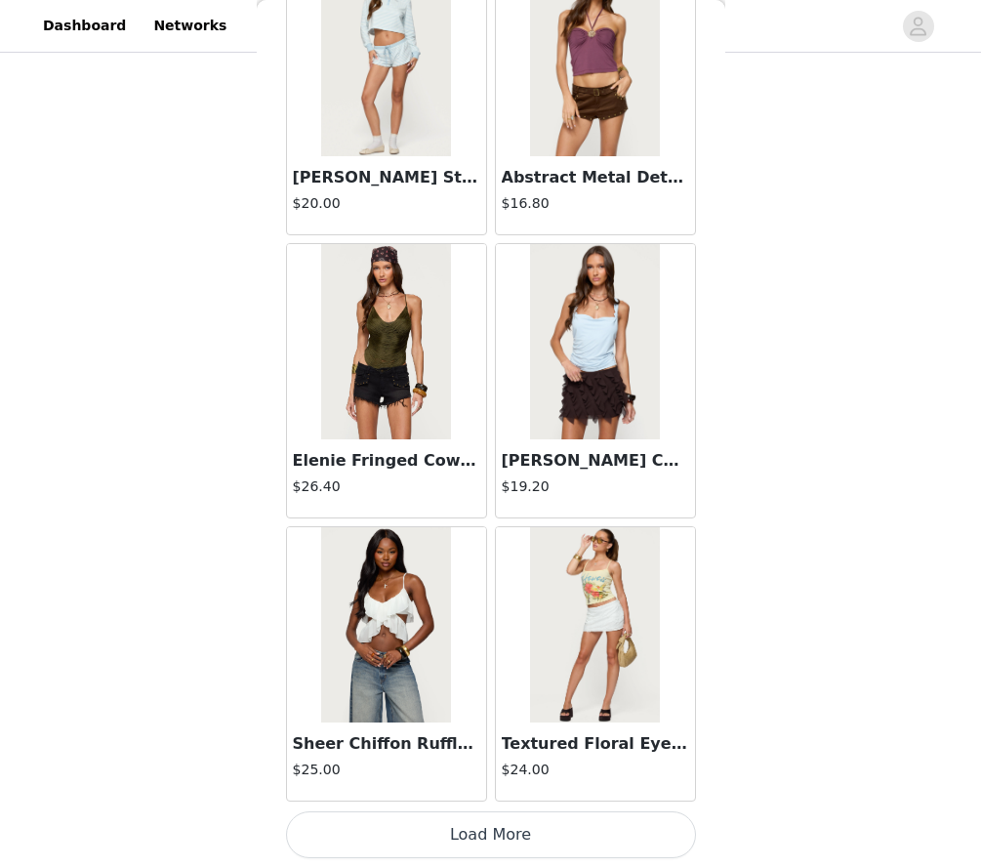
click at [404, 823] on button "Load More" at bounding box center [491, 834] width 410 height 47
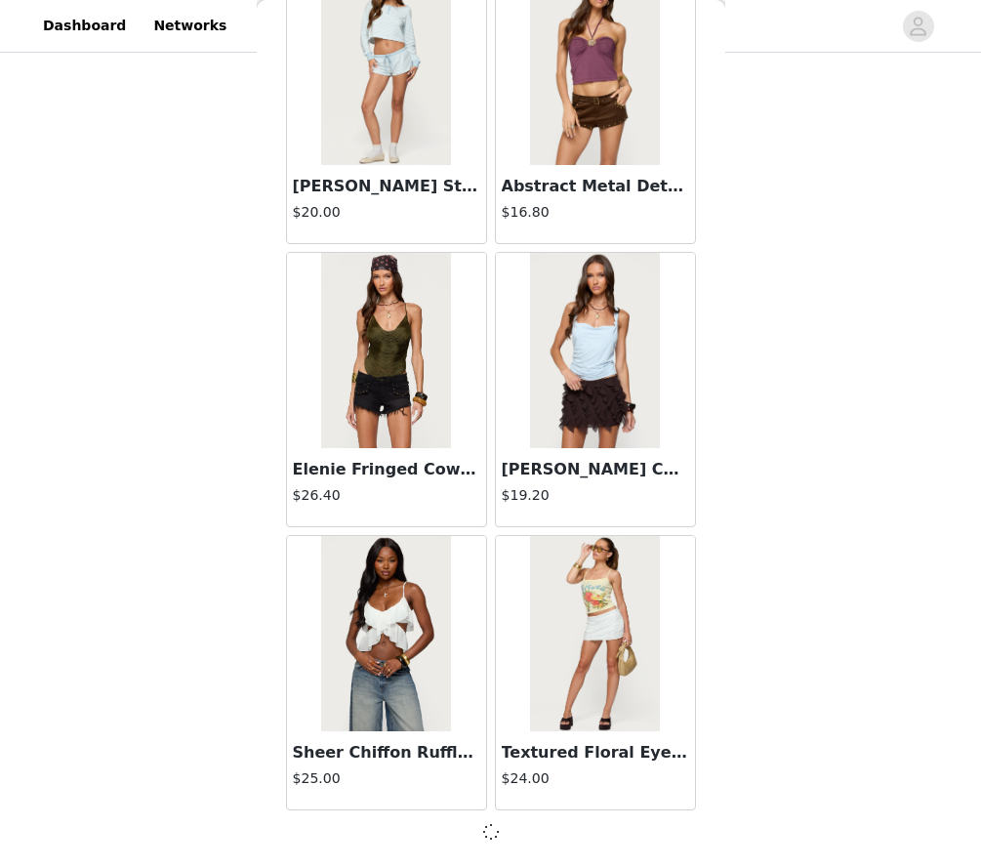
scroll to position [13438, 0]
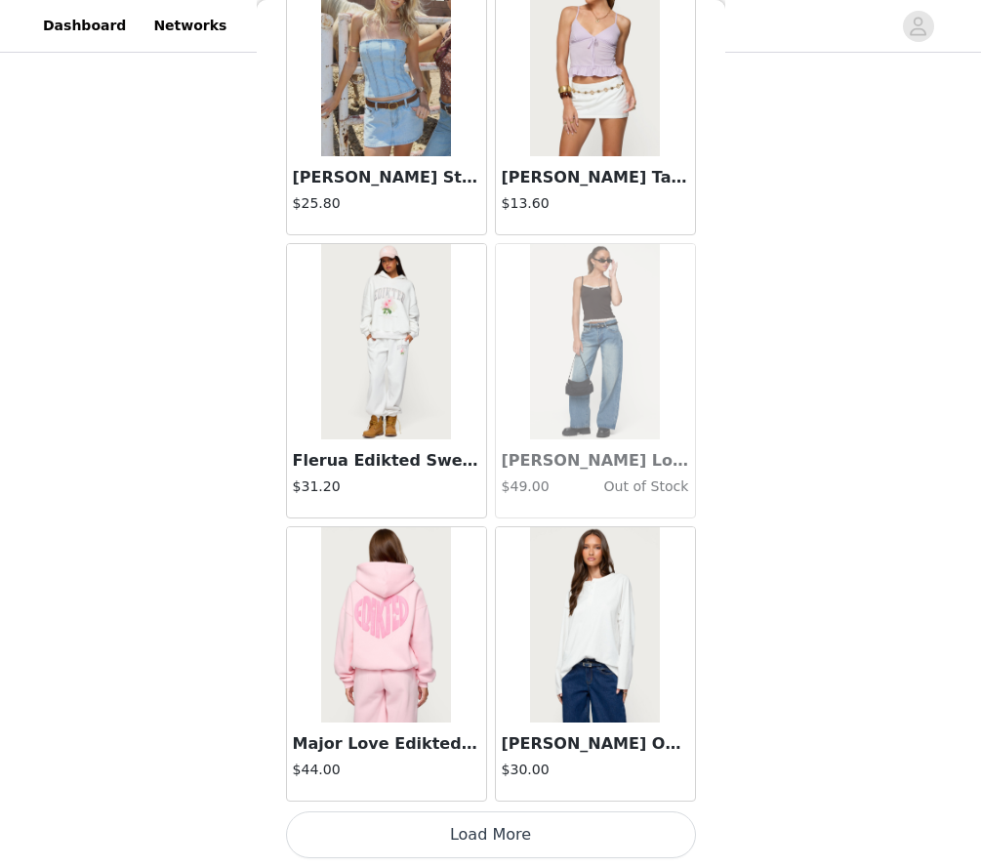
click at [403, 837] on button "Load More" at bounding box center [491, 834] width 410 height 47
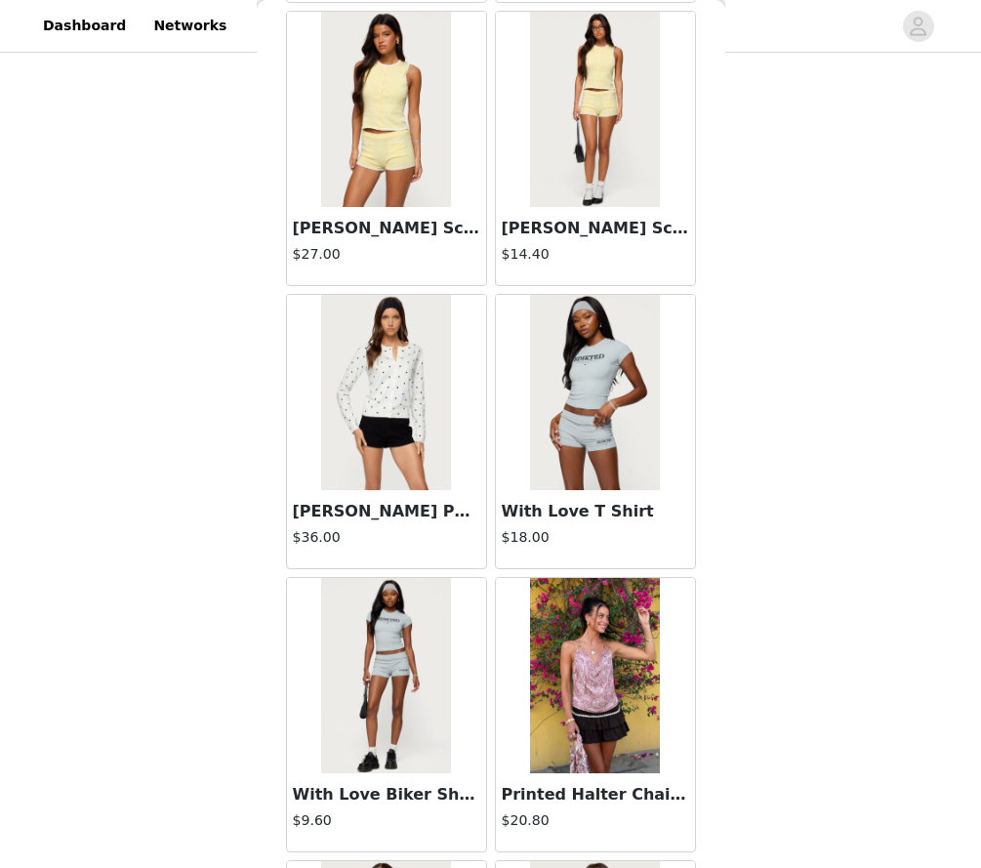
scroll to position [18589, 0]
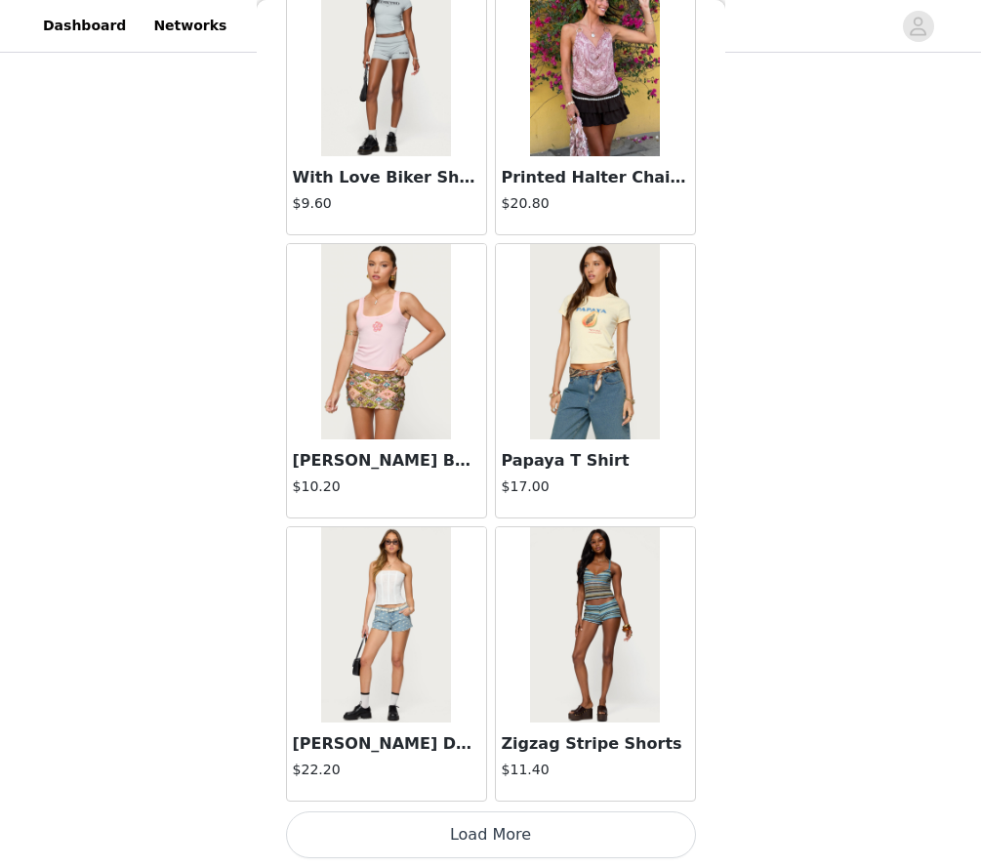
click at [403, 837] on button "Load More" at bounding box center [491, 834] width 410 height 47
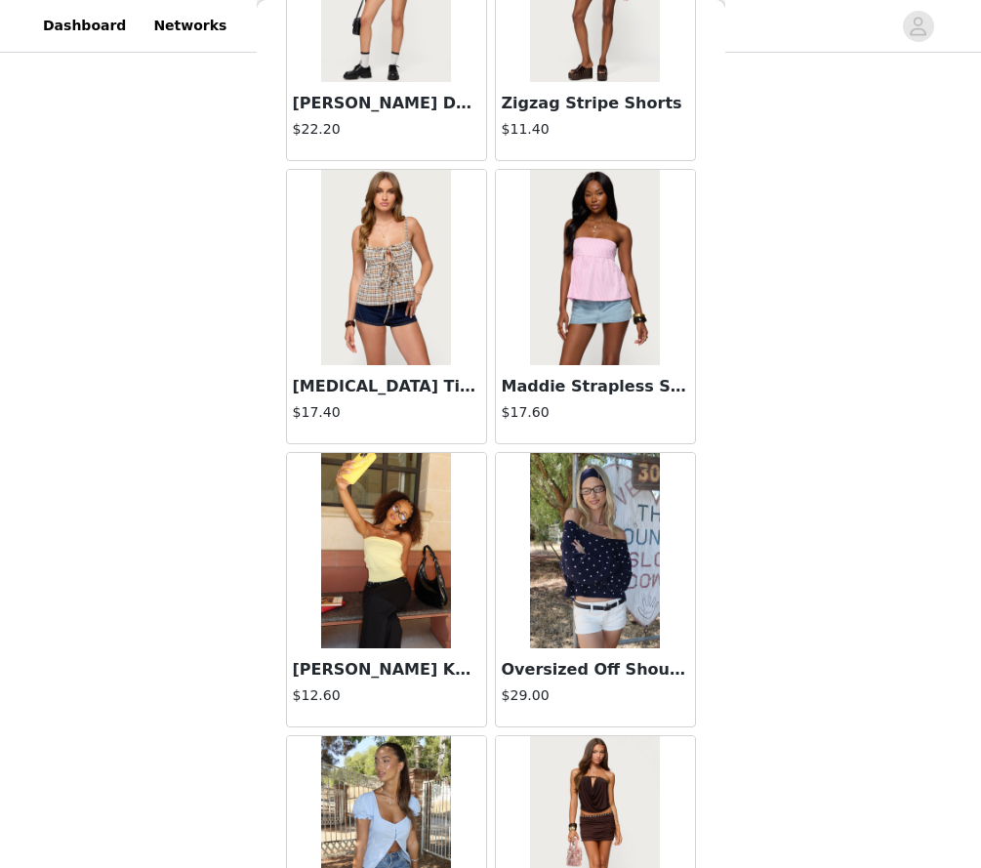
scroll to position [19931, 0]
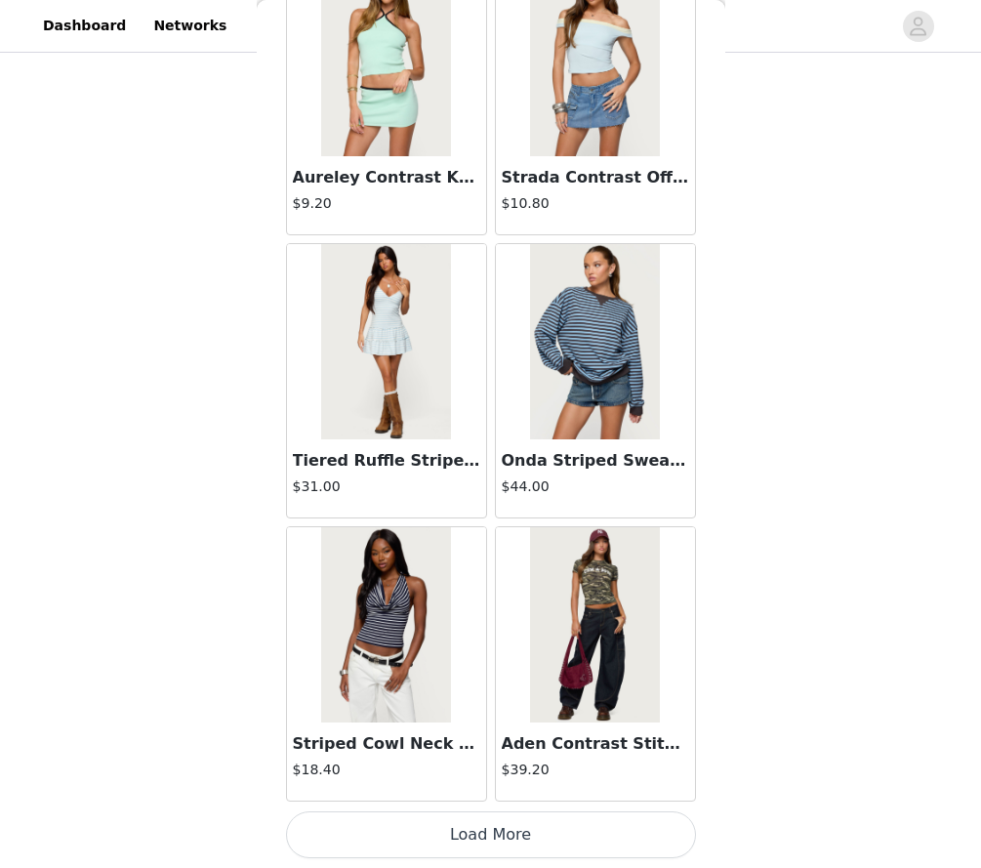
click at [406, 817] on button "Load More" at bounding box center [491, 834] width 410 height 47
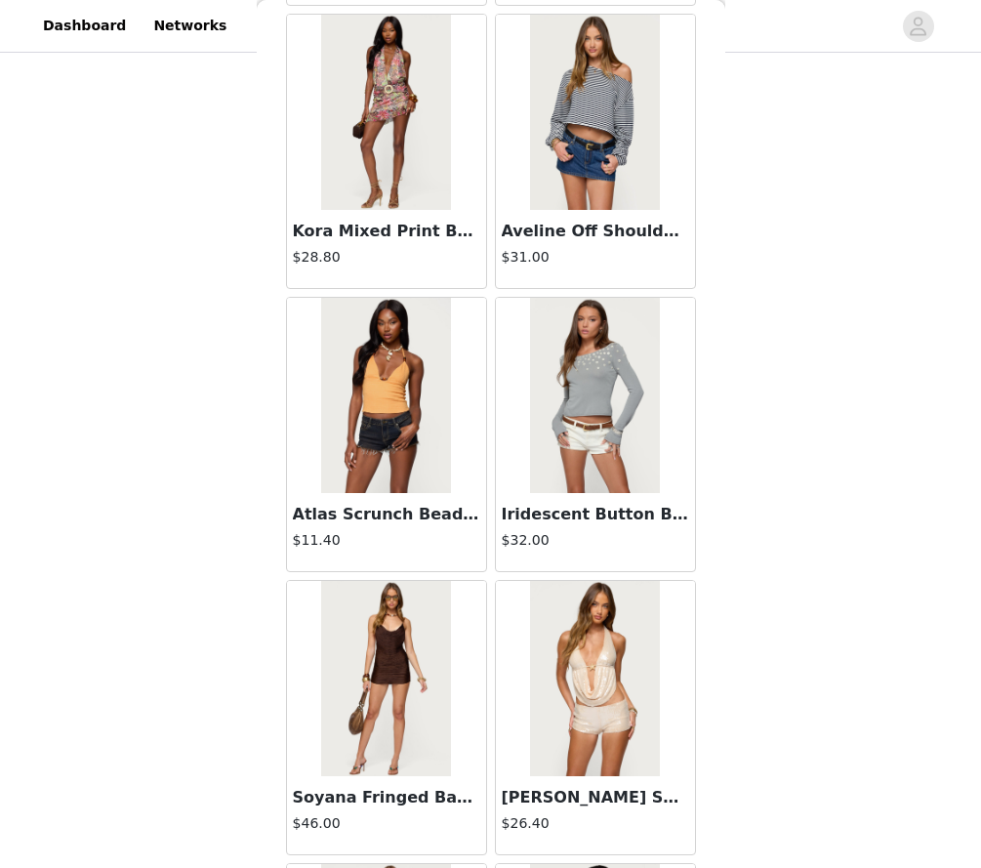
scroll to position [23244, 0]
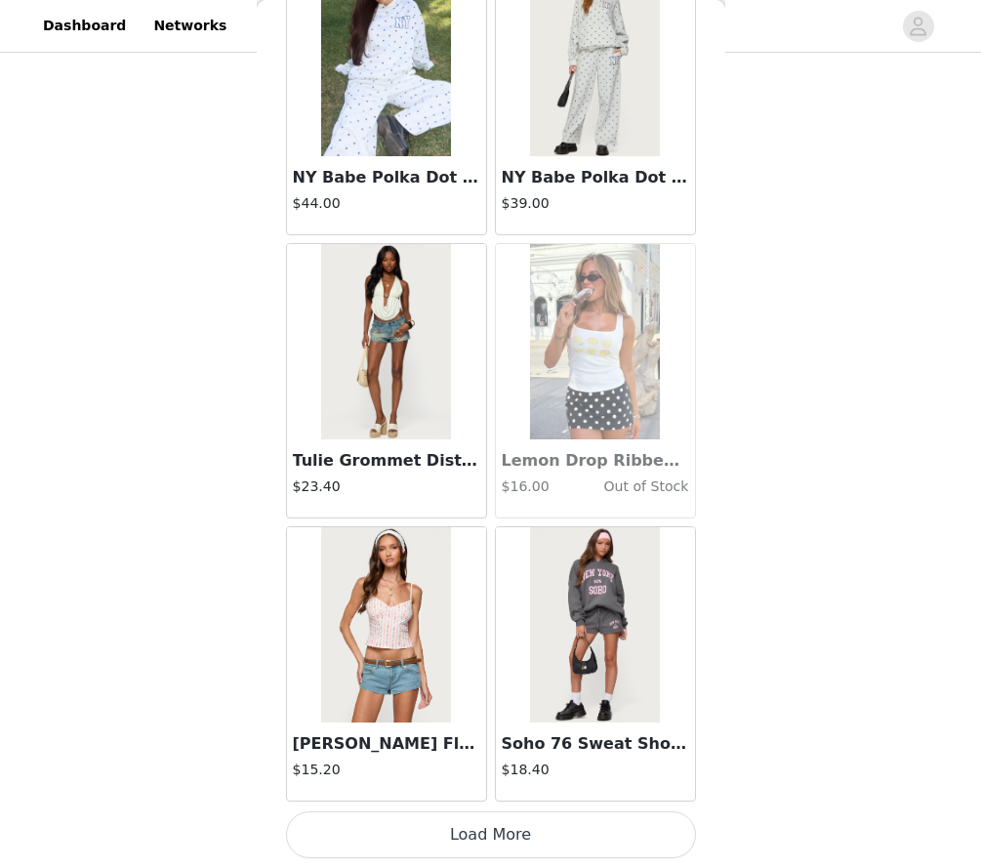
click at [392, 823] on button "Load More" at bounding box center [491, 834] width 410 height 47
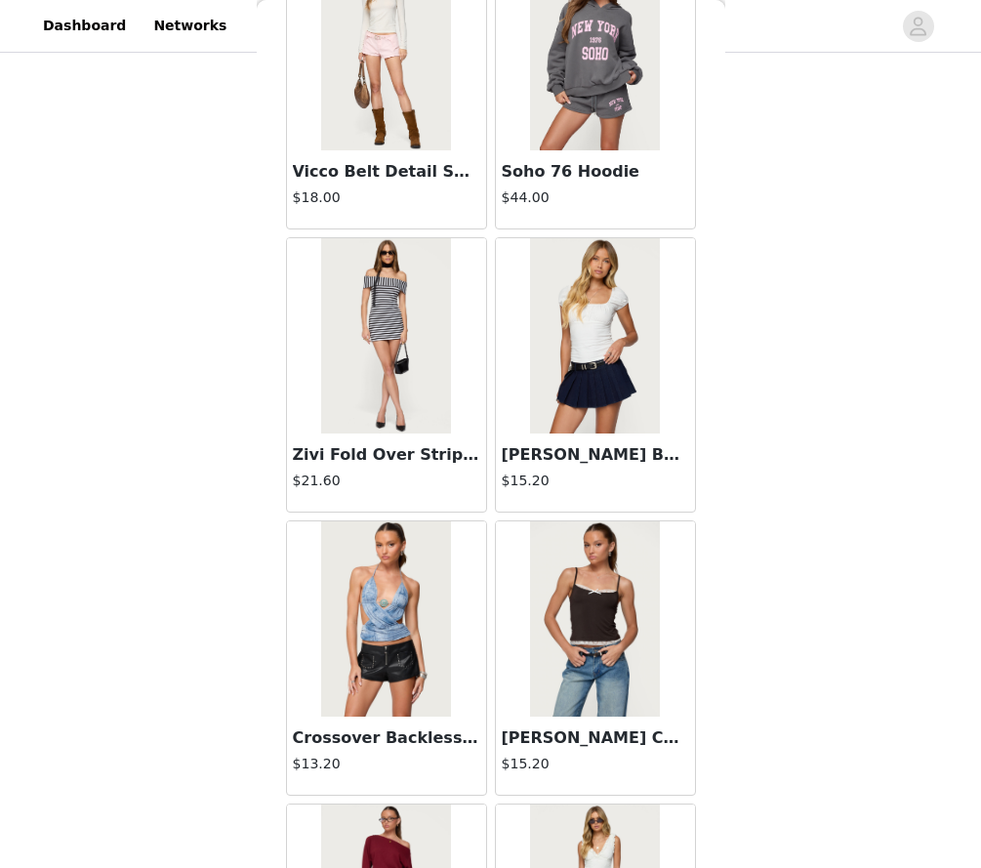
scroll to position [27595, 0]
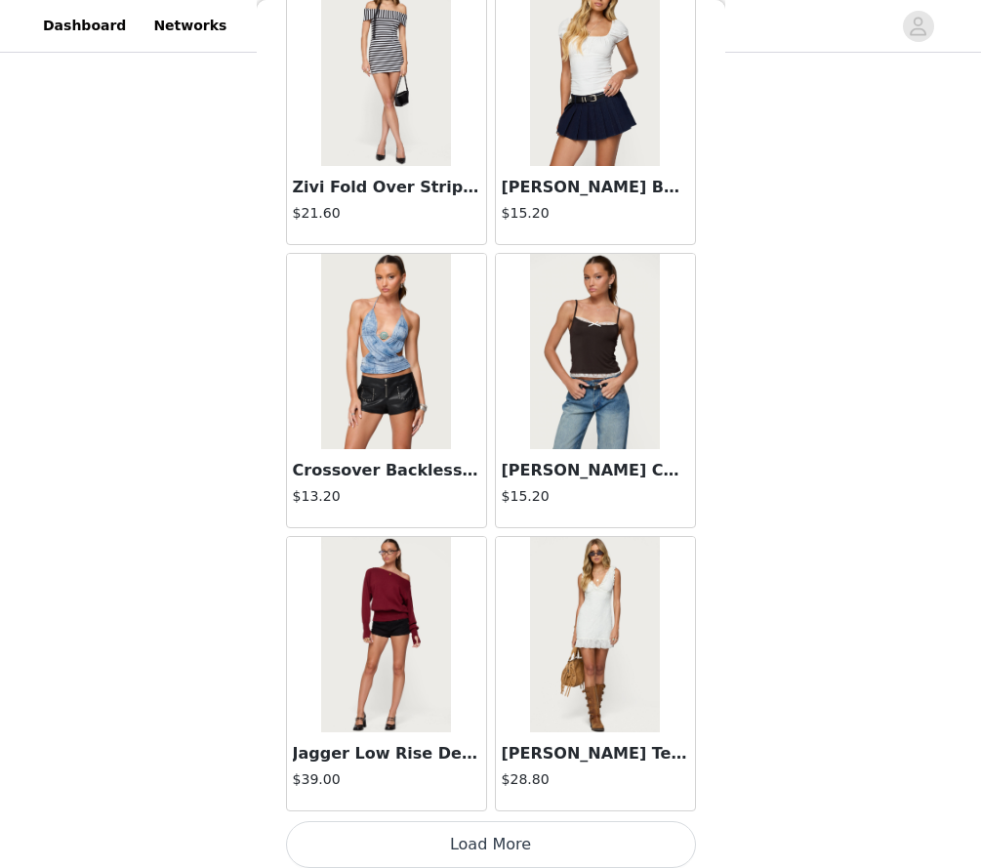
click at [379, 836] on button "Load More" at bounding box center [491, 844] width 410 height 47
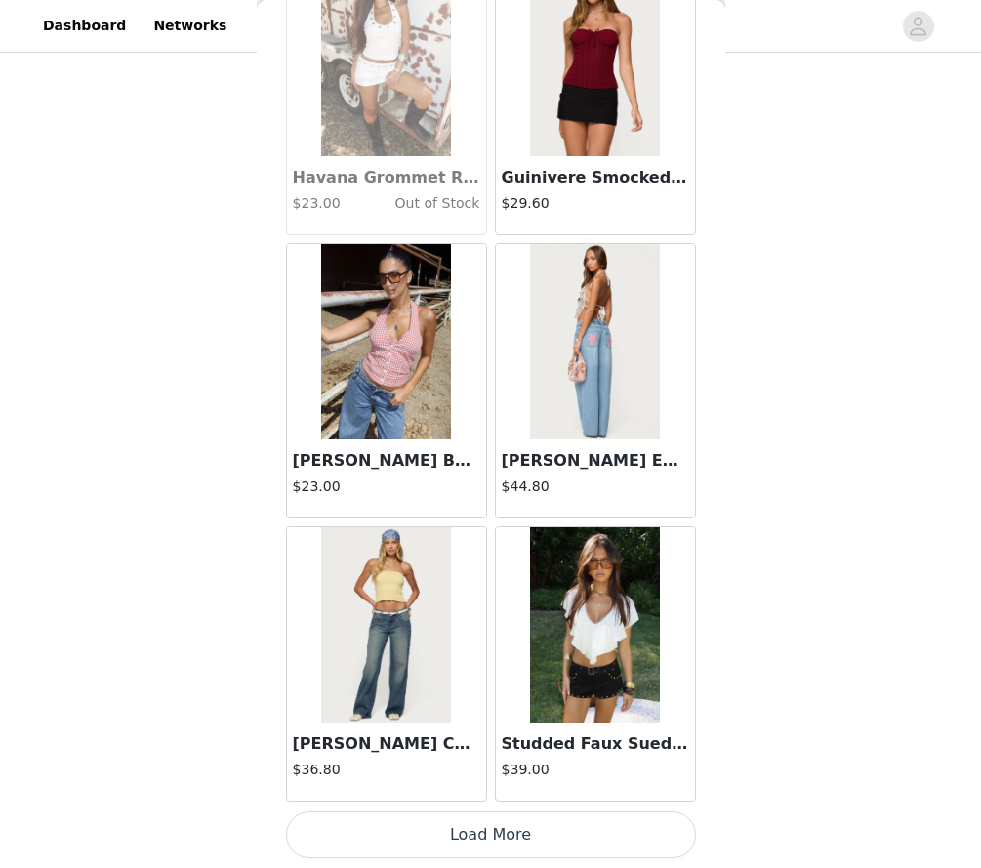
click at [379, 836] on button "Load More" at bounding box center [491, 834] width 410 height 47
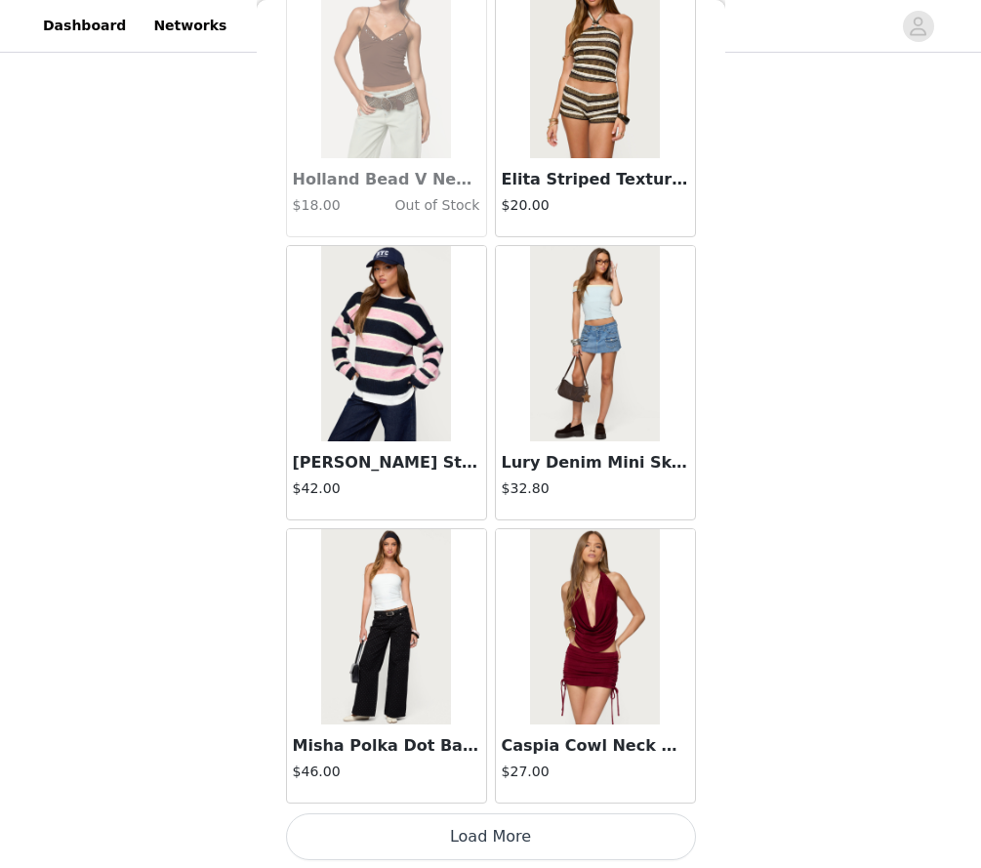
scroll to position [33268, 0]
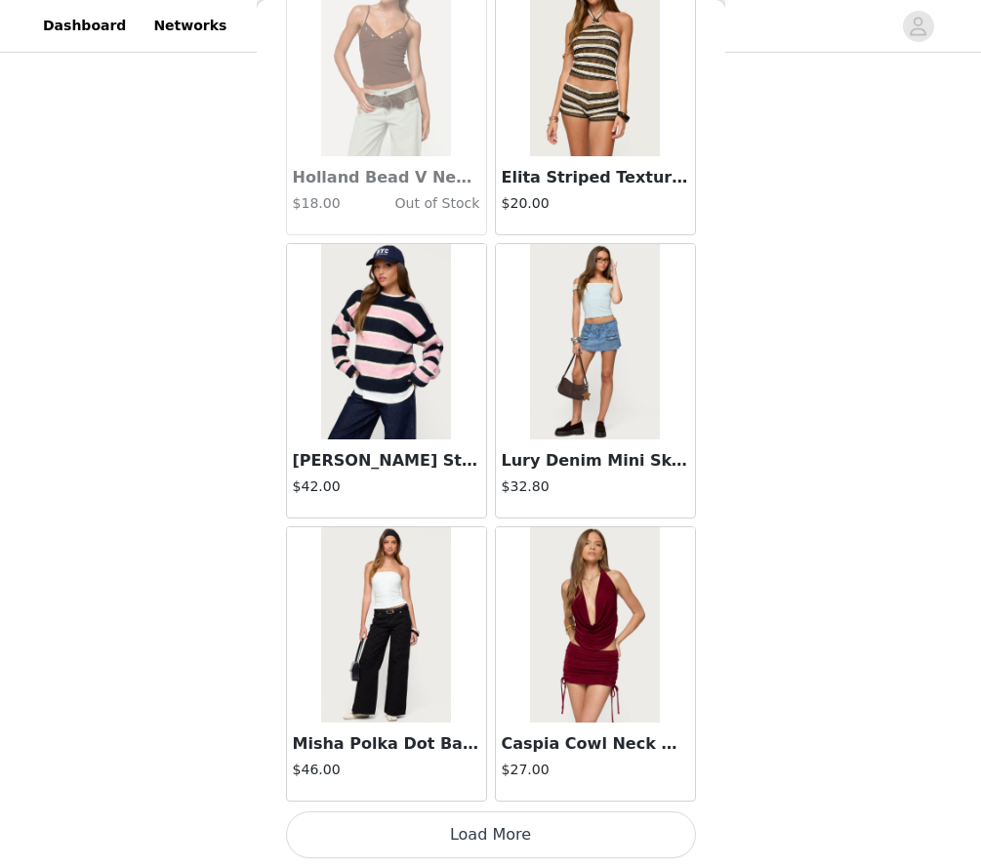
click at [377, 845] on button "Load More" at bounding box center [491, 834] width 410 height 47
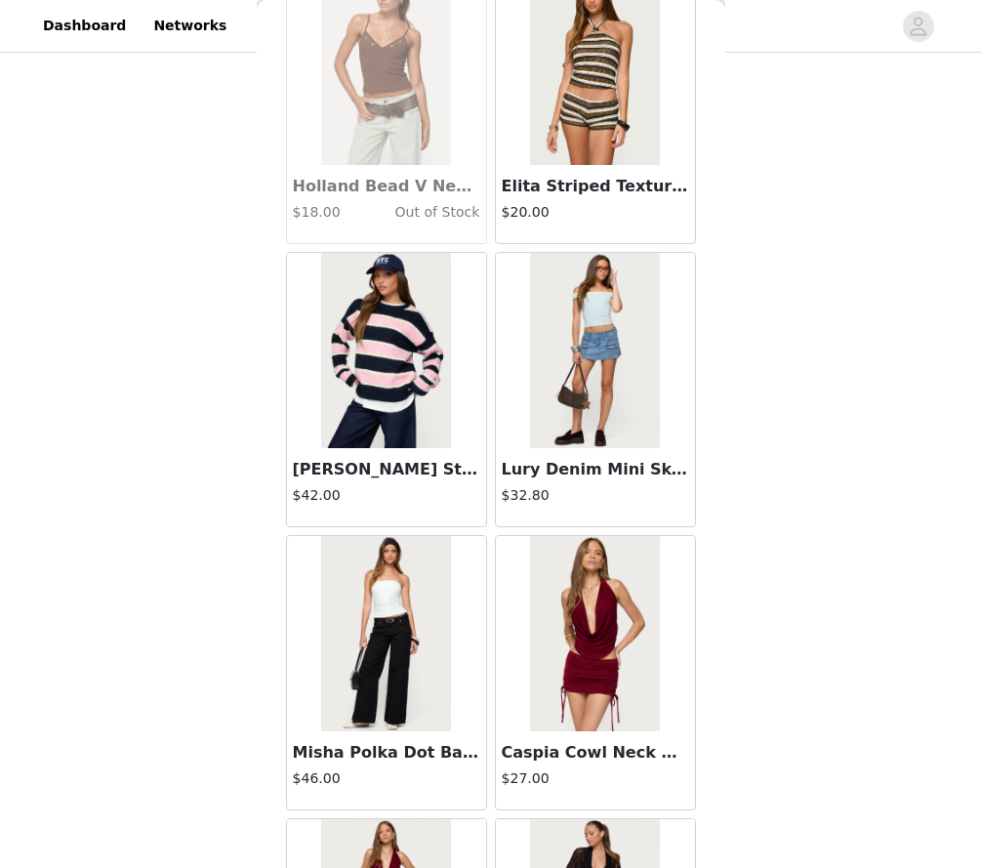
click at [566, 487] on h4 "$32.80" at bounding box center [595, 495] width 187 height 21
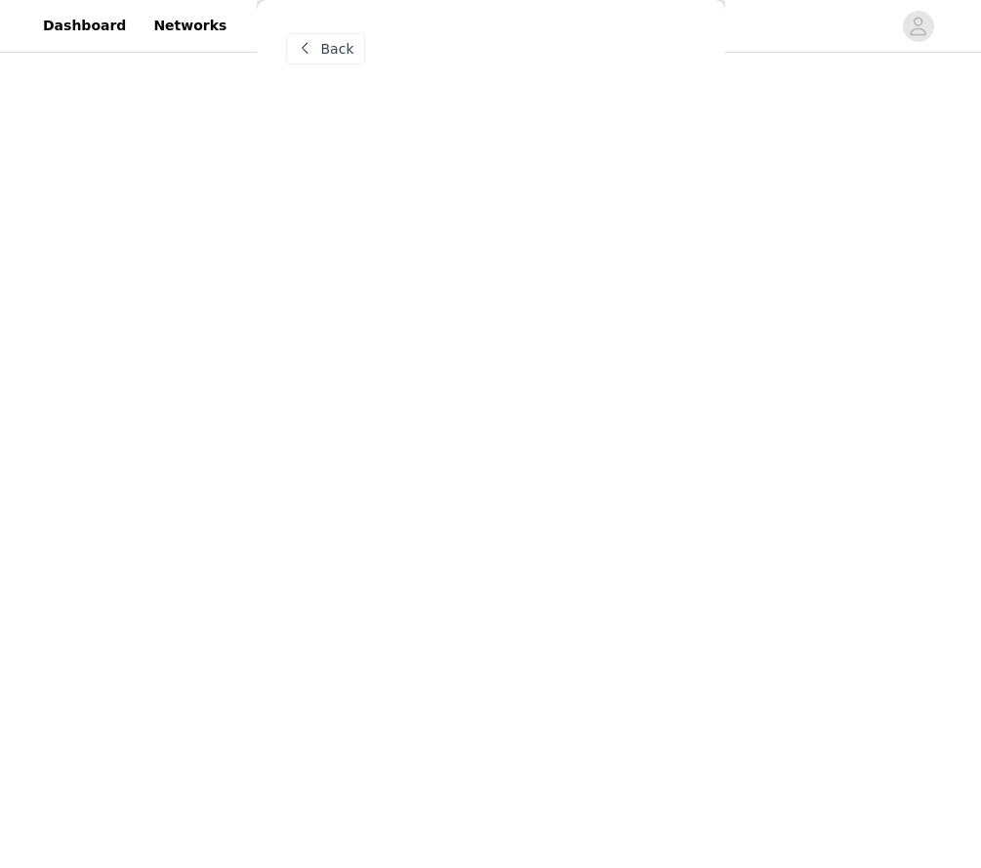
scroll to position [0, 0]
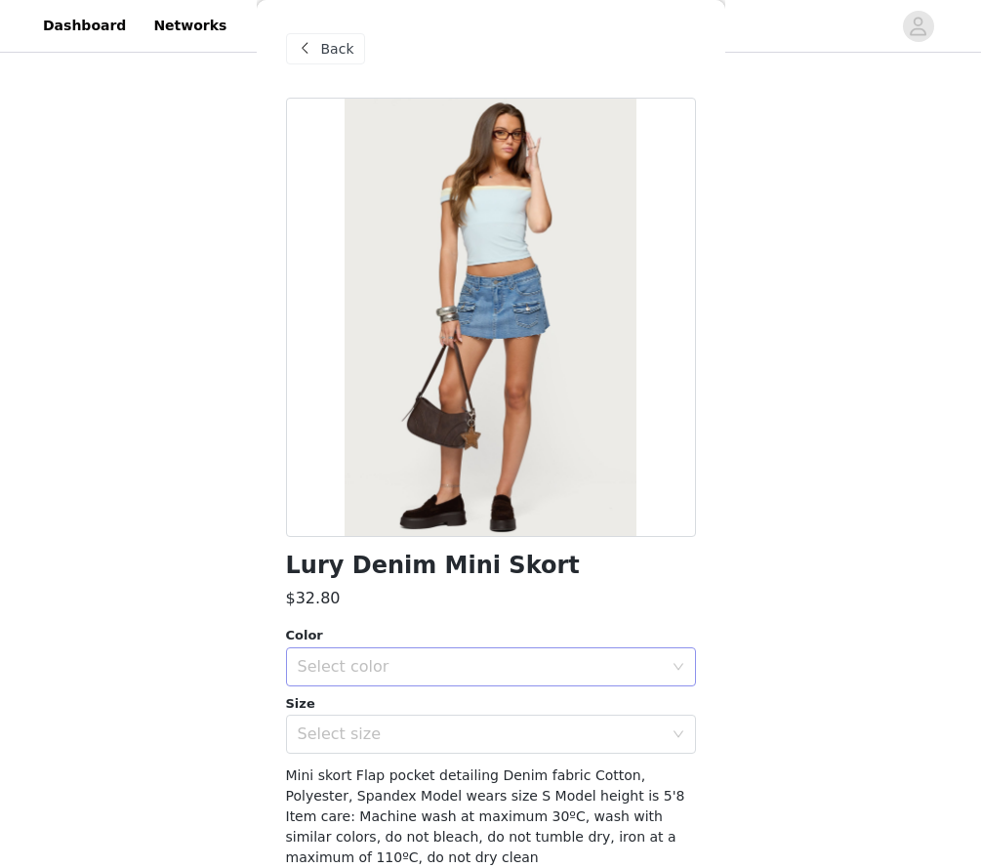
click at [416, 672] on div "Select color" at bounding box center [480, 667] width 365 height 20
click at [369, 711] on li "LIGHT BLUE" at bounding box center [491, 708] width 410 height 31
click at [361, 732] on div "Select size" at bounding box center [480, 735] width 365 height 20
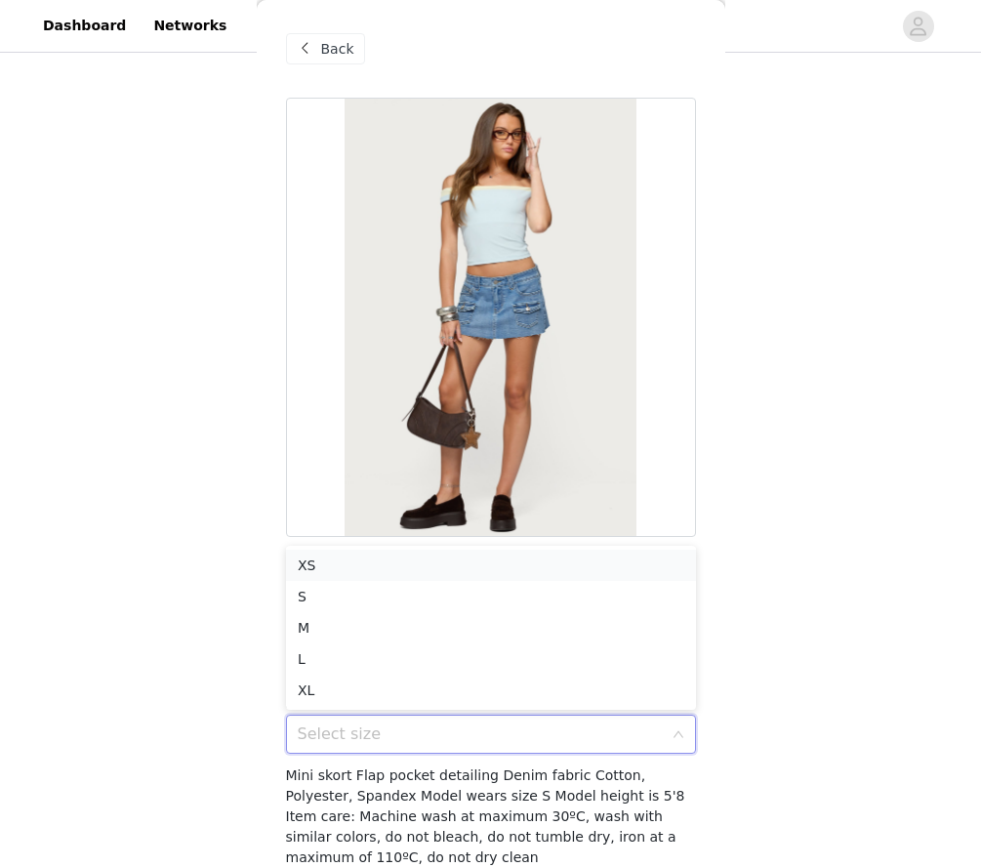
click at [352, 566] on li "XS" at bounding box center [491, 565] width 410 height 31
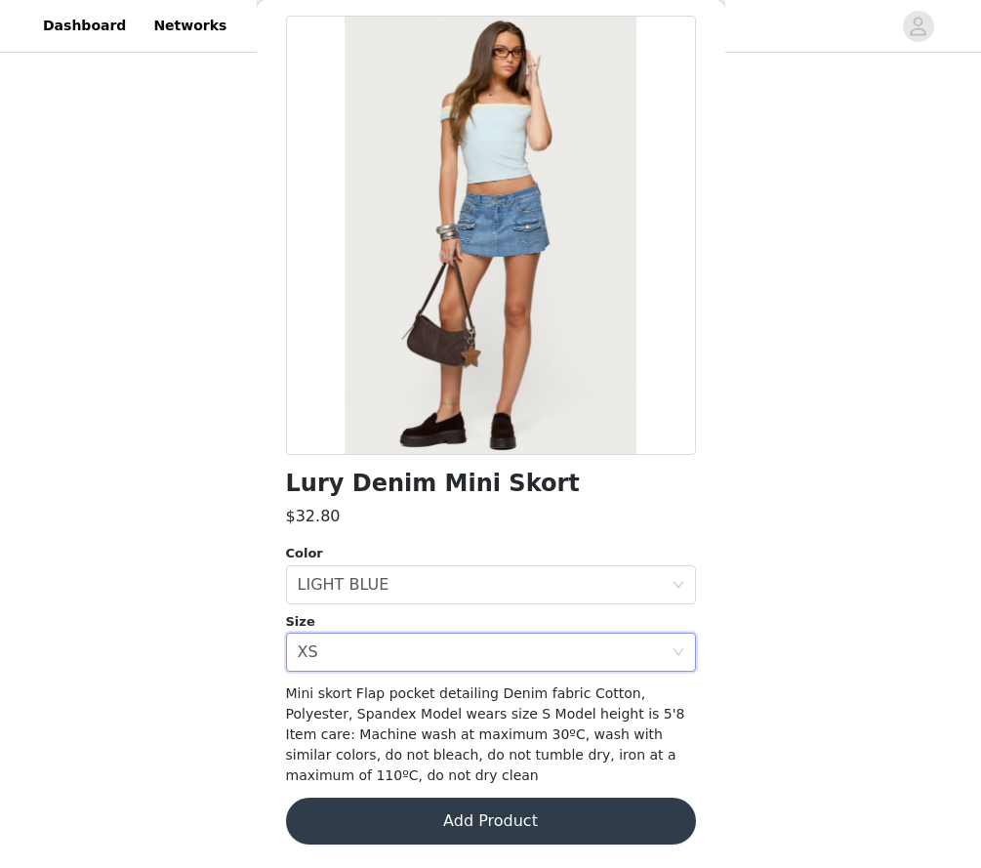
scroll to position [81, 0]
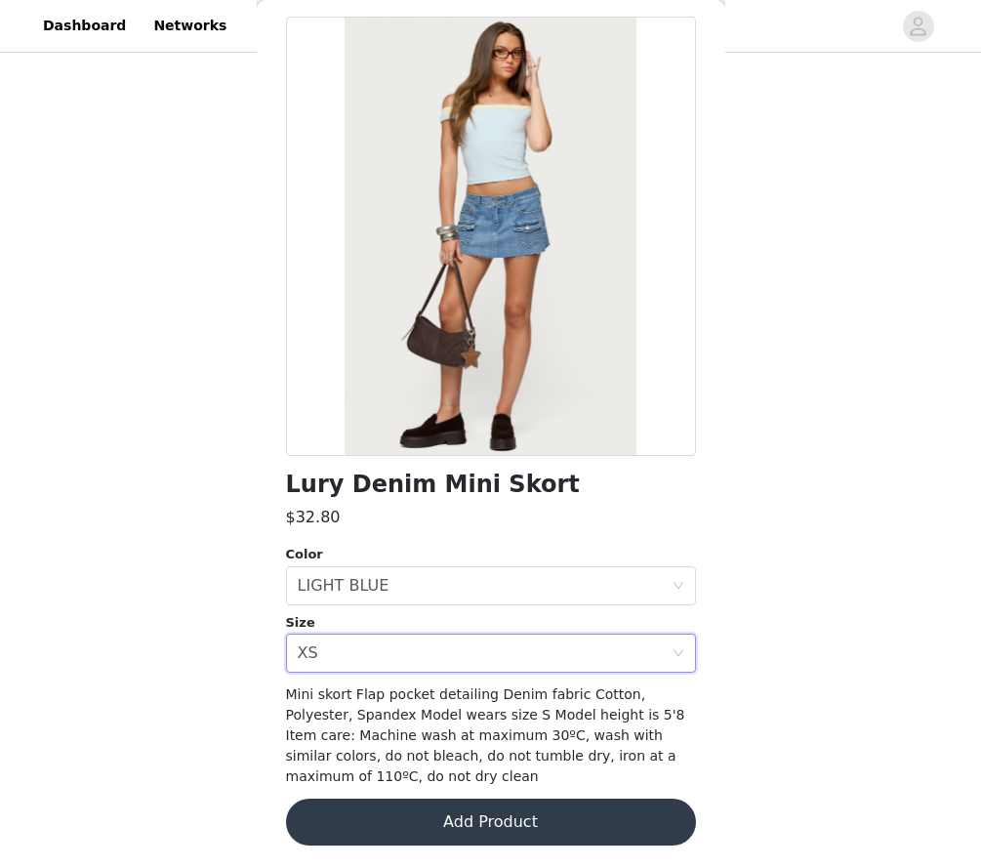
click at [375, 802] on button "Add Product" at bounding box center [491, 822] width 410 height 47
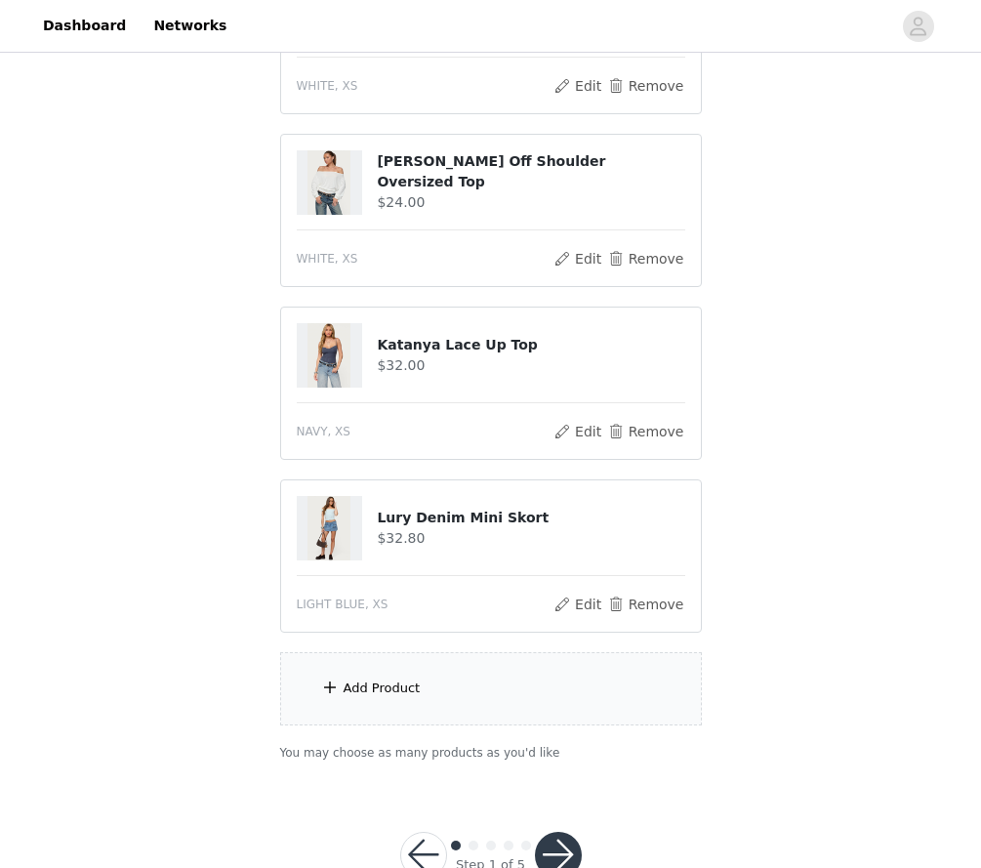
scroll to position [1352, 0]
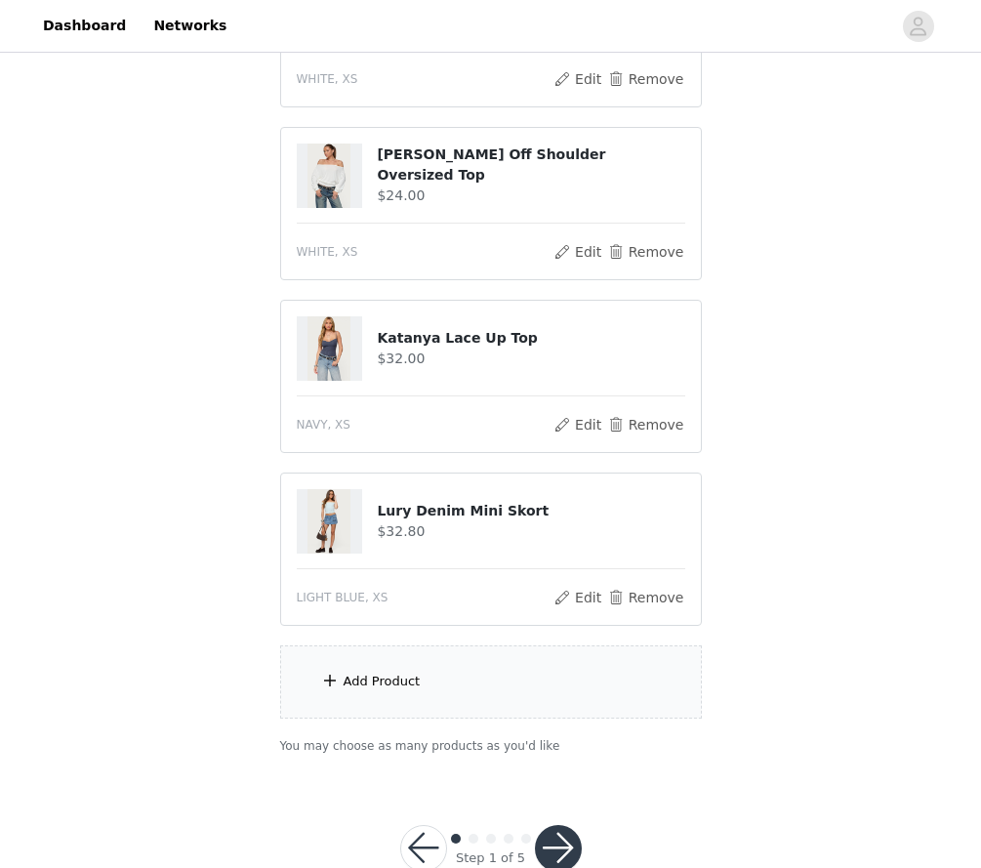
click at [361, 685] on div "Add Product" at bounding box center [382, 682] width 77 height 20
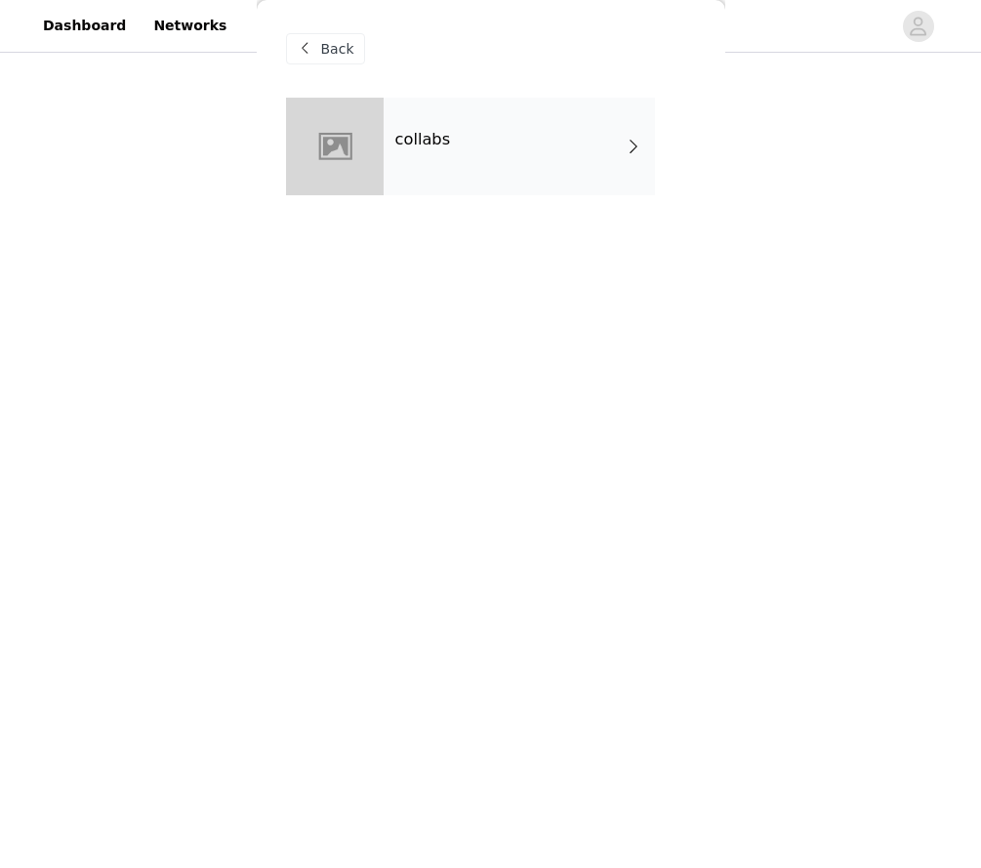
click at [382, 192] on div at bounding box center [335, 147] width 98 height 98
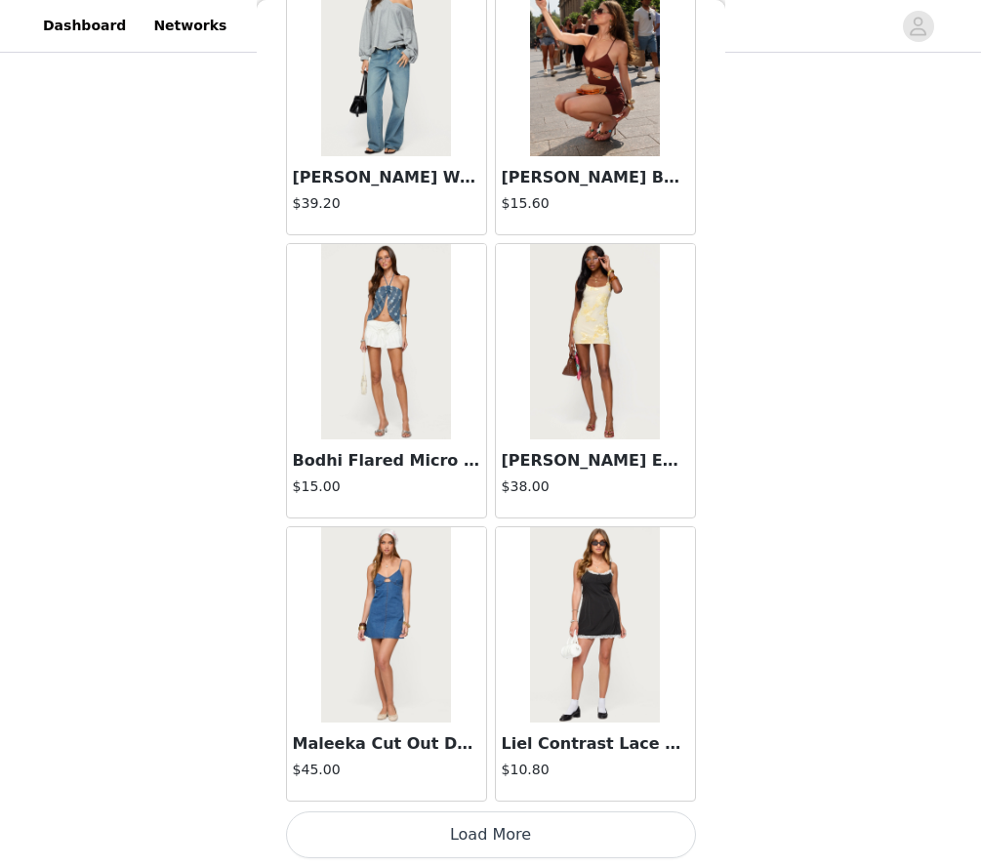
click at [366, 827] on button "Load More" at bounding box center [491, 834] width 410 height 47
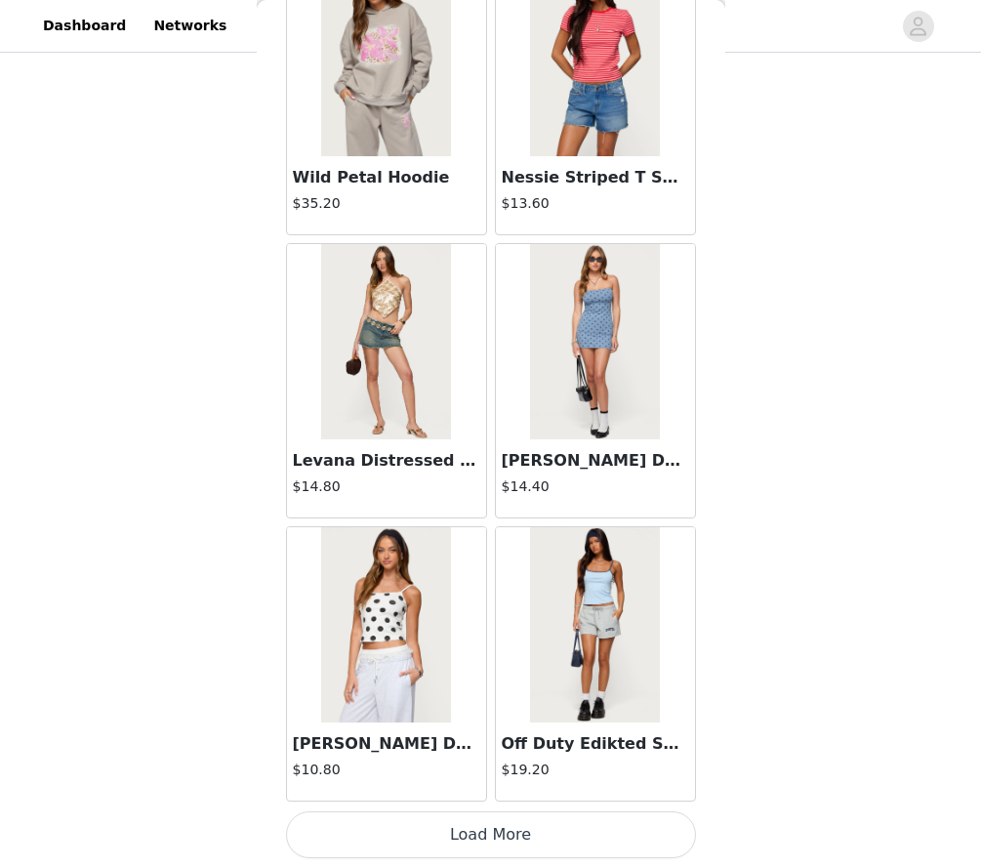
scroll to position [1385, 0]
click at [366, 827] on button "Load More" at bounding box center [491, 834] width 410 height 47
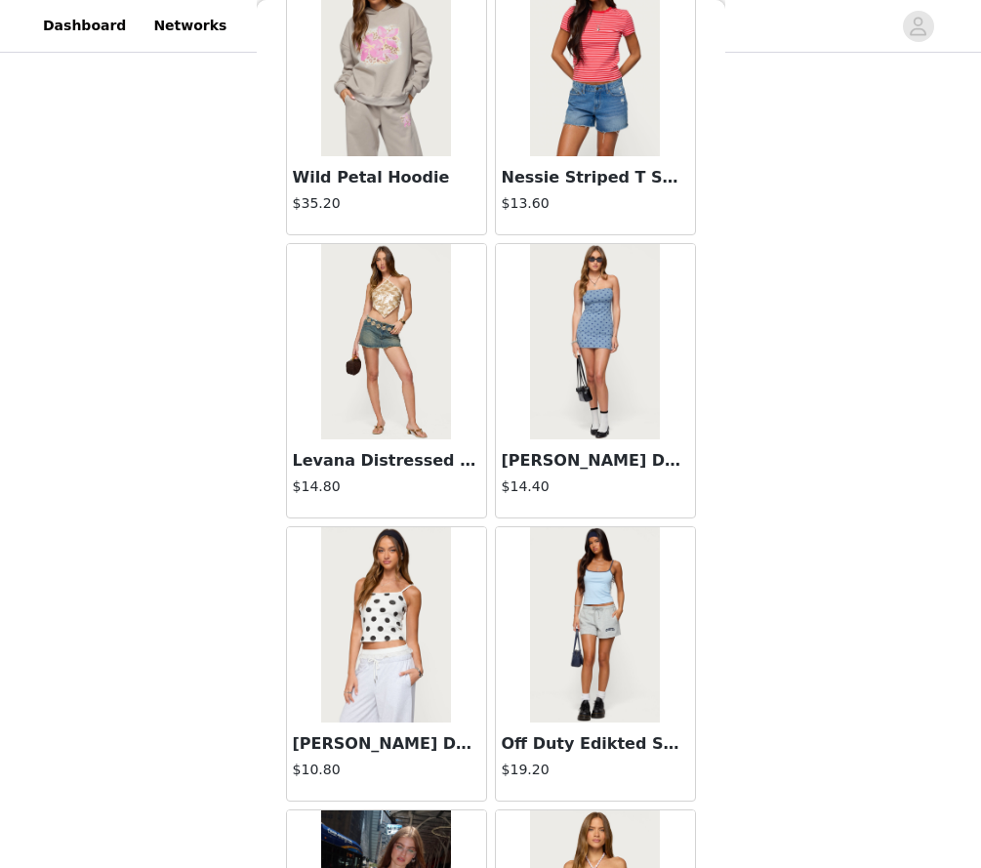
scroll to position [5496, 0]
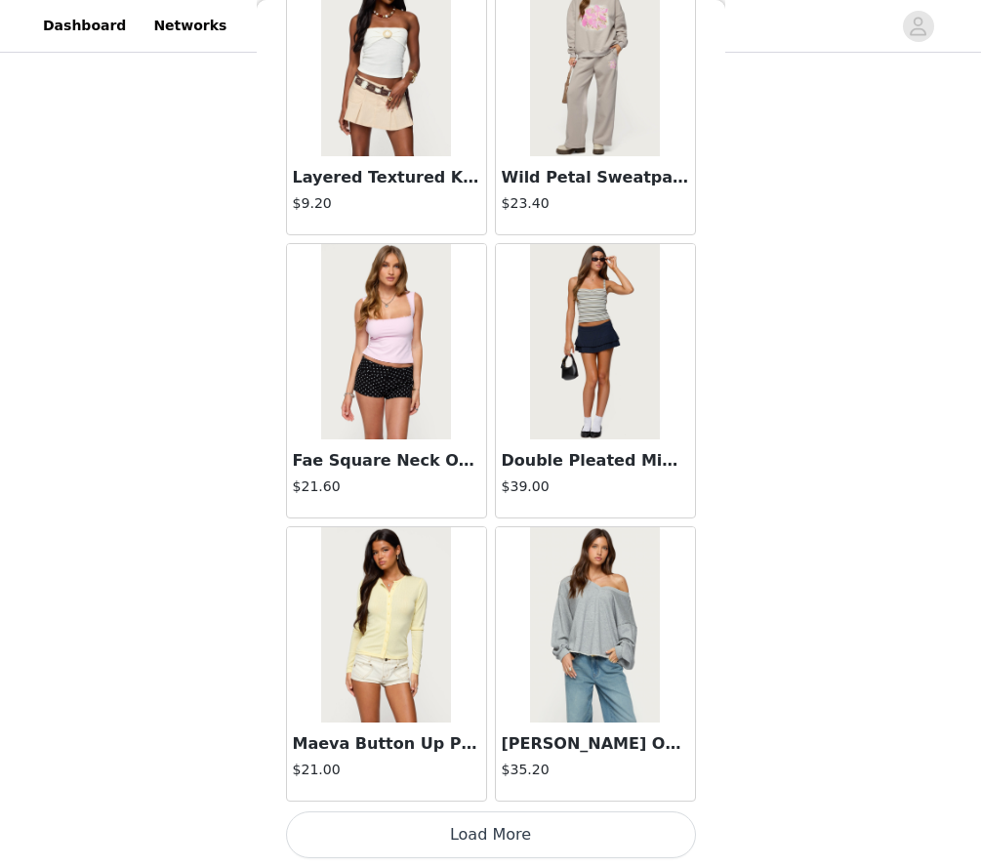
click at [456, 826] on button "Load More" at bounding box center [491, 834] width 410 height 47
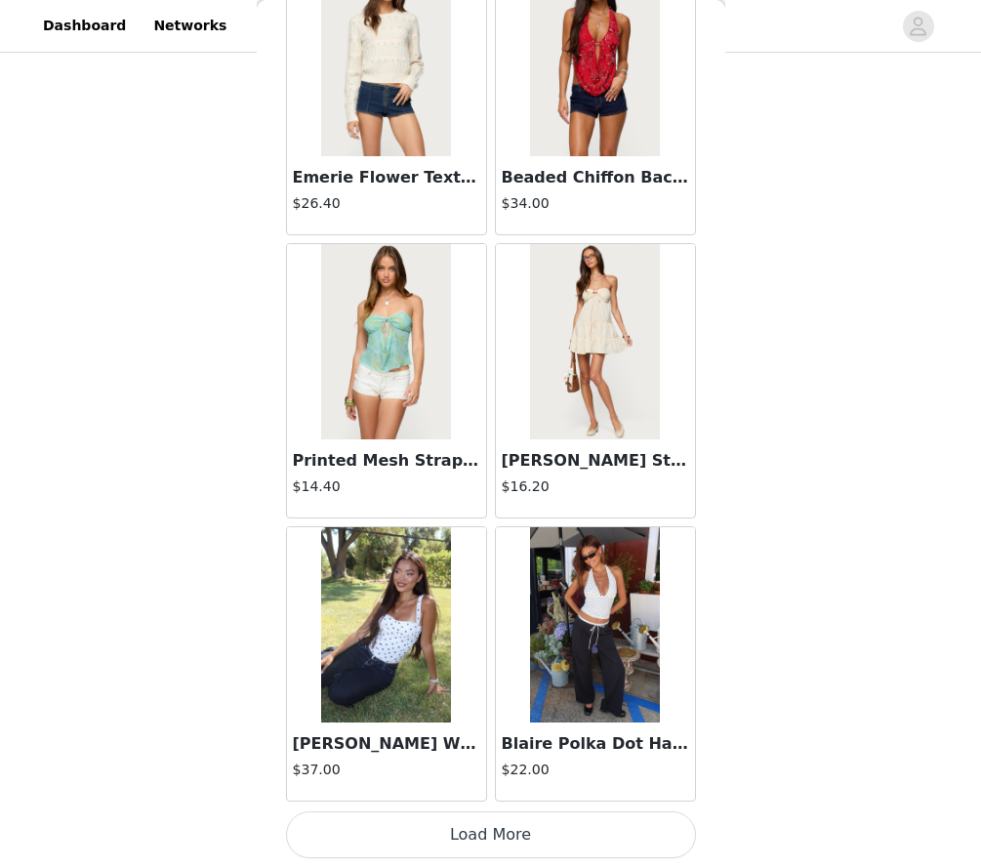
scroll to position [1402, 0]
click at [543, 828] on button "Load More" at bounding box center [491, 834] width 410 height 47
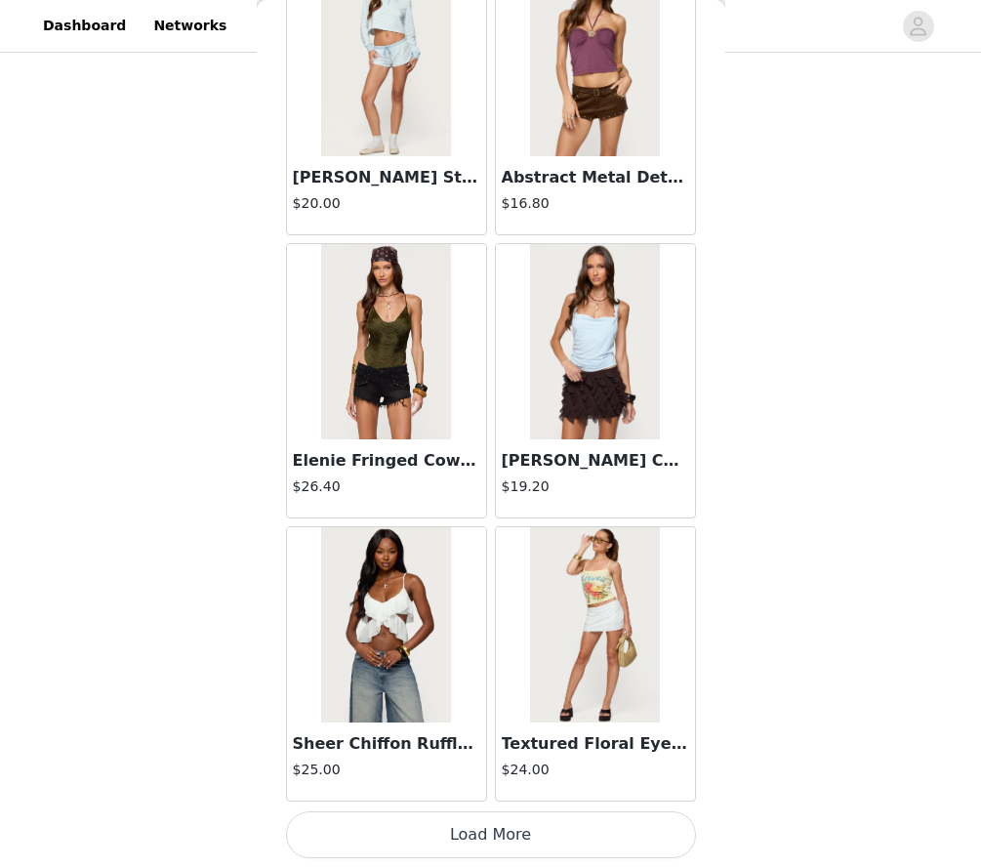
click at [527, 836] on button "Load More" at bounding box center [491, 834] width 410 height 47
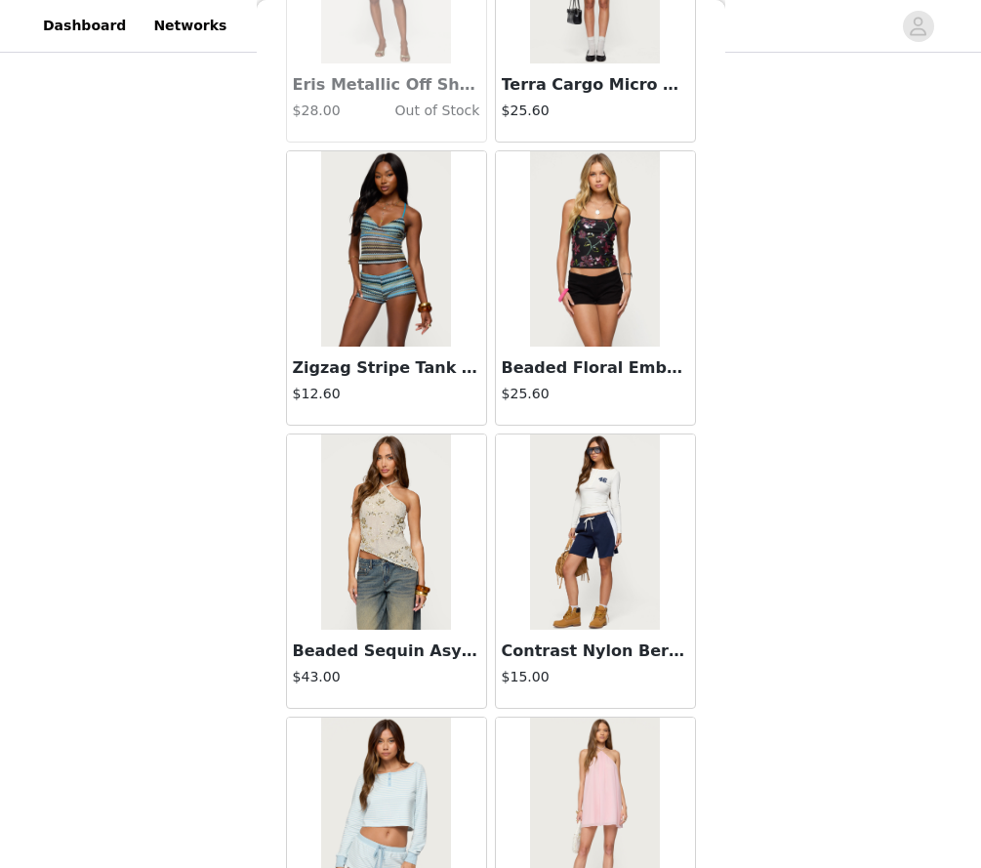
scroll to position [15093, 0]
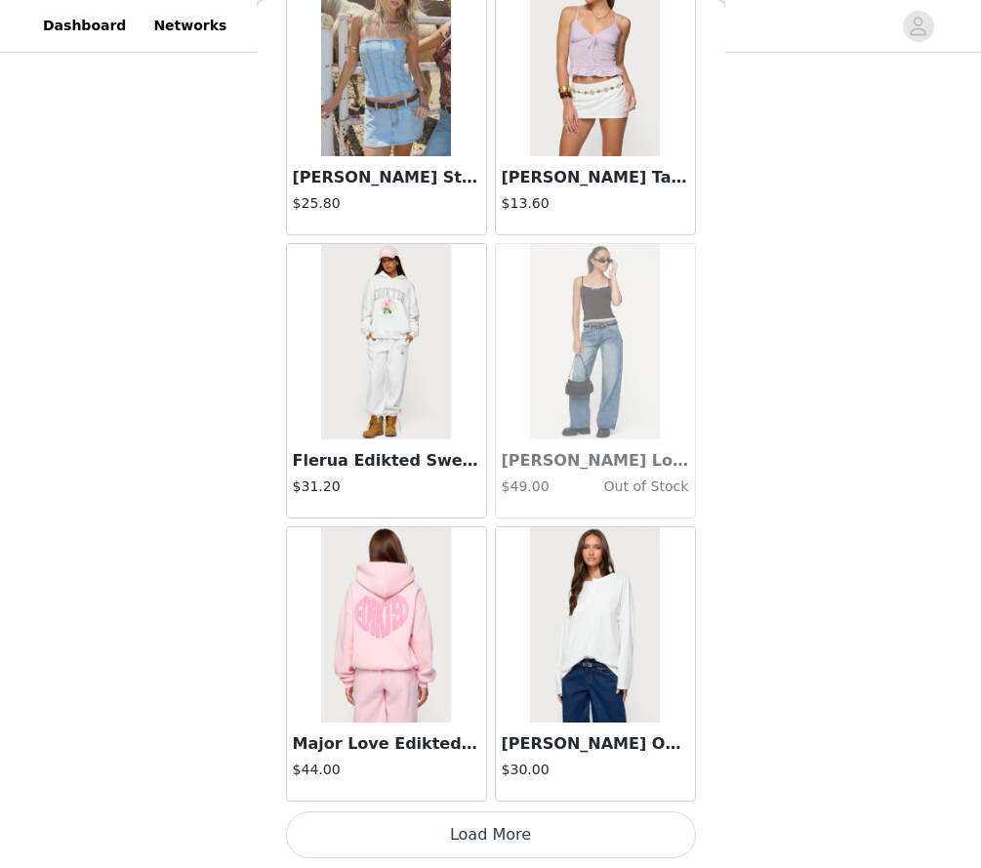
click at [439, 837] on button "Load More" at bounding box center [491, 834] width 410 height 47
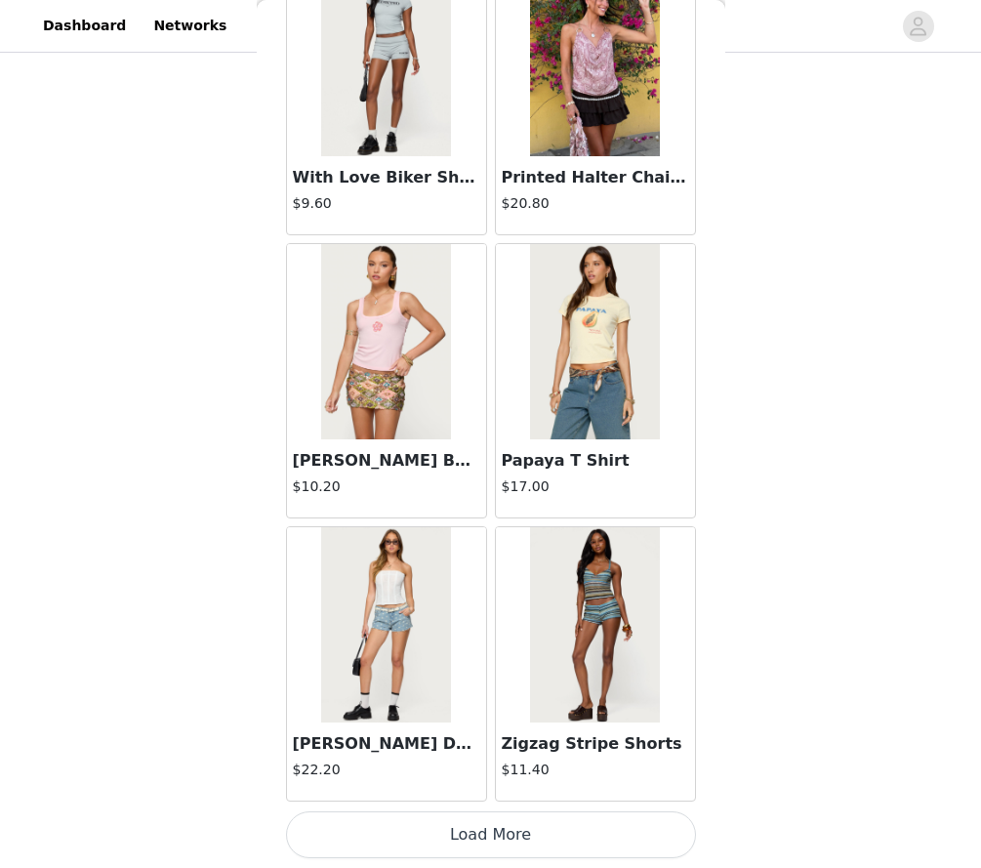
scroll to position [1402, 0]
click at [437, 829] on button "Load More" at bounding box center [491, 834] width 410 height 47
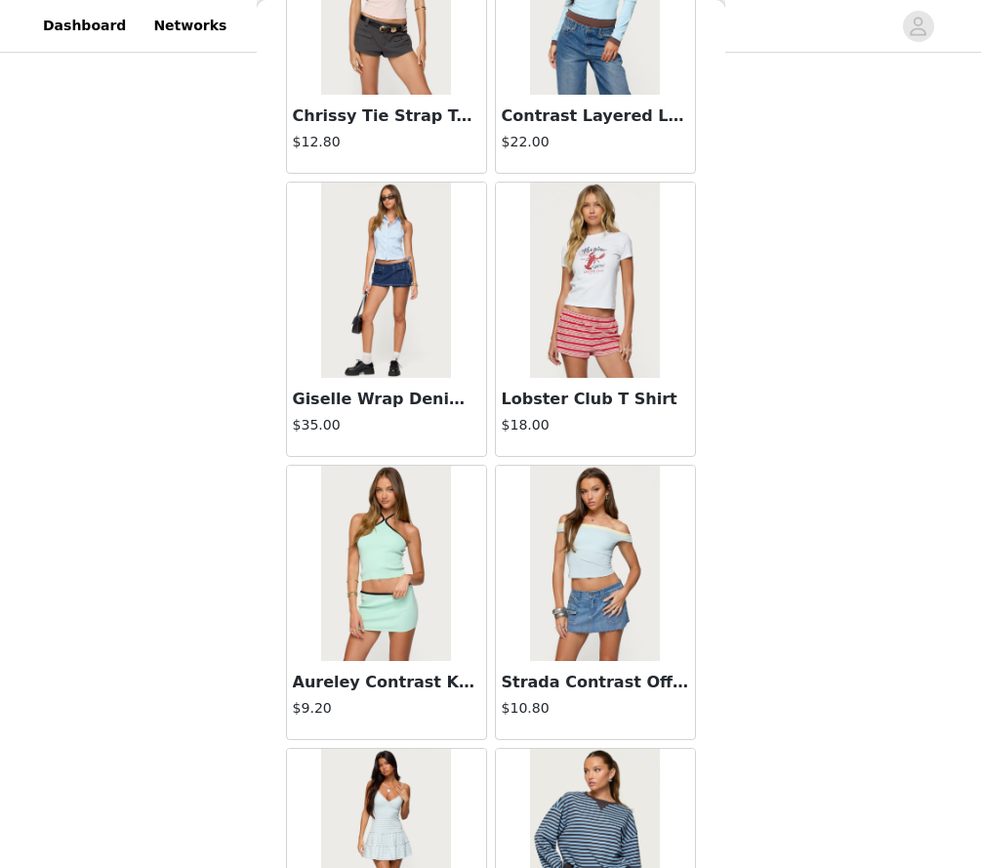
scroll to position [21941, 0]
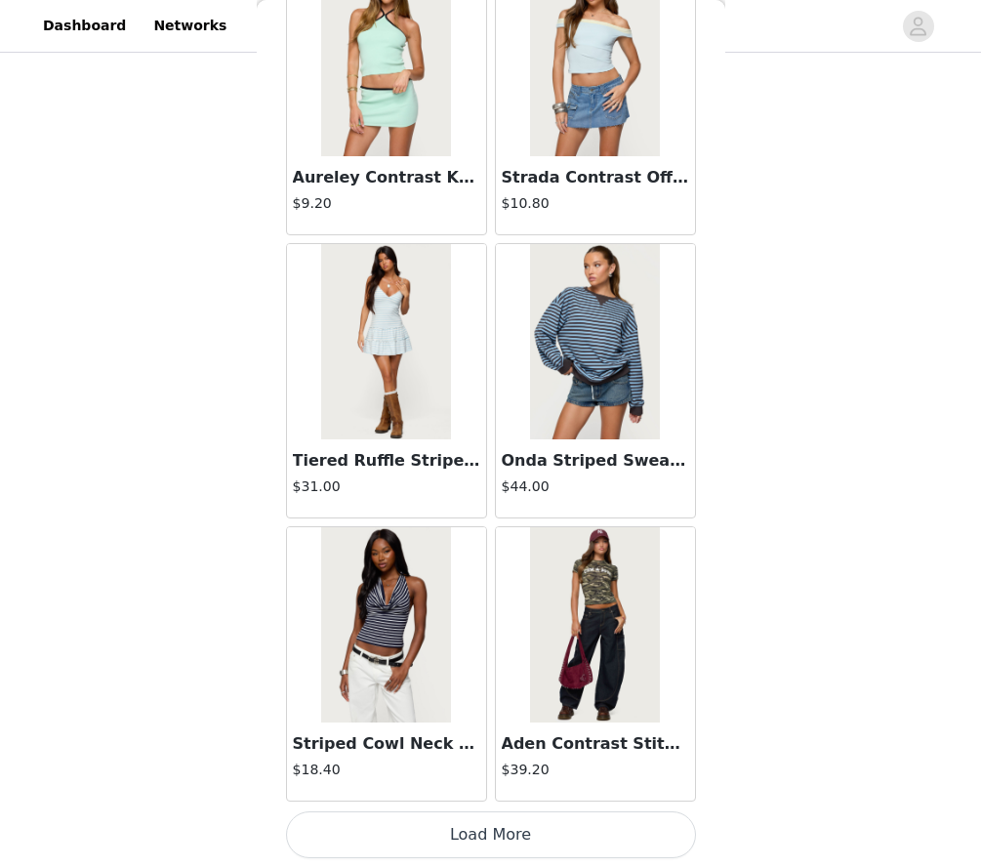
click at [437, 829] on button "Load More" at bounding box center [491, 834] width 410 height 47
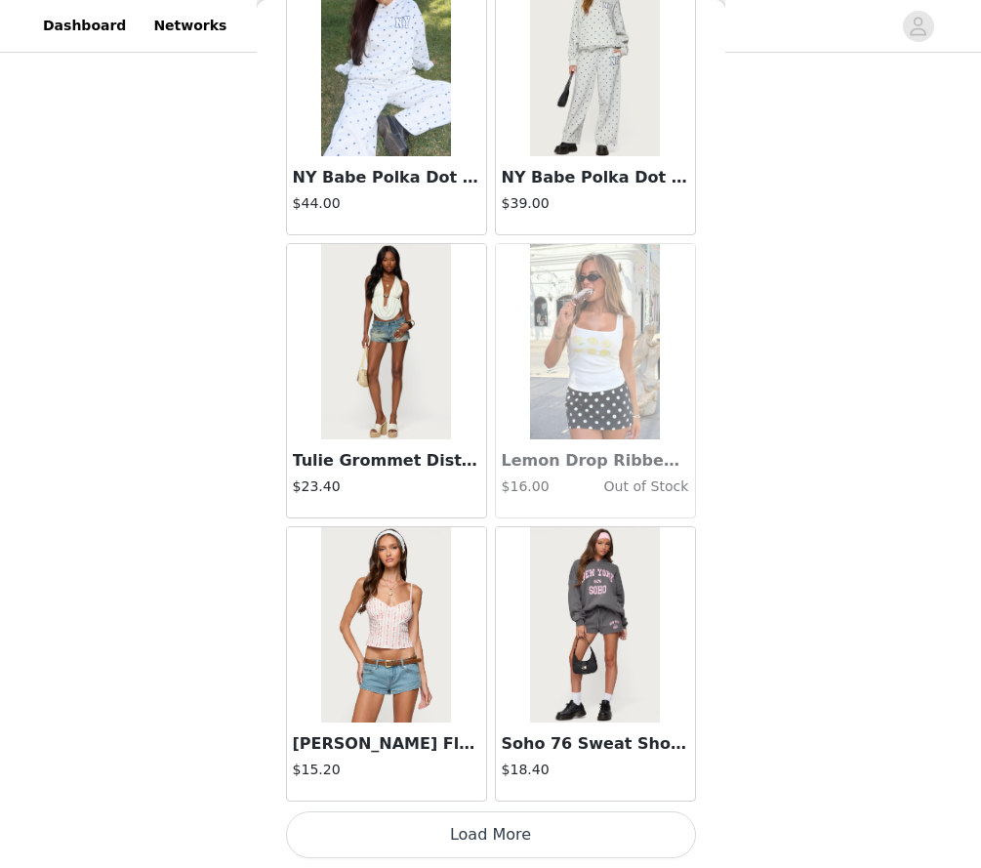
click at [437, 829] on button "Load More" at bounding box center [491, 834] width 410 height 47
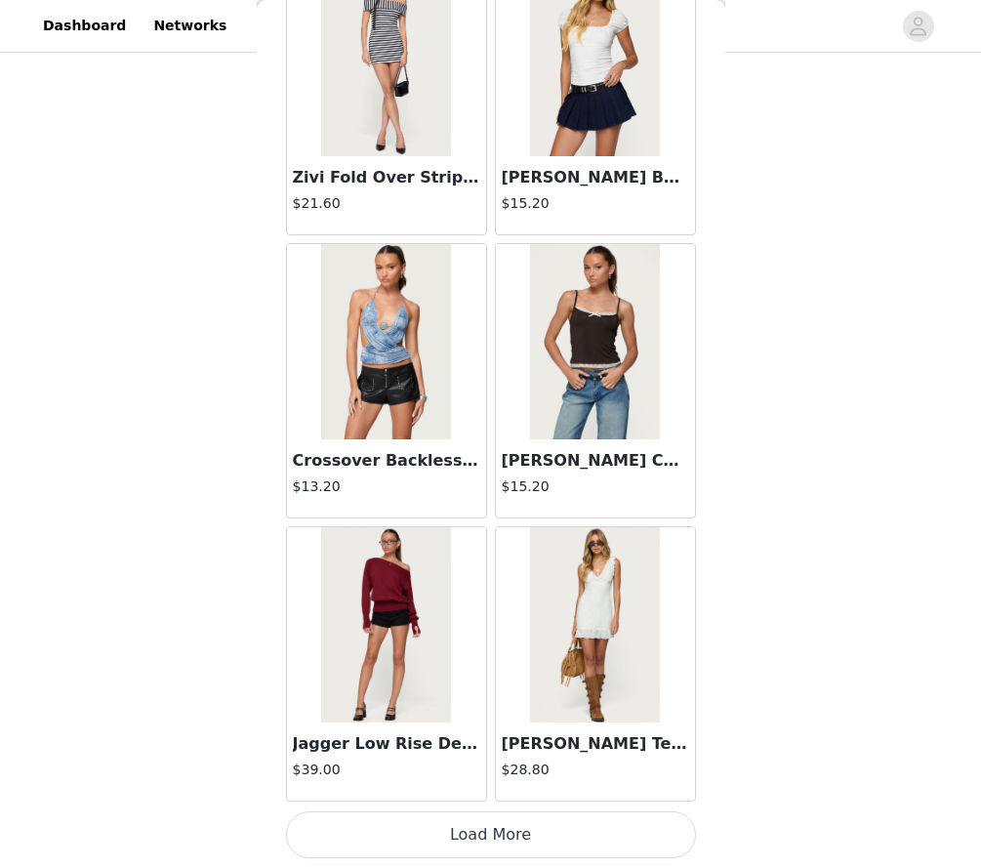
click at [437, 829] on button "Load More" at bounding box center [491, 834] width 410 height 47
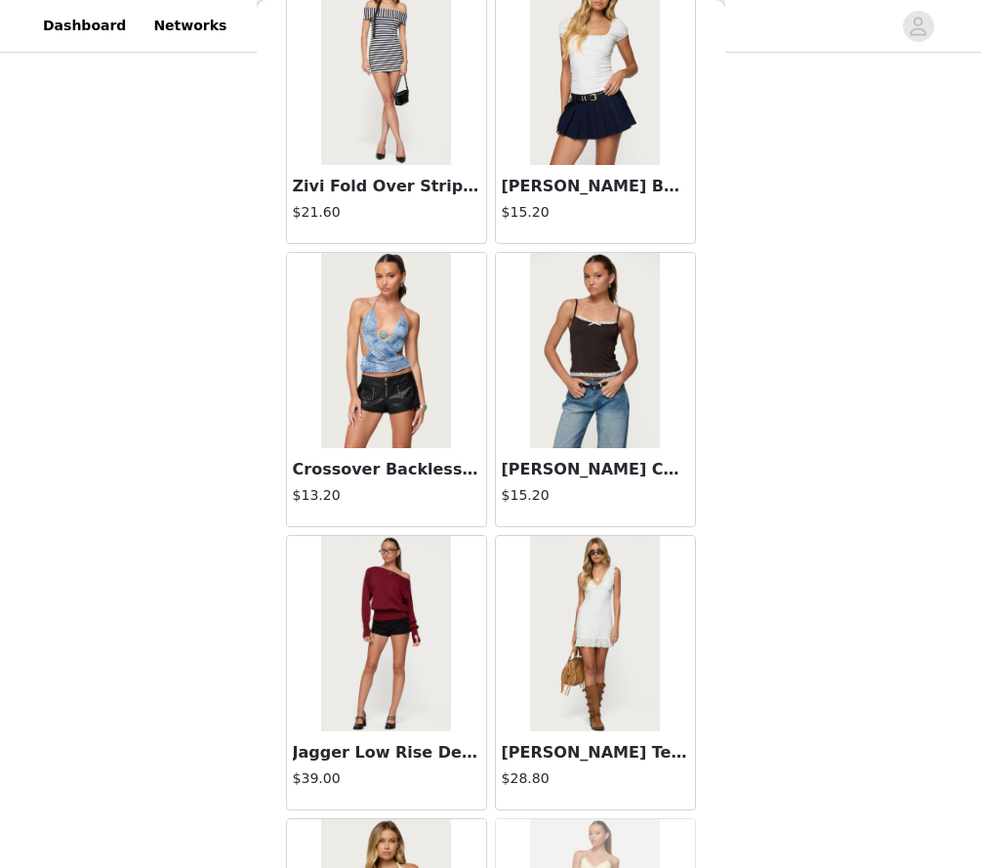
scroll to position [27684, 0]
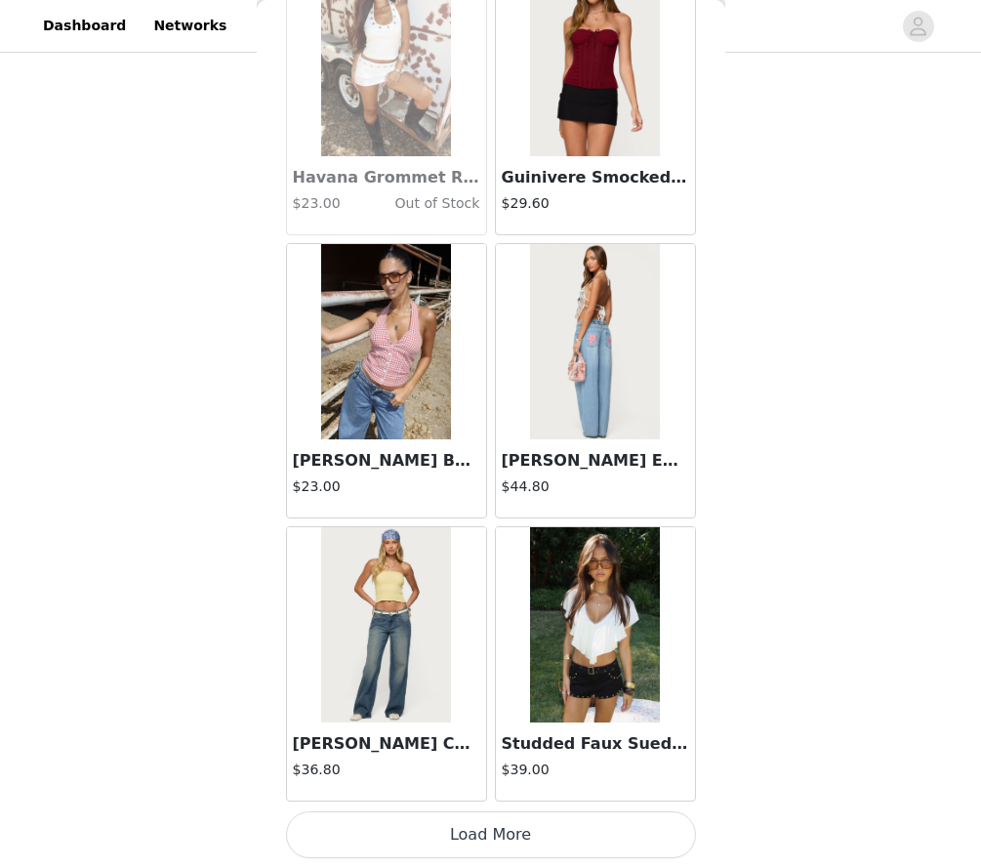
click at [437, 829] on button "Load More" at bounding box center [491, 834] width 410 height 47
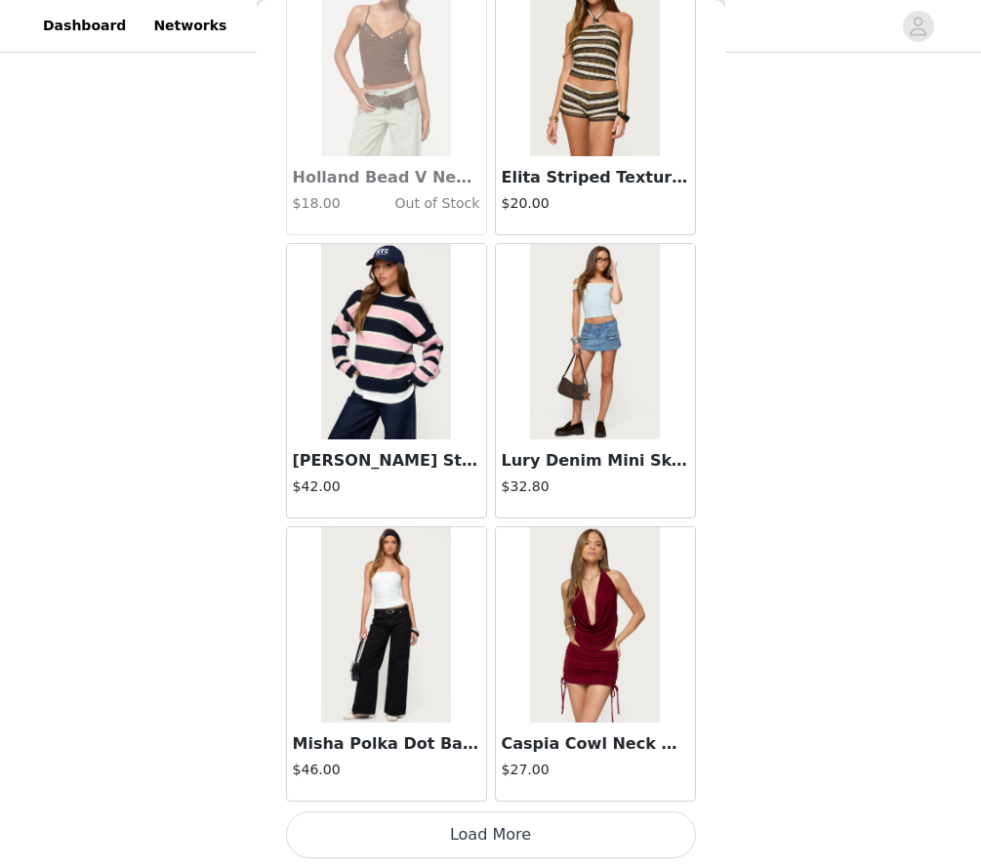
click at [437, 829] on button "Load More" at bounding box center [491, 834] width 410 height 47
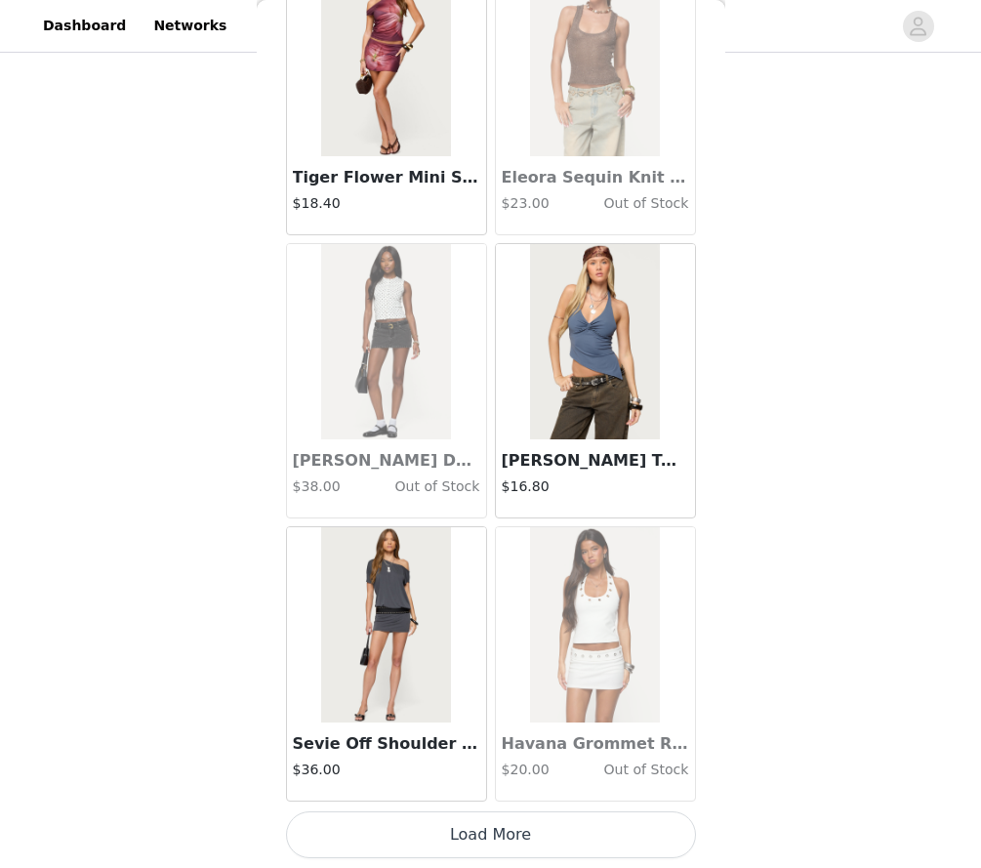
click at [485, 850] on button "Load More" at bounding box center [491, 834] width 410 height 47
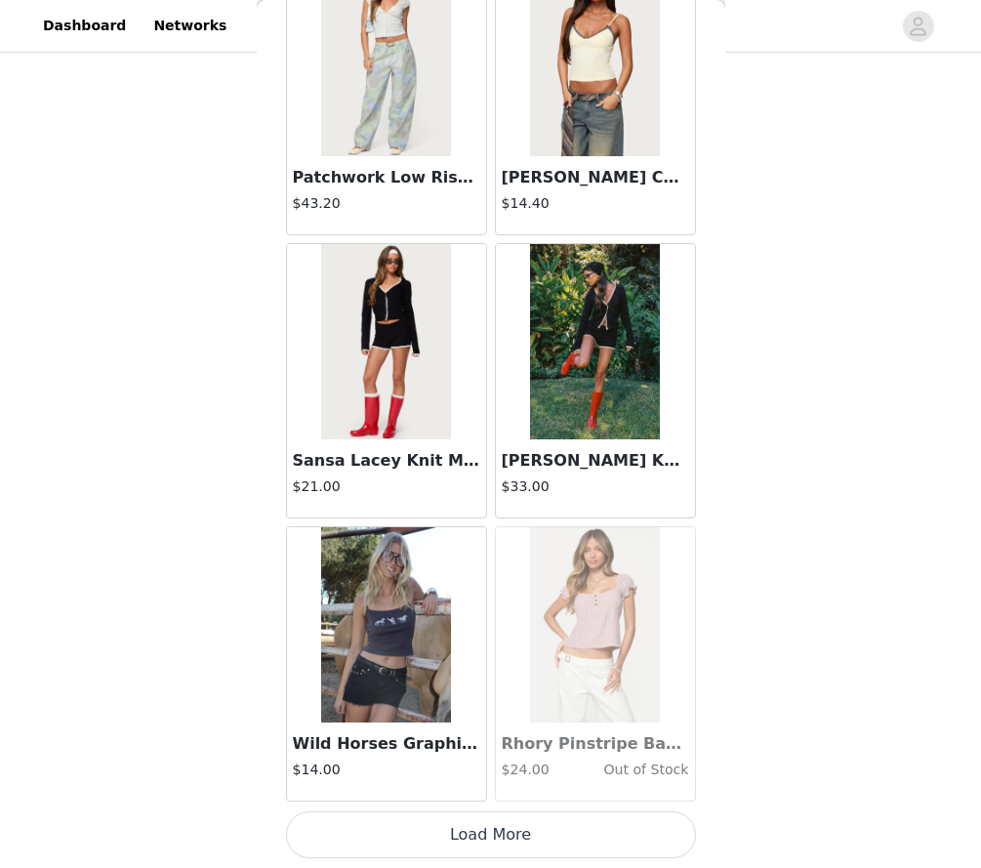
scroll to position [38931, 0]
click at [435, 840] on button "Load More" at bounding box center [491, 834] width 410 height 47
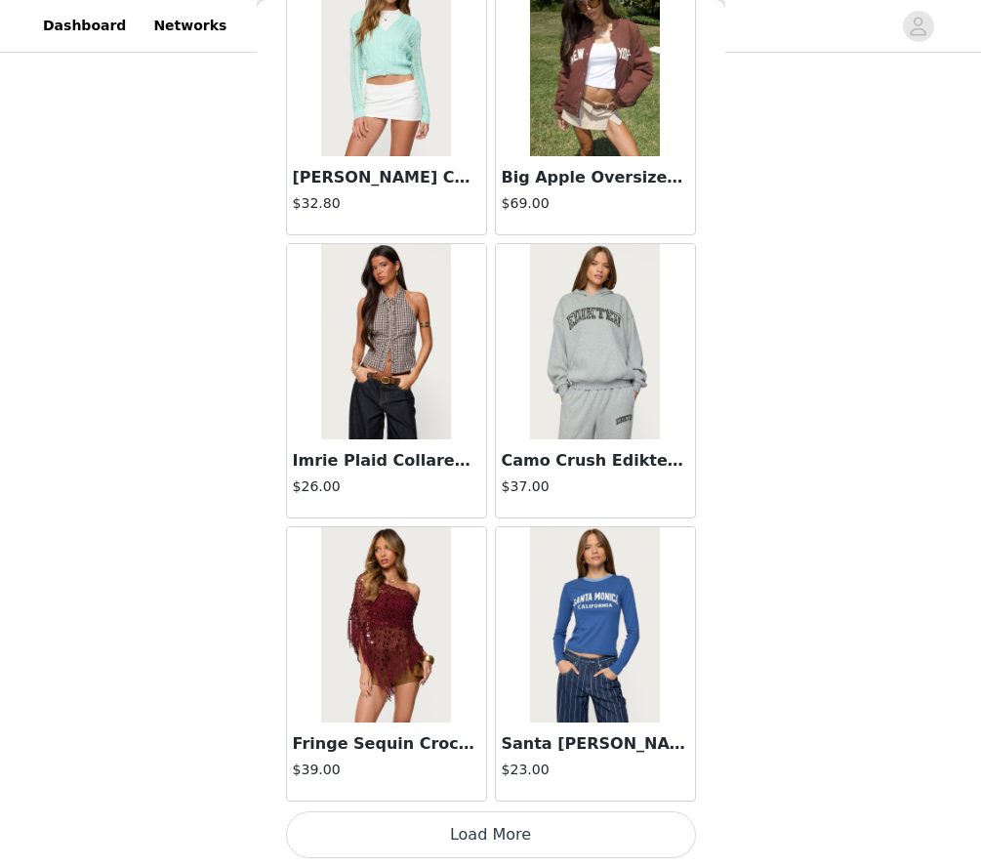
click at [435, 840] on button "Load More" at bounding box center [491, 834] width 410 height 47
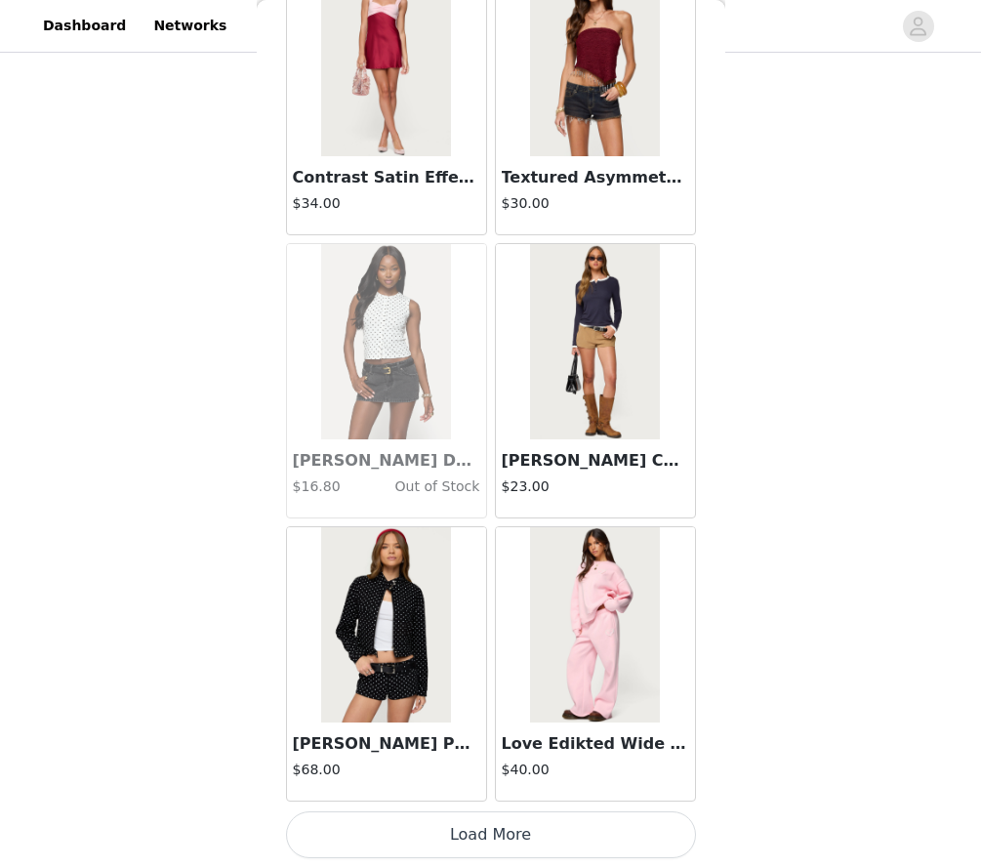
scroll to position [1402, 0]
click at [435, 840] on button "Load More" at bounding box center [491, 834] width 410 height 47
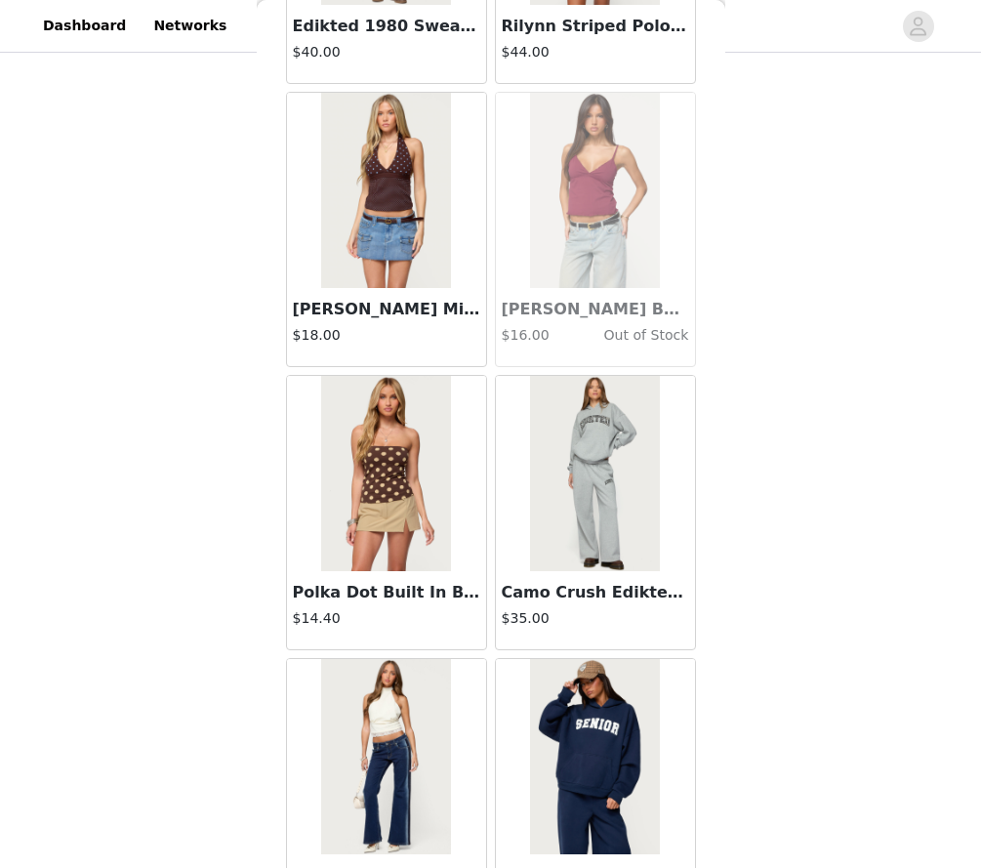
scroll to position [45825, 0]
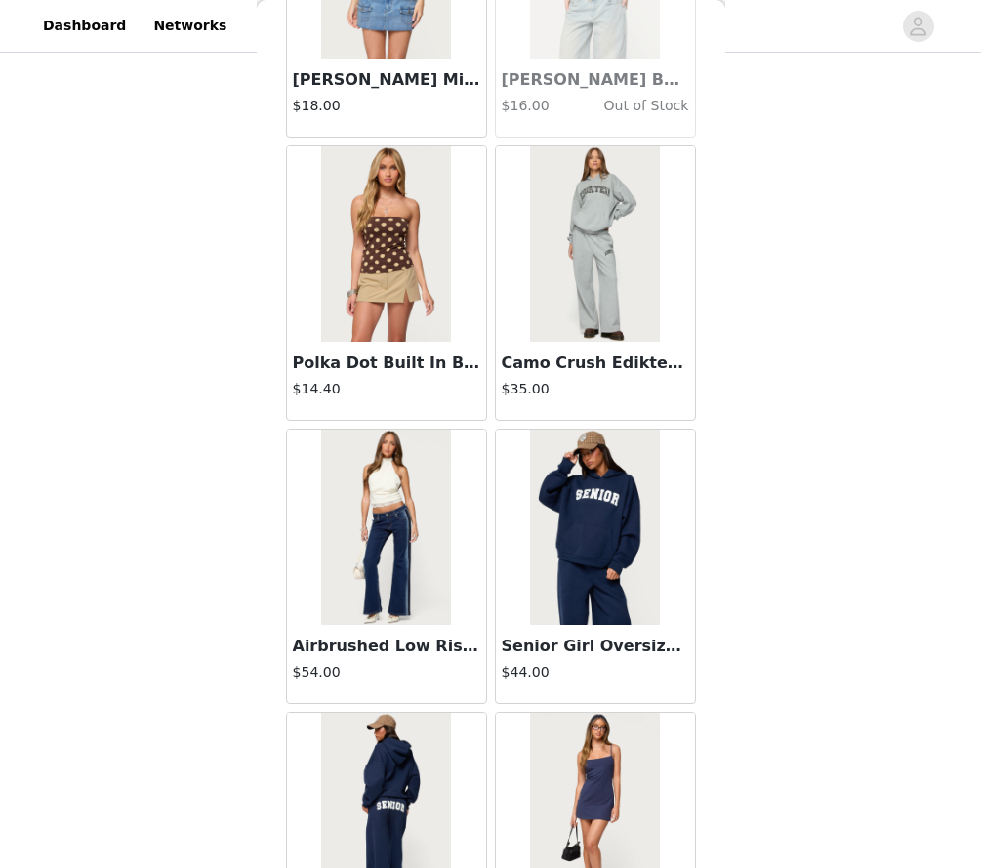
click at [293, 326] on div at bounding box center [386, 243] width 199 height 195
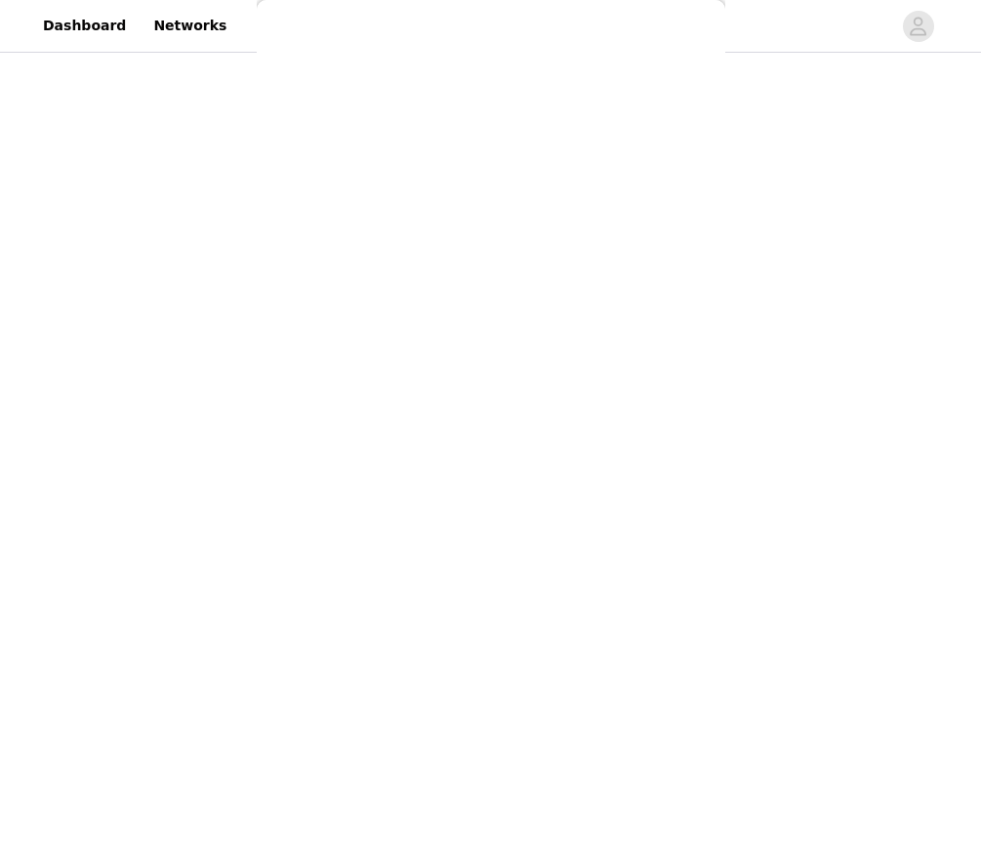
scroll to position [0, 0]
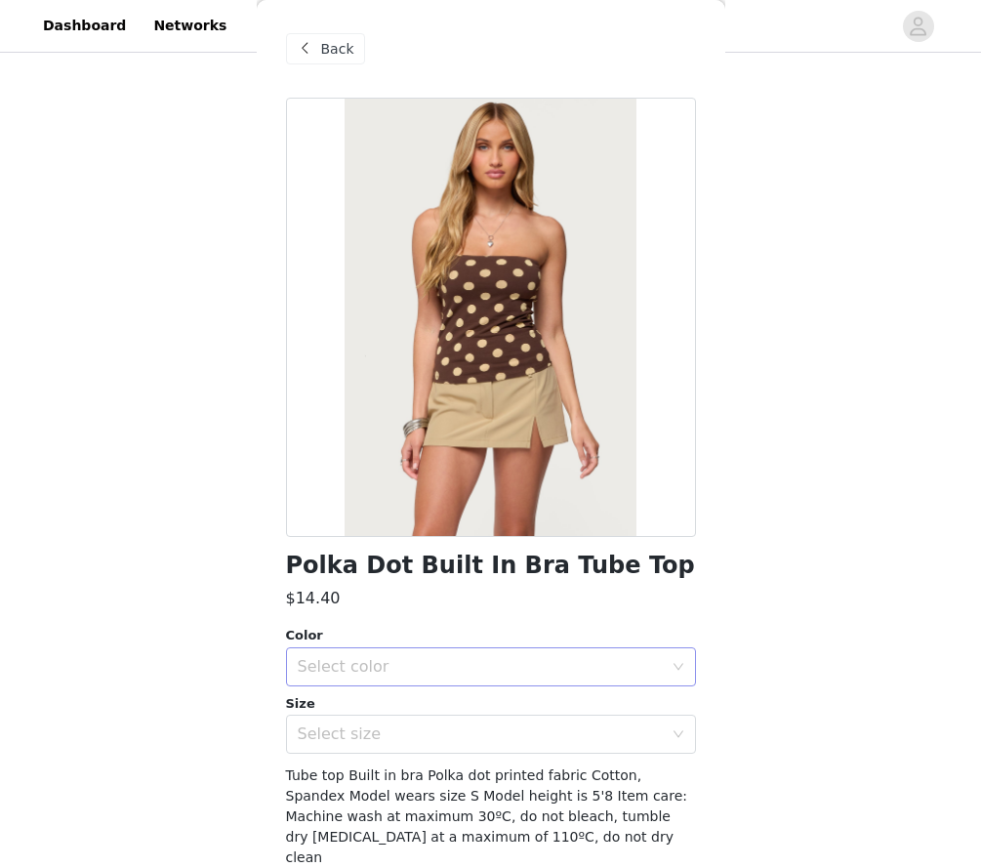
click at [334, 651] on div "Select color" at bounding box center [485, 666] width 374 height 37
click at [317, 700] on li "BROWN" at bounding box center [491, 708] width 410 height 31
click at [317, 726] on div "Select size" at bounding box center [480, 735] width 365 height 20
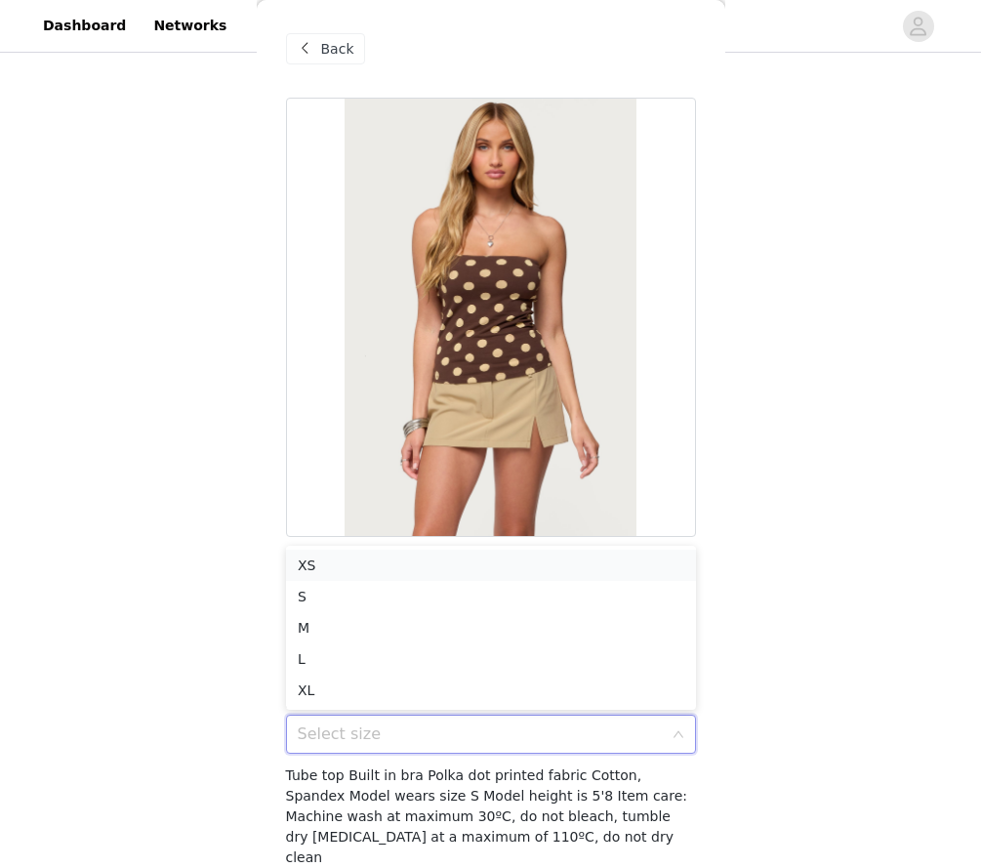
click at [301, 560] on li "XS" at bounding box center [491, 565] width 410 height 31
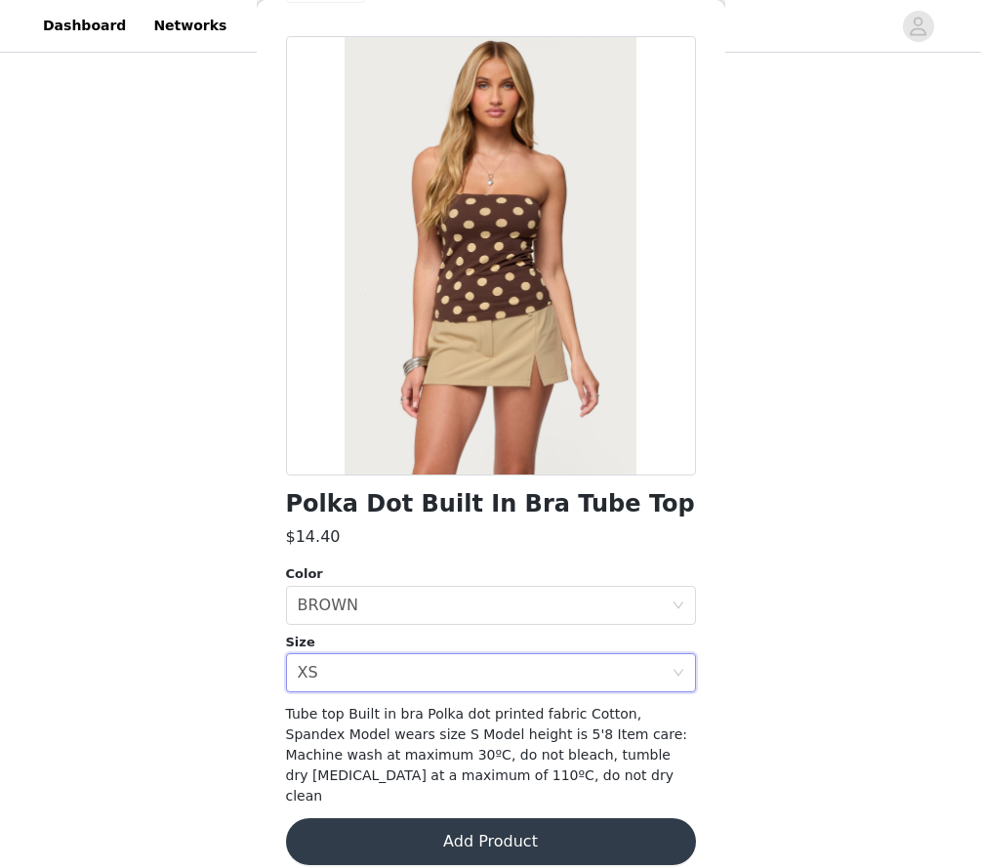
scroll to position [61, 0]
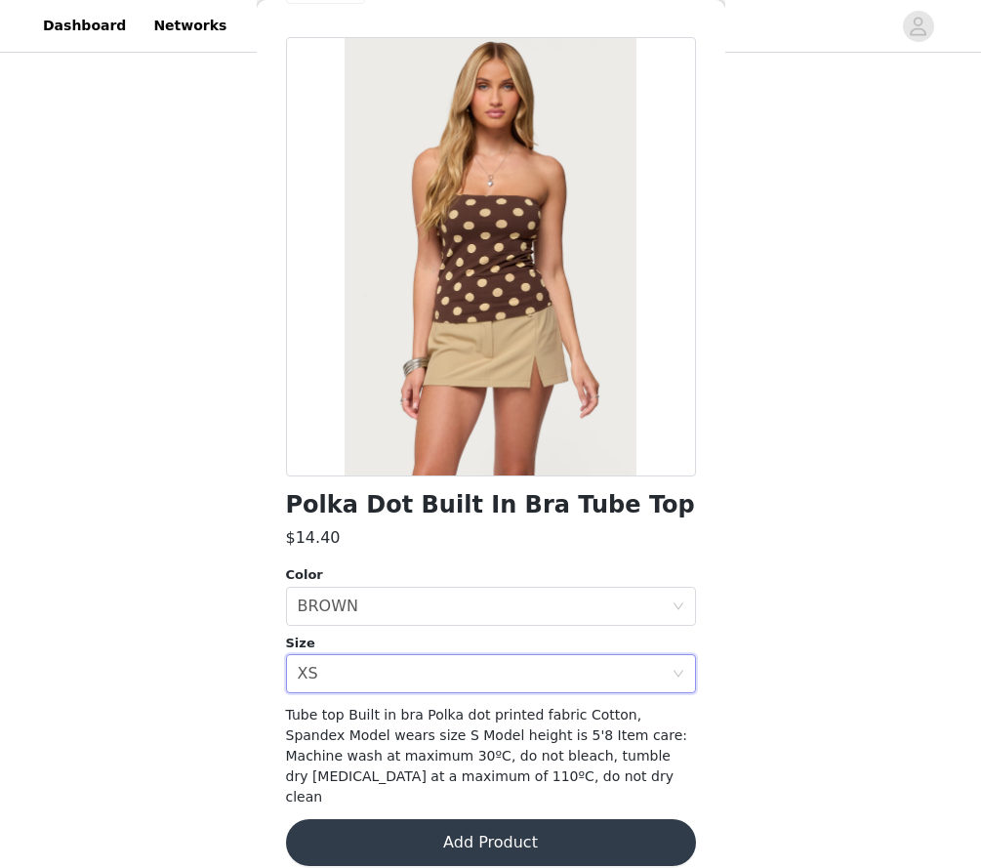
click at [352, 819] on button "Add Product" at bounding box center [491, 842] width 410 height 47
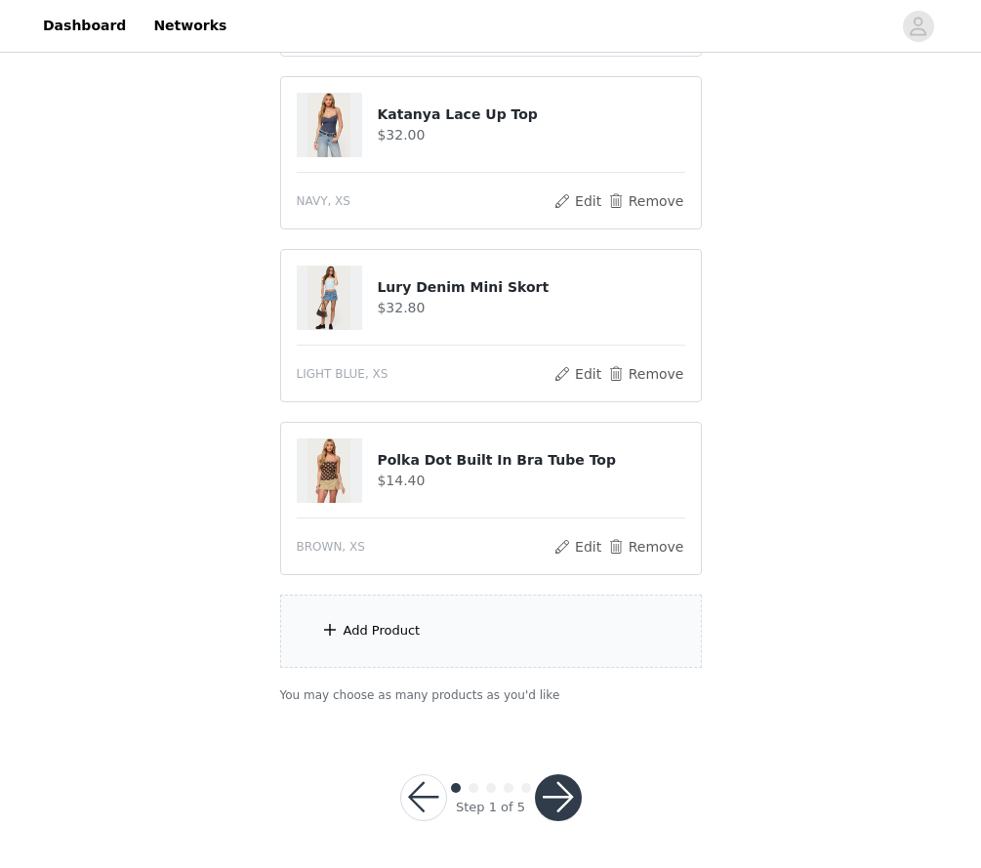
scroll to position [1575, 0]
click at [551, 799] on button "button" at bounding box center [558, 798] width 47 height 47
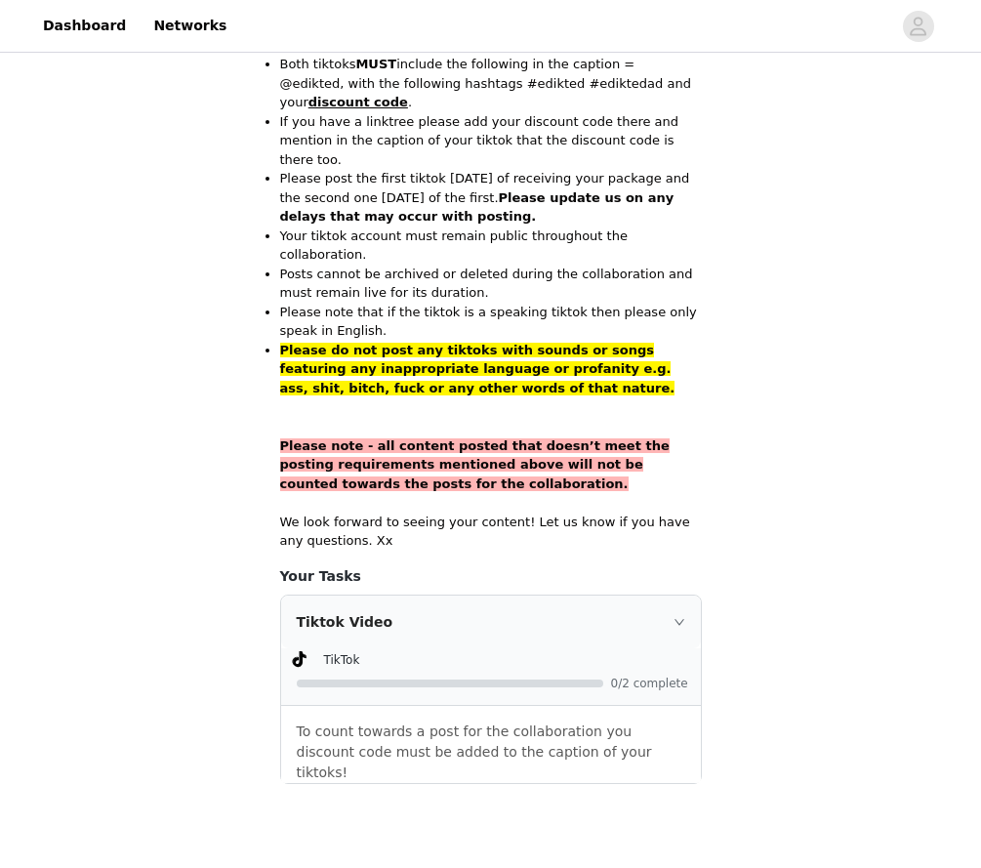
scroll to position [1235, 0]
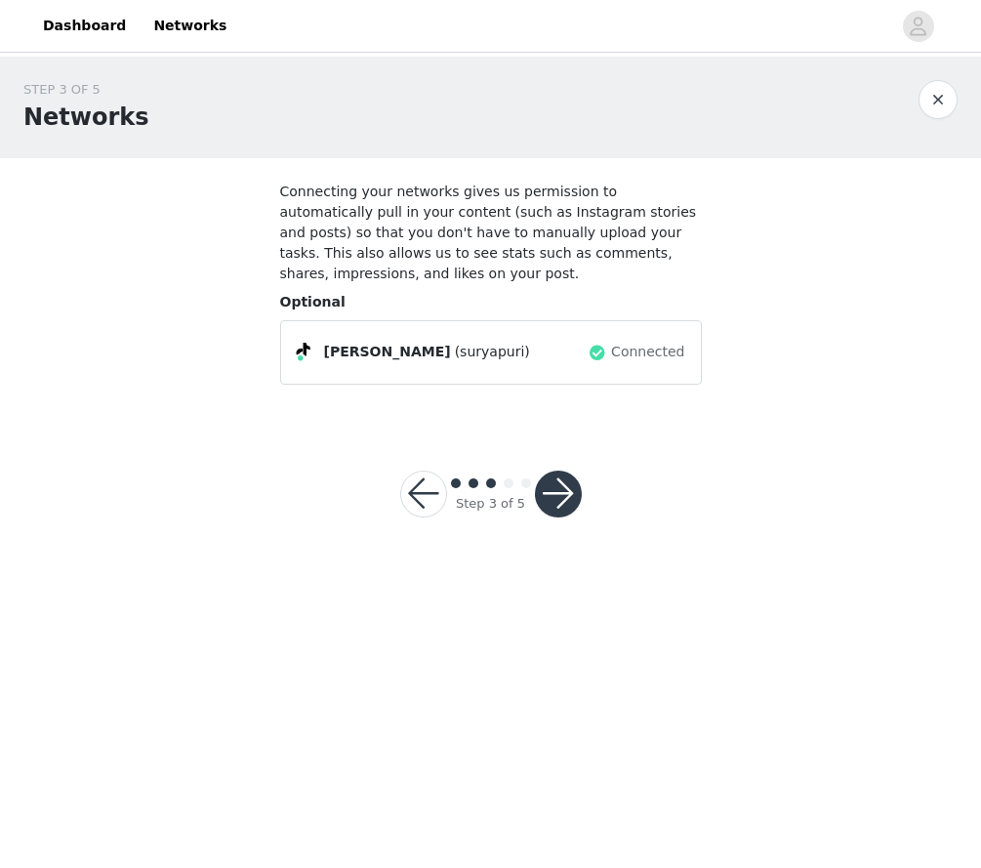
click at [552, 482] on button "button" at bounding box center [558, 494] width 47 height 47
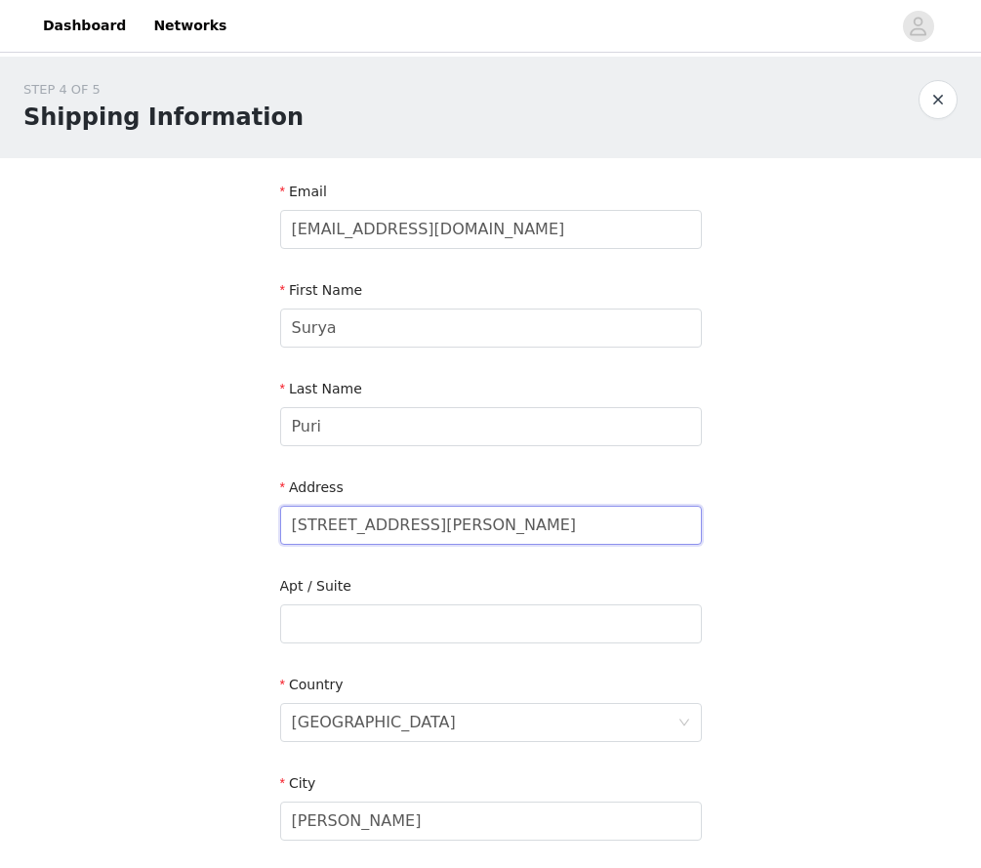
drag, startPoint x: 418, startPoint y: 517, endPoint x: 241, endPoint y: 504, distance: 177.2
type input "]"
type input "[STREET_ADDRESS][PERSON_NAME]"
click at [319, 599] on div "Apt / Suite" at bounding box center [491, 590] width 422 height 28
click at [308, 617] on input "text" at bounding box center [491, 623] width 422 height 39
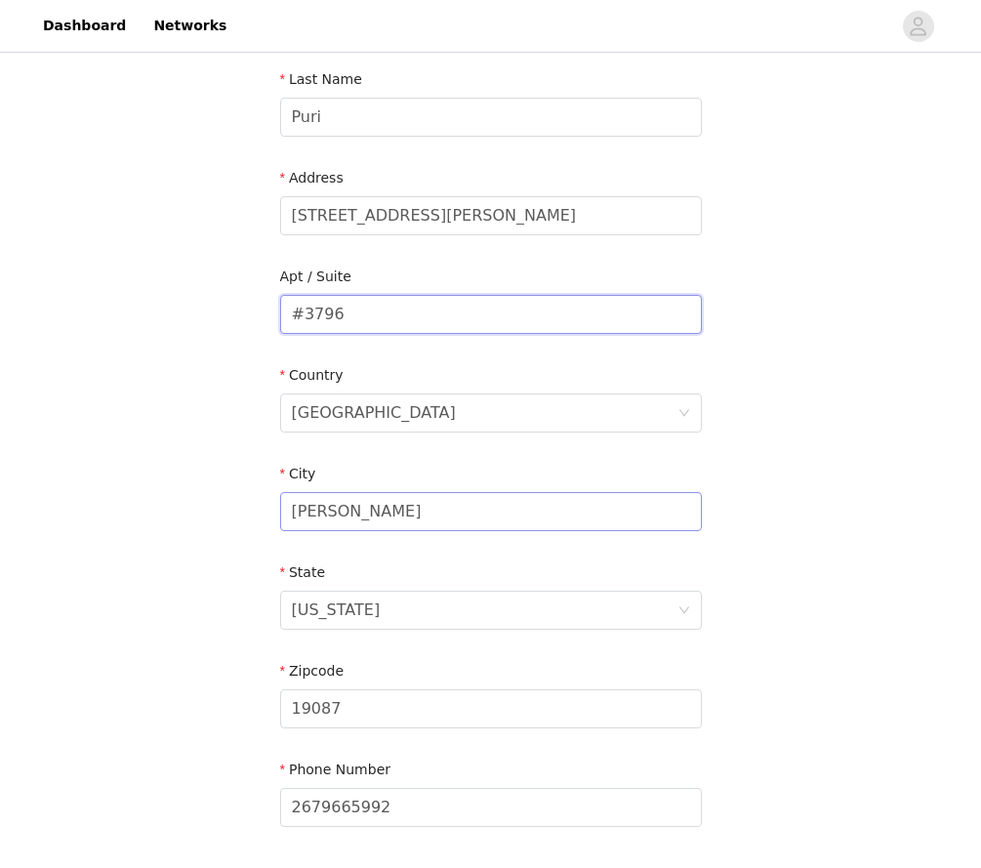
scroll to position [367, 0]
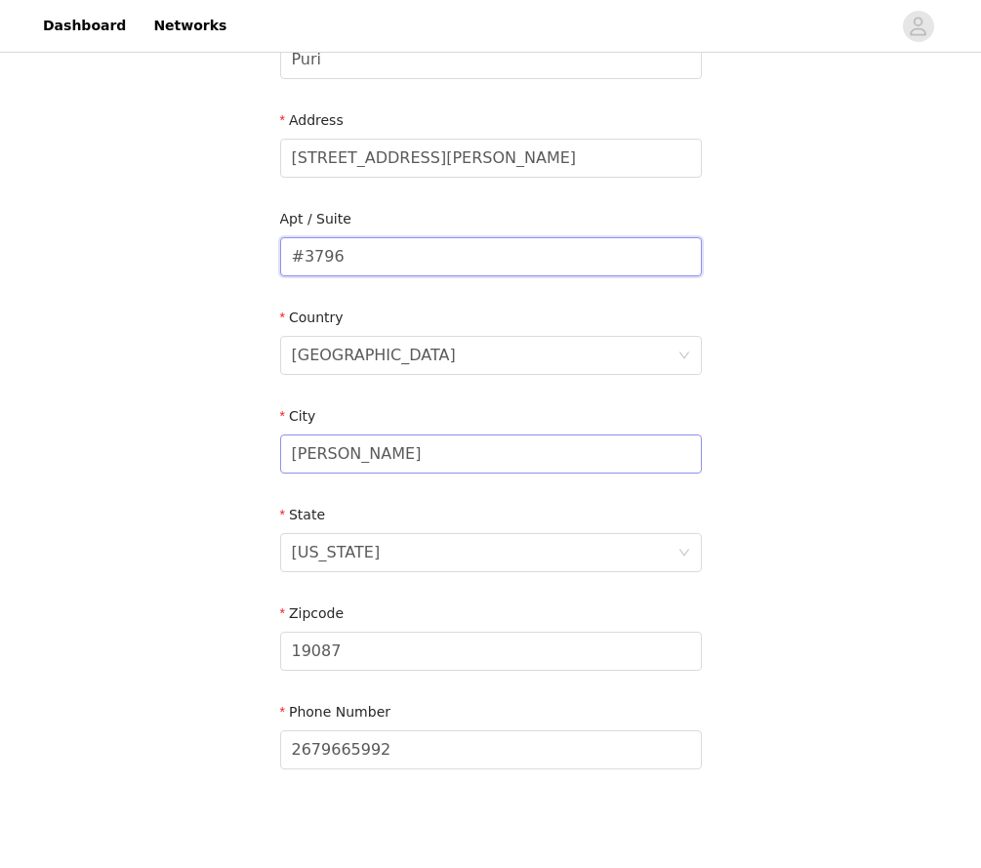
type input "#3796"
drag, startPoint x: 340, startPoint y: 455, endPoint x: 247, endPoint y: 450, distance: 92.9
type input "[GEOGRAPHIC_DATA]"
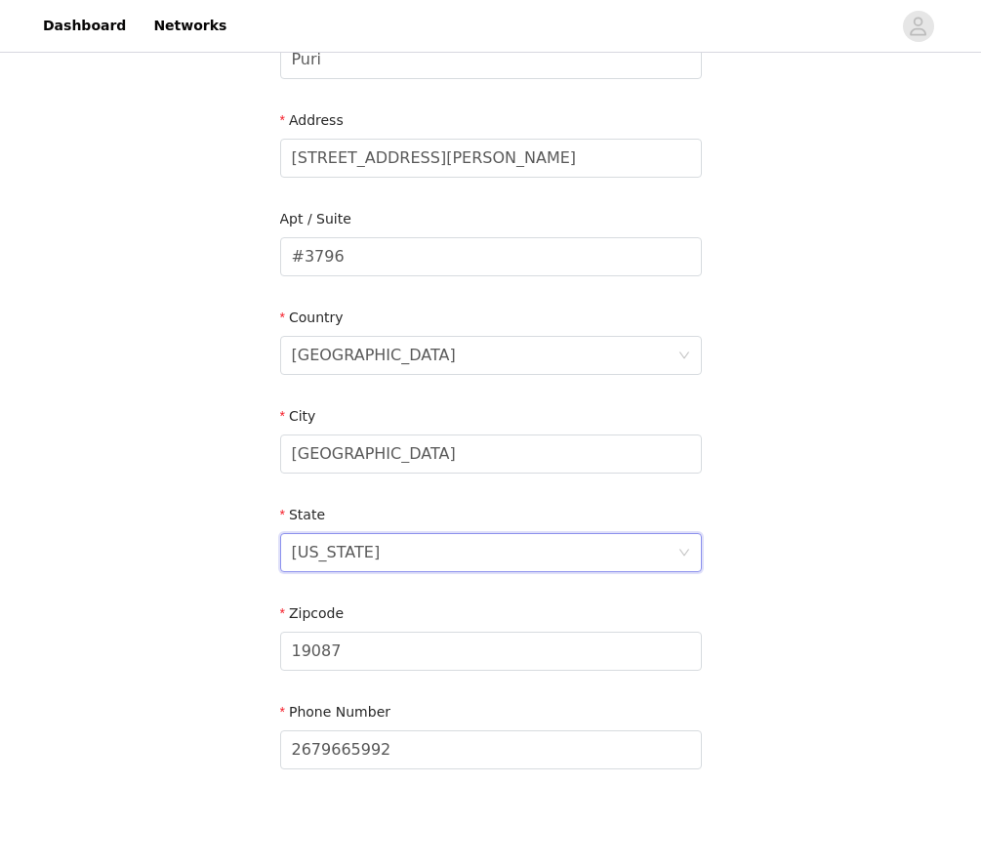
click at [316, 554] on div "[US_STATE]" at bounding box center [336, 552] width 89 height 37
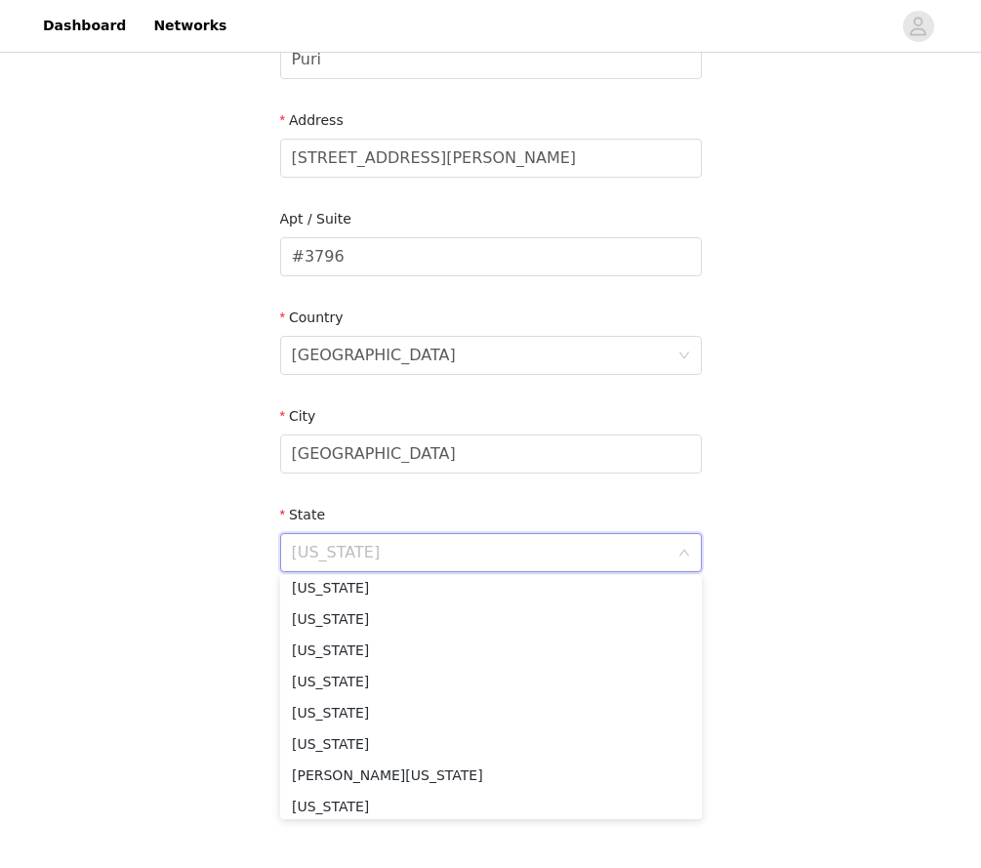
scroll to position [633, 0]
click at [318, 710] on li "[US_STATE]" at bounding box center [491, 711] width 422 height 31
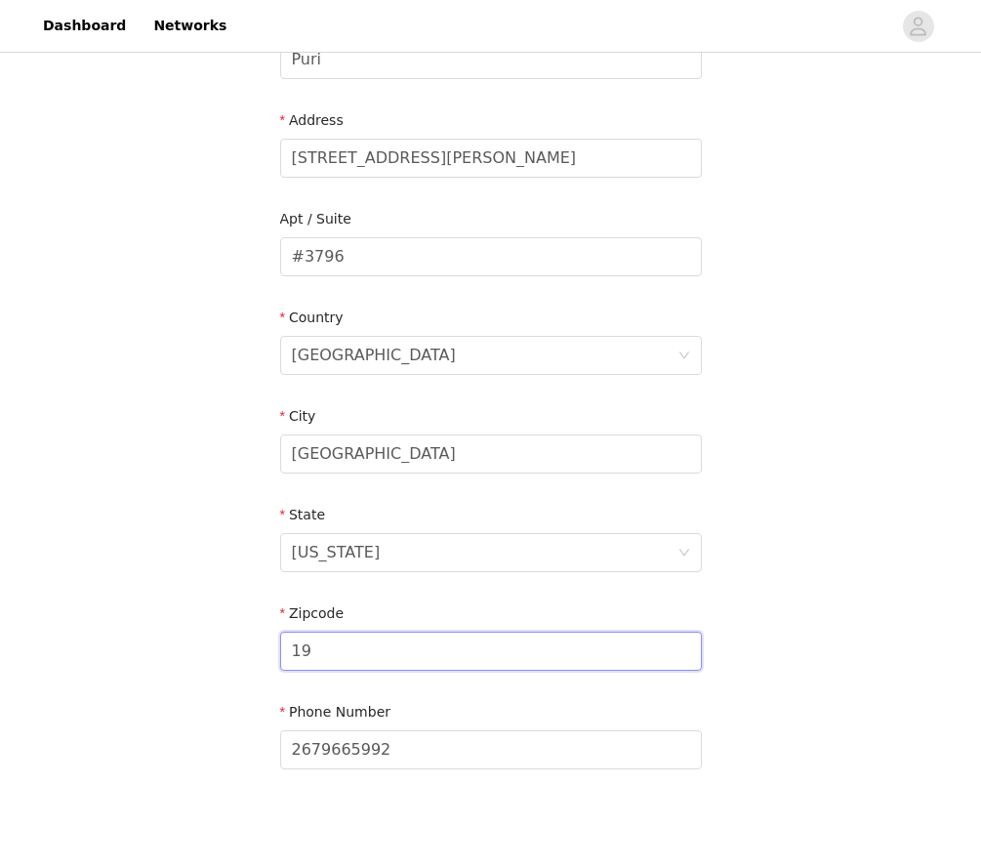
type input "1"
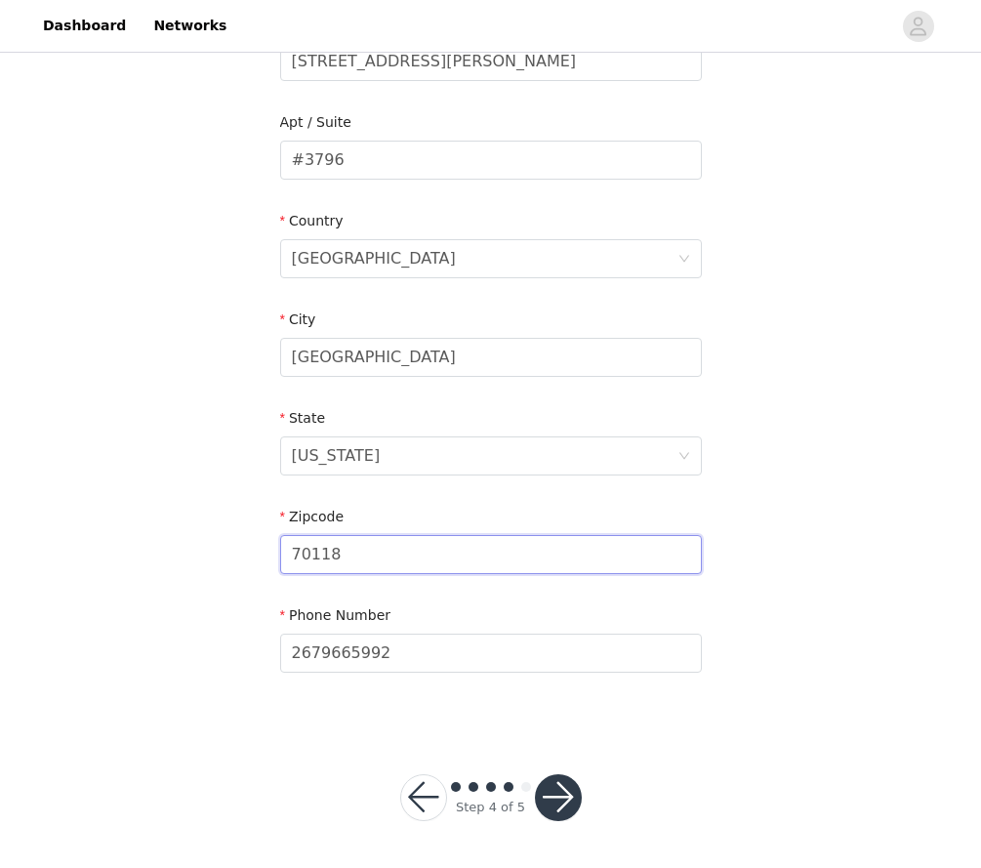
scroll to position [463, 0]
type input "70118"
click at [573, 823] on div "Step 4 of 5" at bounding box center [491, 799] width 228 height 94
click at [555, 797] on button "button" at bounding box center [558, 798] width 47 height 47
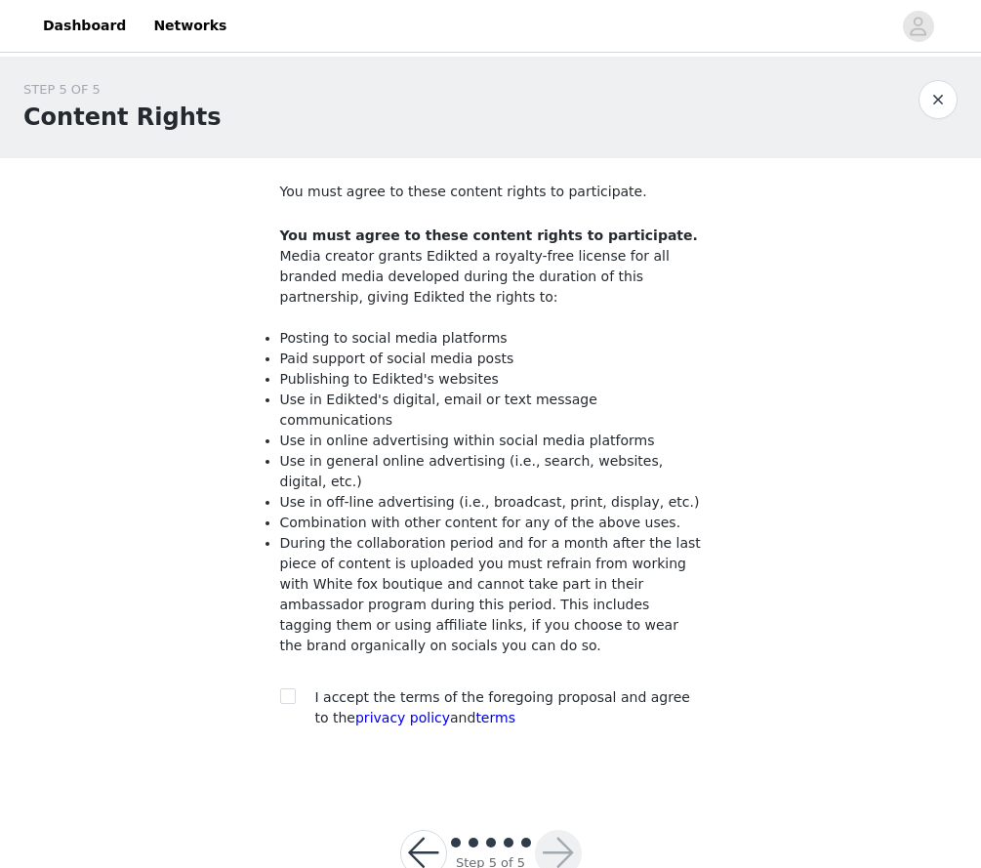
click at [291, 661] on div "You must agree to these content rights to participate. You must agree to these …" at bounding box center [491, 459] width 422 height 555
click at [296, 687] on div at bounding box center [293, 697] width 27 height 21
click at [293, 688] on input "checkbox" at bounding box center [287, 695] width 14 height 14
checkbox input "true"
click at [568, 832] on button "button" at bounding box center [558, 853] width 47 height 47
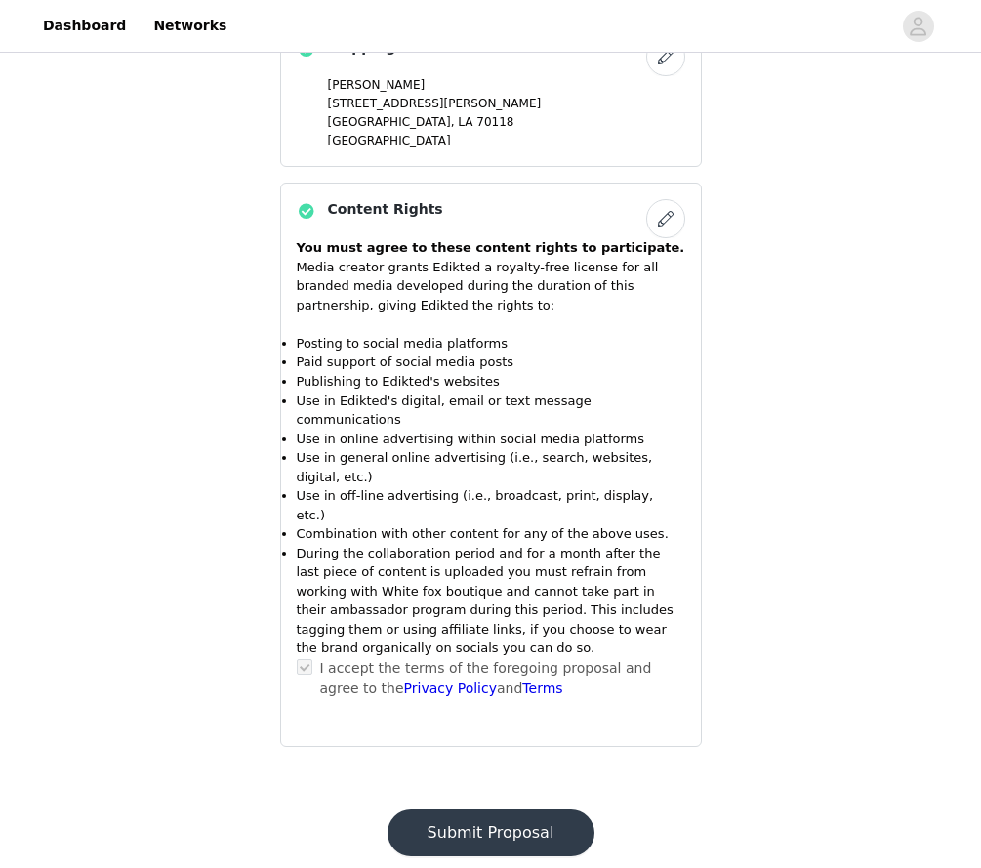
click at [532, 809] on button "Submit Proposal" at bounding box center [491, 832] width 207 height 47
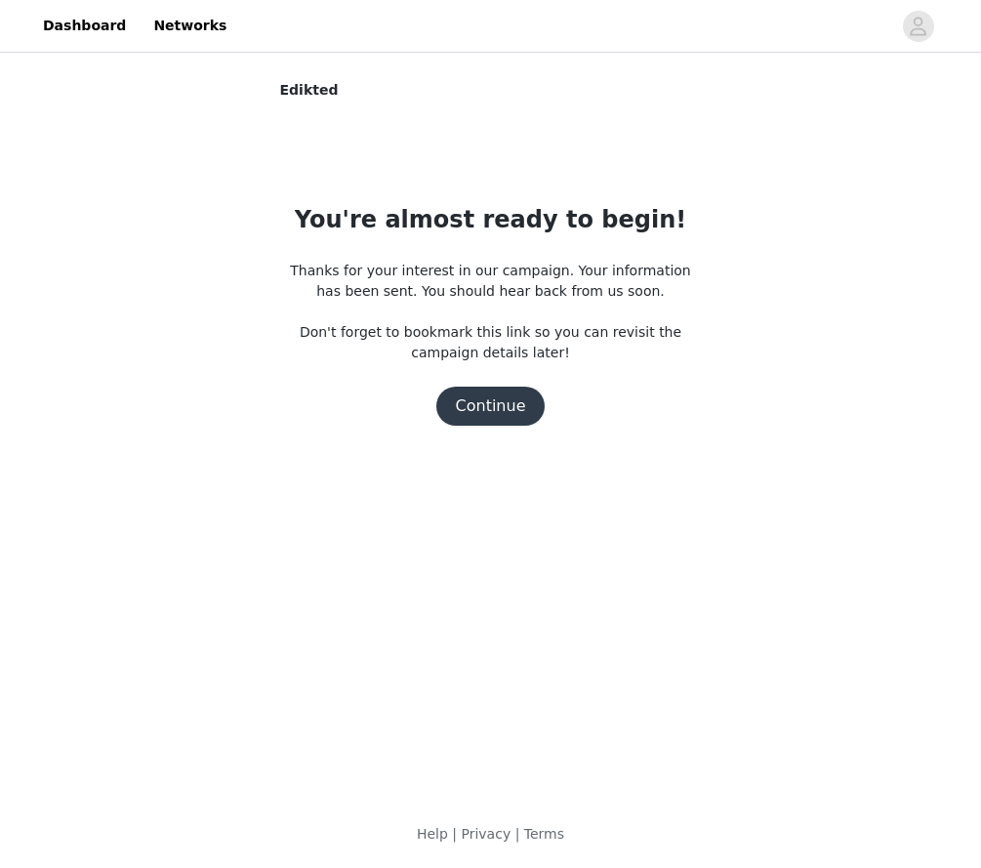
click at [479, 420] on button "Continue" at bounding box center [490, 406] width 109 height 39
